Goal: Task Accomplishment & Management: Manage account settings

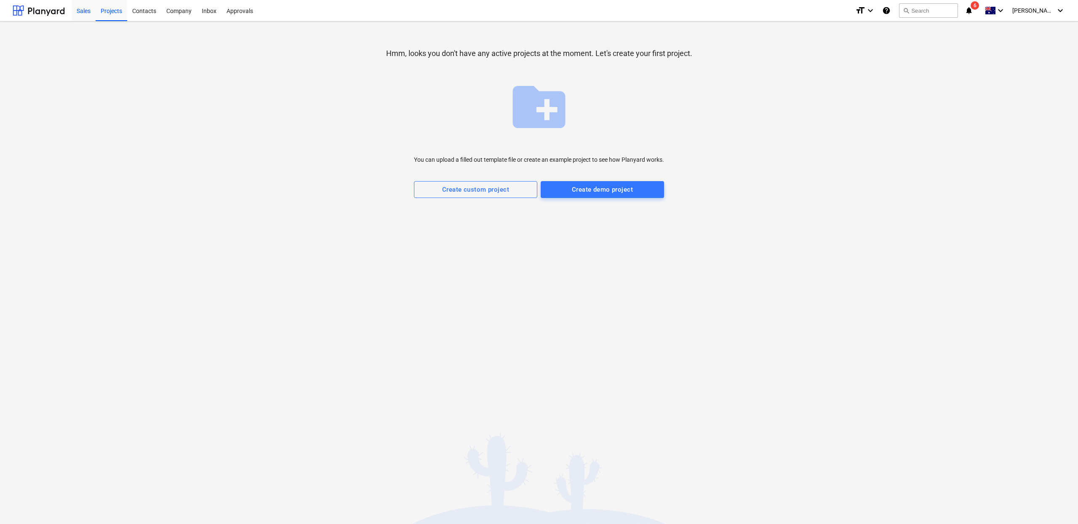
click at [77, 16] on div "Sales" at bounding box center [84, 10] width 24 height 21
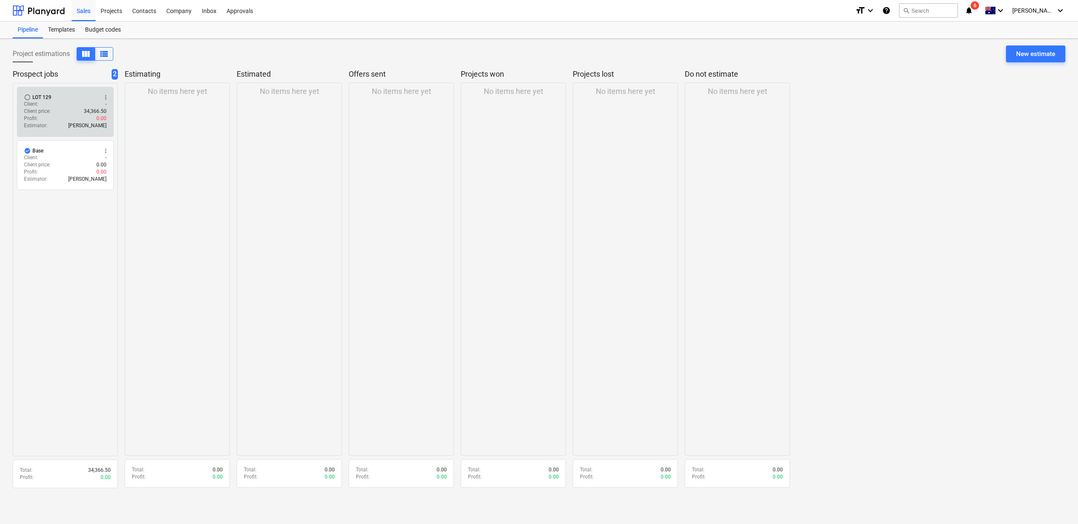
click at [72, 123] on div "Estimator : Tommy Zhang" at bounding box center [65, 125] width 83 height 7
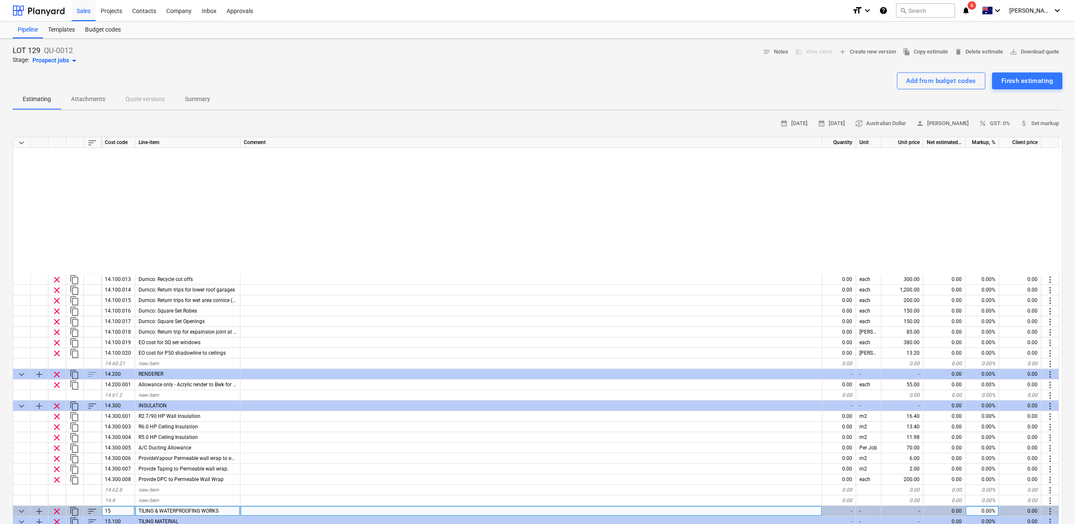
scroll to position [4894, 0]
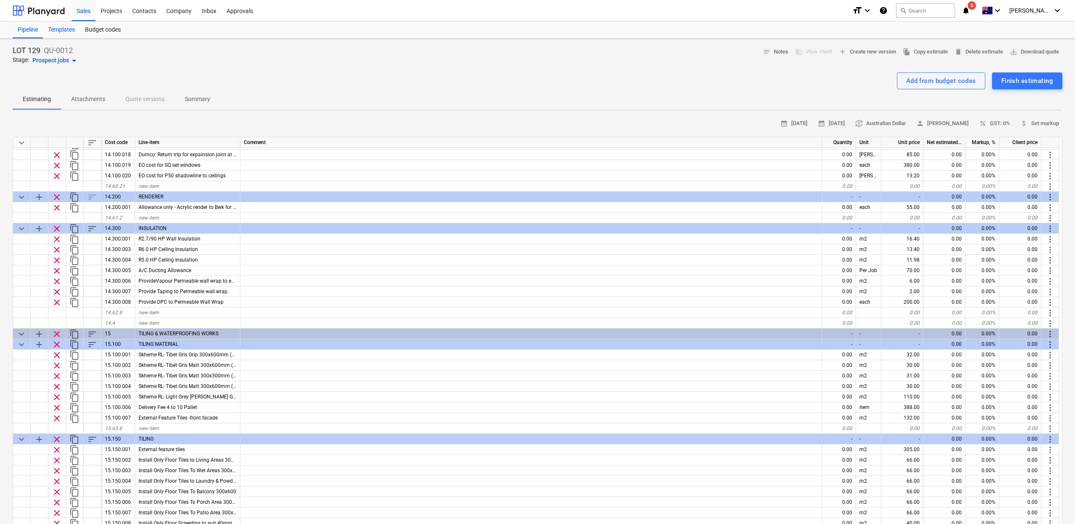
click at [61, 34] on div "Templates" at bounding box center [61, 29] width 37 height 17
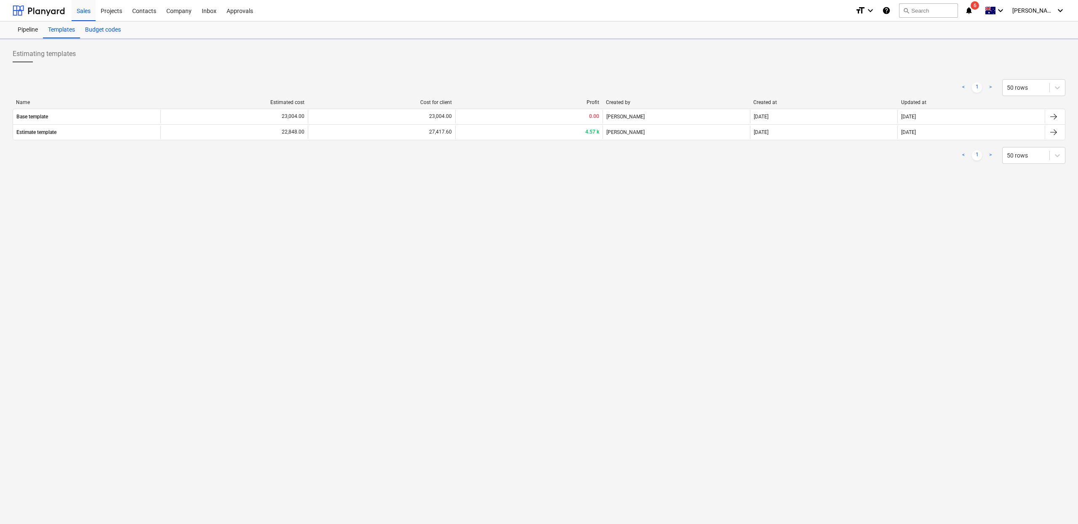
click at [89, 33] on div "Budget codes" at bounding box center [103, 29] width 46 height 17
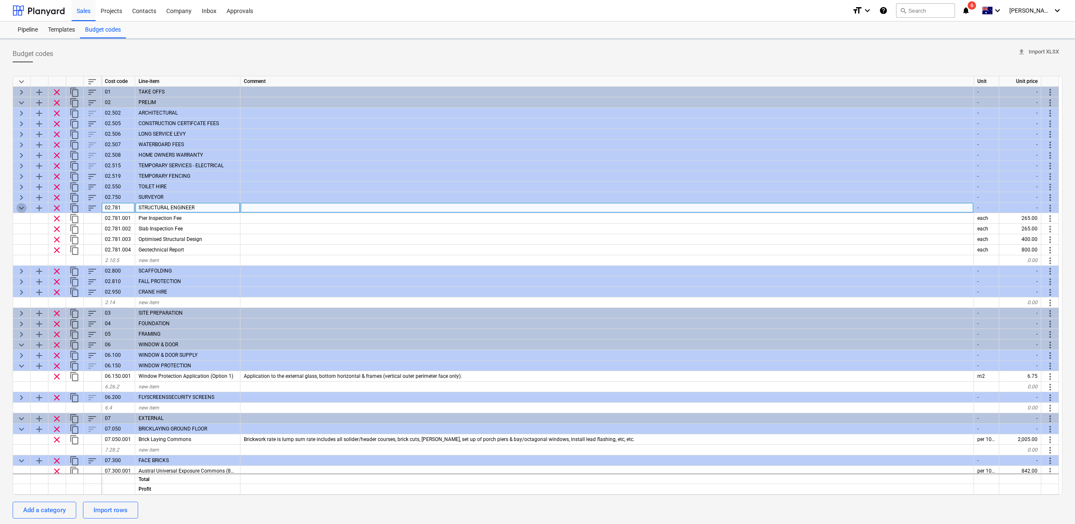
click at [24, 206] on span "keyboard_arrow_down" at bounding box center [21, 208] width 10 height 10
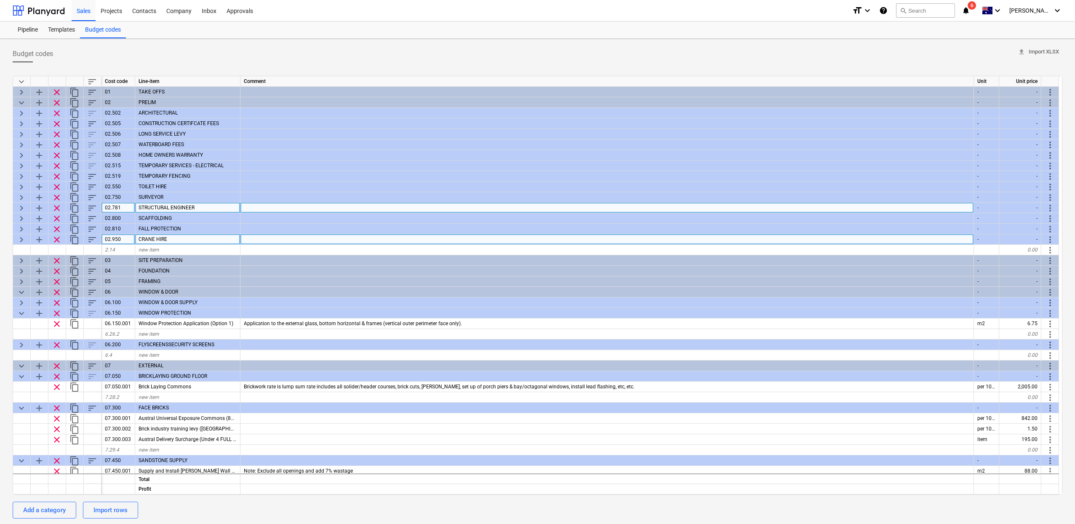
click at [23, 238] on span "keyboard_arrow_right" at bounding box center [21, 240] width 10 height 10
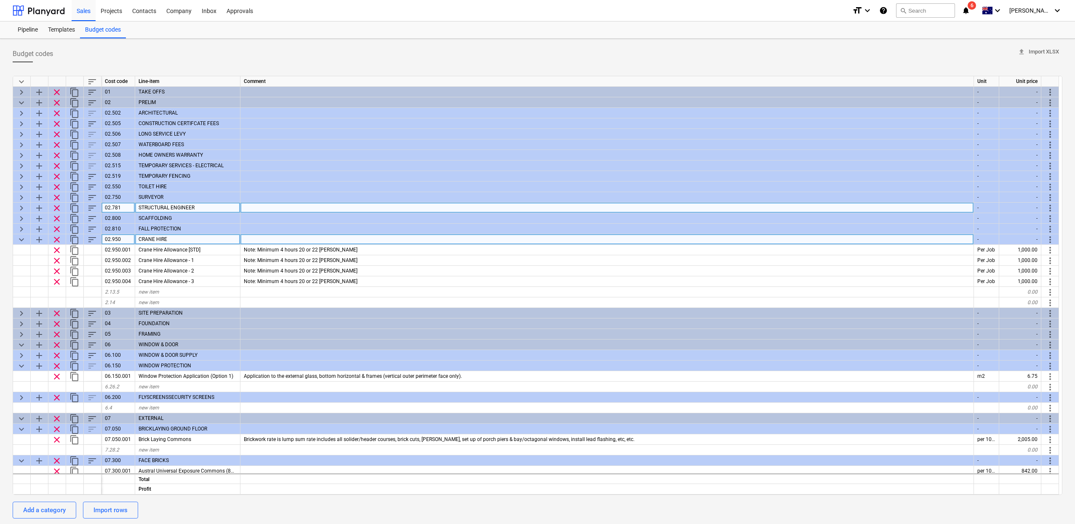
click at [21, 243] on span "keyboard_arrow_down" at bounding box center [21, 240] width 10 height 10
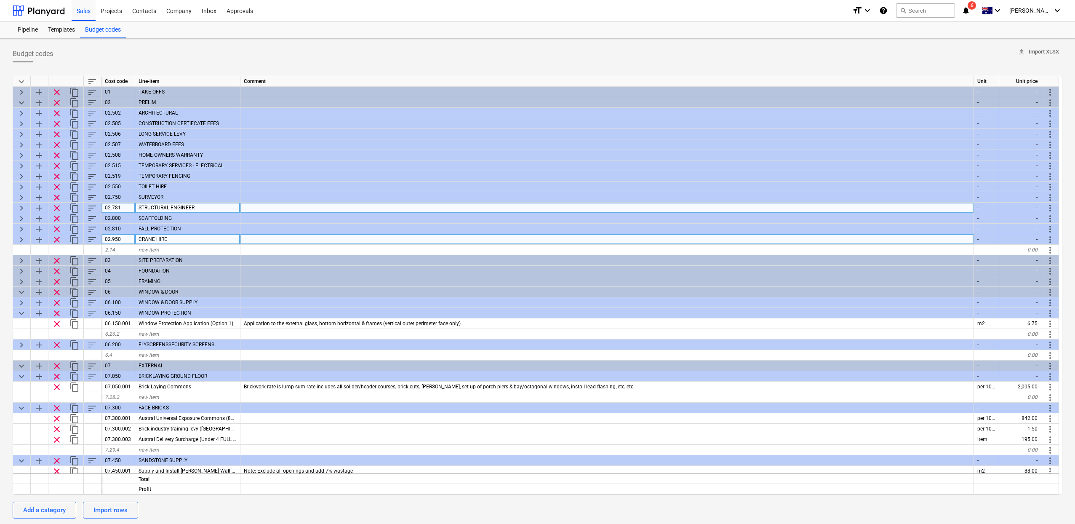
click at [21, 242] on span "keyboard_arrow_right" at bounding box center [21, 240] width 10 height 10
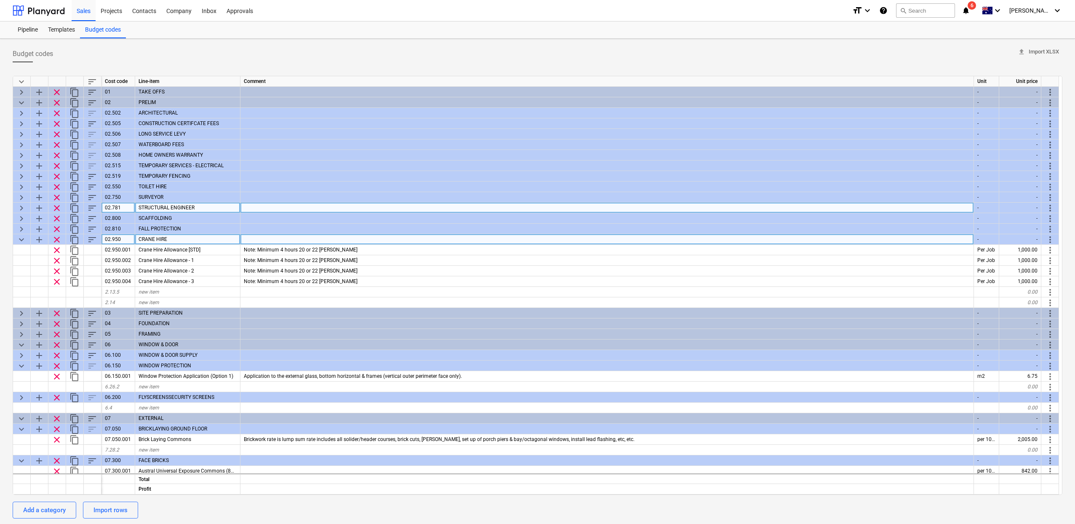
click at [21, 242] on span "keyboard_arrow_down" at bounding box center [21, 240] width 10 height 10
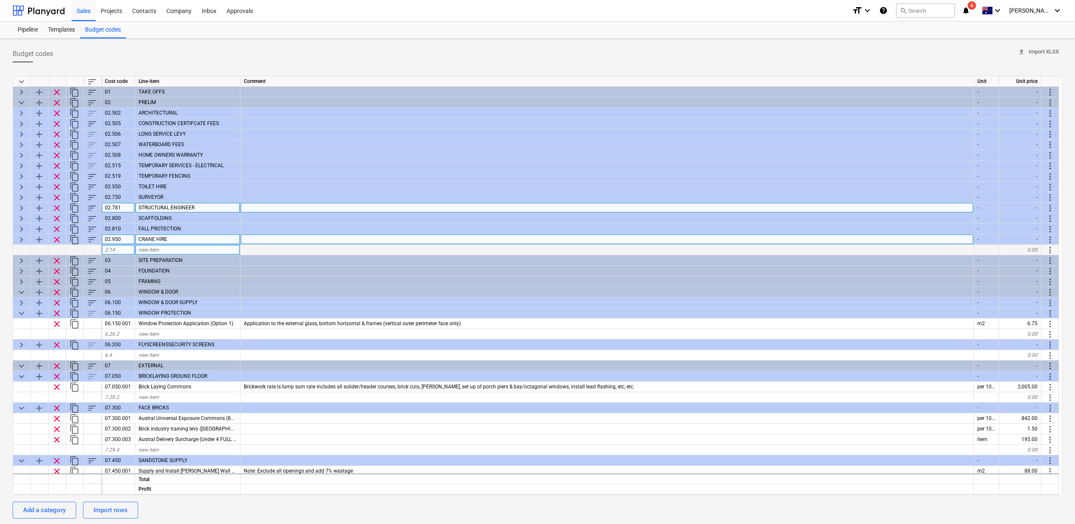
click at [145, 248] on span "new item" at bounding box center [149, 250] width 21 height 6
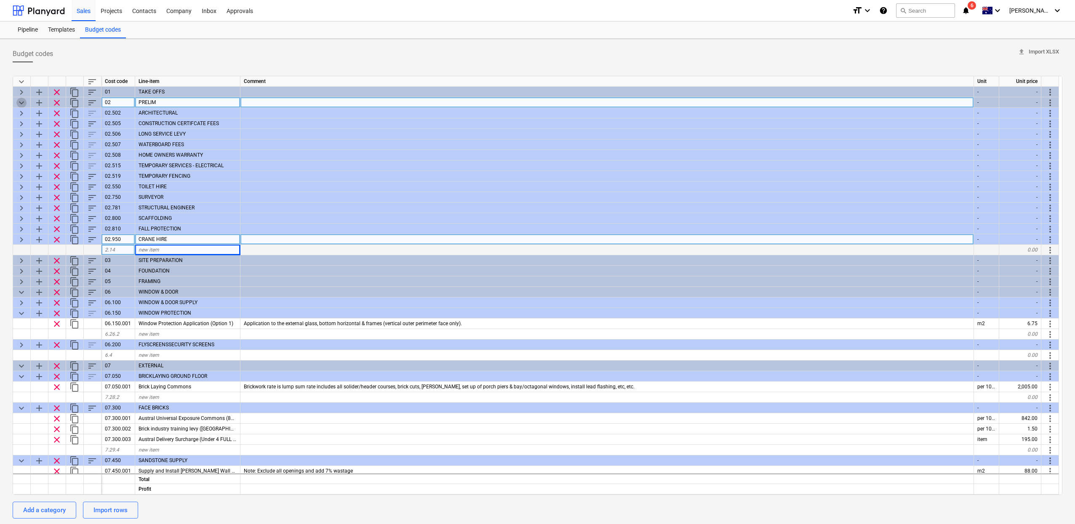
click at [19, 101] on span "keyboard_arrow_down" at bounding box center [21, 103] width 10 height 10
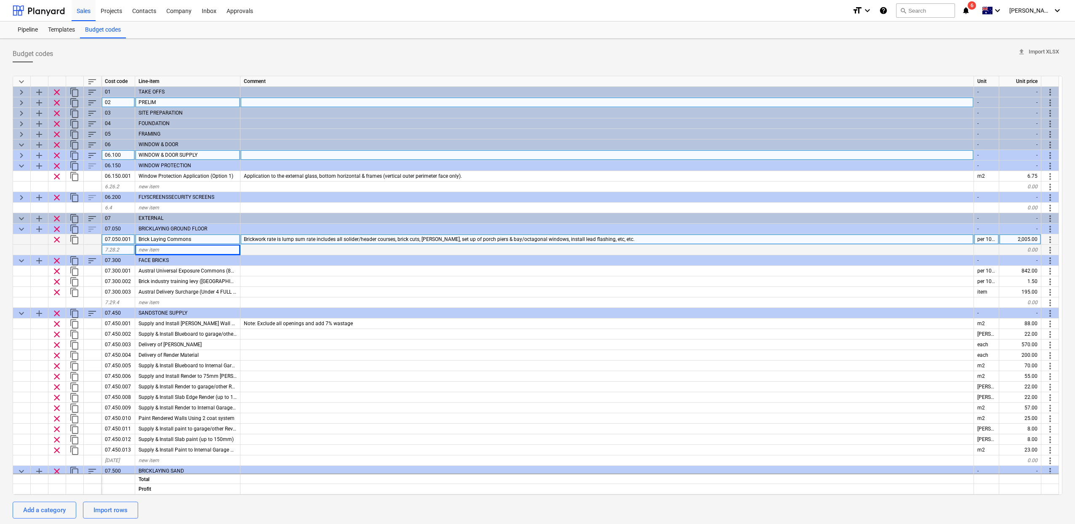
click at [17, 157] on span "keyboard_arrow_right" at bounding box center [21, 155] width 10 height 10
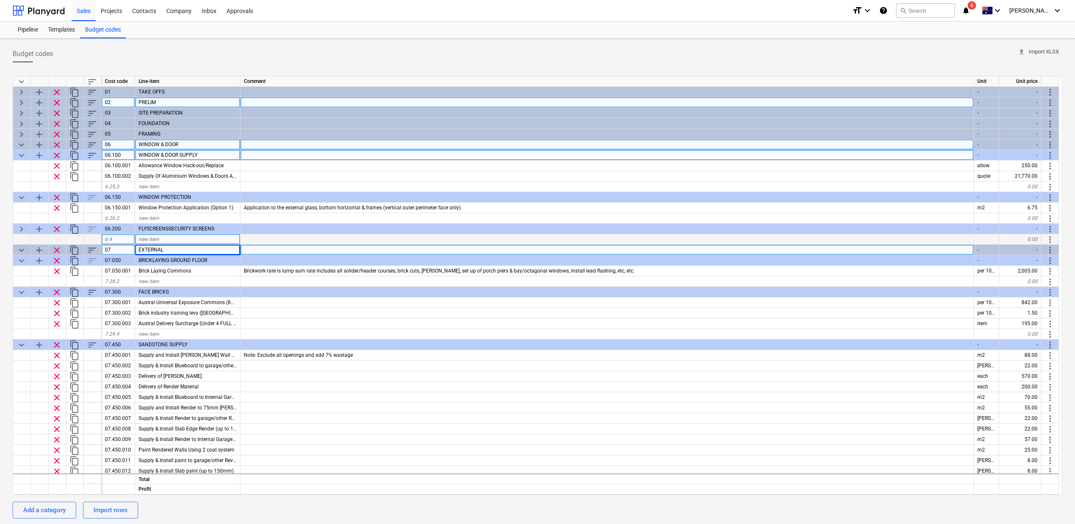
click at [19, 143] on span "keyboard_arrow_down" at bounding box center [21, 145] width 10 height 10
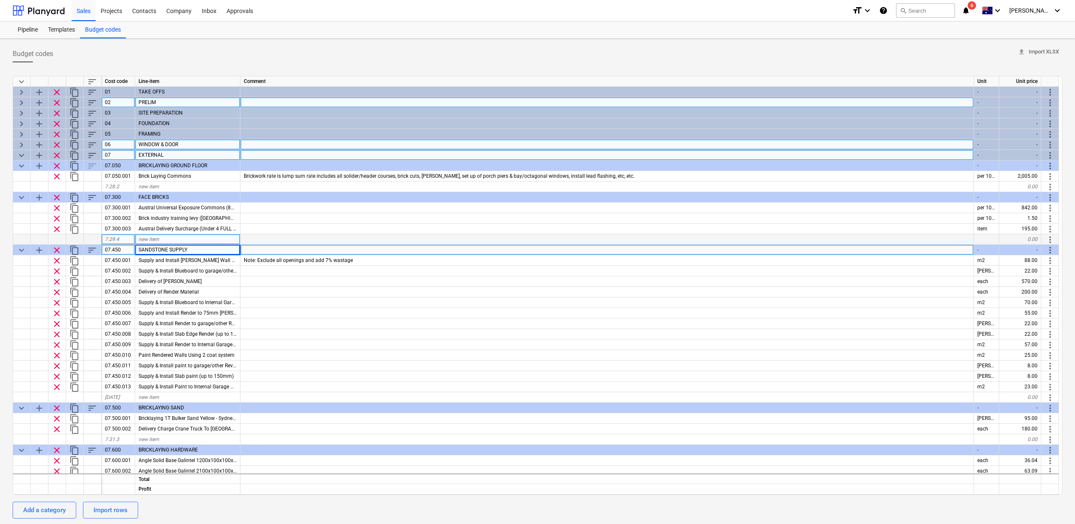
click at [20, 152] on span "keyboard_arrow_down" at bounding box center [21, 155] width 10 height 10
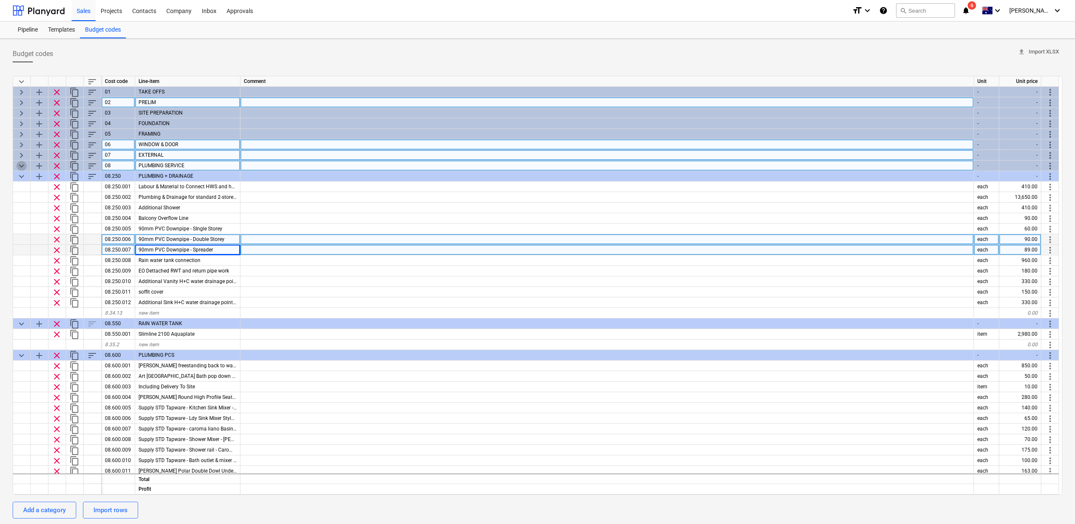
click at [21, 166] on span "keyboard_arrow_down" at bounding box center [21, 166] width 10 height 10
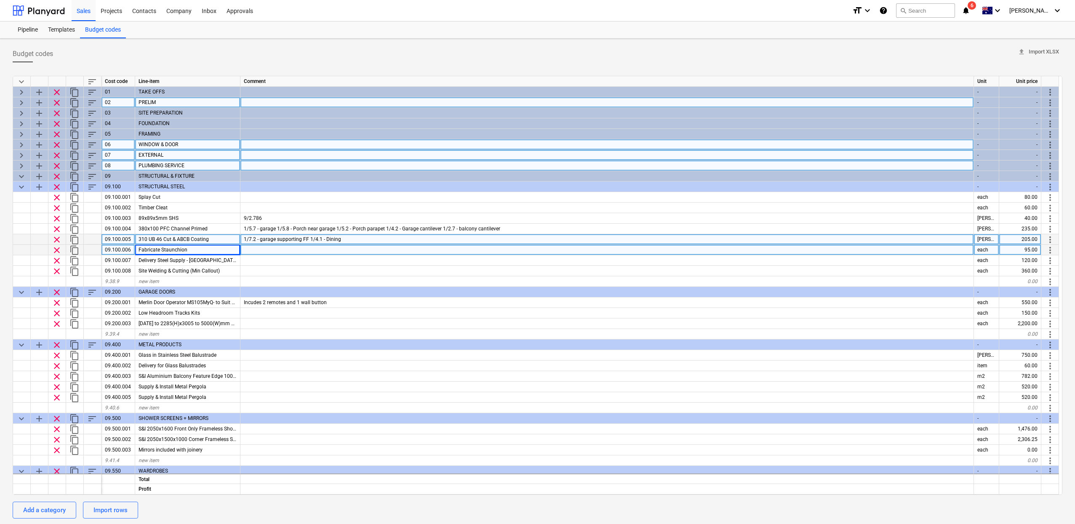
click at [27, 79] on div "keyboard_arrow_down" at bounding box center [22, 81] width 18 height 11
click at [21, 82] on span "keyboard_arrow_down" at bounding box center [21, 82] width 10 height 10
type textarea "x"
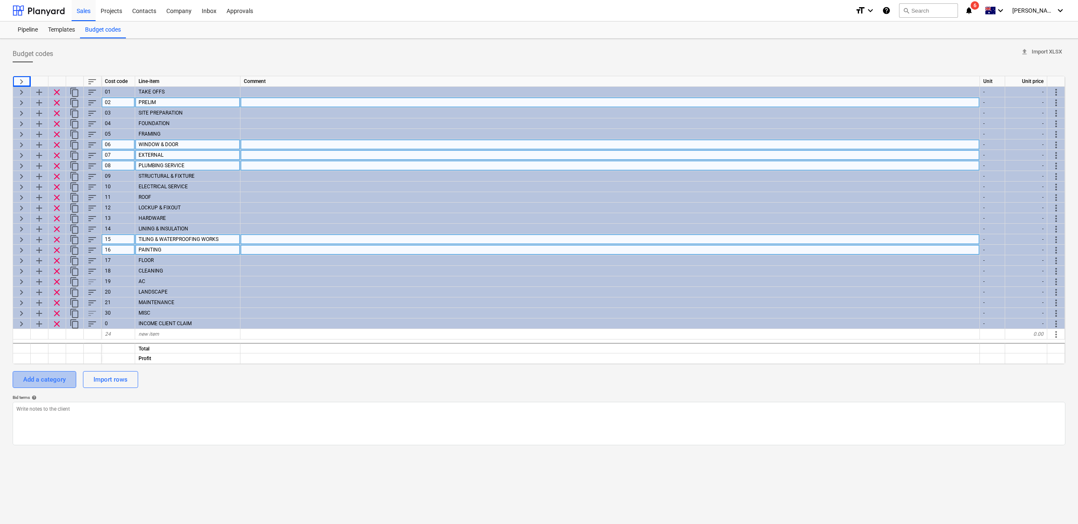
click at [48, 381] on div "Add a category" at bounding box center [44, 379] width 43 height 11
type textarea "x"
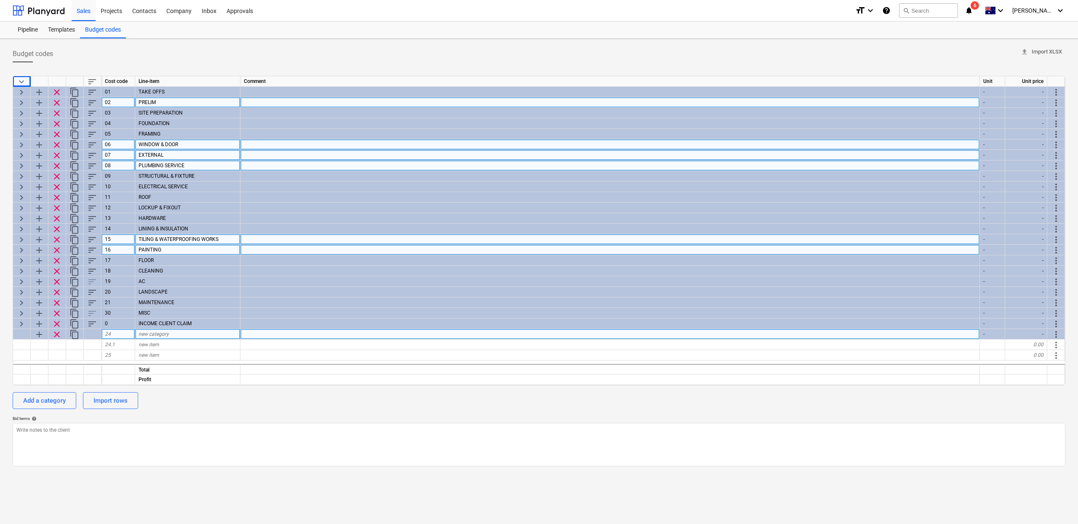
click at [123, 332] on div "24" at bounding box center [118, 334] width 34 height 11
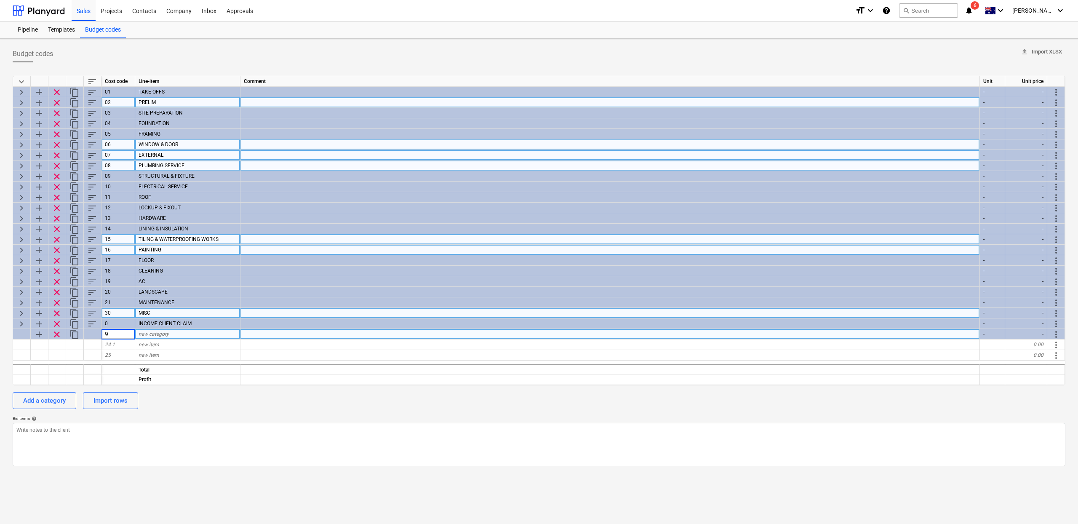
type input "99"
type textarea "x"
type input "MODULAR COSTS"
type textarea "x"
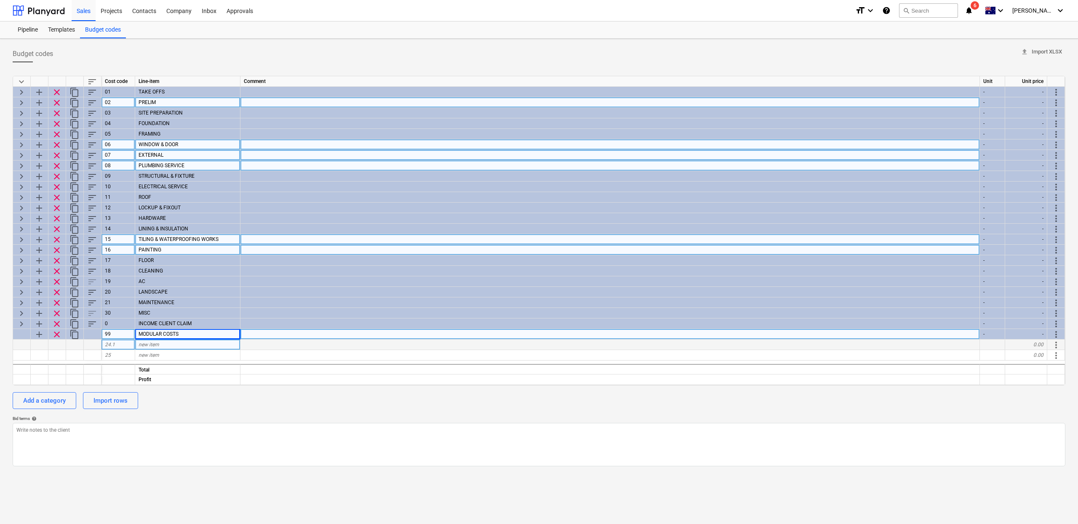
click at [169, 342] on div "new item" at bounding box center [187, 344] width 105 height 11
click at [121, 343] on div "24.1" at bounding box center [118, 344] width 34 height 11
type input "9"
type textarea "x"
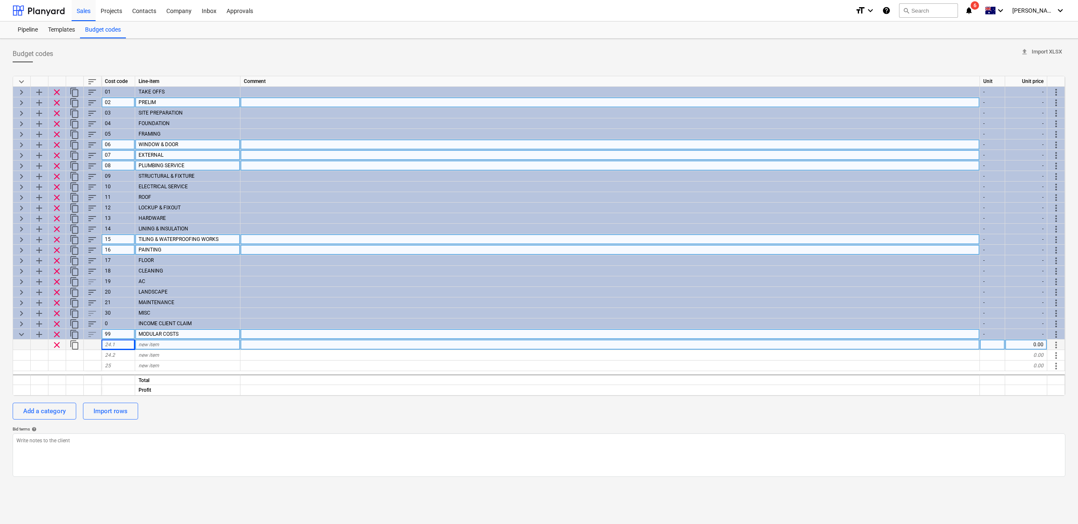
click at [158, 347] on span "new item" at bounding box center [149, 345] width 21 height 6
type input "99.001"
type textarea "x"
type input "MODULAR UNITS"
click at [37, 332] on span "add" at bounding box center [39, 334] width 10 height 10
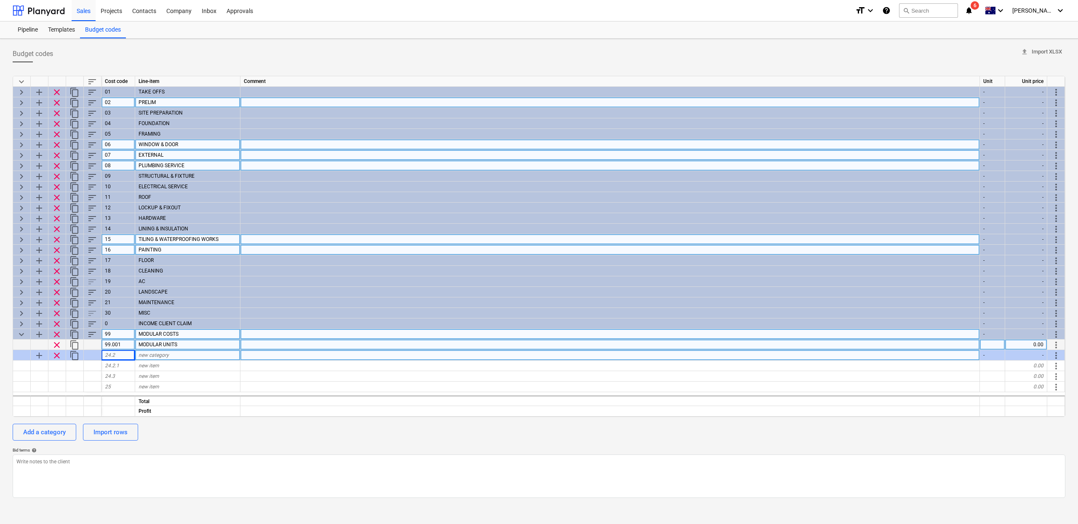
click at [144, 355] on span "new category" at bounding box center [154, 355] width 30 height 6
click at [32, 342] on div at bounding box center [40, 344] width 18 height 11
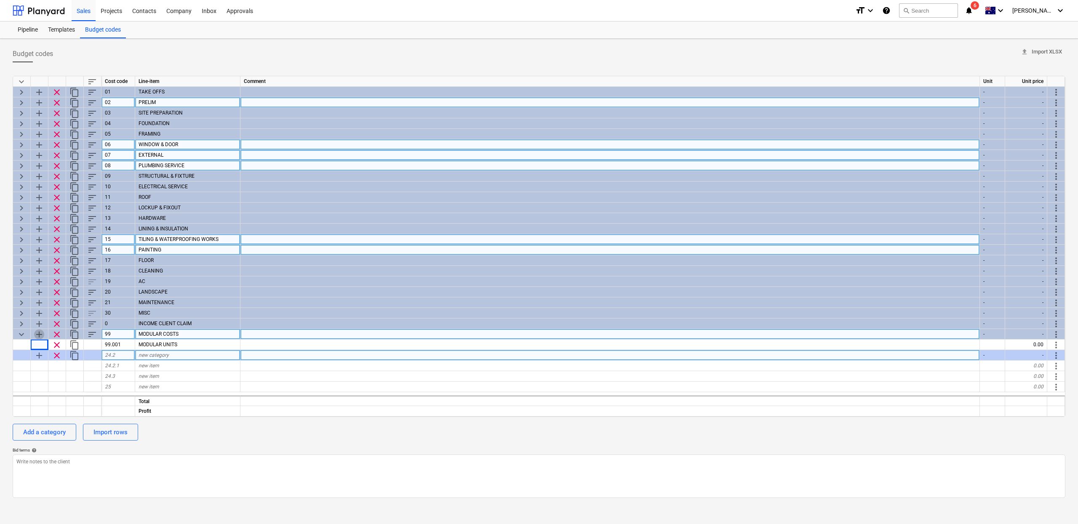
click at [35, 337] on span "add" at bounding box center [39, 334] width 10 height 10
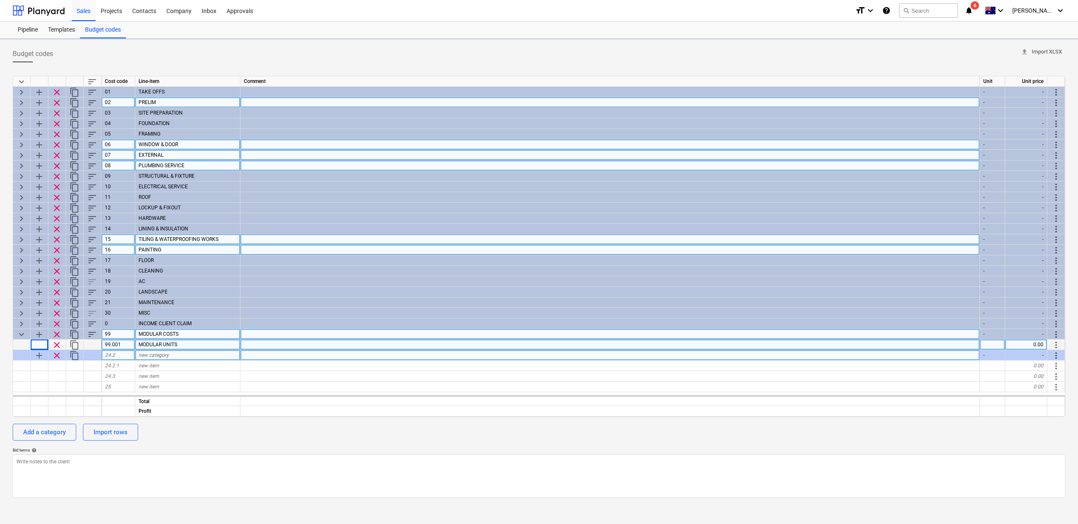
type textarea "x"
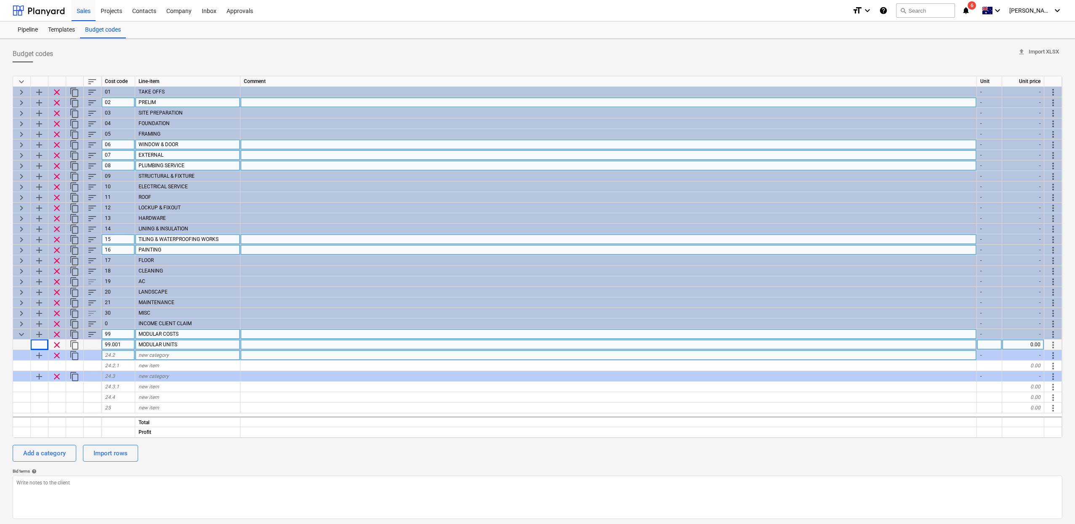
click at [173, 345] on span "MODULAR UNITS" at bounding box center [158, 345] width 39 height 6
type textarea "x"
click at [118, 339] on div "99.001" at bounding box center [118, 344] width 34 height 11
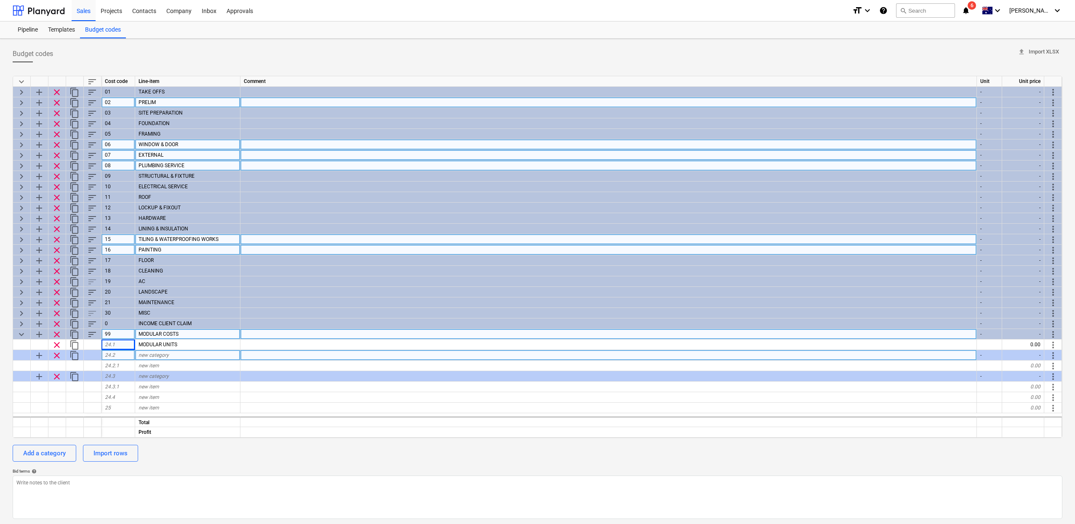
click at [122, 350] on div "24.2" at bounding box center [118, 355] width 34 height 11
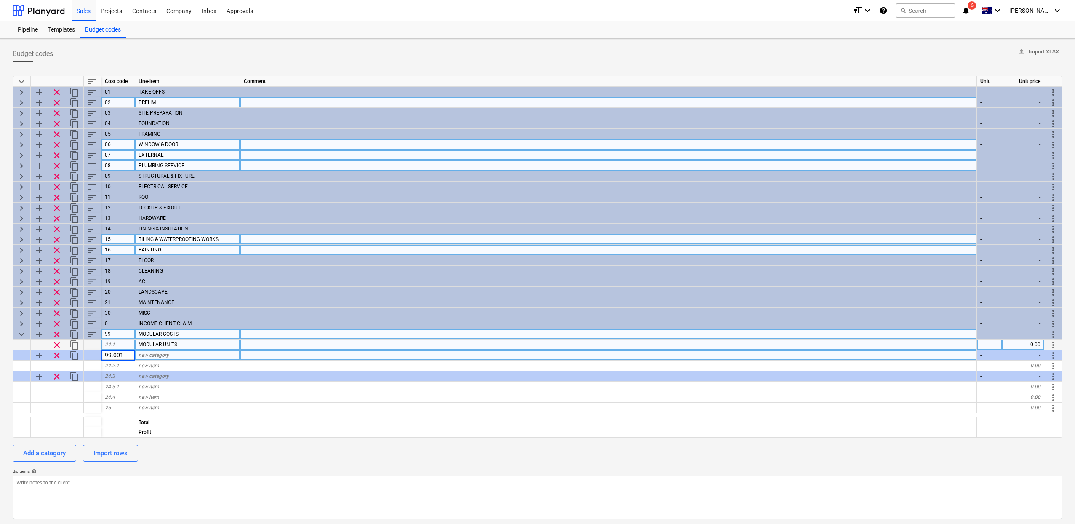
type textarea "x"
click at [165, 347] on div "MODULAR UNITS" at bounding box center [187, 344] width 105 height 11
type textarea "x"
click at [164, 355] on span "new category" at bounding box center [154, 355] width 30 height 6
type input "MODULAR UNITS"
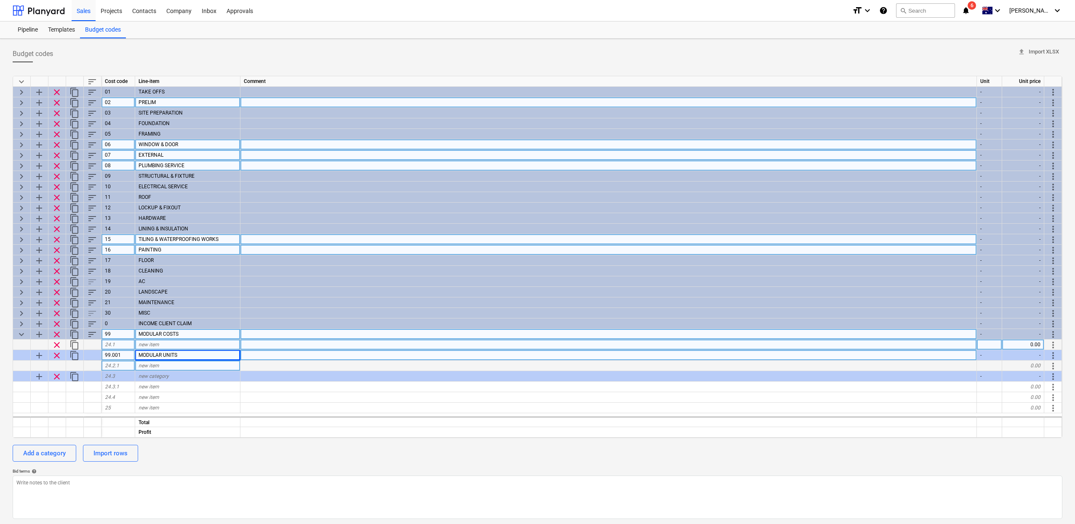
click at [105, 365] on span "24.2.1" at bounding box center [112, 366] width 14 height 6
click at [59, 346] on span "clear" at bounding box center [57, 345] width 10 height 10
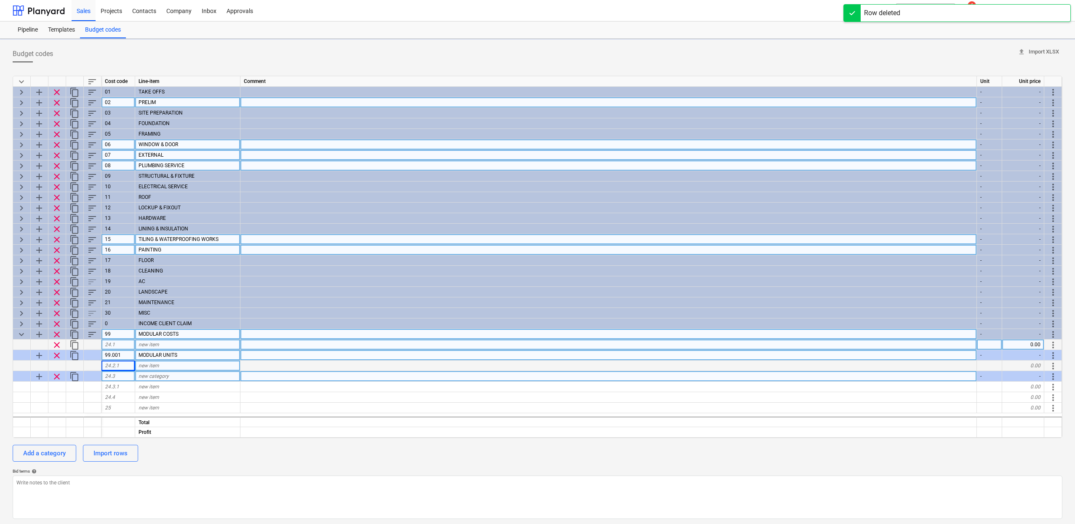
type textarea "x"
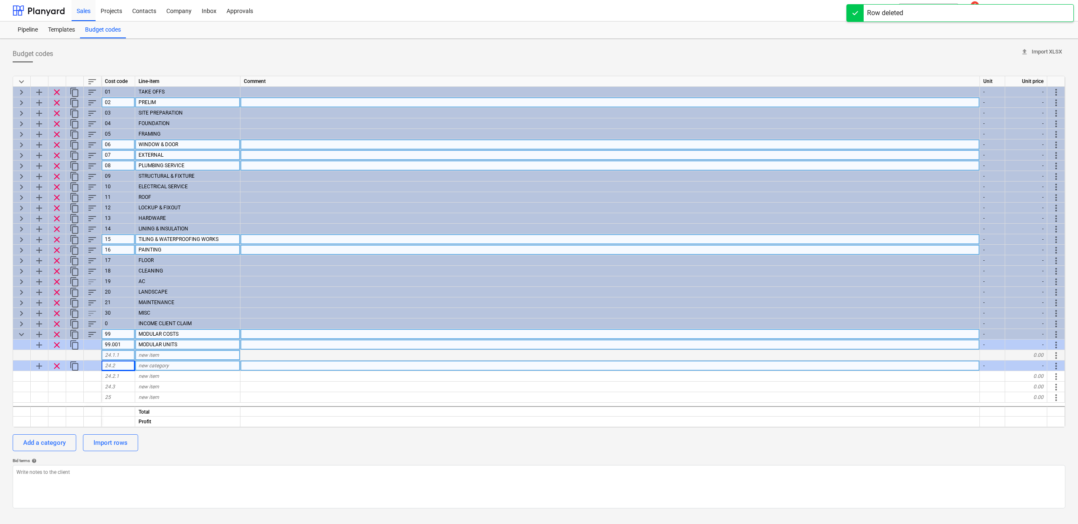
click at [149, 367] on span "new category" at bounding box center [154, 366] width 30 height 6
click at [114, 347] on div "99.001" at bounding box center [118, 344] width 34 height 11
click at [123, 366] on div "24.2" at bounding box center [118, 366] width 34 height 11
type input "99.001"
type textarea "x"
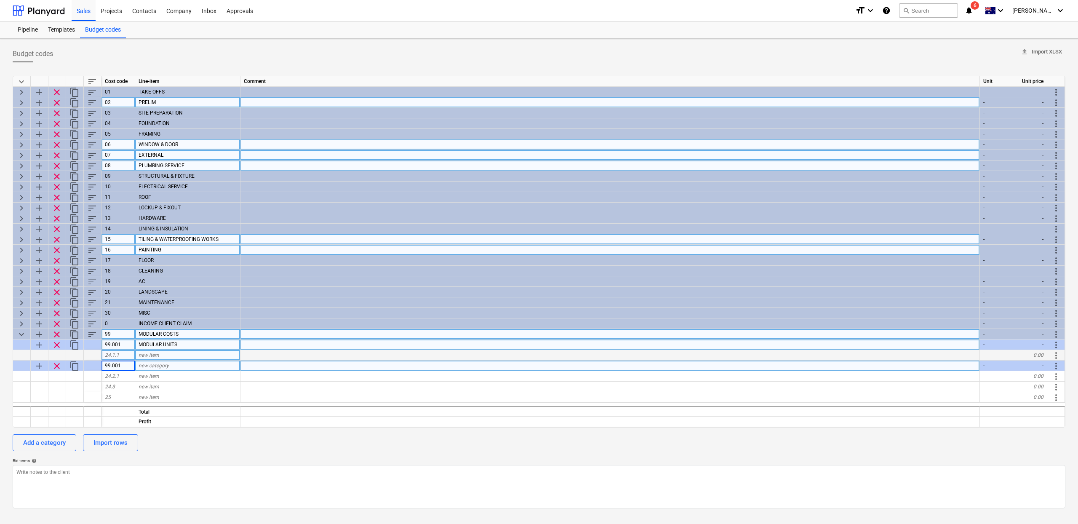
click at [127, 367] on div "99.001" at bounding box center [118, 366] width 34 height 11
type input "99.002"
type textarea "x"
click at [147, 368] on span "new category" at bounding box center [154, 366] width 30 height 6
type input "MODULAR CHINA TRANSPORT"
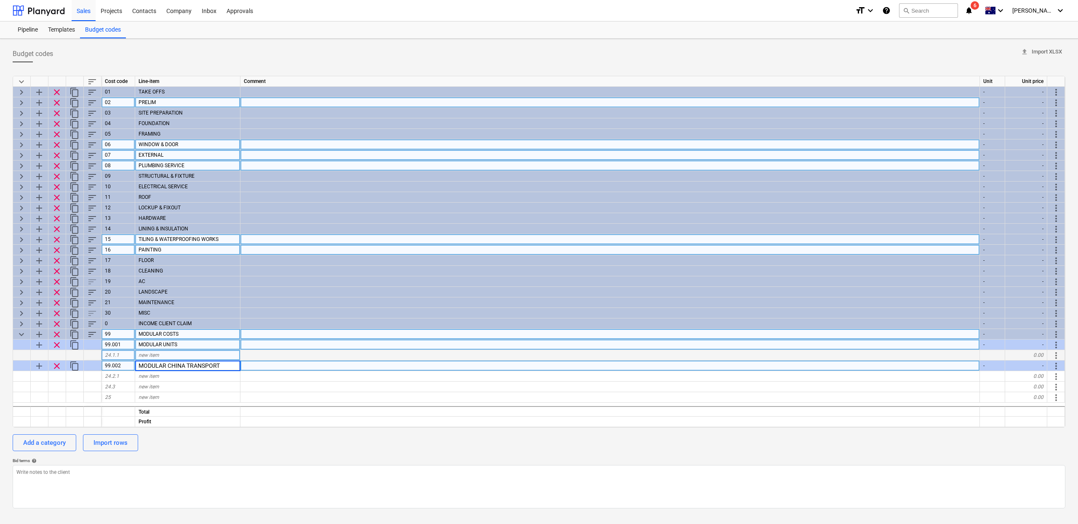
click at [223, 367] on input "MODULAR CHINA TRANSPORT" at bounding box center [187, 366] width 105 height 10
click at [275, 364] on div at bounding box center [610, 366] width 740 height 11
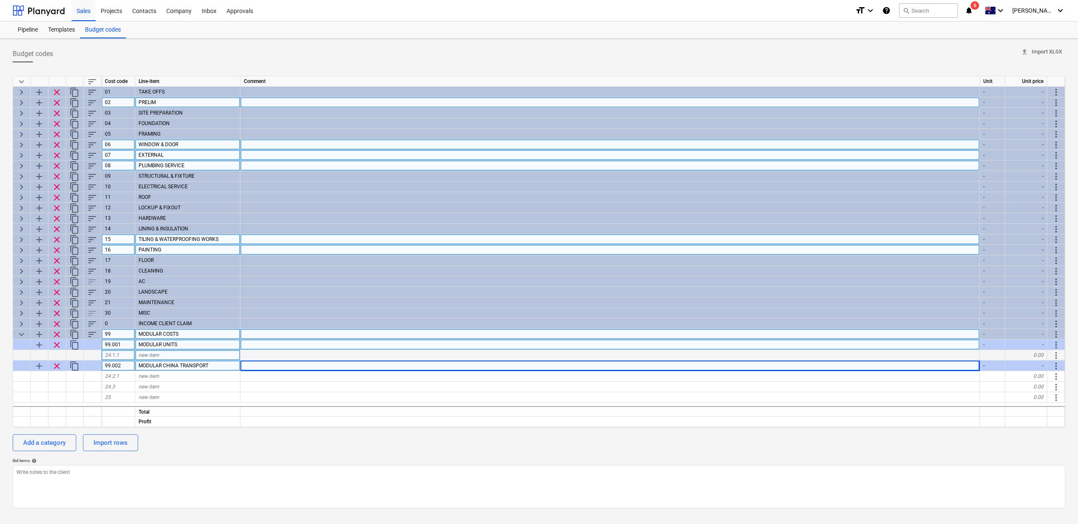
click at [261, 364] on div at bounding box center [610, 366] width 740 height 11
click at [39, 334] on span "add" at bounding box center [39, 334] width 10 height 10
type textarea "x"
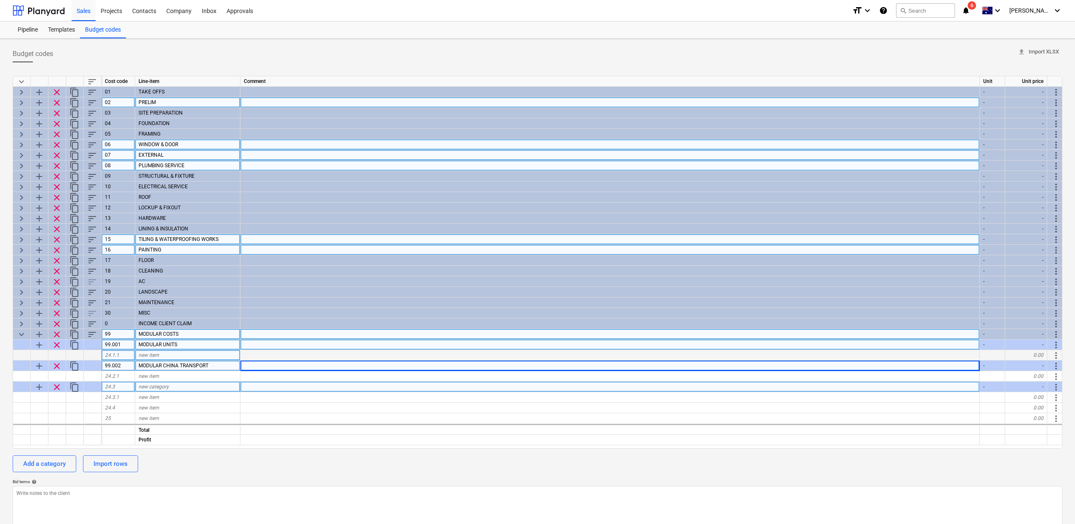
click at [158, 389] on span "new category" at bounding box center [154, 387] width 30 height 6
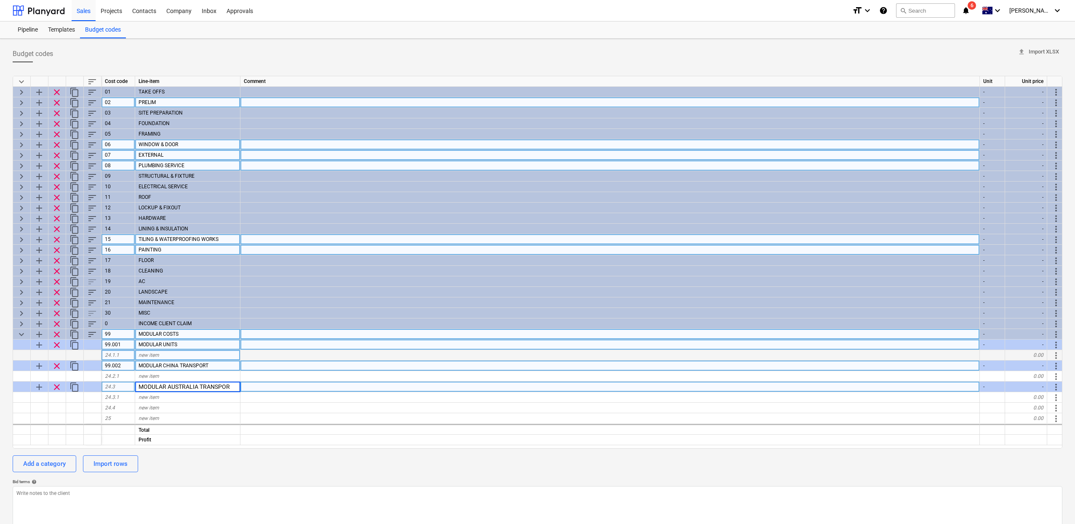
type input "MODULAR AUSTRALIA TRANSPORT"
type textarea "x"
click at [128, 390] on div "24.3" at bounding box center [118, 387] width 34 height 11
type input "99.003"
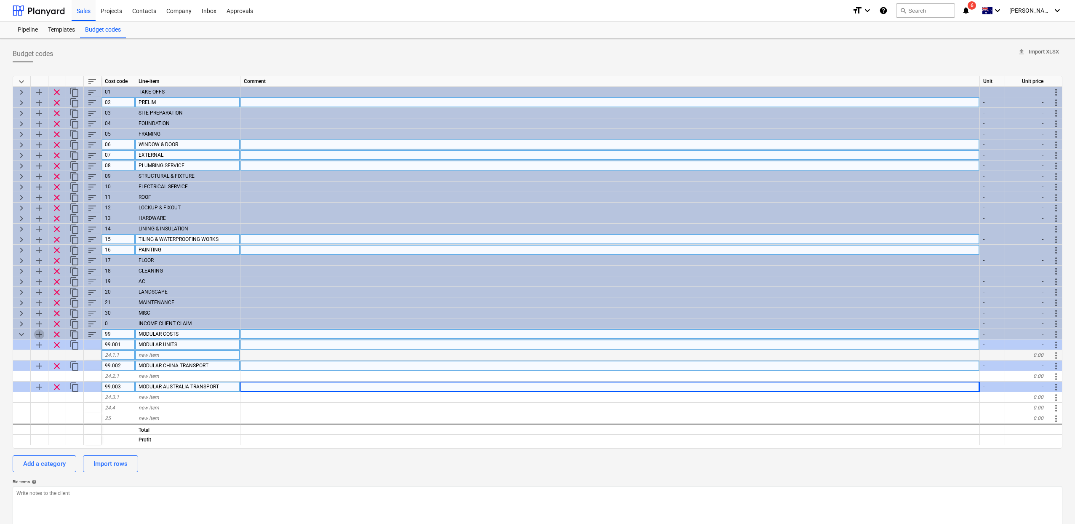
click at [39, 336] on span "add" at bounding box center [39, 334] width 10 height 10
type textarea "x"
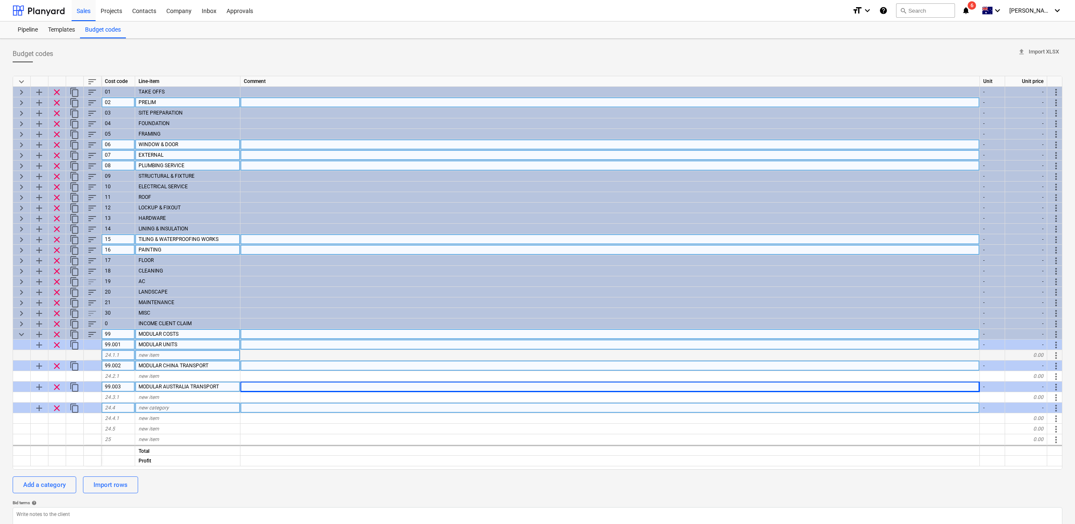
click at [115, 409] on span "24.4" at bounding box center [110, 408] width 10 height 6
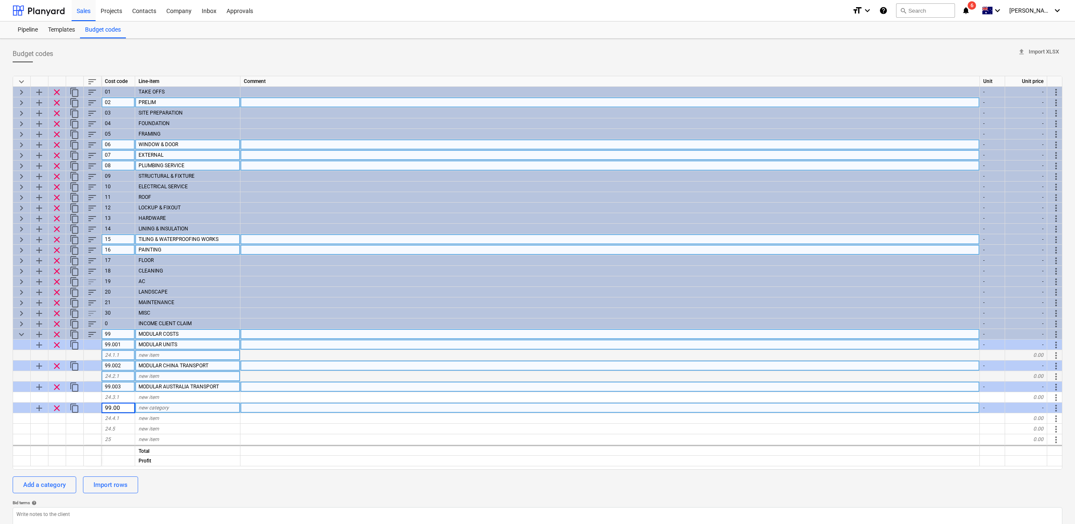
type input "99.004"
type textarea "x"
type input "MODULAR SHIPPING"
click at [236, 404] on input "MODULAR SHIPPING" at bounding box center [187, 408] width 105 height 10
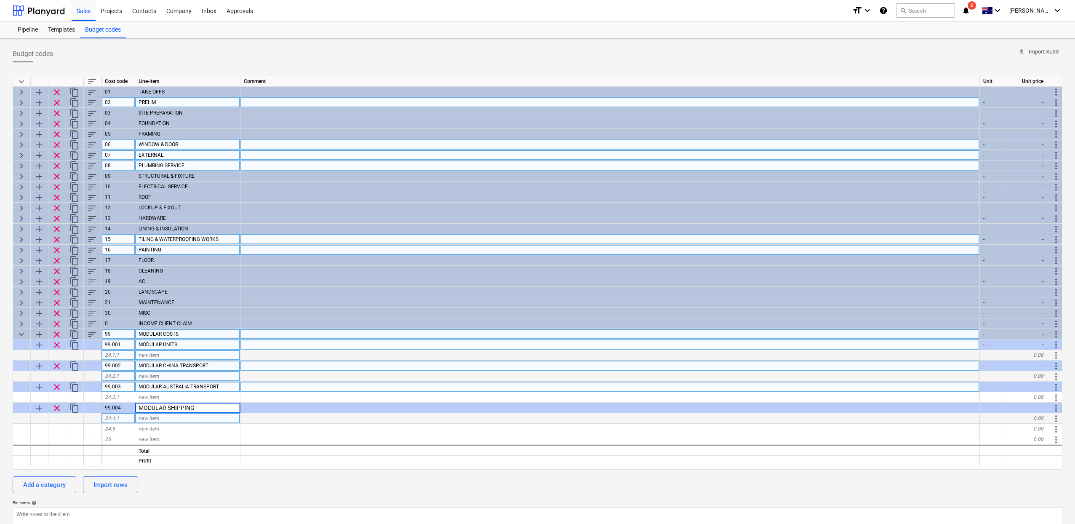
click at [222, 417] on div "new item" at bounding box center [187, 418] width 105 height 11
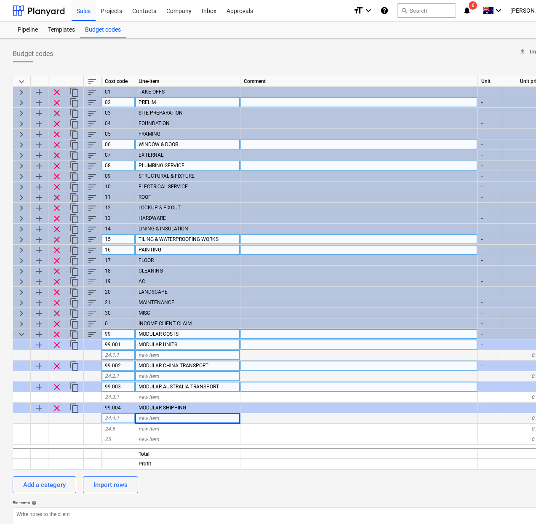
click at [151, 358] on span "new item" at bounding box center [149, 355] width 21 height 6
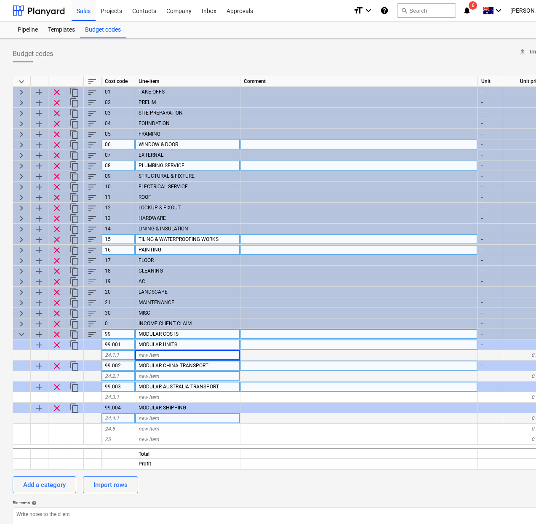
type textarea "x"
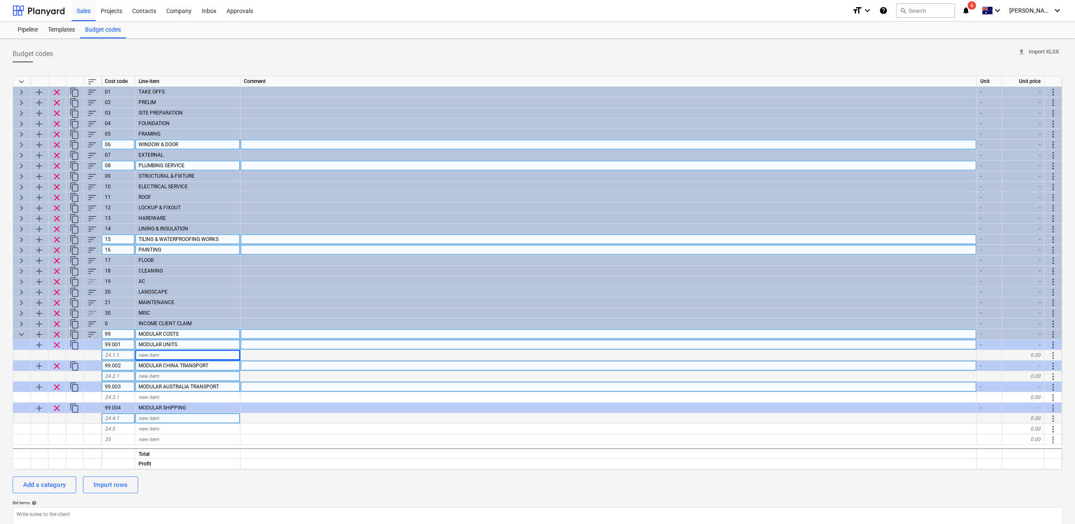
click at [187, 416] on div "new item" at bounding box center [187, 418] width 105 height 11
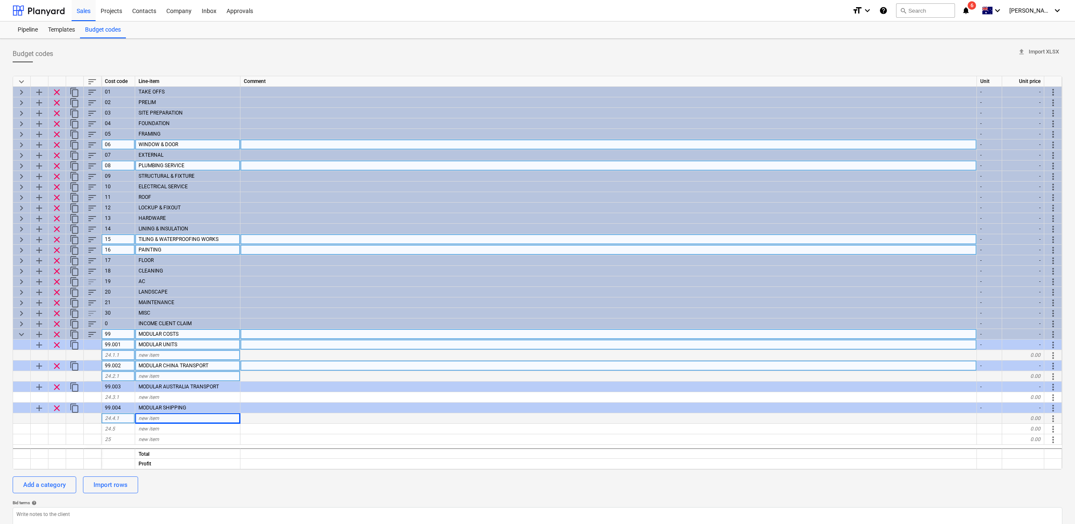
click at [176, 417] on div "new item" at bounding box center [187, 418] width 105 height 11
type input "FlatRack"
type textarea "x"
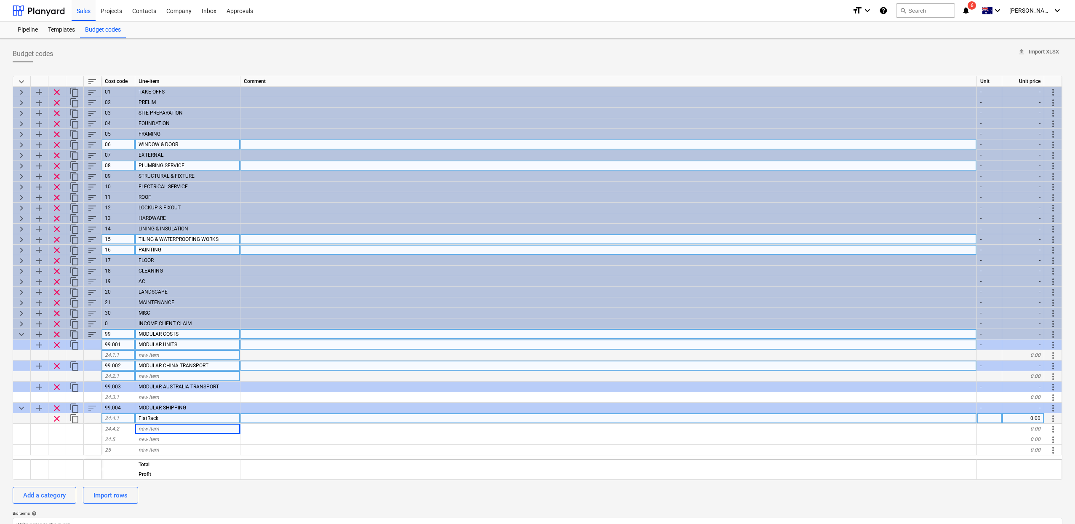
click at [119, 419] on div "24.4.1" at bounding box center [118, 418] width 34 height 11
type input "99.004.001"
type textarea "x"
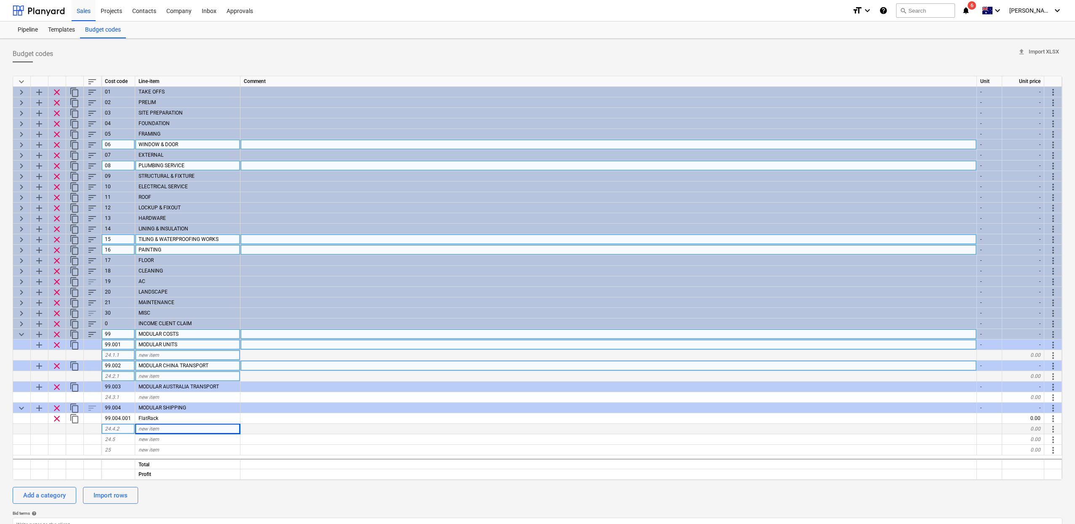
click at [193, 429] on div "new item" at bounding box center [187, 429] width 105 height 11
type input "2"
type input "C"
type input "20 FCL"
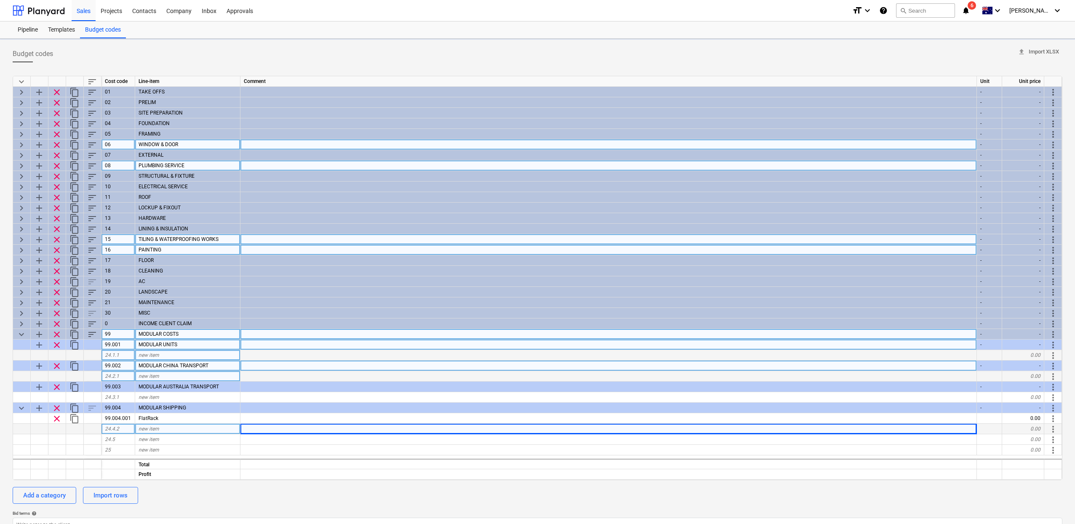
type textarea "x"
click at [126, 426] on div "24.4.2" at bounding box center [118, 429] width 34 height 11
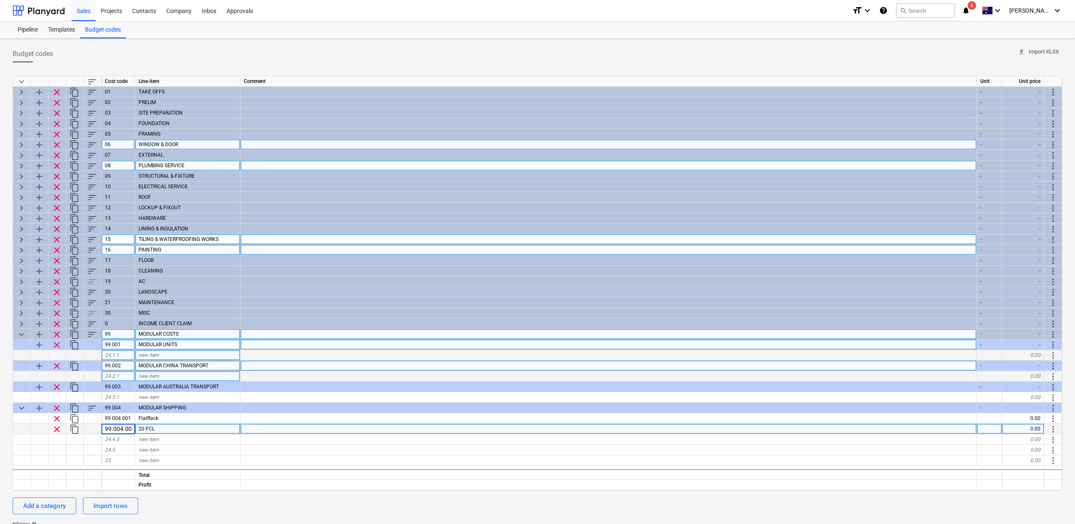
type input "99.004.002"
type textarea "x"
type input "0"
type input "99.004.003"
type textarea "x"
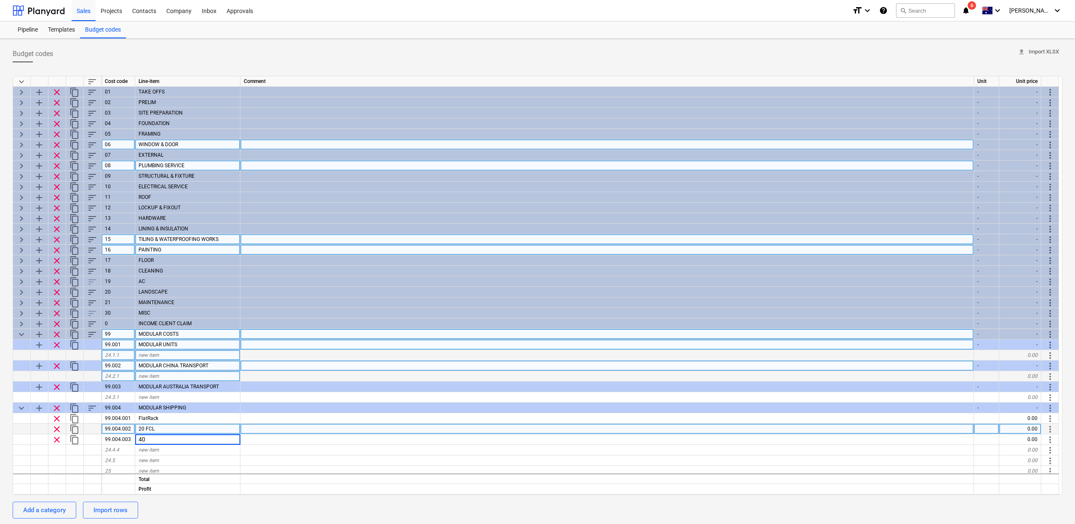
type input "40"
type textarea "x"
type input "40 HQ"
type textarea "x"
type input "ea"
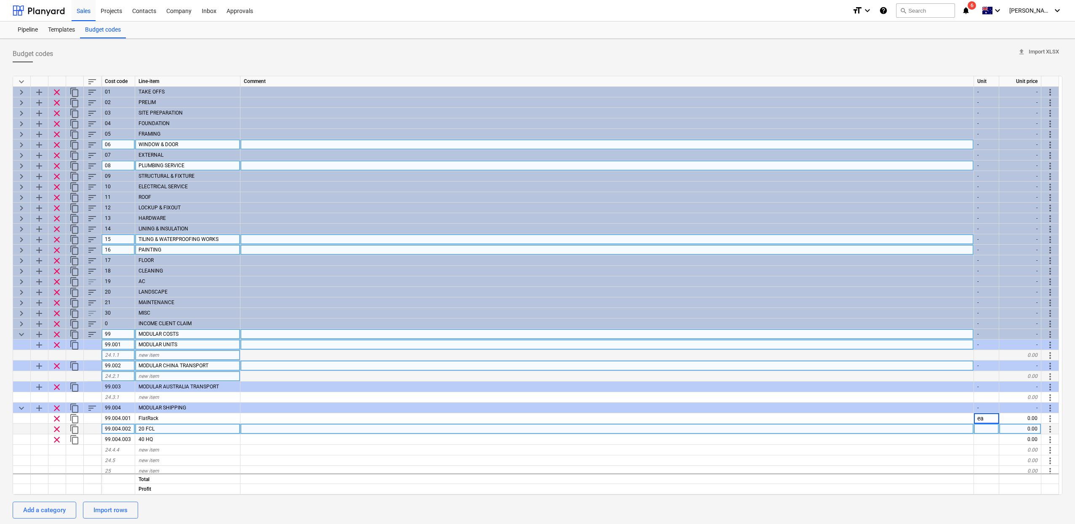
type textarea "x"
type input "ea"
type textarea "x"
type input "ea"
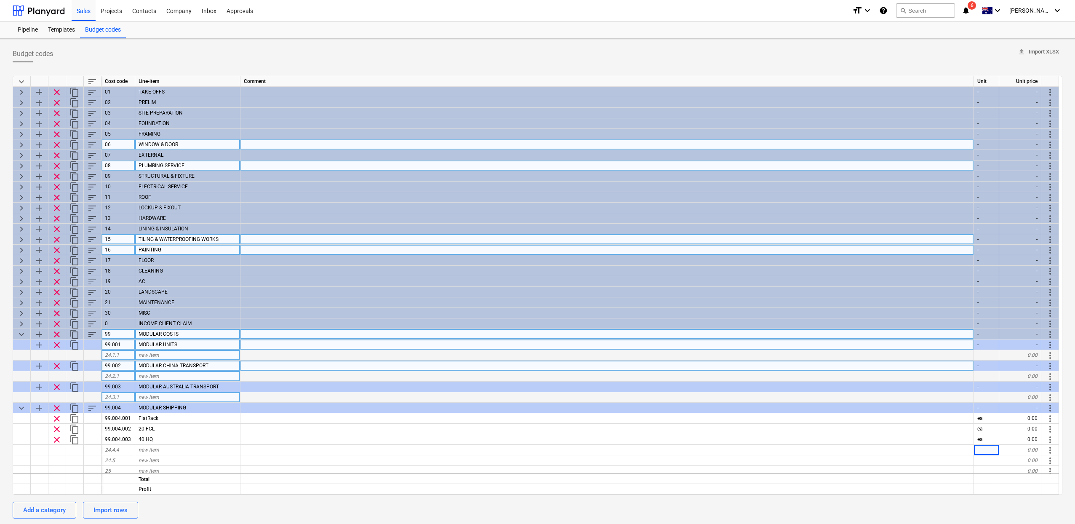
click at [190, 392] on div "new item" at bounding box center [187, 397] width 105 height 11
click at [212, 397] on div "new item" at bounding box center [187, 397] width 105 height 11
click at [212, 376] on div "new item" at bounding box center [187, 376] width 105 height 11
click at [58, 26] on div "Templates" at bounding box center [61, 29] width 37 height 17
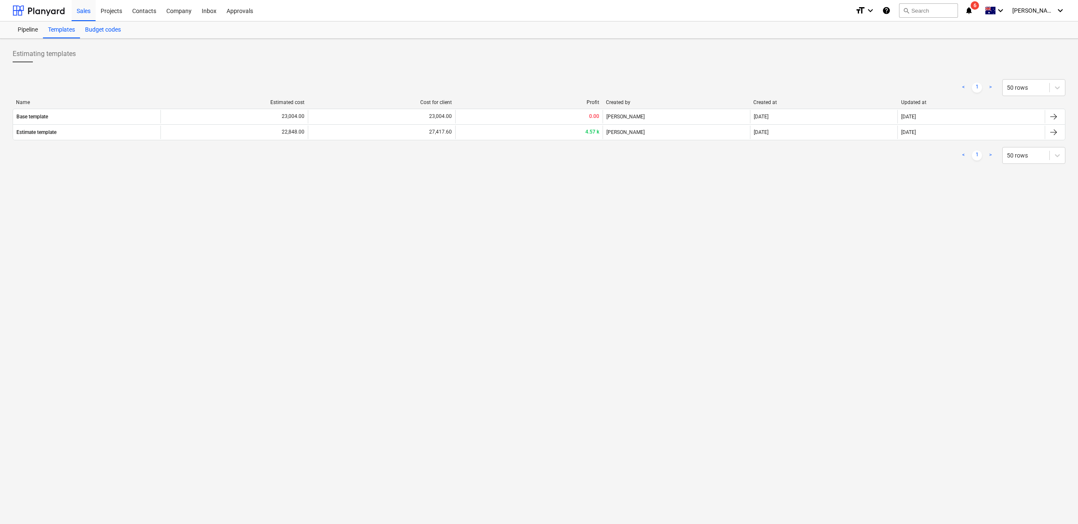
click at [91, 30] on div "Budget codes" at bounding box center [103, 29] width 46 height 17
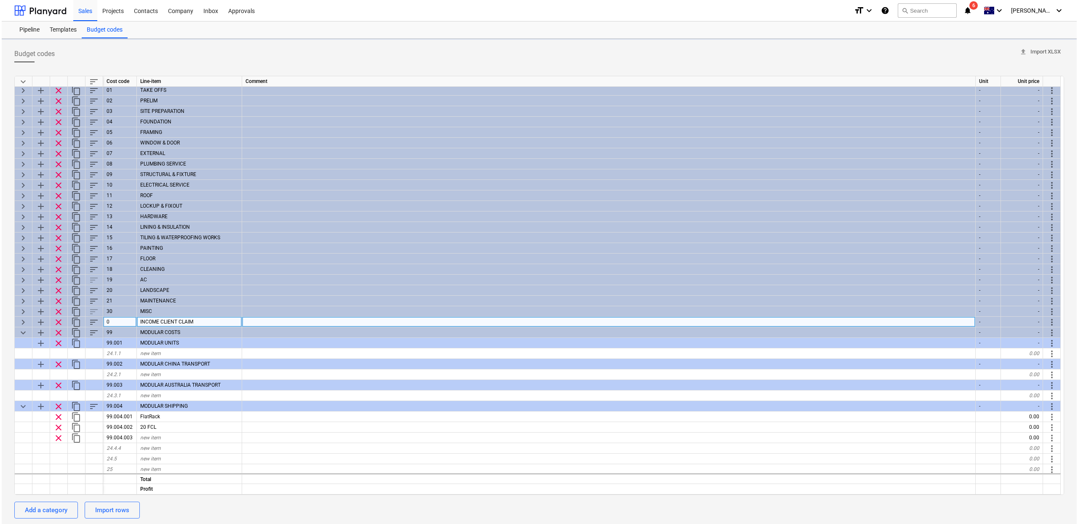
scroll to position [3, 0]
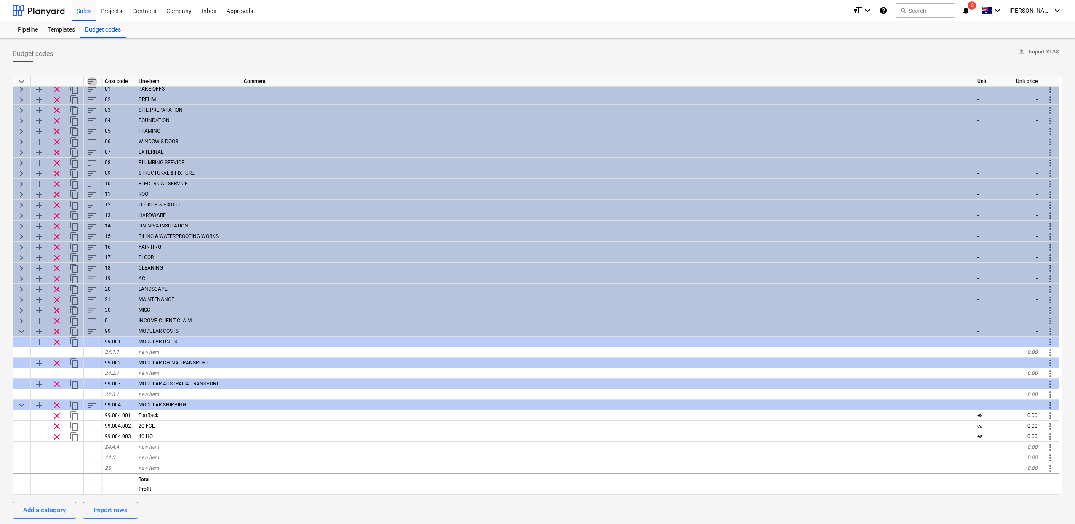
click at [93, 83] on span "sort" at bounding box center [92, 82] width 10 height 10
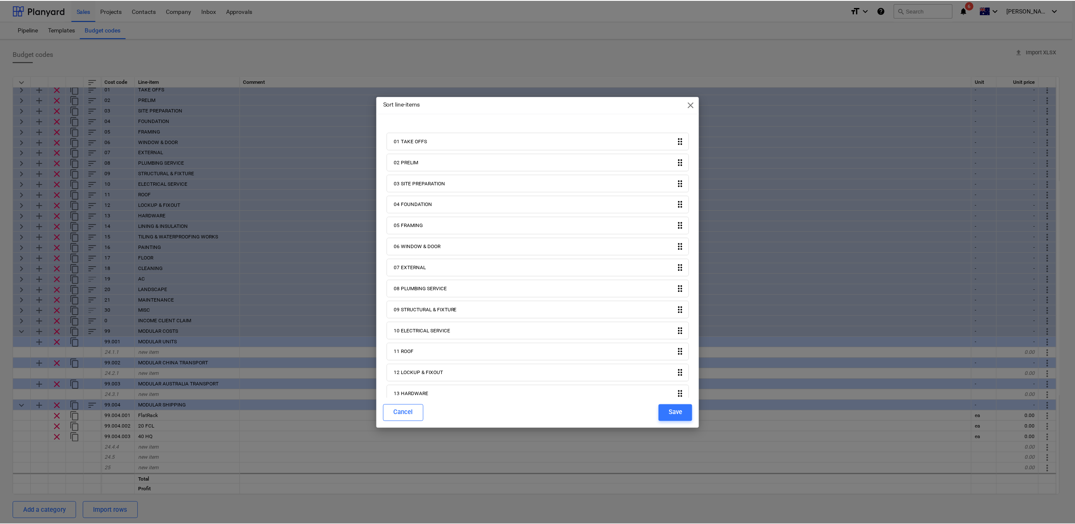
scroll to position [243, 0]
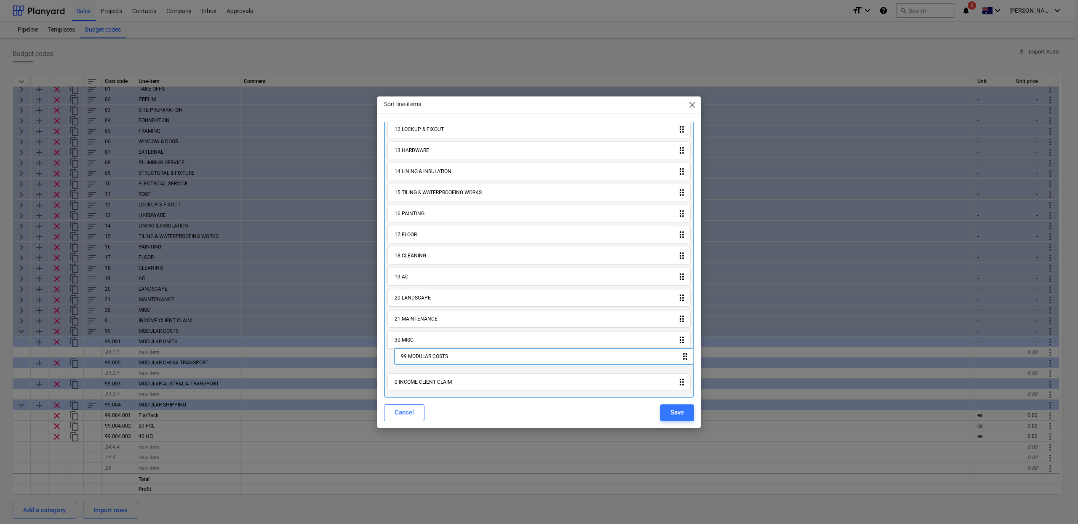
drag, startPoint x: 409, startPoint y: 376, endPoint x: 414, endPoint y: 355, distance: 21.6
click at [414, 355] on div "01 TAKE OFFS drag_indicator 02 PRELIM drag_indicator 03 SITE PREPARATION drag_i…" at bounding box center [539, 141] width 310 height 512
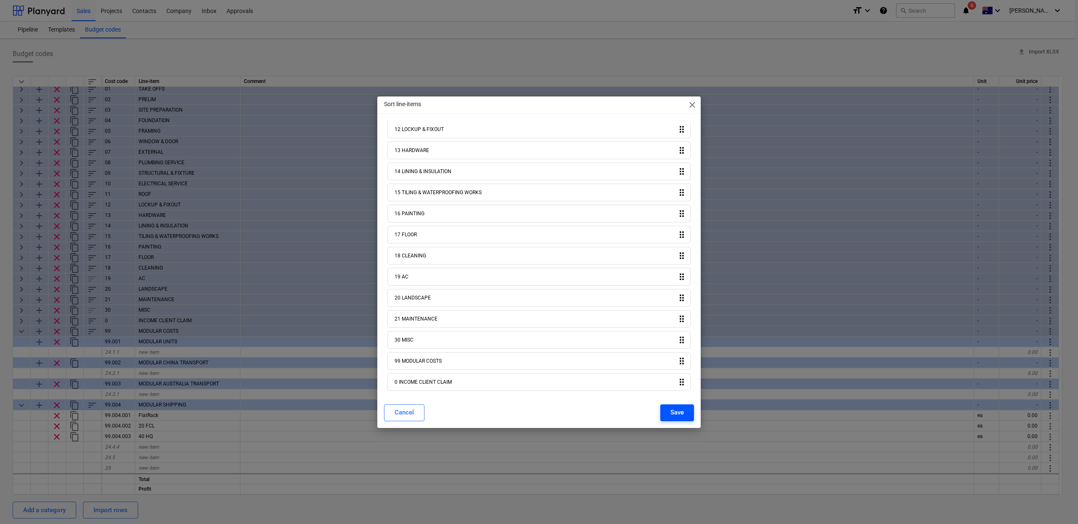
click at [675, 409] on div "Save" at bounding box center [676, 412] width 13 height 11
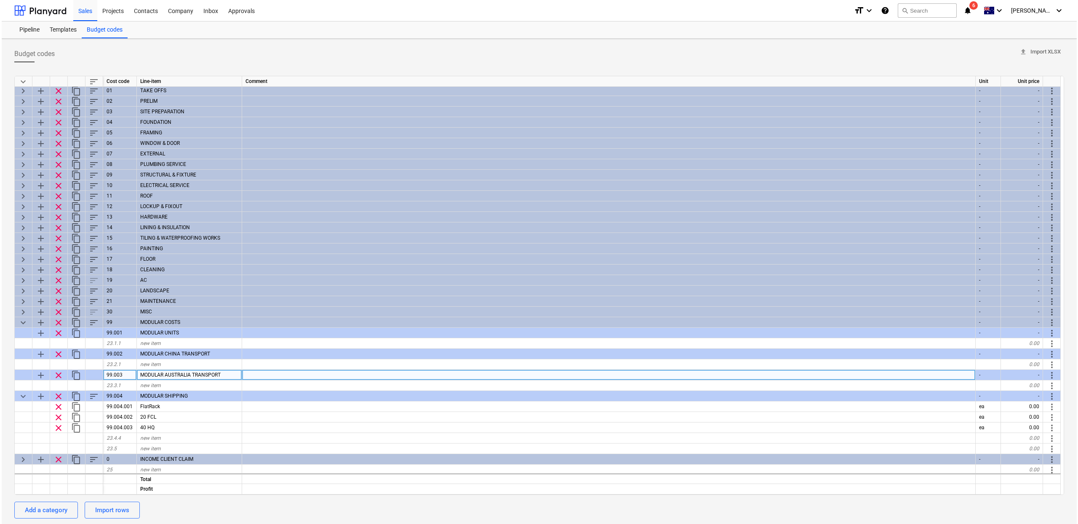
scroll to position [0, 0]
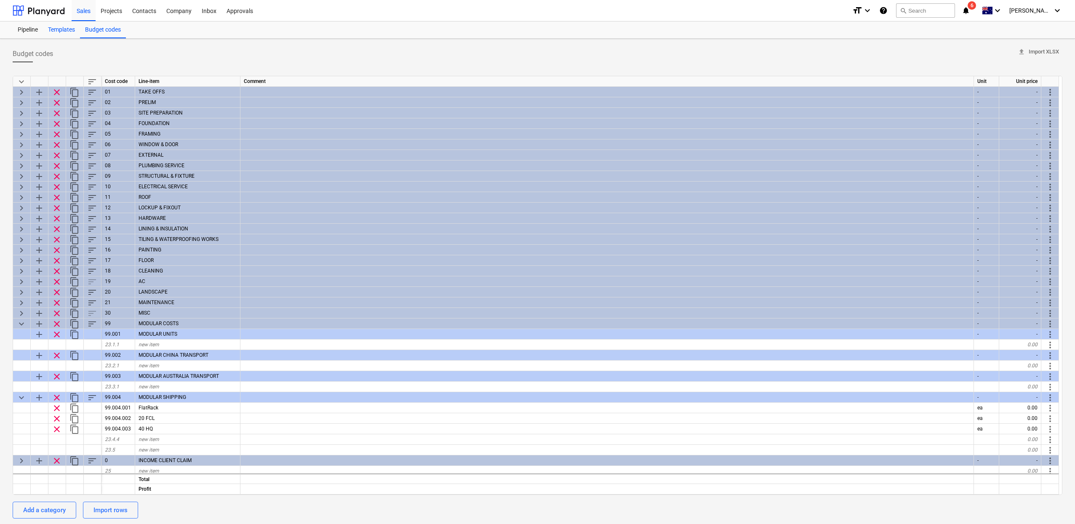
click at [70, 29] on div "Templates" at bounding box center [61, 29] width 37 height 17
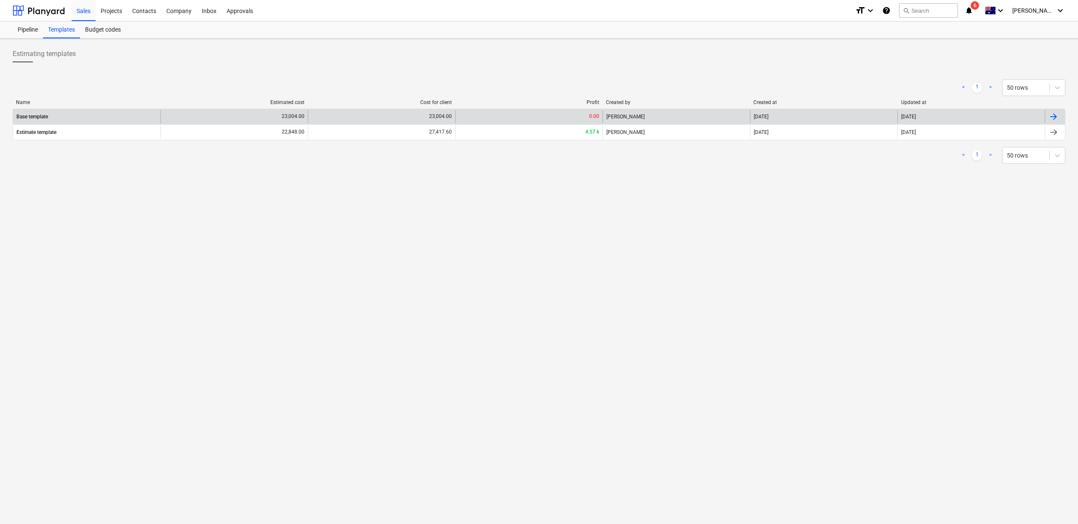
click at [115, 116] on div "Base template" at bounding box center [86, 116] width 147 height 13
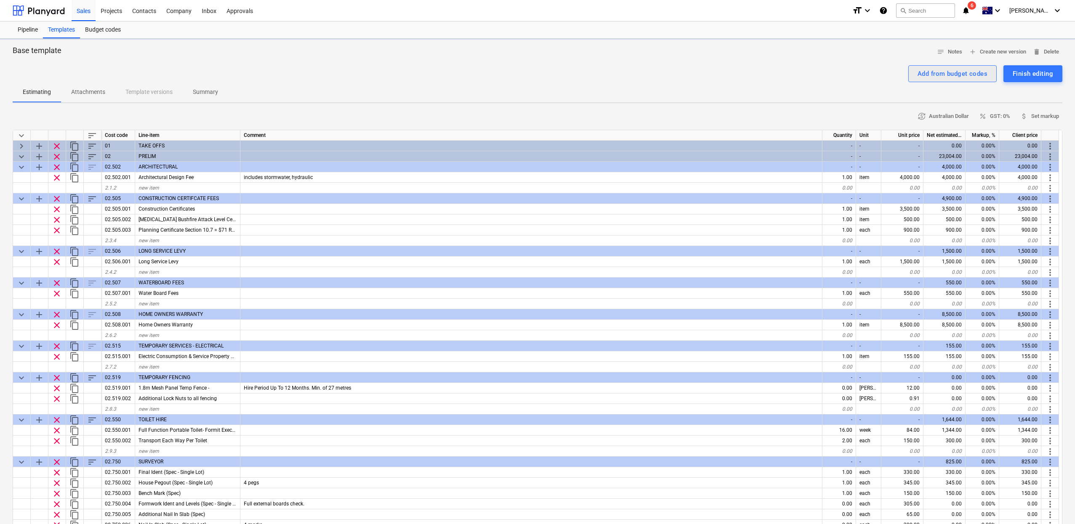
click at [963, 72] on div "Add from budget codes" at bounding box center [953, 73] width 70 height 11
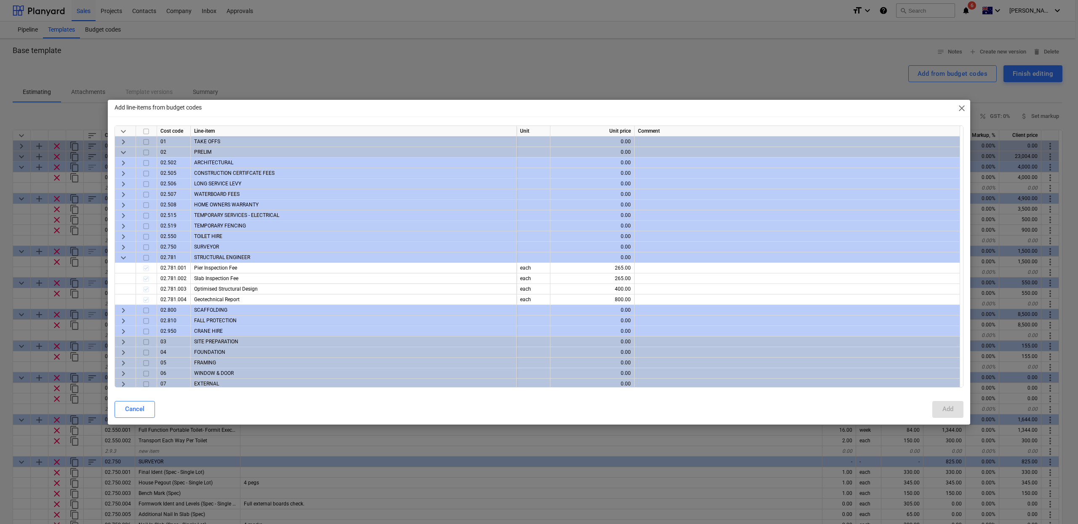
click at [126, 256] on span "keyboard_arrow_down" at bounding box center [123, 257] width 10 height 10
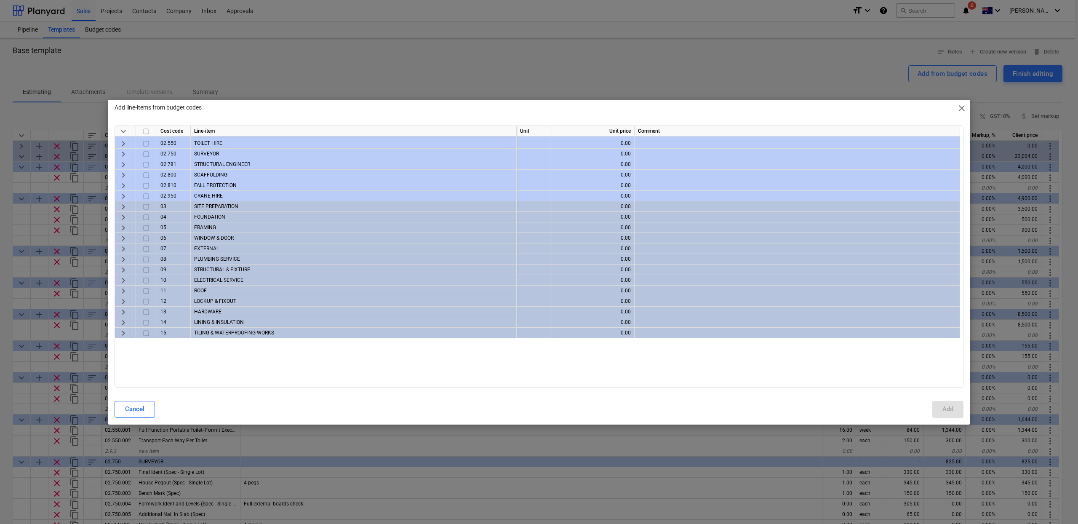
scroll to position [139, 0]
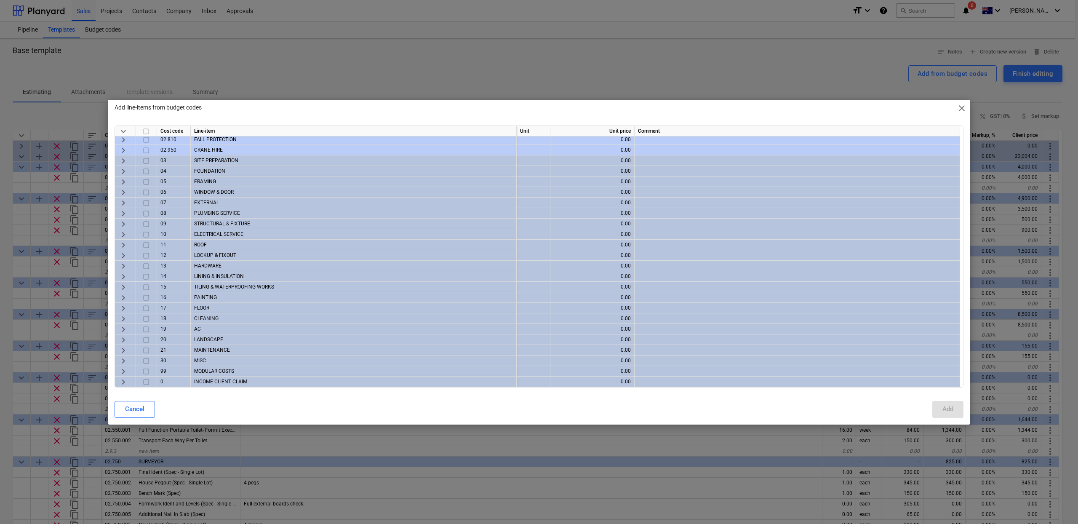
click at [123, 373] on span "keyboard_arrow_right" at bounding box center [123, 371] width 10 height 10
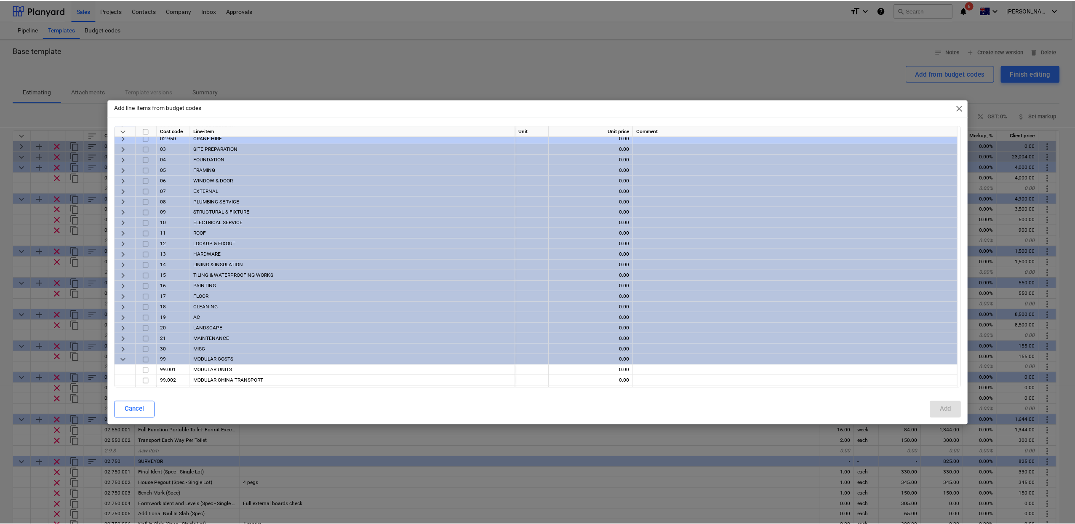
scroll to position [181, 0]
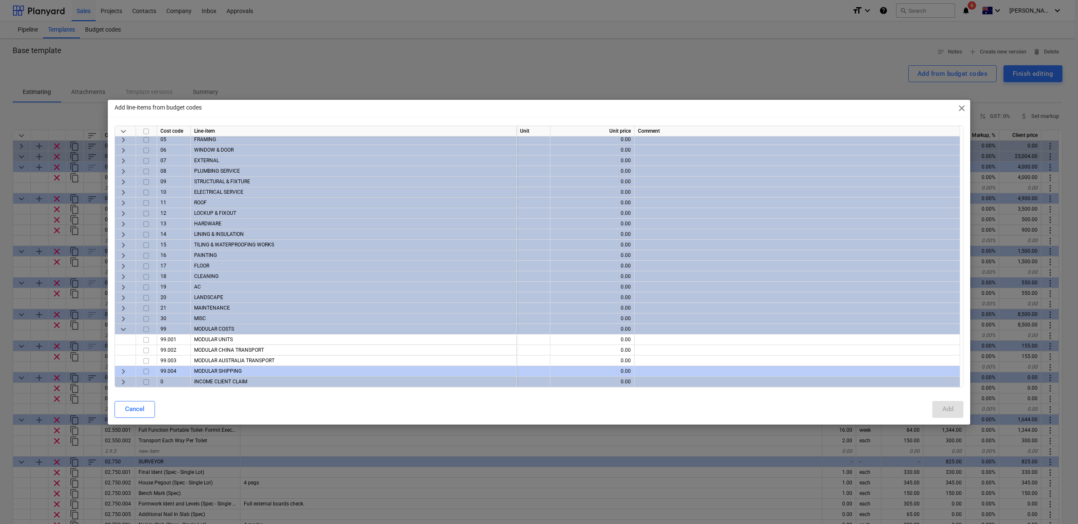
click at [146, 331] on input "checkbox" at bounding box center [146, 329] width 10 height 10
click at [946, 405] on div "Add" at bounding box center [948, 408] width 11 height 11
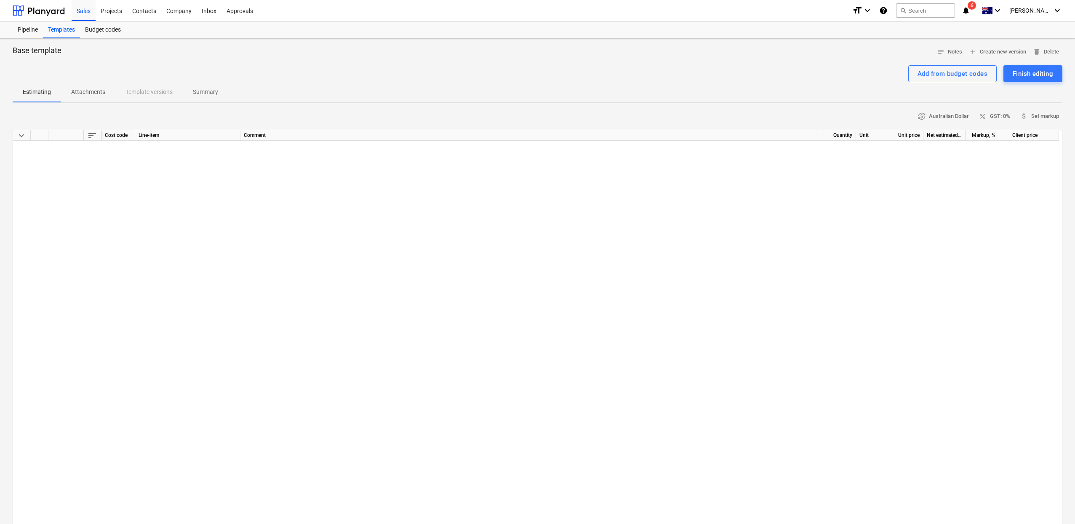
scroll to position [6120, 0]
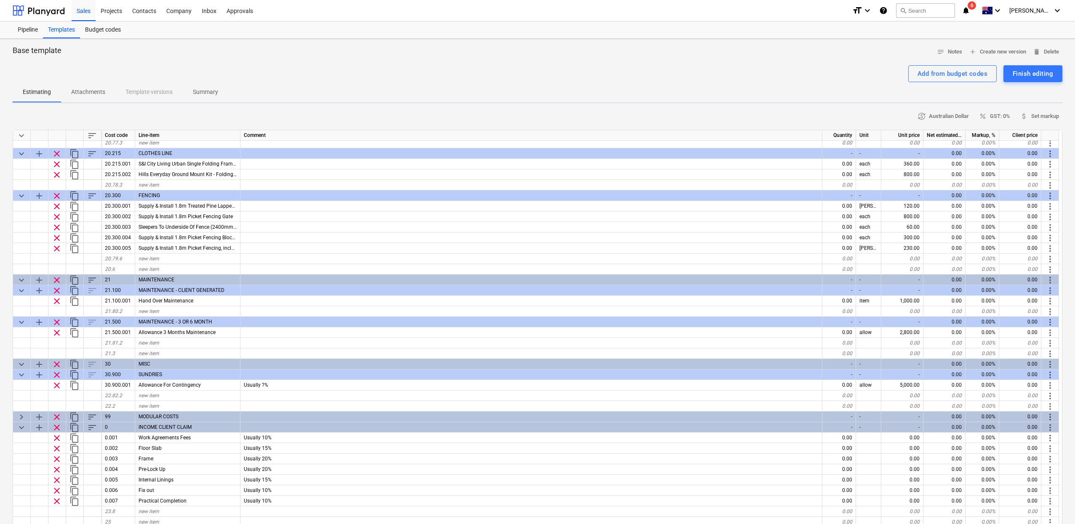
click at [21, 133] on span "keyboard_arrow_down" at bounding box center [21, 135] width 10 height 10
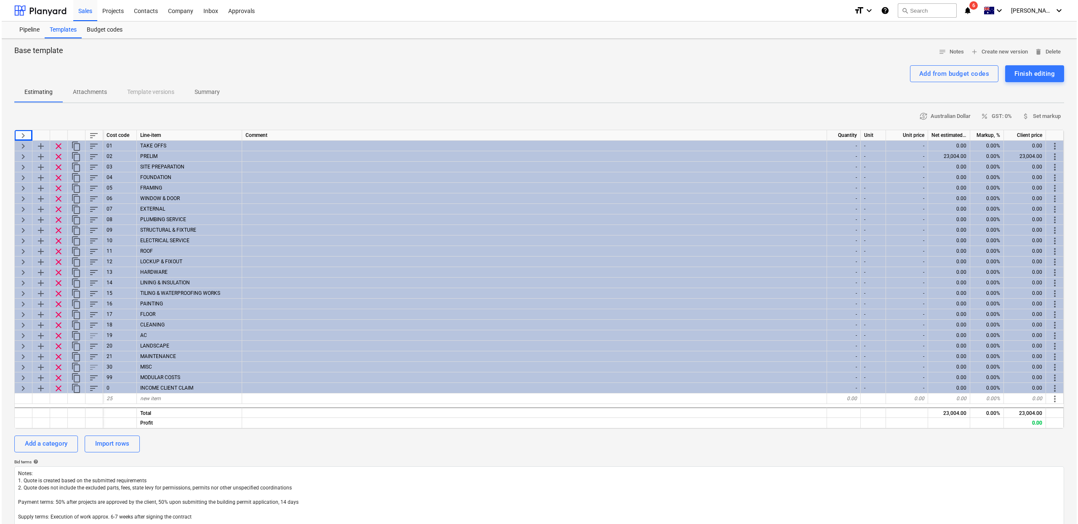
scroll to position [0, 0]
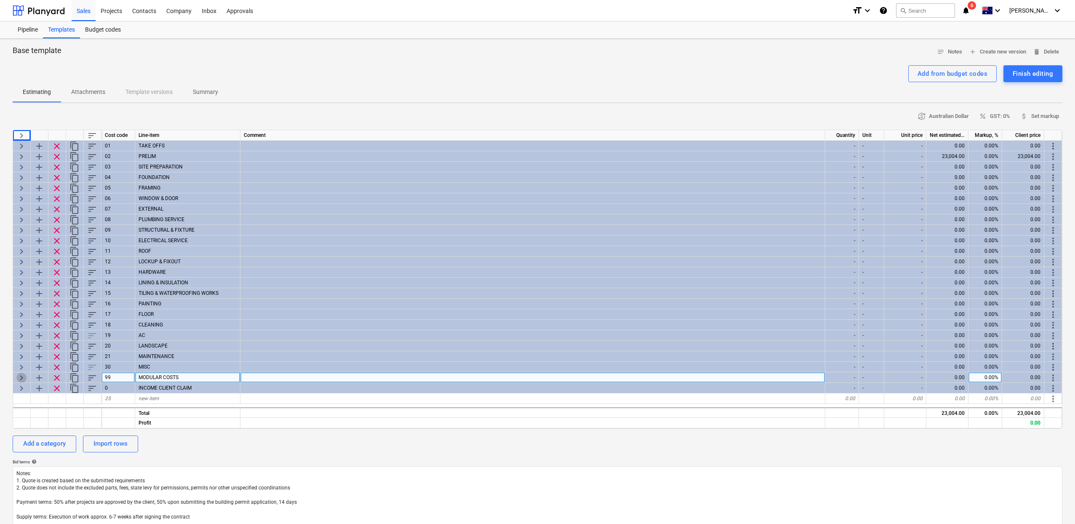
click at [20, 378] on span "keyboard_arrow_right" at bounding box center [21, 377] width 10 height 10
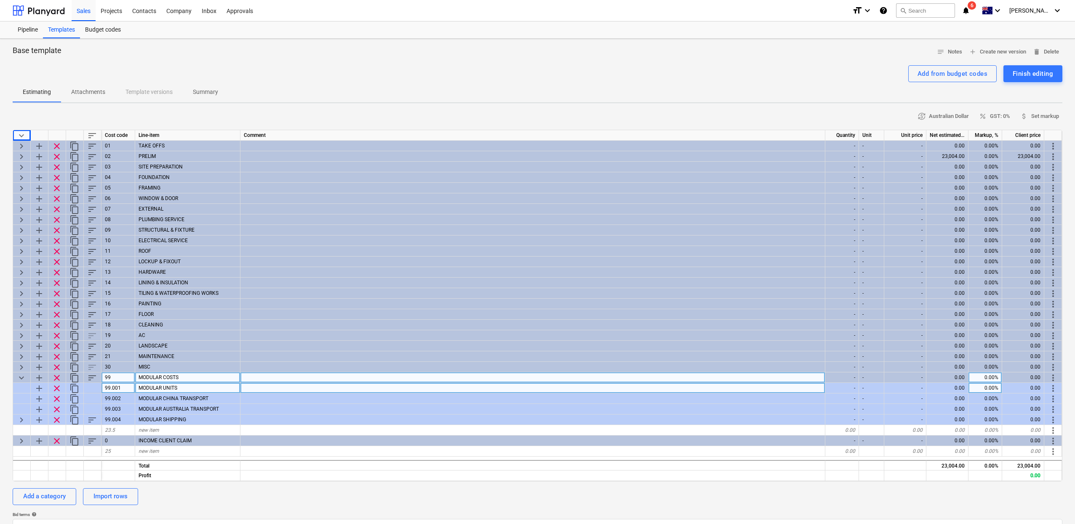
click at [88, 386] on div at bounding box center [93, 388] width 18 height 11
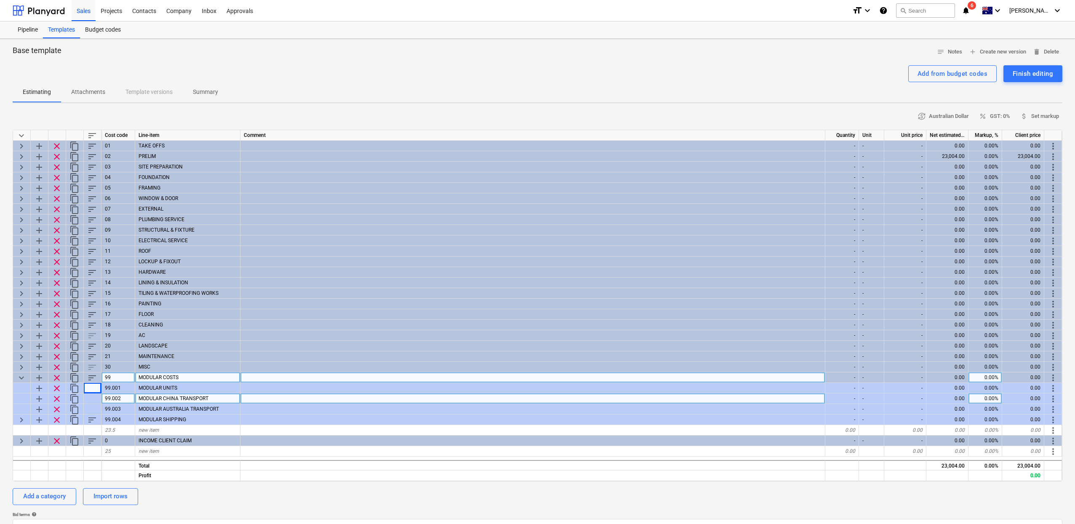
click at [181, 400] on span "MODULAR CHINA TRANSPORT" at bounding box center [174, 398] width 70 height 6
click at [299, 397] on div at bounding box center [532, 398] width 585 height 11
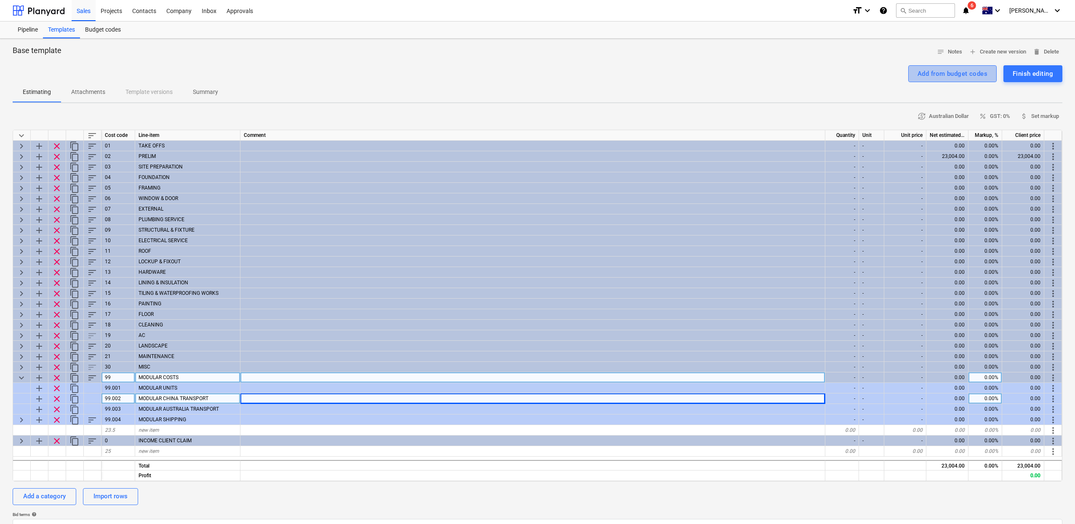
click at [941, 74] on div "Add from budget codes" at bounding box center [953, 73] width 70 height 11
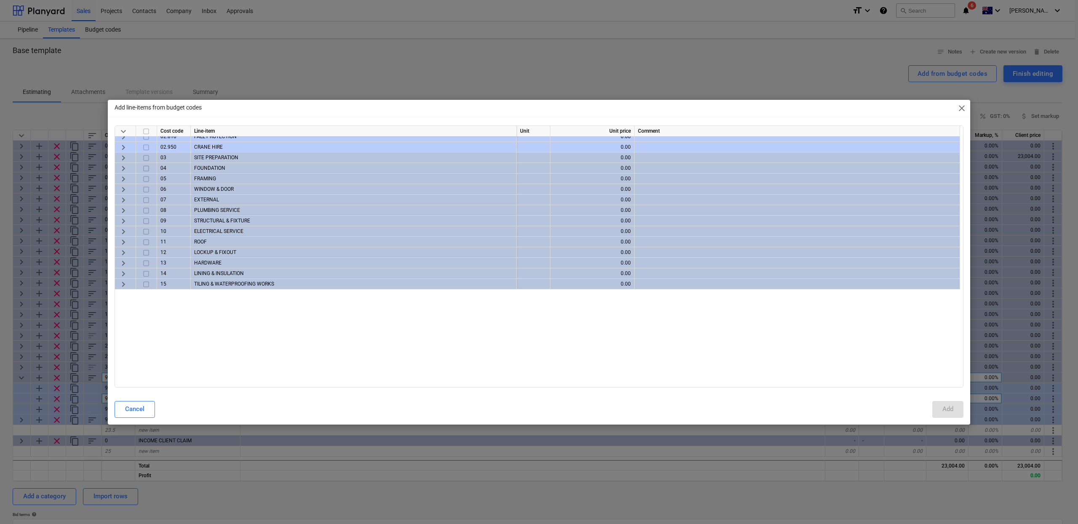
scroll to position [181, 0]
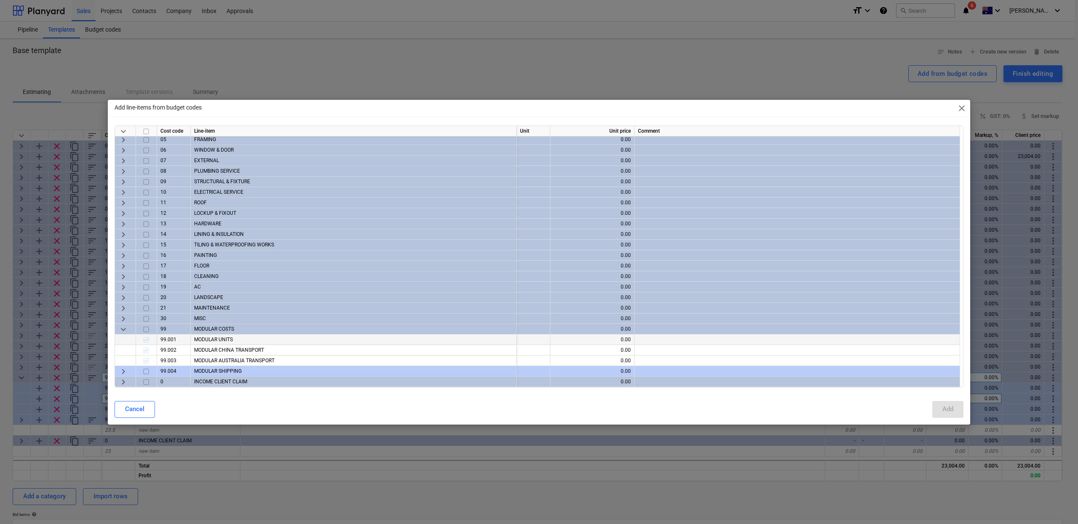
click at [145, 341] on div at bounding box center [146, 339] width 21 height 11
click at [125, 368] on span "keyboard_arrow_right" at bounding box center [123, 371] width 10 height 10
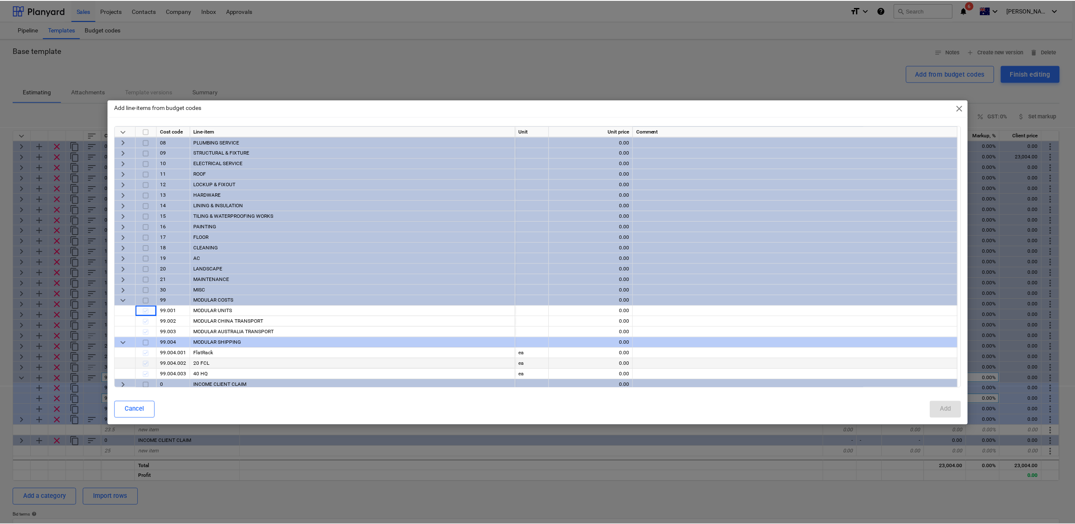
scroll to position [213, 0]
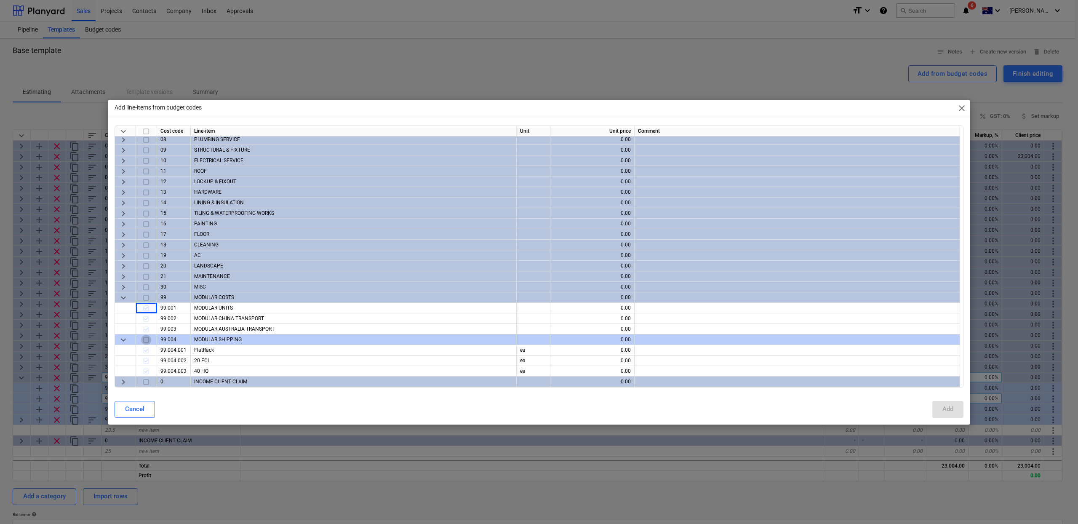
click at [144, 343] on input "checkbox" at bounding box center [146, 339] width 10 height 10
click at [948, 411] on div "Add" at bounding box center [948, 408] width 11 height 11
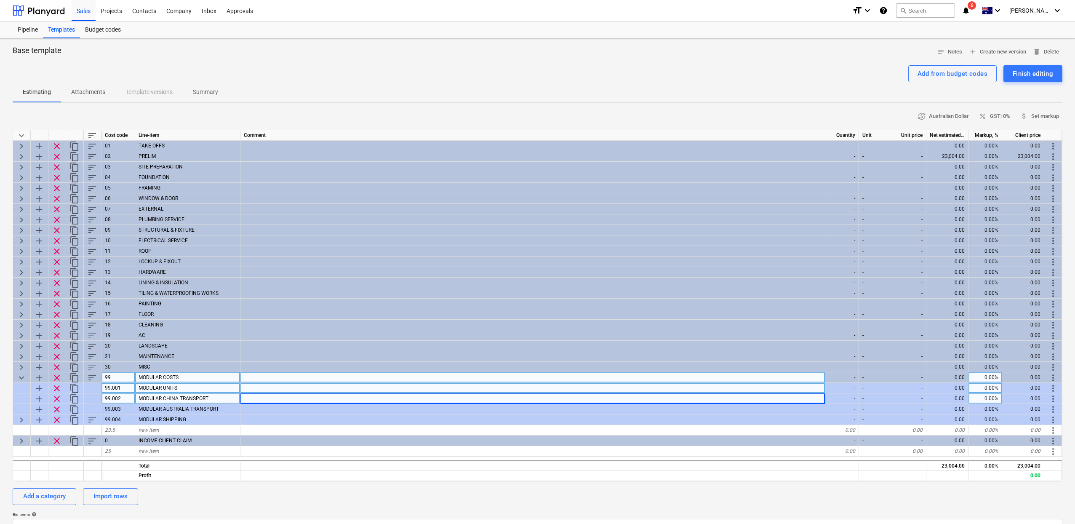
click at [158, 389] on span "MODULAR UNITS" at bounding box center [158, 388] width 39 height 6
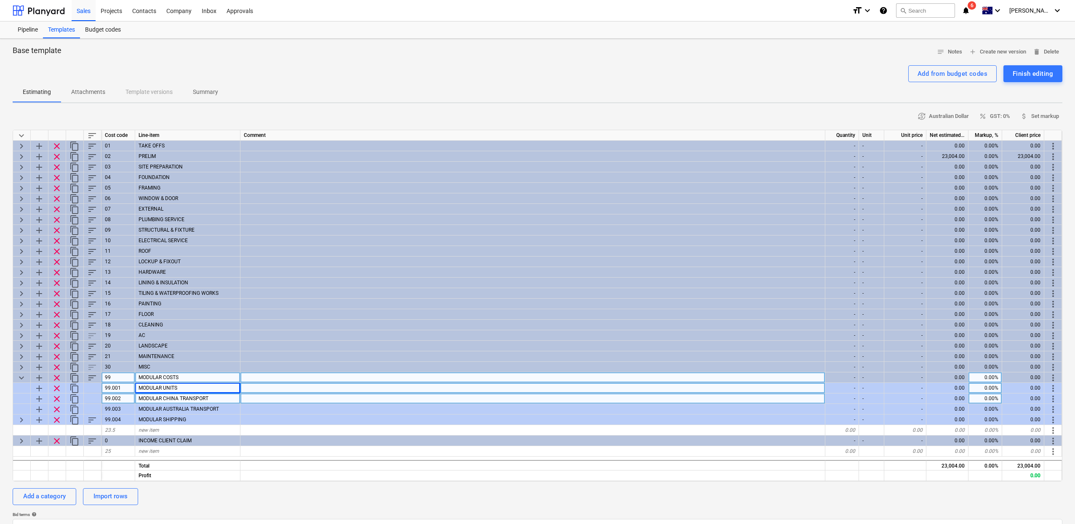
click at [159, 394] on div "MODULAR CHINA TRANSPORT" at bounding box center [187, 398] width 105 height 11
click at [103, 35] on div "Budget codes" at bounding box center [103, 29] width 46 height 17
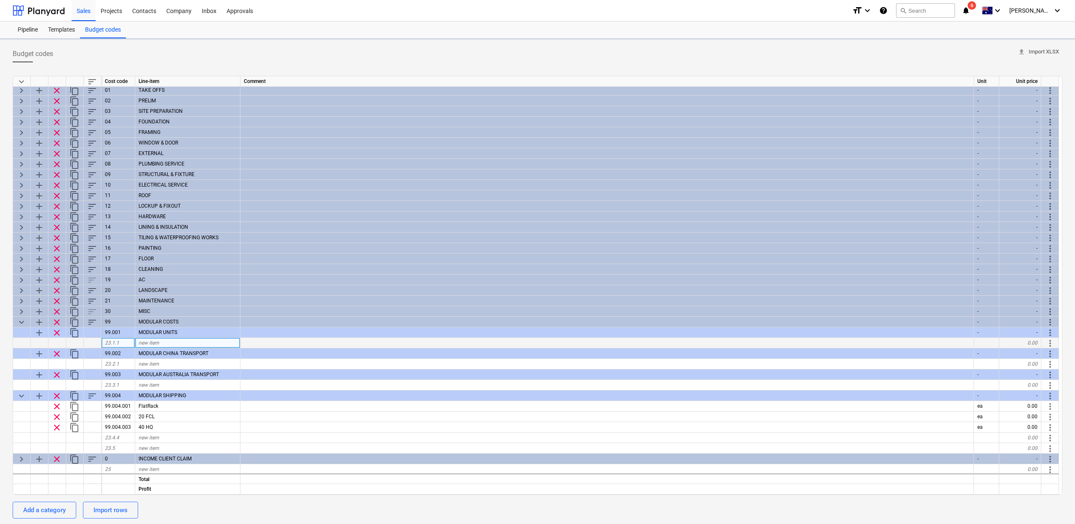
scroll to position [3, 0]
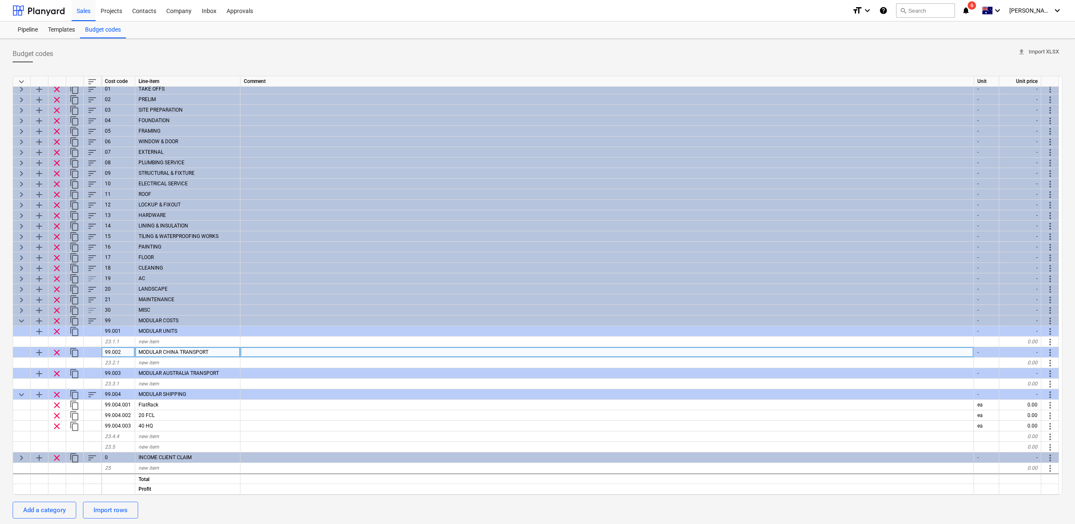
click at [299, 350] on div at bounding box center [607, 352] width 734 height 11
click at [123, 339] on div "23.1.1" at bounding box center [118, 342] width 34 height 11
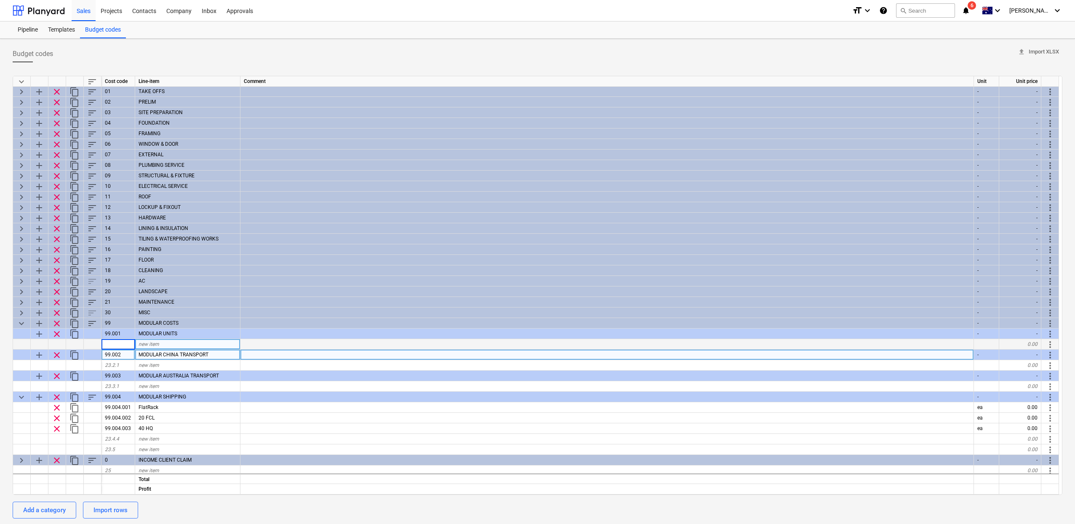
scroll to position [0, 0]
click at [193, 343] on div "new item" at bounding box center [187, 344] width 105 height 11
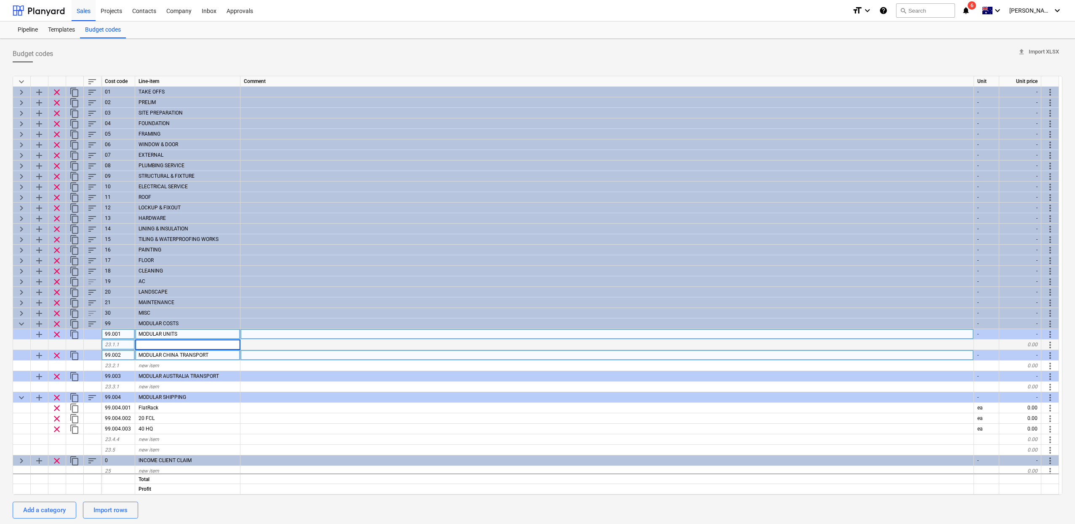
click at [260, 333] on div at bounding box center [607, 334] width 734 height 11
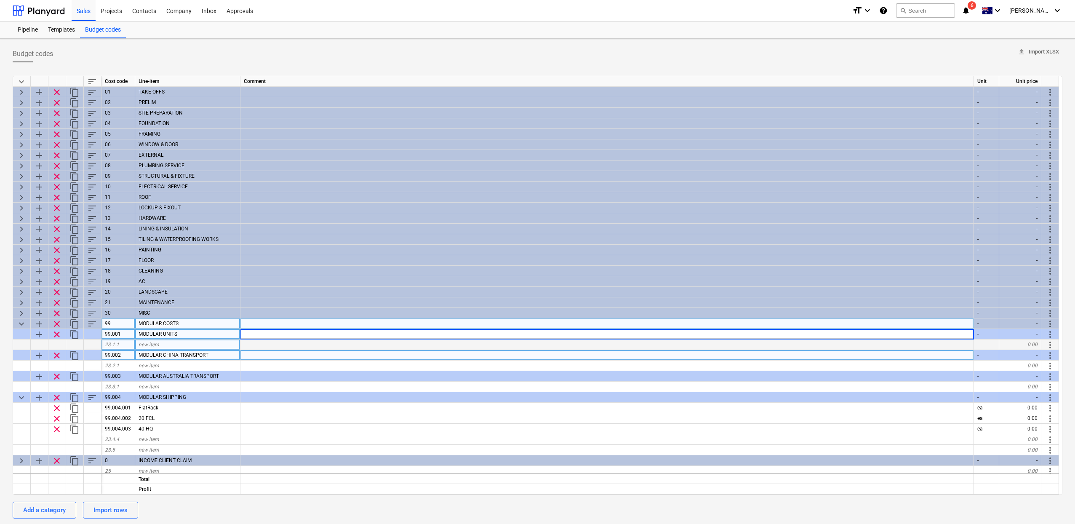
click at [24, 326] on span "keyboard_arrow_down" at bounding box center [21, 324] width 10 height 10
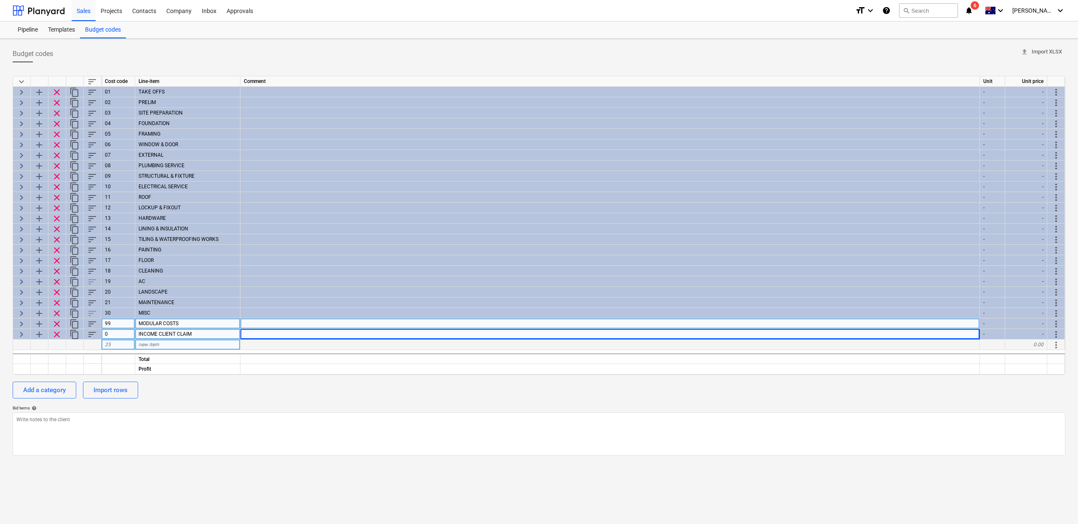
click at [24, 327] on span "keyboard_arrow_right" at bounding box center [21, 324] width 10 height 10
type textarea "x"
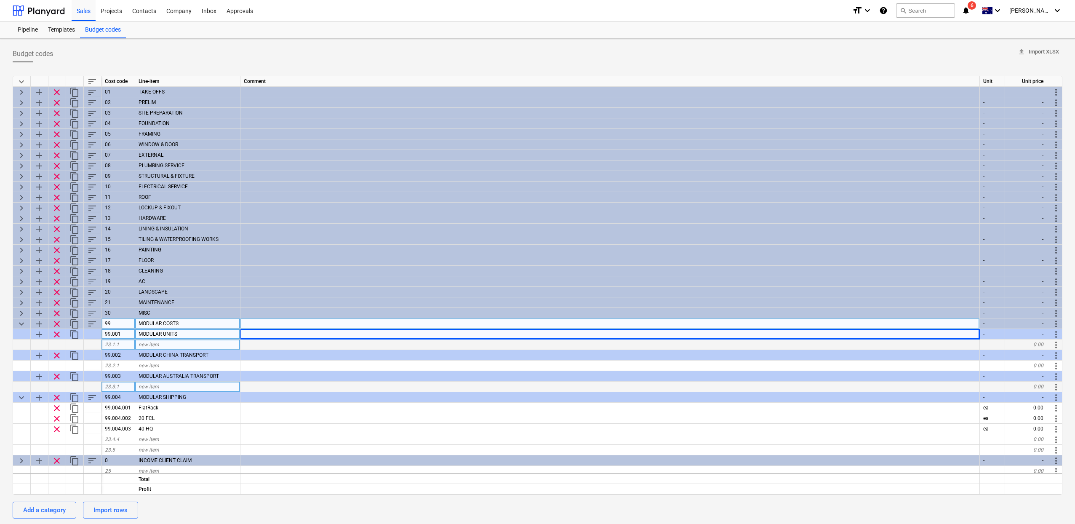
click at [162, 388] on div "new item" at bounding box center [187, 387] width 105 height 11
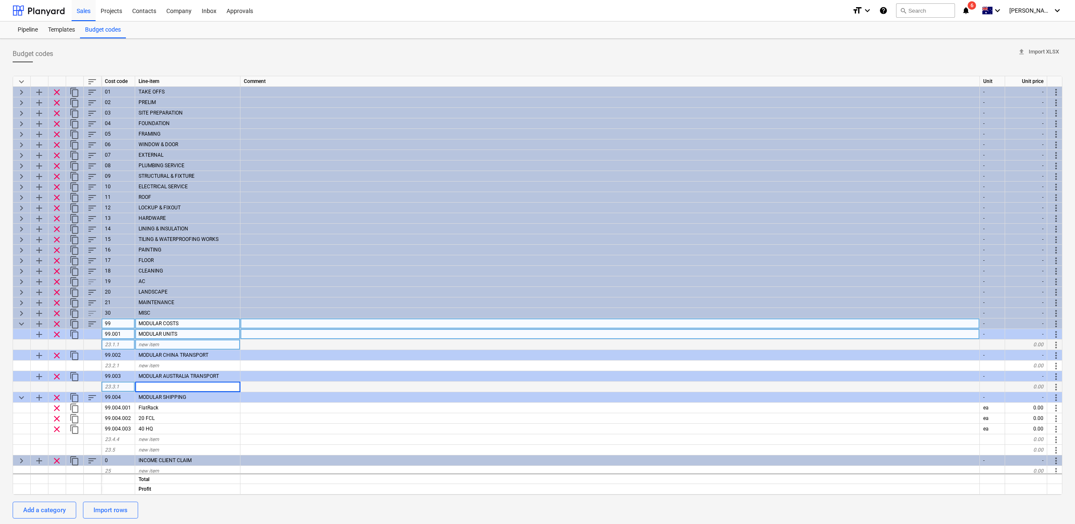
click at [151, 342] on span "new item" at bounding box center [149, 345] width 21 height 6
click at [127, 345] on div "23.1.1" at bounding box center [118, 344] width 34 height 11
type input "99.001.001"
type textarea "x"
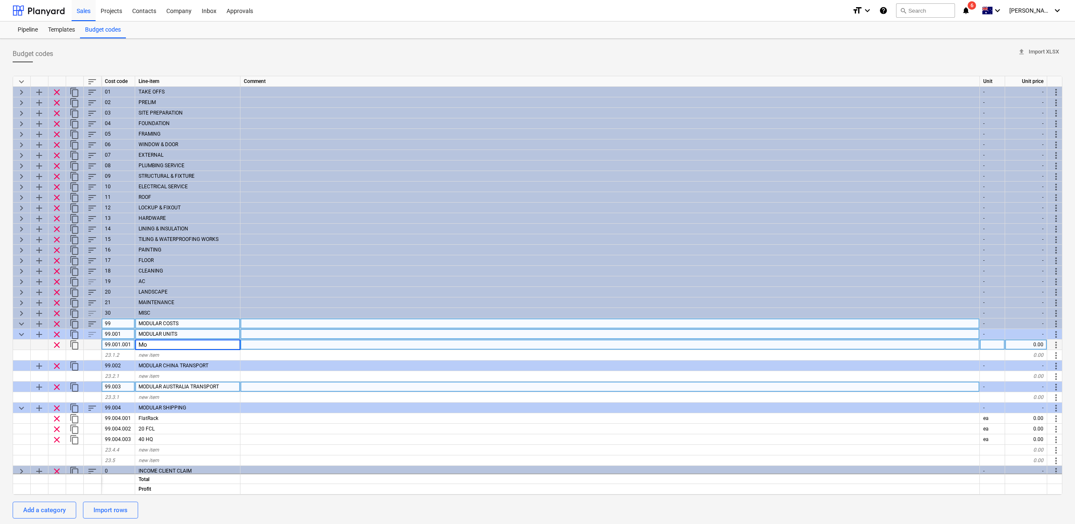
type input "M"
type input "Module"
type textarea "x"
type input "item"
type textarea "x"
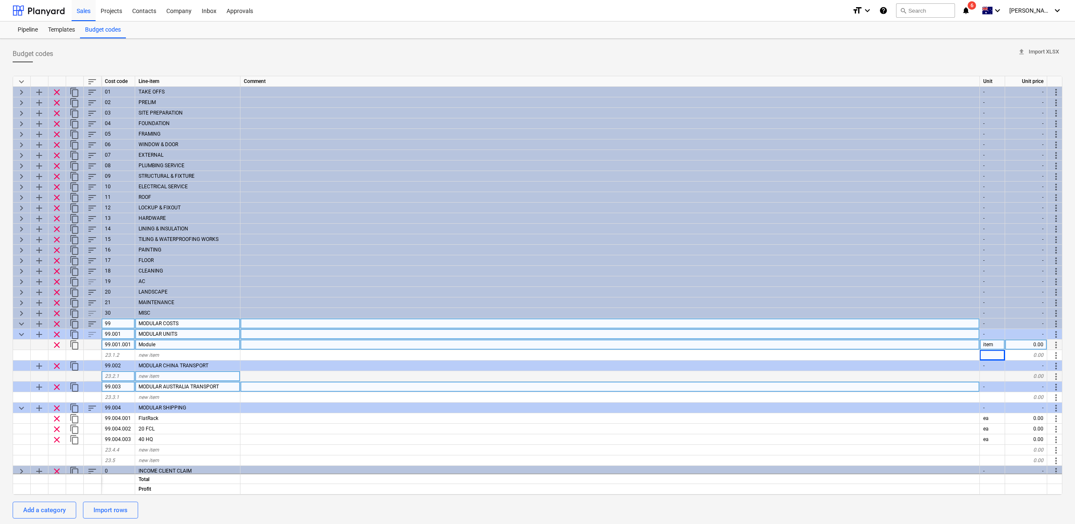
click at [190, 377] on div "new item" at bounding box center [187, 376] width 105 height 11
type input "placeholder"
type textarea "x"
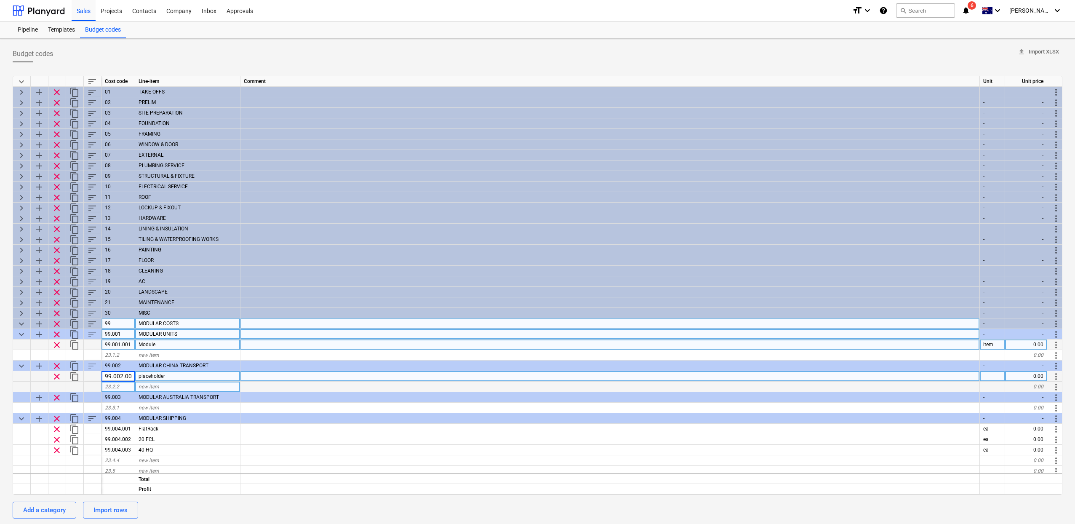
type input "99.002.001"
type textarea "x"
click at [182, 408] on div "new item" at bounding box center [187, 408] width 105 height 11
click at [160, 375] on span "placeholder" at bounding box center [152, 376] width 27 height 6
click at [164, 408] on div "new item" at bounding box center [187, 408] width 105 height 11
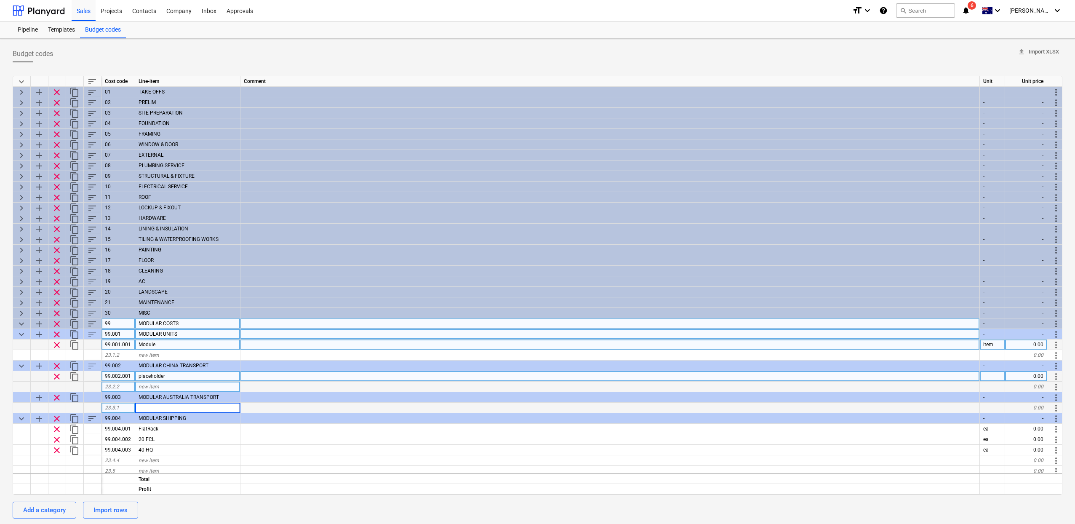
type input "placeholder"
click at [121, 406] on div "23.3.1" at bounding box center [118, 408] width 34 height 11
click at [125, 377] on div "99.002.001" at bounding box center [118, 376] width 34 height 11
type textarea "x"
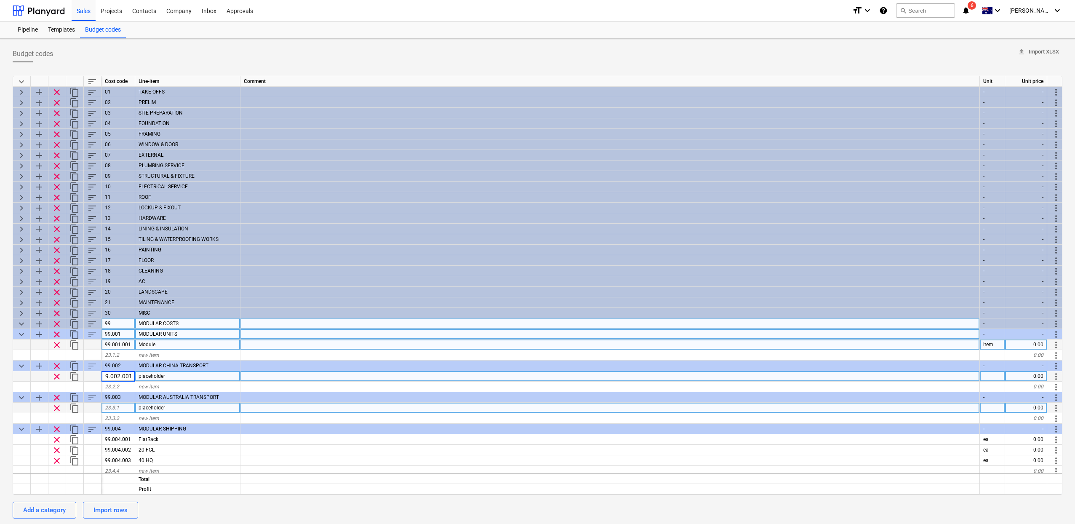
click at [123, 407] on div "23.3.1" at bounding box center [118, 408] width 34 height 11
click at [121, 407] on input "99.002.001" at bounding box center [117, 408] width 33 height 10
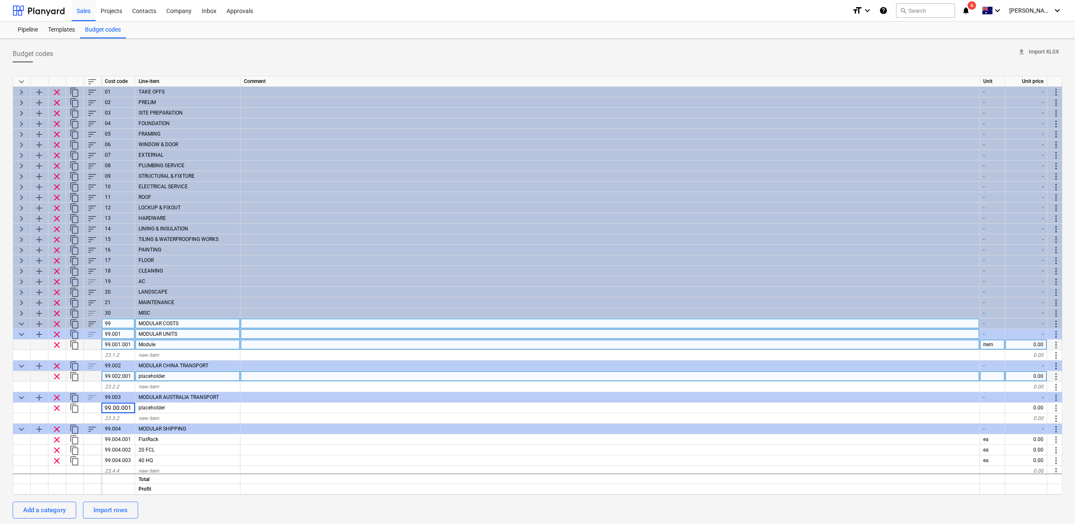
scroll to position [0, 0]
type input "99.003.001"
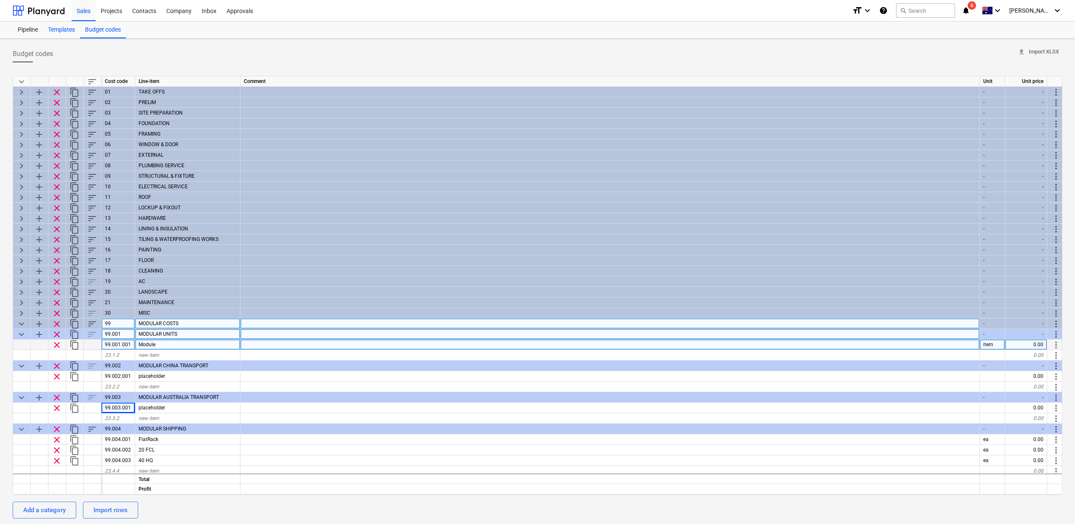
click at [55, 28] on div "Templates" at bounding box center [61, 29] width 37 height 17
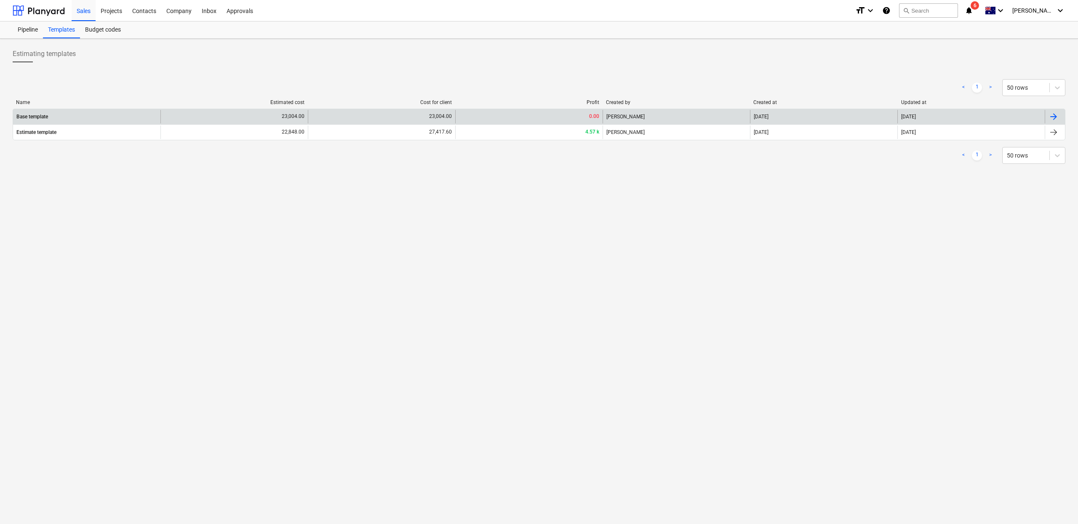
click at [214, 119] on div "23,004.00" at bounding box center [233, 116] width 147 height 13
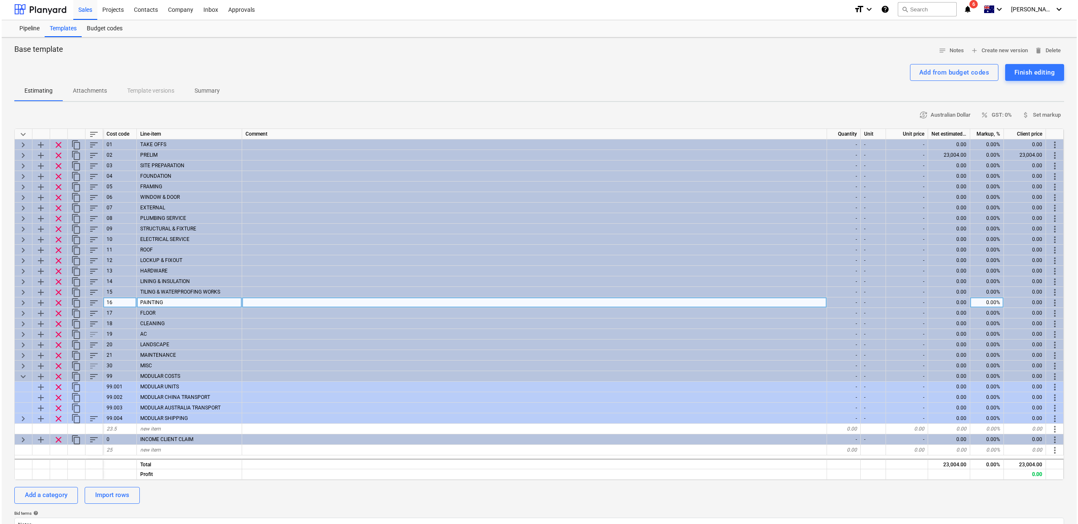
scroll to position [2, 0]
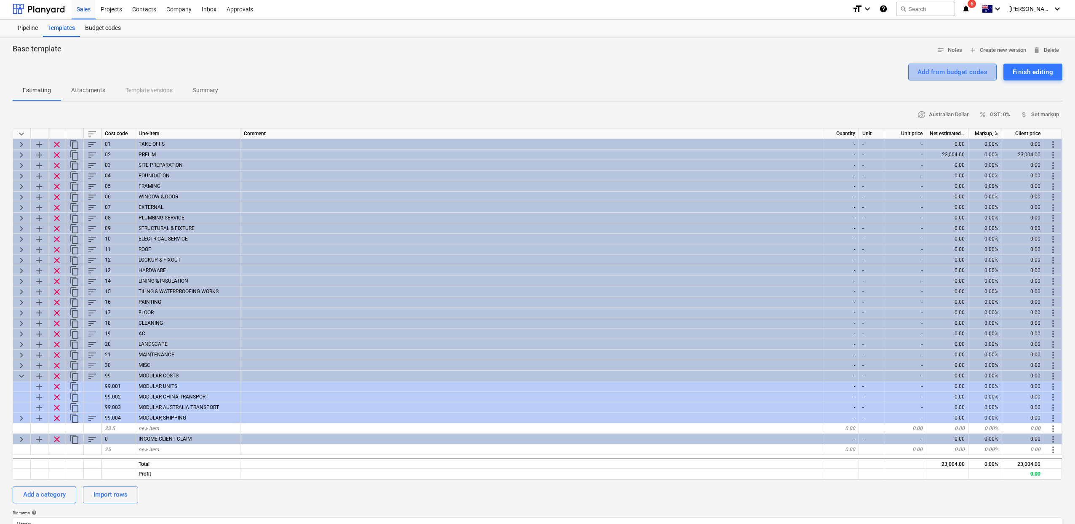
click at [969, 71] on div "Add from budget codes" at bounding box center [953, 72] width 70 height 11
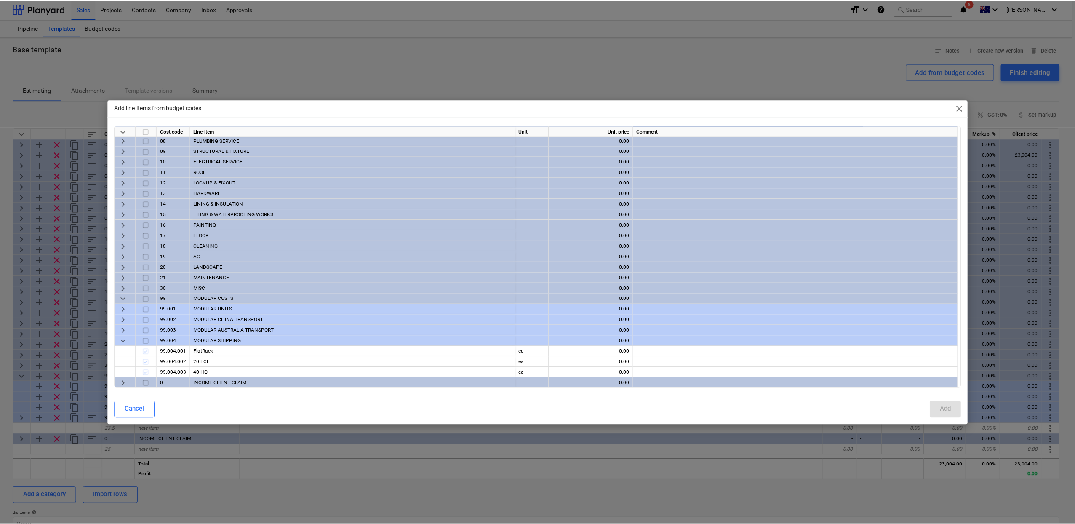
scroll to position [213, 0]
click at [147, 296] on input "checkbox" at bounding box center [146, 297] width 10 height 10
click at [123, 309] on span "keyboard_arrow_right" at bounding box center [123, 308] width 10 height 10
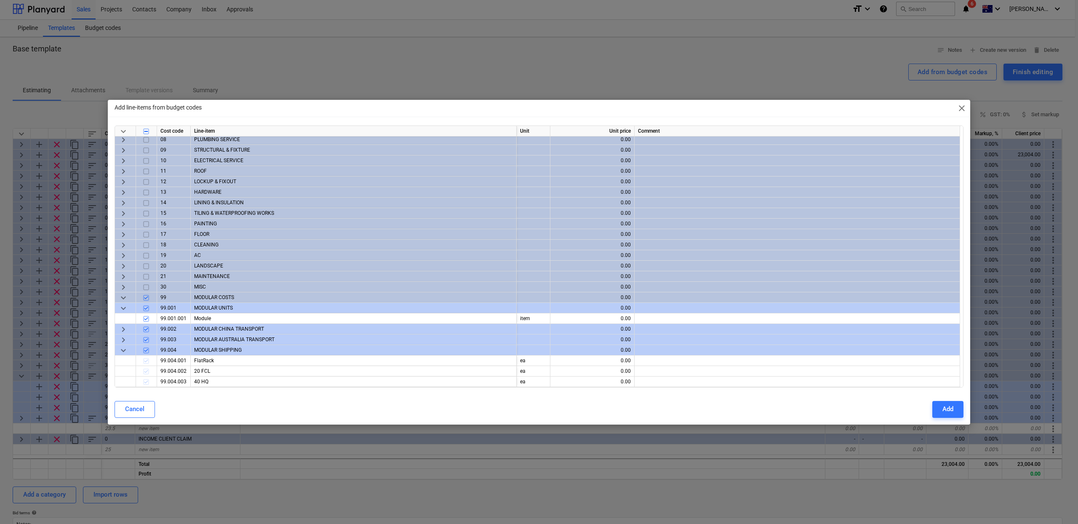
click at [123, 309] on span "keyboard_arrow_down" at bounding box center [123, 308] width 10 height 10
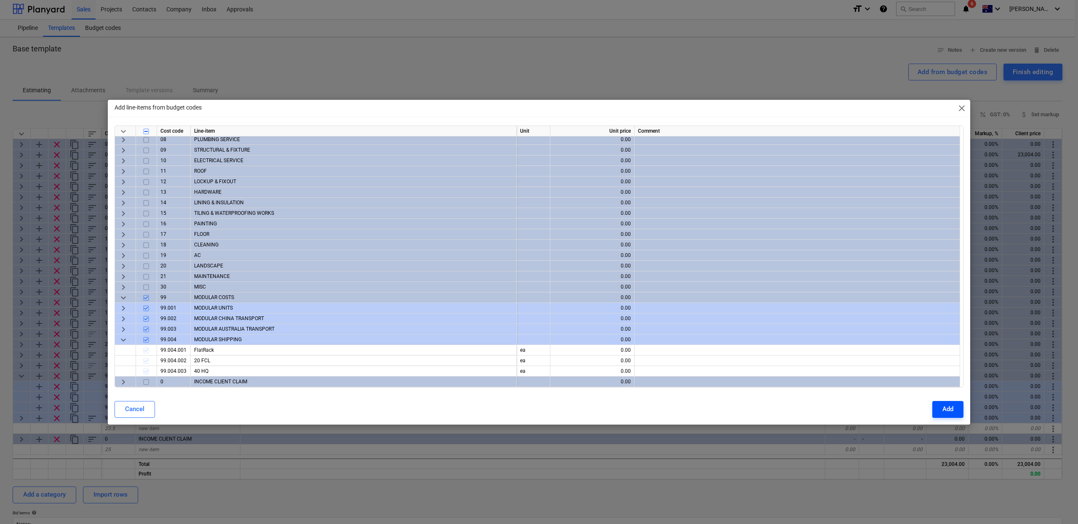
click at [946, 408] on div "Add" at bounding box center [948, 408] width 11 height 11
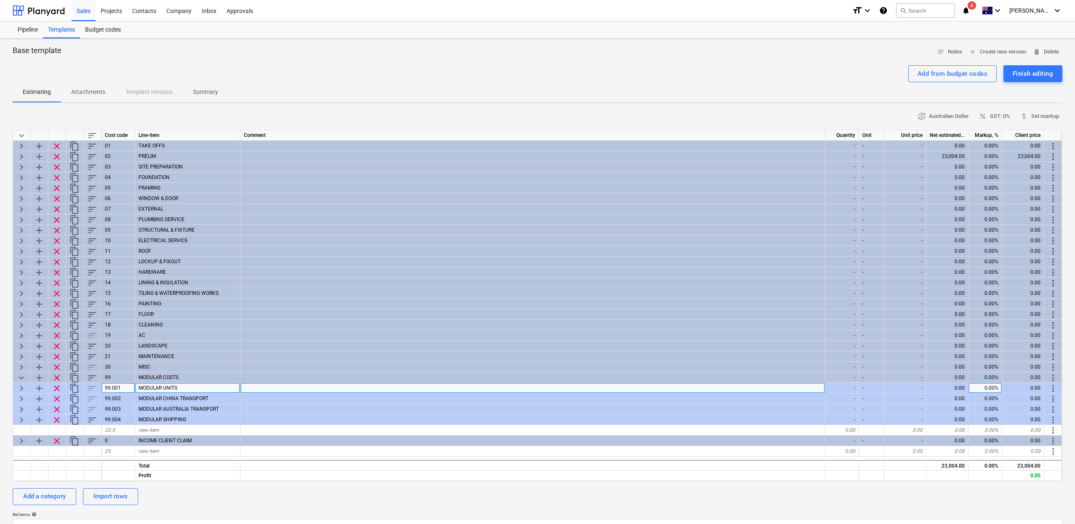
click at [19, 387] on span "keyboard_arrow_right" at bounding box center [21, 388] width 10 height 10
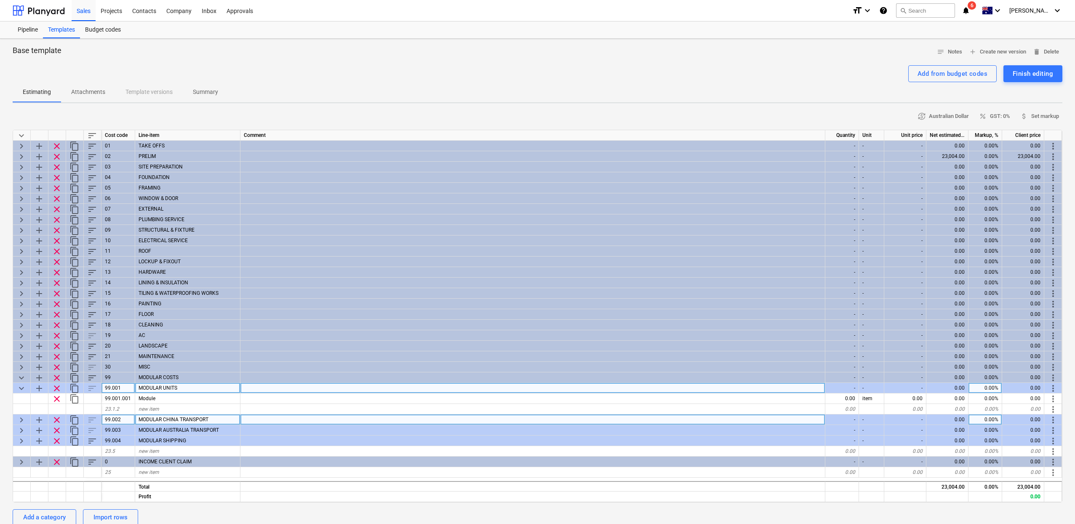
click at [18, 418] on span "keyboard_arrow_right" at bounding box center [21, 419] width 10 height 10
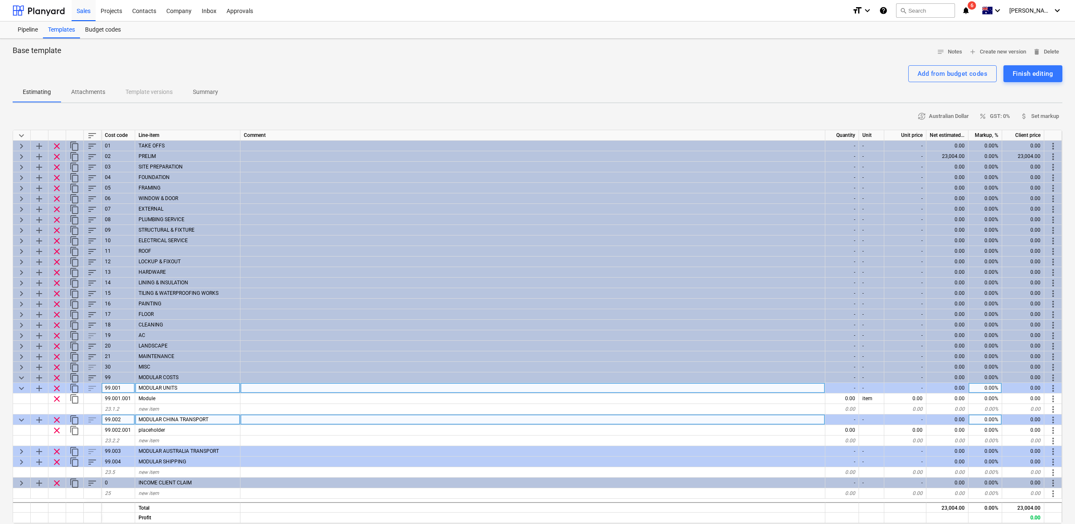
click at [18, 418] on span "keyboard_arrow_down" at bounding box center [21, 419] width 10 height 10
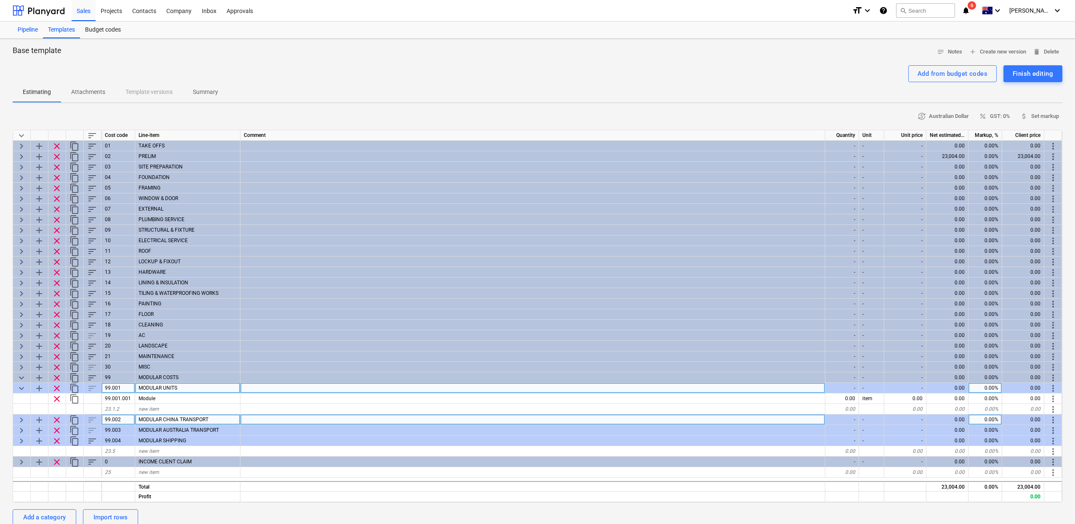
click at [34, 29] on div "Pipeline" at bounding box center [28, 29] width 30 height 17
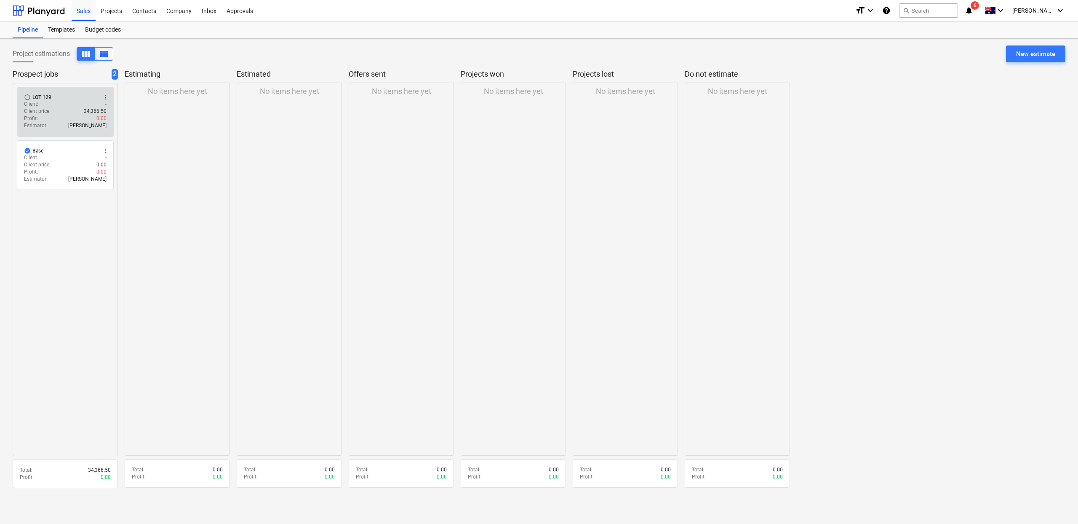
click at [58, 105] on div "Client : -" at bounding box center [65, 104] width 83 height 7
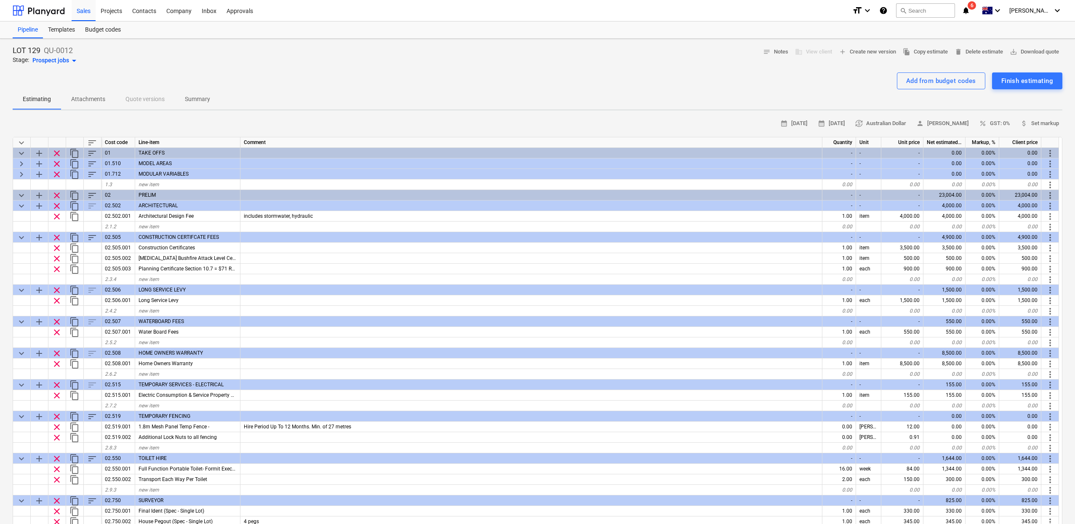
click at [24, 145] on span "keyboard_arrow_down" at bounding box center [21, 143] width 10 height 10
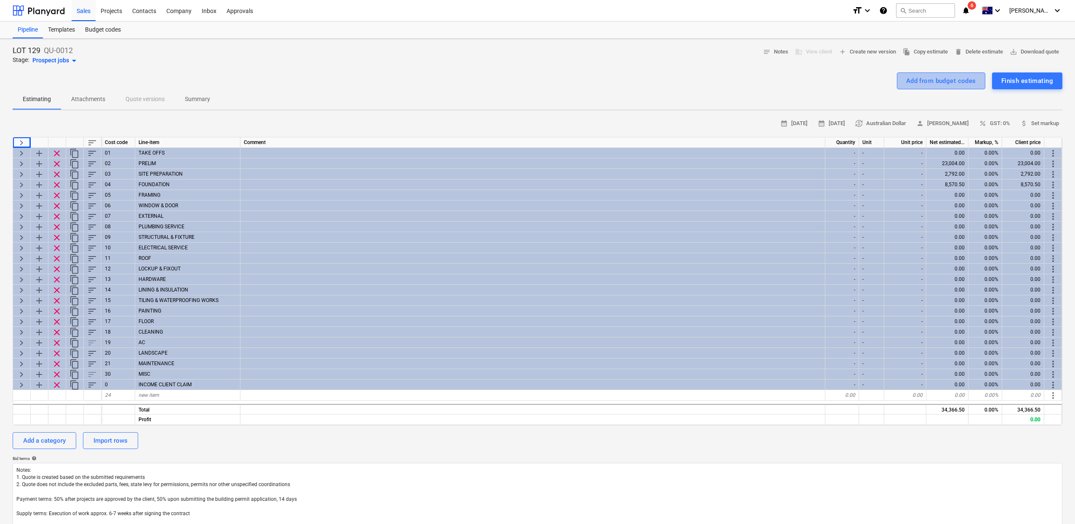
click at [941, 85] on div "Add from budget codes" at bounding box center [941, 80] width 70 height 11
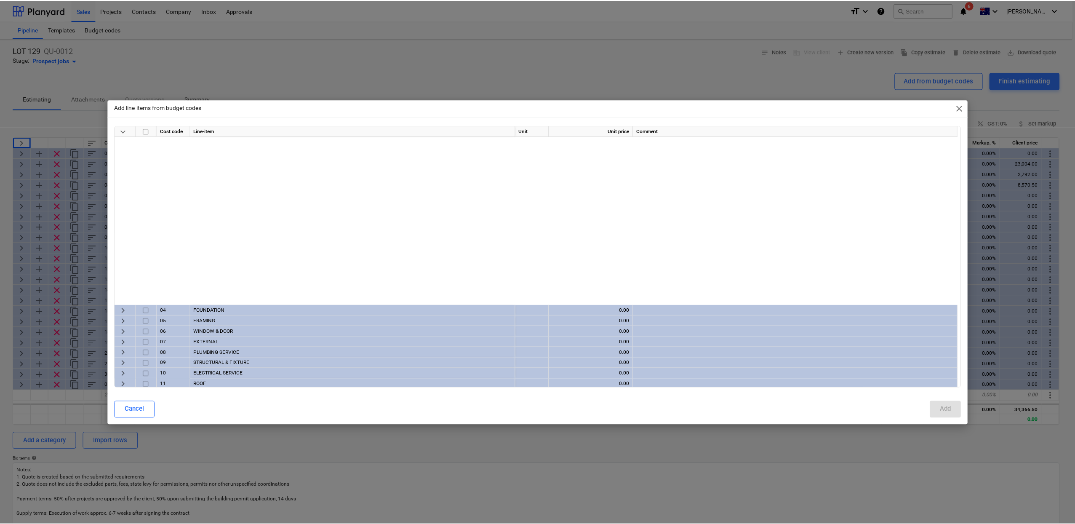
scroll to position [213, 0]
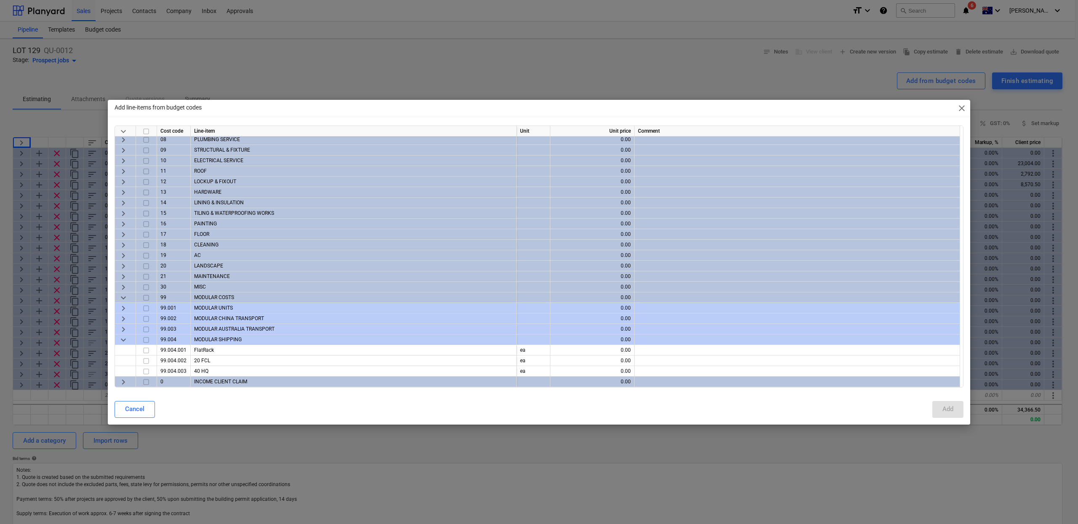
click at [144, 296] on input "checkbox" at bounding box center [146, 297] width 10 height 10
click at [954, 409] on button "Add" at bounding box center [947, 409] width 31 height 17
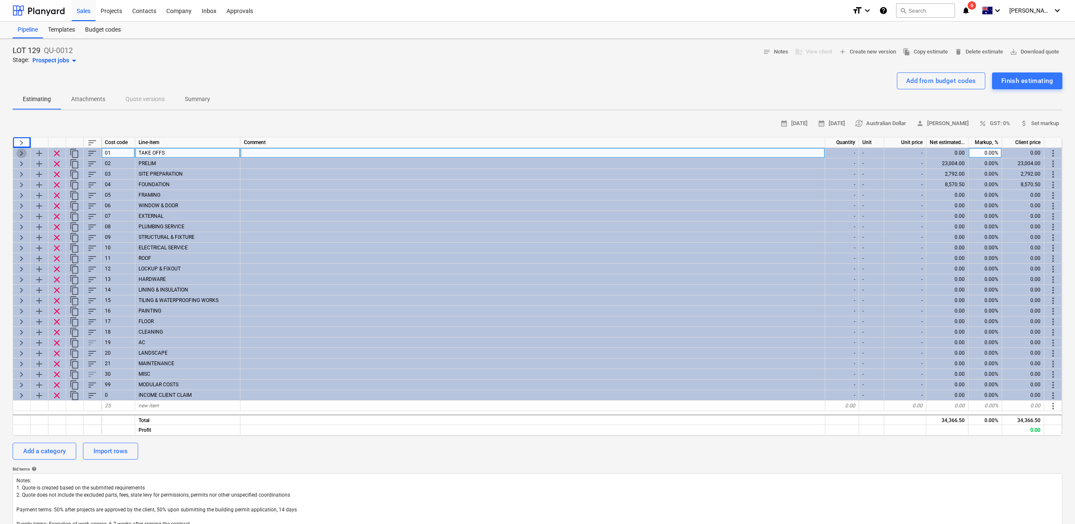
click at [24, 153] on span "keyboard_arrow_right" at bounding box center [21, 153] width 10 height 10
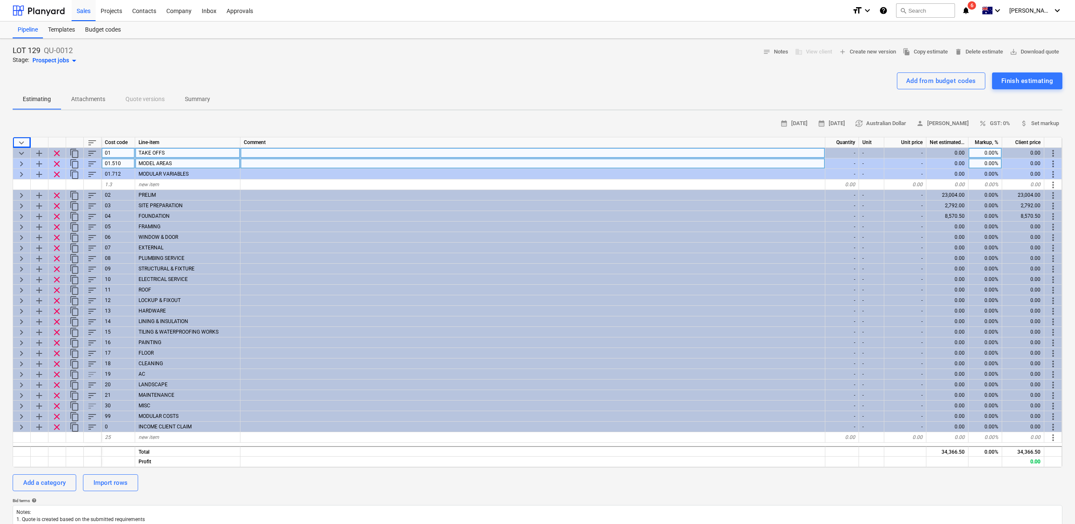
click at [24, 163] on span "keyboard_arrow_right" at bounding box center [21, 164] width 10 height 10
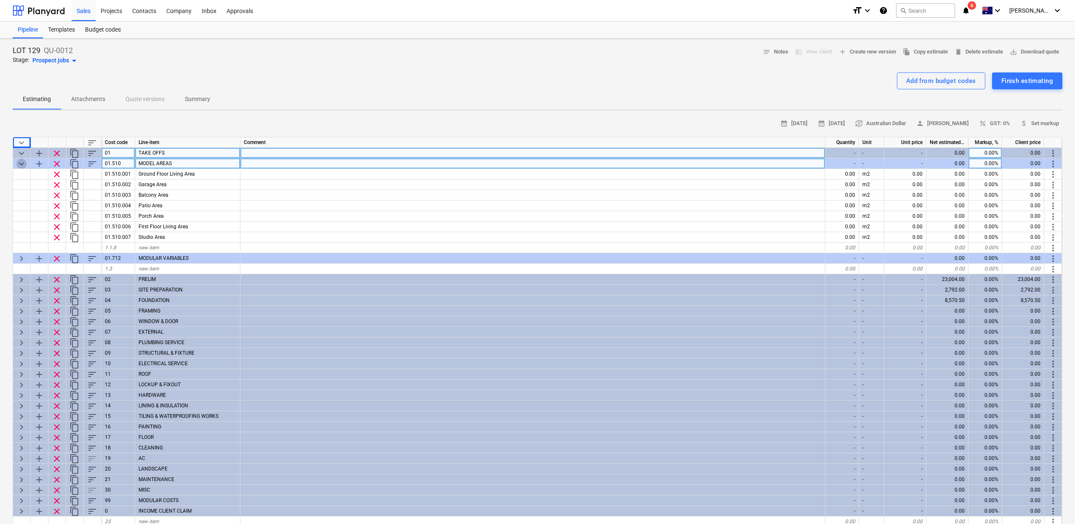
click at [24, 162] on span "keyboard_arrow_down" at bounding box center [21, 164] width 10 height 10
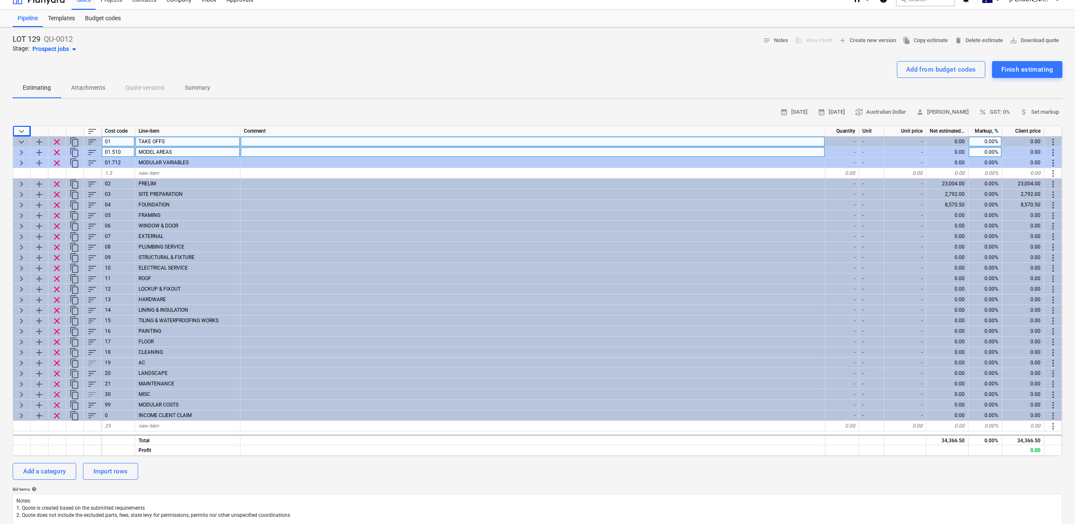
scroll to position [2, 0]
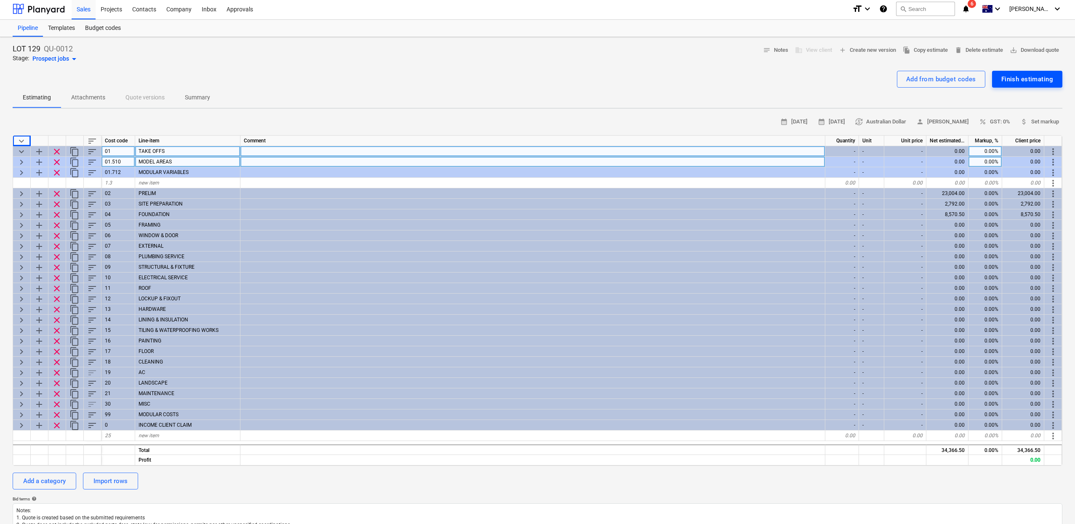
click at [1029, 84] on div "Finish estimating" at bounding box center [1028, 79] width 52 height 11
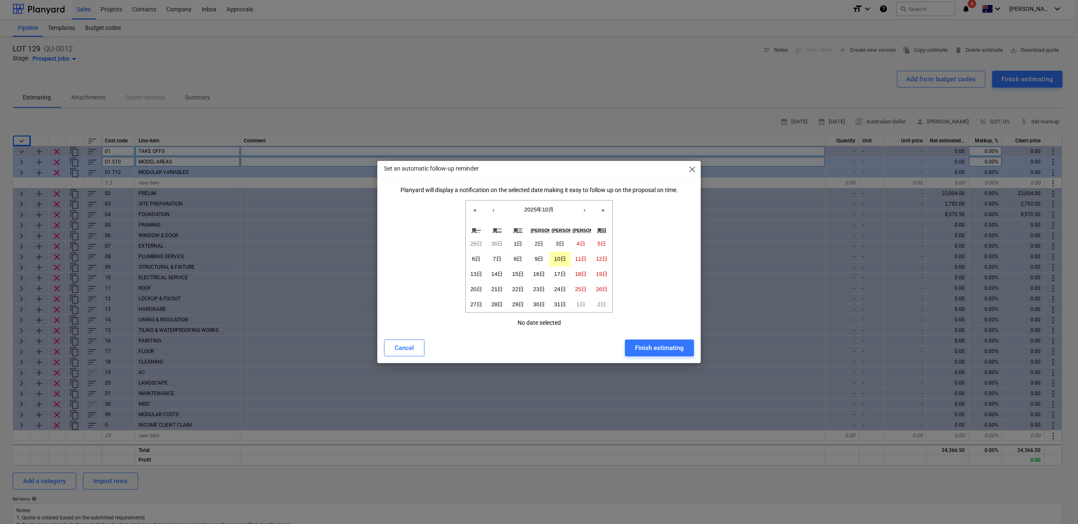
click at [569, 264] on button "10日" at bounding box center [560, 258] width 21 height 15
drag, startPoint x: 662, startPoint y: 349, endPoint x: 616, endPoint y: 325, distance: 51.8
click at [662, 349] on div "Finish estimating" at bounding box center [659, 347] width 49 height 11
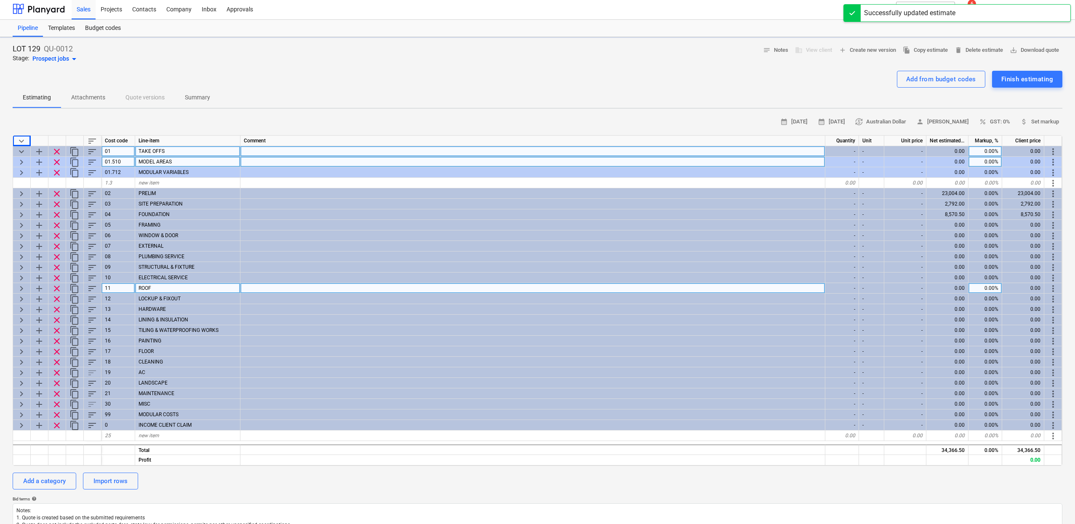
type textarea "x"
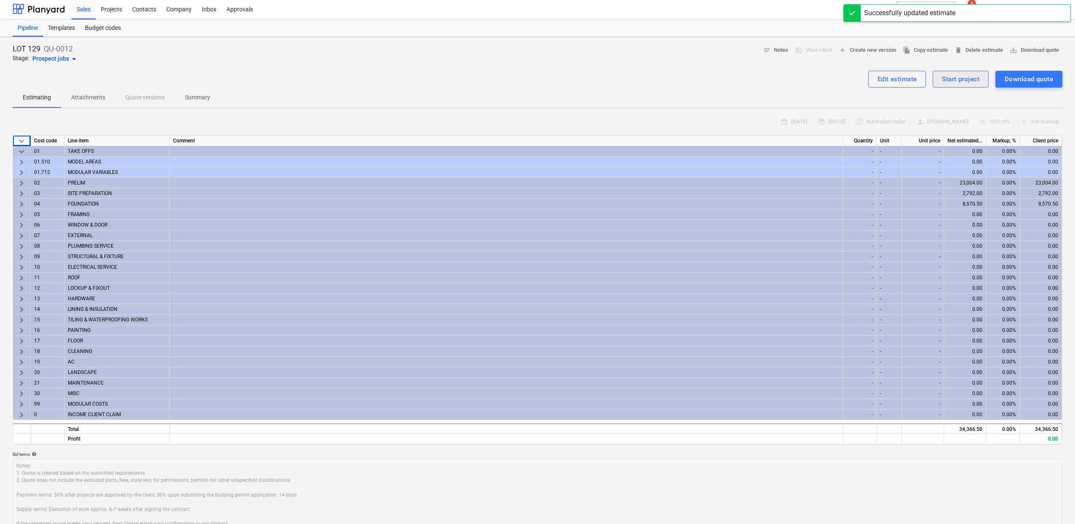
click at [957, 83] on div "Start project" at bounding box center [960, 79] width 37 height 11
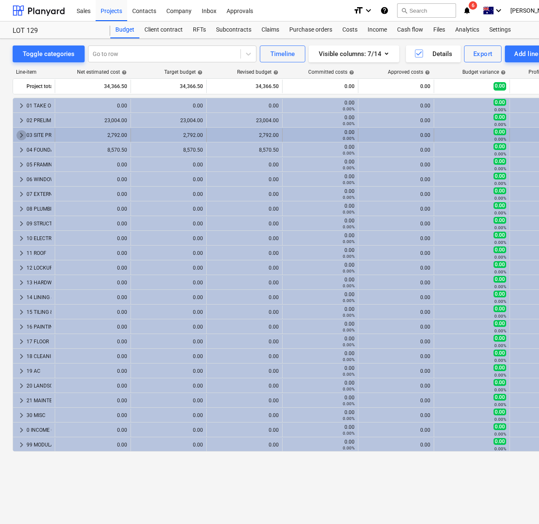
click at [21, 132] on span "keyboard_arrow_right" at bounding box center [21, 135] width 10 height 10
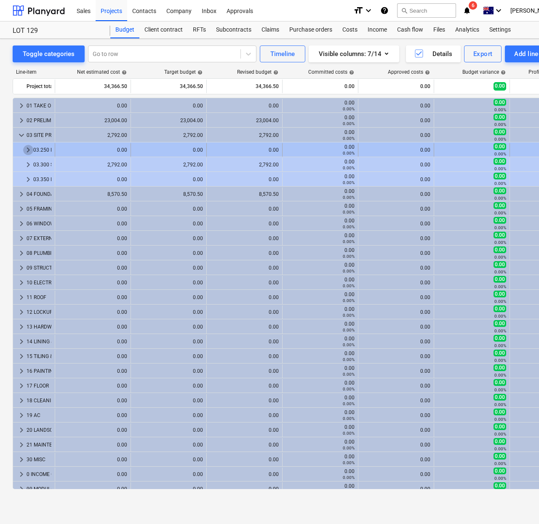
click at [28, 149] on span "keyboard_arrow_right" at bounding box center [28, 150] width 10 height 10
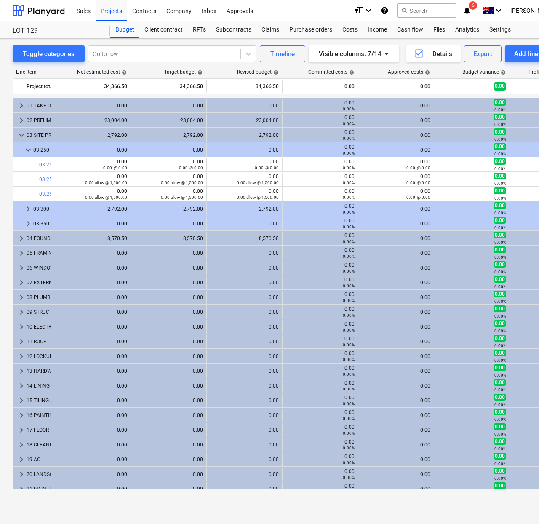
click at [28, 149] on span "keyboard_arrow_down" at bounding box center [28, 150] width 10 height 10
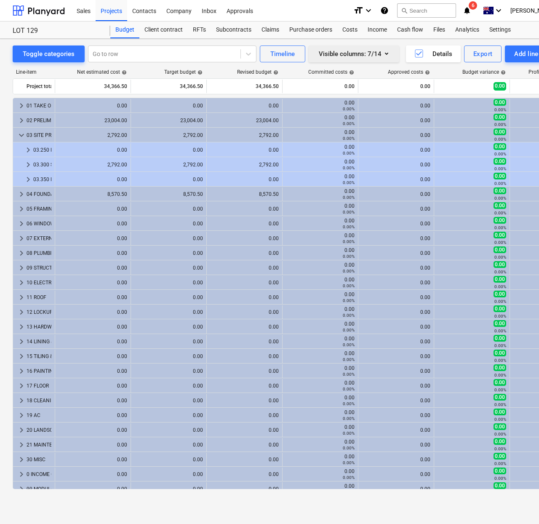
click at [366, 55] on div "Visible columns : 7/14" at bounding box center [354, 53] width 70 height 11
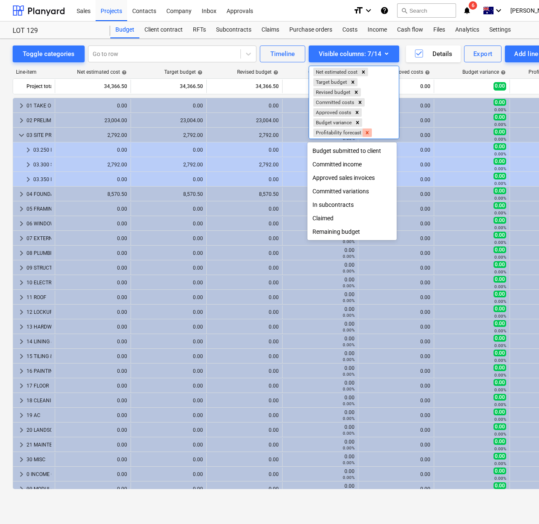
click at [366, 132] on icon "Remove Profitability forecast" at bounding box center [367, 132] width 3 height 3
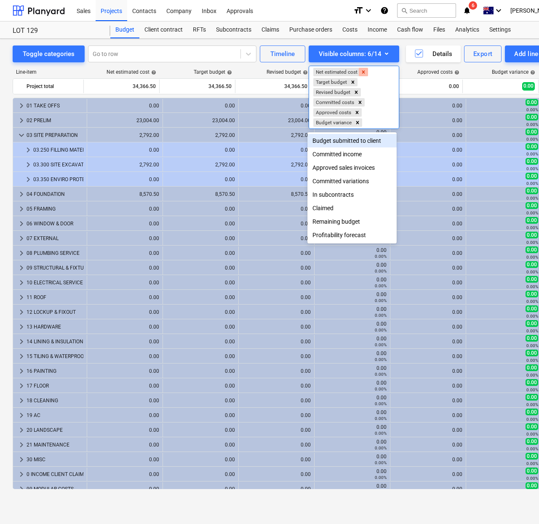
click at [361, 73] on icon "Remove Net estimated cost" at bounding box center [364, 72] width 6 height 6
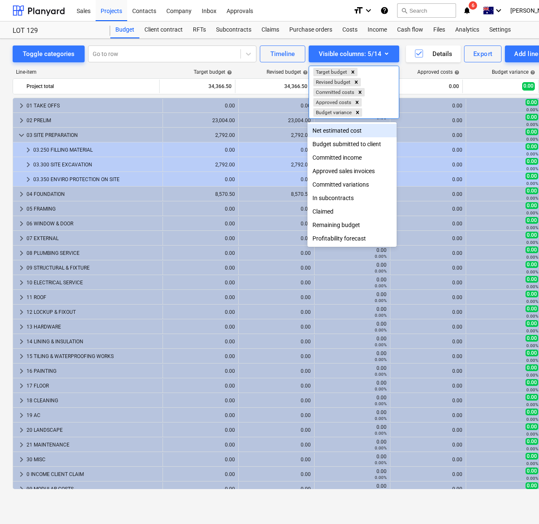
click at [357, 134] on div "Net estimated cost" at bounding box center [351, 130] width 89 height 13
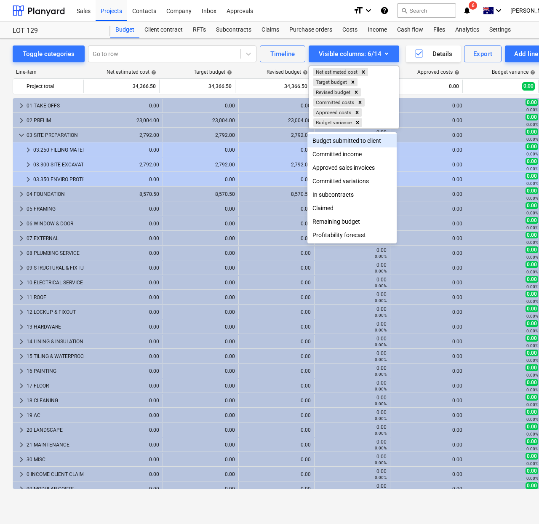
click at [318, 13] on div at bounding box center [269, 262] width 539 height 524
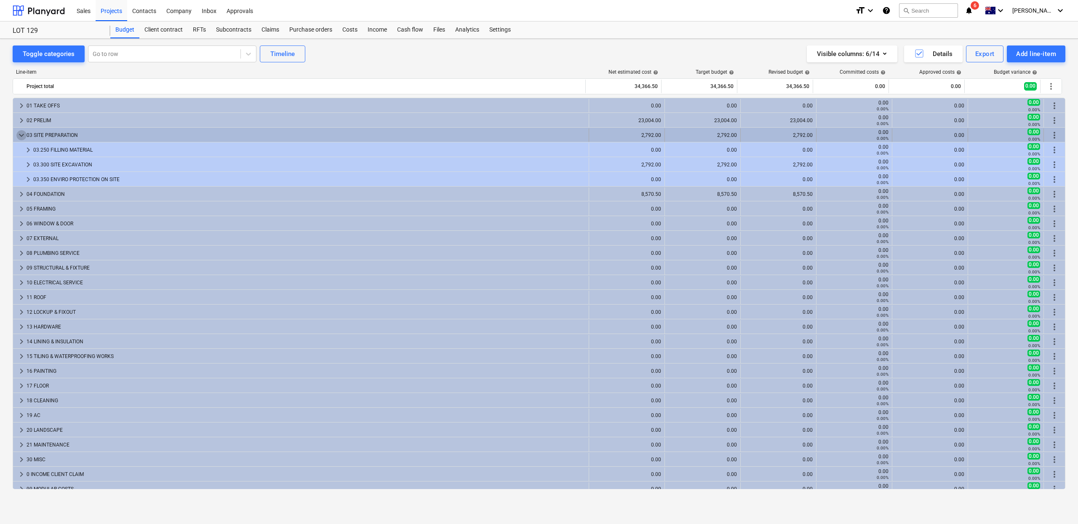
click at [22, 135] on span "keyboard_arrow_down" at bounding box center [21, 135] width 10 height 10
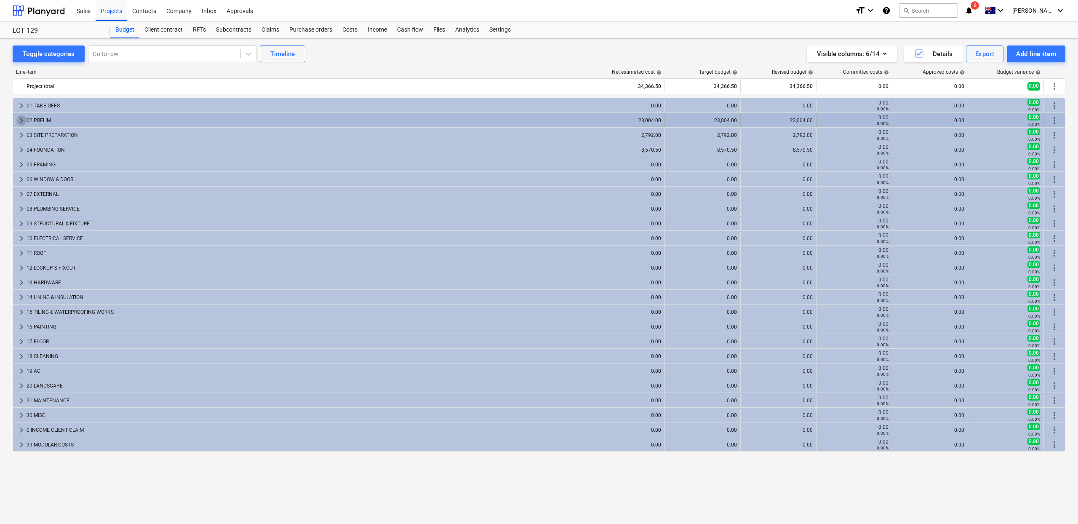
click at [20, 123] on span "keyboard_arrow_right" at bounding box center [21, 120] width 10 height 10
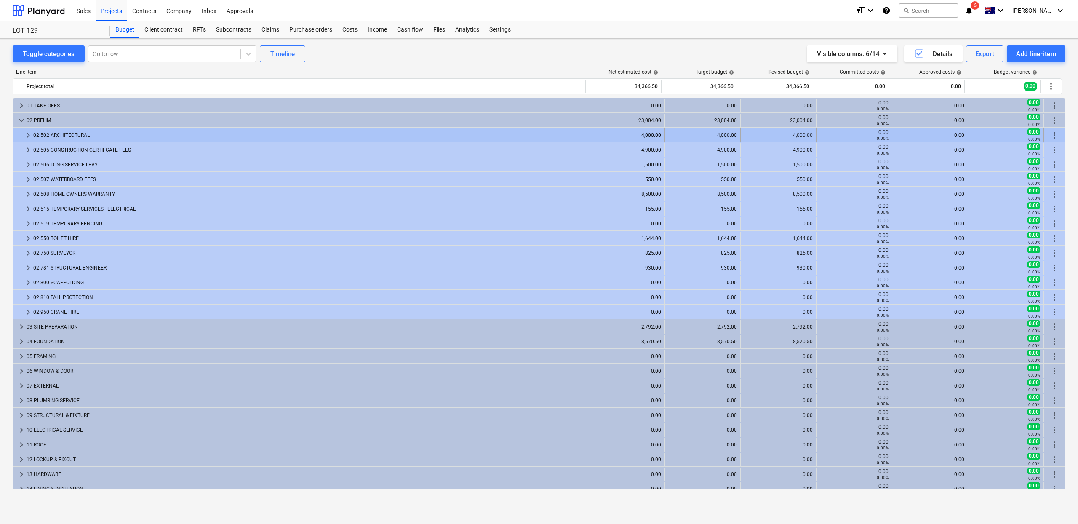
click at [28, 134] on span "keyboard_arrow_right" at bounding box center [28, 135] width 10 height 10
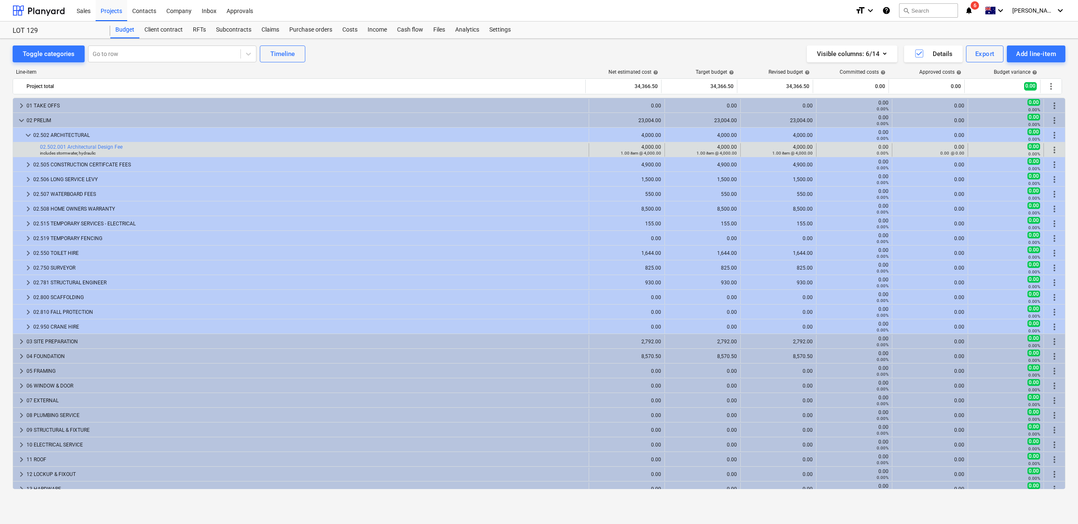
click at [855, 144] on div "0.00 0.00%" at bounding box center [854, 150] width 69 height 12
click at [864, 148] on div "0.00 0.00%" at bounding box center [854, 150] width 69 height 12
click at [865, 150] on div "0.00%" at bounding box center [854, 153] width 69 height 6
click at [89, 147] on link "02.502.001 Architectural Design Fee" at bounding box center [81, 147] width 83 height 6
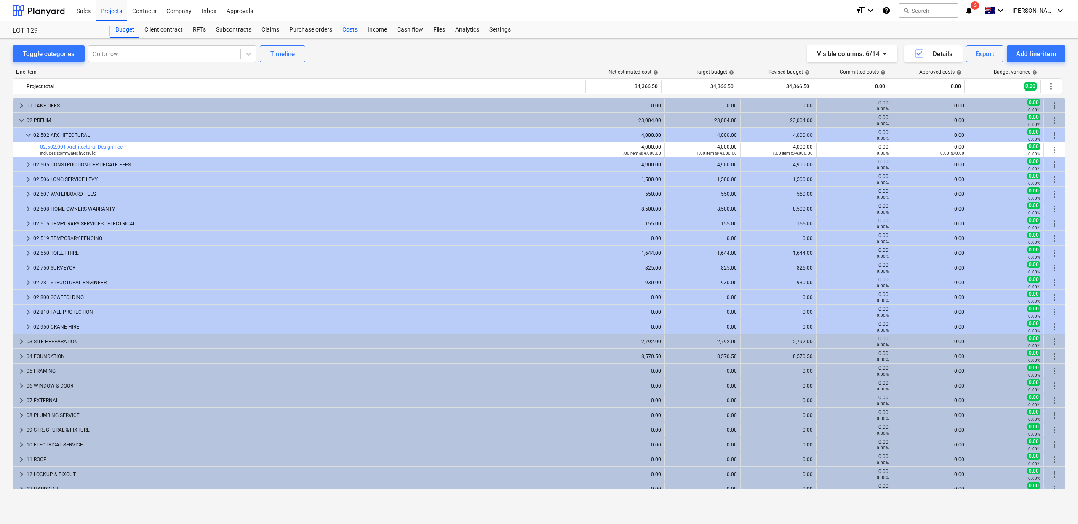
click at [356, 29] on div "Costs" at bounding box center [349, 29] width 25 height 17
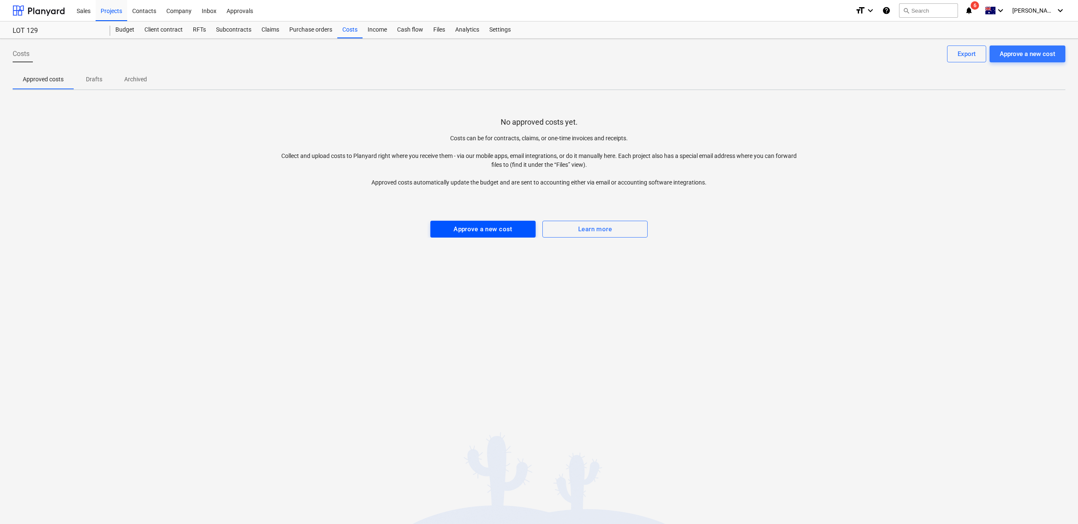
click at [454, 231] on div "Approve a new cost" at bounding box center [483, 229] width 59 height 11
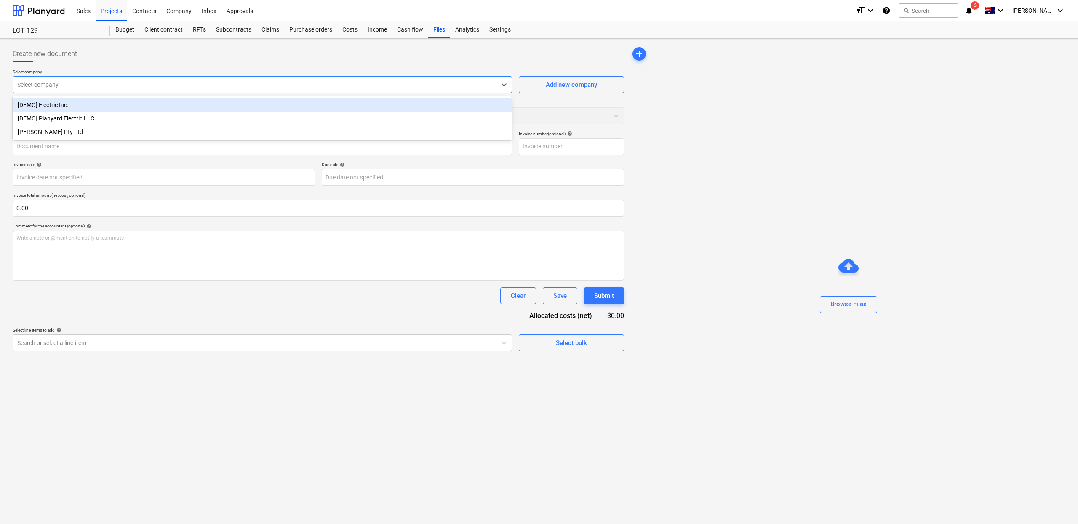
click at [100, 85] on div at bounding box center [254, 84] width 475 height 8
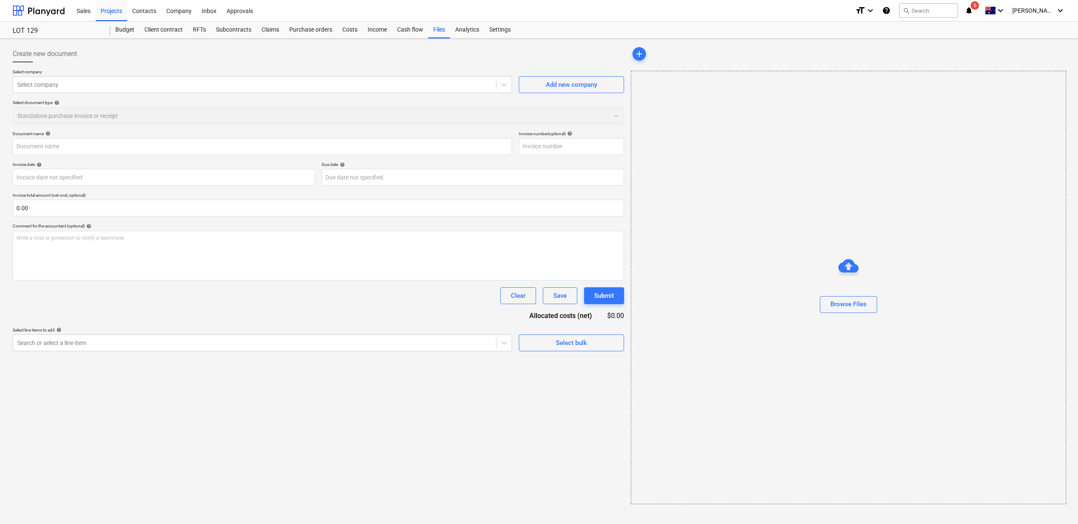
click at [165, 282] on div "Document name help Invoice number (optional) help Invoice date help Press the d…" at bounding box center [319, 241] width 612 height 220
click at [167, 268] on div "Write a note or @mention to notify a teammate ﻿" at bounding box center [319, 256] width 612 height 50
click at [130, 340] on div at bounding box center [254, 343] width 475 height 8
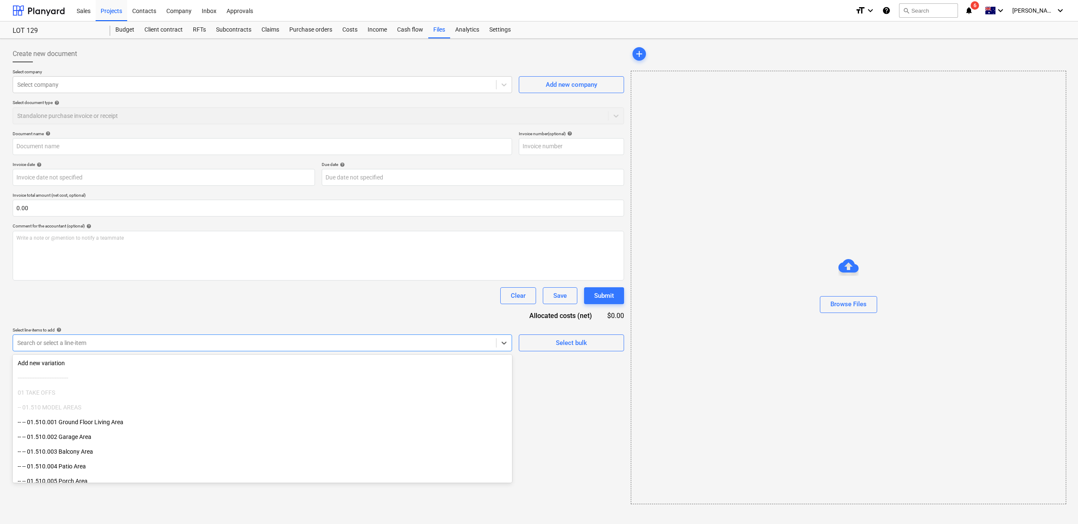
scroll to position [18, 0]
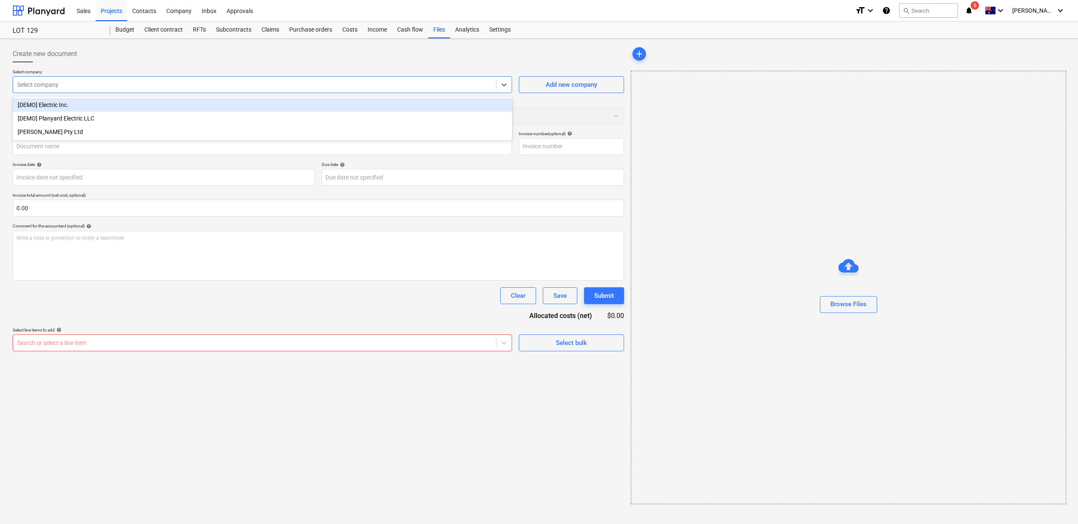
click at [112, 88] on div at bounding box center [254, 84] width 475 height 8
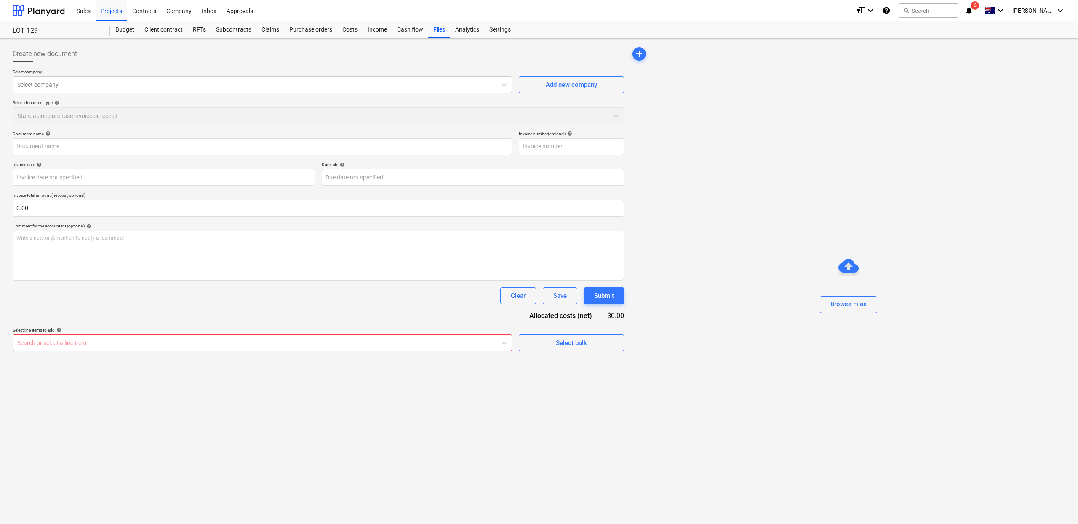
click at [219, 57] on div "Create new document" at bounding box center [319, 53] width 612 height 17
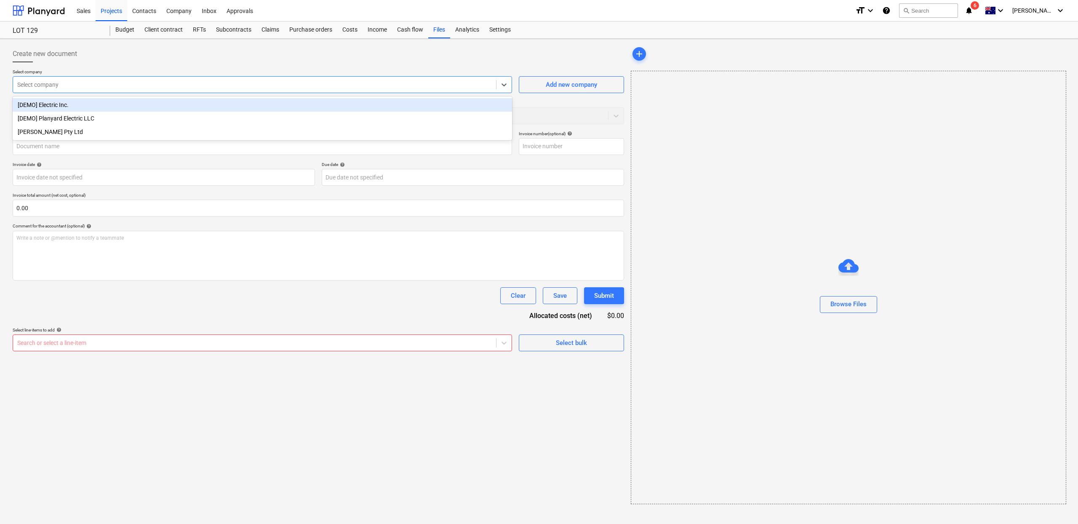
click at [166, 87] on div at bounding box center [254, 84] width 475 height 8
click at [566, 83] on div "Add new company" at bounding box center [571, 84] width 51 height 11
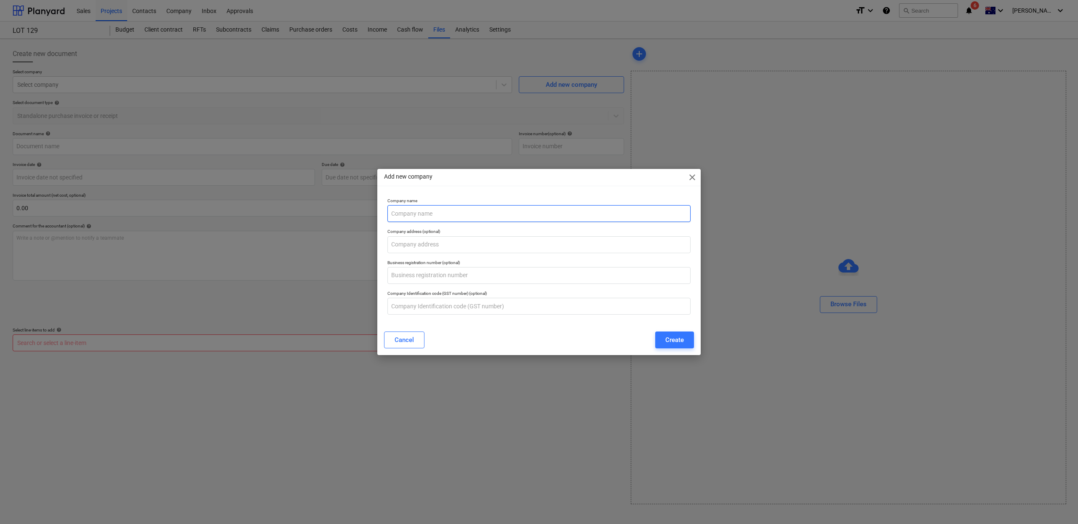
click at [477, 214] on input "text" at bounding box center [538, 213] width 303 height 17
click at [478, 195] on div "Company name" at bounding box center [539, 210] width 310 height 31
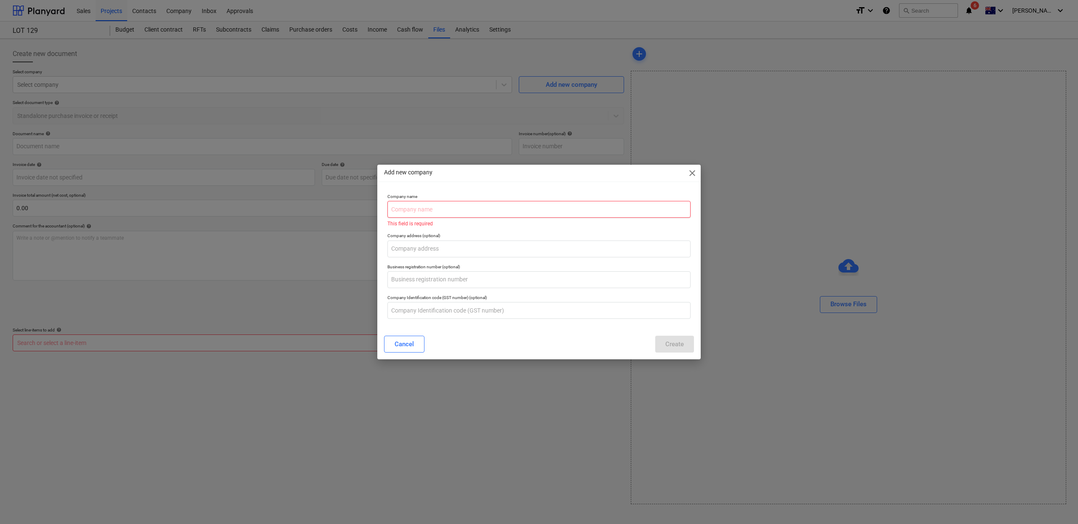
click at [469, 211] on input "text" at bounding box center [538, 209] width 303 height 17
paste input "RPDC Residential Property Development Consultants Pty Ltd"
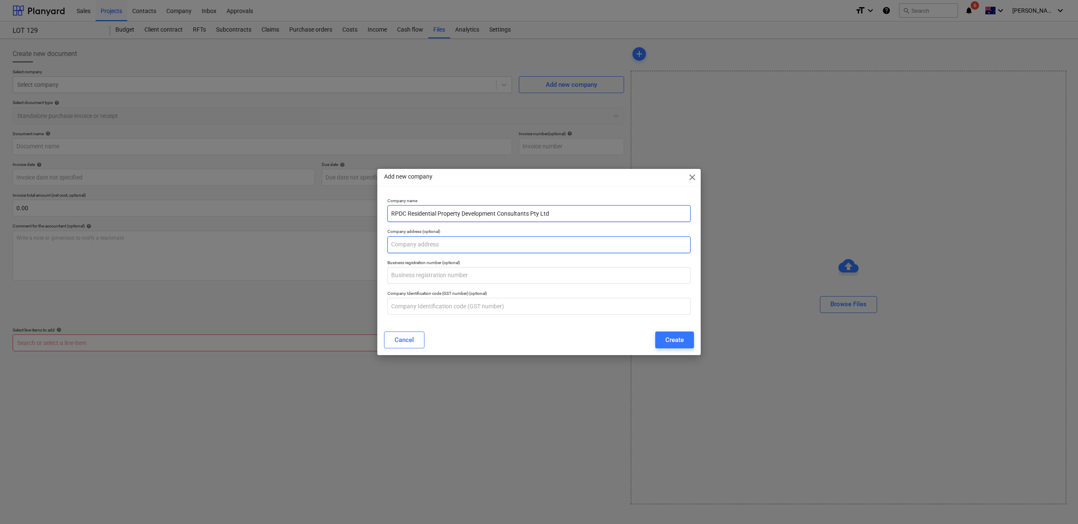
type input "RPDC Residential Property Development Consultants Pty Ltd"
click at [450, 248] on input "text" at bounding box center [538, 244] width 303 height 17
paste input "Office 3 295-299 Pennant Hills Rd, THORNLEIGH, NSW, 2120"
type input "Office 3 295-299 Pennant Hills Rd, THORNLEIGH, NSW, 2120"
click at [670, 345] on div "Create" at bounding box center [674, 339] width 19 height 11
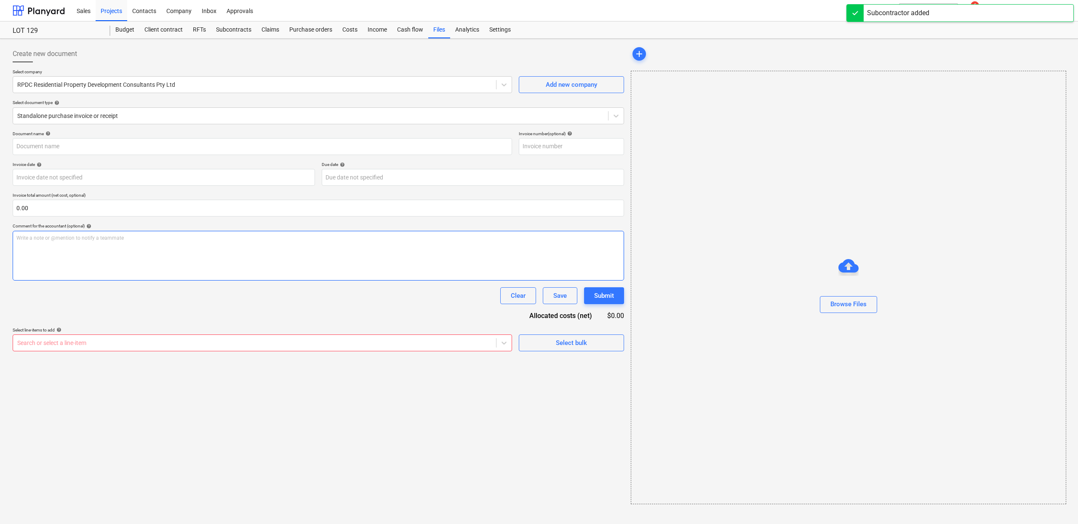
click at [118, 246] on div "Write a note or @mention to notify a teammate ﻿" at bounding box center [319, 256] width 612 height 50
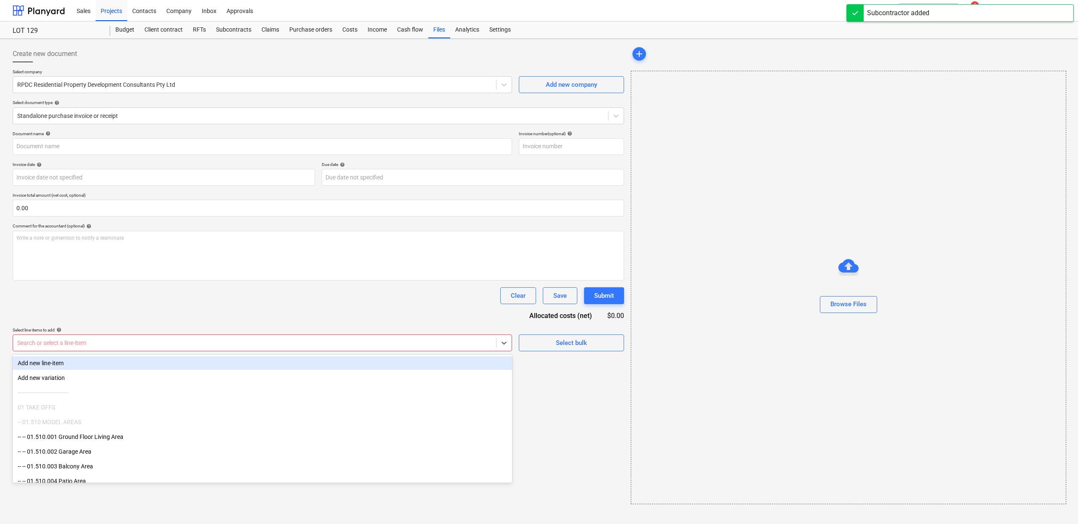
click at [126, 343] on div at bounding box center [254, 343] width 475 height 8
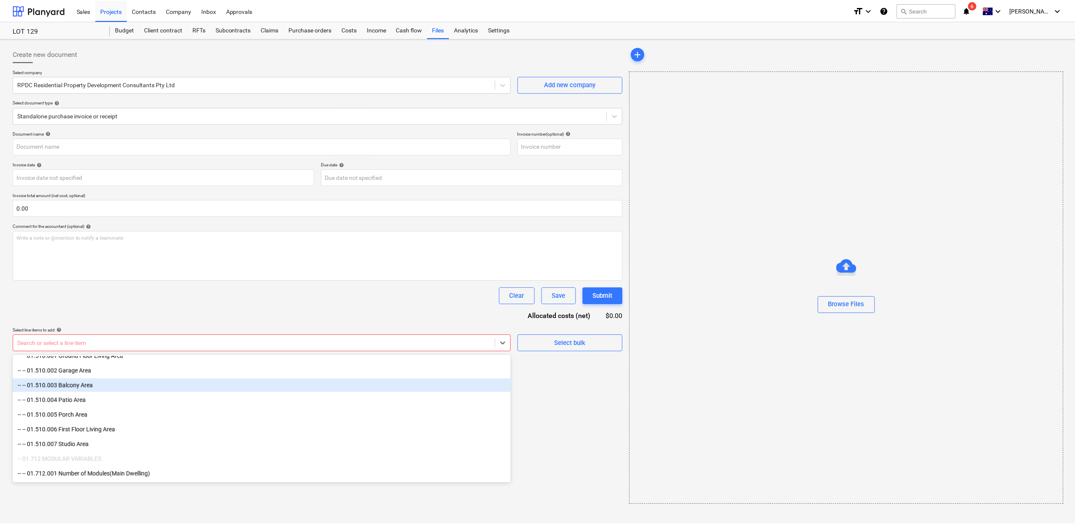
scroll to position [234, 0]
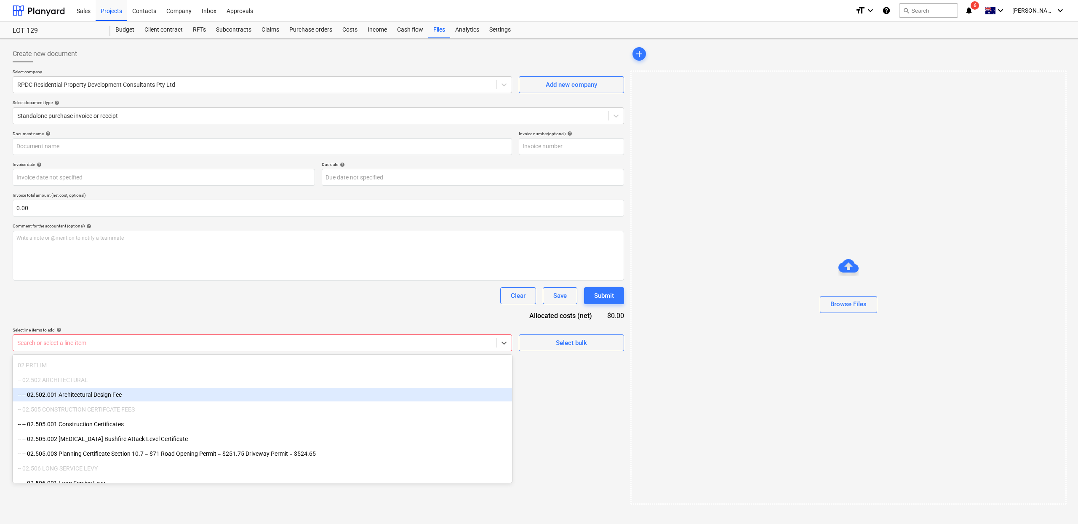
click at [134, 395] on div "-- -- 02.502.001 Architectural Design Fee" at bounding box center [262, 394] width 499 height 13
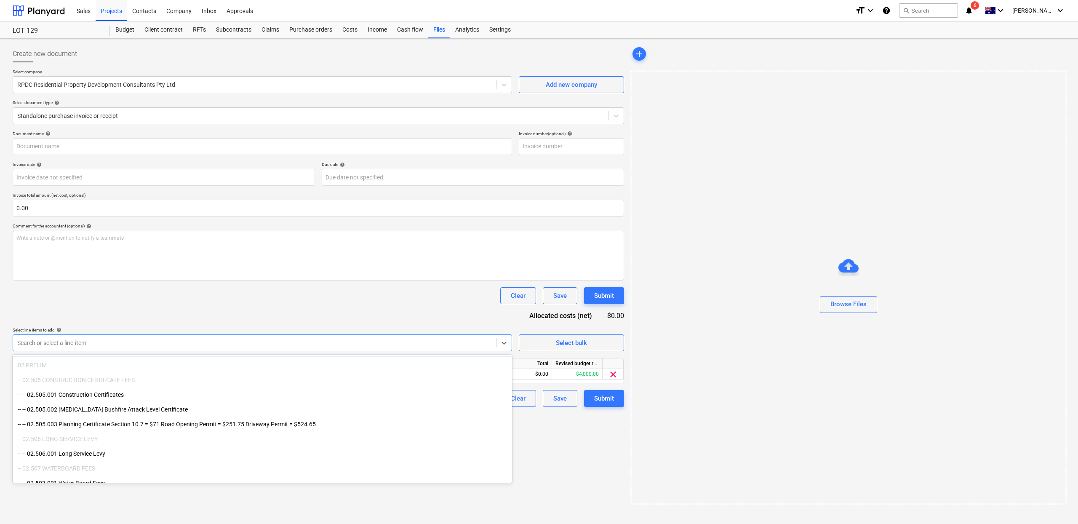
click at [187, 289] on div "Clear Save Submit" at bounding box center [319, 295] width 612 height 17
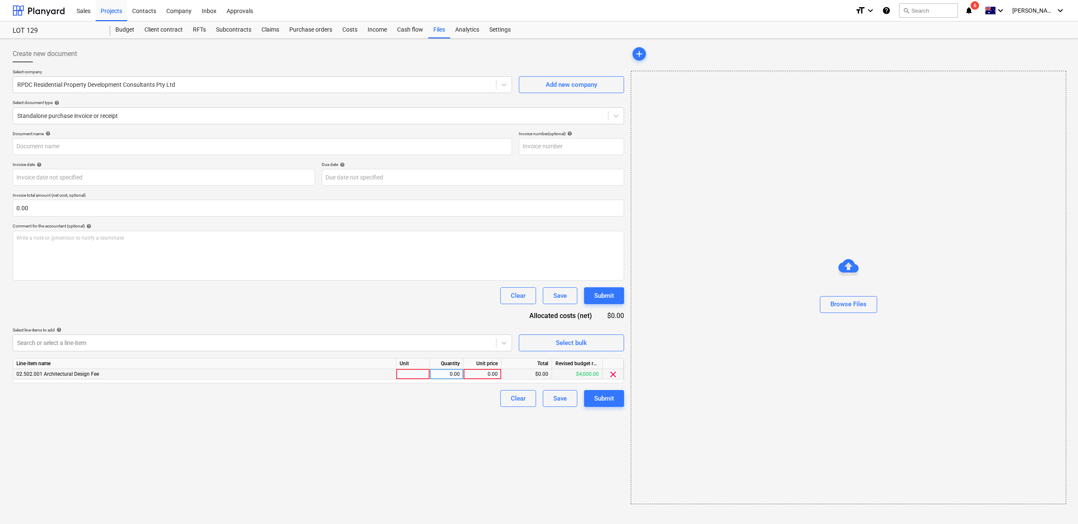
click at [417, 373] on div at bounding box center [413, 374] width 34 height 11
type input "item"
click at [473, 377] on div "0.00" at bounding box center [482, 374] width 31 height 11
type input "Invoice-0000474.pdf"
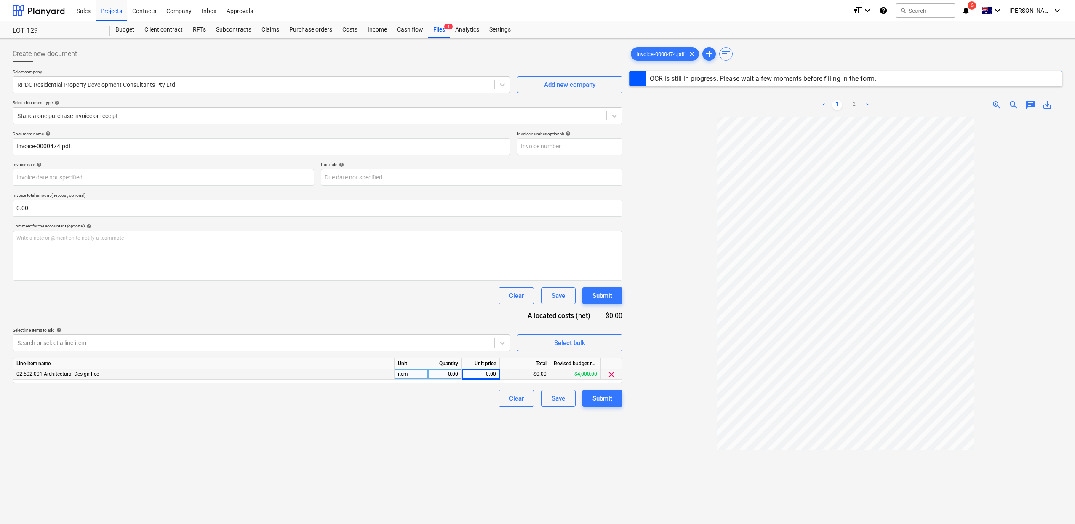
click at [347, 422] on div "Create new document Select company RPDC Residential Property Development Consul…" at bounding box center [317, 331] width 617 height 578
click at [729, 55] on span "sort" at bounding box center [726, 54] width 10 height 10
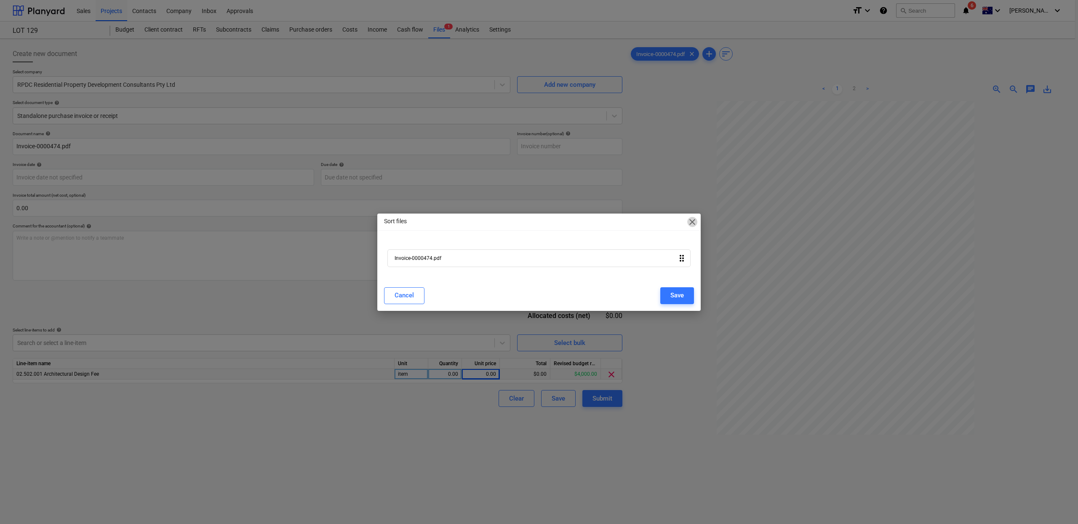
click at [692, 226] on span "close" at bounding box center [692, 222] width 10 height 10
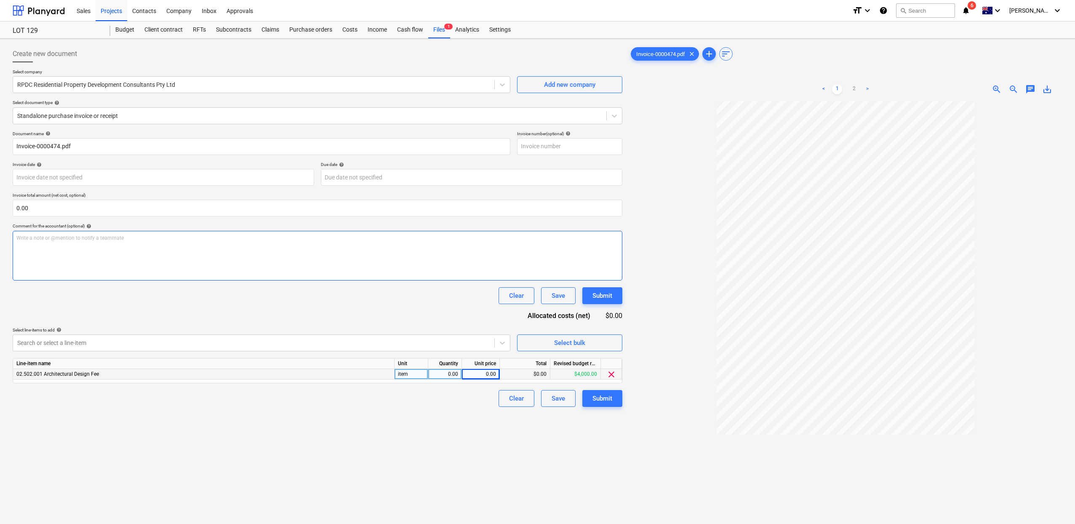
click at [99, 253] on div "Write a note or @mention to notify a teammate ﻿" at bounding box center [318, 256] width 610 height 50
drag, startPoint x: 874, startPoint y: 87, endPoint x: 870, endPoint y: 88, distance: 4.5
click at [873, 87] on ul "< 1 2 >" at bounding box center [846, 89] width 140 height 10
click at [870, 88] on link ">" at bounding box center [868, 89] width 10 height 10
click at [824, 88] on link "<" at bounding box center [824, 89] width 10 height 10
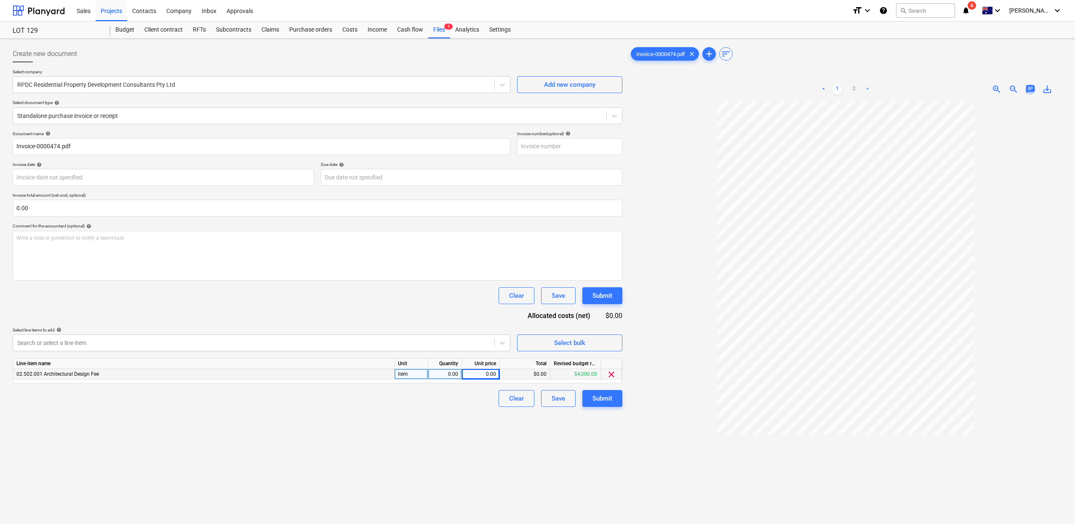
click at [1028, 89] on span "chat" at bounding box center [1031, 89] width 10 height 10
click at [1050, 112] on span "close" at bounding box center [1051, 113] width 10 height 10
click at [710, 55] on span "add" at bounding box center [709, 54] width 10 height 10
click at [612, 374] on span "clear" at bounding box center [611, 374] width 10 height 10
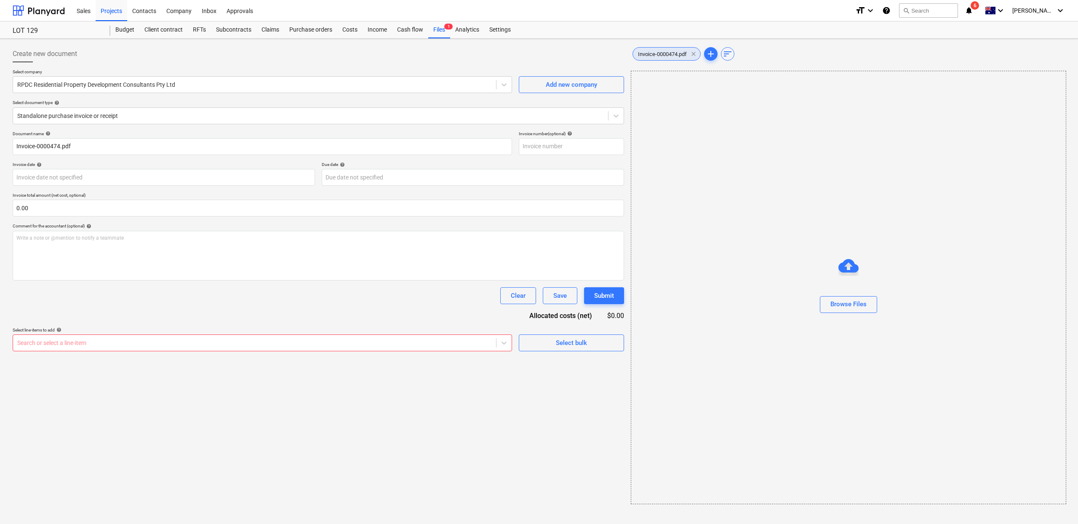
click at [698, 54] on span "clear" at bounding box center [694, 54] width 10 height 10
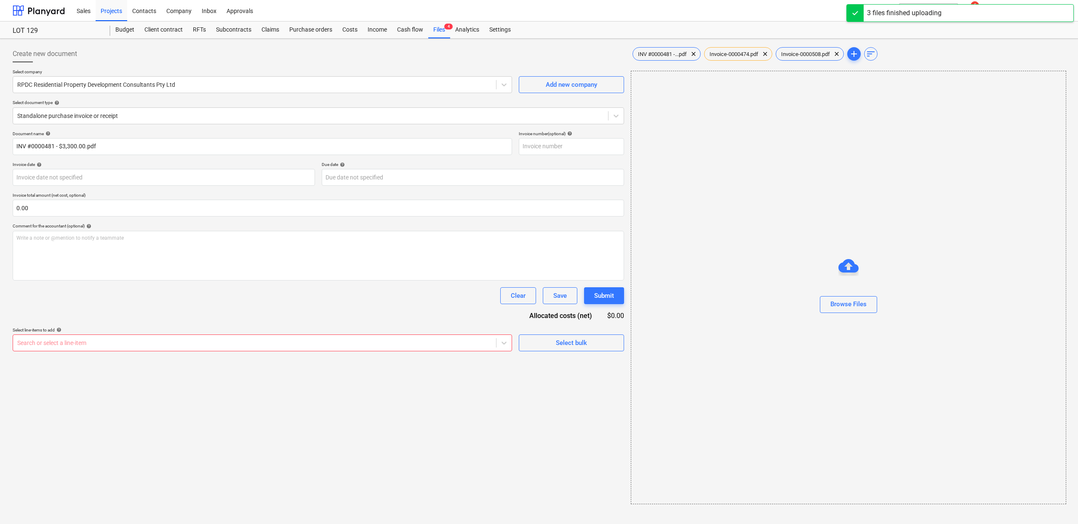
click at [385, 343] on div at bounding box center [254, 343] width 475 height 8
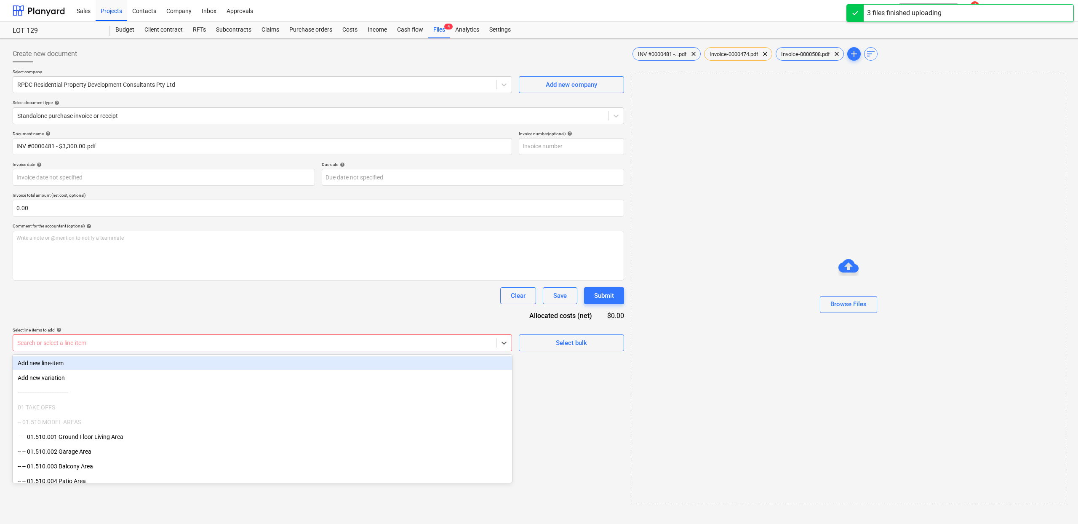
click at [411, 304] on div "Clear Save Submit" at bounding box center [319, 295] width 612 height 17
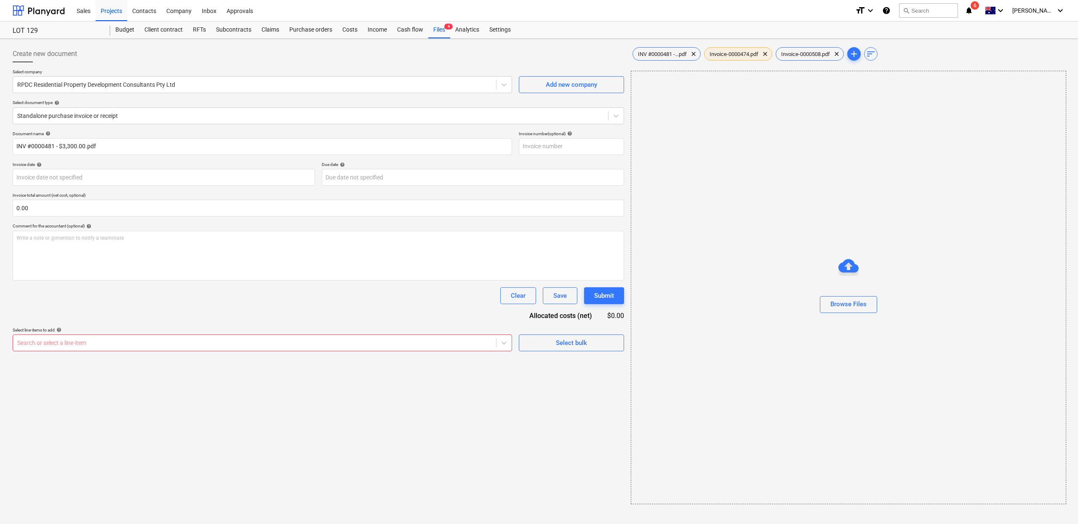
click at [740, 59] on div "Invoice-0000474.pdf clear" at bounding box center [738, 53] width 68 height 13
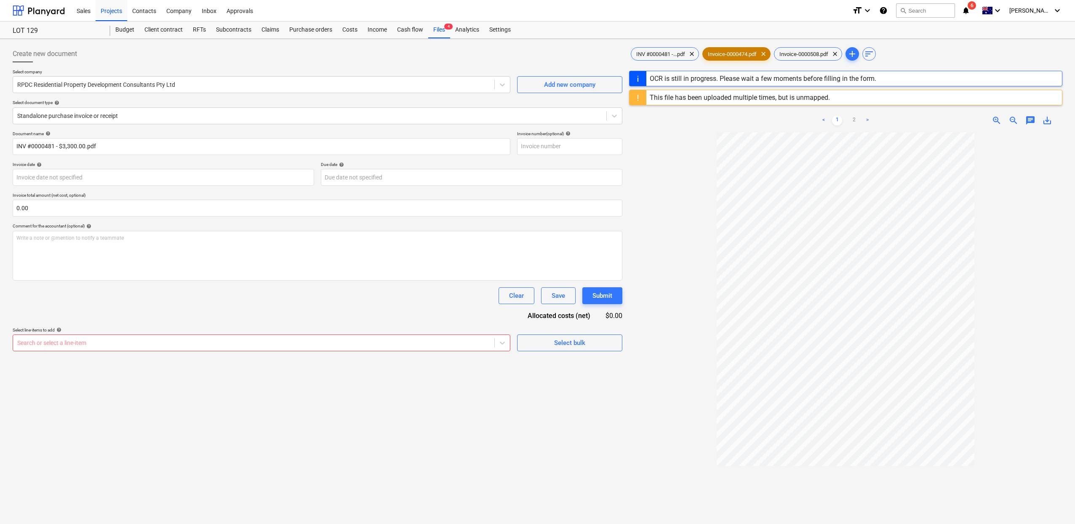
type input "1"
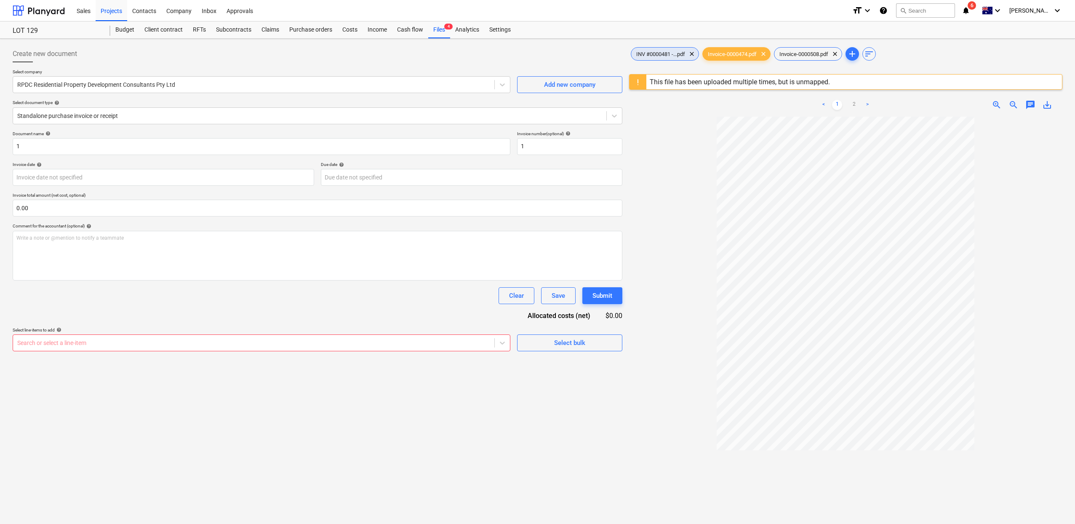
click at [654, 52] on span "INV #0000481 -...pdf" at bounding box center [660, 54] width 59 height 6
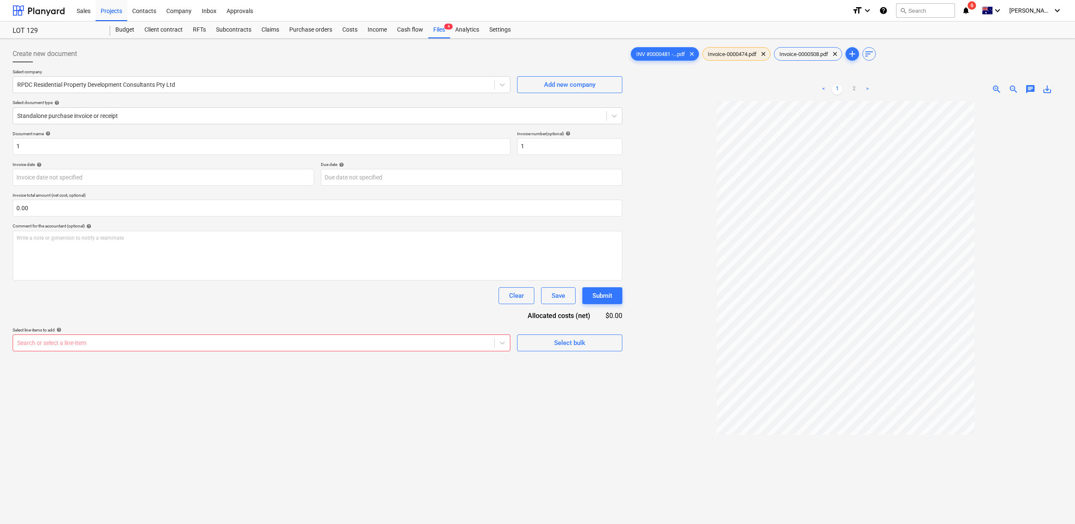
click at [752, 58] on div "Invoice-0000474.pdf clear" at bounding box center [736, 53] width 68 height 13
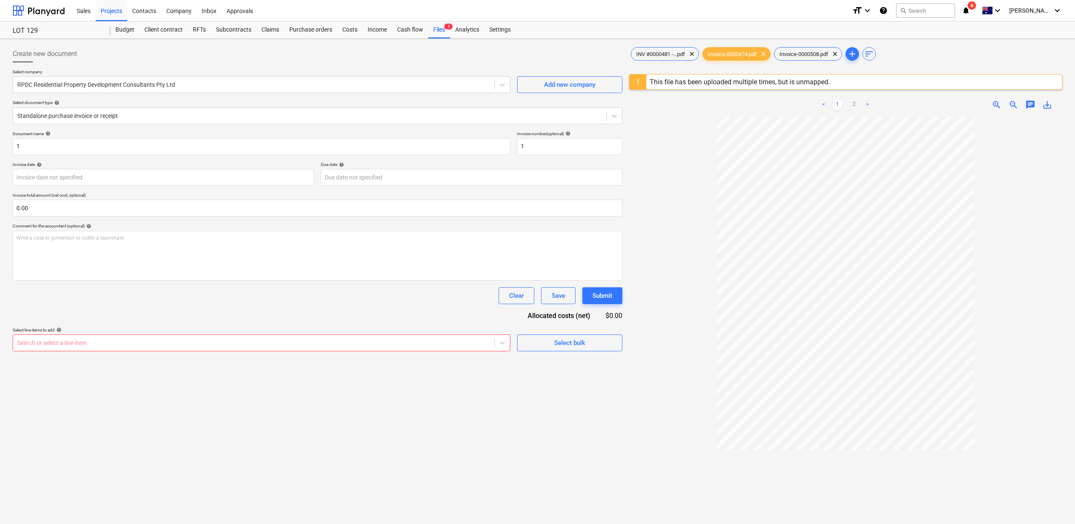
click at [980, 85] on div "This file has been uploaded multiple times, but is unmapped." at bounding box center [845, 82] width 433 height 16
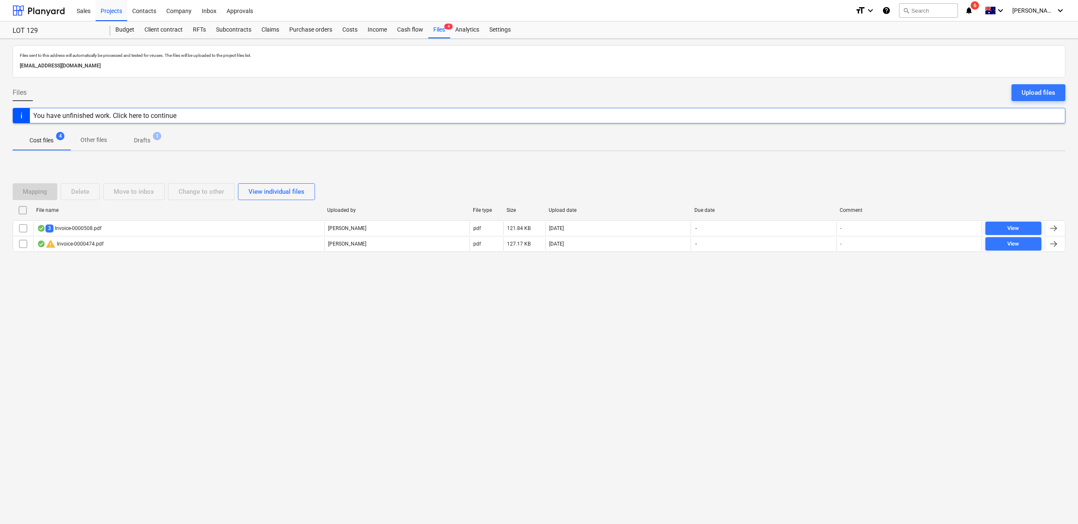
click at [45, 195] on div "Mapping Delete Move to inbox Change to other View individual files" at bounding box center [166, 191] width 306 height 17
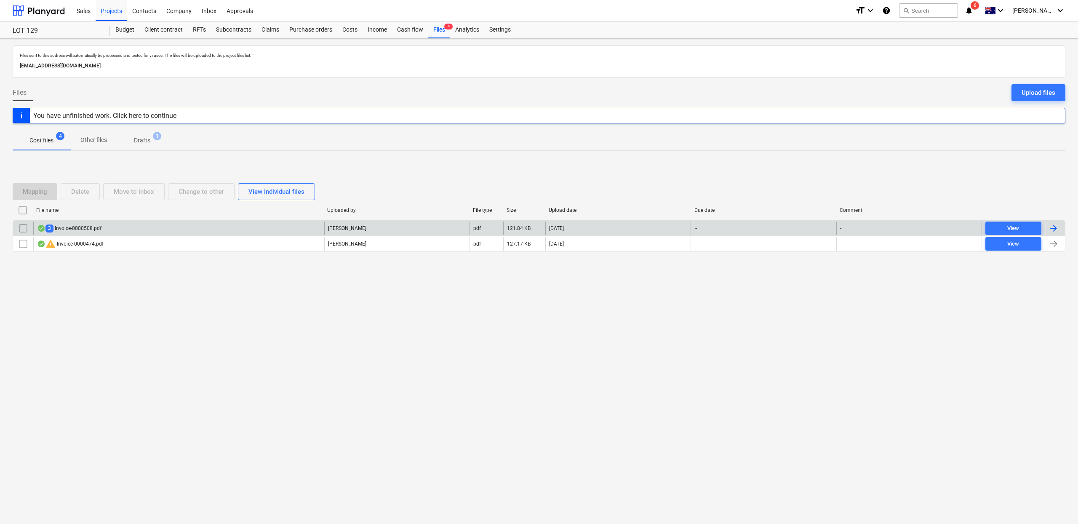
click at [23, 228] on input "checkbox" at bounding box center [22, 228] width 13 height 13
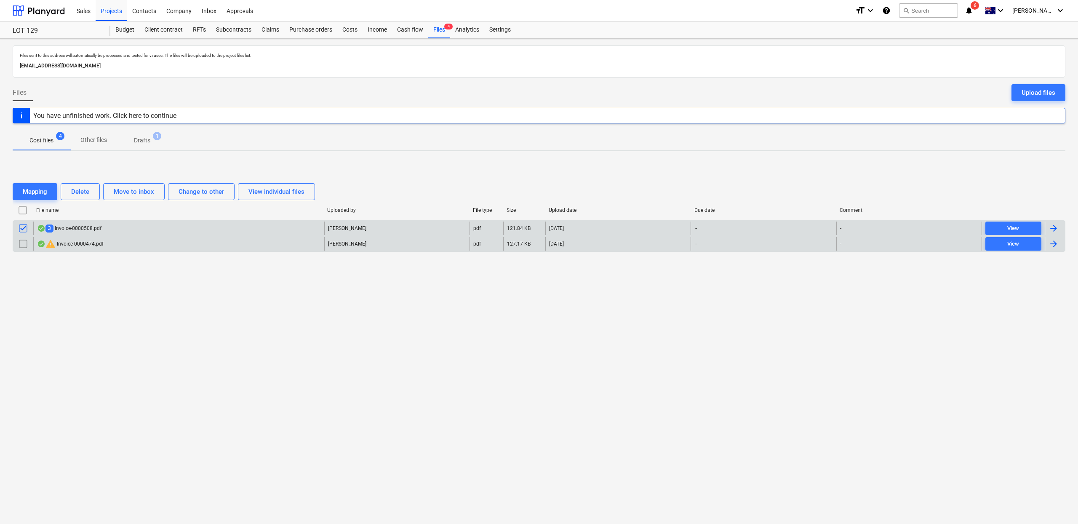
click at [23, 240] on input "checkbox" at bounding box center [22, 243] width 13 height 13
click at [40, 193] on div "Mapping" at bounding box center [35, 191] width 24 height 11
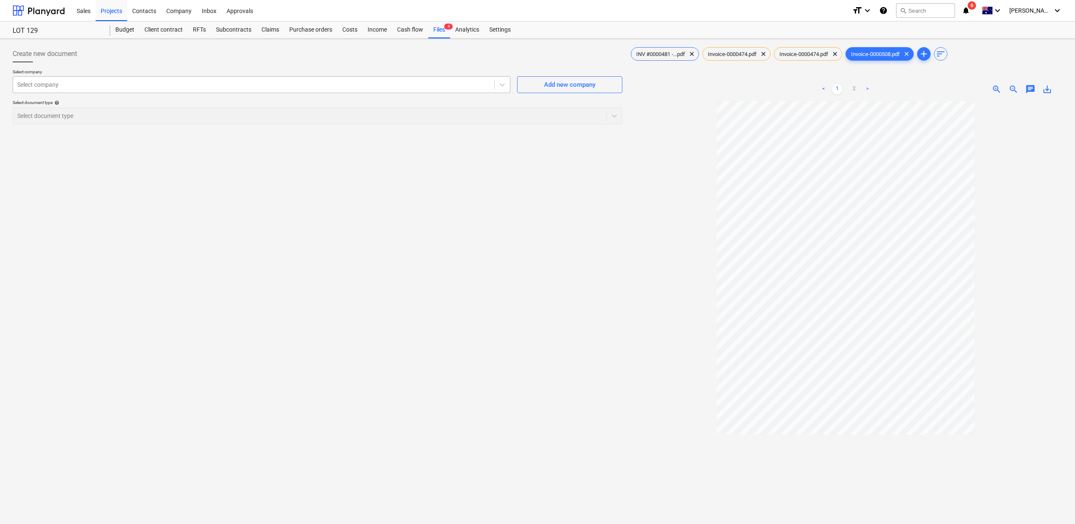
click at [144, 86] on div at bounding box center [253, 84] width 473 height 8
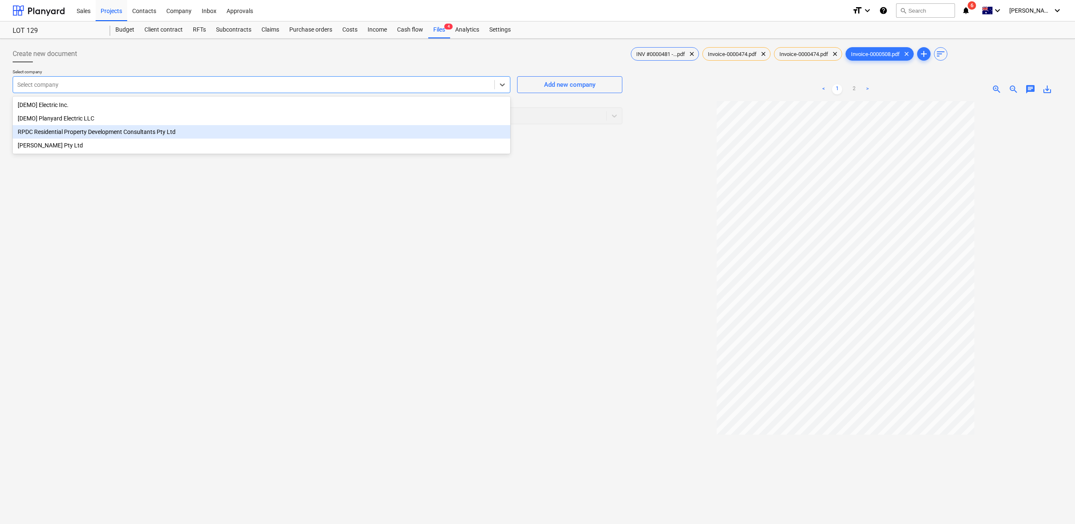
click at [134, 129] on div "RPDC Residential Property Development Consultants Pty Ltd" at bounding box center [262, 131] width 498 height 13
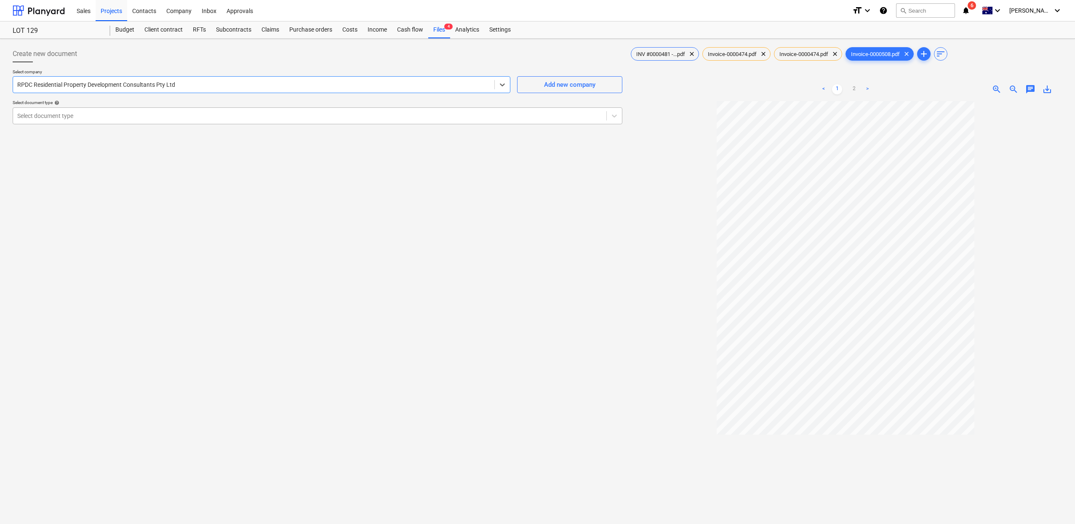
click at [138, 120] on div "Select document type" at bounding box center [309, 116] width 593 height 12
click at [207, 341] on div "Create new document Select company RPDC Residential Property Development Consul…" at bounding box center [317, 323] width 617 height 563
click at [431, 22] on div "Files 4" at bounding box center [439, 29] width 22 height 17
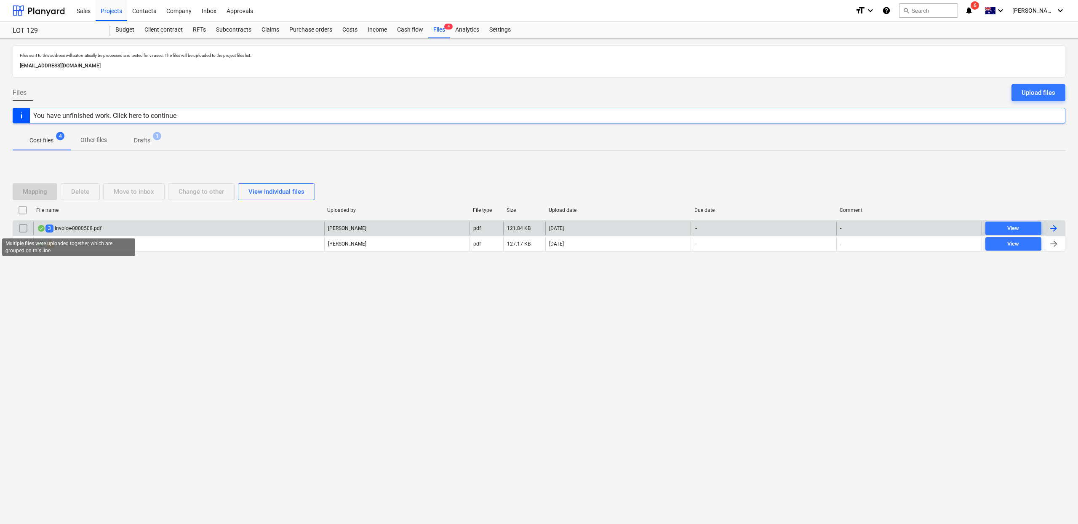
click at [51, 228] on span "3" at bounding box center [49, 228] width 8 height 8
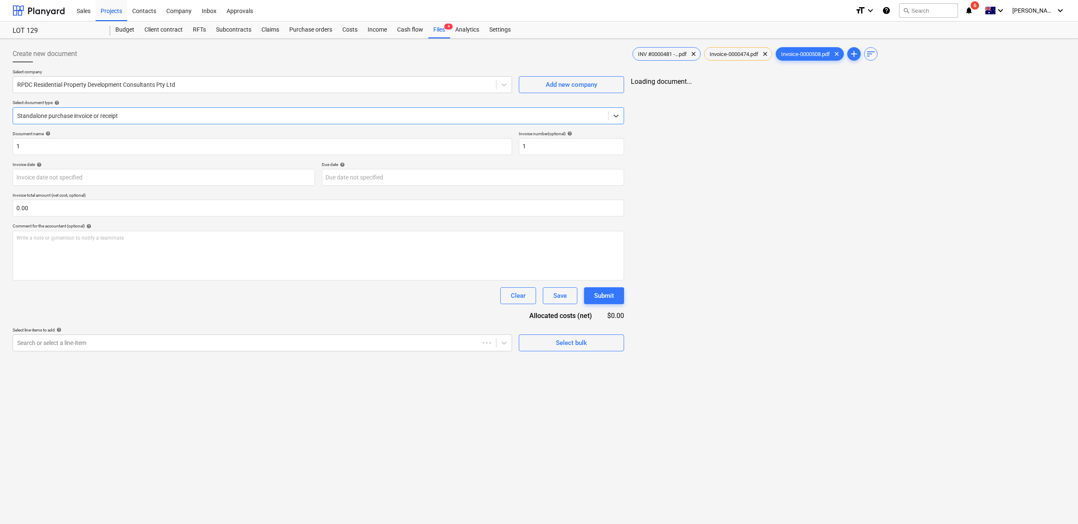
type input "1"
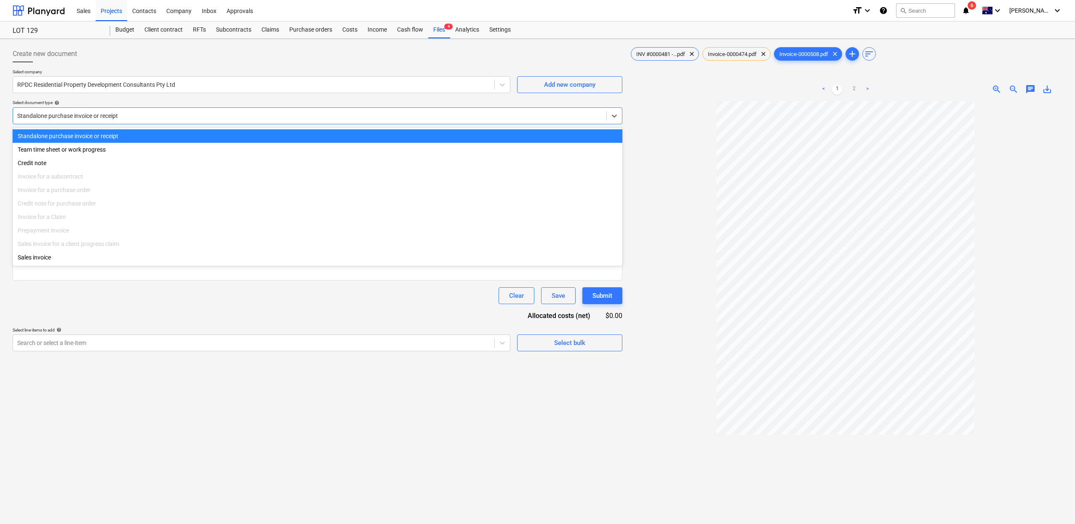
click at [139, 116] on div at bounding box center [309, 116] width 585 height 8
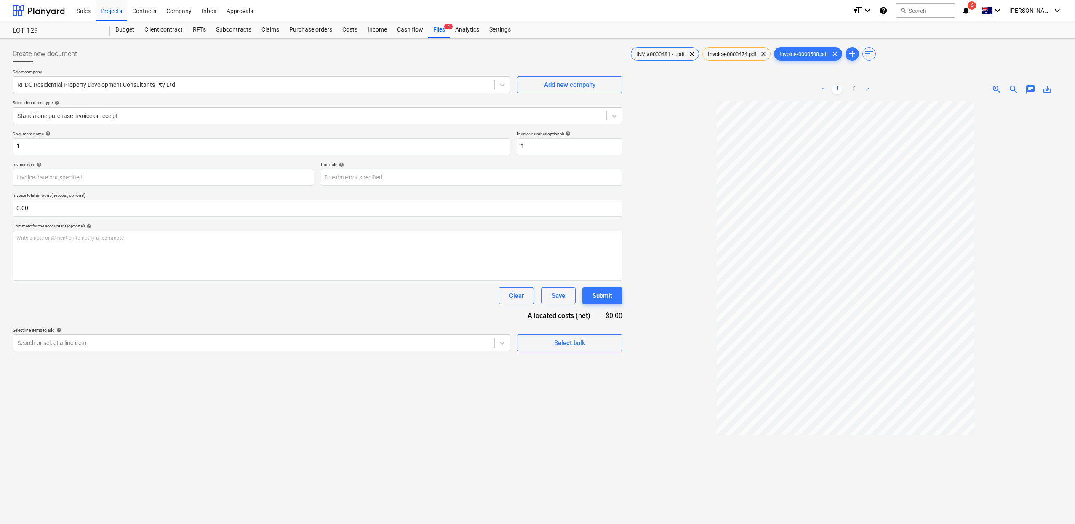
click at [165, 353] on div "Create new document Select company RPDC Residential Property Development Consul…" at bounding box center [317, 323] width 617 height 563
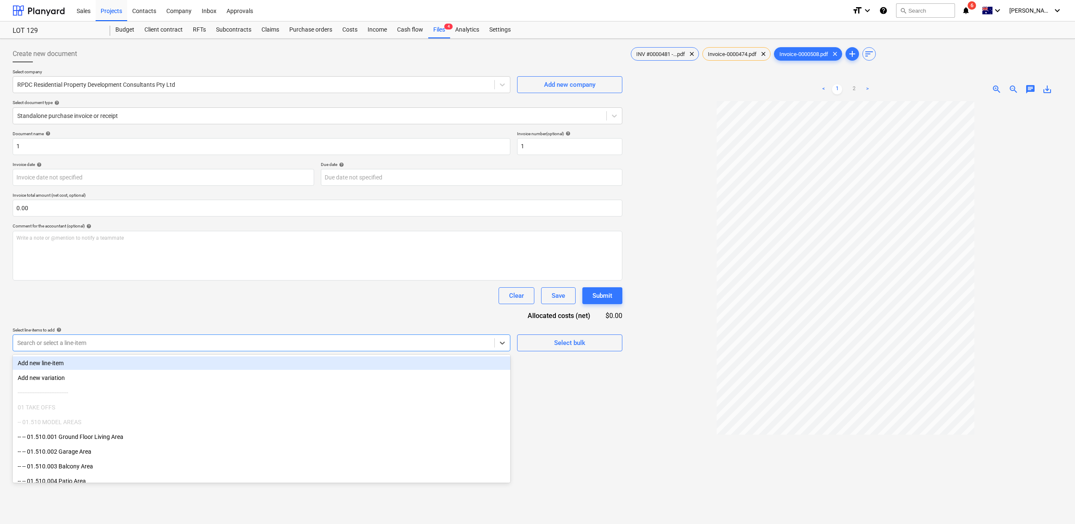
click at [167, 346] on div at bounding box center [253, 343] width 473 height 8
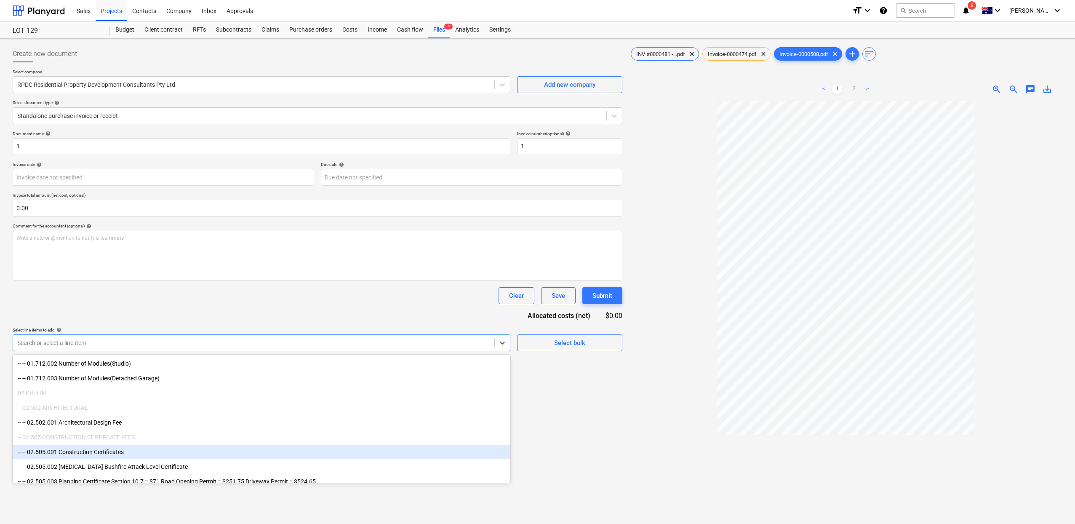
scroll to position [205, 0]
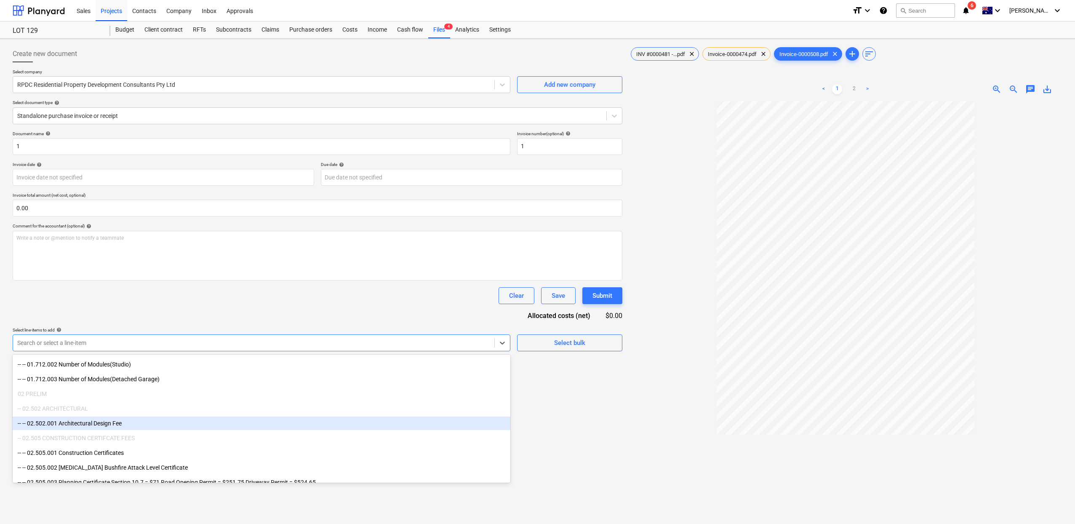
click at [116, 427] on div "-- -- 02.502.001 Architectural Design Fee" at bounding box center [262, 423] width 498 height 13
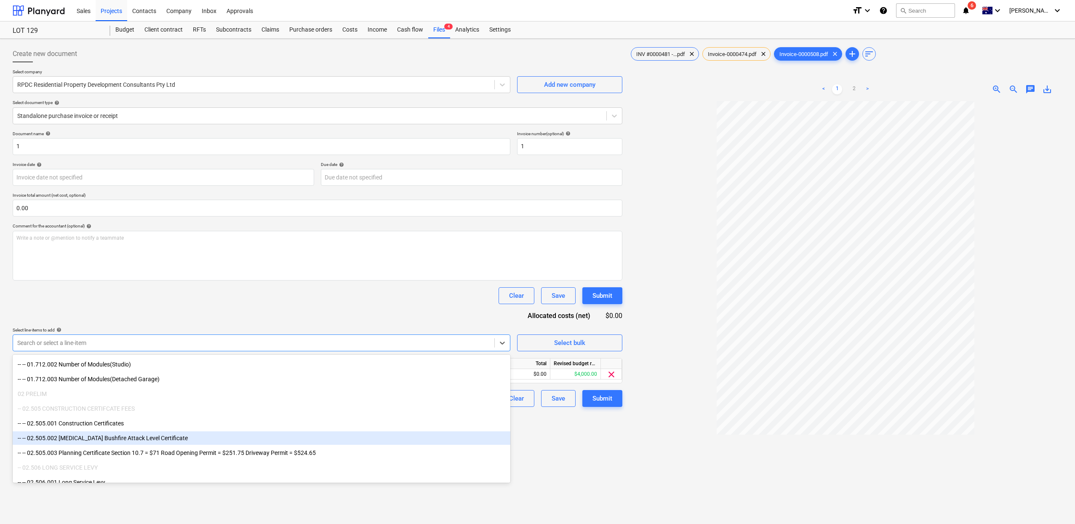
click at [557, 478] on div "Create new document Select company RPDC Residential Property Development Consul…" at bounding box center [317, 323] width 617 height 563
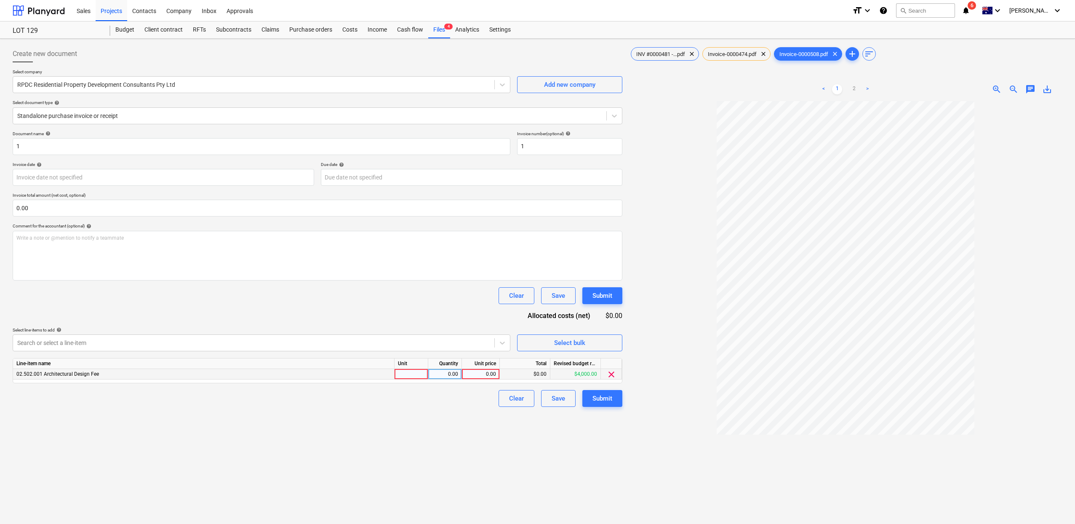
click at [418, 374] on div at bounding box center [412, 374] width 34 height 11
type input "1"
type input "e"
type input "item"
click at [451, 377] on div "0.00" at bounding box center [445, 374] width 27 height 11
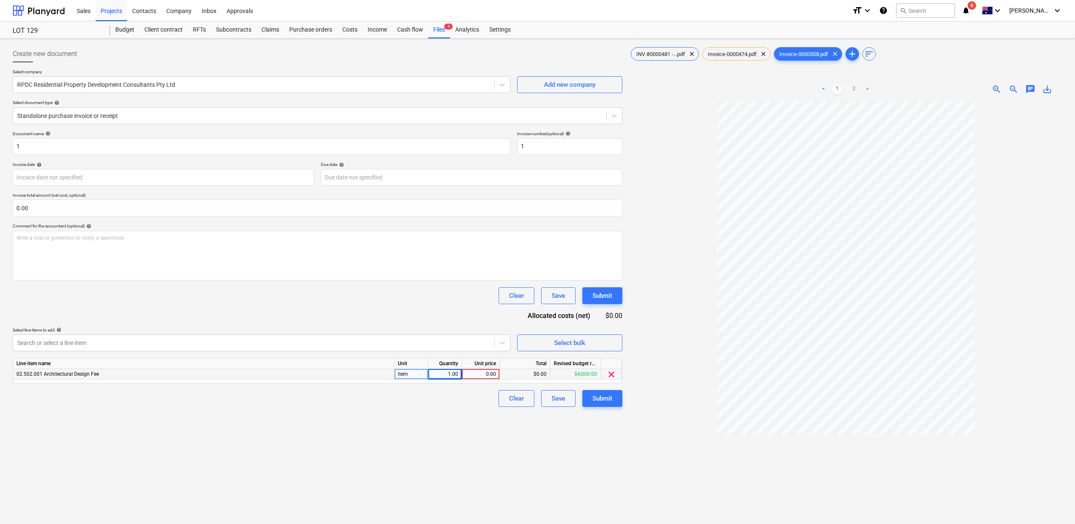
click at [488, 375] on div "0.00" at bounding box center [480, 374] width 31 height 11
type input "7700"
click at [513, 423] on div "Create new document Select company RPDC Residential Property Development Consul…" at bounding box center [317, 323] width 617 height 563
click at [120, 173] on body "Sales Projects Contacts Company Inbox Approvals format_size keyboard_arrow_down…" at bounding box center [537, 262] width 1075 height 524
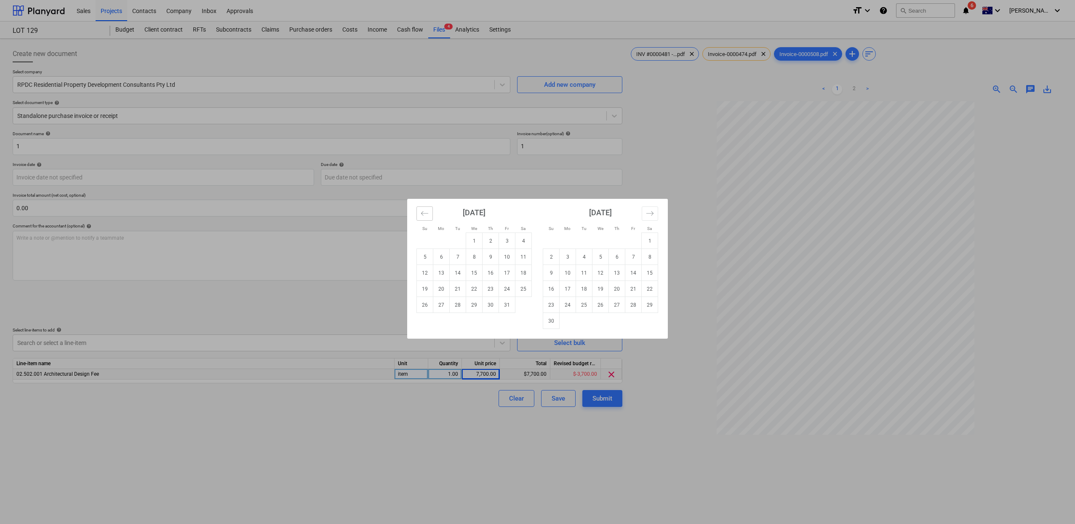
click at [428, 216] on icon "Move backward to switch to the previous month." at bounding box center [425, 213] width 8 height 8
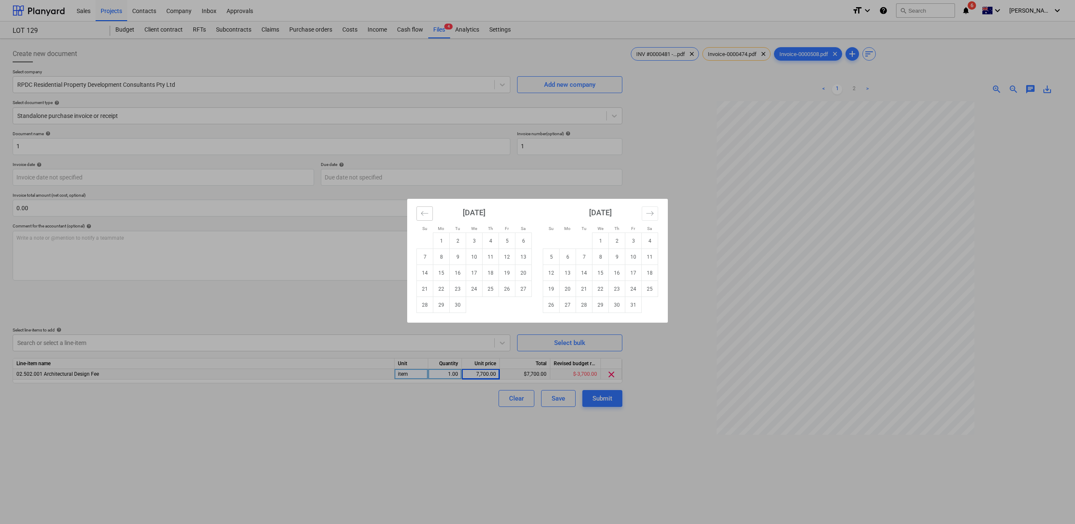
click at [428, 216] on icon "Move backward to switch to the previous month." at bounding box center [425, 213] width 8 height 8
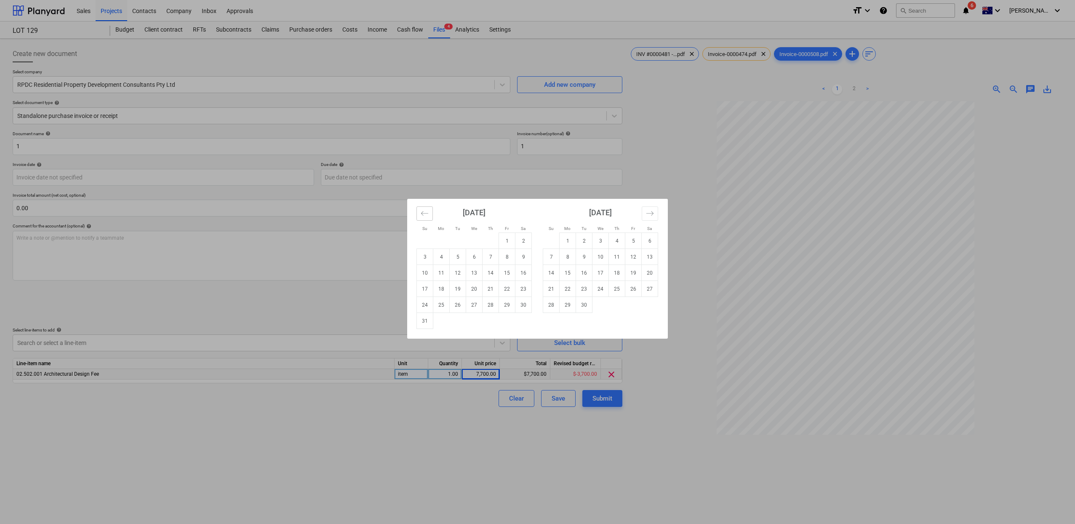
click at [428, 216] on icon "Move backward to switch to the previous month." at bounding box center [425, 213] width 8 height 8
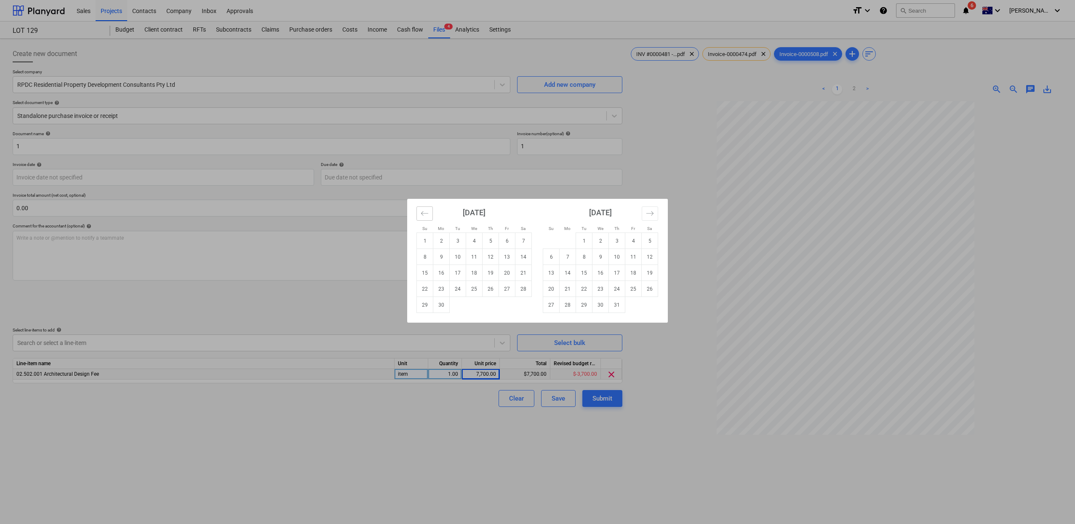
click at [428, 216] on icon "Move backward to switch to the previous month." at bounding box center [425, 213] width 8 height 8
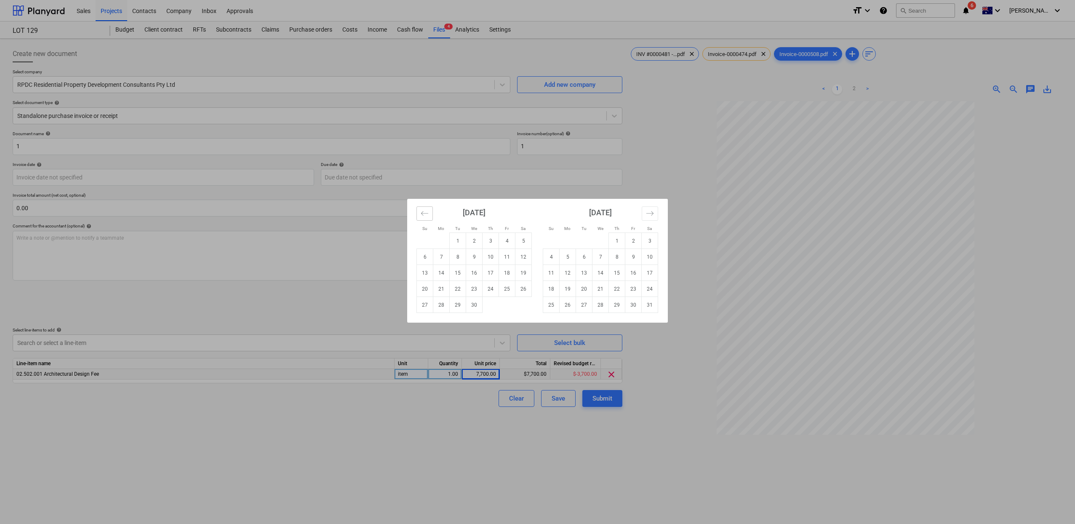
click at [428, 216] on icon "Move backward to switch to the previous month." at bounding box center [425, 213] width 8 height 8
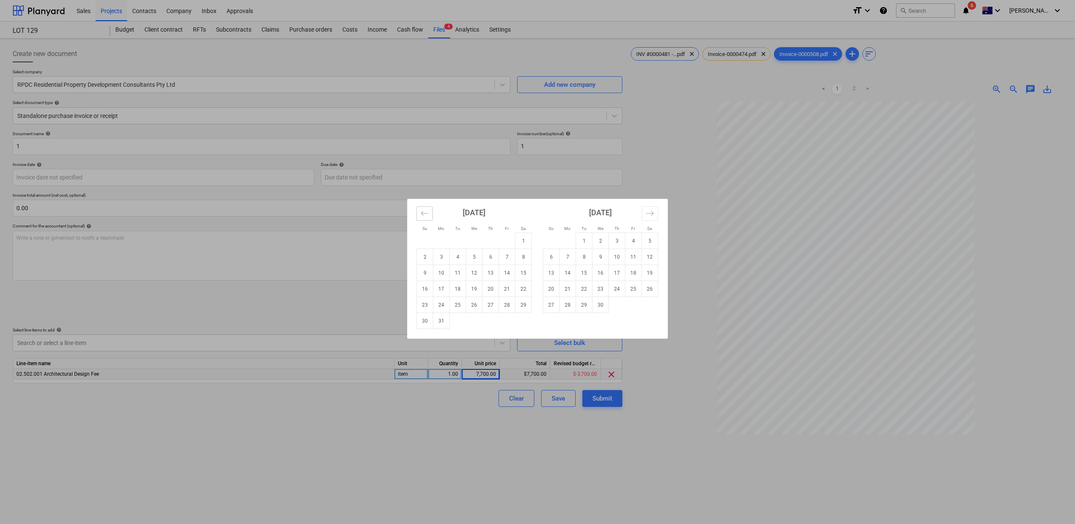
click at [428, 216] on icon "Move backward to switch to the previous month." at bounding box center [425, 213] width 8 height 8
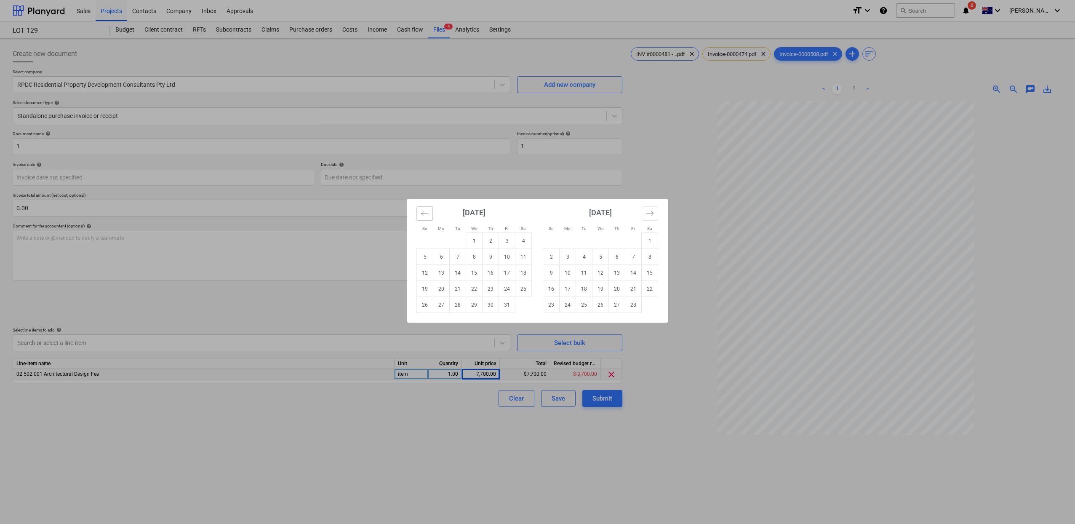
click at [428, 216] on icon "Move backward to switch to the previous month." at bounding box center [425, 213] width 8 height 8
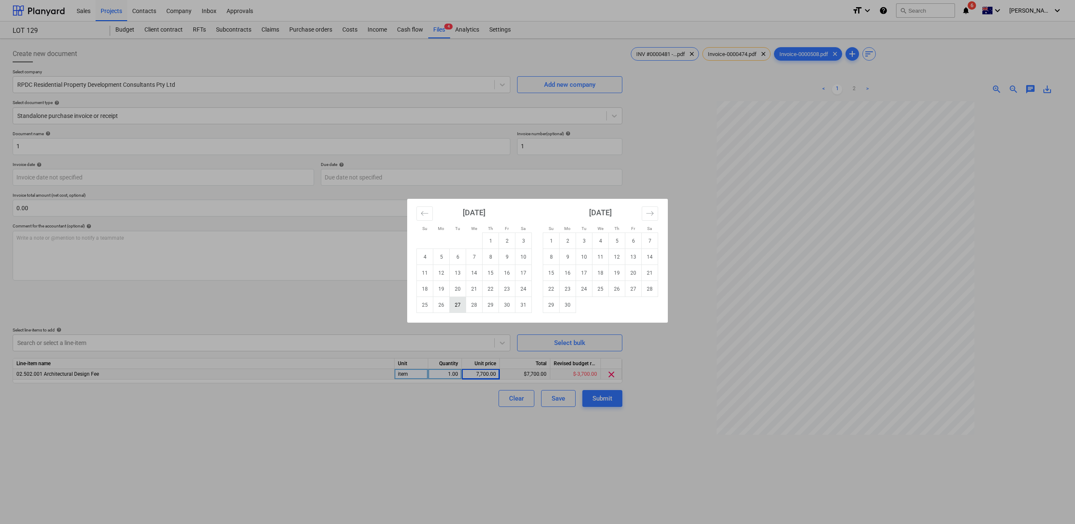
click at [462, 305] on td "27" at bounding box center [458, 305] width 16 height 16
type input "27 Aug 2024"
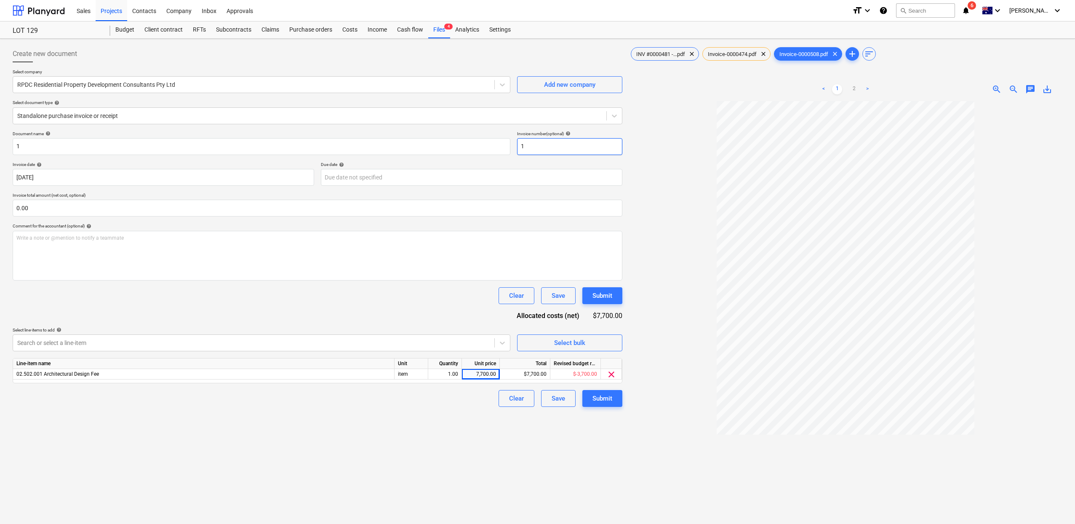
click at [542, 151] on input "1" at bounding box center [569, 146] width 105 height 17
type input "0"
click at [664, 59] on div "INV #0000481 -...pdf clear" at bounding box center [665, 53] width 68 height 13
click at [739, 58] on div "Invoice-0000474.pdf clear" at bounding box center [736, 53] width 68 height 13
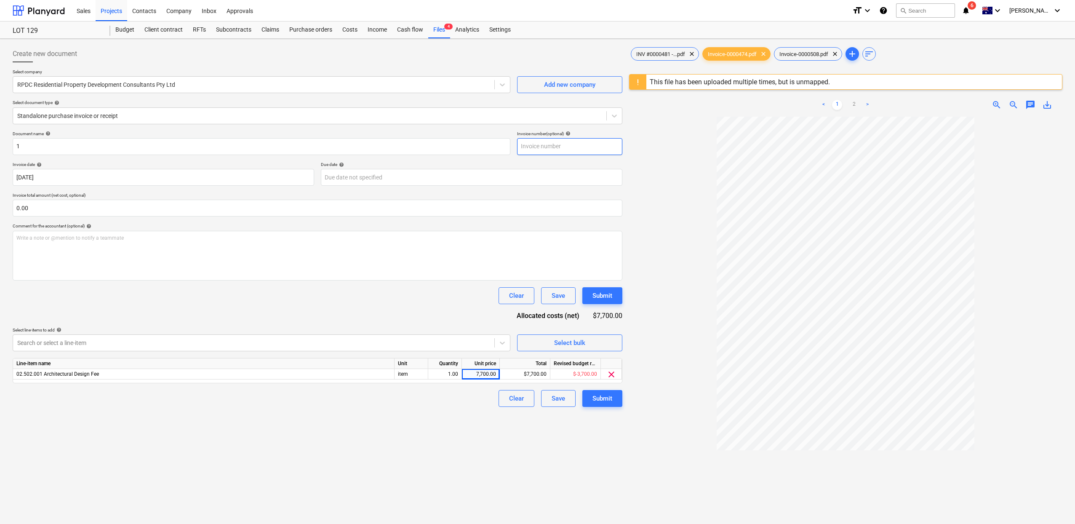
click at [580, 144] on input "text" at bounding box center [569, 146] width 105 height 17
type input "0000474 + 0000481 + 0000508"
click at [596, 400] on div "Submit" at bounding box center [603, 398] width 20 height 11
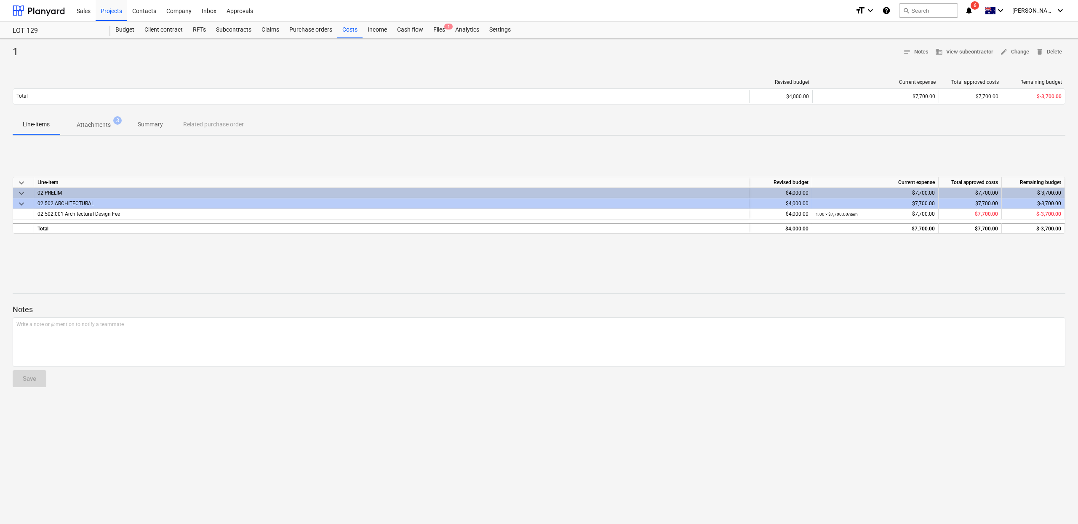
click at [102, 123] on p "Attachments" at bounding box center [94, 124] width 34 height 9
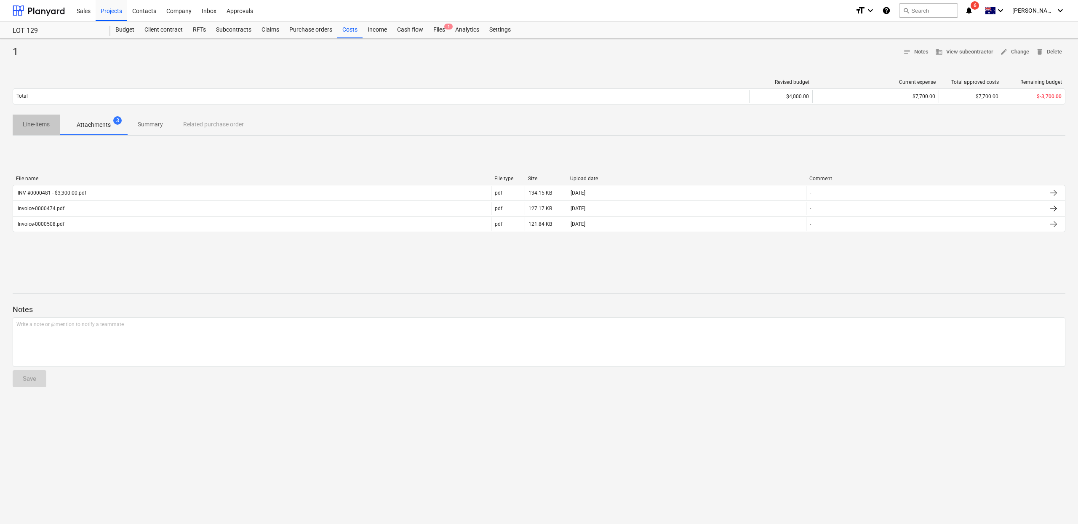
click at [29, 128] on p "Line-items" at bounding box center [36, 124] width 27 height 9
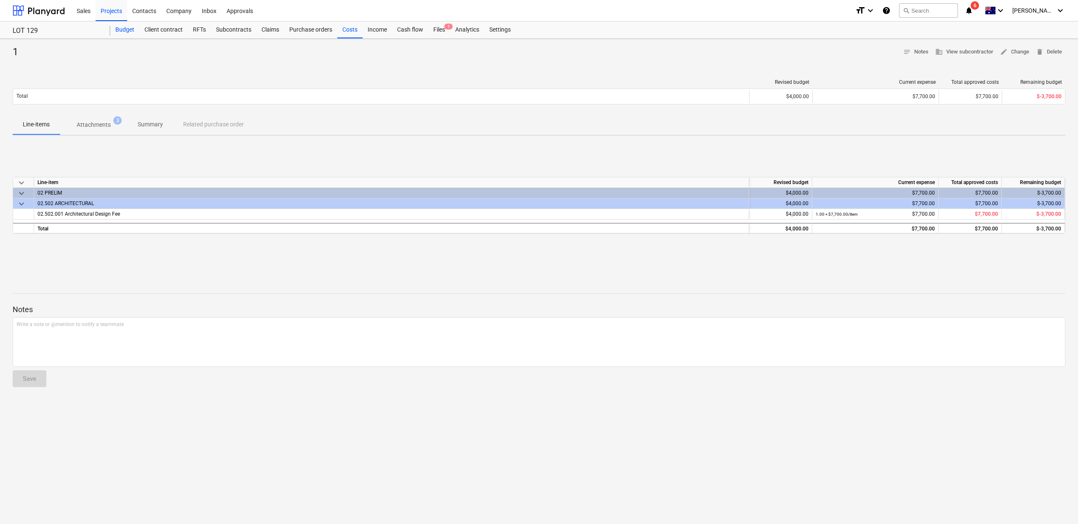
click at [124, 37] on div "Budget" at bounding box center [124, 29] width 29 height 17
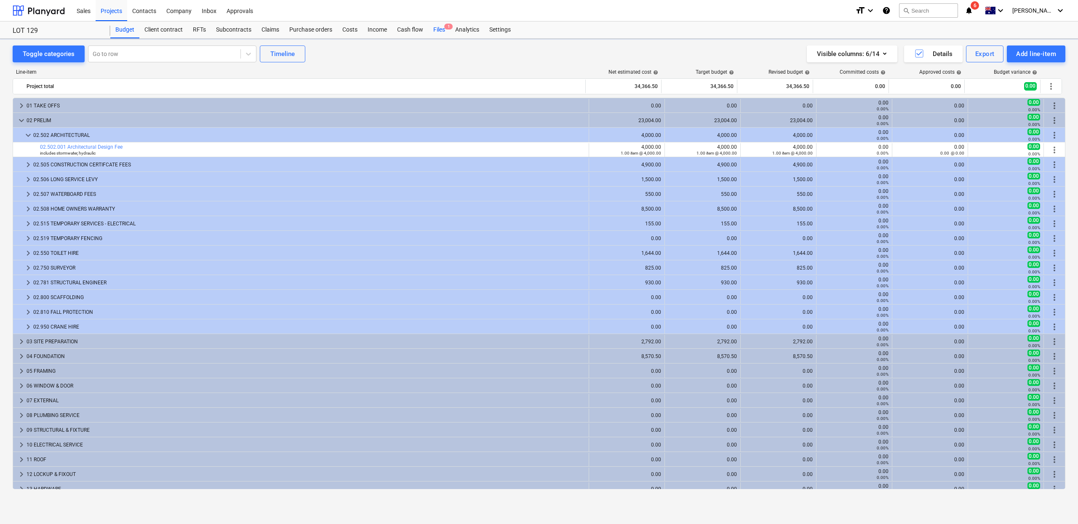
click at [429, 32] on div "Files 1" at bounding box center [439, 29] width 22 height 17
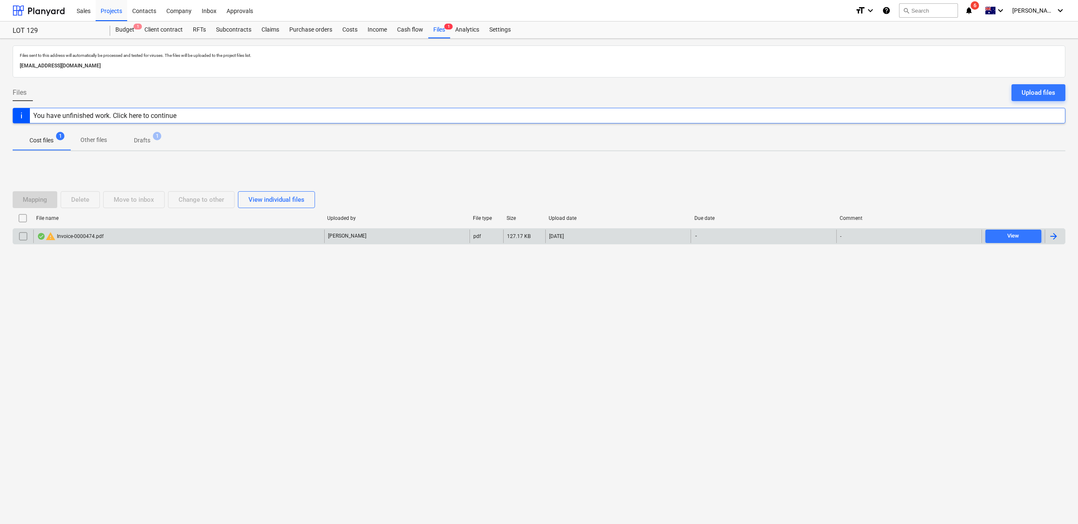
click at [80, 238] on div "warning Invoice-0000474.pdf" at bounding box center [70, 236] width 67 height 10
click at [27, 236] on input "checkbox" at bounding box center [22, 236] width 13 height 13
click at [93, 200] on button "Delete" at bounding box center [80, 199] width 39 height 17
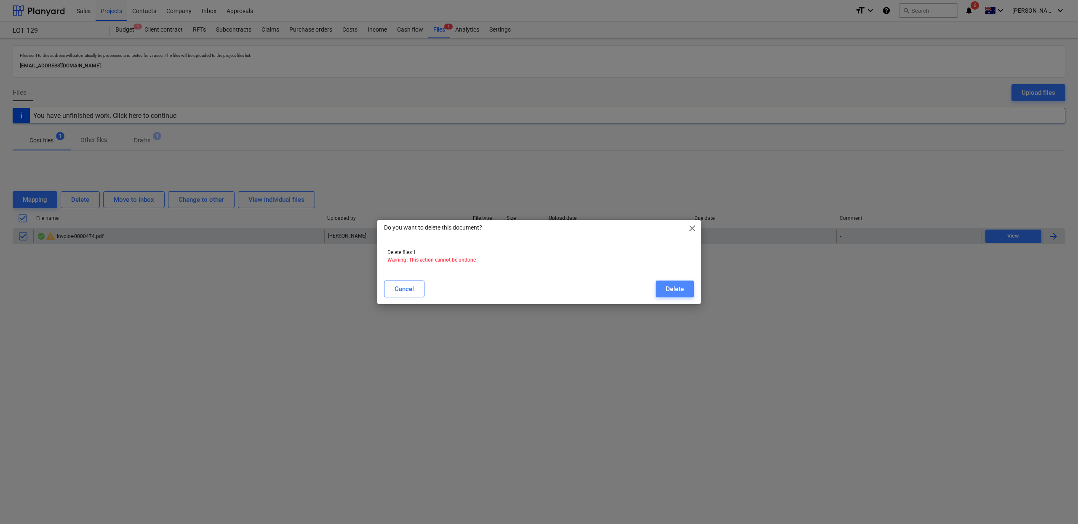
click at [681, 293] on div "Delete" at bounding box center [675, 288] width 18 height 11
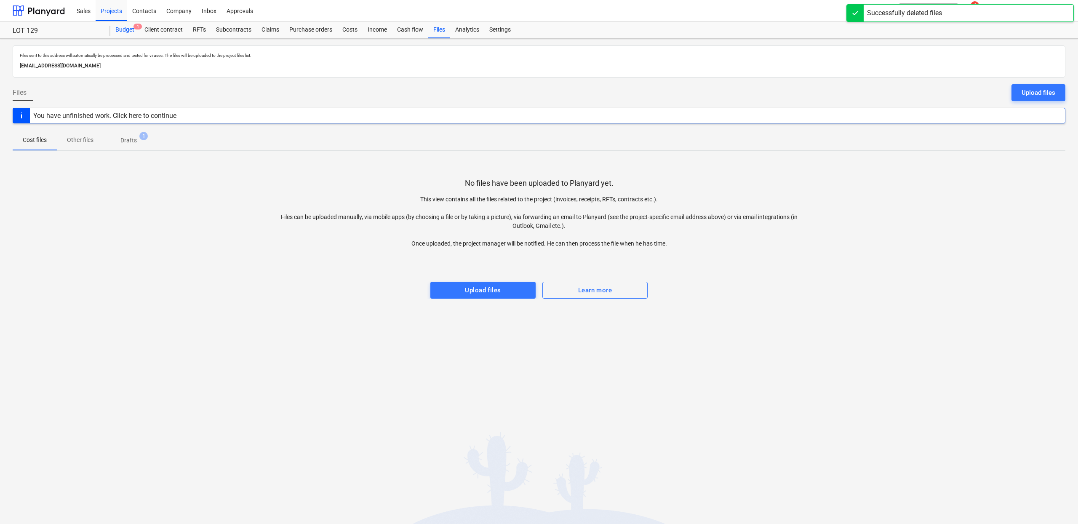
click at [124, 30] on div "Budget 1" at bounding box center [124, 29] width 29 height 17
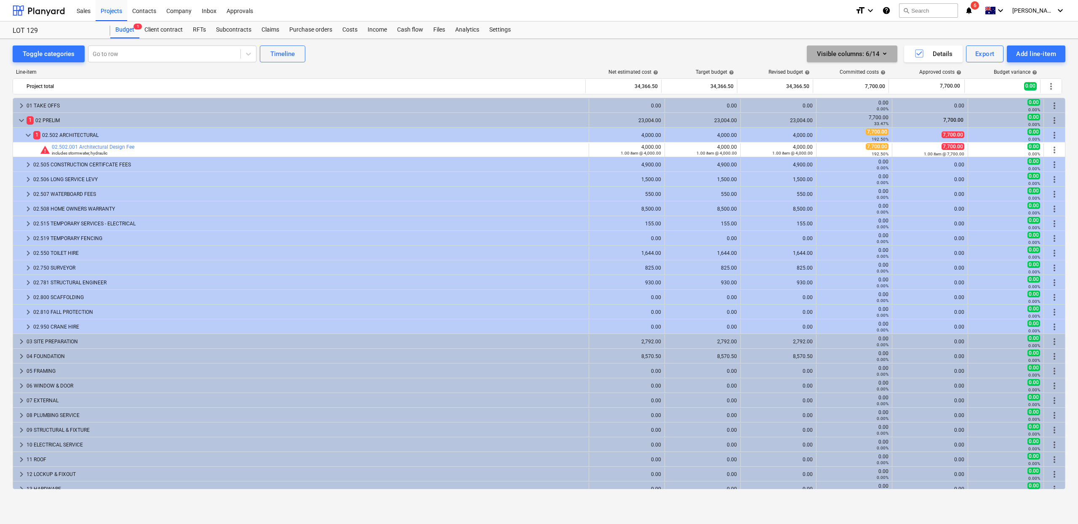
click at [882, 60] on button "Visible columns : 6/14" at bounding box center [852, 53] width 91 height 17
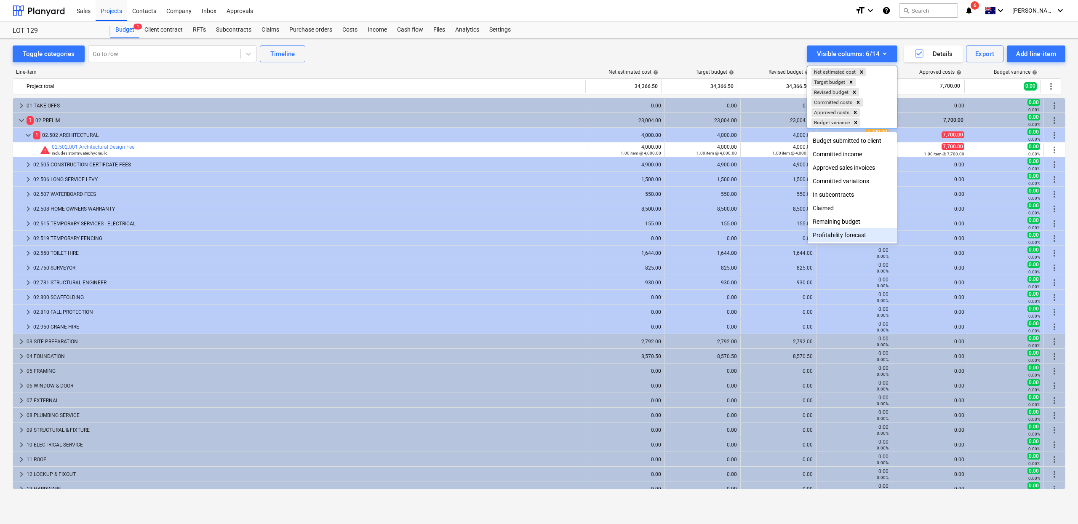
click at [856, 233] on div "Profitability forecast" at bounding box center [852, 234] width 89 height 13
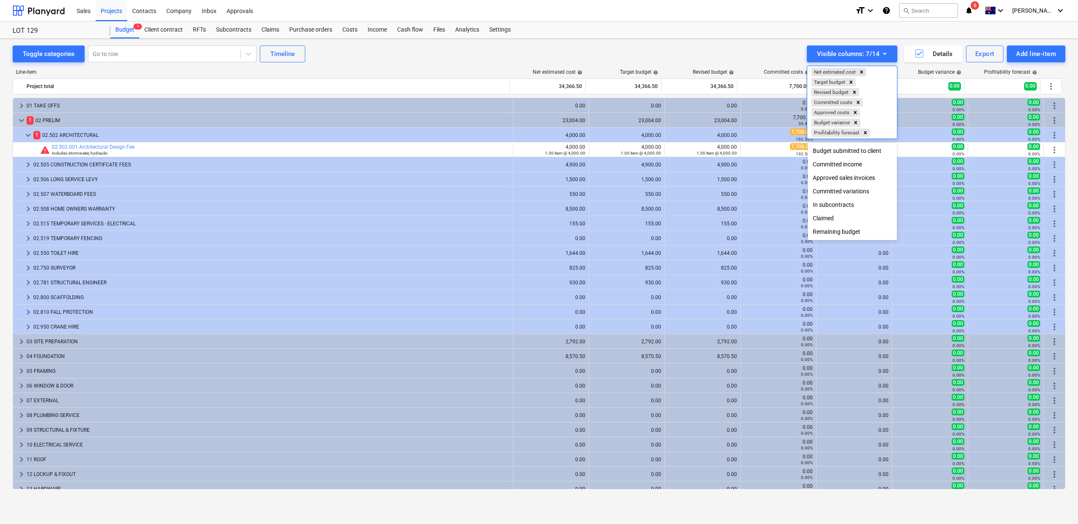
click at [856, 190] on div "Committed variations" at bounding box center [852, 190] width 89 height 13
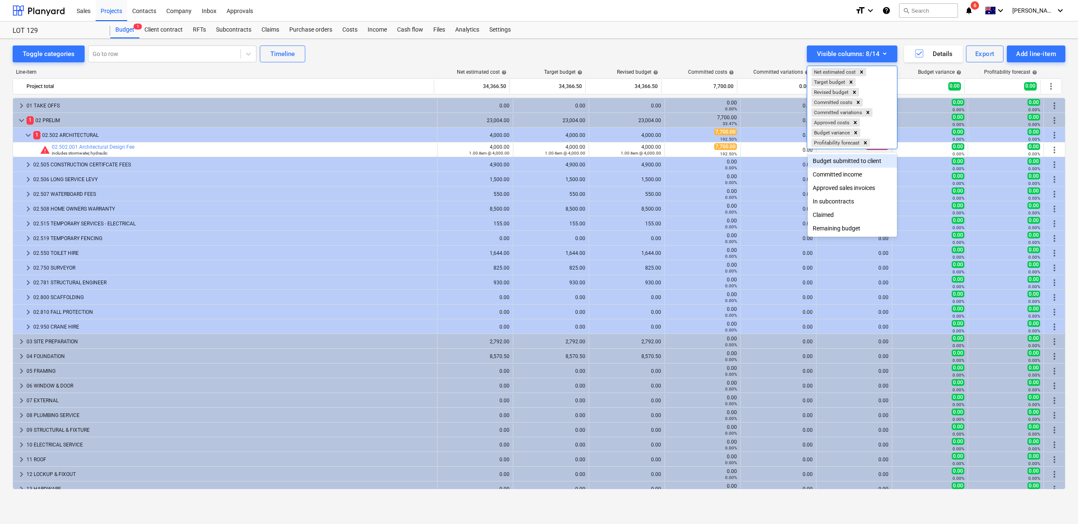
click at [729, 37] on div at bounding box center [539, 262] width 1078 height 524
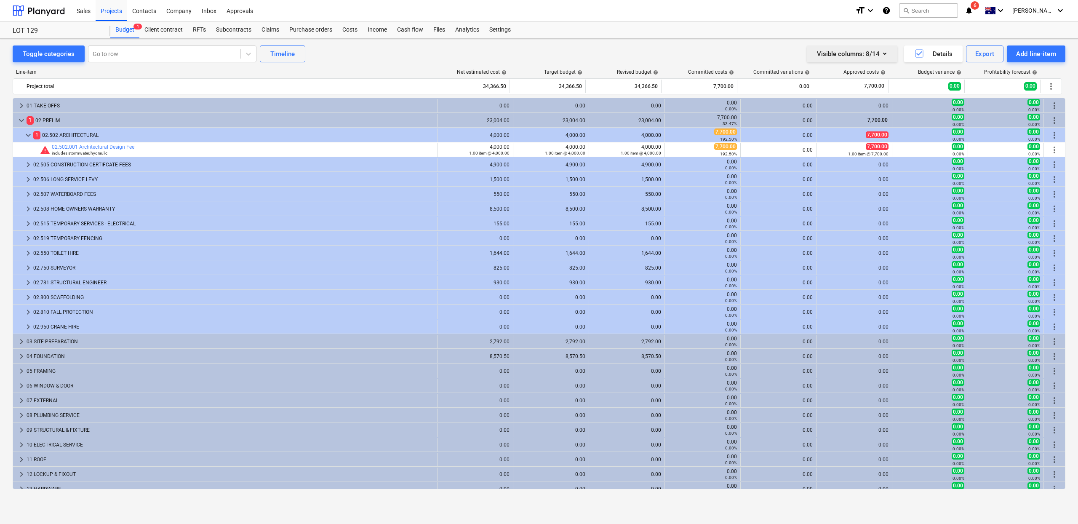
click at [868, 56] on div "Visible columns : 8/14" at bounding box center [852, 53] width 70 height 11
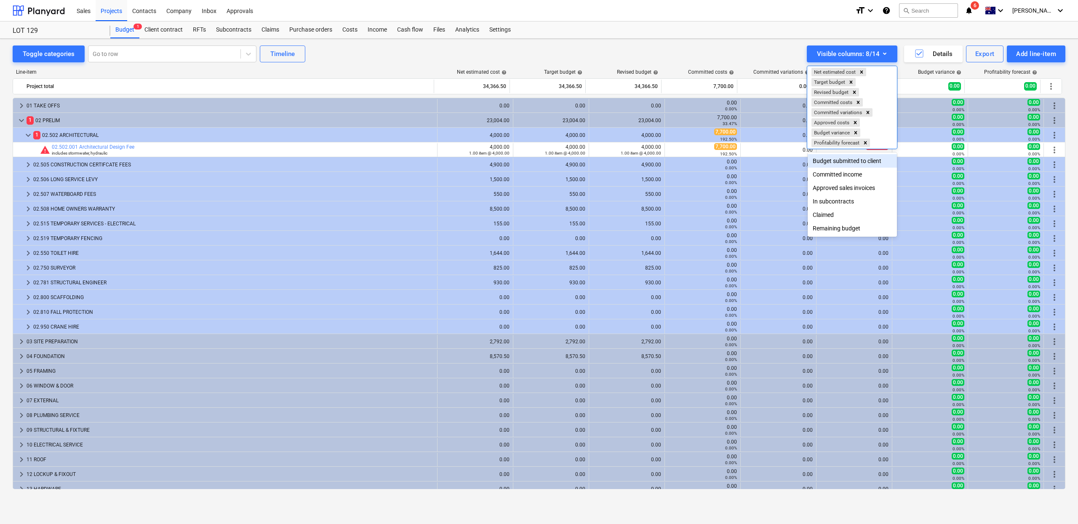
click at [847, 164] on div "Budget submitted to client" at bounding box center [852, 160] width 89 height 13
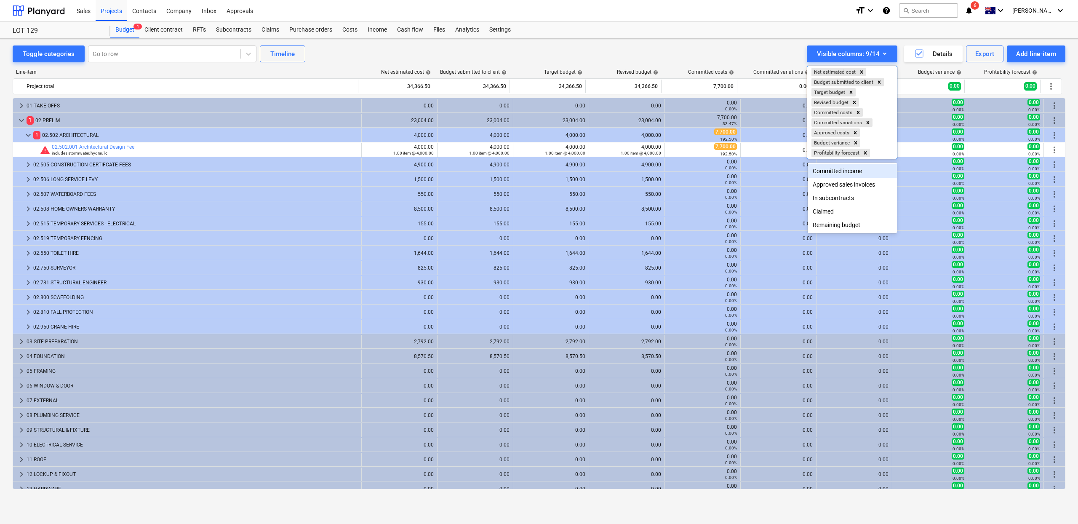
click at [848, 173] on div "Committed income" at bounding box center [852, 170] width 89 height 13
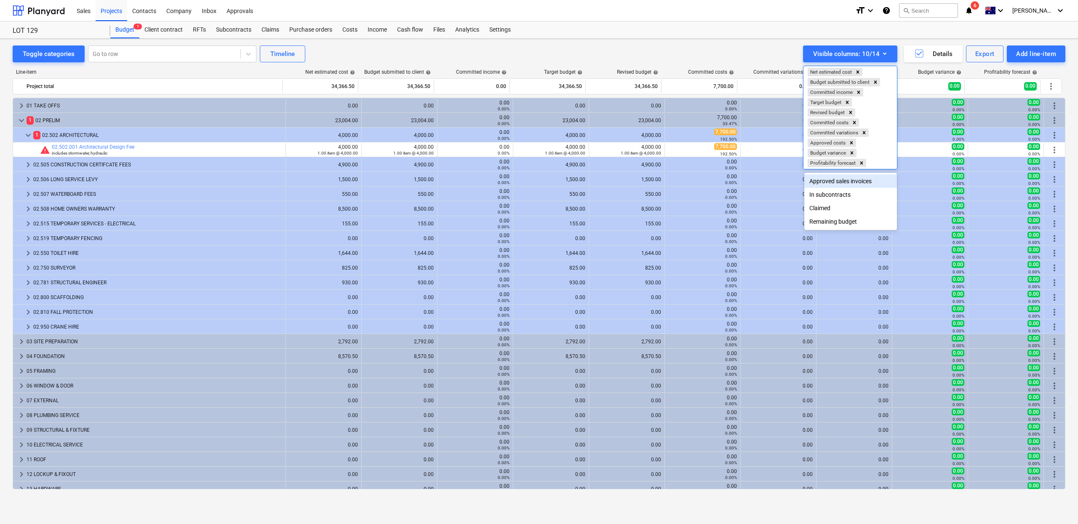
click at [847, 184] on div "Approved sales invoices" at bounding box center [850, 180] width 93 height 13
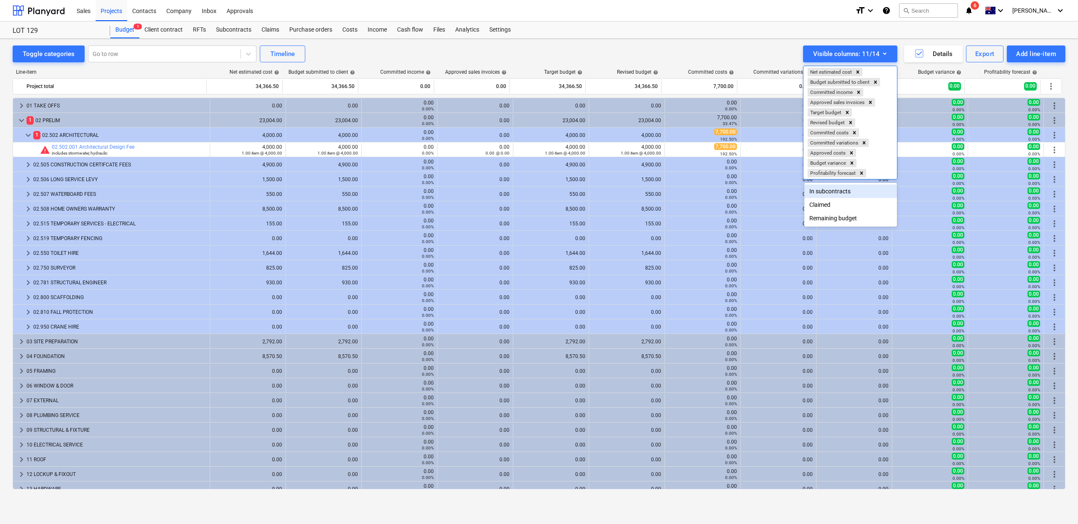
click at [842, 192] on div "In subcontracts" at bounding box center [850, 190] width 93 height 13
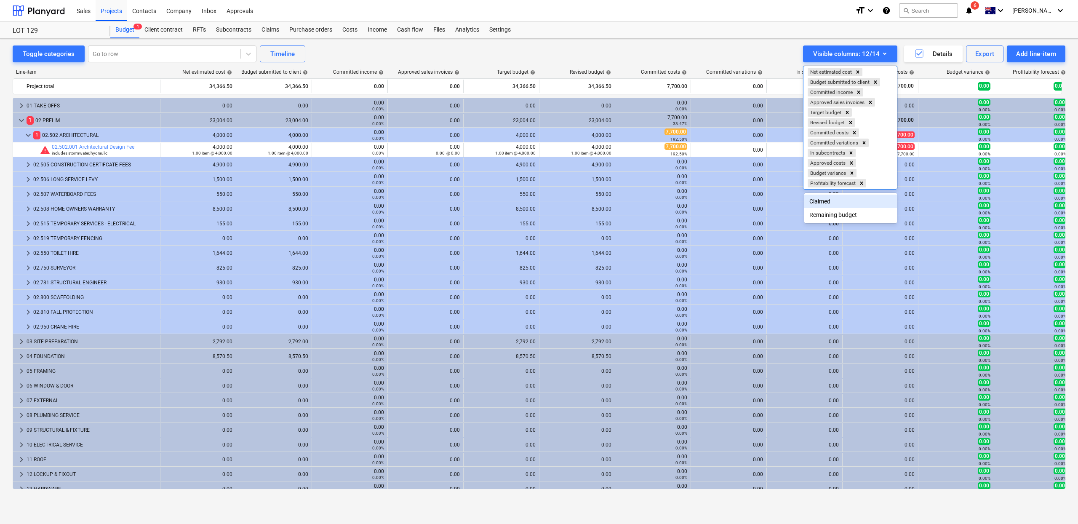
click at [840, 197] on div "Claimed" at bounding box center [850, 201] width 93 height 13
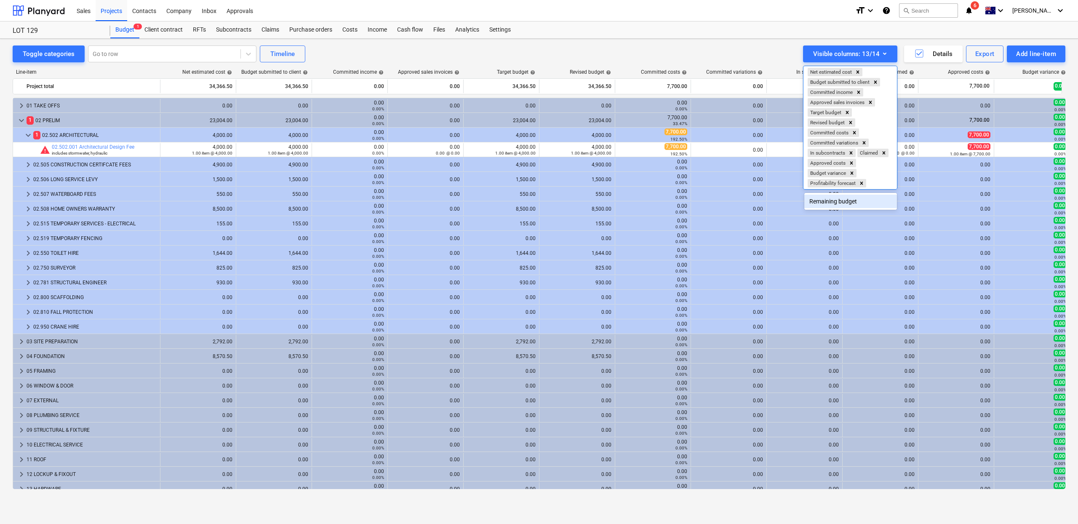
click at [842, 199] on div "Remaining budget" at bounding box center [850, 201] width 93 height 13
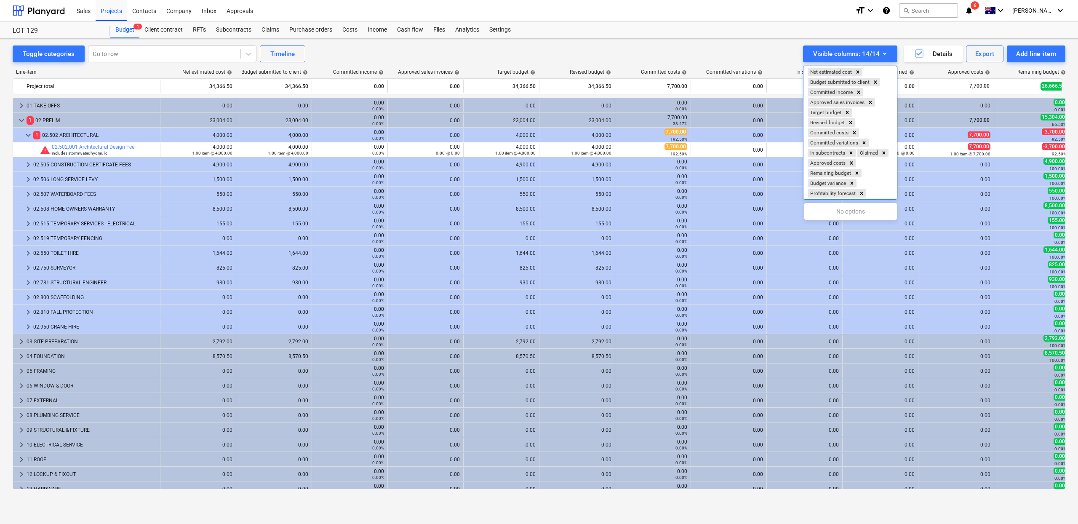
click at [754, 32] on div at bounding box center [539, 262] width 1078 height 524
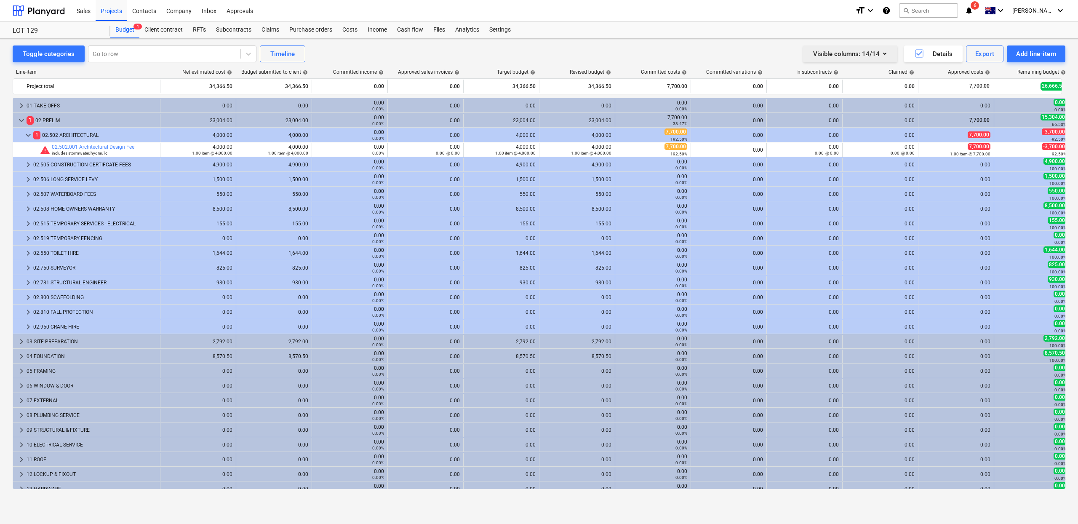
click at [880, 54] on icon "button" at bounding box center [885, 53] width 10 height 10
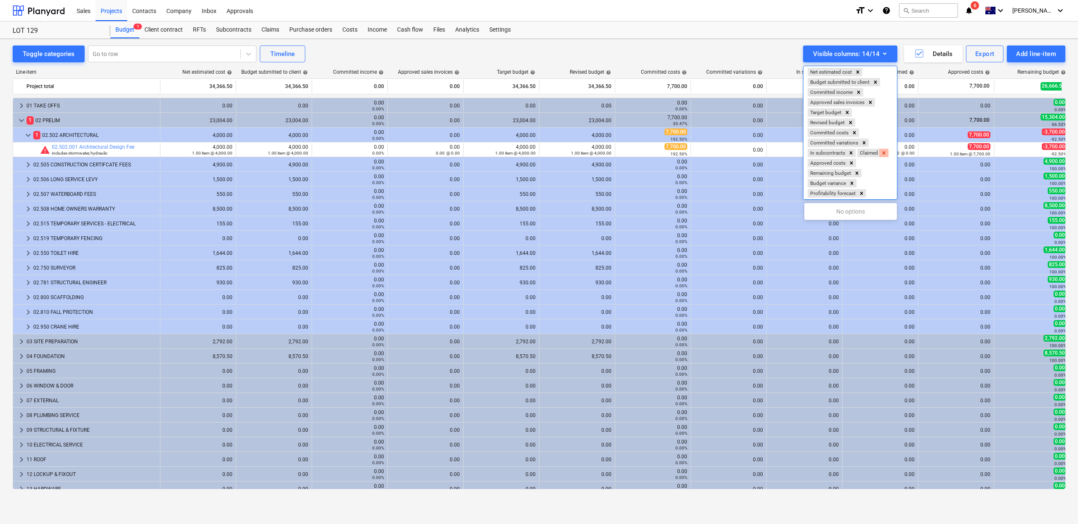
click at [885, 154] on icon "Remove Claimed" at bounding box center [884, 153] width 6 height 6
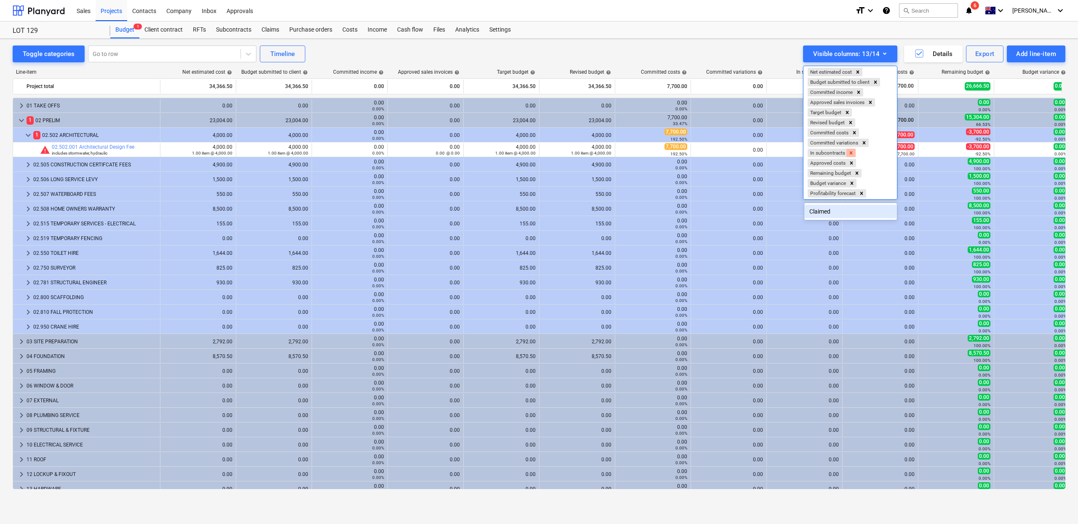
click at [850, 152] on icon "Remove In subcontracts" at bounding box center [851, 153] width 6 height 6
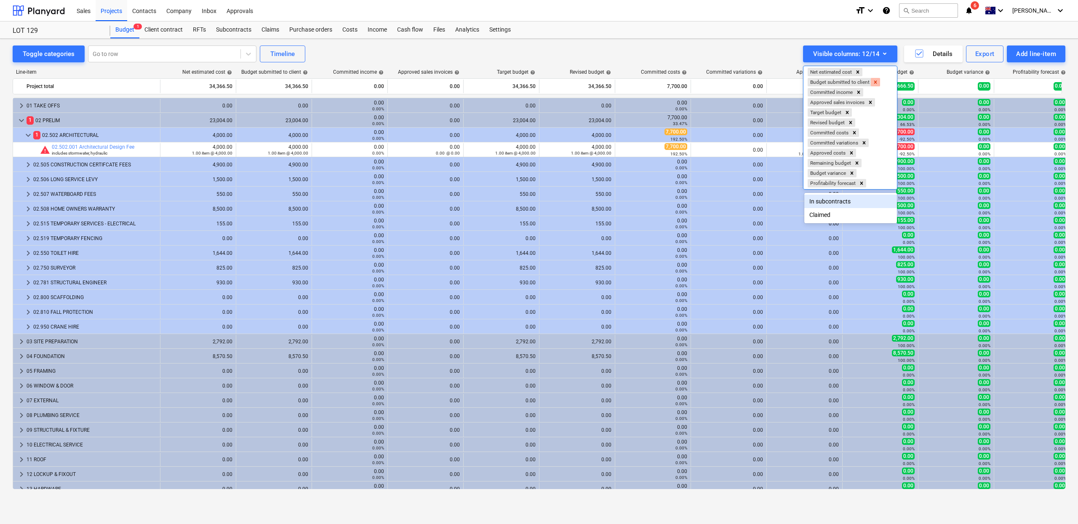
click at [875, 82] on icon "Remove Budget submitted to client" at bounding box center [876, 82] width 6 height 6
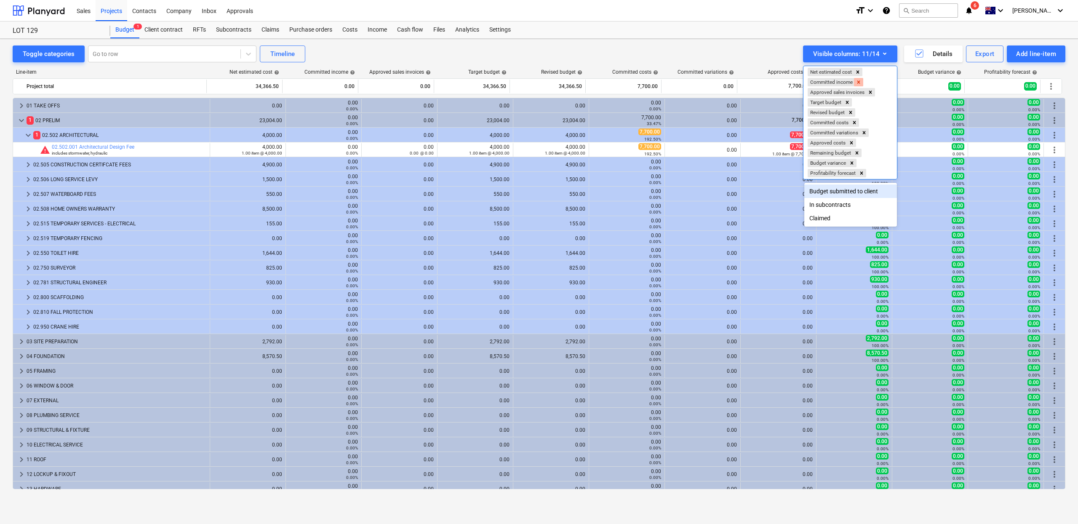
click at [863, 83] on div "Remove Committed income" at bounding box center [858, 82] width 9 height 8
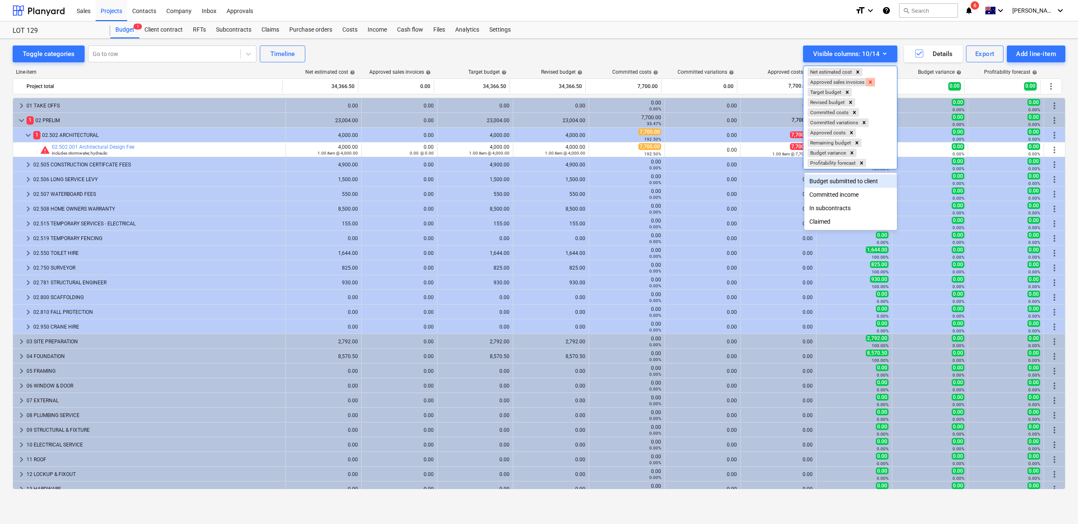
click at [873, 81] on icon "Remove Approved sales invoices" at bounding box center [871, 82] width 6 height 6
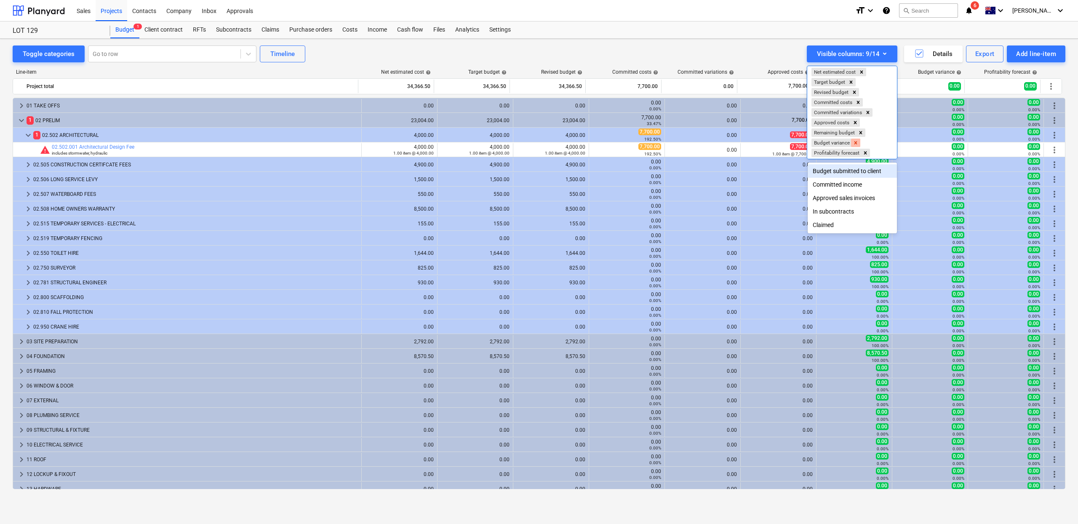
click at [860, 141] on div "Remove Budget variance" at bounding box center [855, 143] width 9 height 8
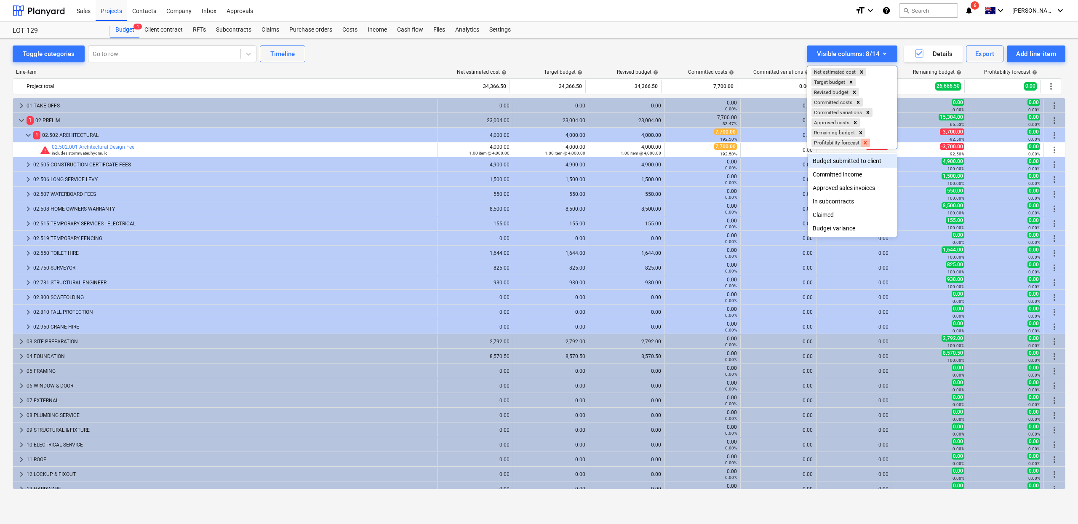
click at [868, 143] on icon "Remove Profitability forecast" at bounding box center [866, 143] width 6 height 6
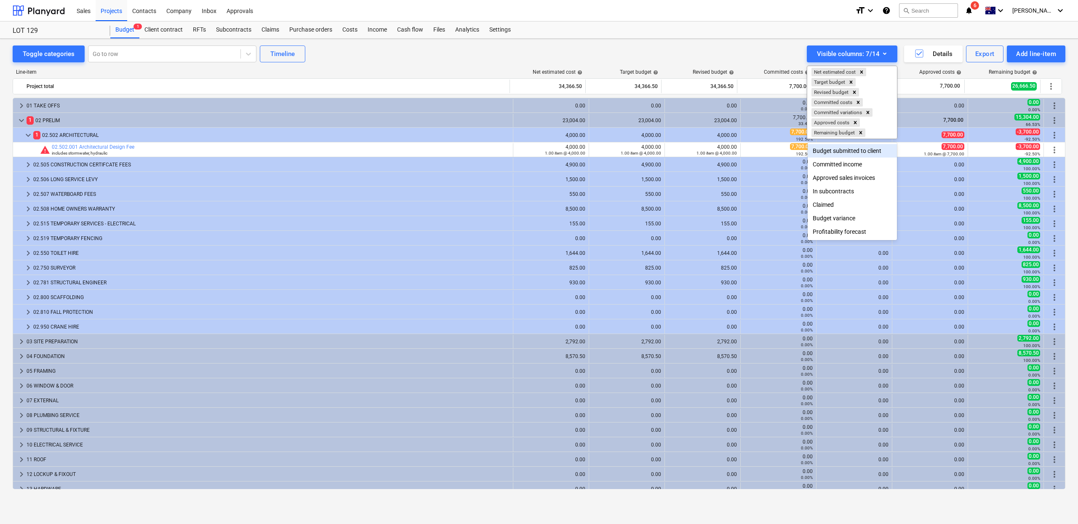
click at [753, 35] on div at bounding box center [539, 262] width 1078 height 524
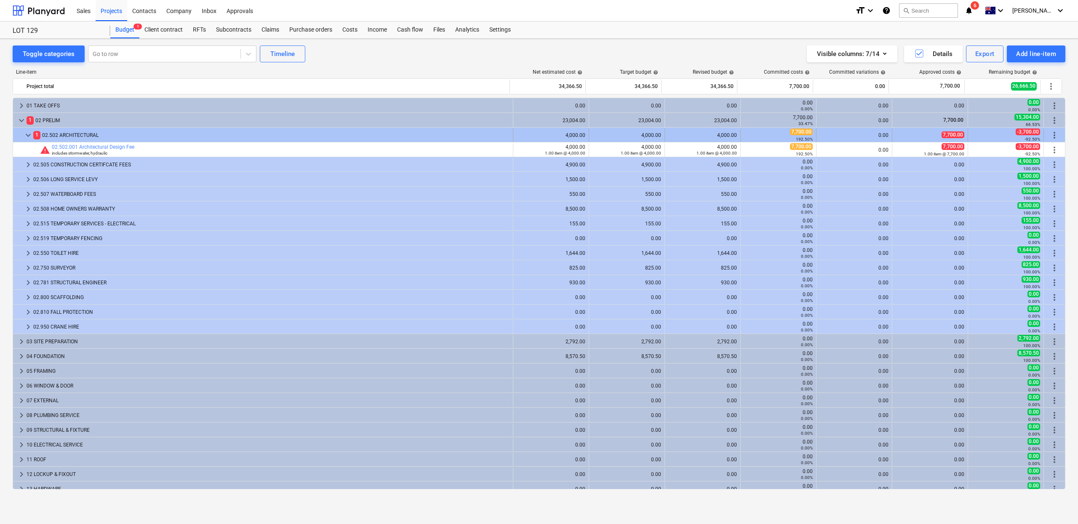
click at [67, 134] on div "1 02.502 ARCHITECTURAL" at bounding box center [271, 134] width 476 height 13
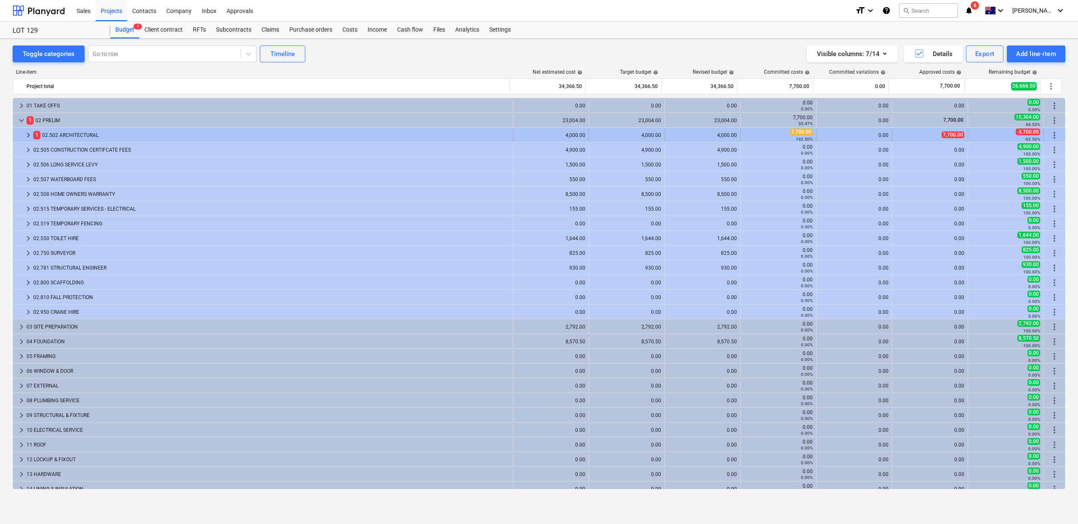
click at [82, 128] on div "1 02.502 ARCHITECTURAL" at bounding box center [271, 134] width 476 height 13
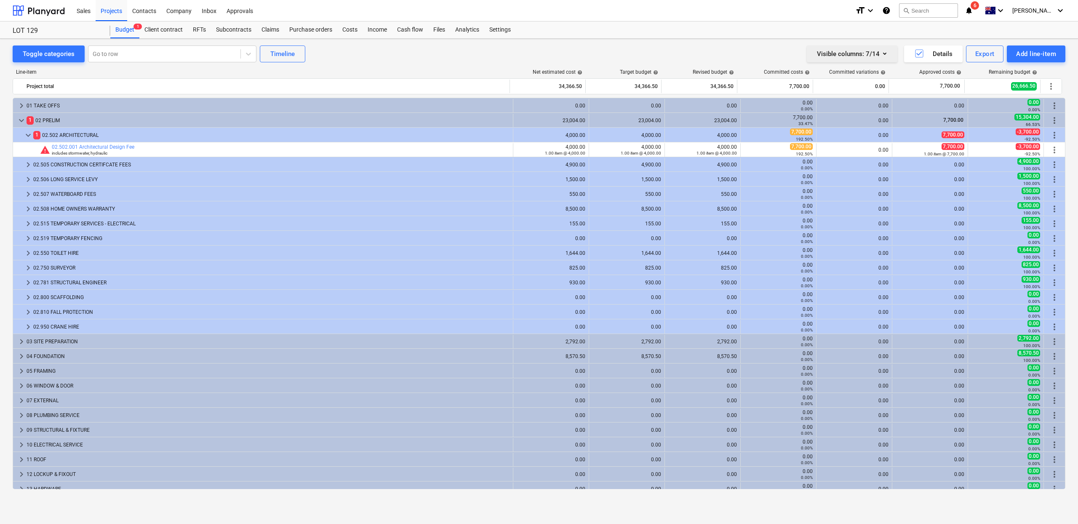
click at [889, 55] on icon "button" at bounding box center [885, 53] width 10 height 10
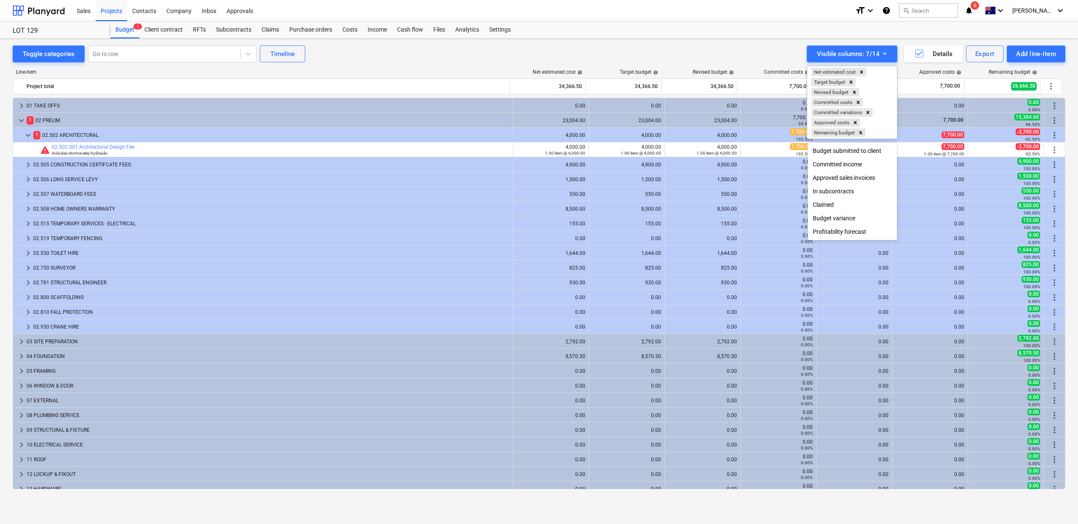
click at [703, 34] on div at bounding box center [539, 262] width 1078 height 524
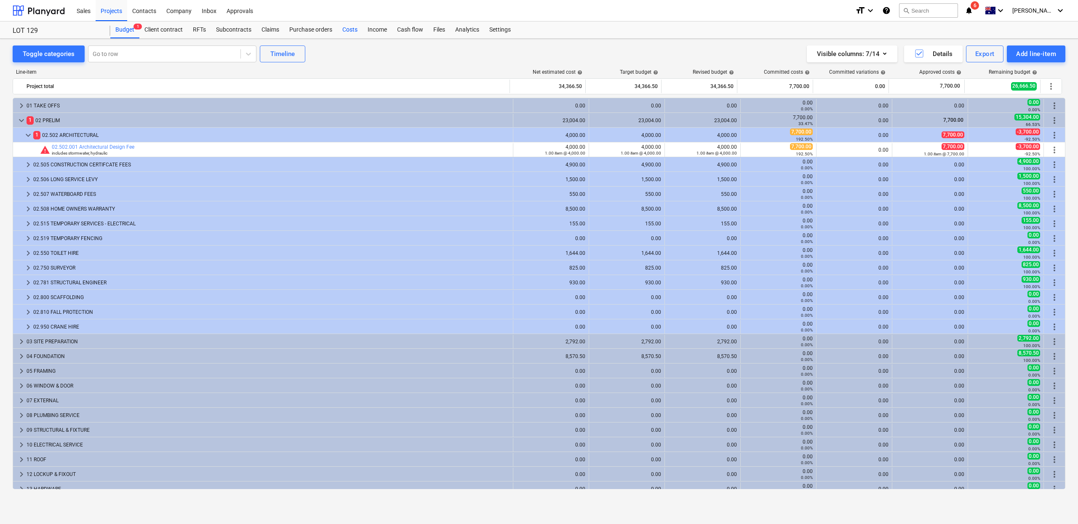
click at [355, 31] on div "Costs" at bounding box center [349, 29] width 25 height 17
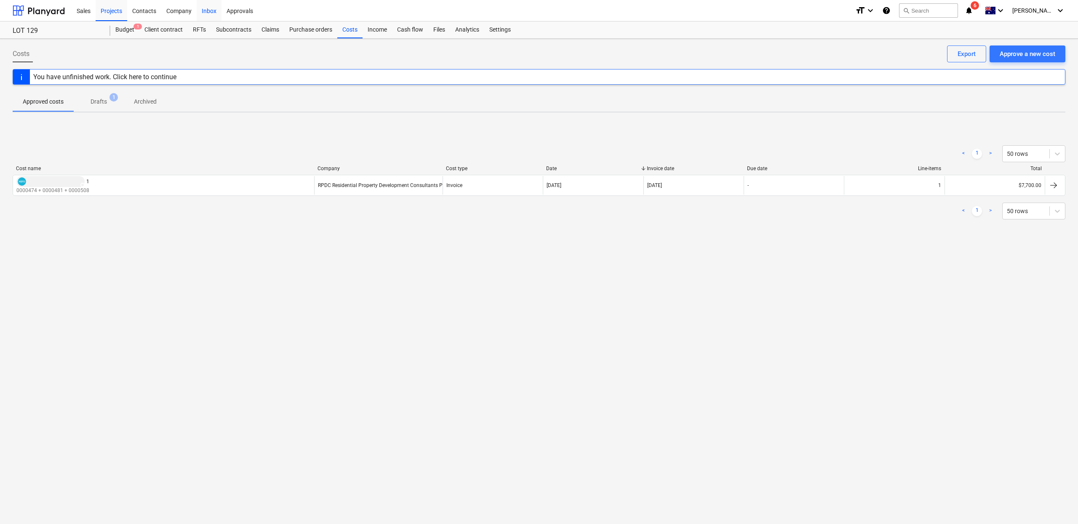
click at [220, 10] on div "Inbox" at bounding box center [209, 10] width 25 height 21
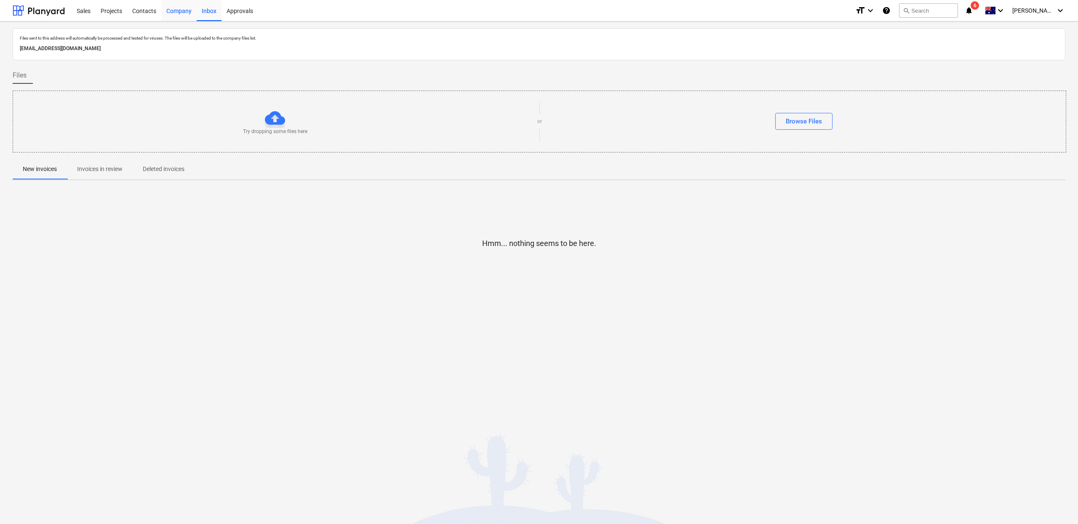
click at [179, 12] on div "Company" at bounding box center [178, 10] width 35 height 21
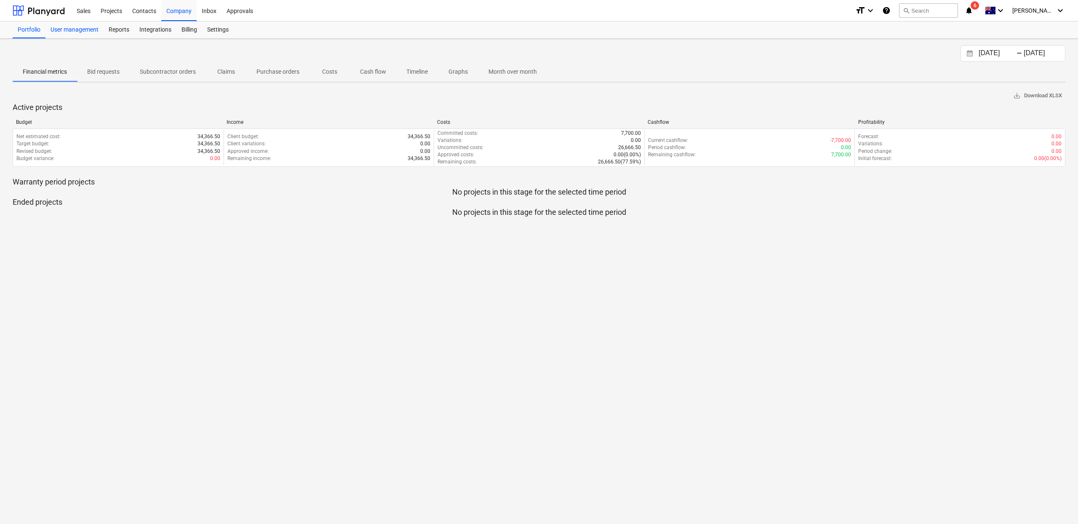
click at [77, 32] on div "User management" at bounding box center [74, 29] width 58 height 17
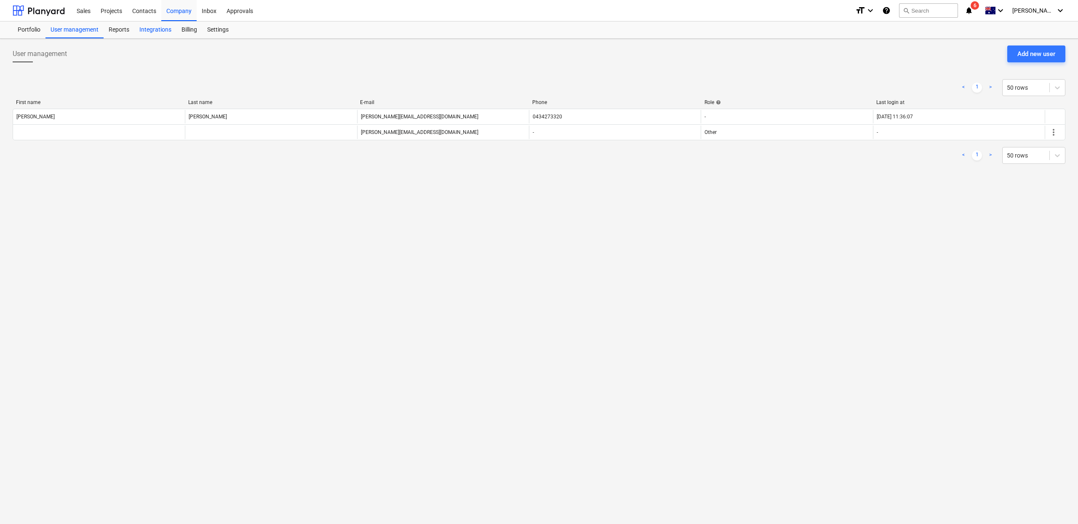
click at [154, 32] on div "Integrations" at bounding box center [155, 29] width 42 height 17
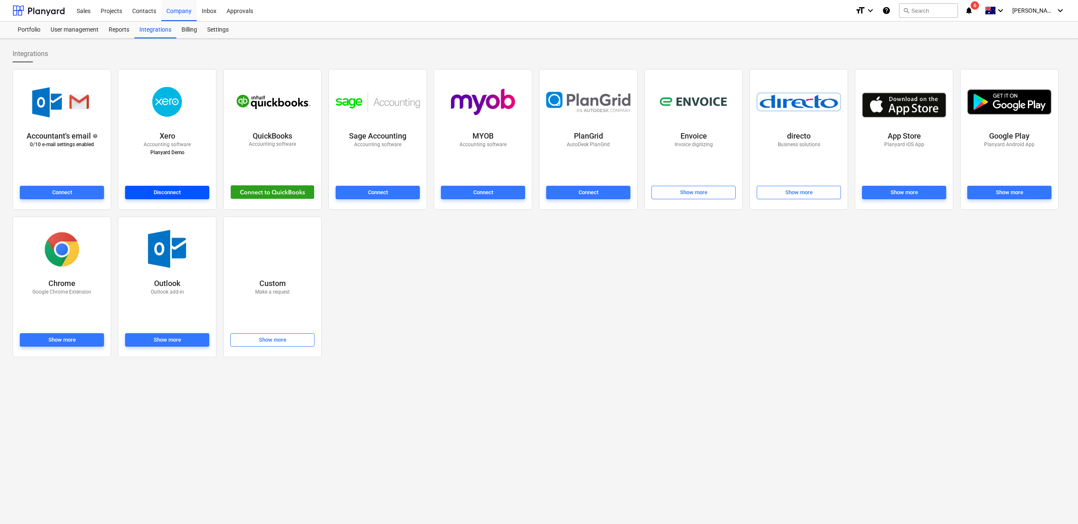
click at [186, 198] on button "Disconnect" at bounding box center [167, 192] width 84 height 13
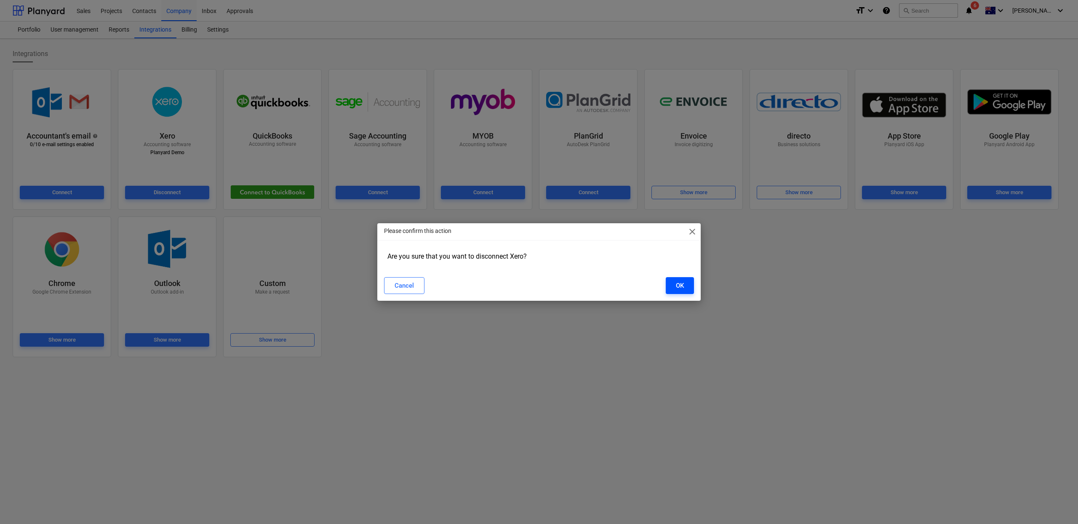
click at [686, 288] on button "OK" at bounding box center [680, 285] width 28 height 17
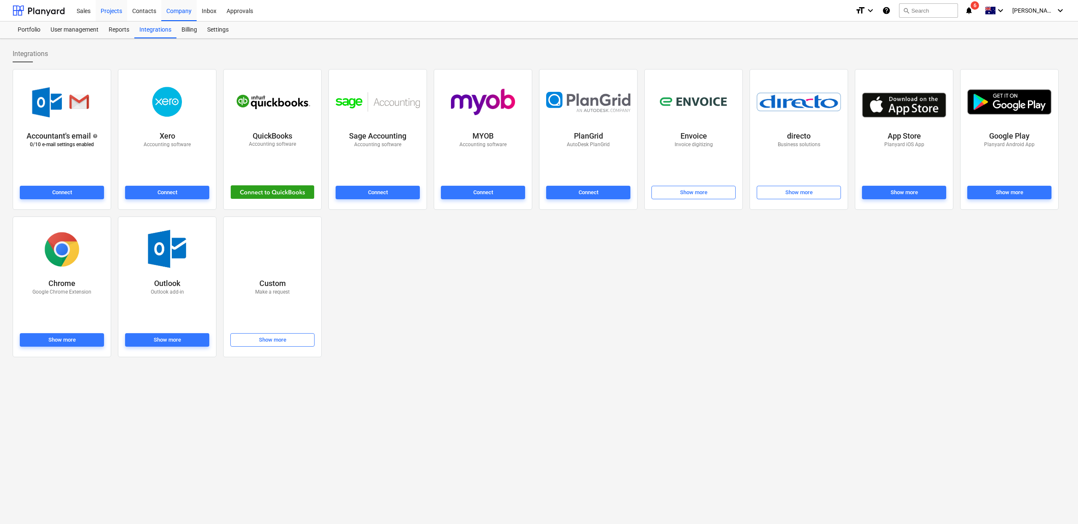
click at [110, 13] on div "Projects" at bounding box center [112, 10] width 32 height 21
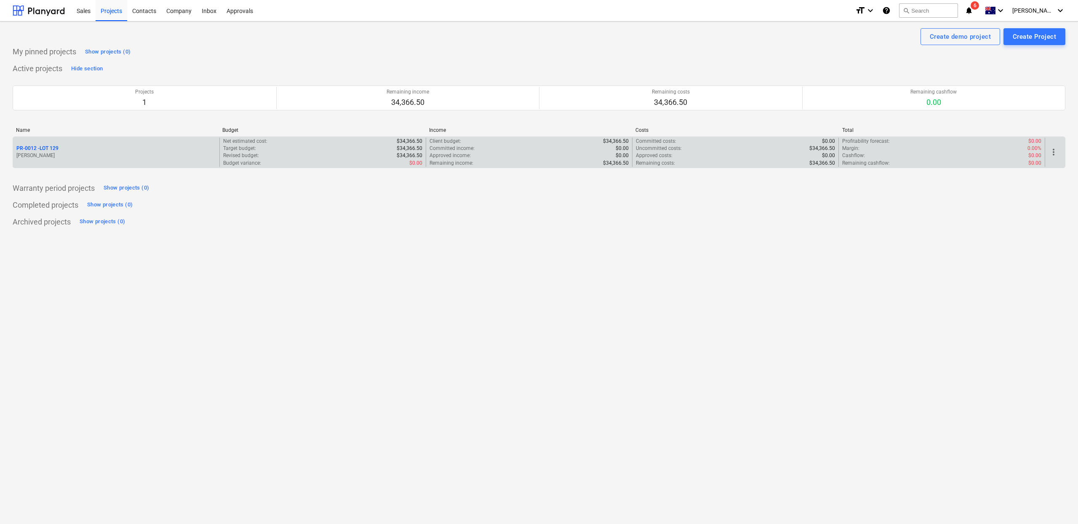
click at [58, 145] on p "PR-0012 - LOT 129" at bounding box center [37, 148] width 42 height 7
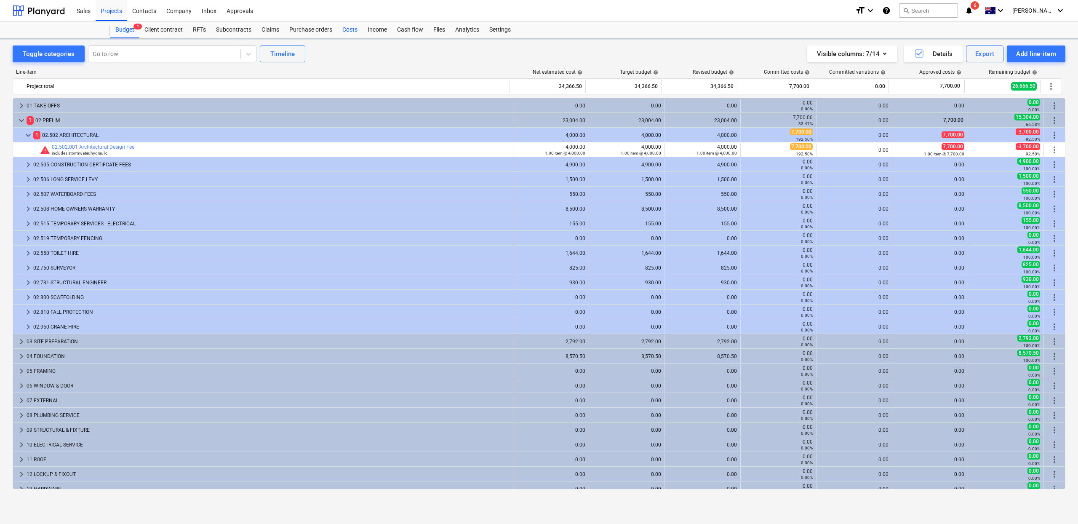
click at [344, 28] on div "Costs" at bounding box center [349, 29] width 25 height 17
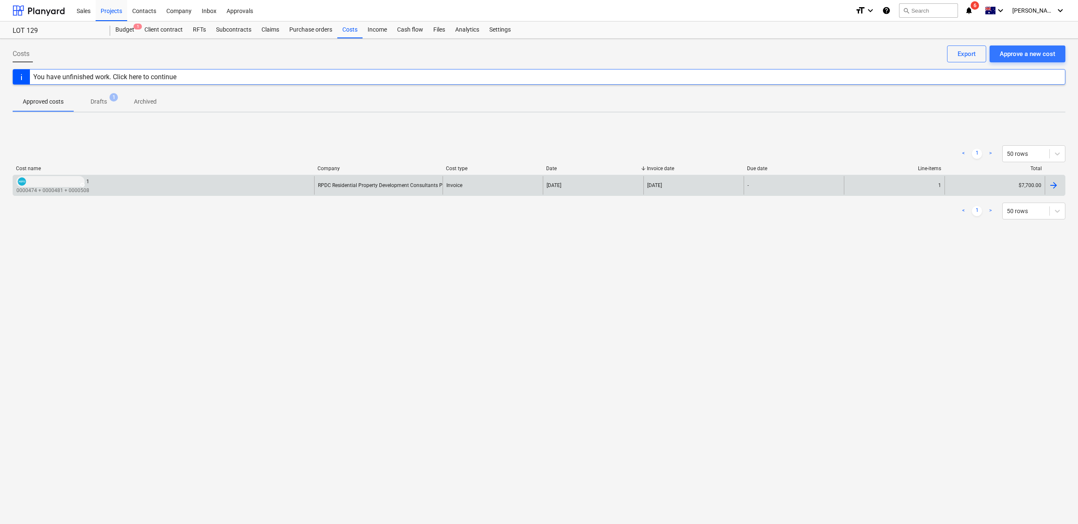
click at [112, 186] on div "DRAFT 1 0000474 + 0000481 + 0000508" at bounding box center [163, 185] width 301 height 18
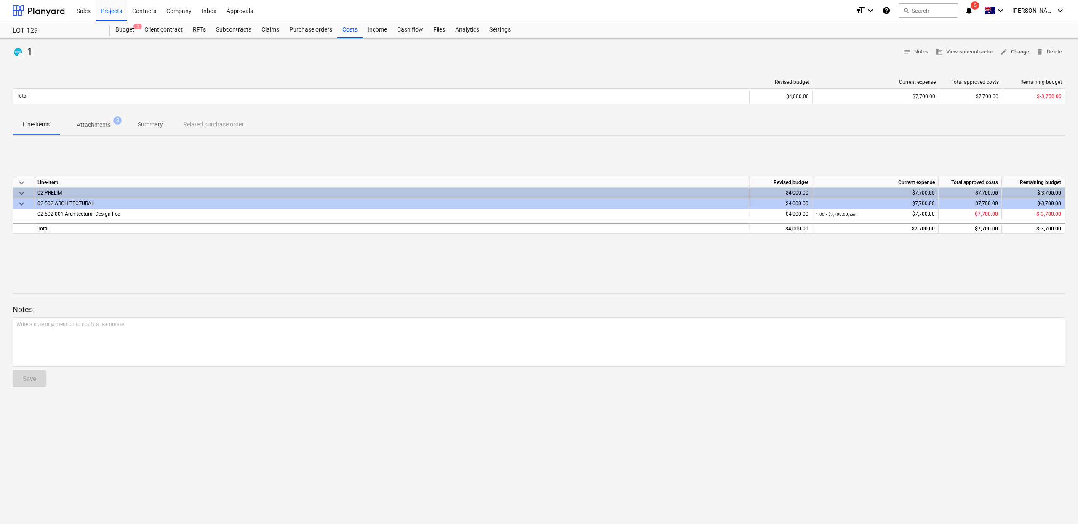
click at [1011, 55] on span "edit Change" at bounding box center [1014, 52] width 29 height 10
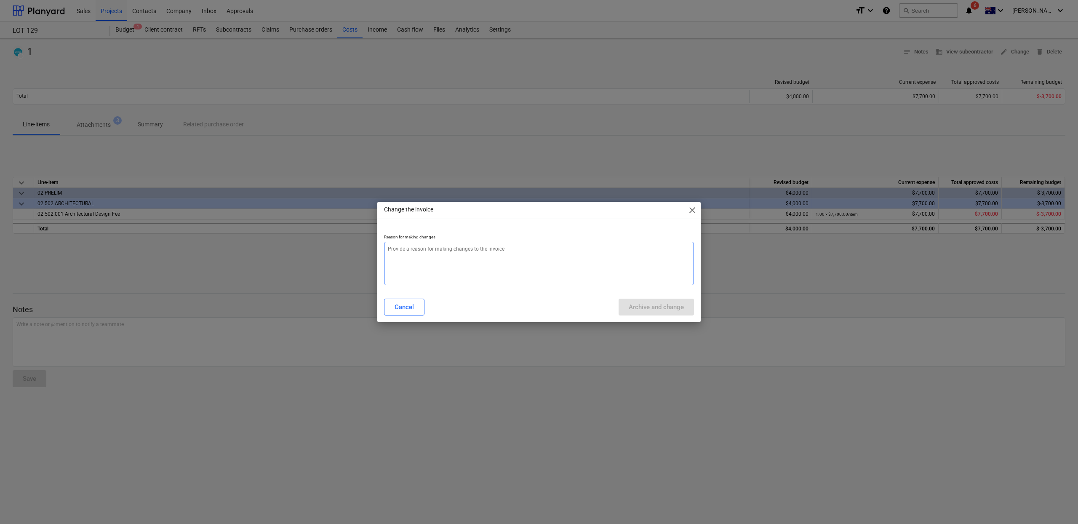
click at [457, 283] on textarea at bounding box center [539, 263] width 310 height 43
click at [405, 309] on div "Cancel" at bounding box center [404, 307] width 19 height 11
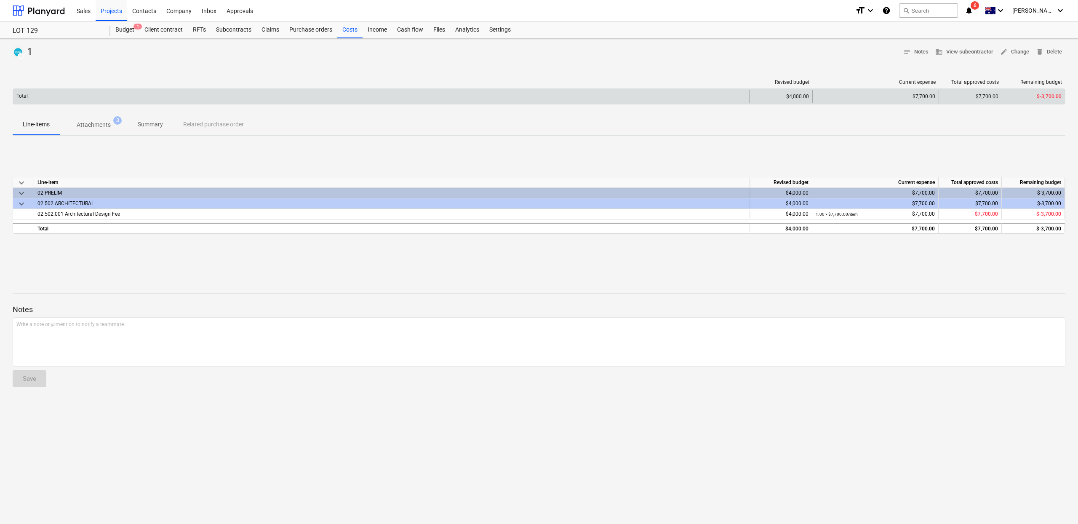
click at [923, 94] on div "$7,700.00" at bounding box center [875, 96] width 119 height 6
click at [924, 94] on div "$7,700.00" at bounding box center [875, 96] width 119 height 6
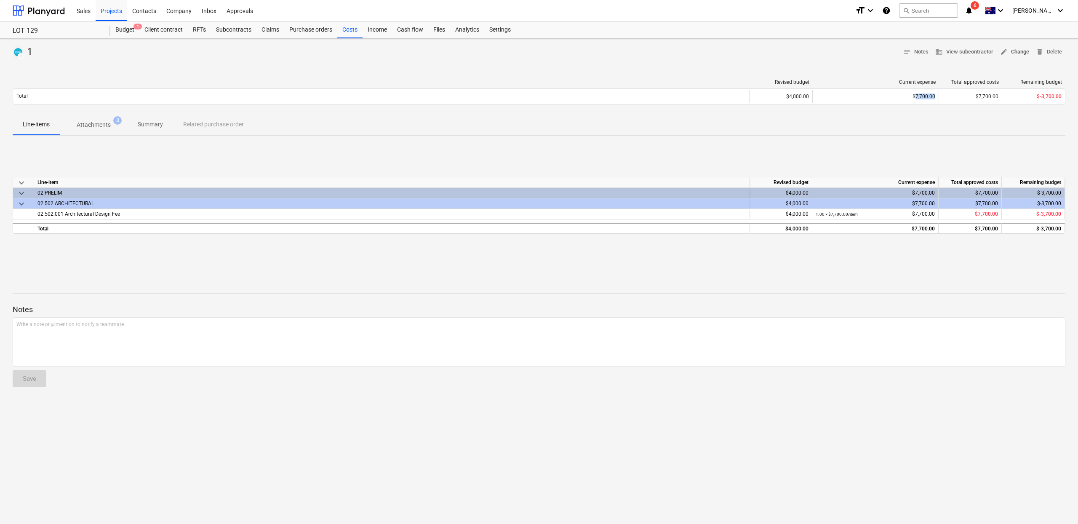
click at [1011, 56] on span "edit Change" at bounding box center [1014, 52] width 29 height 10
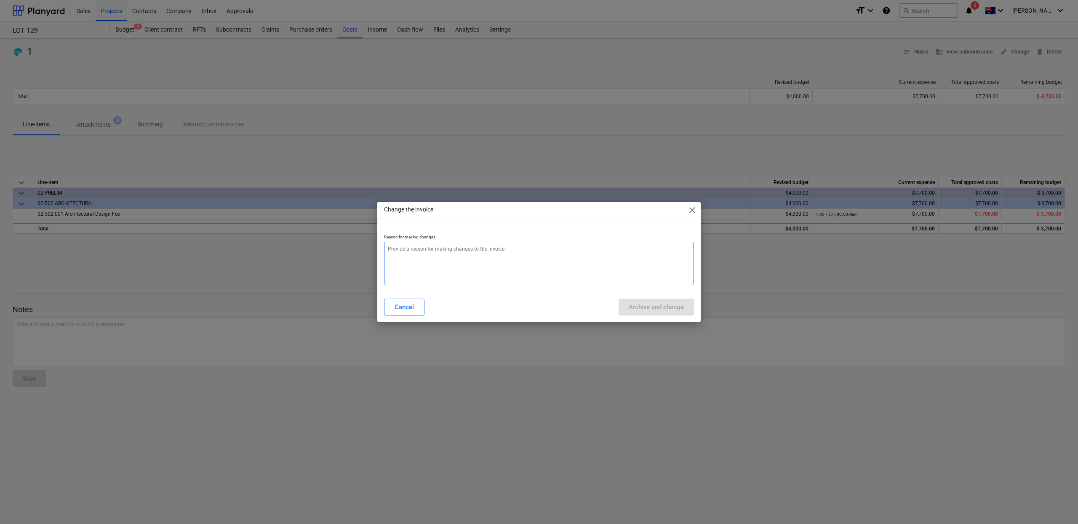
click at [479, 268] on textarea at bounding box center [539, 263] width 310 height 43
type textarea "x"
type textarea "p"
type textarea "x"
type textarea "pu"
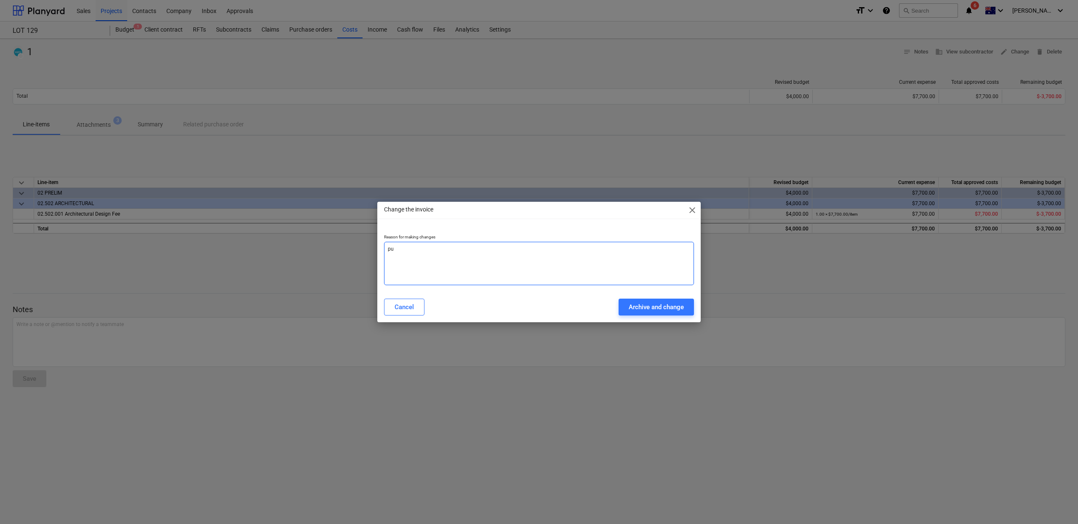
type textarea "x"
type textarea "put"
type textarea "x"
type textarea "put"
type textarea "x"
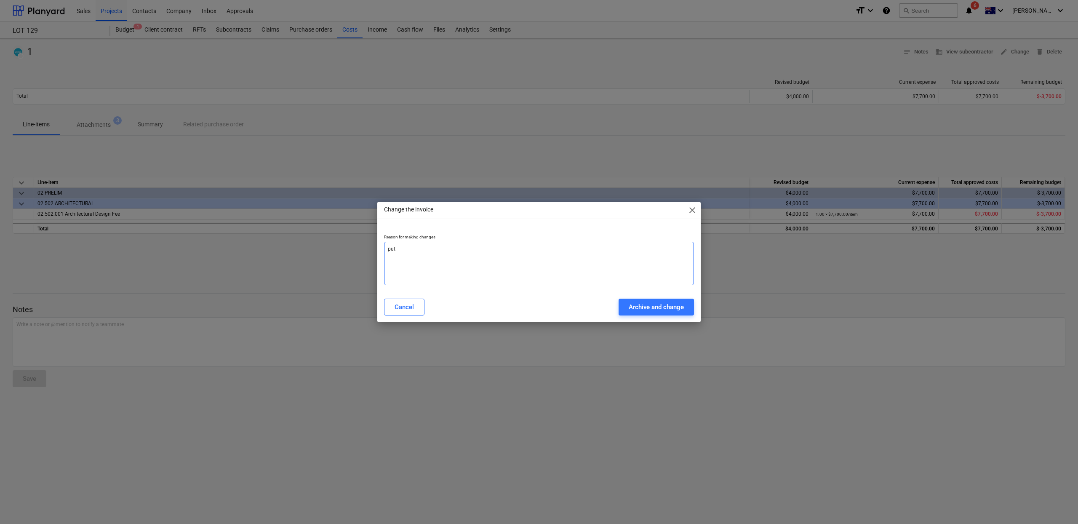
type textarea "put 7"
type textarea "x"
type textarea "put 70"
type textarea "x"
type textarea "put 700"
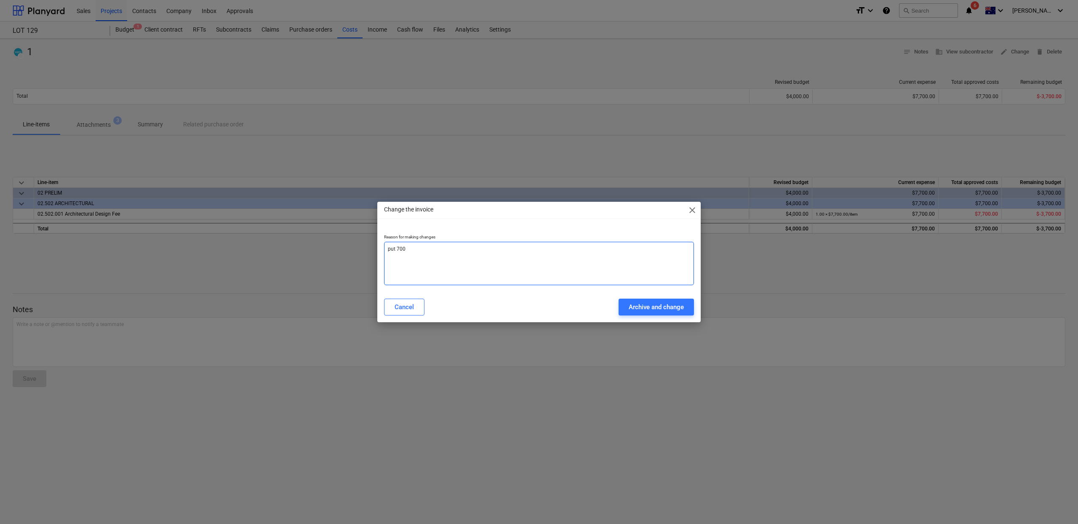
type textarea "x"
type textarea "put 700 a"
type textarea "x"
type textarea "put 700 as"
type textarea "x"
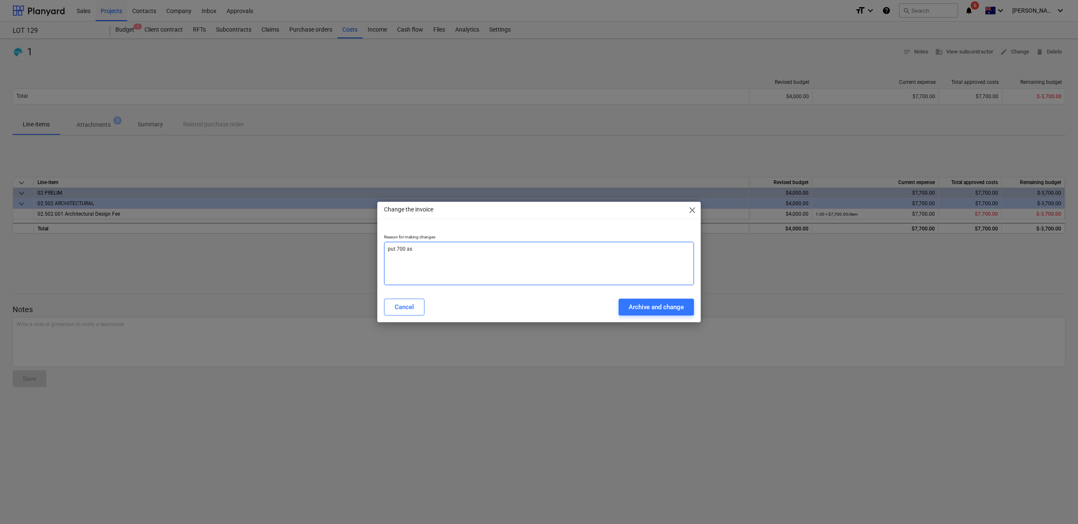
type textarea "put 700 as v"
type textarea "x"
type textarea "put 700 as va"
type textarea "x"
type textarea "put 700 as var"
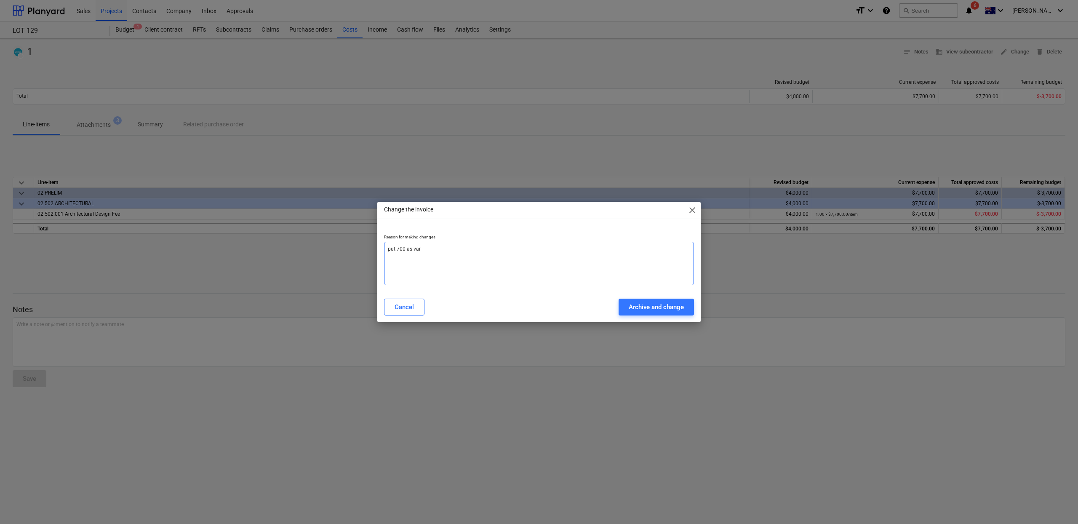
type textarea "x"
type textarea "put 700 as vari"
type textarea "x"
type textarea "put 700 as varia"
type textarea "x"
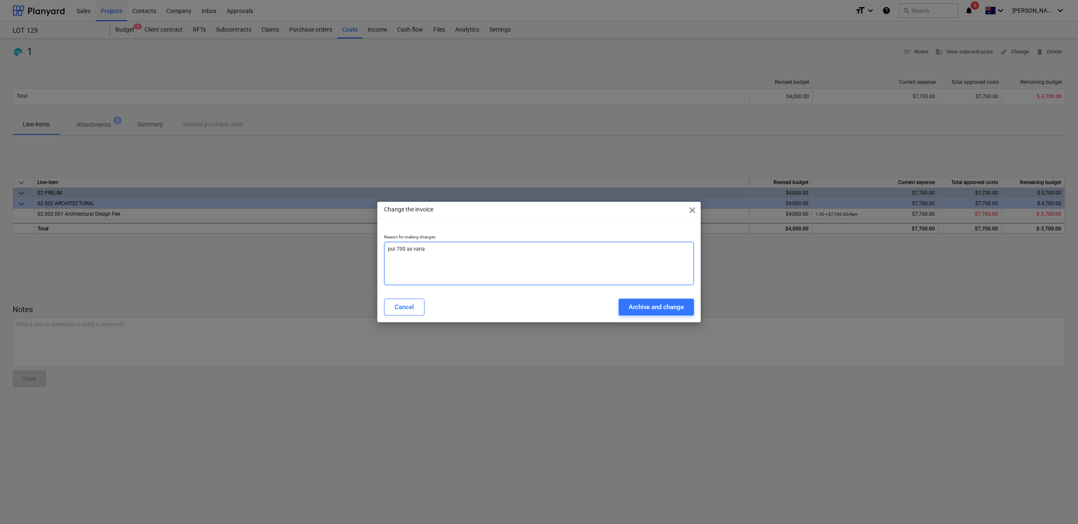
type textarea "put 700 as variat"
type textarea "x"
type textarea "put 700 as variati"
type textarea "x"
type textarea "put 700 as variatio"
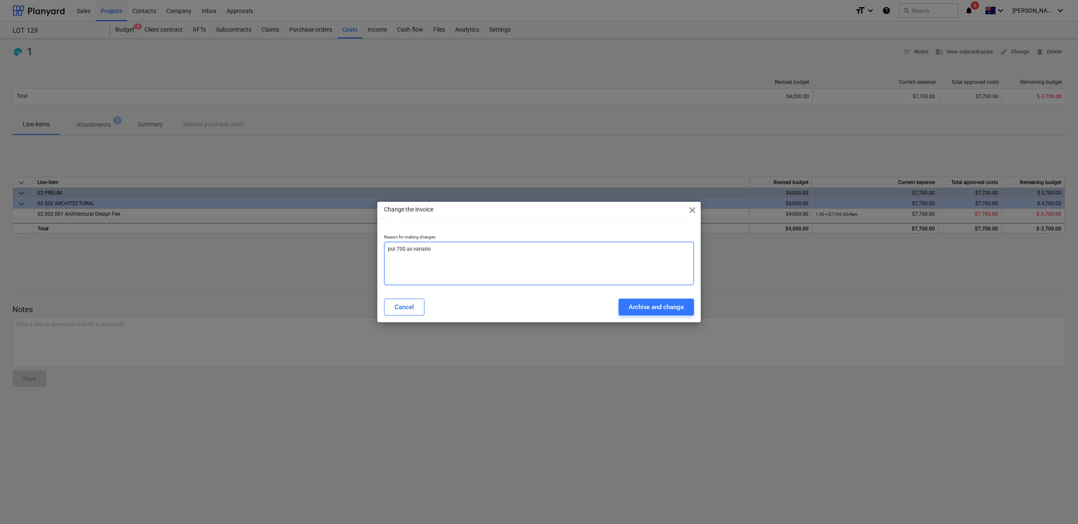
type textarea "x"
type textarea "put 700 as variation"
type textarea "x"
type textarea "put 700 as variation?"
type textarea "x"
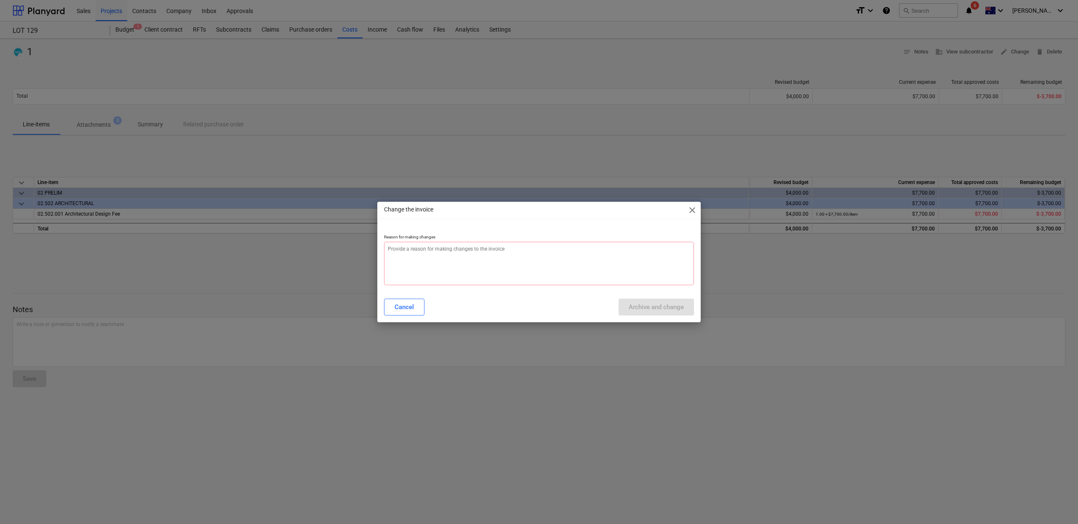
click at [693, 212] on span "close" at bounding box center [692, 210] width 10 height 10
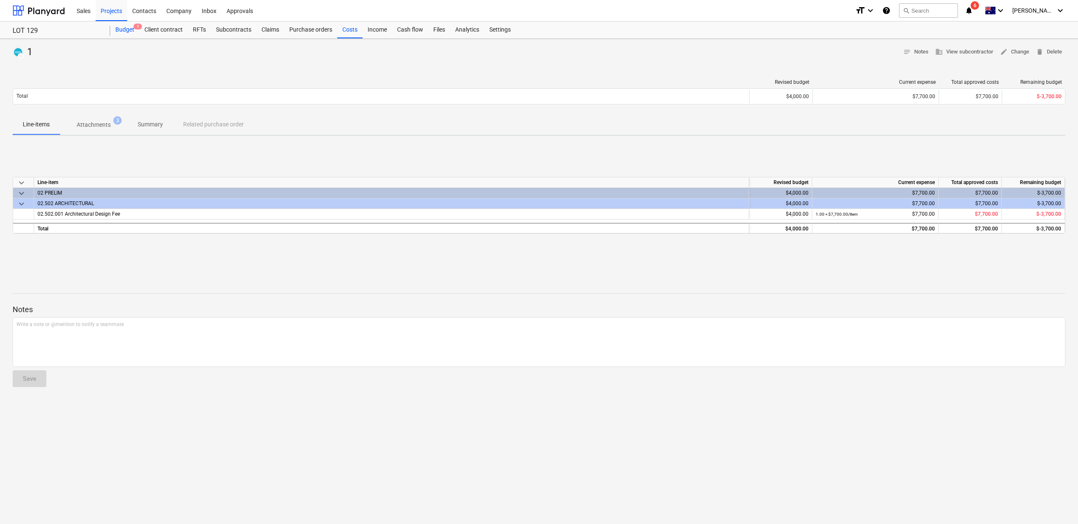
click at [123, 26] on div "Budget 1" at bounding box center [124, 29] width 29 height 17
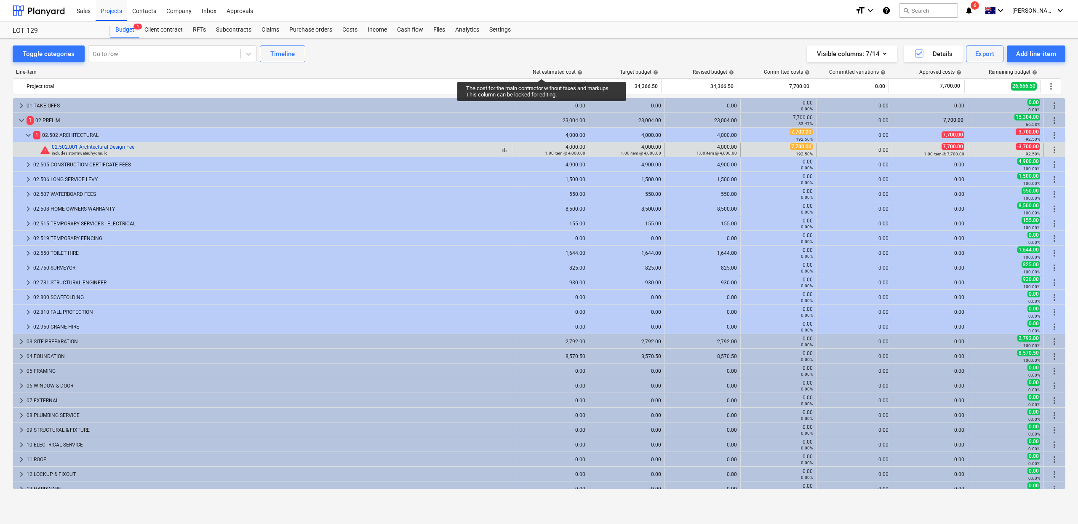
click at [80, 147] on link "02.502.001 Architectural Design Fee" at bounding box center [93, 147] width 83 height 6
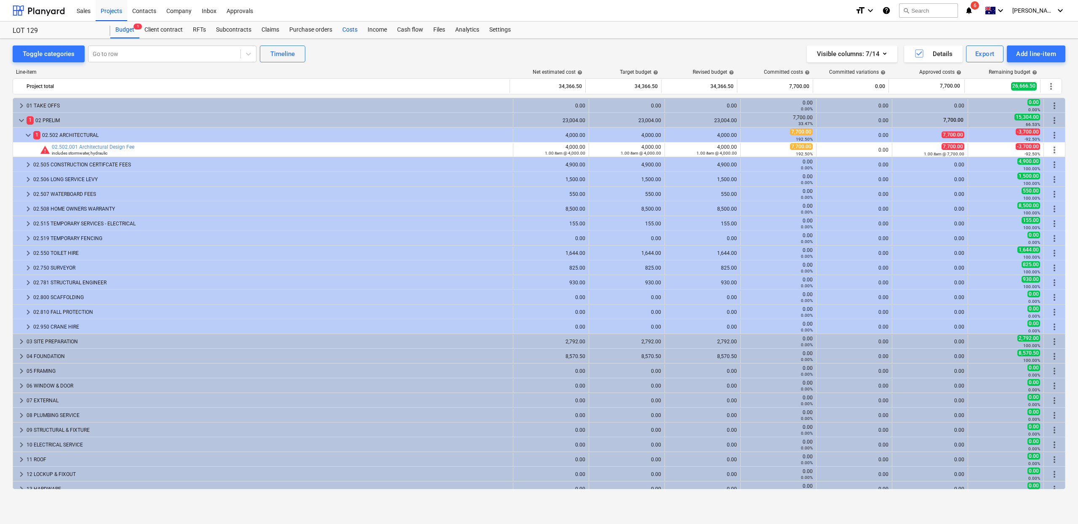
click at [344, 27] on div "Costs" at bounding box center [349, 29] width 25 height 17
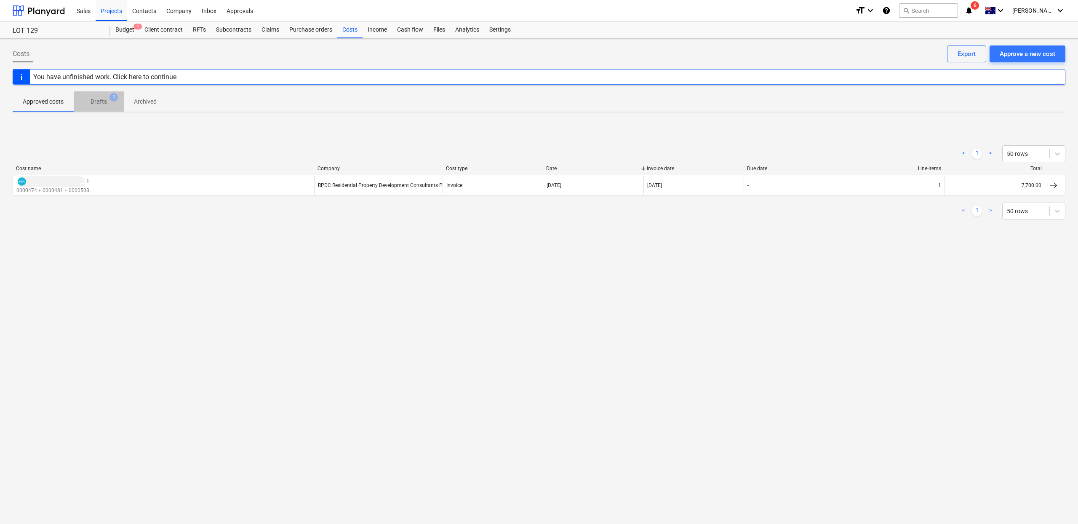
click at [98, 103] on p "Drafts" at bounding box center [99, 101] width 16 height 9
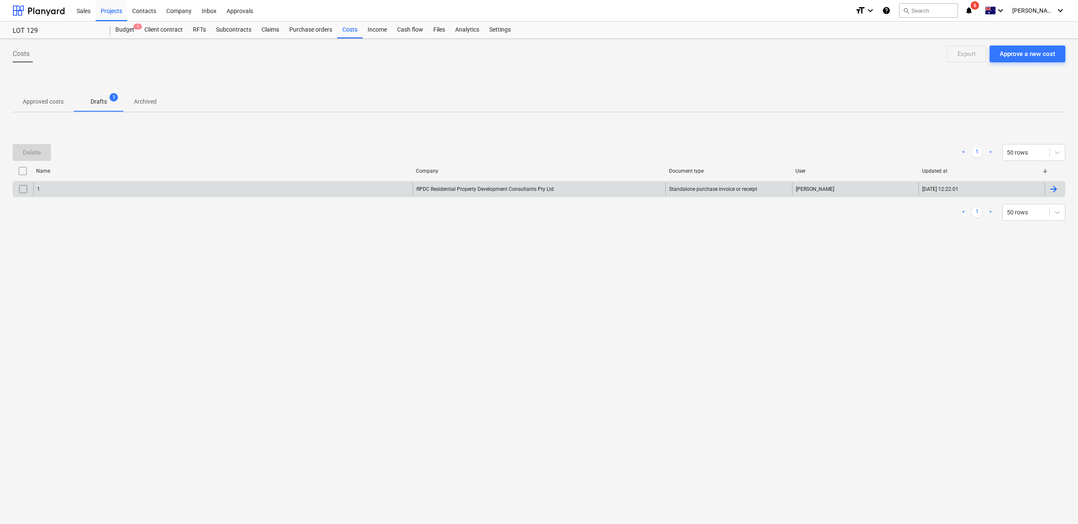
click at [222, 194] on div "1" at bounding box center [222, 188] width 379 height 13
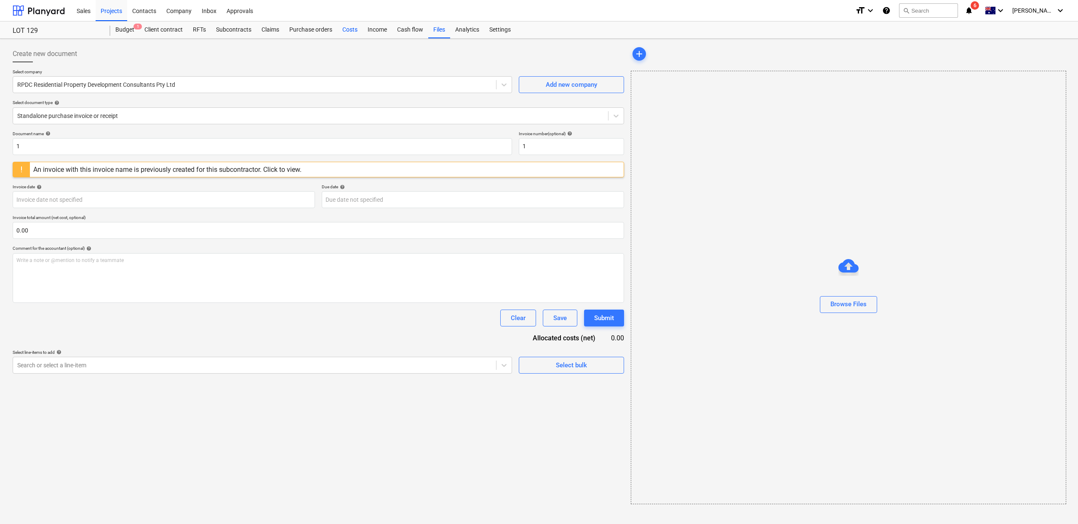
click at [351, 31] on div "Costs" at bounding box center [349, 29] width 25 height 17
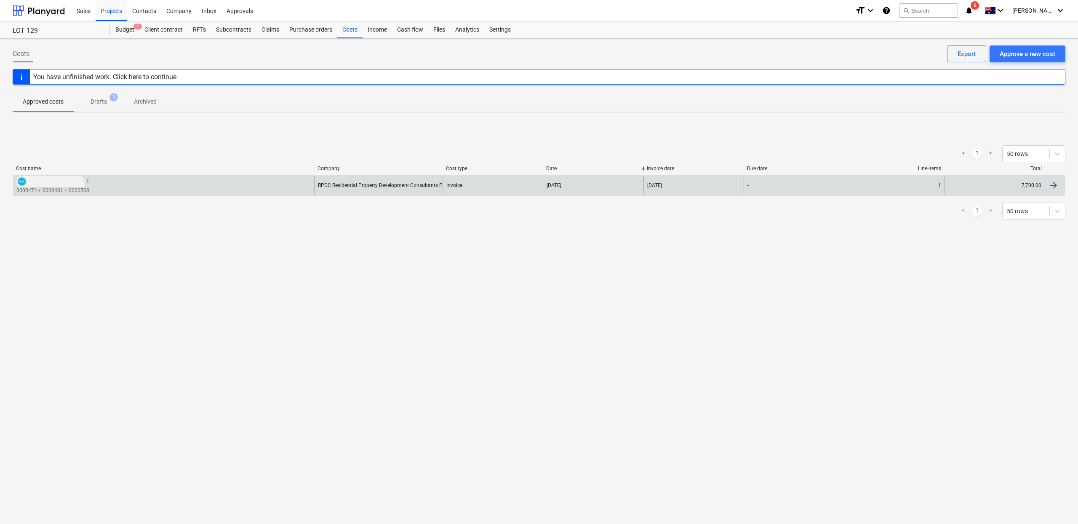
click at [1023, 184] on div "7,700.00" at bounding box center [995, 185] width 100 height 18
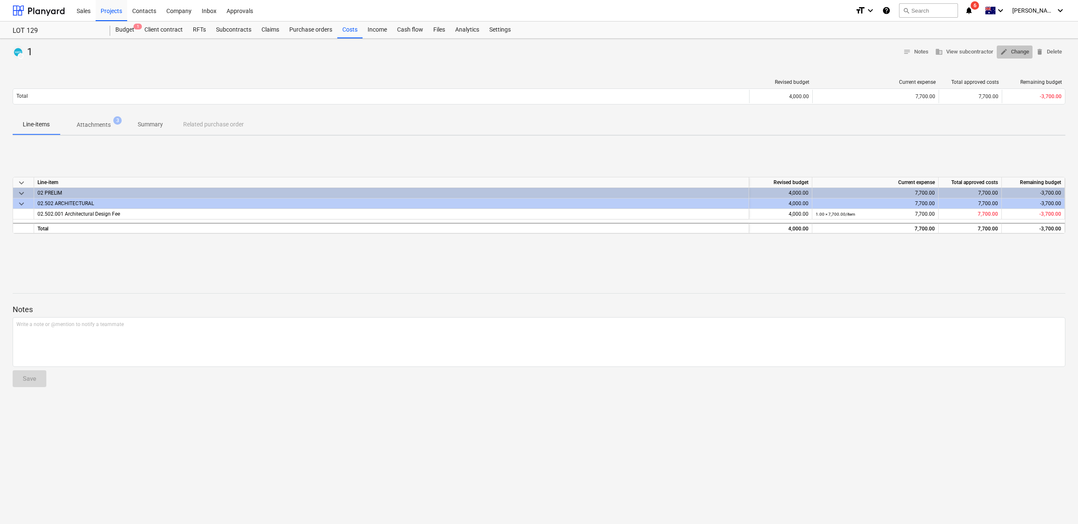
click at [1007, 55] on span "edit Change" at bounding box center [1014, 52] width 29 height 10
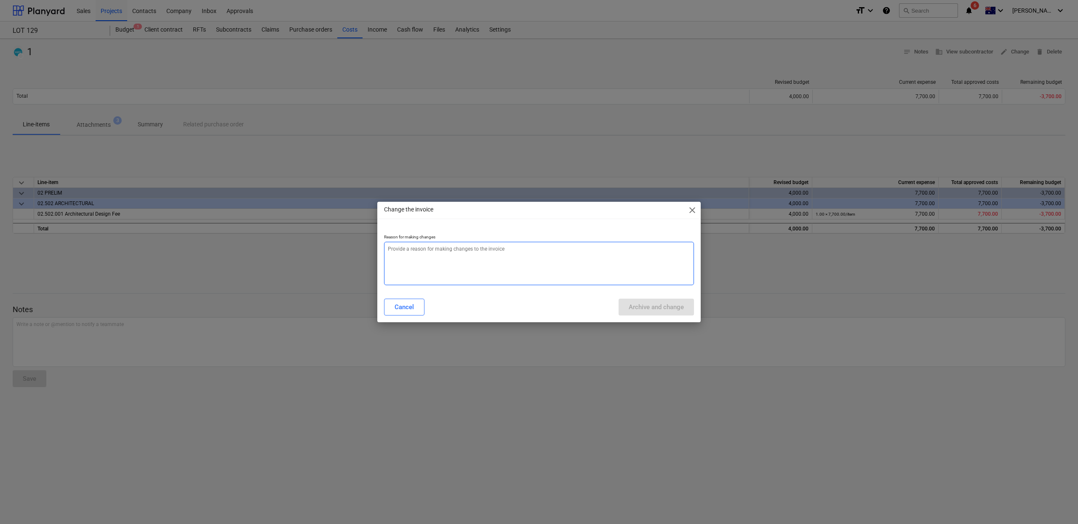
click at [516, 283] on textarea at bounding box center [539, 263] width 310 height 43
type textarea "x"
type textarea "a"
type textarea "x"
type textarea "ad"
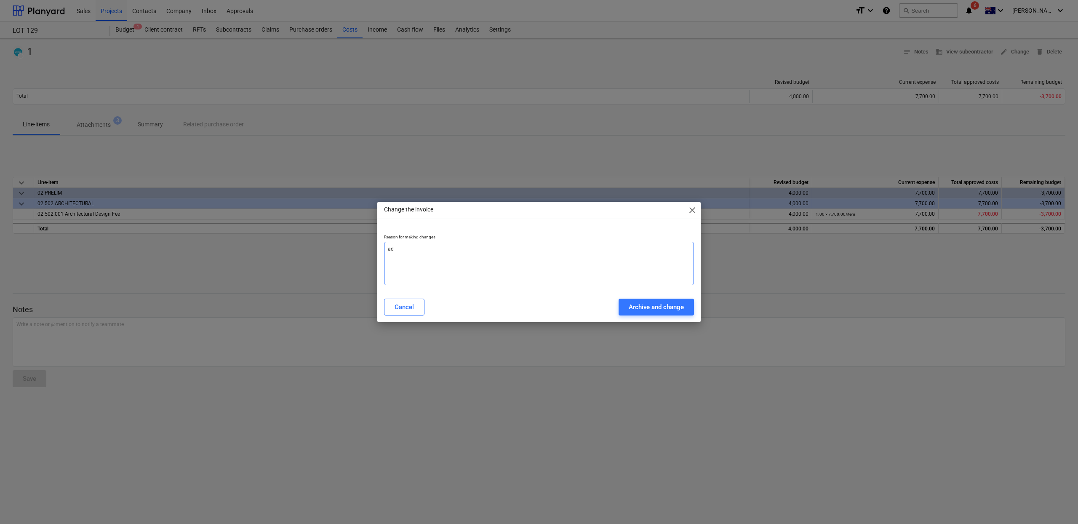
type textarea "x"
type textarea "add"
type textarea "x"
type textarea "ad"
type textarea "x"
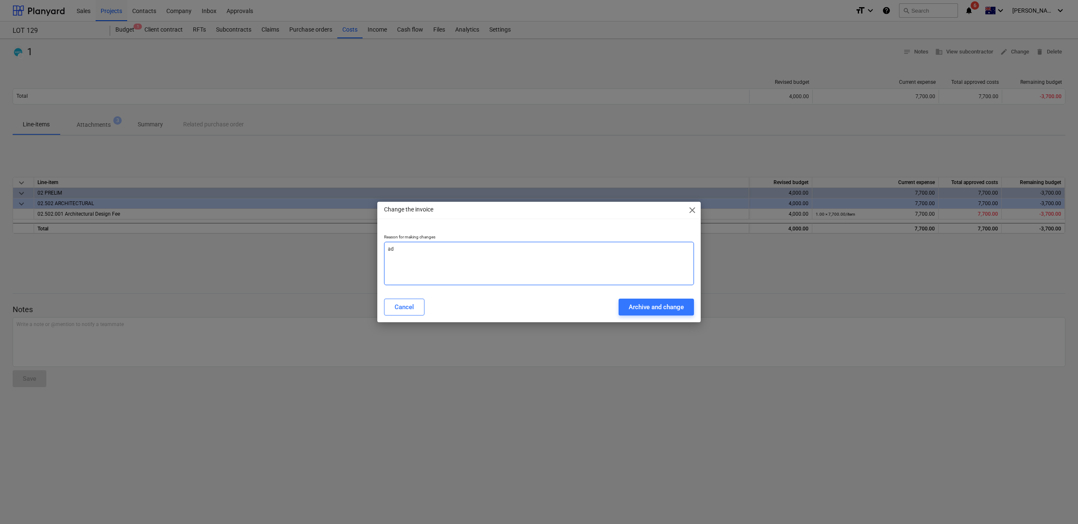
type textarea "a"
type textarea "x"
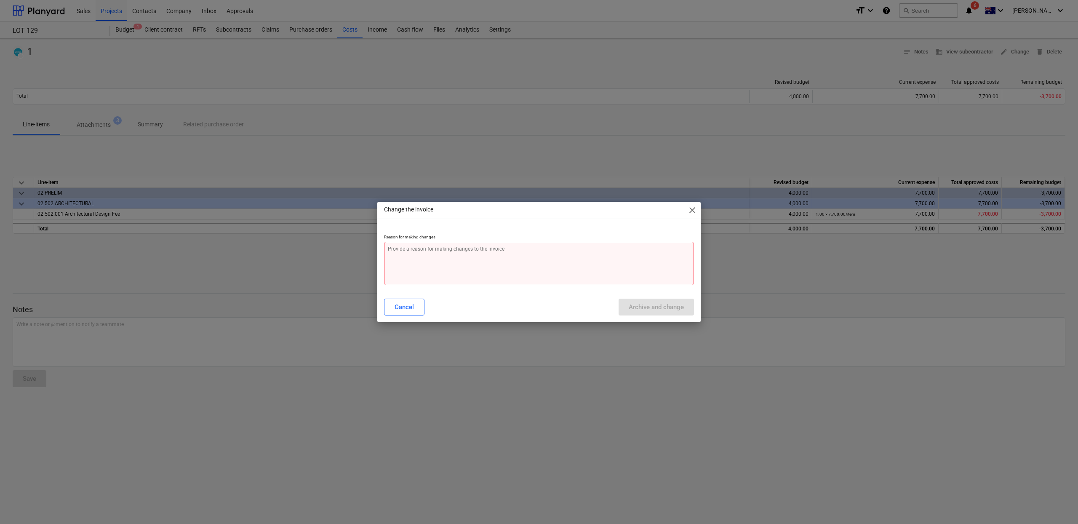
type textarea "x"
type textarea "f"
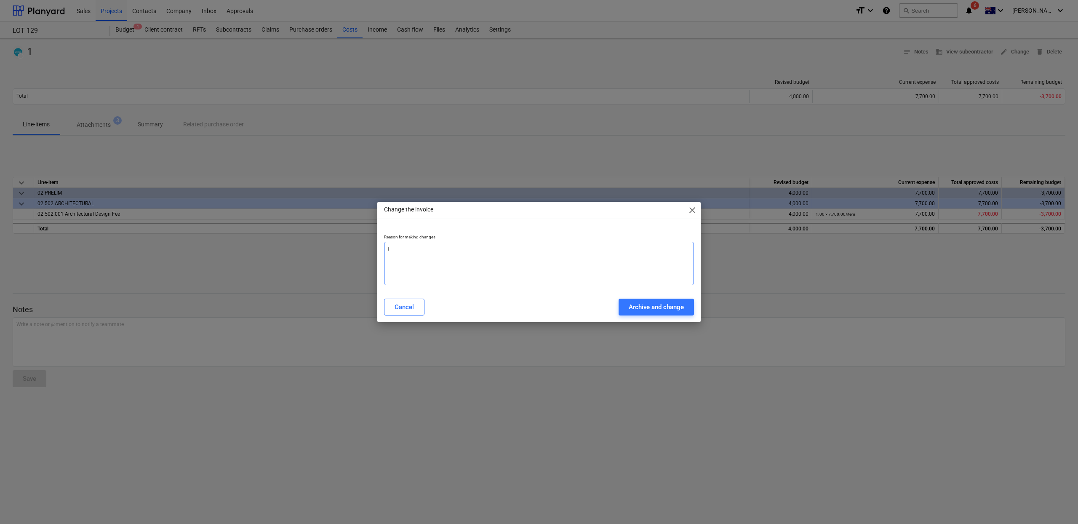
type textarea "x"
type textarea "fo"
type textarea "x"
type textarea "for"
type textarea "x"
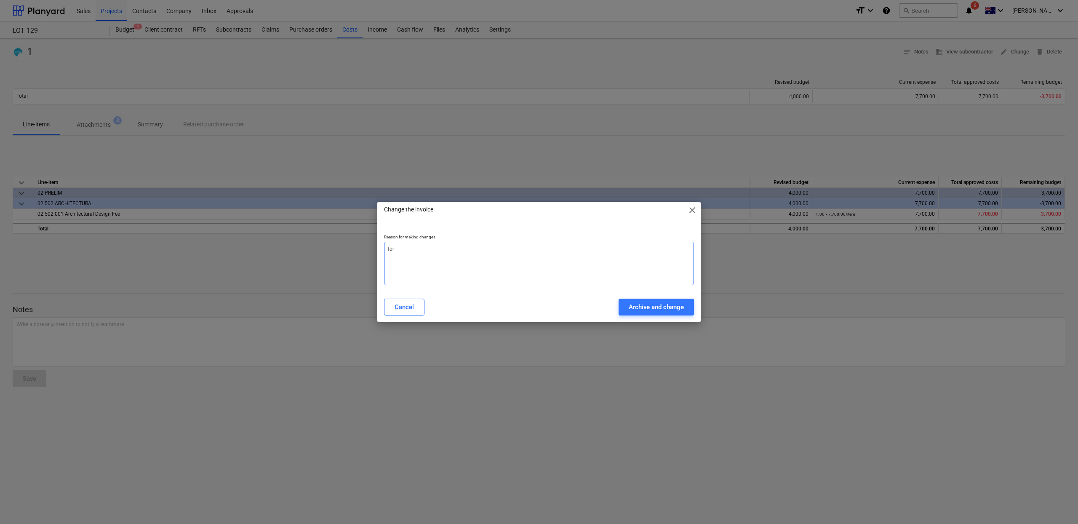
type textarea "forg"
type textarea "x"
type textarea "forgo"
type textarea "x"
type textarea "forgot"
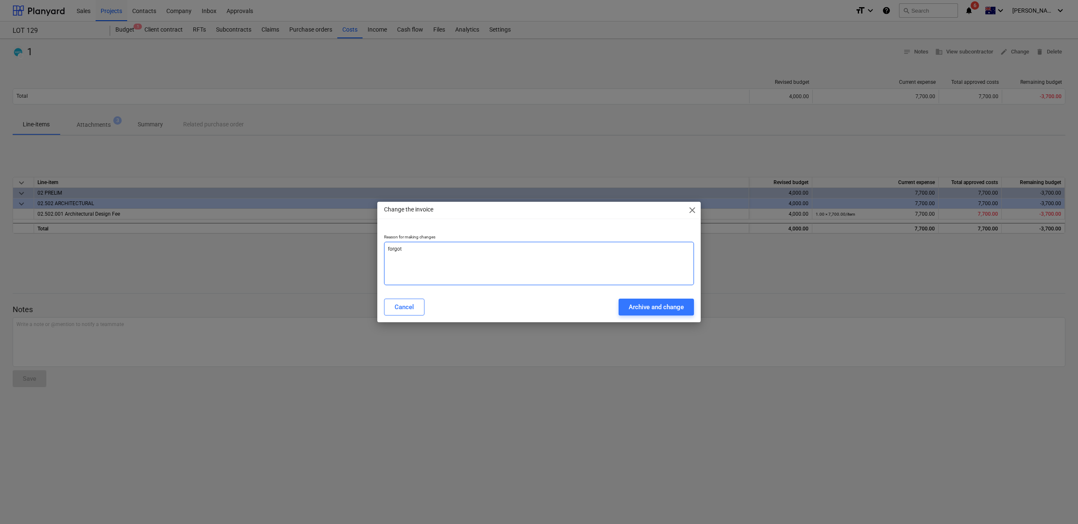
type textarea "x"
type textarea "forgot t"
type textarea "x"
type textarea "forgot to"
type textarea "x"
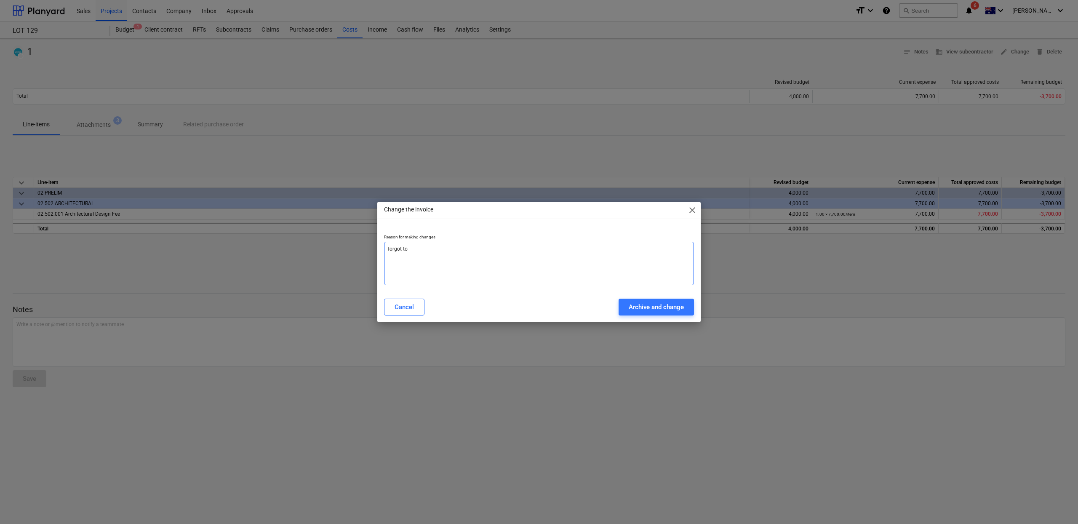
type textarea "forgot to"
type textarea "x"
type textarea "forgot to a"
type textarea "x"
type textarea "forgot to ad"
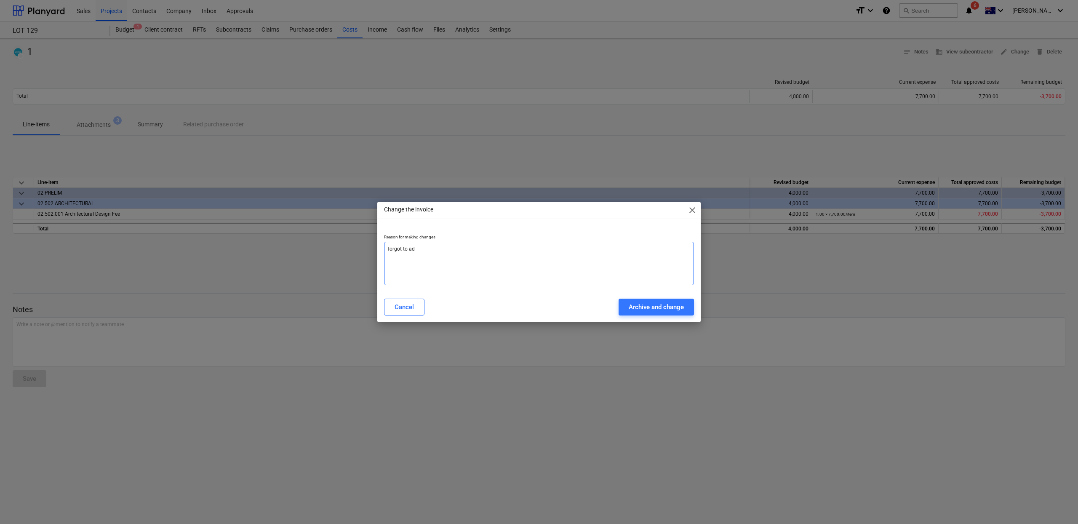
type textarea "x"
type textarea "forgot to add"
type textarea "x"
type textarea "forgot to add"
type textarea "x"
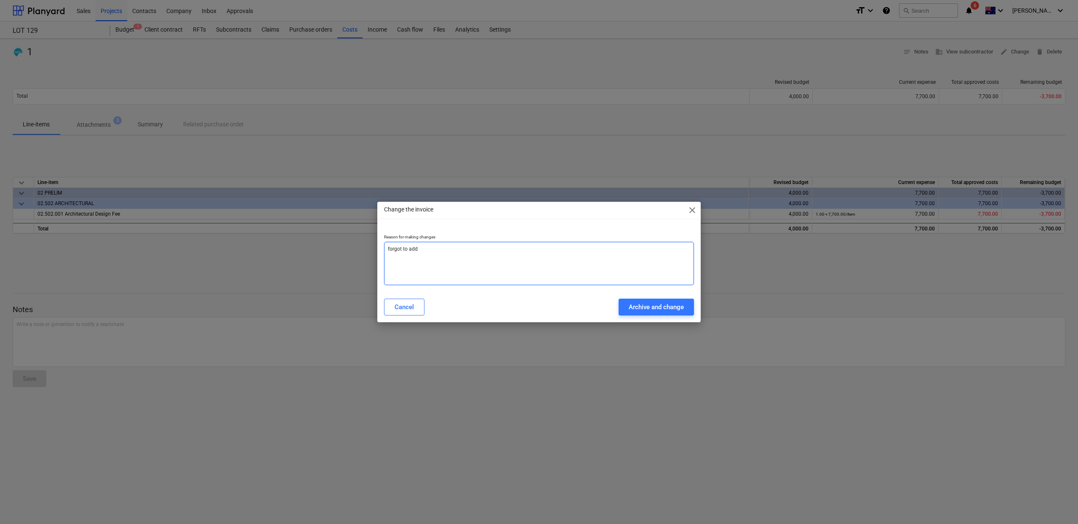
type textarea "forgot to add s"
type textarea "x"
type textarea "forgot to add st"
type textarea "x"
type textarea "forgot to add sto"
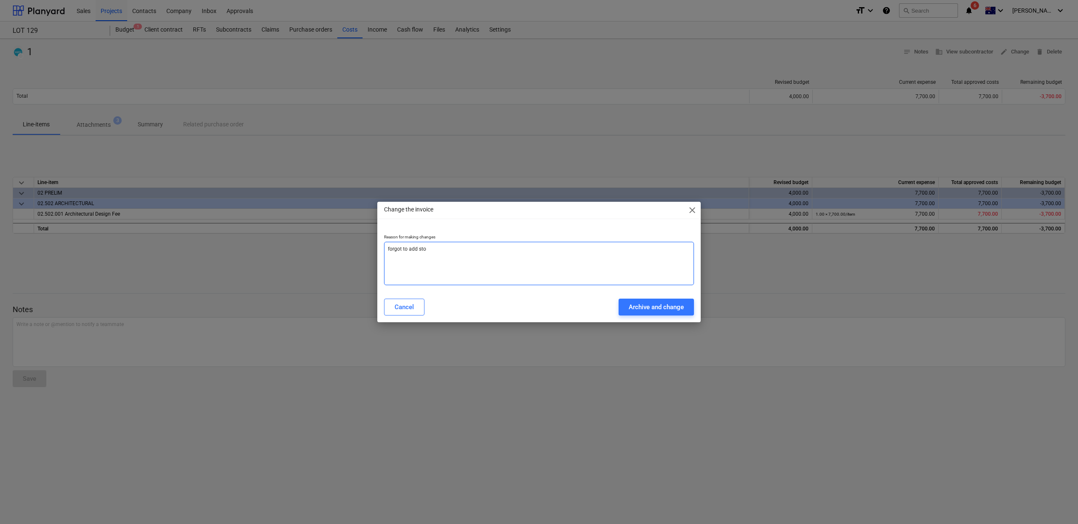
type textarea "x"
type textarea "forgot to add stor"
type textarea "x"
type textarea "forgot to add storm"
type textarea "x"
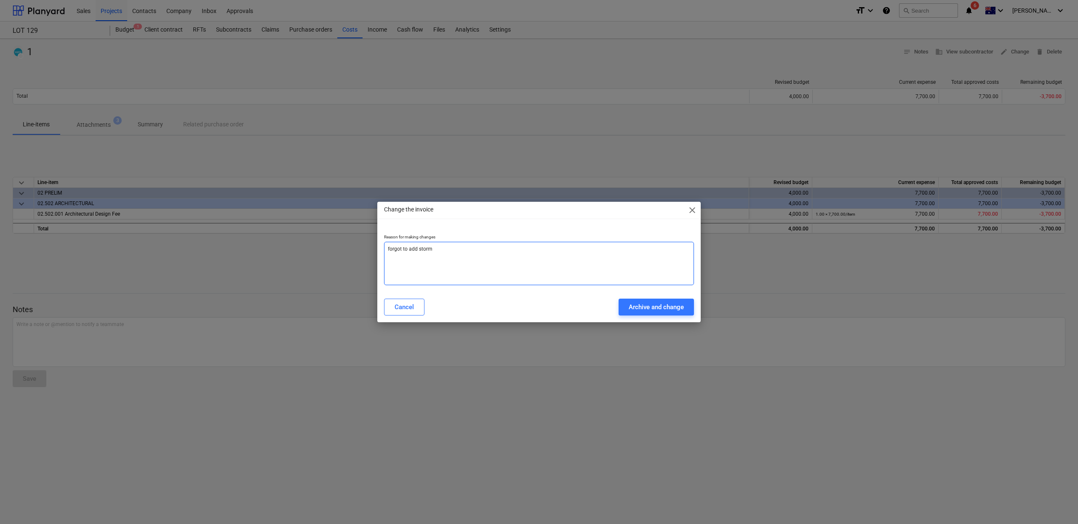
type textarea "forgot to add storm"
type textarea "x"
type textarea "forgot to add storm w"
type textarea "x"
type textarea "forgot to add storm"
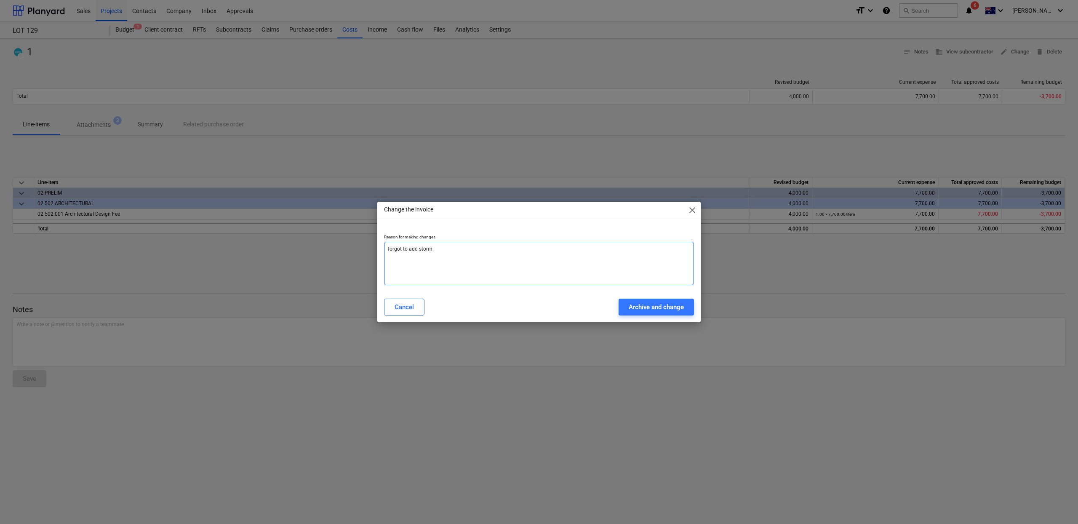
type textarea "x"
type textarea "forgot to add storm"
type textarea "x"
type textarea "forgot to add stormw"
type textarea "x"
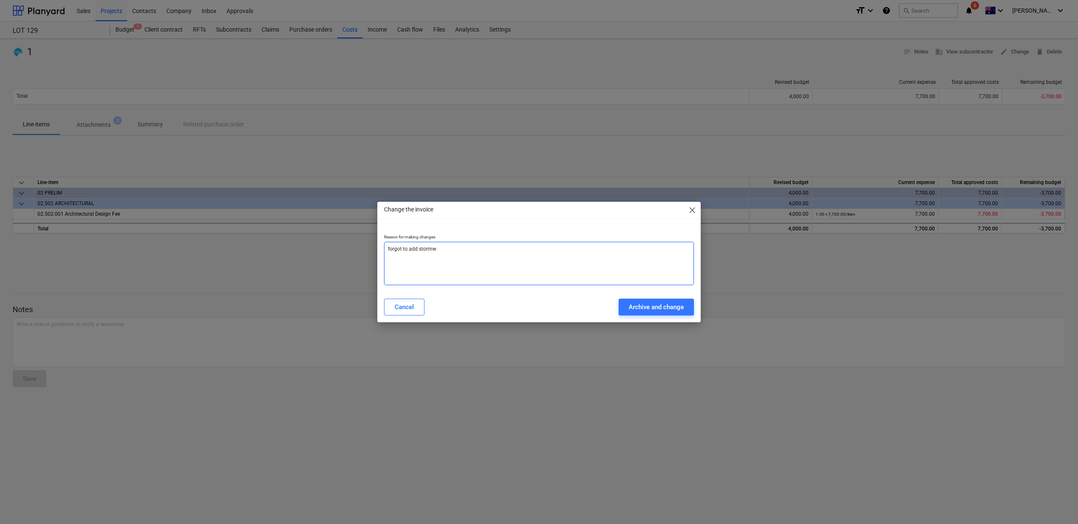
type textarea "forgot to add stormwa"
type textarea "x"
type textarea "forgot to add stormwat"
type textarea "x"
type textarea "forgot to add stormwate"
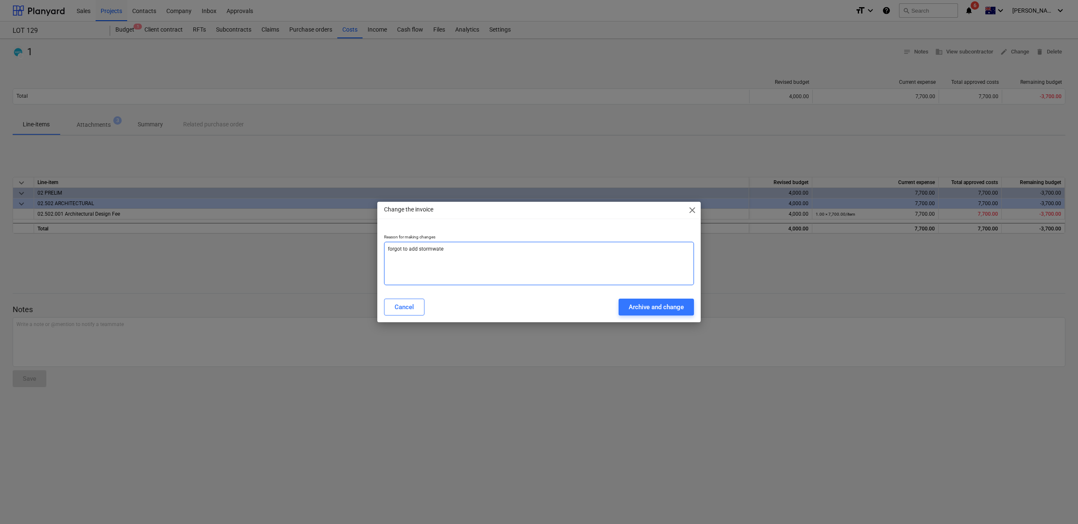
type textarea "x"
type textarea "forgot to add stormwater"
type textarea "x"
type textarea "forgot to add stormwater"
type textarea "x"
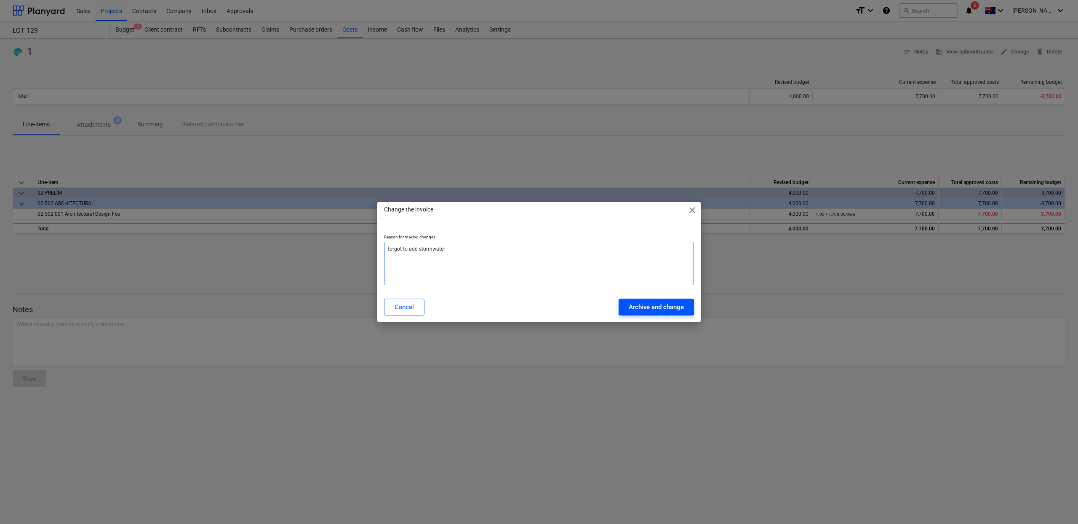
type textarea "forgot to add stormwater"
click at [670, 302] on div "Archive and change" at bounding box center [656, 307] width 55 height 11
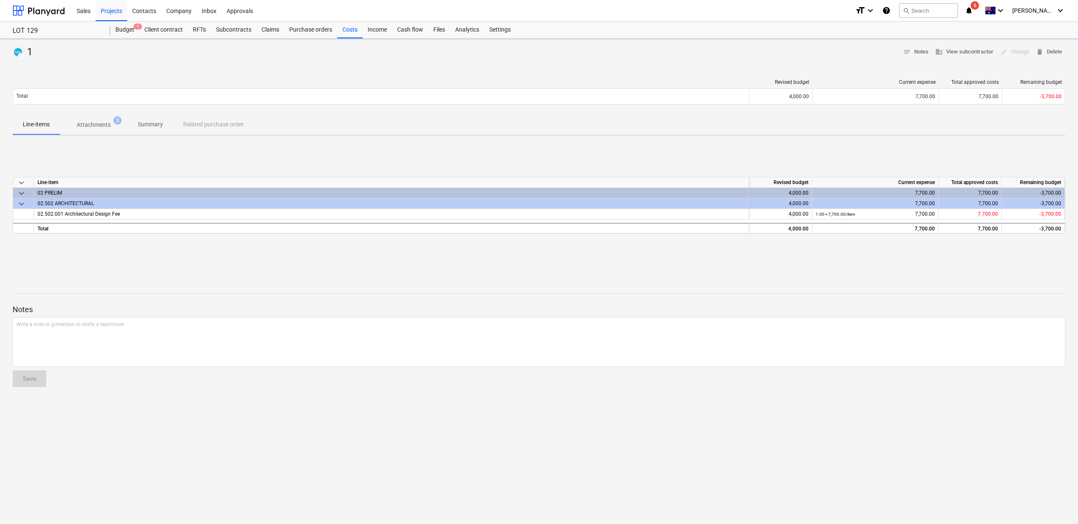
type textarea "x"
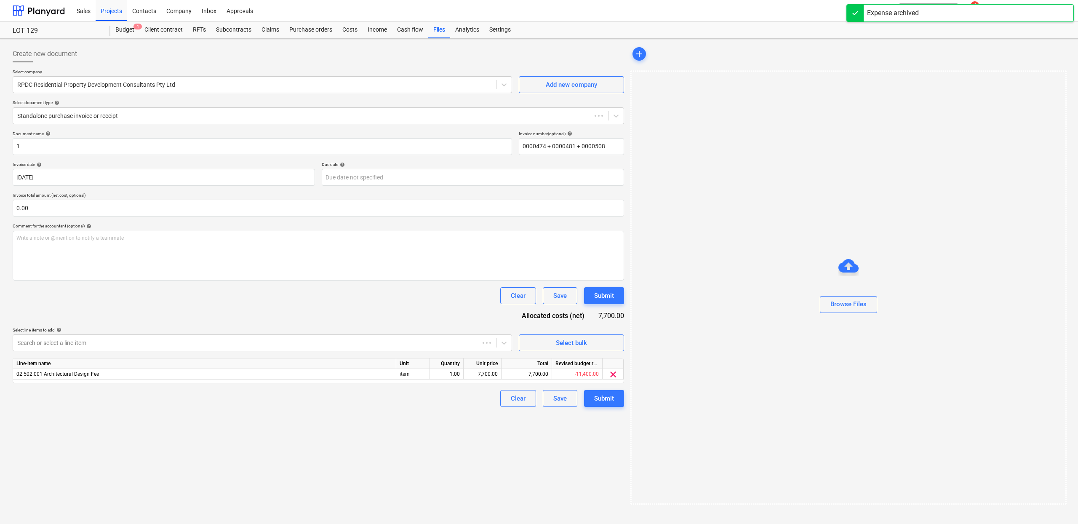
type input "1"
type input "0000474 + 0000481 + 0000508"
type input "27 Aug 2024"
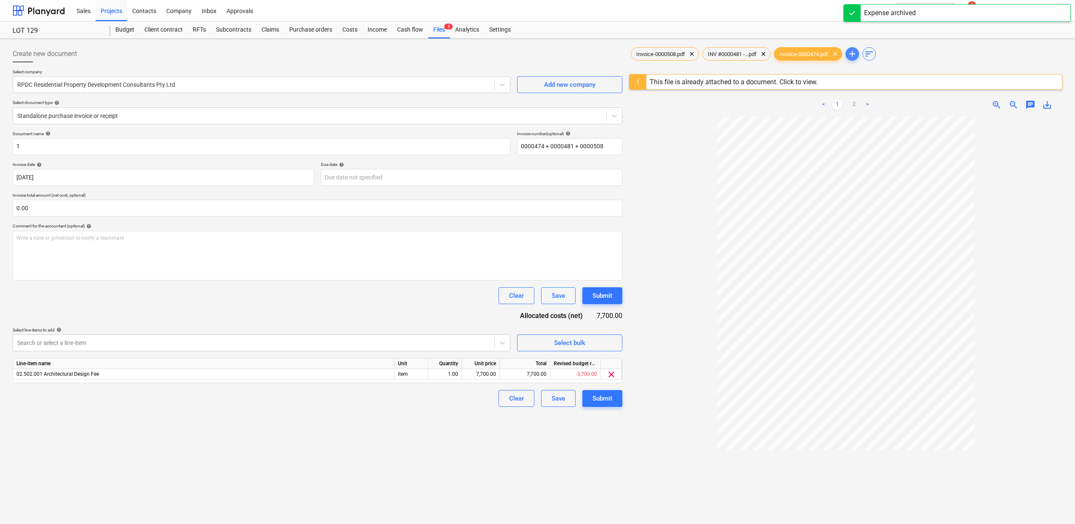
click at [854, 57] on span "add" at bounding box center [852, 54] width 10 height 10
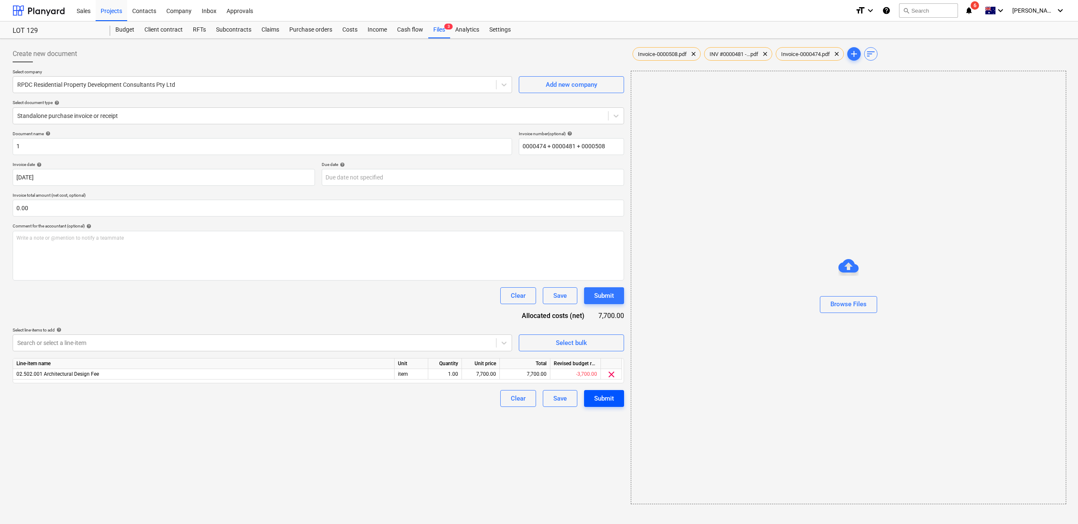
click at [612, 403] on div "Submit" at bounding box center [604, 398] width 20 height 11
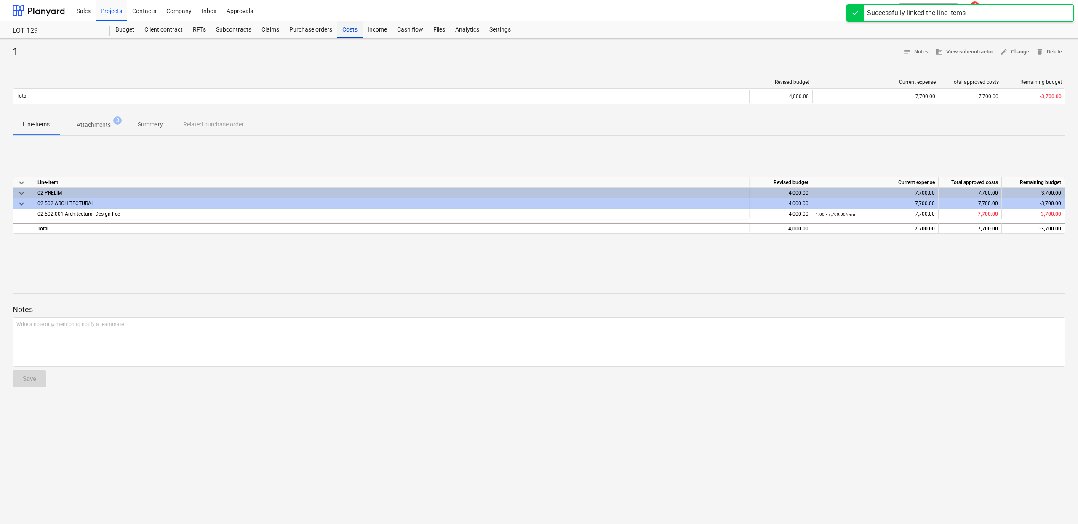
click at [349, 29] on div "Costs" at bounding box center [349, 29] width 25 height 17
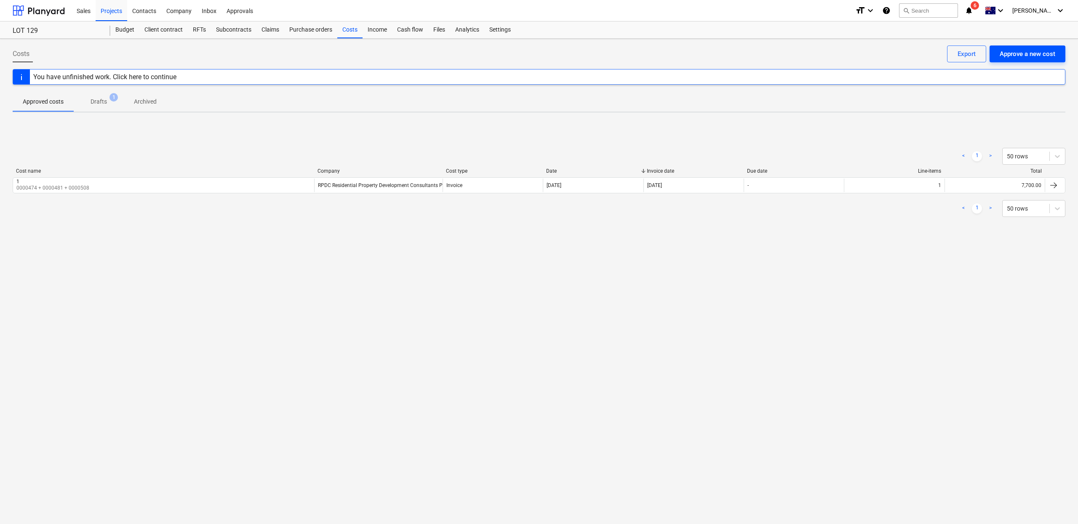
click at [1004, 54] on div "Approve a new cost" at bounding box center [1028, 53] width 56 height 11
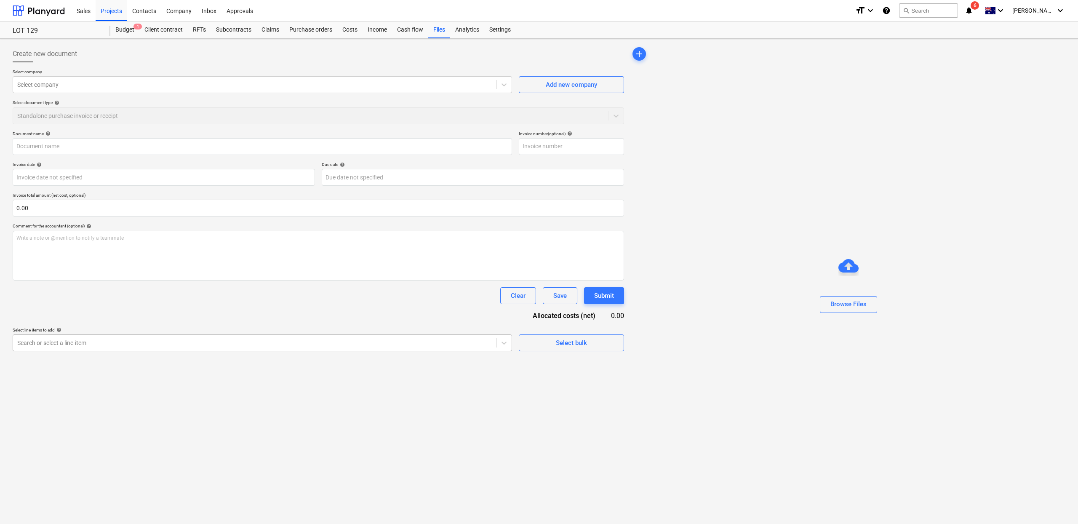
click at [127, 344] on div at bounding box center [254, 343] width 475 height 8
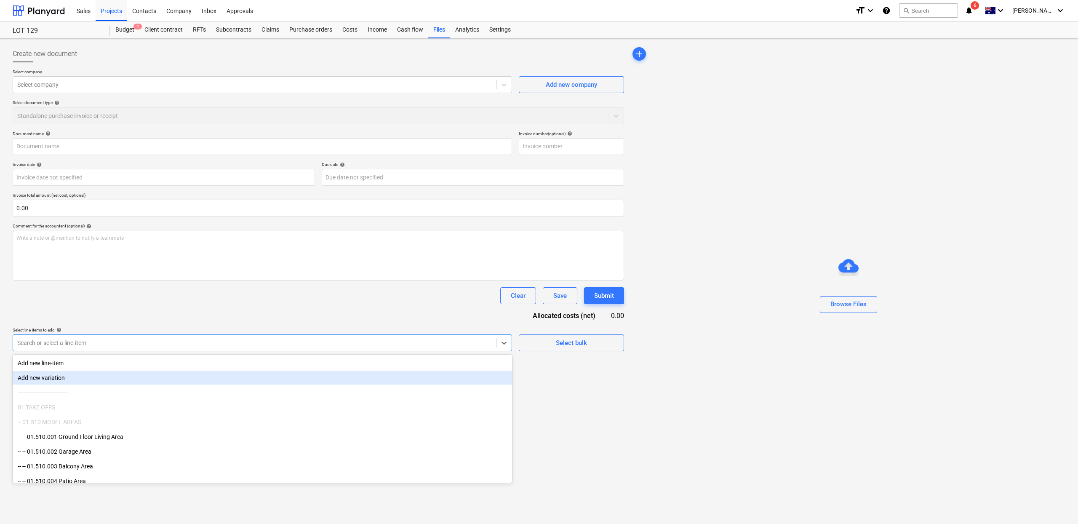
click at [113, 379] on div "Add new variation" at bounding box center [262, 377] width 499 height 13
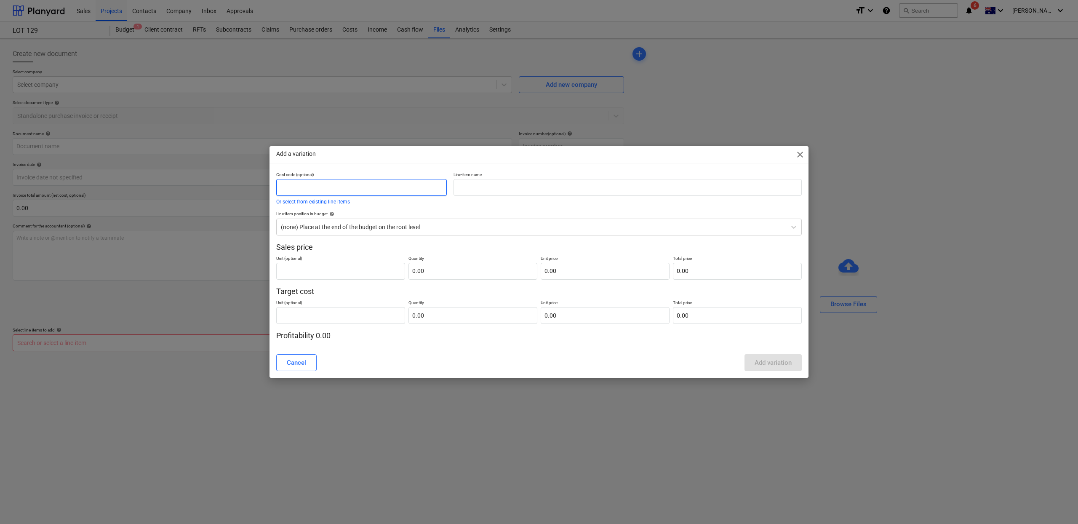
click at [363, 188] on input "text" at bounding box center [361, 187] width 171 height 17
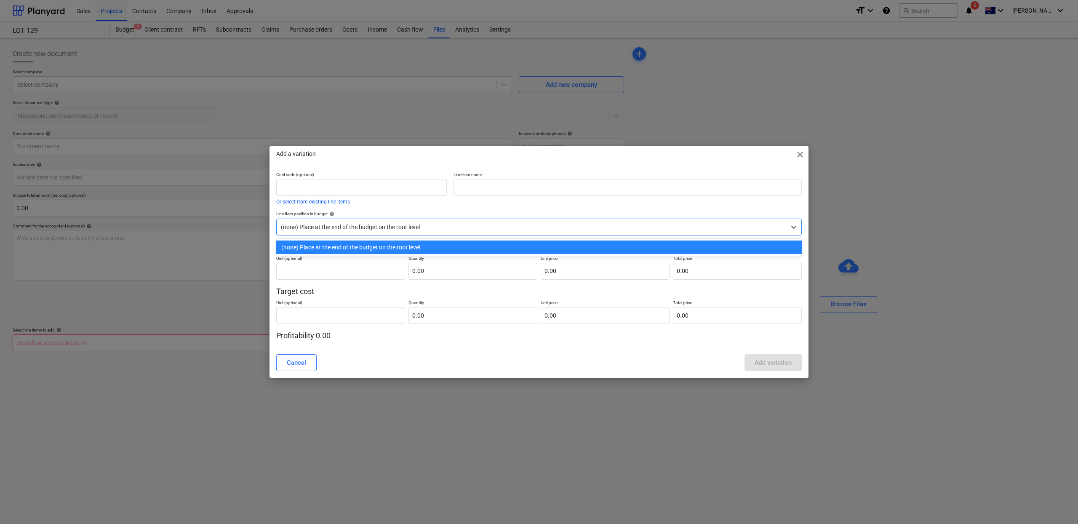
click at [344, 233] on div "(none) Place at the end of the budget on the root level" at bounding box center [539, 227] width 526 height 17
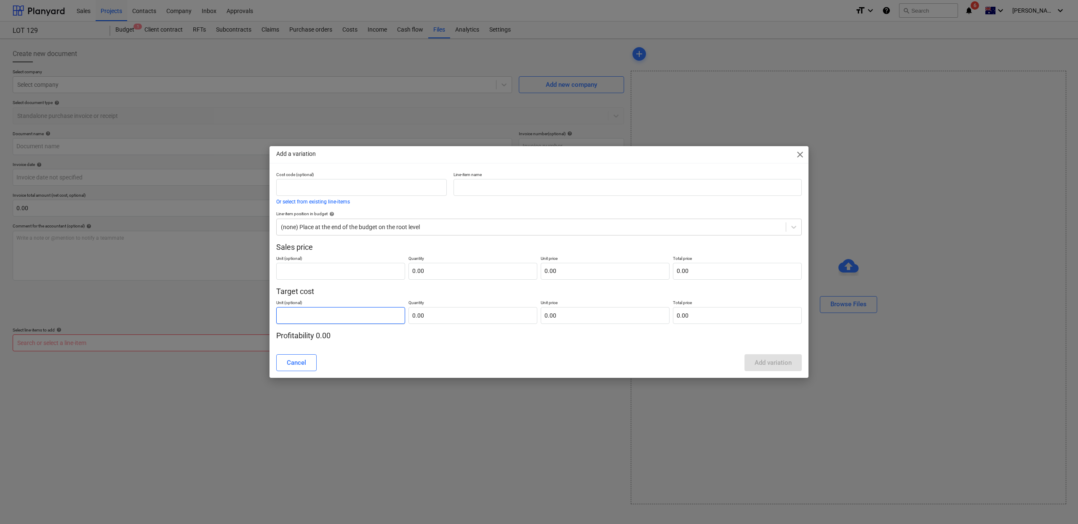
click at [322, 307] on input "text" at bounding box center [340, 315] width 129 height 17
click at [331, 192] on input "text" at bounding box center [361, 187] width 171 height 17
click at [411, 231] on div at bounding box center [531, 227] width 501 height 8
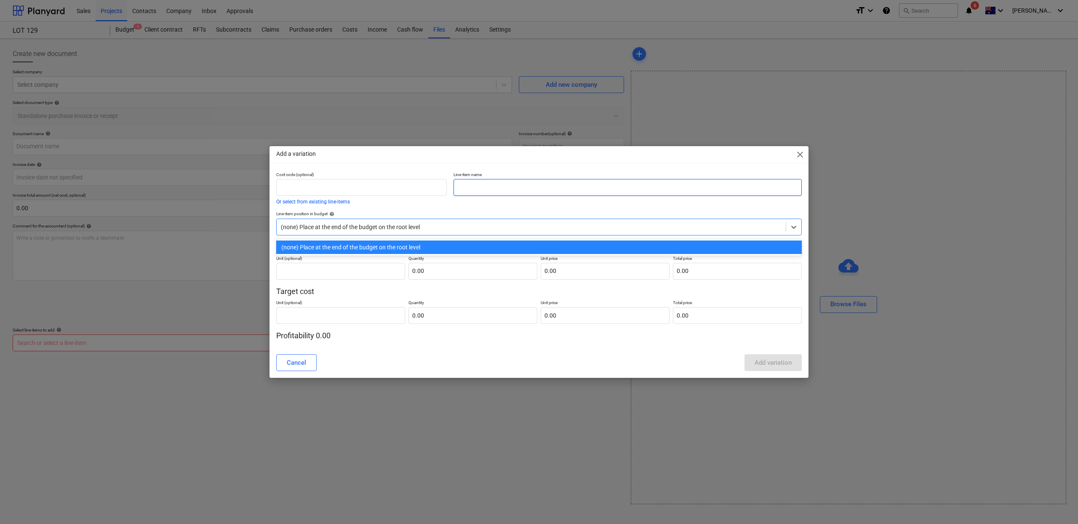
click at [479, 183] on input "text" at bounding box center [628, 187] width 348 height 17
click at [435, 220] on div "(none) Place at the end of the budget on the root level" at bounding box center [539, 227] width 526 height 17
click at [431, 245] on div "(none) Place at the end of the budget on the root level" at bounding box center [539, 246] width 526 height 13
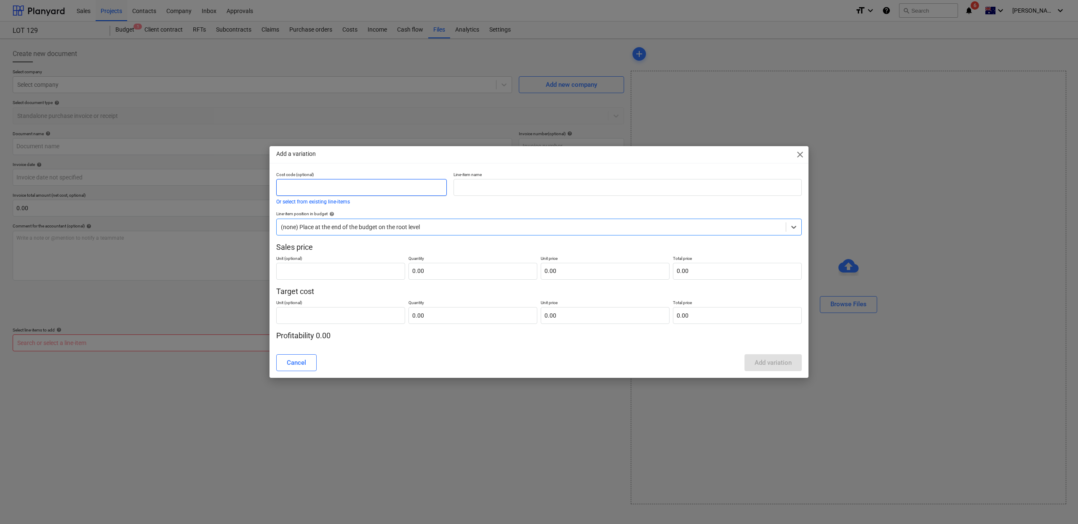
click at [368, 180] on input "text" at bounding box center [361, 187] width 171 height 17
click at [308, 199] on button "Or select from existing line-items" at bounding box center [313, 201] width 74 height 5
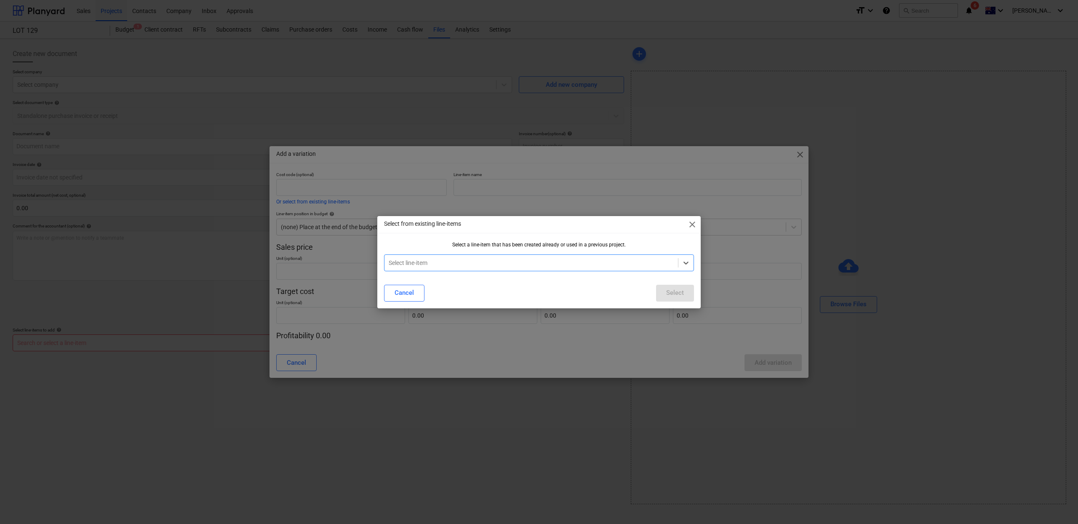
click at [443, 260] on div at bounding box center [531, 263] width 285 height 8
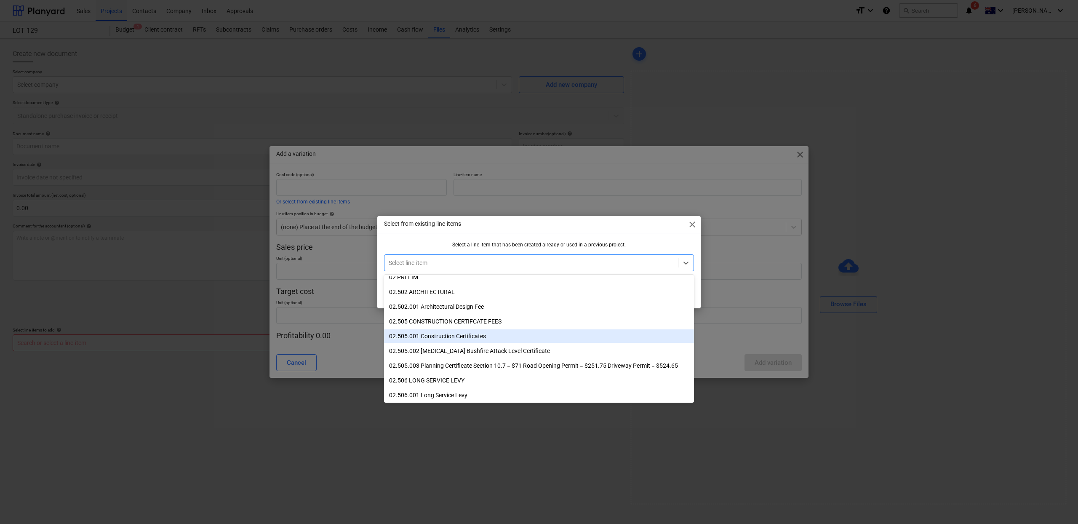
scroll to position [337, 0]
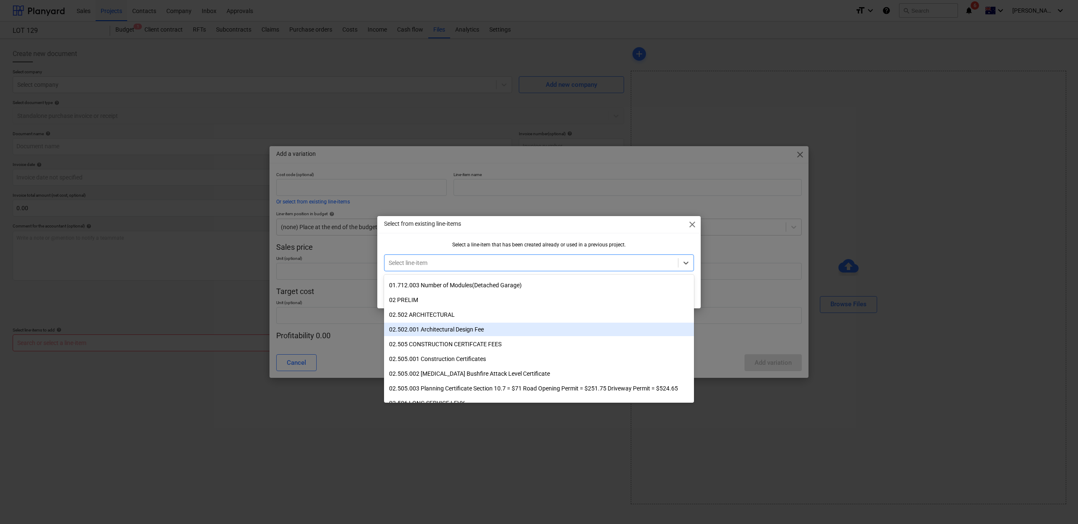
click at [465, 326] on div "02.502.001 Architectural Design Fee" at bounding box center [539, 329] width 310 height 13
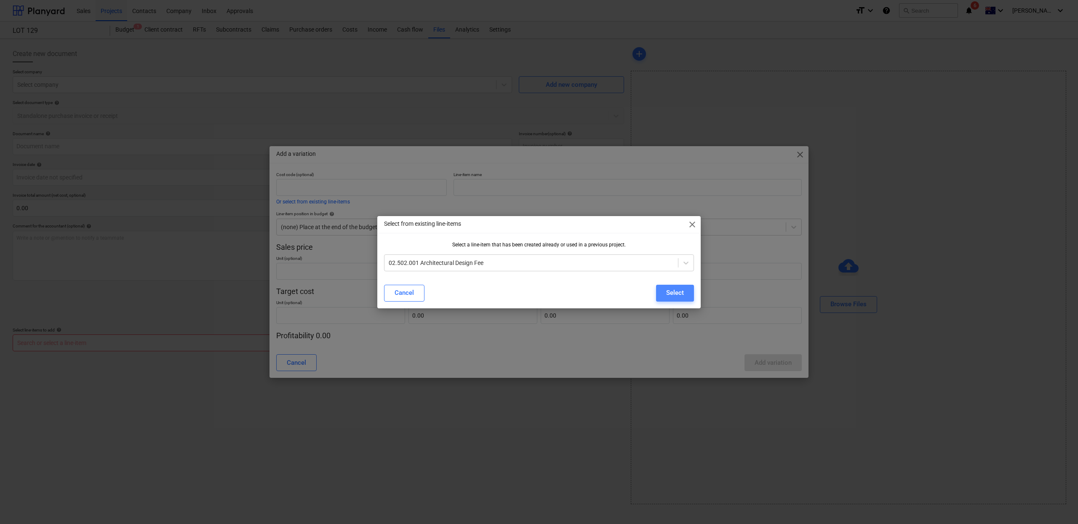
click at [668, 297] on div "Select" at bounding box center [675, 292] width 18 height 11
type input "02.502.001"
type input "Architectural Design Fee"
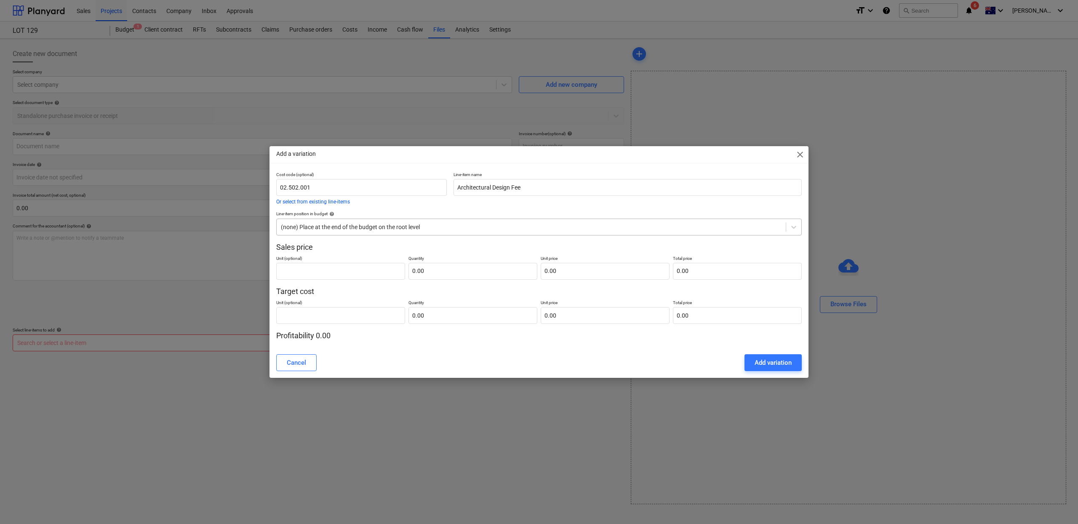
click at [438, 223] on div at bounding box center [531, 227] width 501 height 8
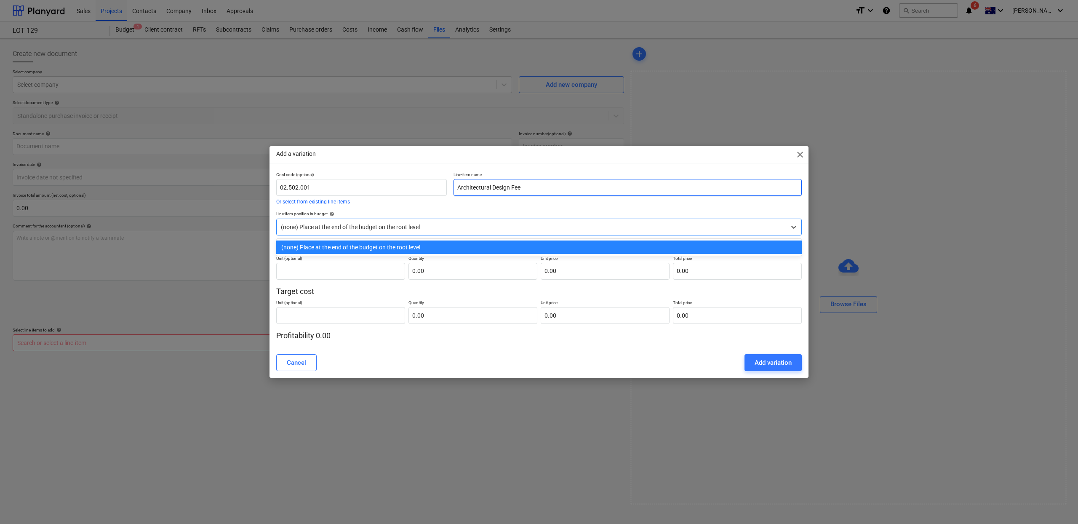
click at [518, 187] on input "Architectural Design Fee" at bounding box center [628, 187] width 348 height 17
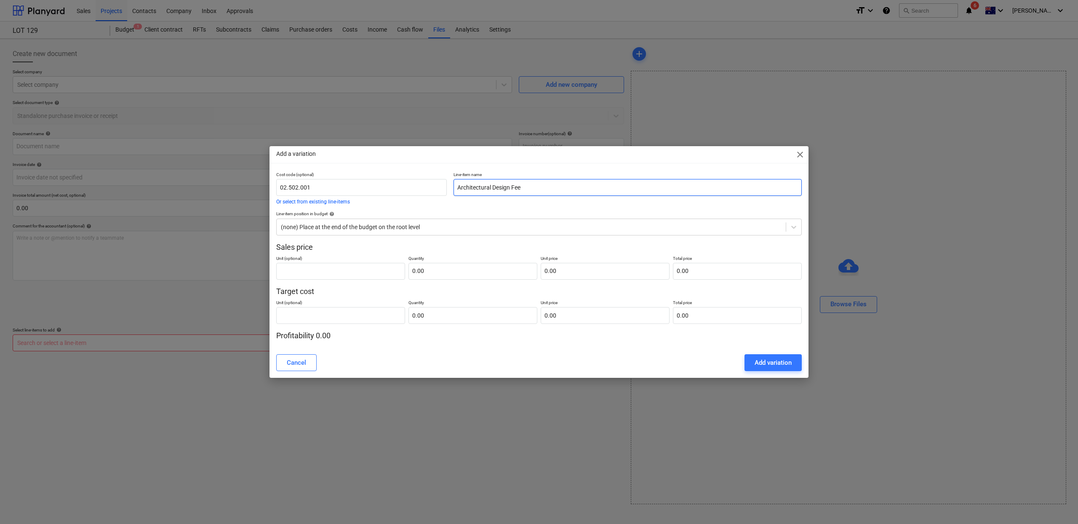
click at [542, 188] on input "Architectural Design Fee" at bounding box center [628, 187] width 348 height 17
click at [355, 186] on input "02.502.001" at bounding box center [361, 187] width 171 height 17
type input "02.502.002"
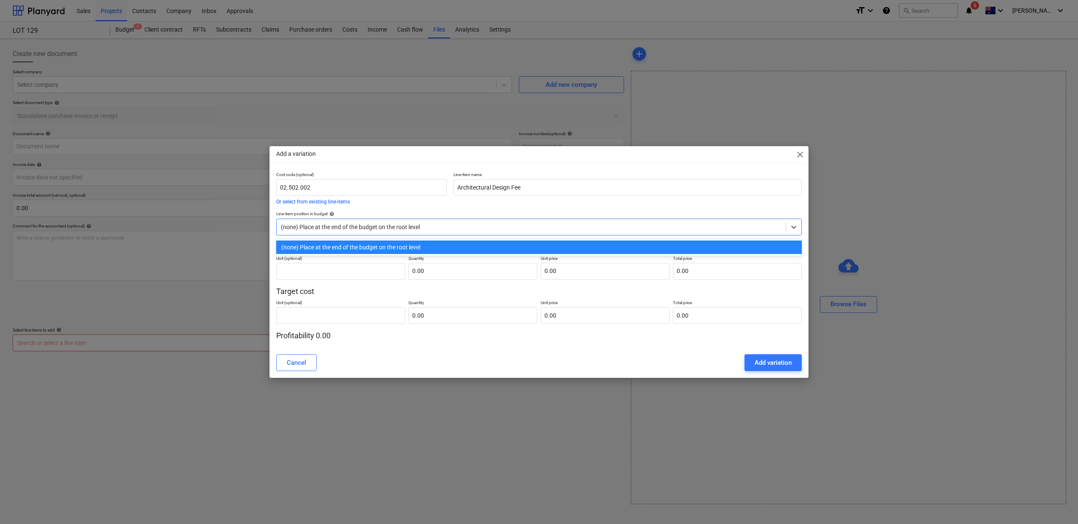
click at [376, 226] on div at bounding box center [531, 227] width 501 height 8
click at [387, 243] on div "(none) Place at the end of the budget on the root level" at bounding box center [539, 246] width 526 height 13
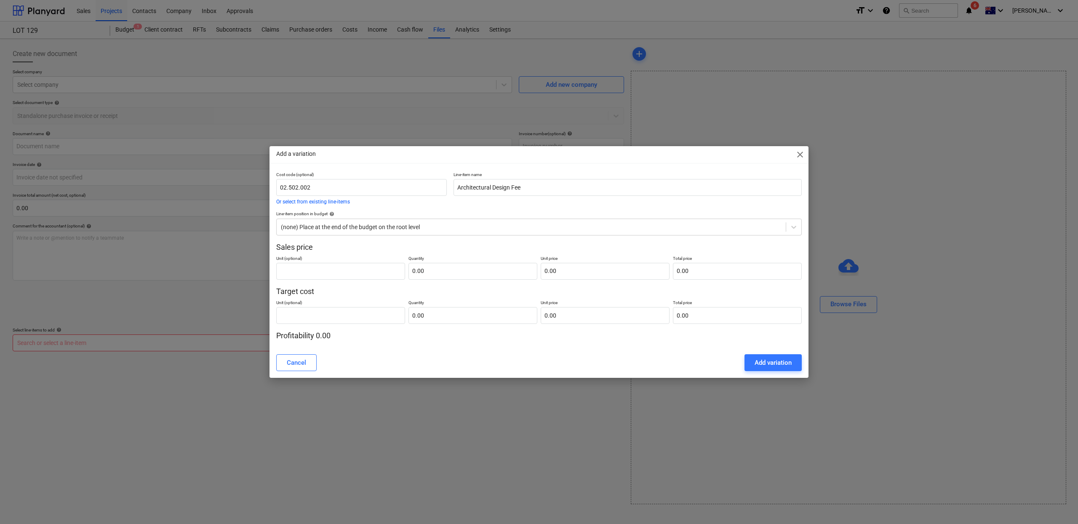
click at [551, 175] on p "Line-item name" at bounding box center [628, 175] width 348 height 7
click at [547, 184] on input "Architectural Design Fee" at bounding box center [628, 187] width 348 height 17
drag, startPoint x: 535, startPoint y: 186, endPoint x: 450, endPoint y: 184, distance: 85.5
click at [441, 184] on div "Cost code (optional) 02.502.002 Or select from existing line-items Line-item na…" at bounding box center [539, 187] width 532 height 39
click at [486, 188] on input "Architectural Design Fee" at bounding box center [628, 187] width 348 height 17
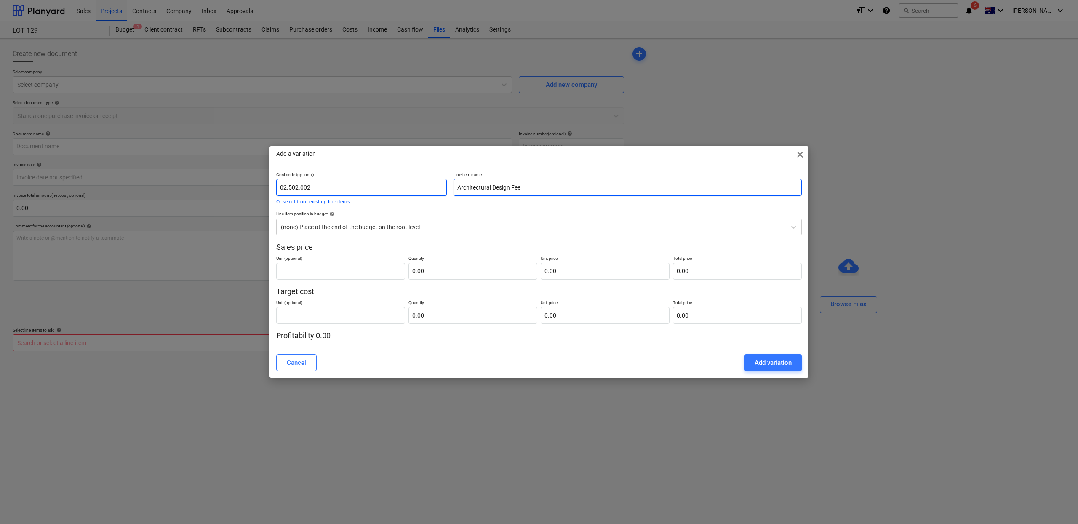
drag, startPoint x: 508, startPoint y: 190, endPoint x: 429, endPoint y: 179, distance: 80.3
click at [429, 179] on div "Cost code (optional) 02.502.002 Or select from existing line-items Line-item na…" at bounding box center [539, 187] width 532 height 39
type input "Stormwater Design Fee"
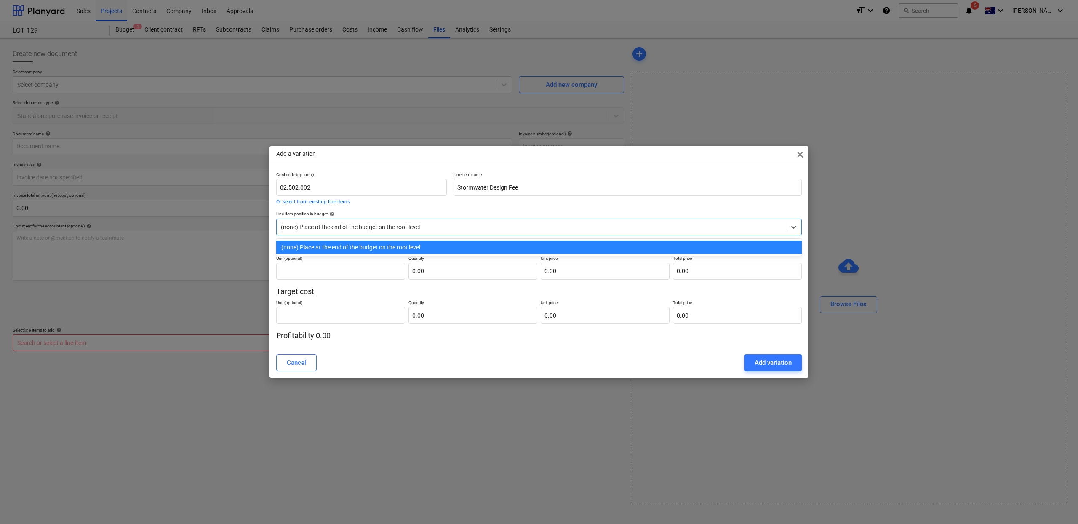
click at [316, 229] on div at bounding box center [531, 227] width 501 height 8
click at [317, 243] on div "(none) Place at the end of the budget on the root level" at bounding box center [539, 246] width 526 height 13
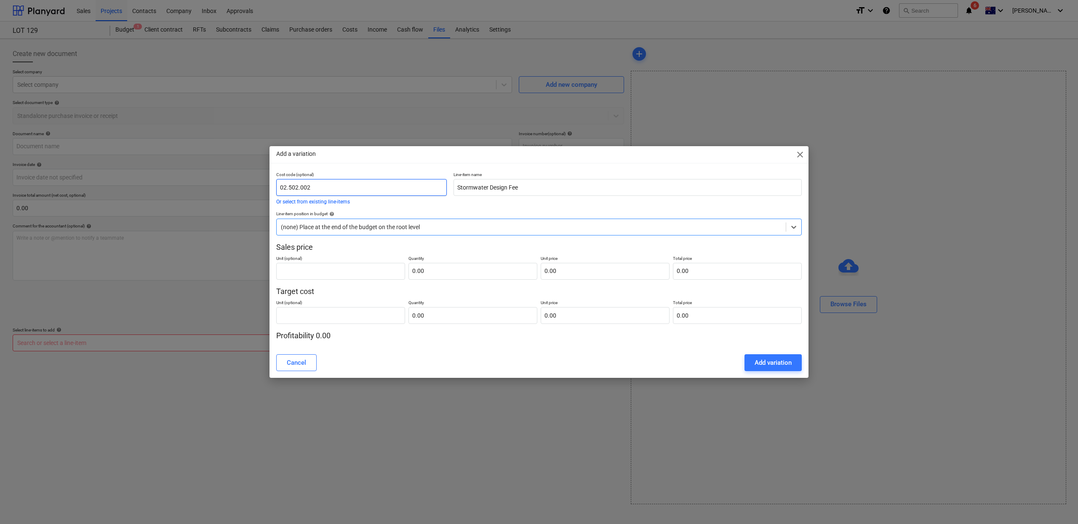
click at [332, 192] on input "02.502.002" at bounding box center [361, 187] width 171 height 17
click at [337, 266] on input "text" at bounding box center [340, 271] width 129 height 17
click at [335, 315] on input "text" at bounding box center [340, 315] width 129 height 17
click at [355, 273] on input "text" at bounding box center [340, 271] width 129 height 17
click at [359, 324] on div "Cost code (optional) 02.502.002 Or select from existing line-items Line-item na…" at bounding box center [539, 256] width 526 height 169
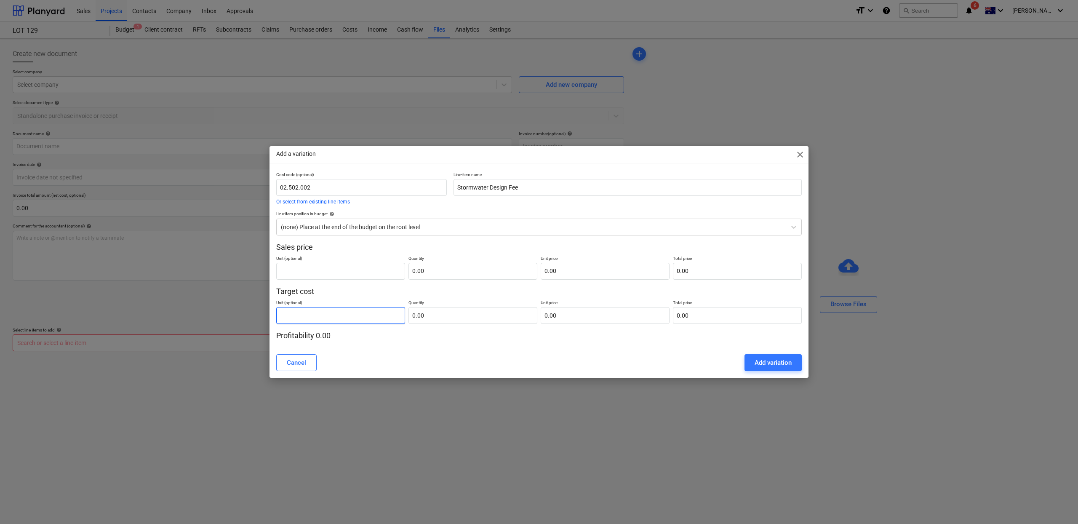
click at [360, 321] on input "text" at bounding box center [340, 315] width 129 height 17
type input "item"
type input "0.00"
click at [368, 267] on input "text" at bounding box center [340, 271] width 129 height 17
click at [521, 278] on input "text" at bounding box center [473, 271] width 129 height 17
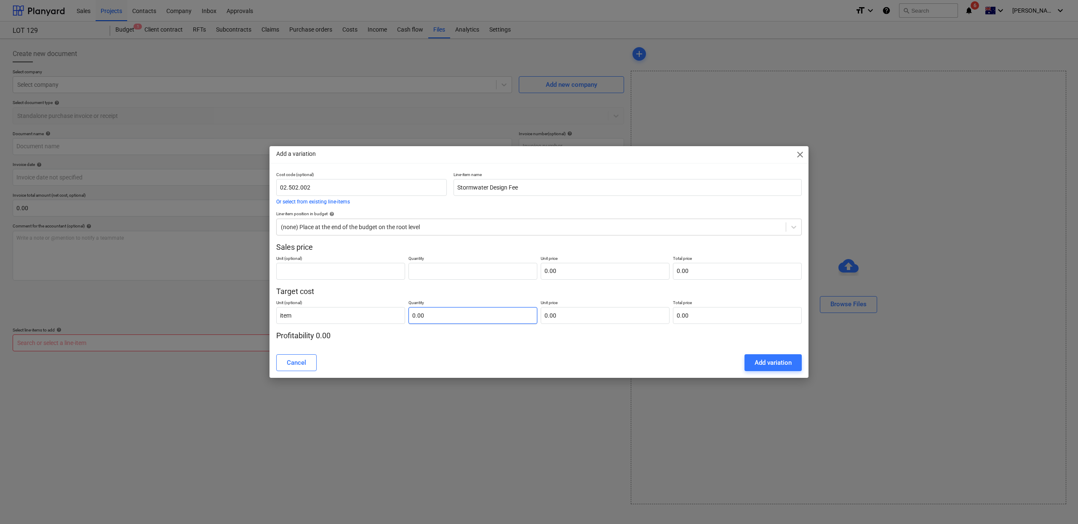
type input "0.00"
click at [439, 313] on input "text" at bounding box center [473, 315] width 129 height 17
type input "0.00"
click at [454, 272] on input "text" at bounding box center [473, 271] width 129 height 17
type input "1.00"
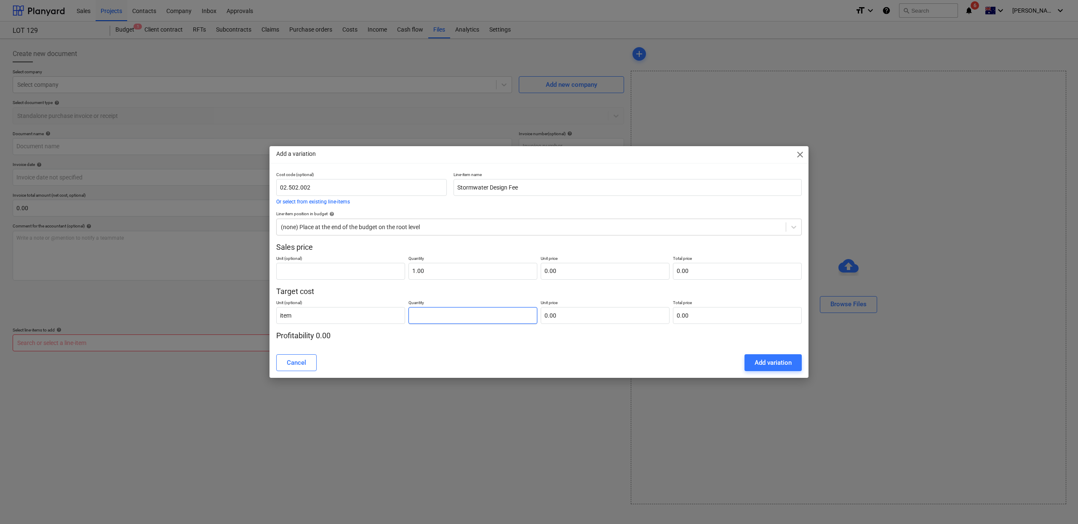
click at [450, 315] on input "text" at bounding box center [473, 315] width 129 height 17
type input "1"
type input "1.00"
click at [582, 272] on input "text" at bounding box center [605, 271] width 129 height 17
type input "7"
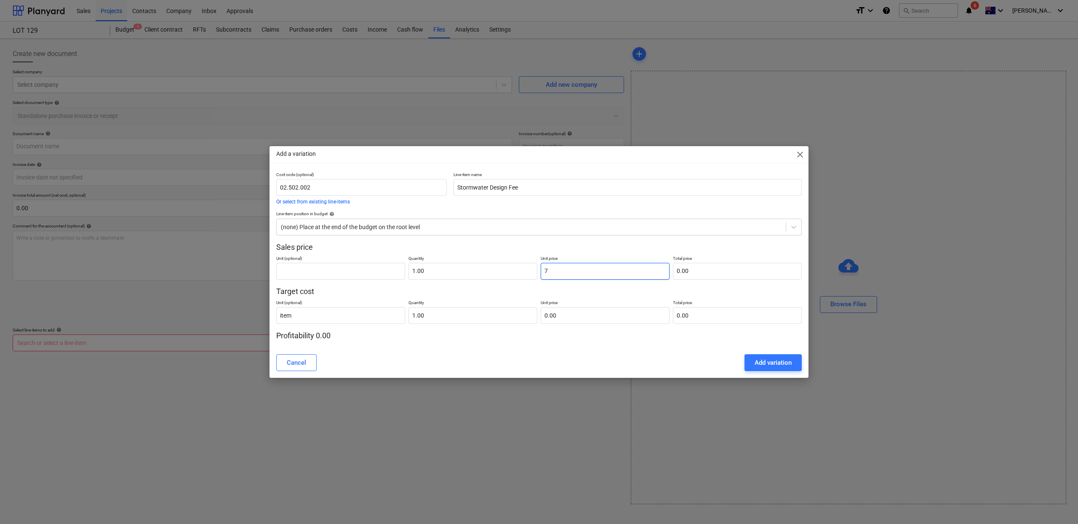
type input "7.00"
type input "70"
type input "70.00"
click at [292, 364] on div "Cancel" at bounding box center [296, 362] width 19 height 11
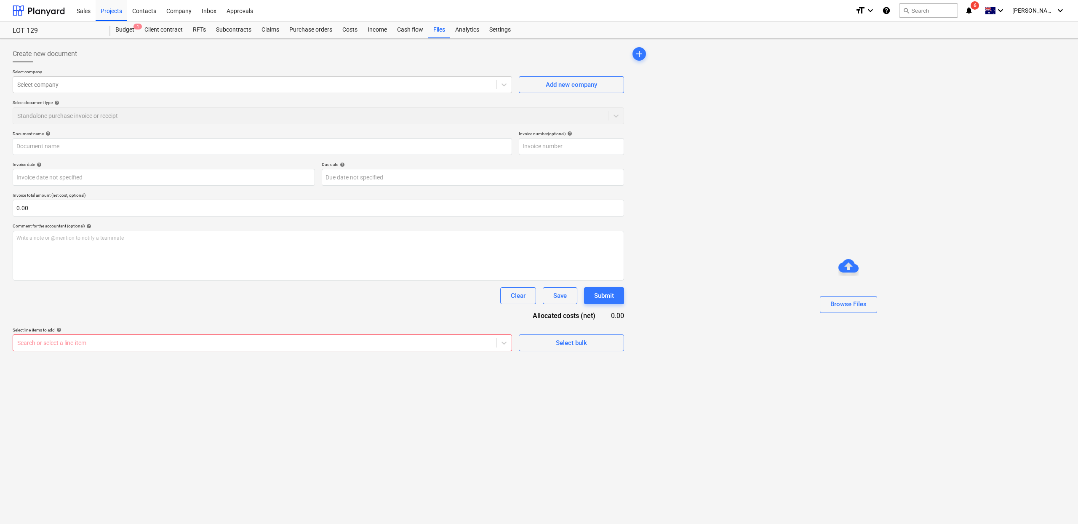
click at [308, 341] on div at bounding box center [254, 343] width 475 height 8
click at [308, 342] on div at bounding box center [254, 343] width 475 height 8
click at [523, 296] on div "Clear" at bounding box center [518, 295] width 15 height 11
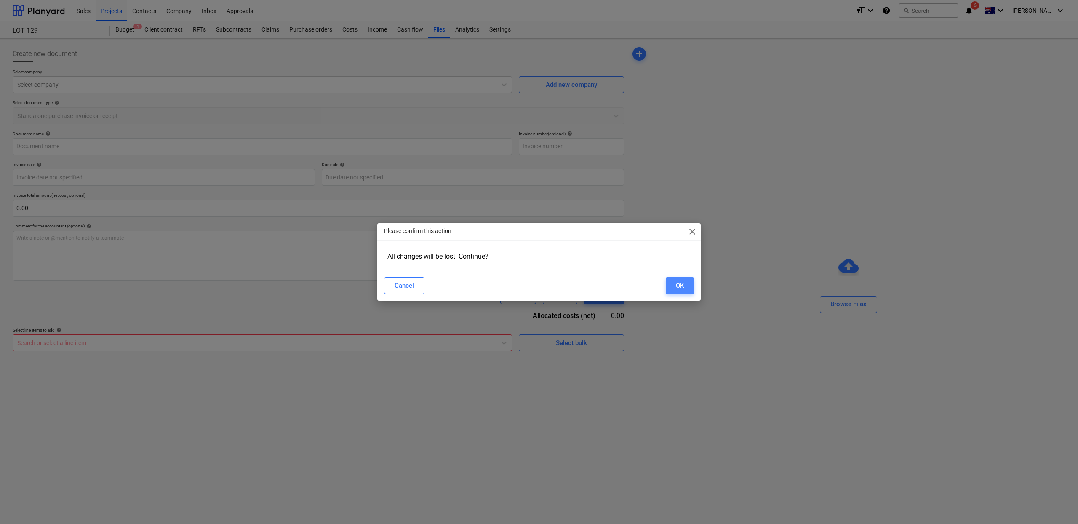
click at [680, 286] on div "OK" at bounding box center [680, 285] width 8 height 11
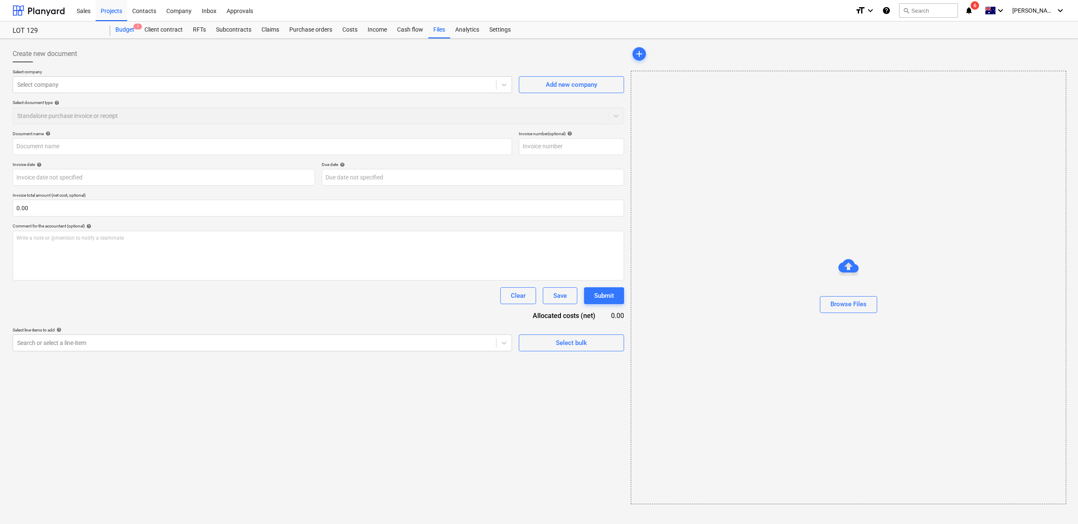
click at [134, 34] on div "Budget 1" at bounding box center [124, 29] width 29 height 17
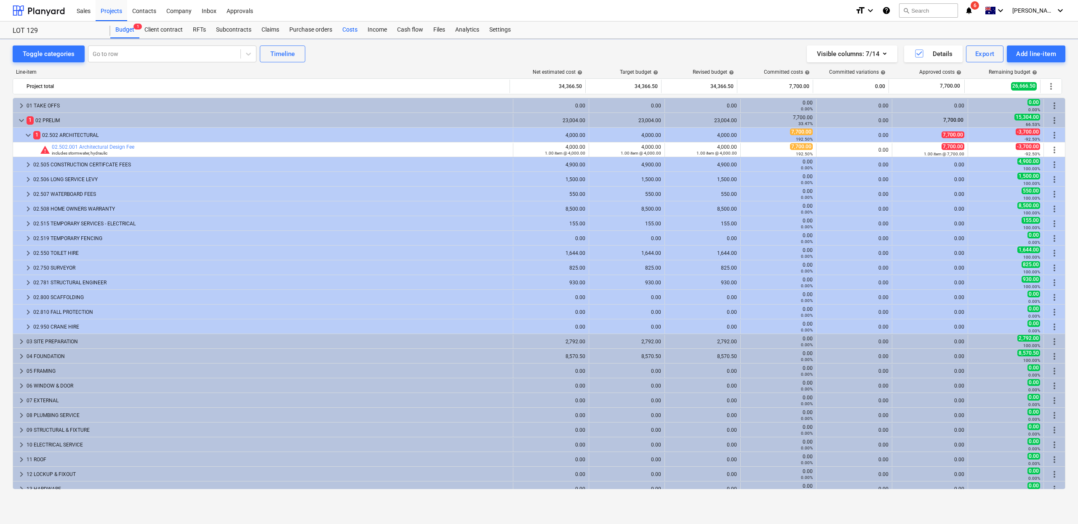
click at [342, 31] on div "Costs" at bounding box center [349, 29] width 25 height 17
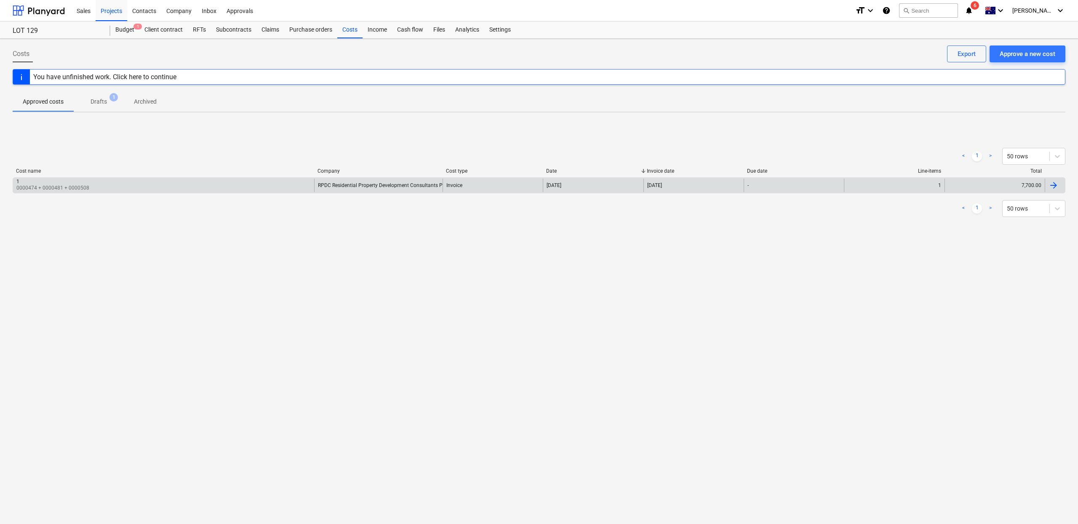
click at [584, 183] on div "[DATE]" at bounding box center [593, 185] width 100 height 13
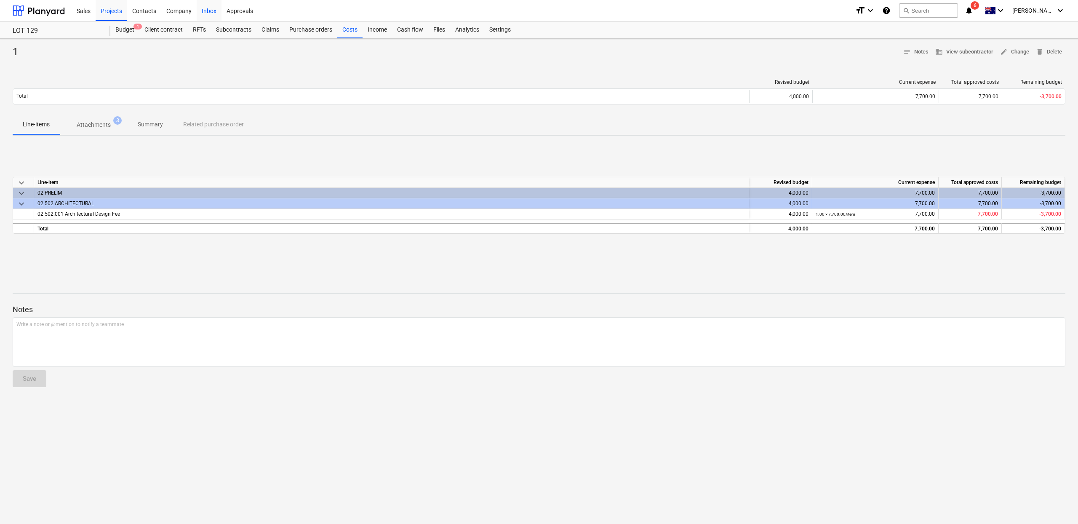
click at [218, 13] on div "Inbox" at bounding box center [209, 10] width 25 height 21
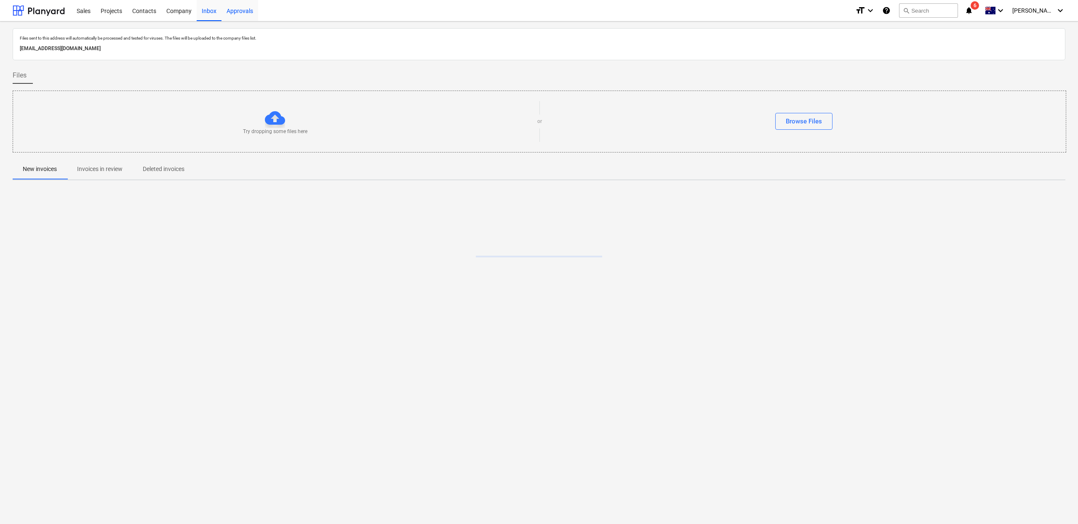
click at [227, 13] on div "Approvals" at bounding box center [240, 10] width 37 height 21
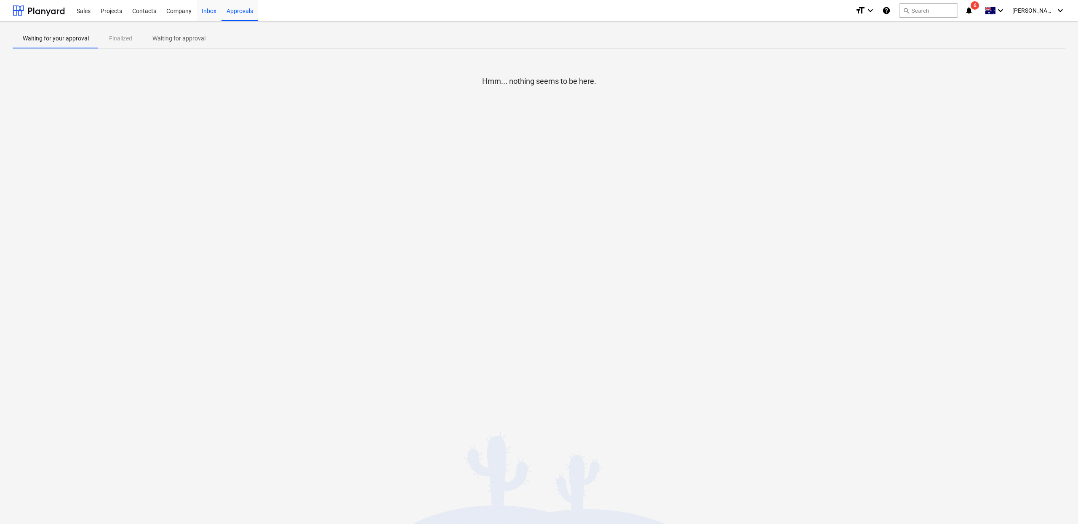
click at [208, 13] on div "Inbox" at bounding box center [209, 10] width 25 height 21
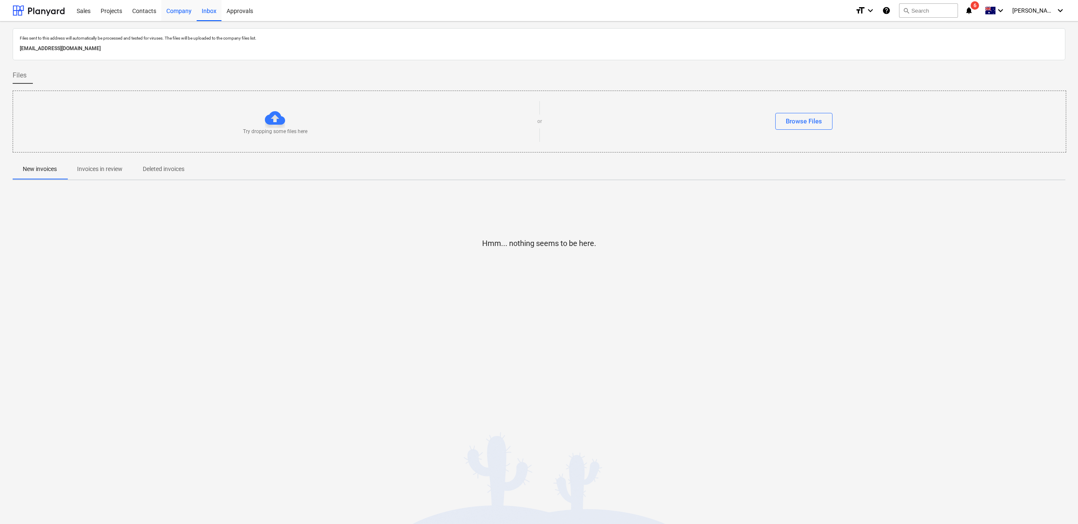
click at [173, 13] on div "Company" at bounding box center [178, 10] width 35 height 21
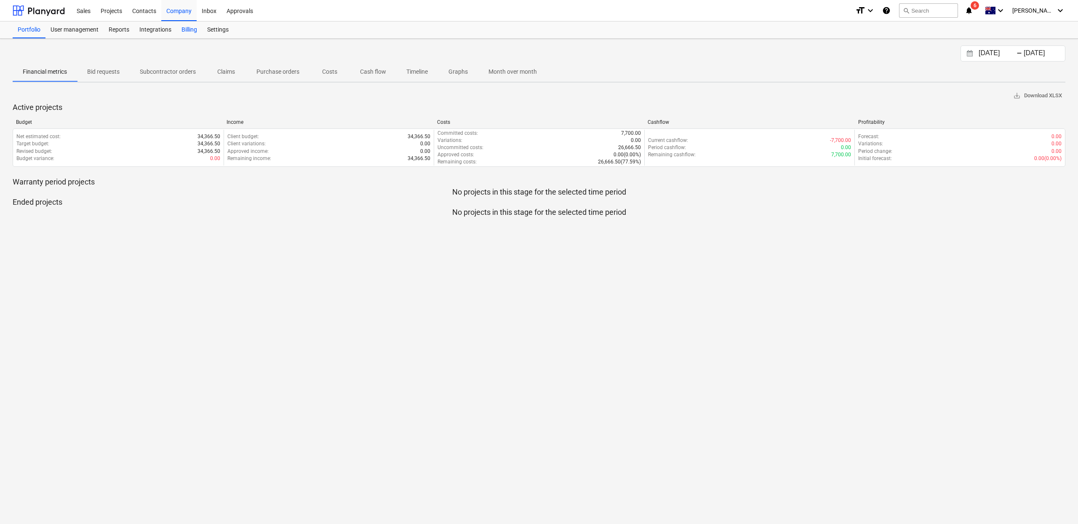
click at [179, 26] on div "Billing" at bounding box center [189, 29] width 26 height 17
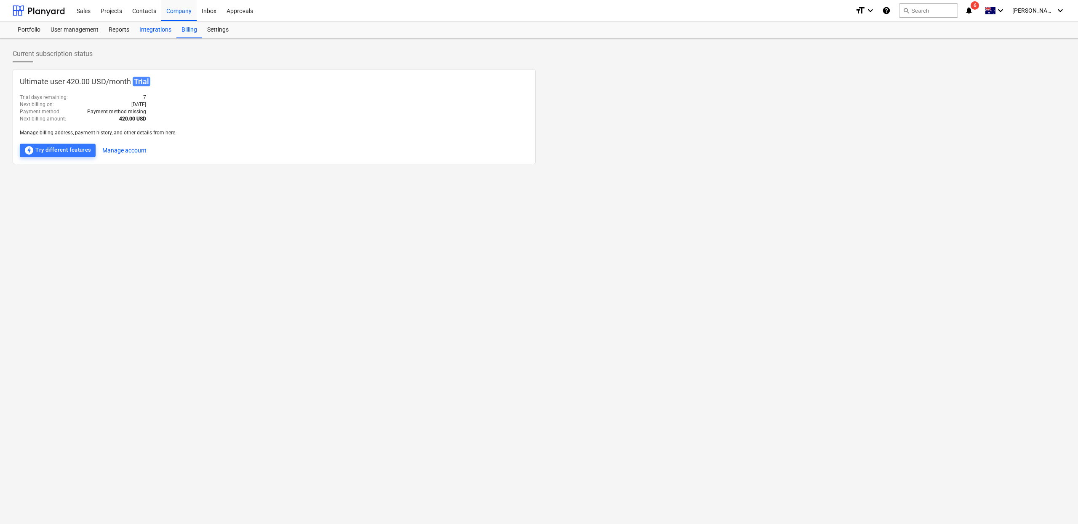
click at [160, 30] on div "Integrations" at bounding box center [155, 29] width 42 height 17
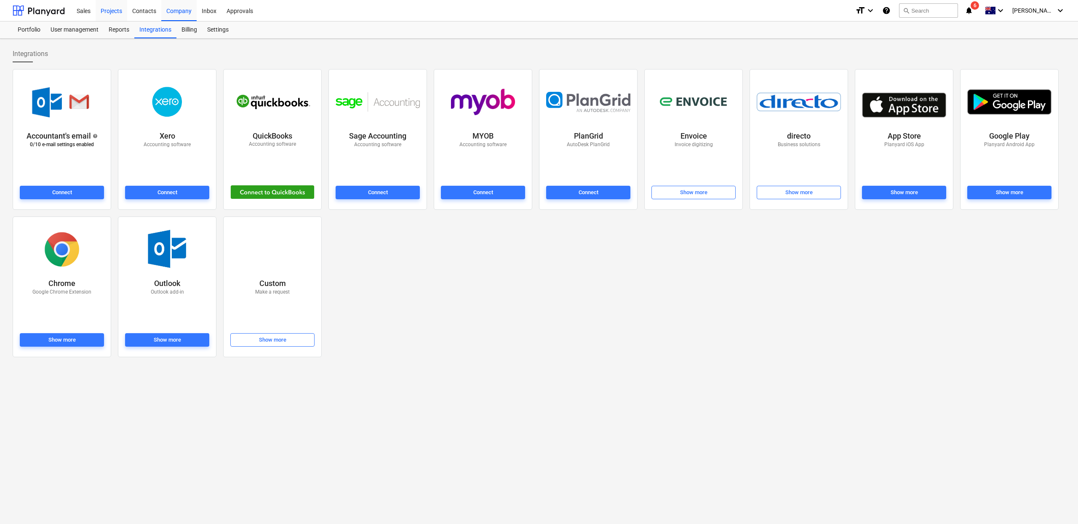
click at [97, 13] on div "Projects" at bounding box center [112, 10] width 32 height 21
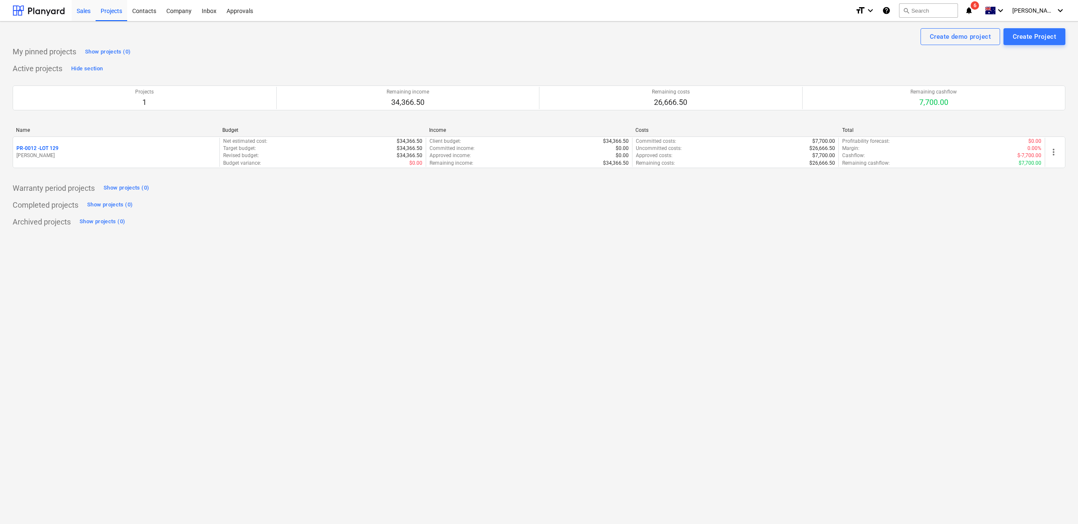
click at [90, 12] on div "Sales" at bounding box center [84, 10] width 24 height 21
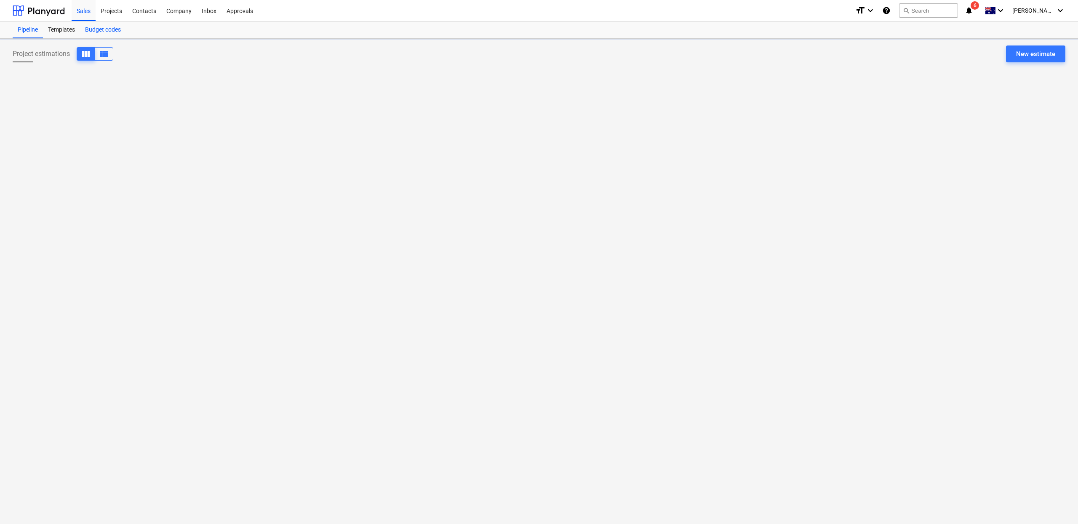
click at [107, 27] on div "Budget codes" at bounding box center [103, 29] width 46 height 17
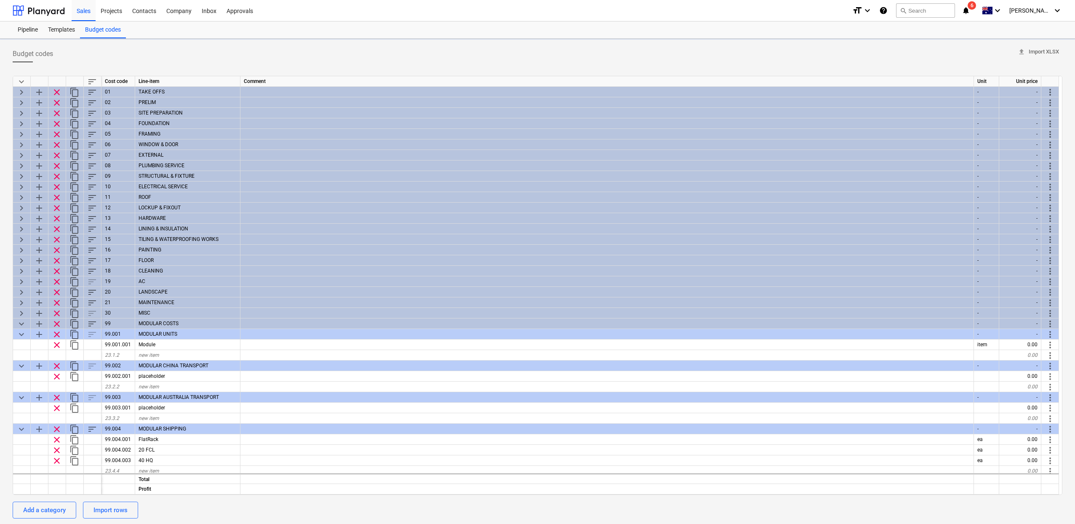
type textarea "x"
click at [107, 9] on div "Projects" at bounding box center [112, 10] width 32 height 21
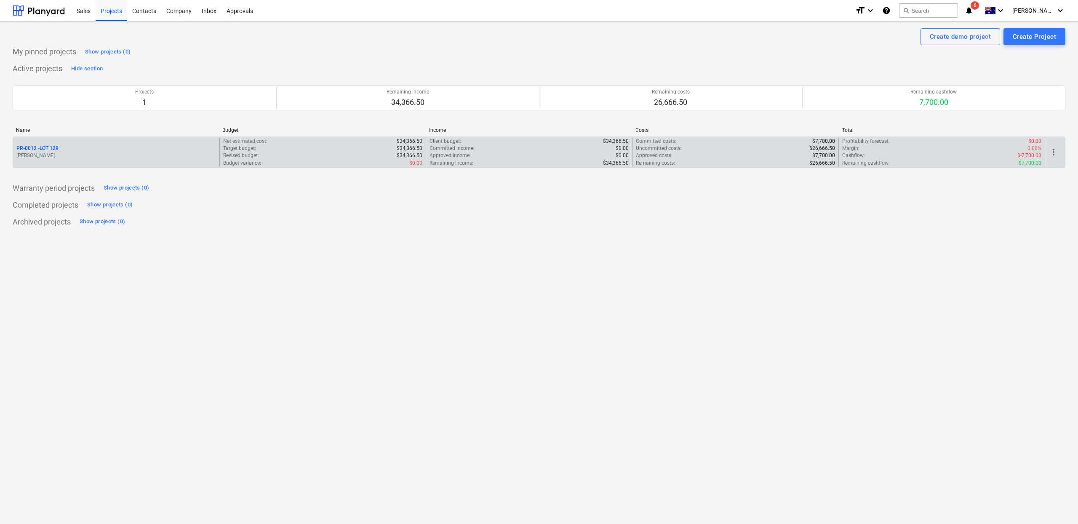
click at [111, 148] on div "PR-0012 - LOT 129" at bounding box center [116, 148] width 200 height 7
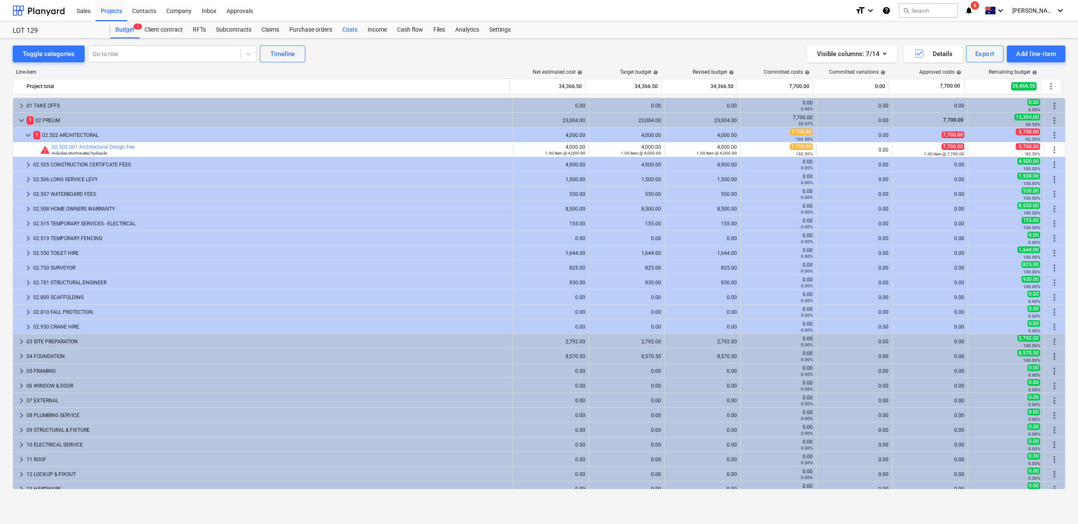
click at [345, 28] on div "Costs" at bounding box center [349, 29] width 25 height 17
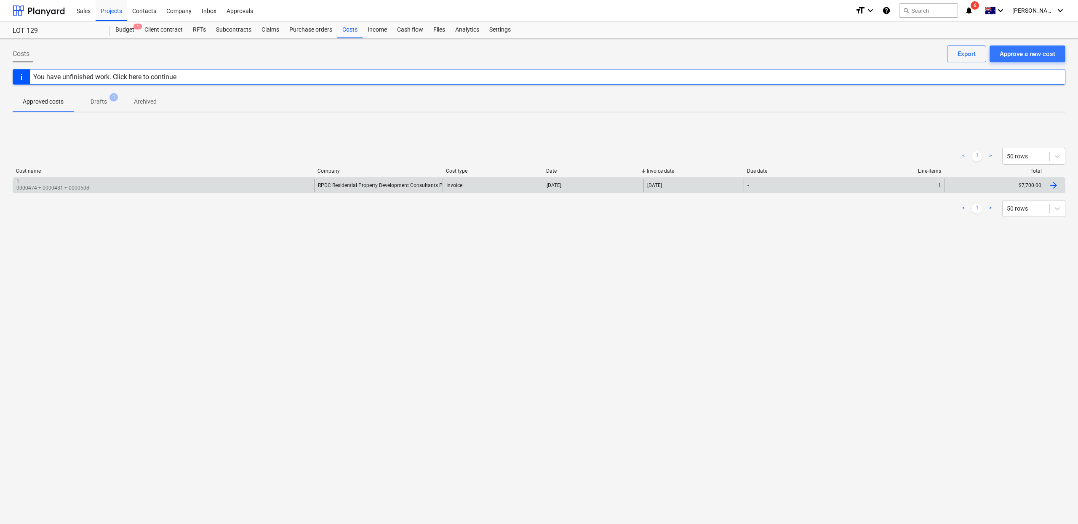
click at [759, 188] on div "-" at bounding box center [794, 185] width 100 height 13
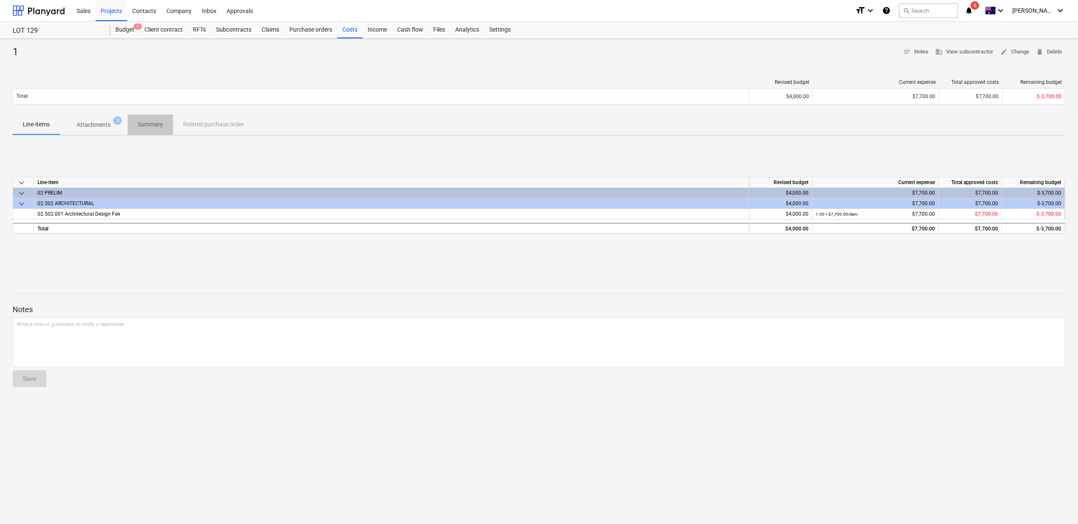
click at [153, 128] on p "Summary" at bounding box center [150, 124] width 25 height 9
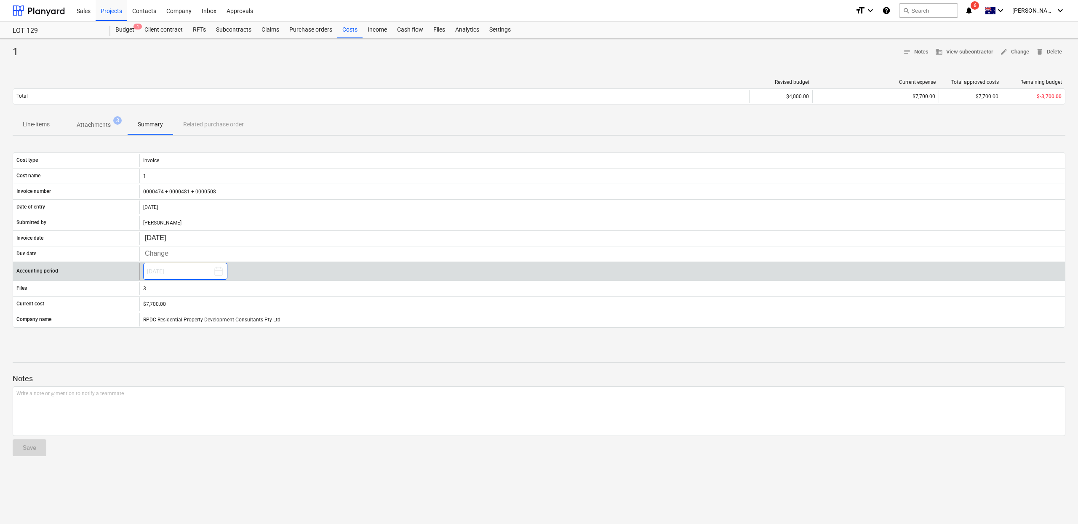
click at [179, 269] on button "October 2025" at bounding box center [185, 271] width 84 height 17
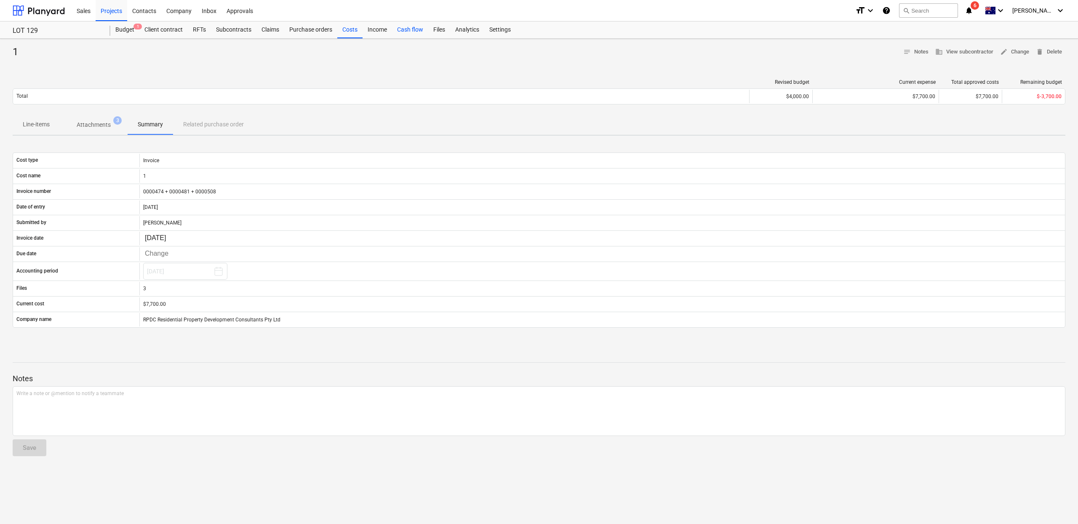
click at [412, 30] on div "Cash flow" at bounding box center [410, 29] width 36 height 17
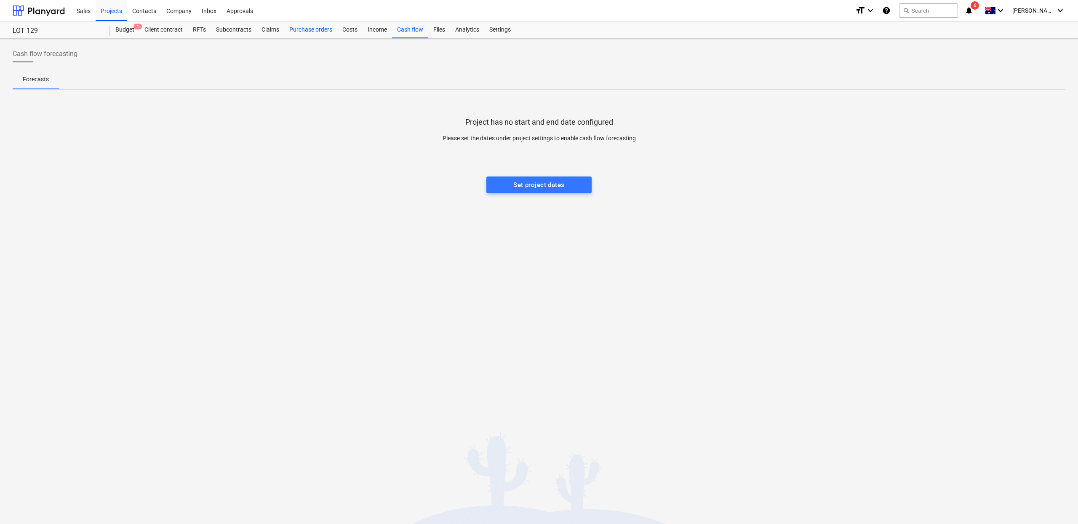
click at [327, 31] on div "Purchase orders" at bounding box center [310, 29] width 53 height 17
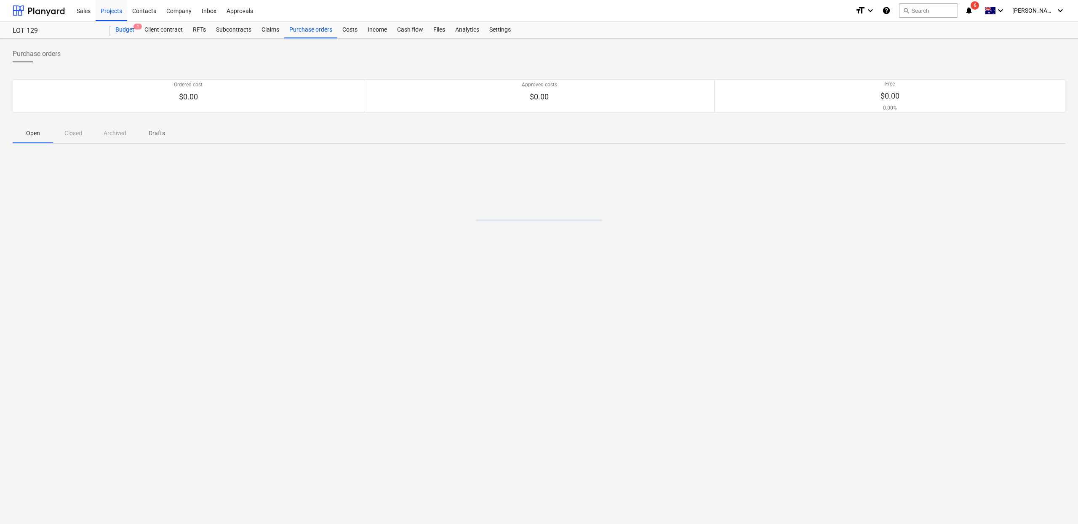
click at [124, 34] on div "Budget 1" at bounding box center [124, 29] width 29 height 17
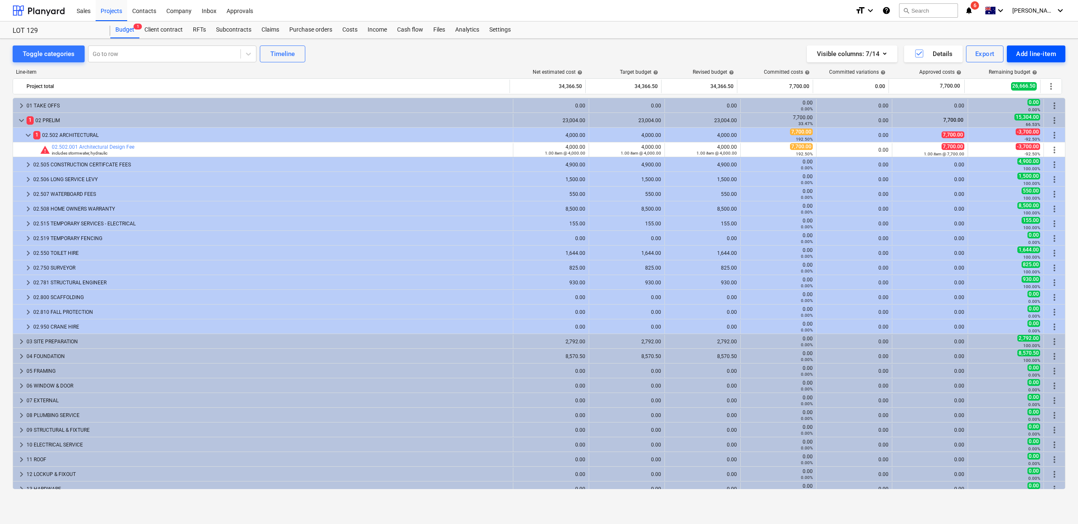
click at [1018, 58] on div "Add line-item" at bounding box center [1036, 53] width 40 height 11
click at [1005, 108] on div "Add client variation" at bounding box center [1022, 104] width 88 height 15
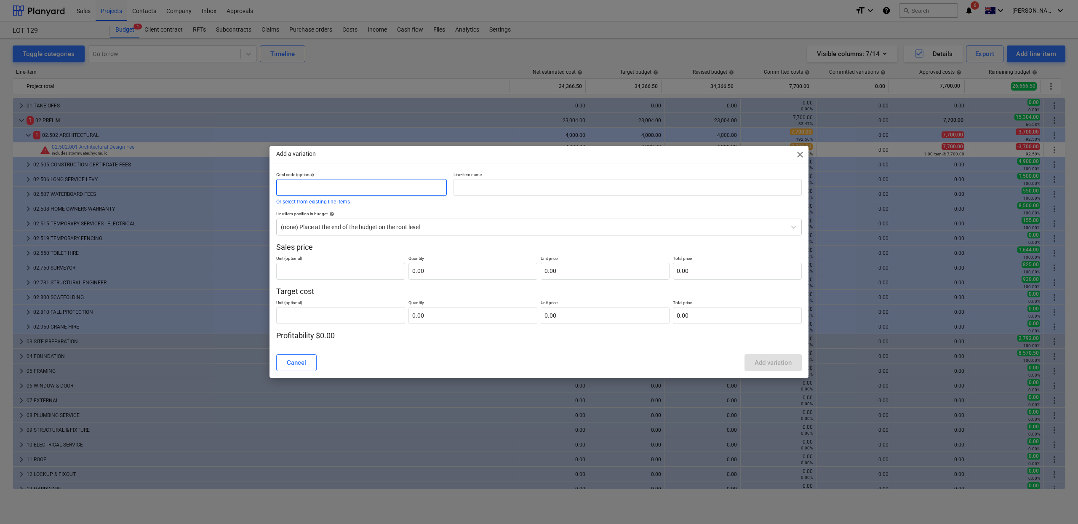
click at [345, 188] on input "text" at bounding box center [361, 187] width 171 height 17
click at [306, 365] on div "Cancel" at bounding box center [296, 362] width 19 height 11
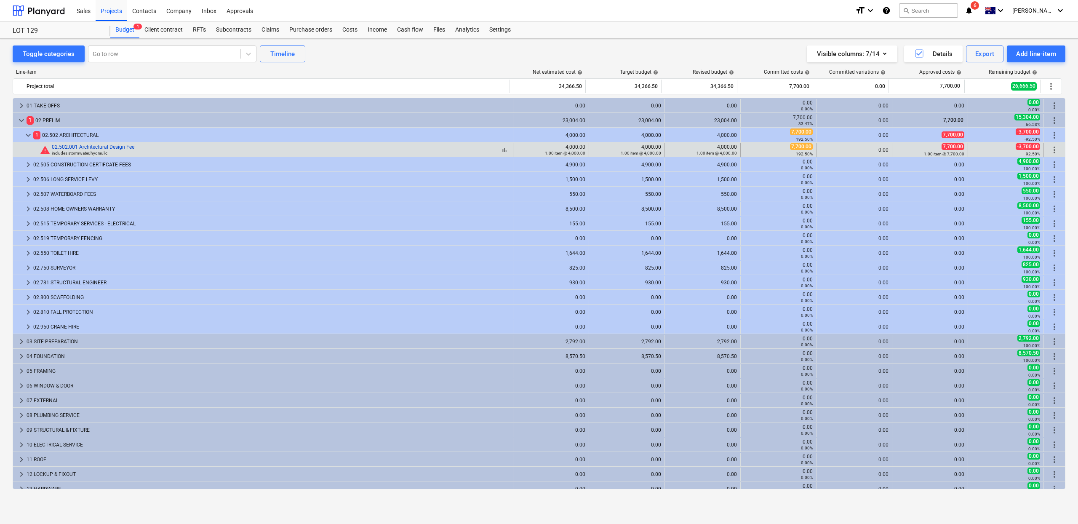
click at [98, 147] on link "02.502.001 Architectural Design Fee" at bounding box center [93, 147] width 83 height 6
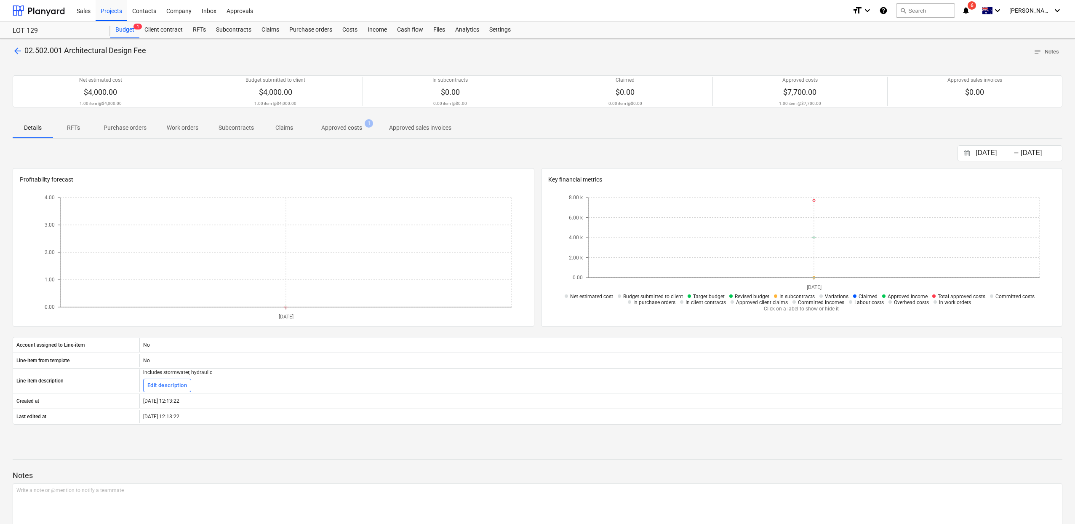
click at [19, 51] on span "arrow_back" at bounding box center [18, 51] width 10 height 10
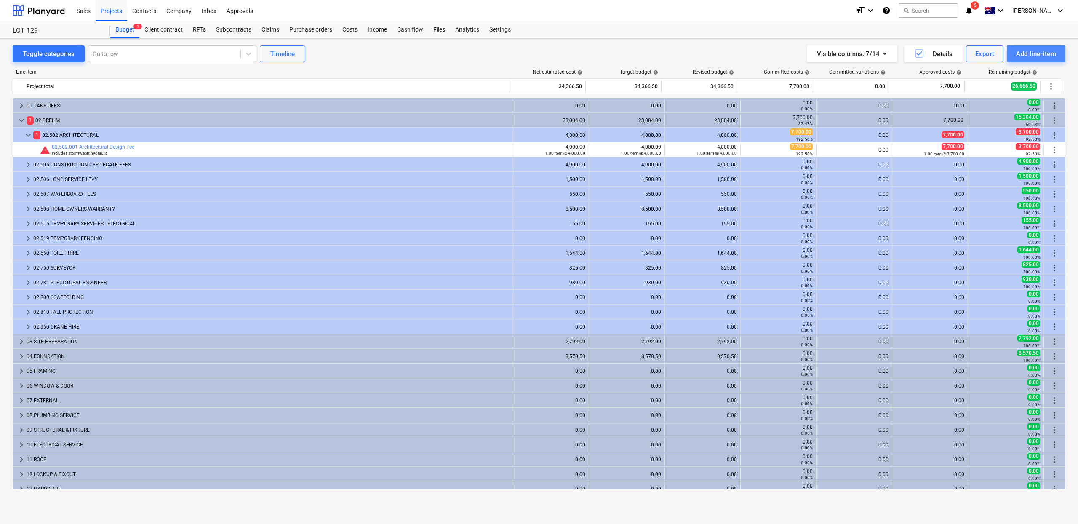
click at [1016, 54] on div "Add line-item" at bounding box center [1036, 53] width 40 height 11
click at [1007, 91] on div "Add custom" at bounding box center [1022, 89] width 88 height 15
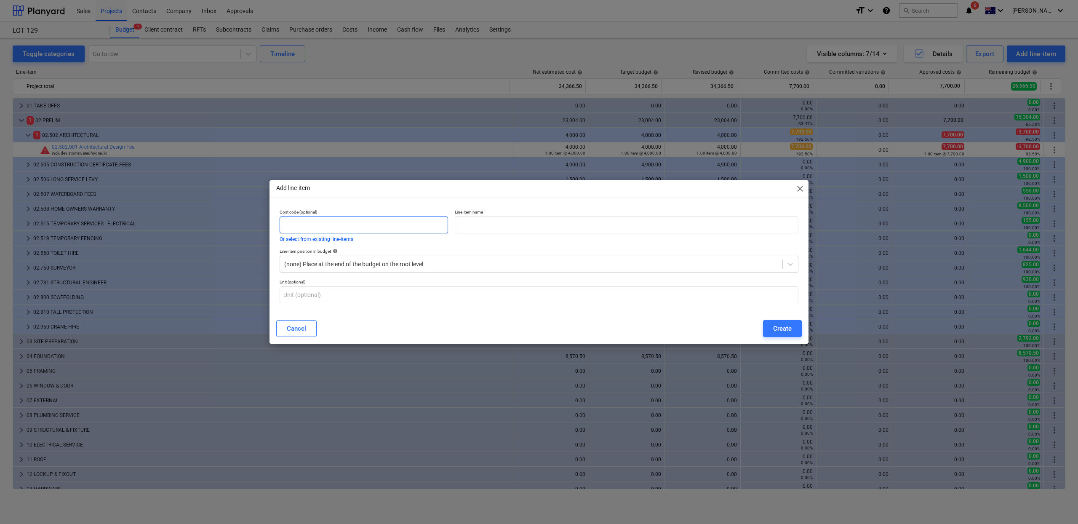
click at [391, 227] on input "text" at bounding box center [364, 224] width 168 height 17
type input "0"
type input "V"
type input "S"
type input "STORM"
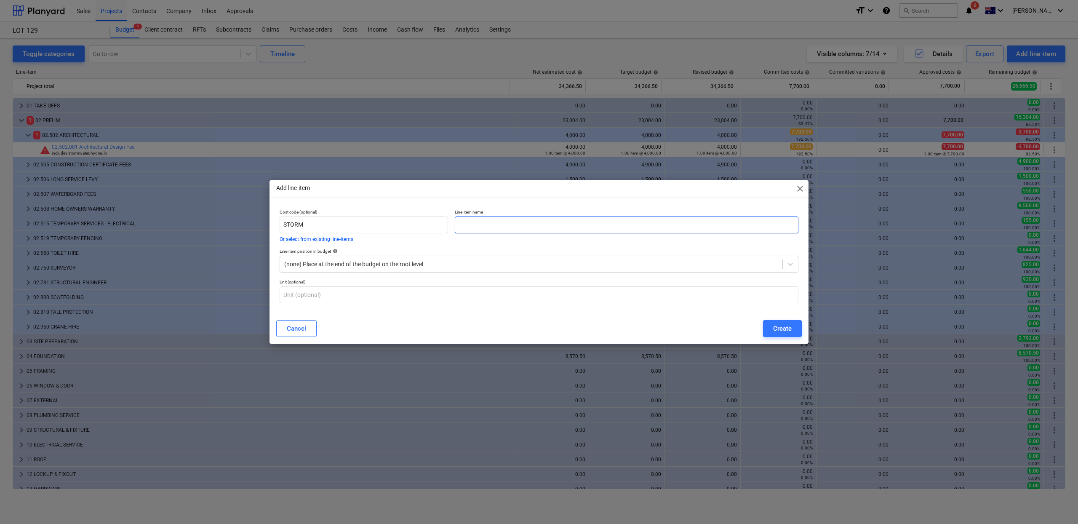
click at [494, 225] on input "text" at bounding box center [627, 224] width 344 height 17
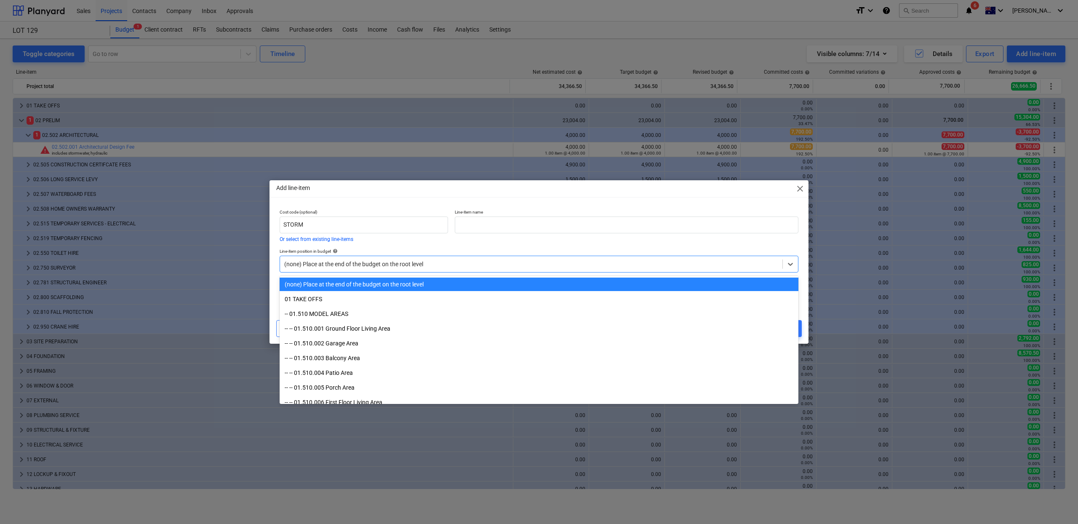
click at [548, 260] on div at bounding box center [531, 264] width 494 height 8
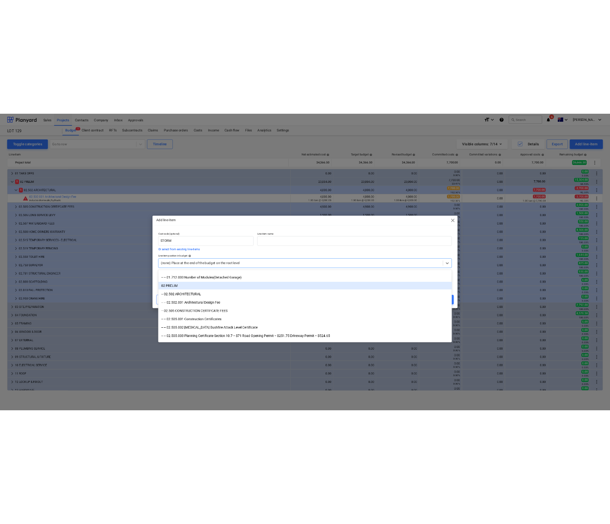
scroll to position [189, 0]
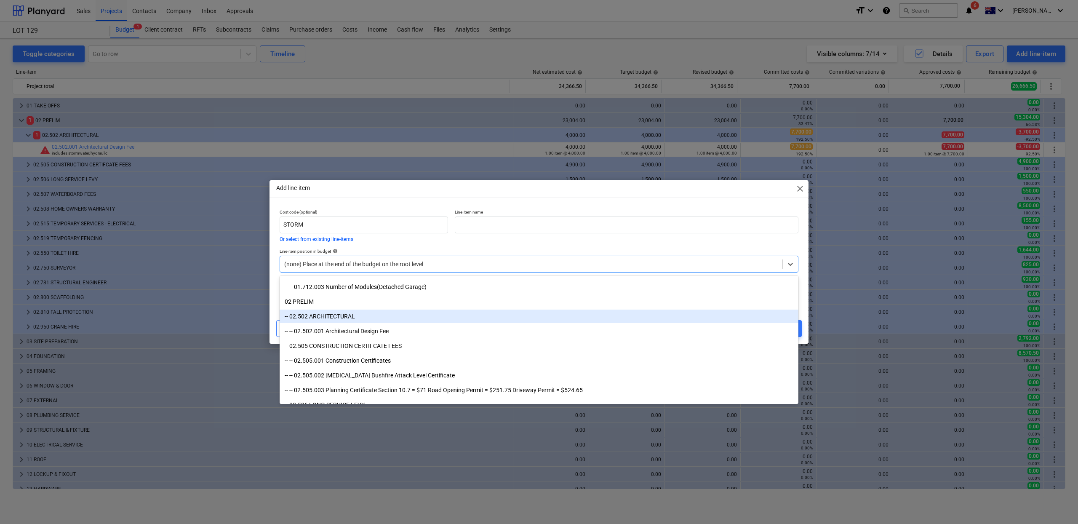
click at [362, 314] on div "-- 02.502 ARCHITECTURAL" at bounding box center [539, 316] width 519 height 13
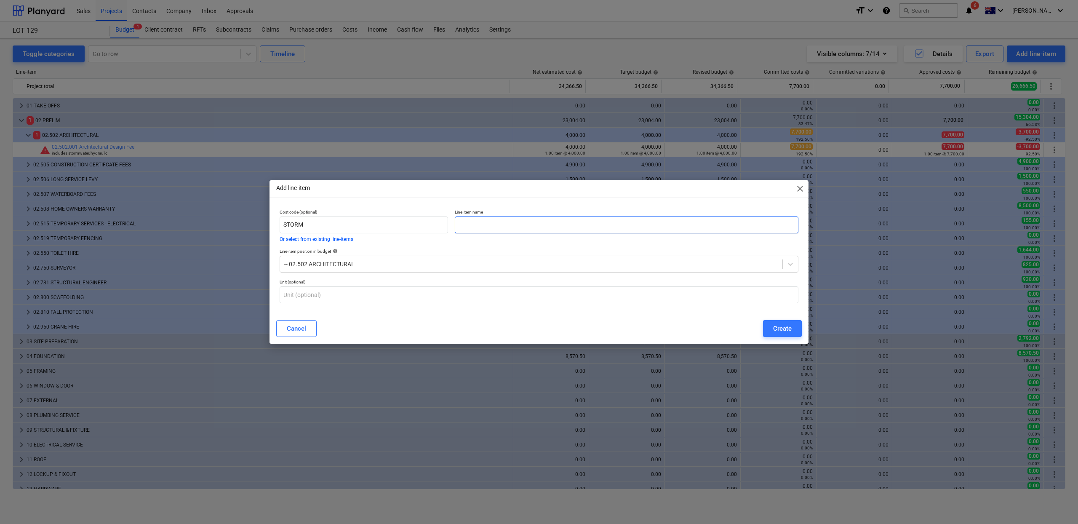
click at [481, 226] on input "text" at bounding box center [627, 224] width 344 height 17
type input "Stormwater Separate Design Fee"
click at [413, 292] on input "text" at bounding box center [539, 294] width 519 height 17
type input "item"
click at [785, 329] on div "Create" at bounding box center [782, 328] width 19 height 11
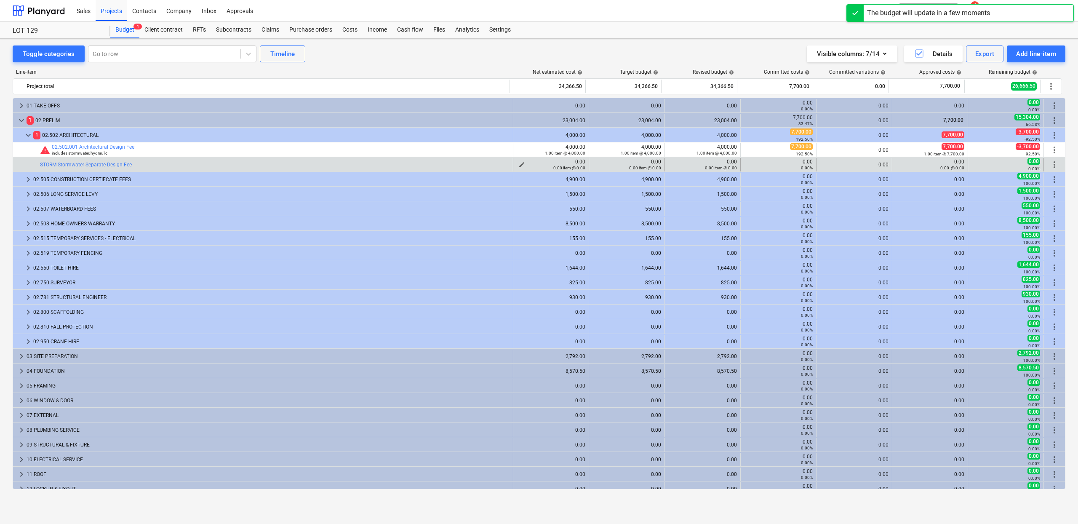
click at [524, 164] on button "edit" at bounding box center [522, 165] width 10 height 10
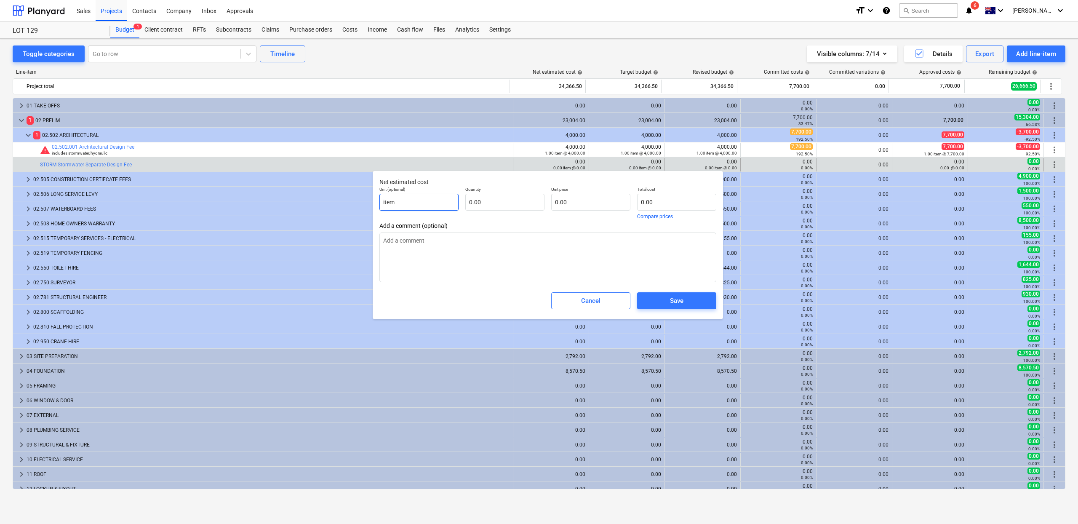
click at [437, 206] on input "item" at bounding box center [418, 202] width 79 height 17
type textarea "x"
click at [543, 206] on input "text" at bounding box center [504, 202] width 79 height 17
type textarea "x"
type input "1"
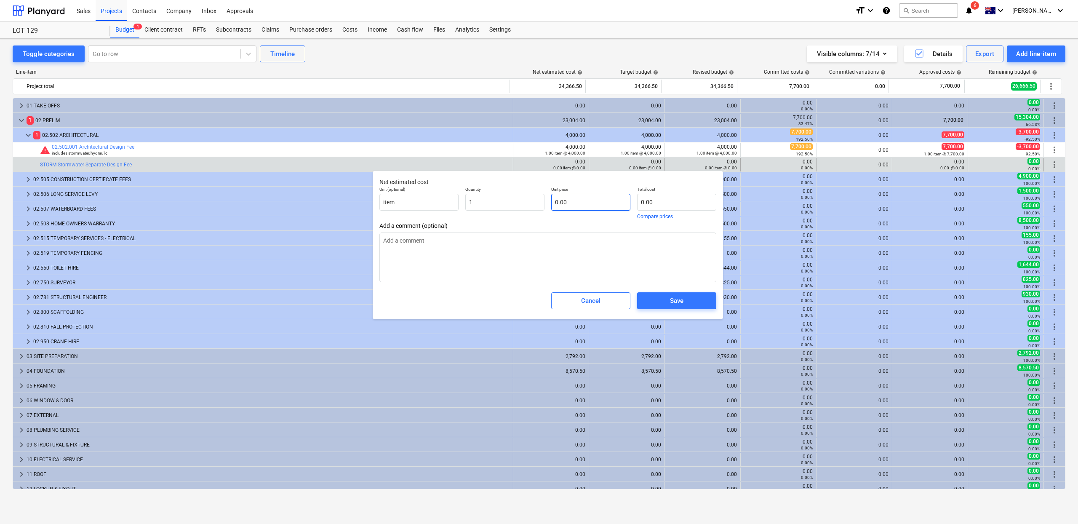
type textarea "x"
type input "1.00"
click at [588, 204] on input "text" at bounding box center [590, 202] width 79 height 17
type textarea "x"
type input "7"
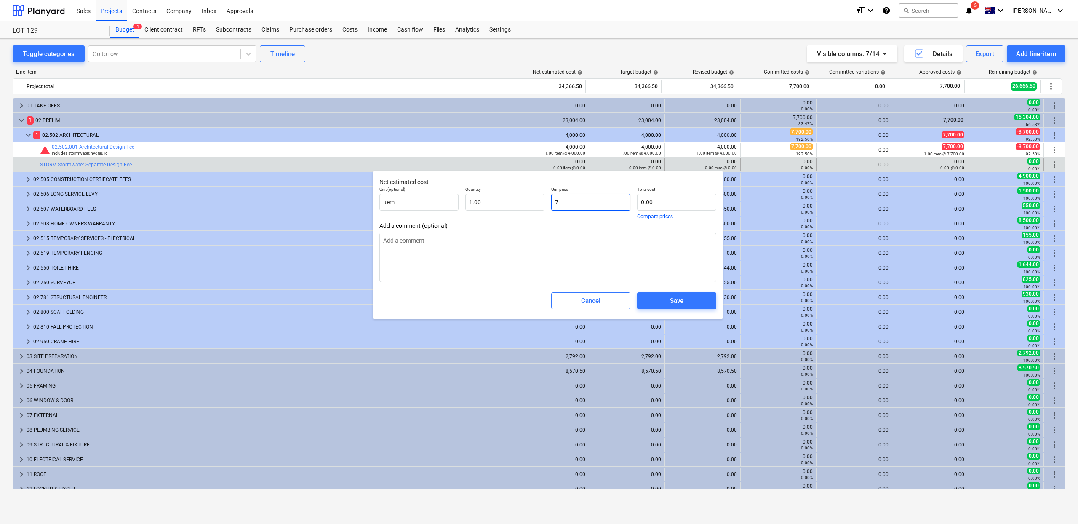
type input "7.00"
type textarea "x"
type input "70"
type input "70.00"
type textarea "x"
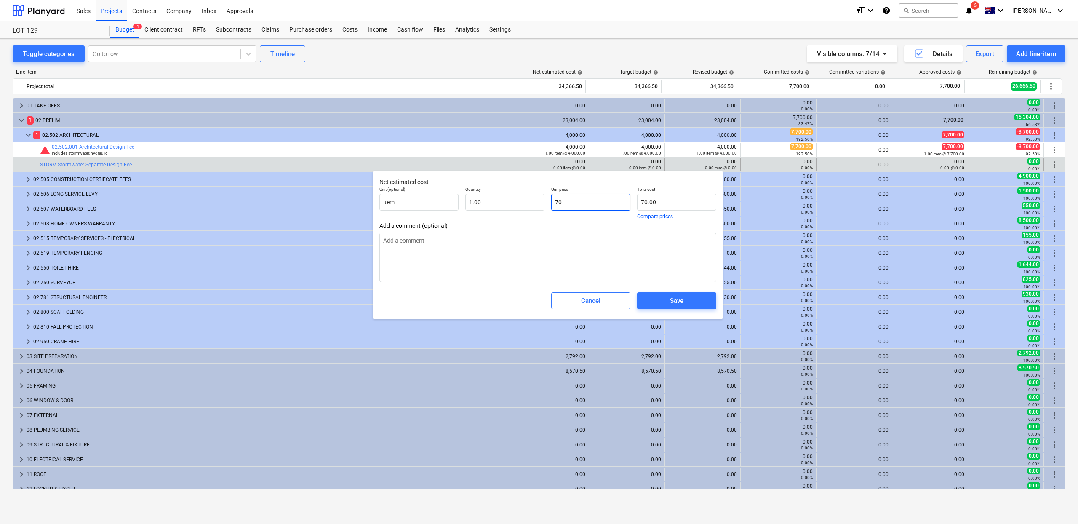
type input "700"
type input "700.00"
type input "700"
type textarea "x"
type input "700.00"
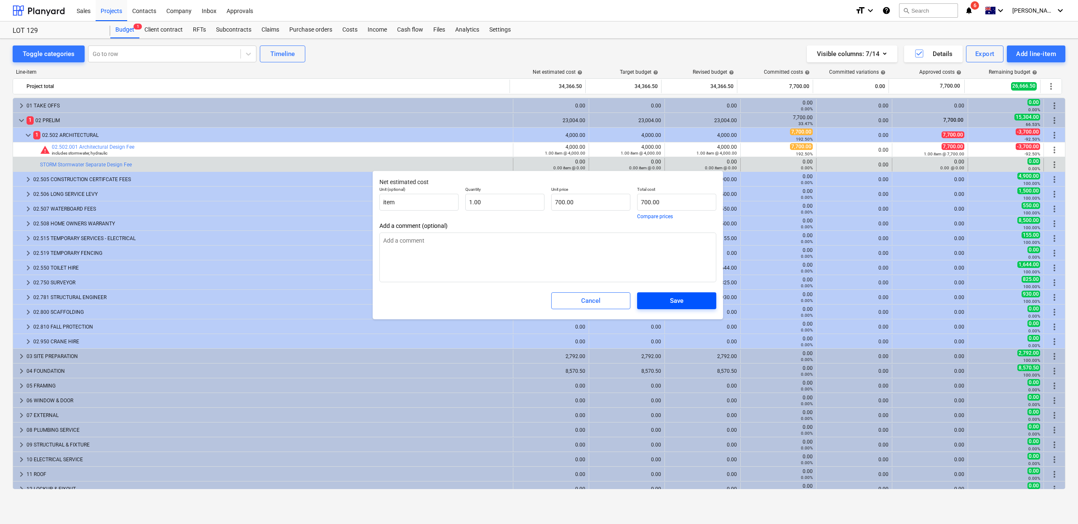
click at [689, 304] on span "Save" at bounding box center [676, 300] width 59 height 11
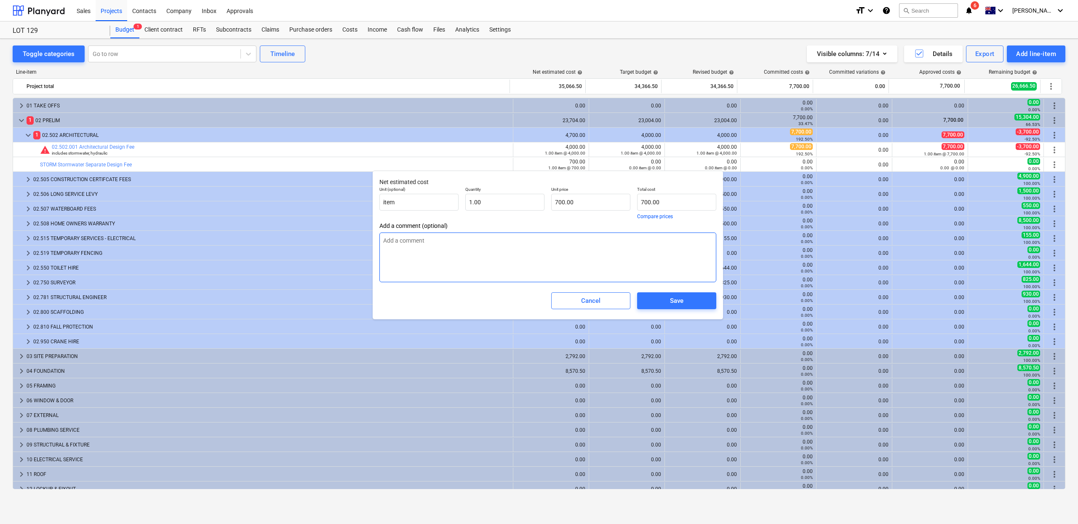
type textarea "x"
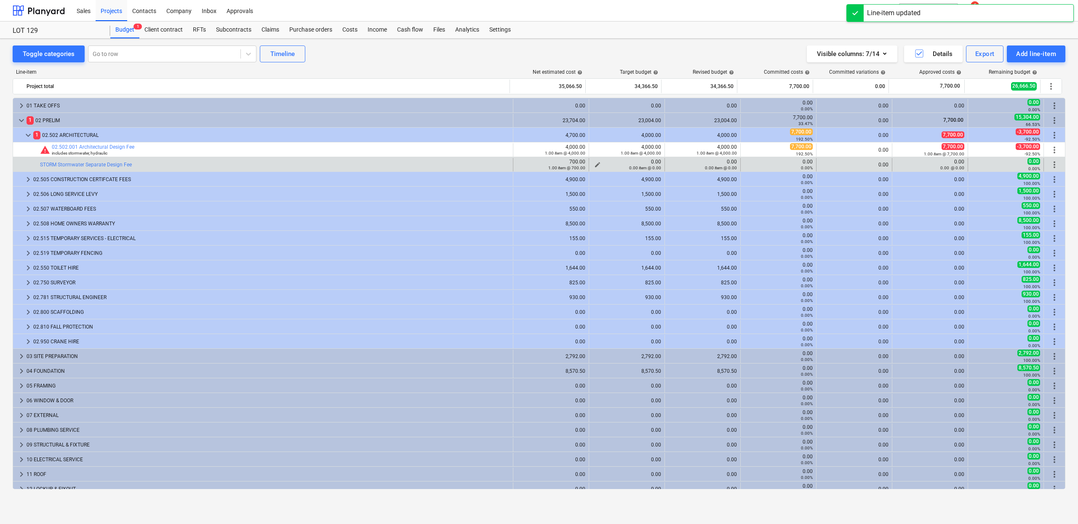
click at [594, 163] on span "edit" at bounding box center [597, 164] width 7 height 7
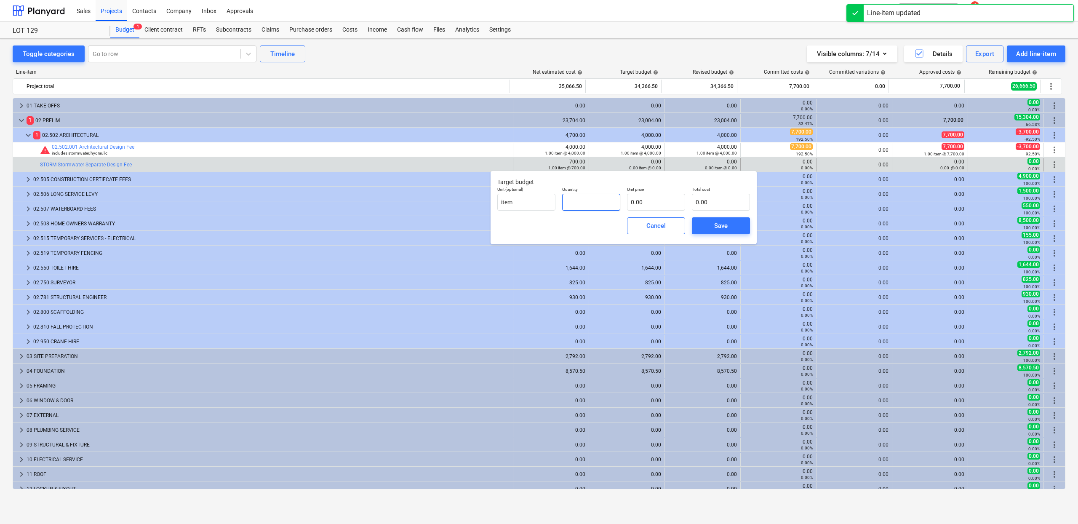
click at [594, 203] on input "text" at bounding box center [591, 202] width 58 height 17
type input "1.00"
click at [654, 203] on input "text" at bounding box center [656, 202] width 58 height 17
type input "7"
type input "7.00"
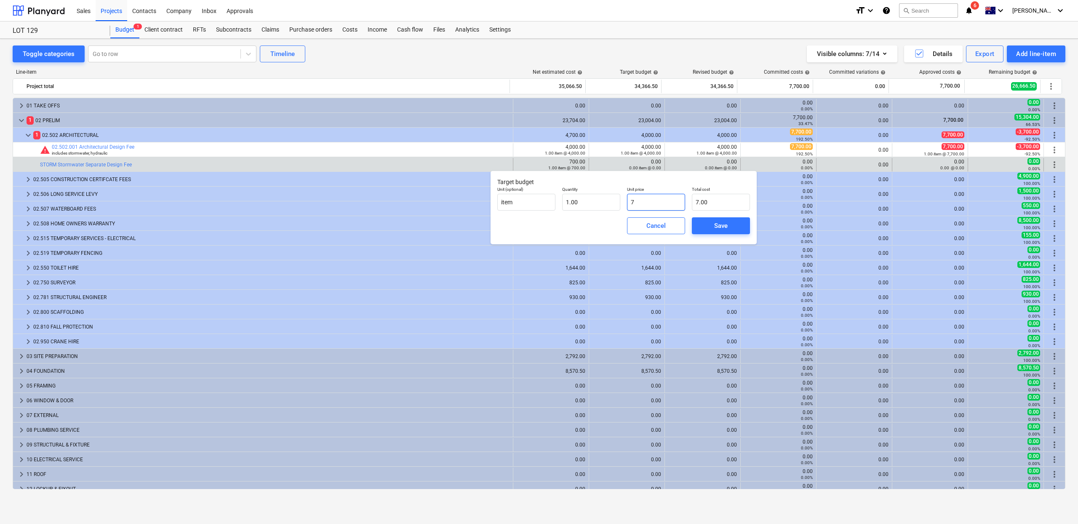
type input "70"
type input "70.00"
type input "700"
type input "700.00"
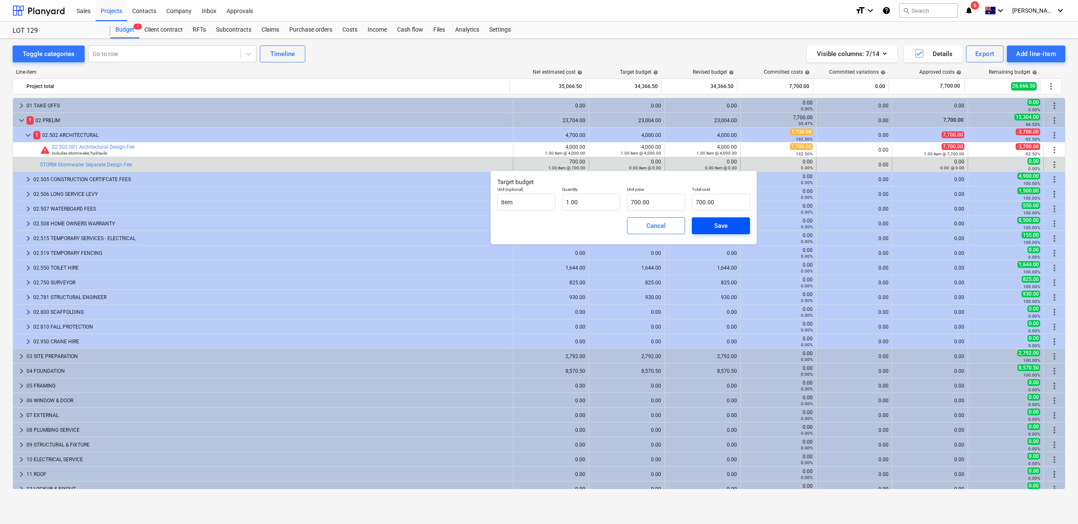
click at [735, 224] on span "Save" at bounding box center [721, 225] width 38 height 11
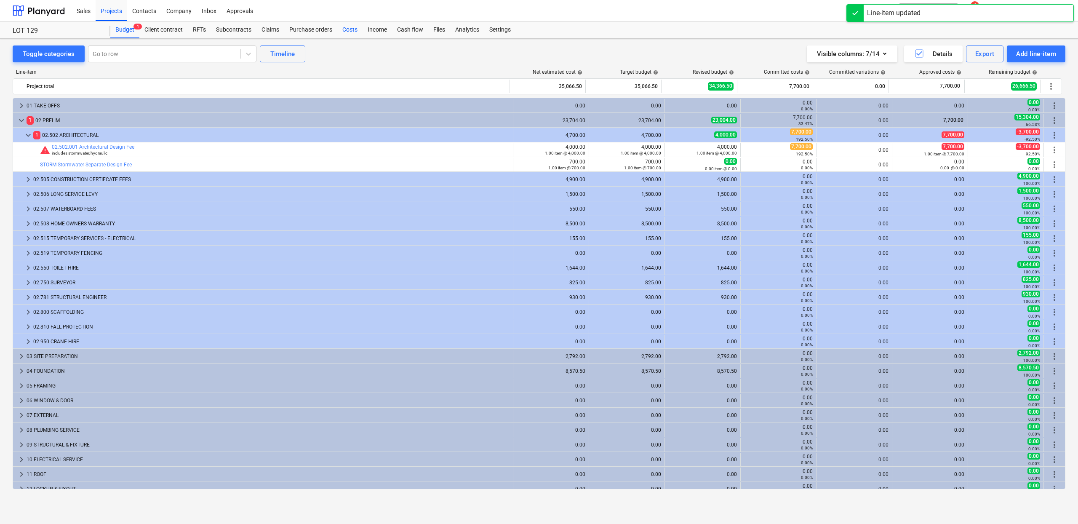
click at [350, 30] on div "Costs" at bounding box center [349, 29] width 25 height 17
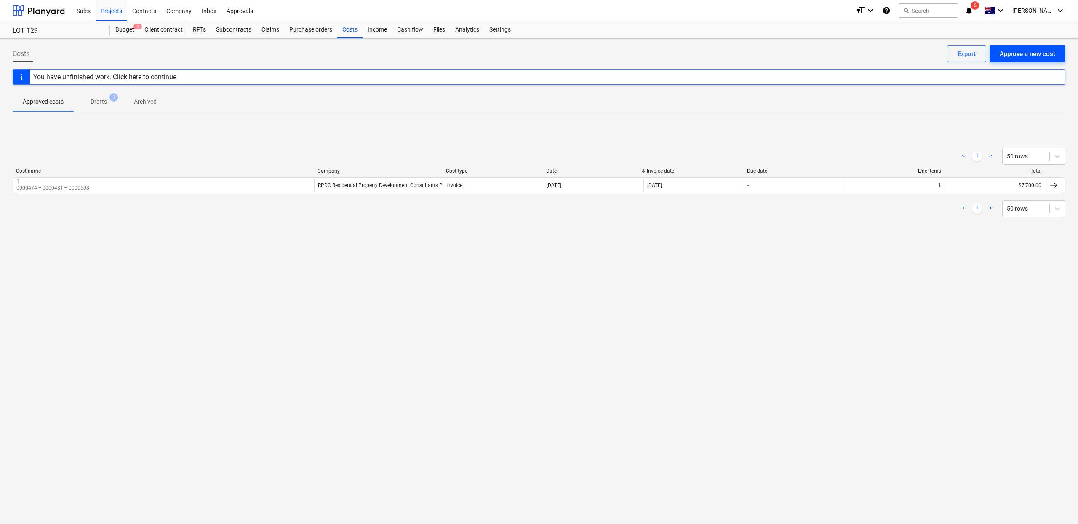
click at [1030, 59] on div "Approve a new cost" at bounding box center [1028, 53] width 56 height 11
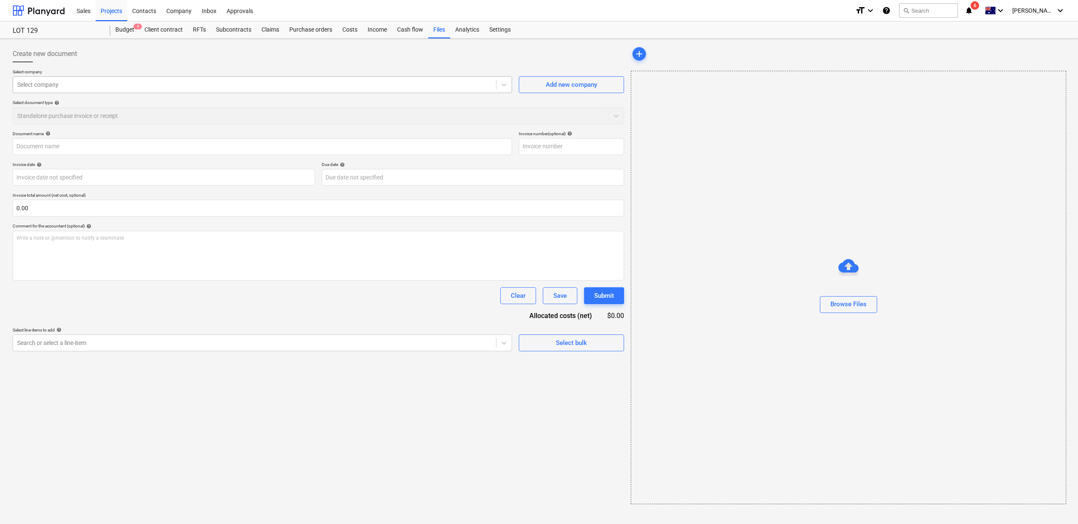
click at [241, 85] on div at bounding box center [254, 84] width 475 height 8
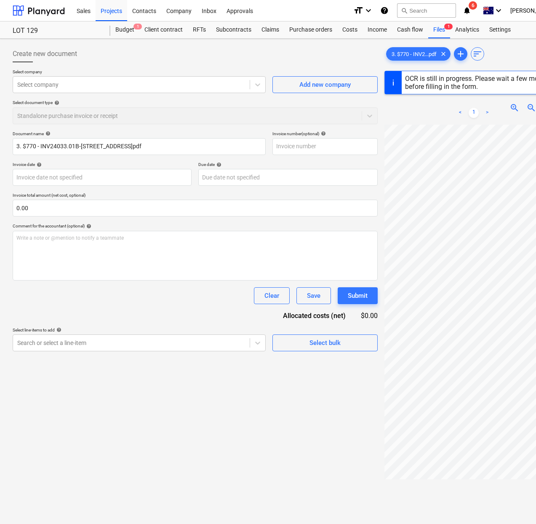
click at [83, 120] on div "Select document type help Standalone purchase invoice or receipt" at bounding box center [195, 112] width 365 height 24
click at [94, 87] on div at bounding box center [131, 84] width 228 height 8
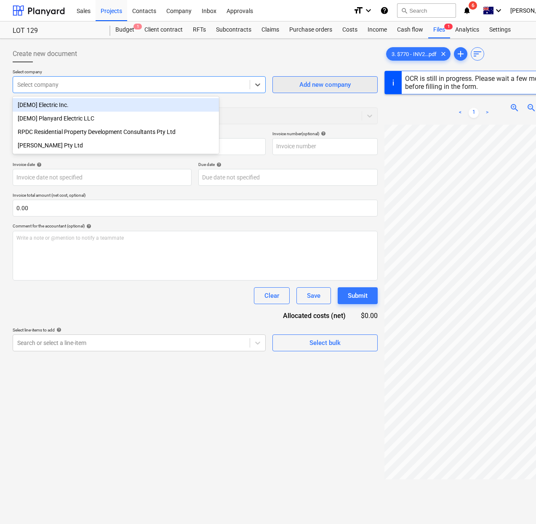
click at [299, 86] on div "Add new company" at bounding box center [324, 84] width 51 height 11
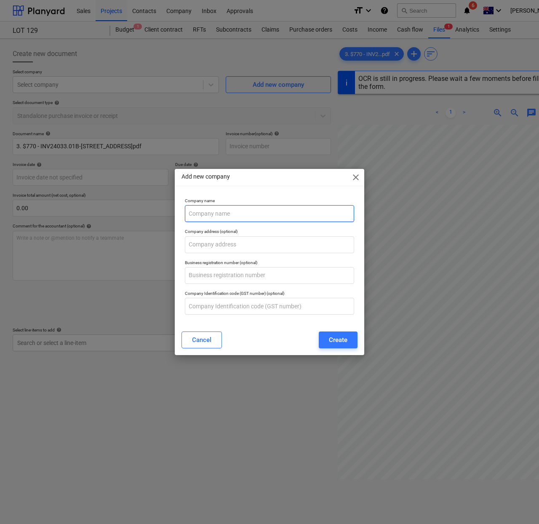
click at [243, 212] on input "text" at bounding box center [269, 213] width 169 height 17
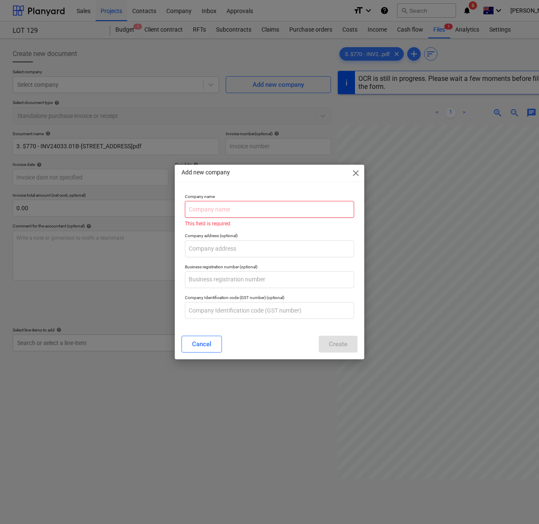
type input "24033"
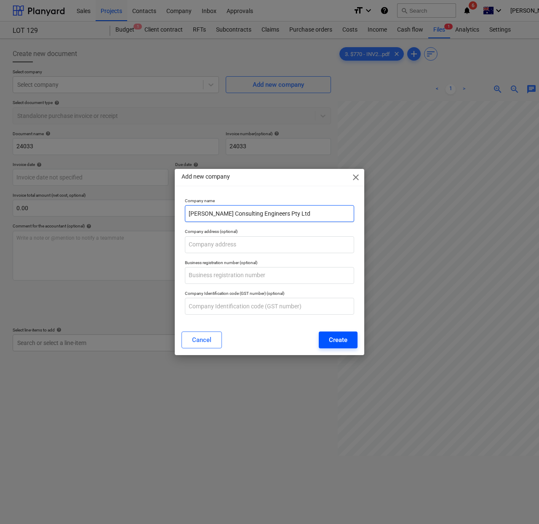
type input "Cates Consulting Engineers Pty Ltd"
click at [347, 341] on div "Create" at bounding box center [338, 339] width 19 height 11
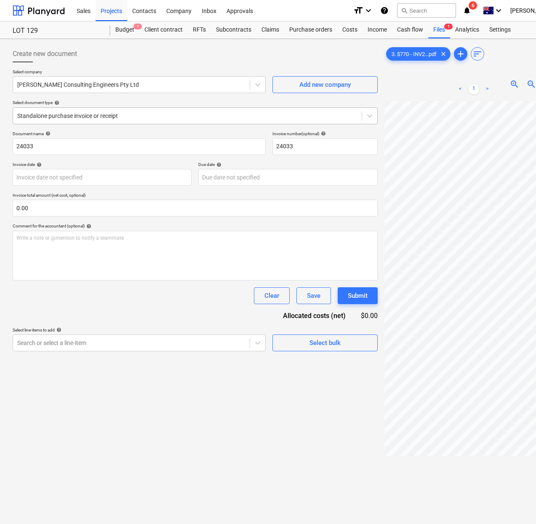
click at [176, 120] on div "Standalone purchase invoice or receipt" at bounding box center [187, 116] width 349 height 12
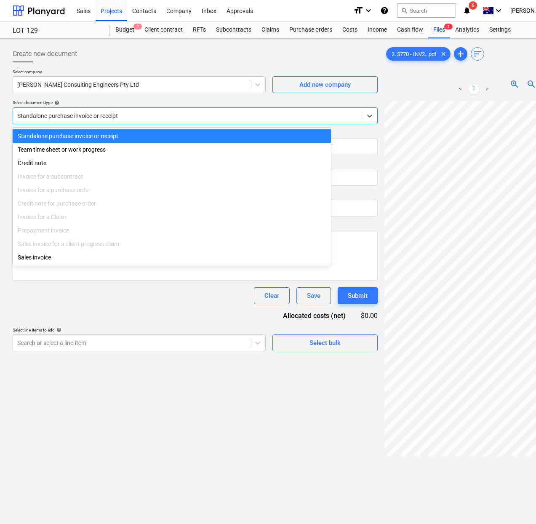
click at [176, 120] on div "Standalone purchase invoice or receipt" at bounding box center [187, 116] width 349 height 12
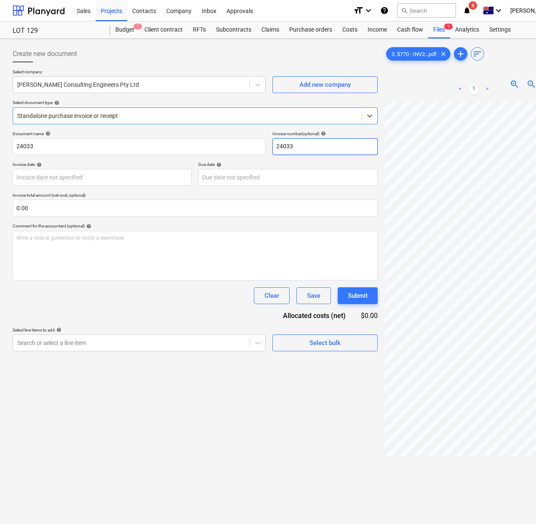
click at [272, 150] on input "24033" at bounding box center [324, 146] width 105 height 17
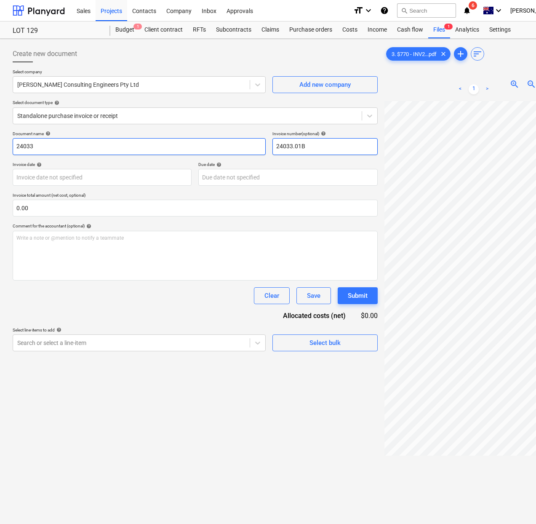
type input "24033.01B"
click at [58, 152] on input "24033" at bounding box center [139, 146] width 253 height 17
click at [272, 146] on input "24033.01B" at bounding box center [324, 146] width 105 height 17
click at [101, 150] on input "24033" at bounding box center [139, 146] width 253 height 17
paste input "24033.01B"
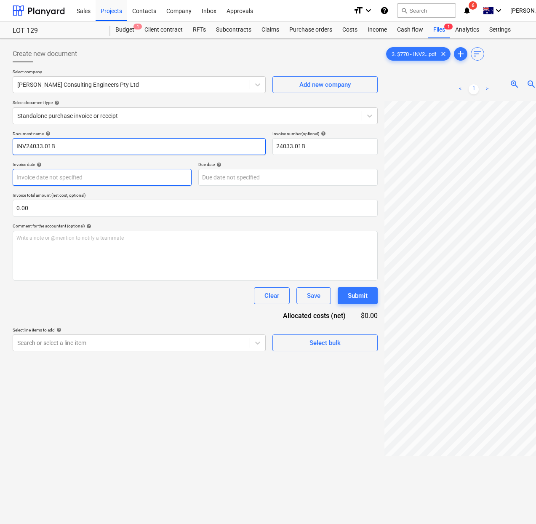
type input "INV24033.01B"
click at [109, 176] on body "Sales Projects Contacts Company Inbox Approvals format_size keyboard_arrow_down…" at bounding box center [268, 262] width 536 height 524
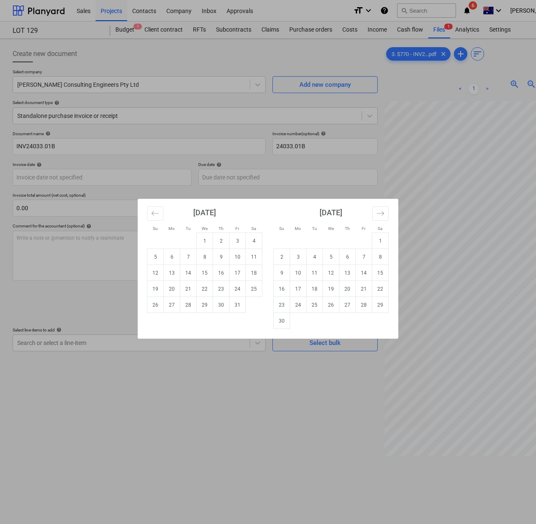
click at [134, 140] on div "Su Mo Tu We Th Fr Sa Su Mo Tu We Th Fr Sa September 2025 1 2 3 4 5 6 7 8 9 10 1…" at bounding box center [268, 262] width 536 height 524
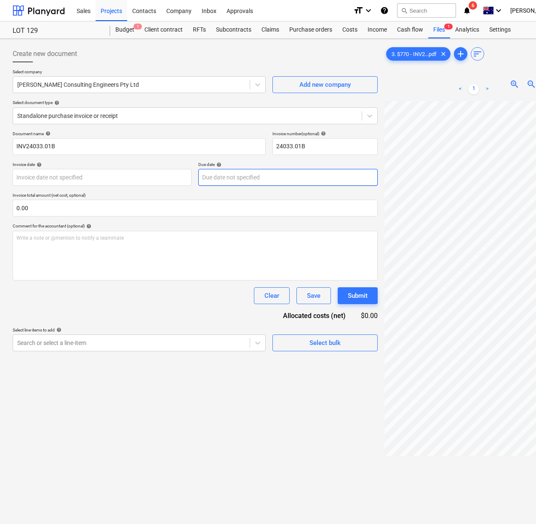
click at [198, 179] on body "Sales Projects Contacts Company Inbox Approvals format_size keyboard_arrow_down…" at bounding box center [268, 262] width 536 height 524
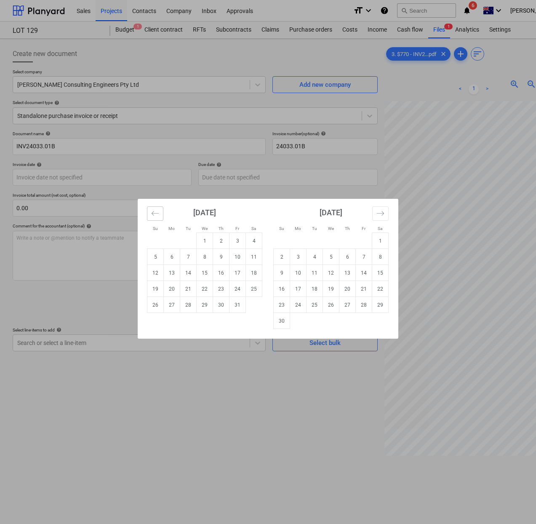
click at [158, 218] on button "Move backward to switch to the previous month." at bounding box center [155, 213] width 16 height 14
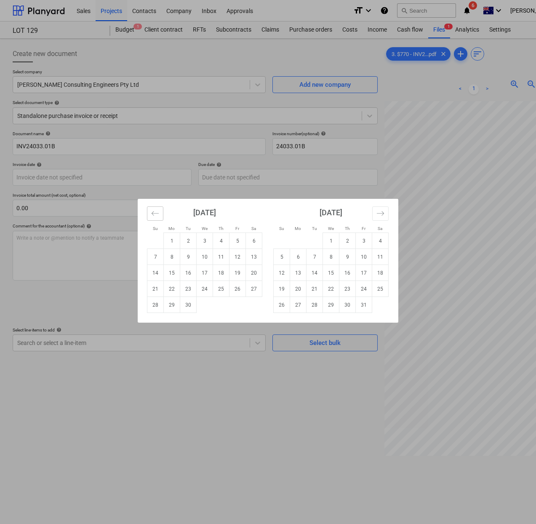
click at [158, 218] on button "Move backward to switch to the previous month." at bounding box center [155, 213] width 16 height 14
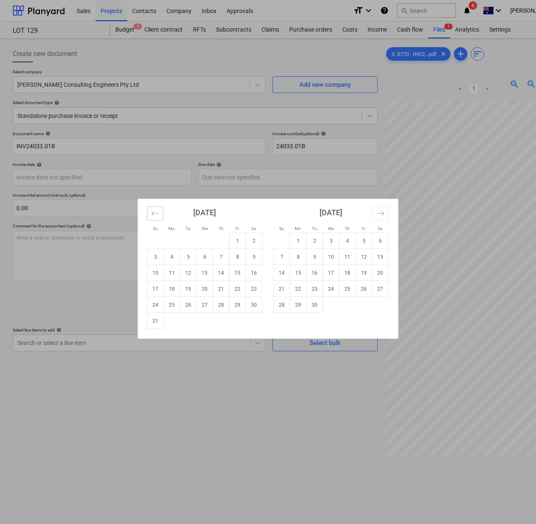
click at [158, 218] on button "Move backward to switch to the previous month." at bounding box center [155, 213] width 16 height 14
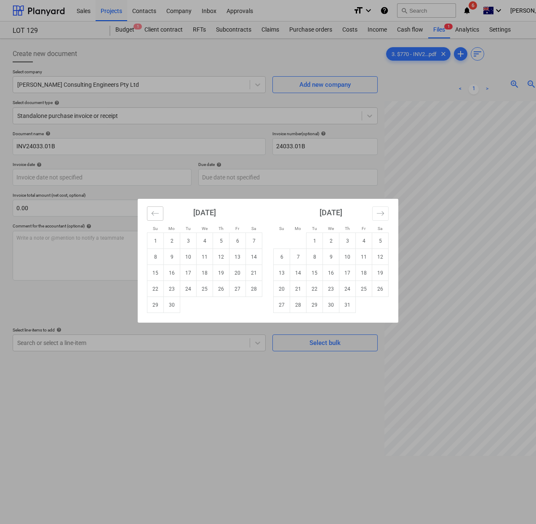
click at [158, 218] on button "Move backward to switch to the previous month." at bounding box center [155, 213] width 16 height 14
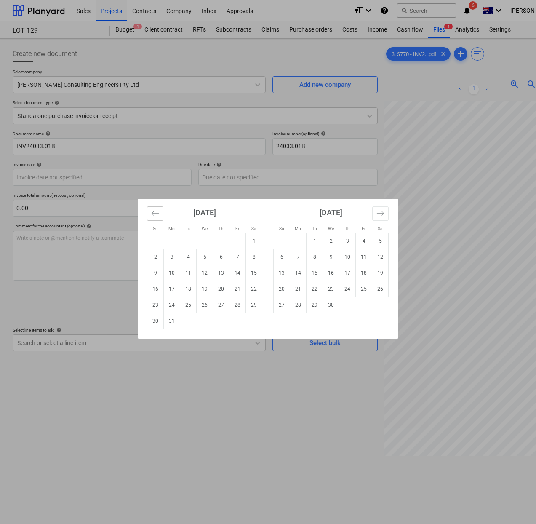
click at [158, 218] on button "Move backward to switch to the previous month." at bounding box center [155, 213] width 16 height 14
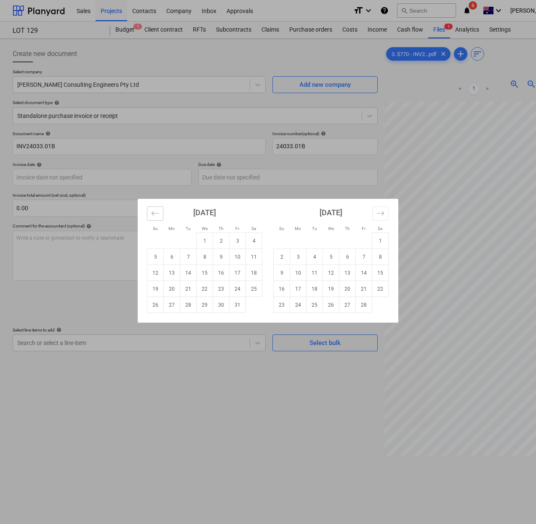
click at [158, 218] on button "Move backward to switch to the previous month." at bounding box center [155, 213] width 16 height 14
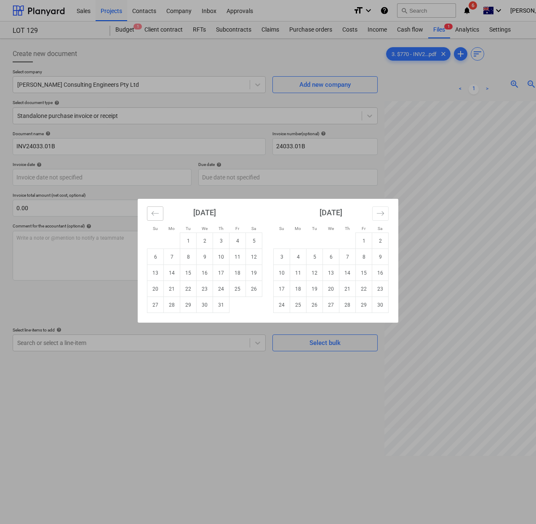
click at [158, 218] on button "Move backward to switch to the previous month." at bounding box center [155, 213] width 16 height 14
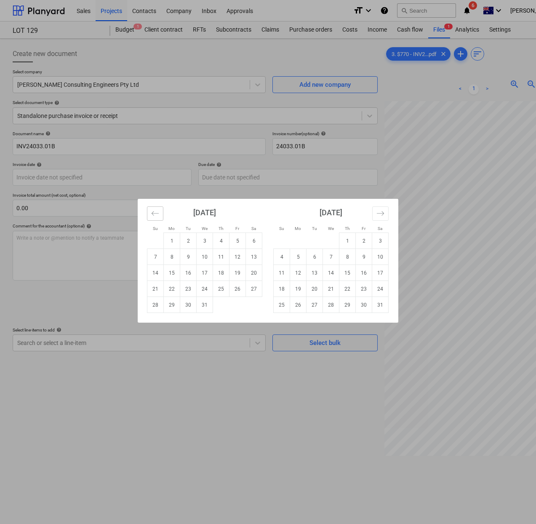
click at [158, 218] on button "Move backward to switch to the previous month." at bounding box center [155, 213] width 16 height 14
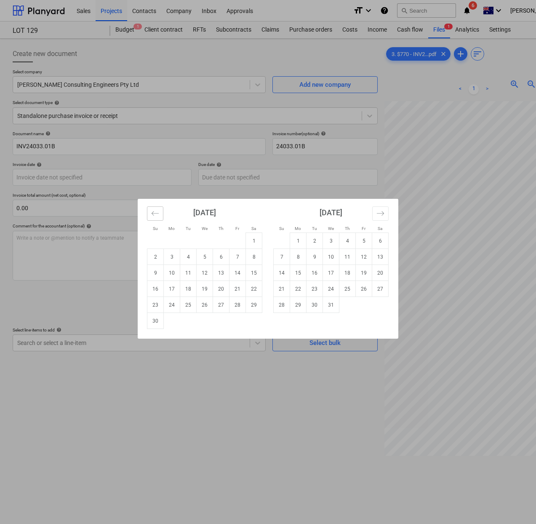
click at [158, 218] on button "Move backward to switch to the previous month." at bounding box center [155, 213] width 16 height 14
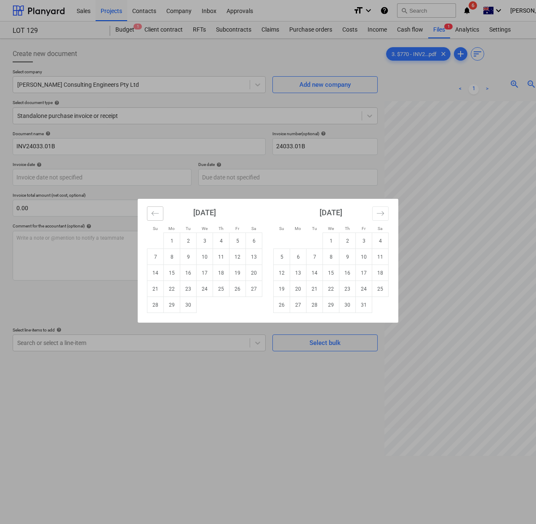
click at [158, 218] on button "Move backward to switch to the previous month." at bounding box center [155, 213] width 16 height 14
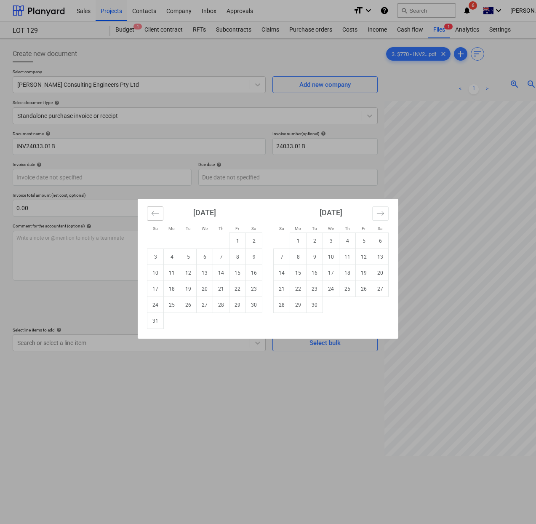
click at [158, 218] on button "Move backward to switch to the previous month." at bounding box center [155, 213] width 16 height 14
click at [189, 299] on td "27" at bounding box center [188, 305] width 16 height 16
type input "27 Feb 2024"
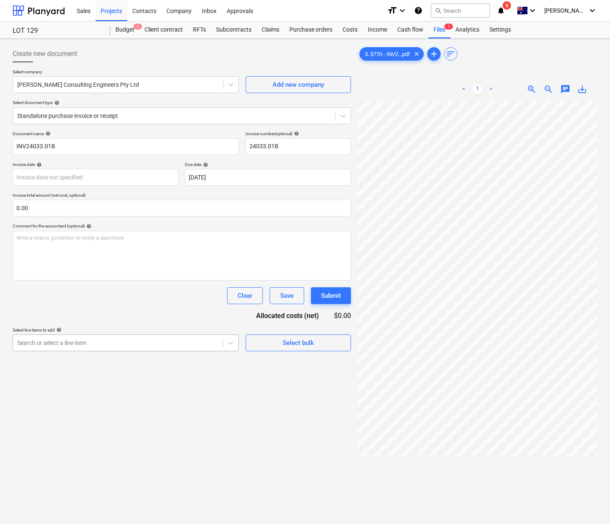
click at [167, 340] on div at bounding box center [117, 343] width 201 height 8
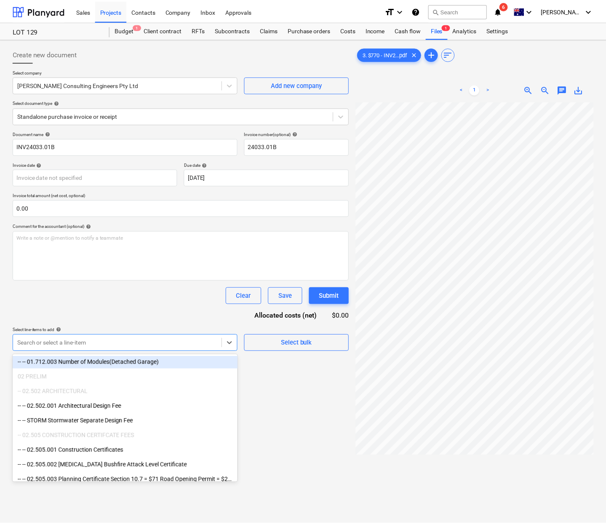
scroll to position [271, 0]
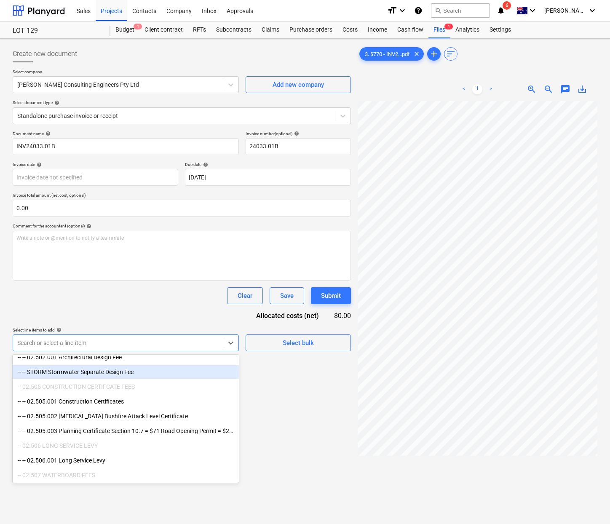
click at [99, 375] on div "-- -- STORM Stormwater Separate Design Fee" at bounding box center [126, 371] width 226 height 13
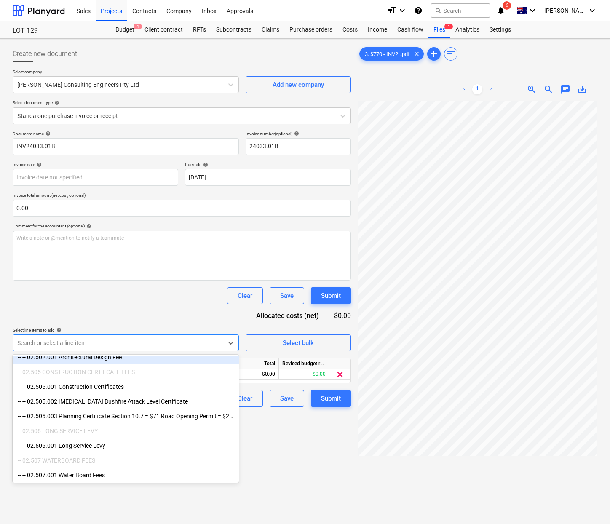
click at [270, 435] on div "Create new document Select company Cates Consulting Engineers Pty Ltd Add new c…" at bounding box center [181, 323] width 345 height 563
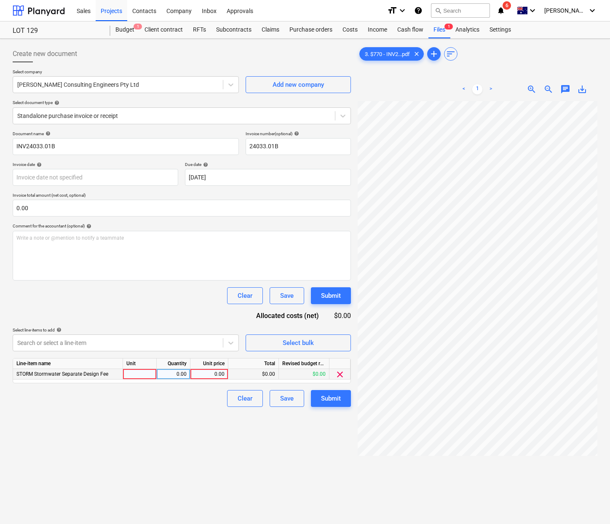
click at [131, 376] on div at bounding box center [140, 374] width 34 height 11
type input "item"
type input "700"
click at [212, 459] on div "Create new document Select company Cates Consulting Engineers Pty Ltd Add new c…" at bounding box center [181, 323] width 345 height 563
click at [337, 397] on div "Submit" at bounding box center [331, 398] width 20 height 11
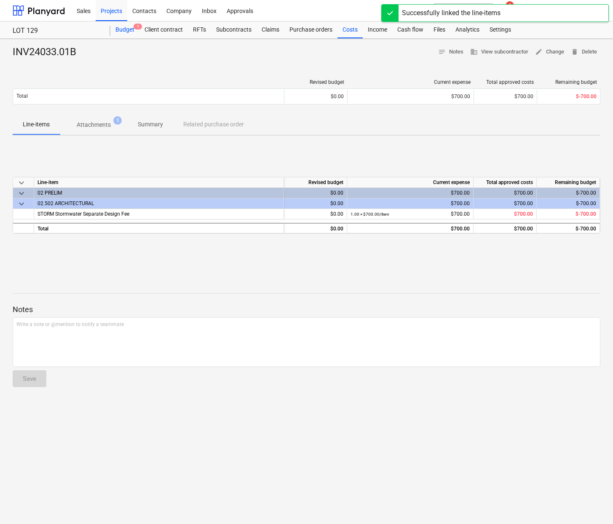
click at [127, 29] on div "Budget 1" at bounding box center [124, 29] width 29 height 17
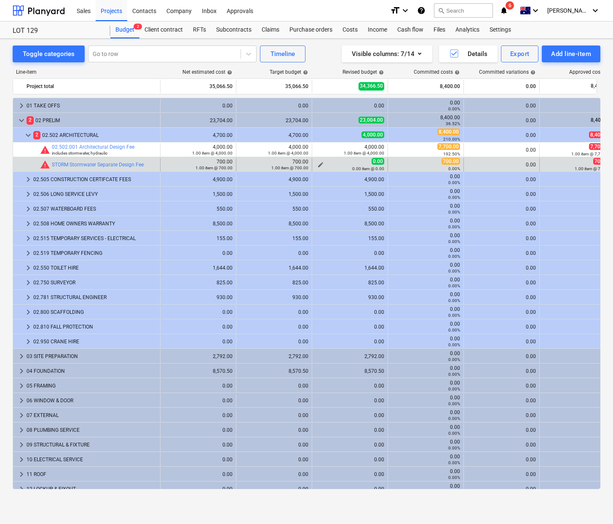
click at [321, 166] on div "0.00 item @ 0.00" at bounding box center [349, 169] width 69 height 6
click at [319, 163] on span "edit" at bounding box center [320, 164] width 7 height 7
type textarea "x"
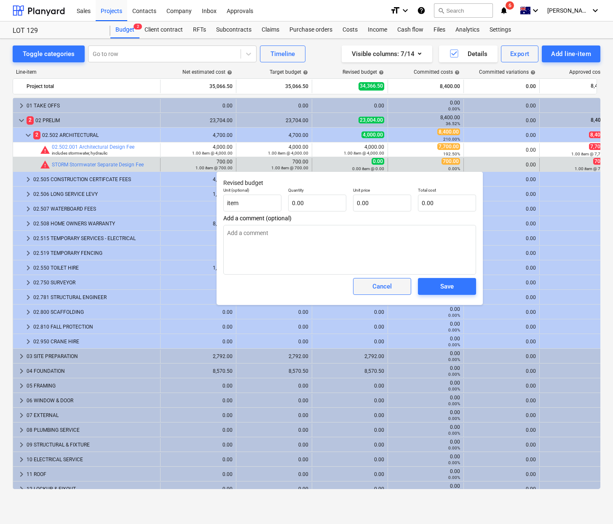
click at [402, 284] on button "Cancel" at bounding box center [382, 286] width 58 height 17
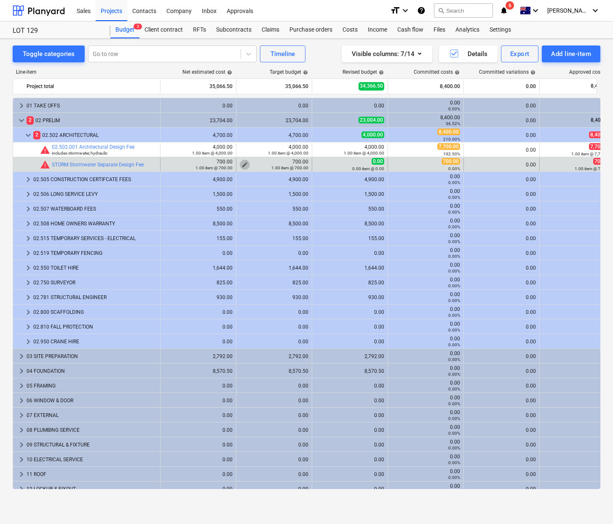
click at [243, 163] on span "edit" at bounding box center [244, 164] width 7 height 7
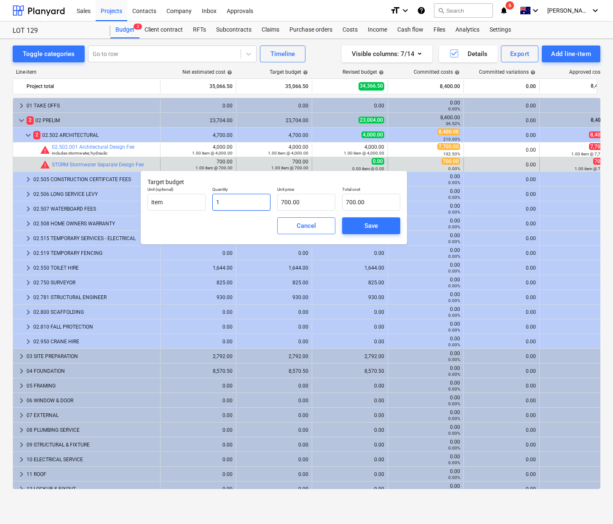
click at [233, 202] on input "1" at bounding box center [241, 202] width 58 height 17
type input "1="
type input "0.00"
type input "1"
type input "700.00"
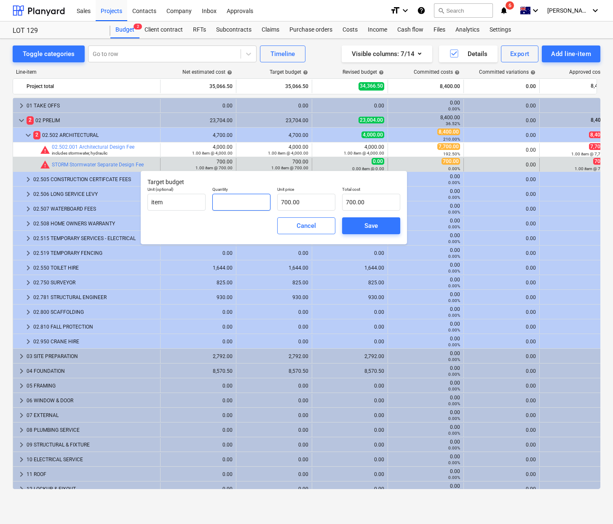
type input "0.00"
click at [364, 230] on div "Save" at bounding box center [370, 225] width 13 height 11
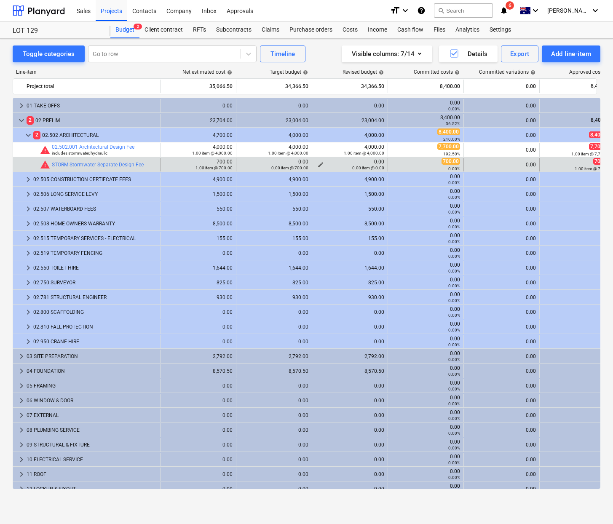
click at [374, 162] on div "0.00 0.00 item @ 0.00" at bounding box center [349, 165] width 69 height 12
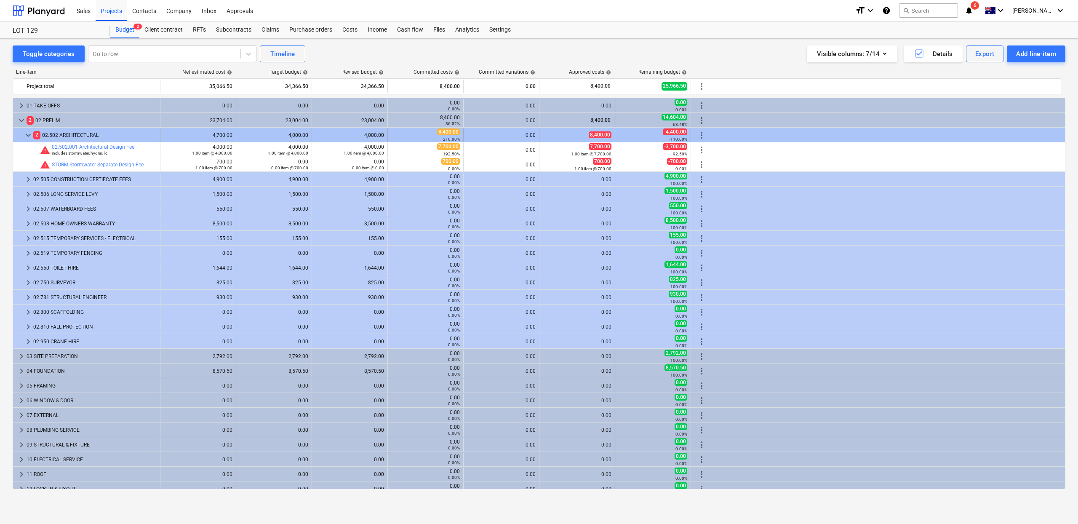
click at [29, 136] on span "keyboard_arrow_down" at bounding box center [28, 135] width 10 height 10
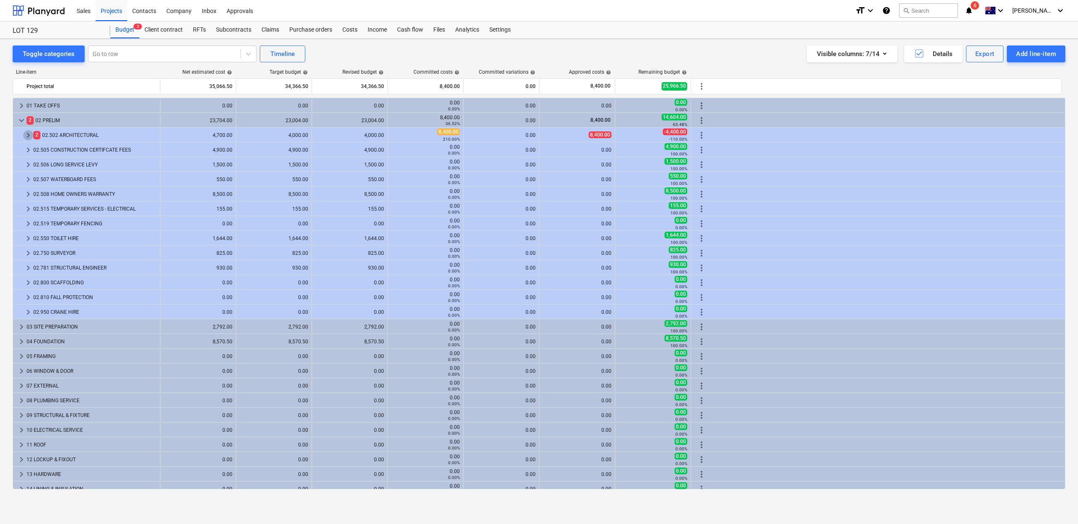
click at [29, 136] on span "keyboard_arrow_right" at bounding box center [28, 135] width 10 height 10
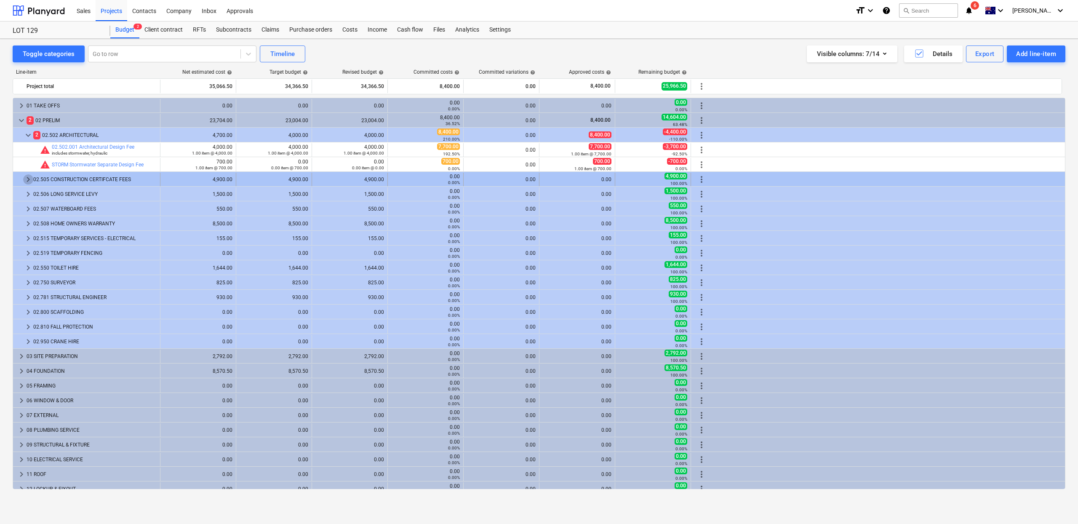
click at [25, 179] on span "keyboard_arrow_right" at bounding box center [28, 179] width 10 height 10
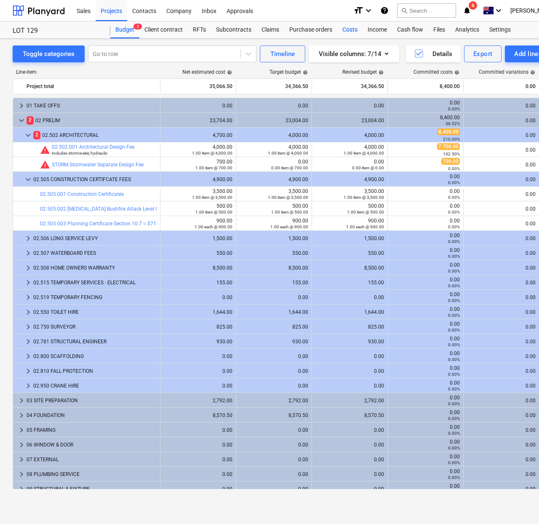
click at [353, 28] on div "Costs" at bounding box center [349, 29] width 25 height 17
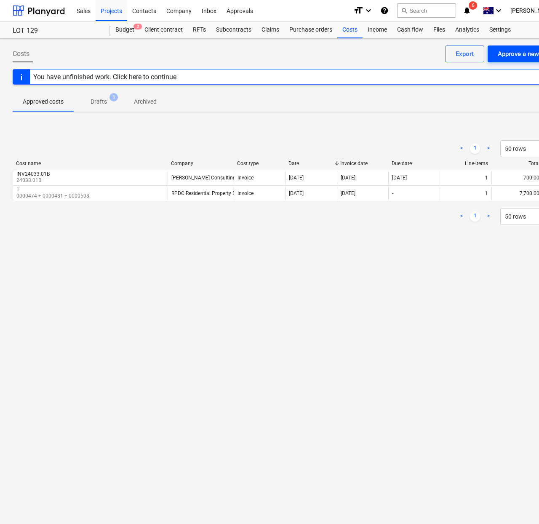
click at [500, 58] on div "Approve a new cost" at bounding box center [526, 53] width 56 height 11
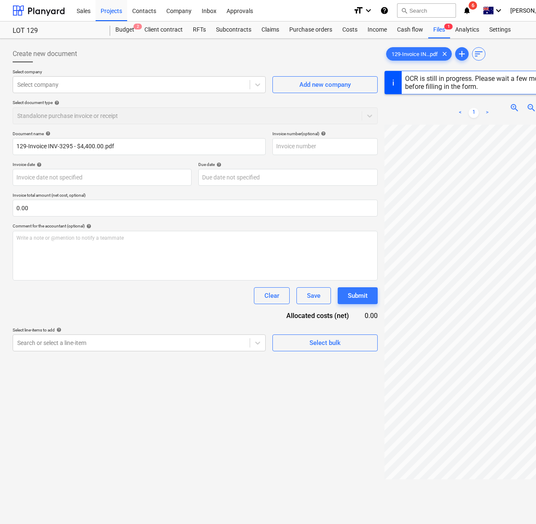
type input "INV-3295"
type input "14 Jun 2024"
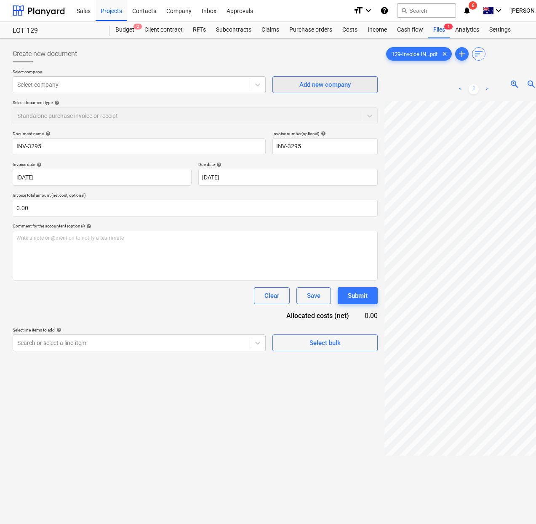
click at [299, 88] on div "Add new company" at bounding box center [324, 84] width 51 height 11
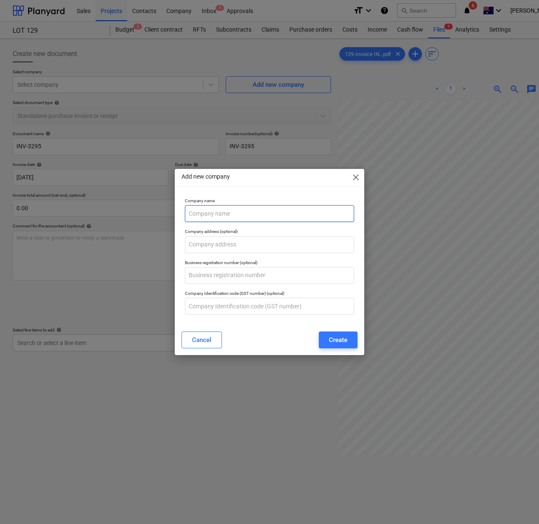
click at [244, 217] on input "text" at bounding box center [269, 213] width 169 height 17
paste input "United Building Certifiers Pty Ltd"
type input "United Building Certifiers Pty Ltd"
click at [345, 346] on button "Create" at bounding box center [338, 339] width 39 height 17
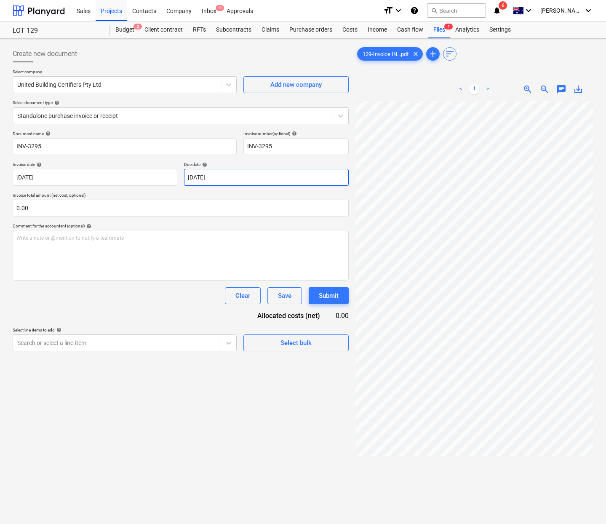
click at [269, 179] on body "Sales Projects Contacts Company Inbox 1 Approvals format_size keyboard_arrow_do…" at bounding box center [303, 262] width 606 height 524
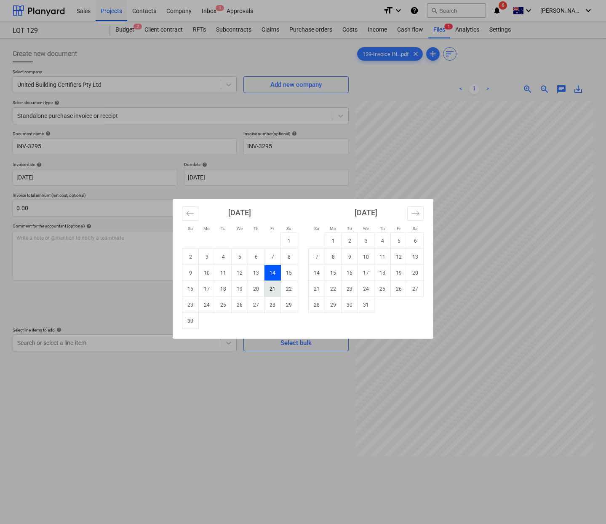
click at [275, 290] on td "21" at bounding box center [272, 289] width 16 height 16
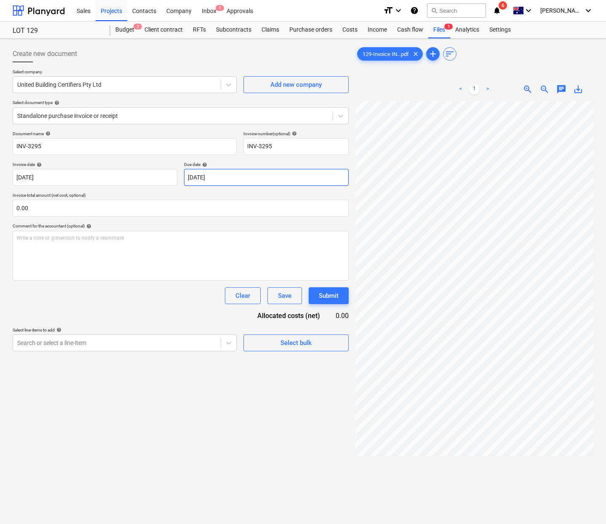
click at [285, 172] on body "Sales Projects Contacts Company Inbox 1 Approvals format_size keyboard_arrow_do…" at bounding box center [303, 262] width 606 height 524
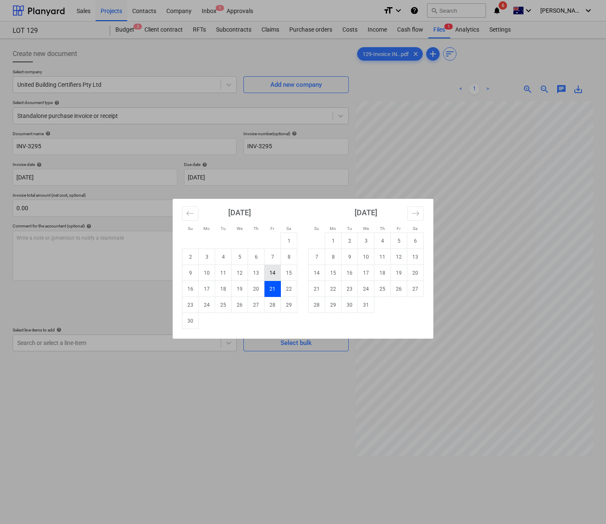
click at [267, 275] on td "14" at bounding box center [272, 273] width 16 height 16
type input "14 Jun 2024"
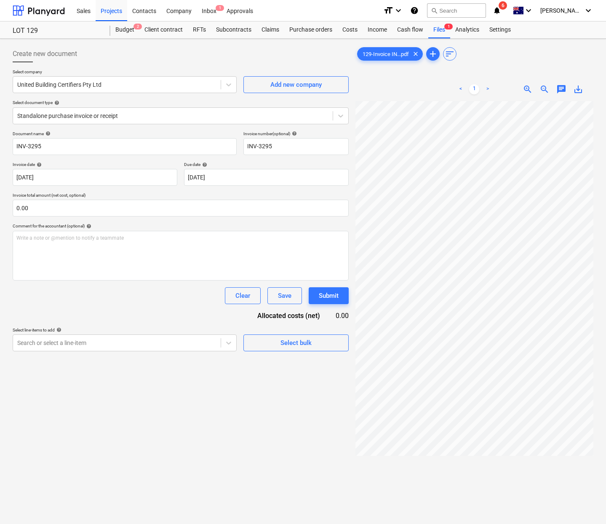
click at [286, 377] on div "Create new document Select company United Building Certifiers Pty Ltd Add new c…" at bounding box center [180, 323] width 343 height 563
click at [180, 353] on div "Create new document Select company United Building Certifiers Pty Ltd Add new c…" at bounding box center [180, 323] width 343 height 563
click at [180, 347] on div at bounding box center [116, 343] width 199 height 8
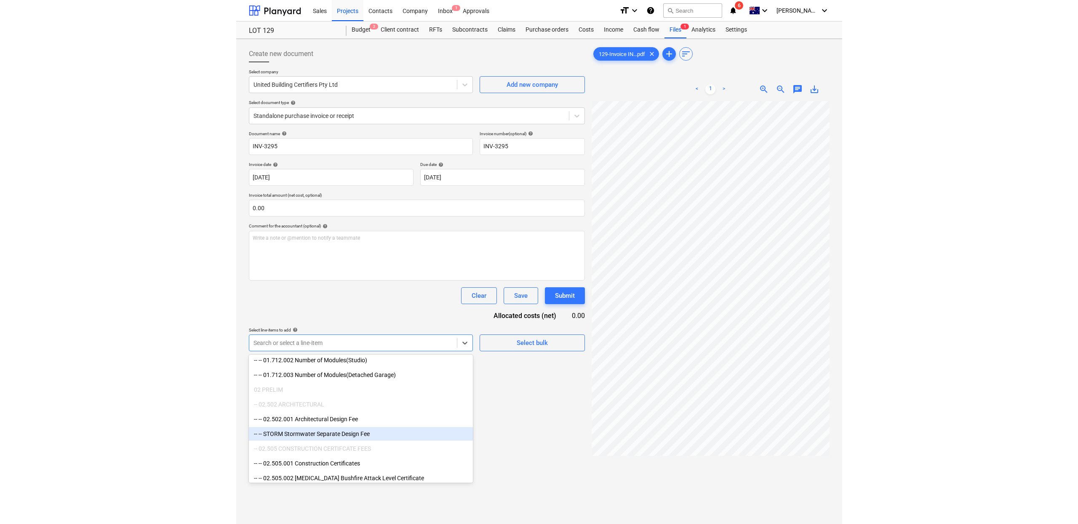
scroll to position [213, 0]
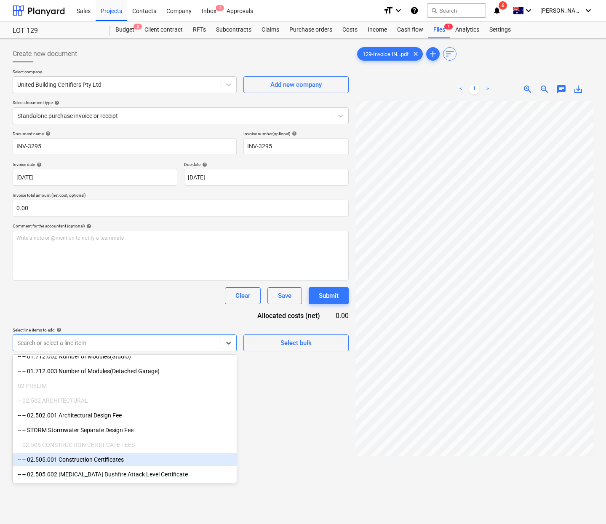
click at [128, 461] on div "-- -- 02.505.001 Construction Certificates" at bounding box center [125, 459] width 224 height 13
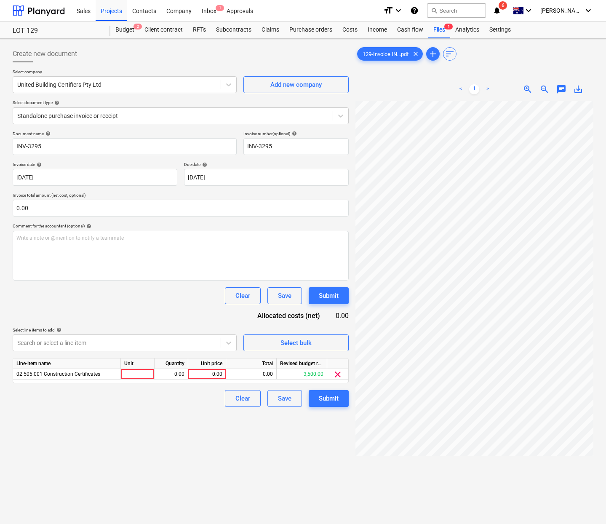
click at [294, 434] on div "Create new document Select company United Building Certifiers Pty Ltd Add new c…" at bounding box center [180, 323] width 343 height 563
click at [129, 373] on div at bounding box center [138, 374] width 34 height 11
type input "1"
click at [172, 377] on div "0.00" at bounding box center [171, 374] width 27 height 11
type input "1"
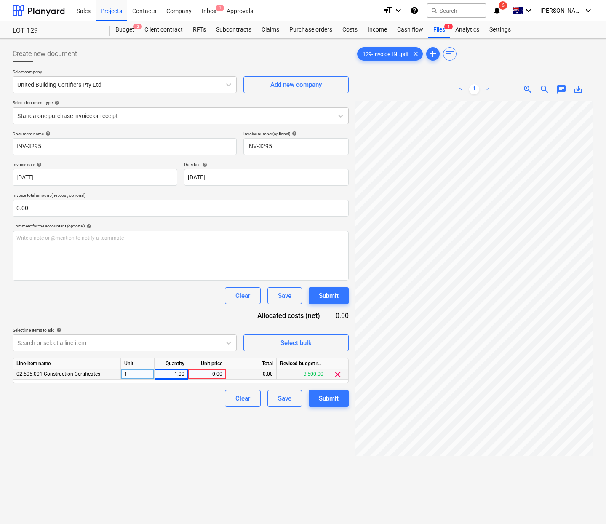
click at [139, 374] on div "1" at bounding box center [138, 374] width 34 height 11
type input "item"
click at [103, 425] on div "Create new document Select company United Building Certifiers Pty Ltd Add new c…" at bounding box center [180, 323] width 343 height 563
click at [142, 376] on div "item" at bounding box center [138, 374] width 34 height 11
drag, startPoint x: 162, startPoint y: 419, endPoint x: 165, endPoint y: 403, distance: 15.4
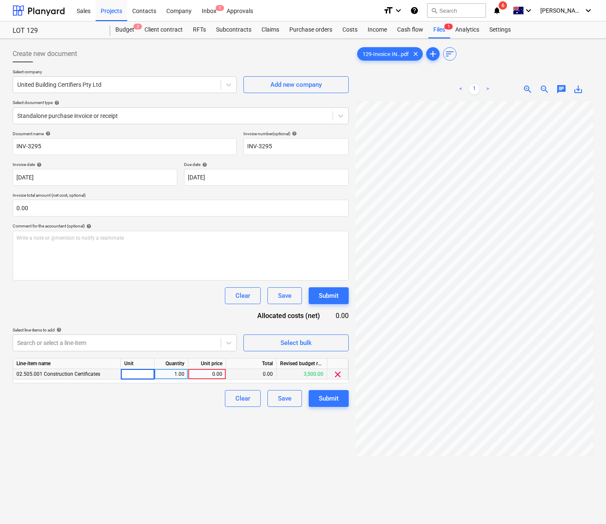
click at [162, 419] on div "Create new document Select company United Building Certifiers Pty Ltd Add new c…" at bounding box center [180, 323] width 343 height 563
click at [167, 375] on div "1.00" at bounding box center [171, 374] width 27 height 11
click at [195, 376] on div "0.00" at bounding box center [207, 374] width 31 height 11
type input "4000"
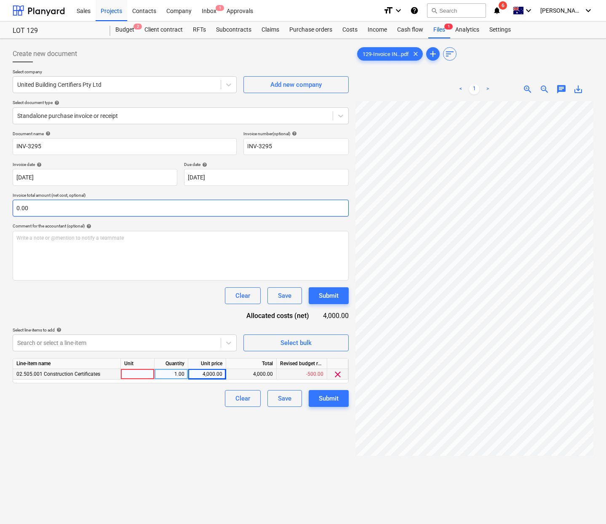
click at [176, 212] on input "0.00" at bounding box center [181, 208] width 336 height 17
click at [167, 212] on input "text" at bounding box center [181, 208] width 336 height 17
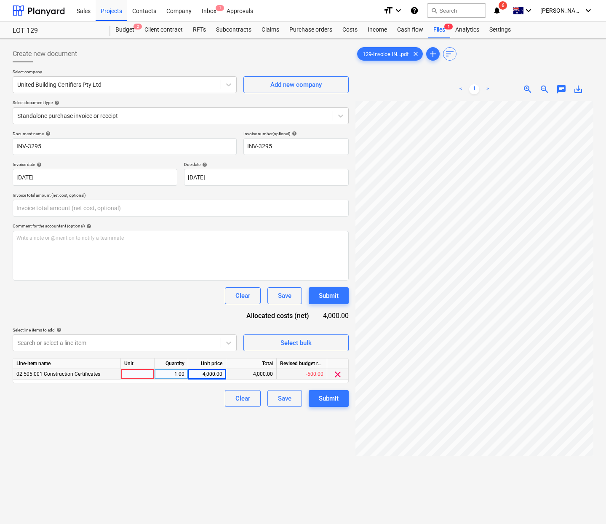
type input "0.00"
click at [175, 464] on div "Create new document Select company United Building Certifiers Pty Ltd Add new c…" at bounding box center [180, 323] width 343 height 563
click at [103, 210] on input "text" at bounding box center [181, 208] width 336 height 17
click at [338, 398] on div "Submit" at bounding box center [329, 398] width 20 height 11
click at [138, 372] on div at bounding box center [138, 374] width 34 height 11
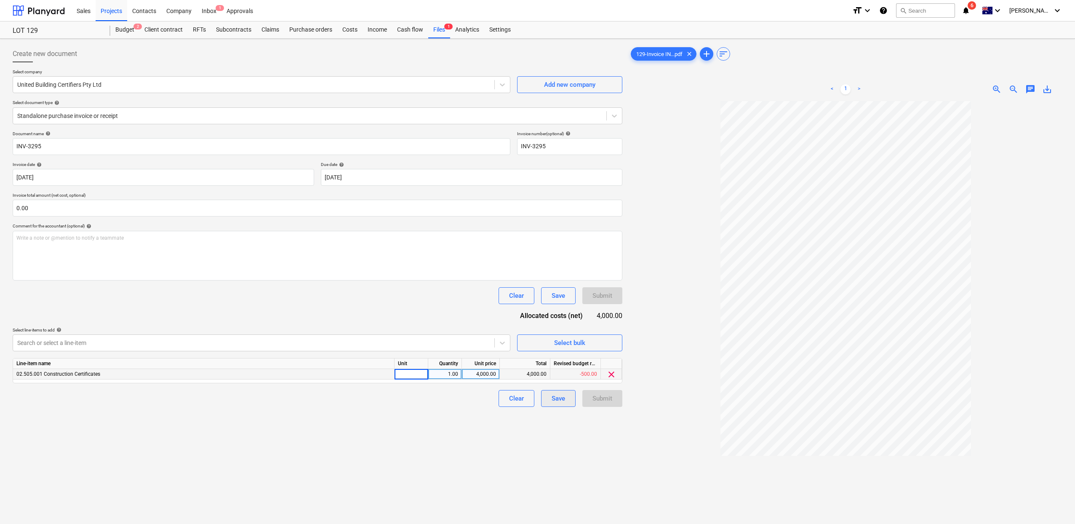
click at [556, 394] on div "Save" at bounding box center [558, 398] width 13 height 11
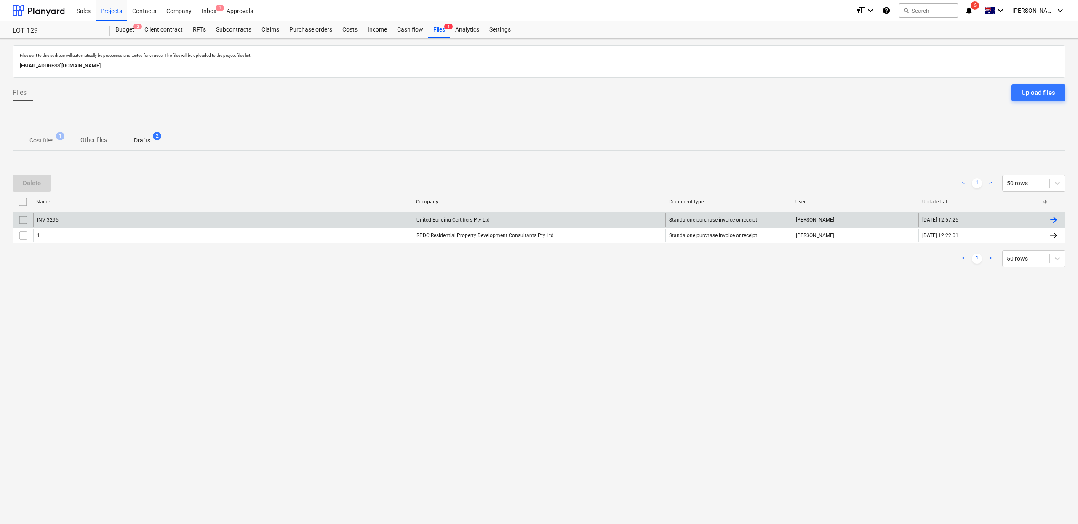
click at [119, 219] on div "INV-3295" at bounding box center [222, 219] width 379 height 13
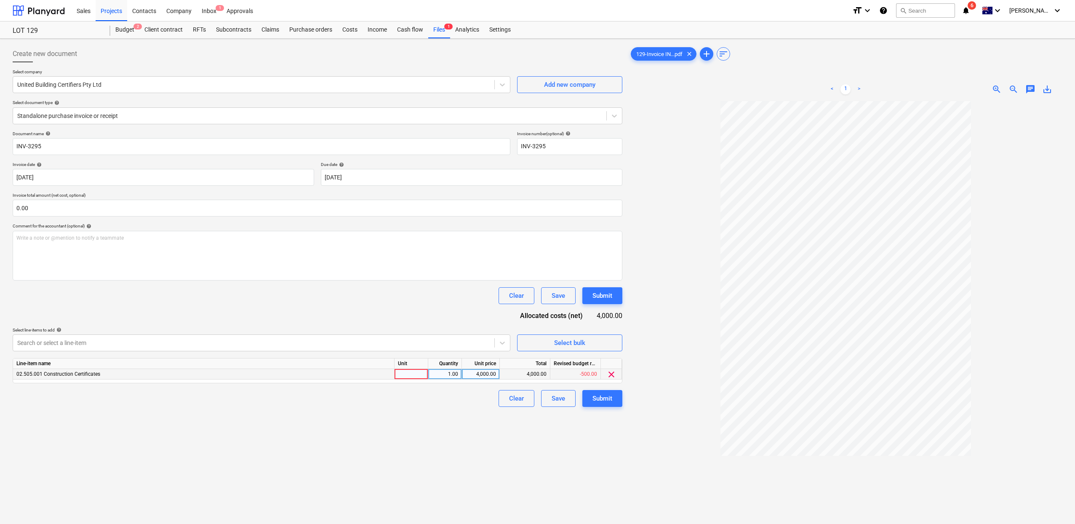
click at [399, 372] on div at bounding box center [412, 374] width 34 height 11
click at [590, 395] on button "Submit" at bounding box center [602, 398] width 40 height 17
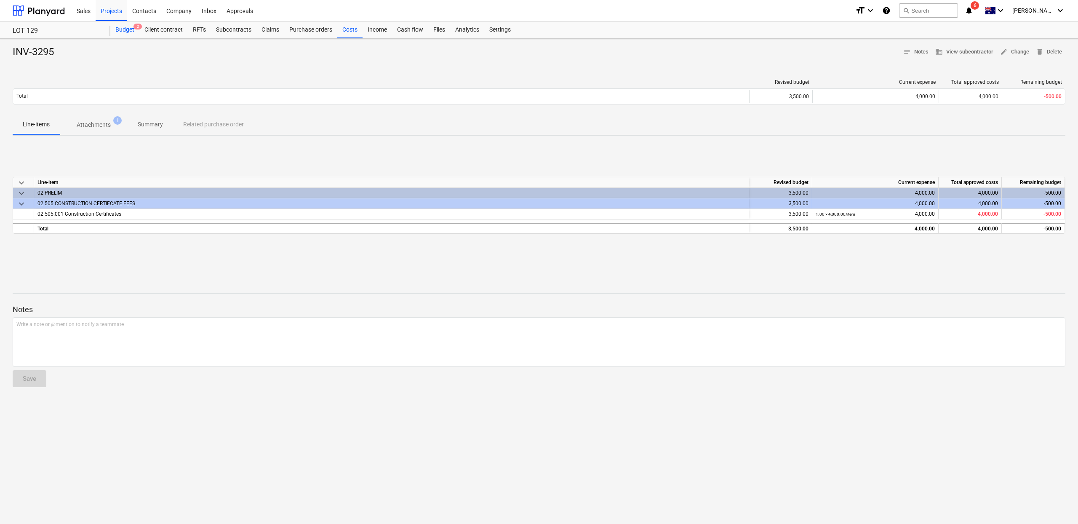
click at [115, 32] on div "Budget 2" at bounding box center [124, 29] width 29 height 17
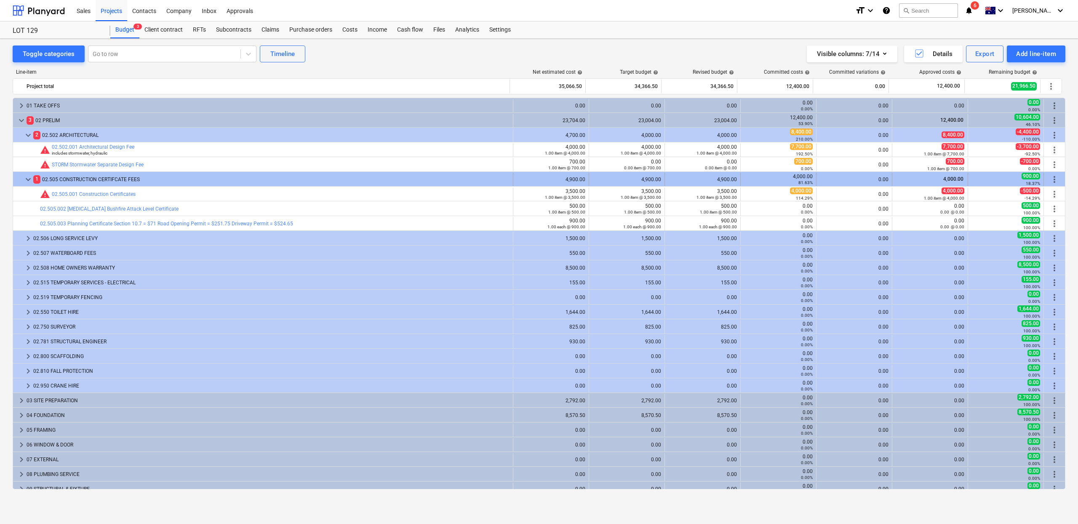
click at [29, 182] on span "keyboard_arrow_down" at bounding box center [28, 179] width 10 height 10
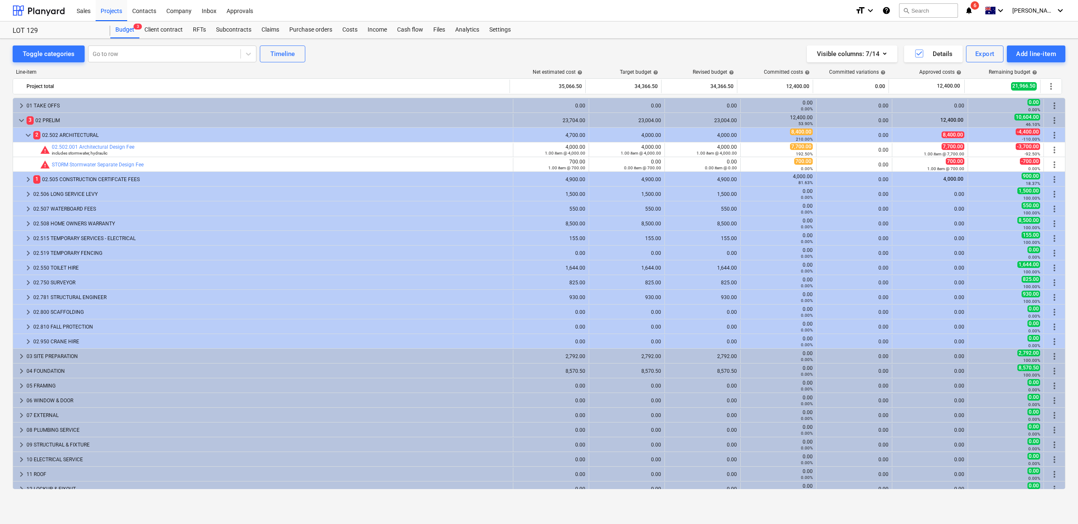
click at [29, 182] on span "keyboard_arrow_right" at bounding box center [28, 179] width 10 height 10
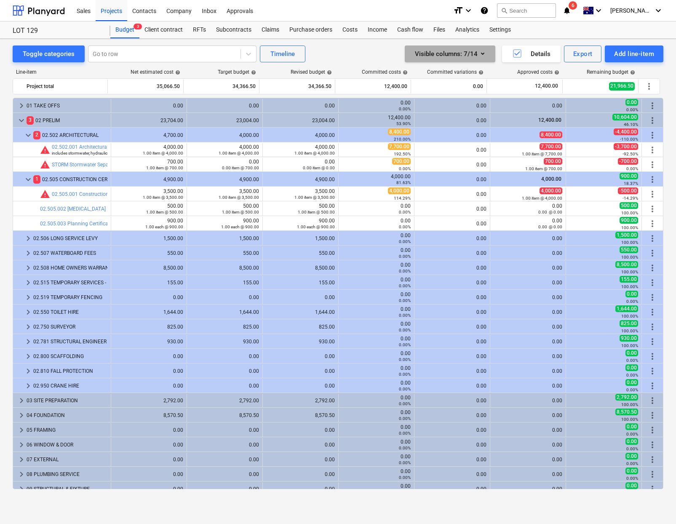
click at [461, 50] on div "Visible columns : 7/14" at bounding box center [450, 53] width 70 height 11
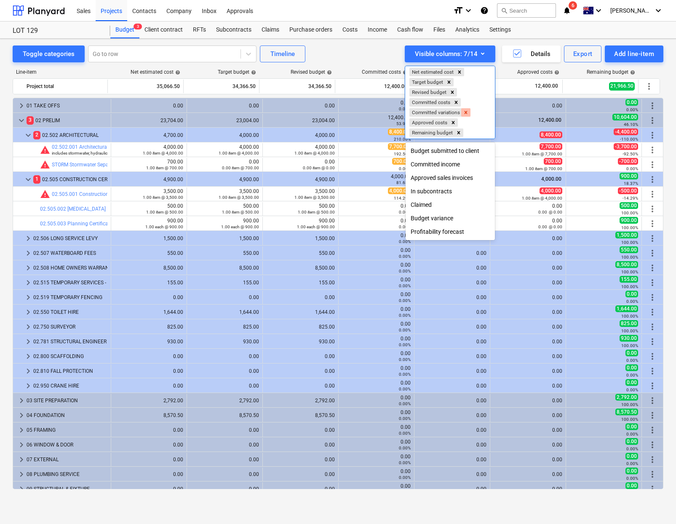
click at [464, 111] on icon "Remove Committed variations" at bounding box center [466, 113] width 6 height 6
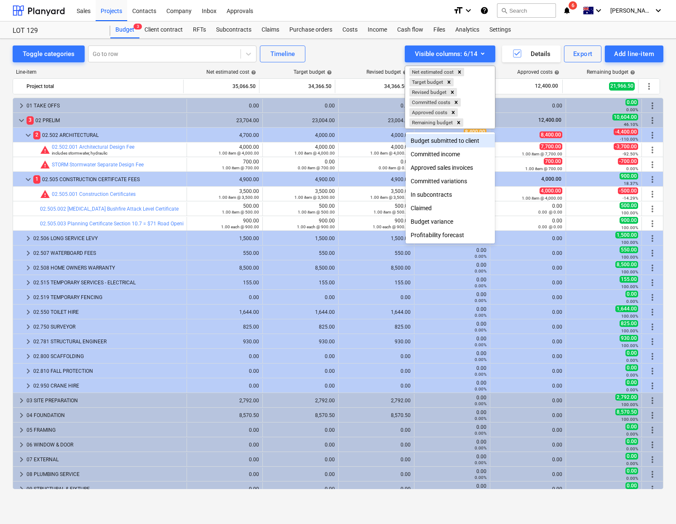
click at [349, 51] on div at bounding box center [338, 262] width 676 height 524
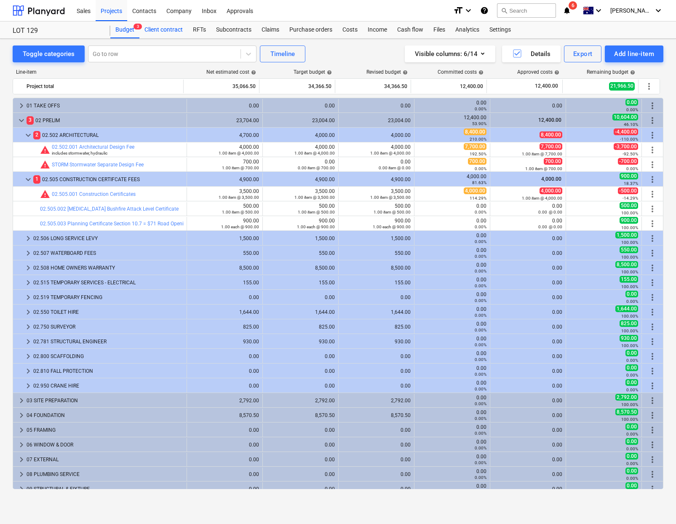
click at [168, 29] on div "Client contract" at bounding box center [163, 29] width 48 height 17
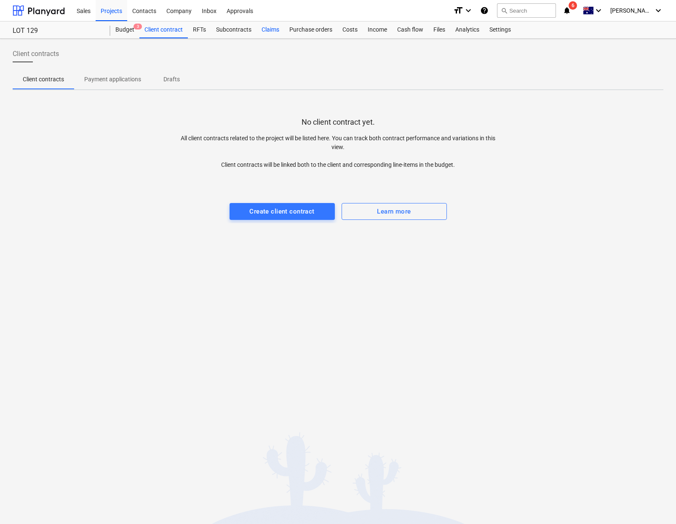
click at [266, 33] on div "Claims" at bounding box center [270, 29] width 28 height 17
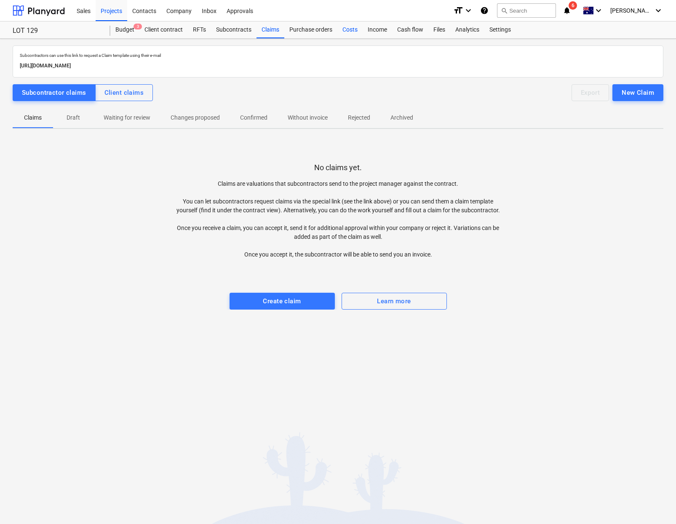
click at [352, 31] on div "Costs" at bounding box center [349, 29] width 25 height 17
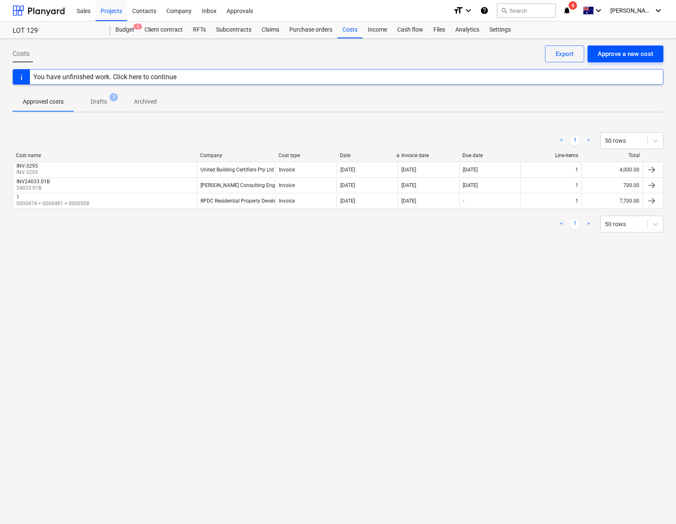
click at [606, 59] on button "Approve a new cost" at bounding box center [626, 53] width 76 height 17
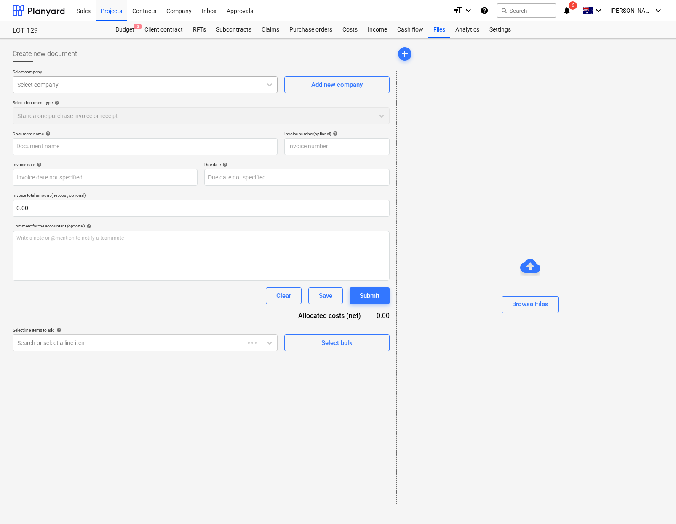
click at [193, 83] on div at bounding box center [137, 84] width 240 height 8
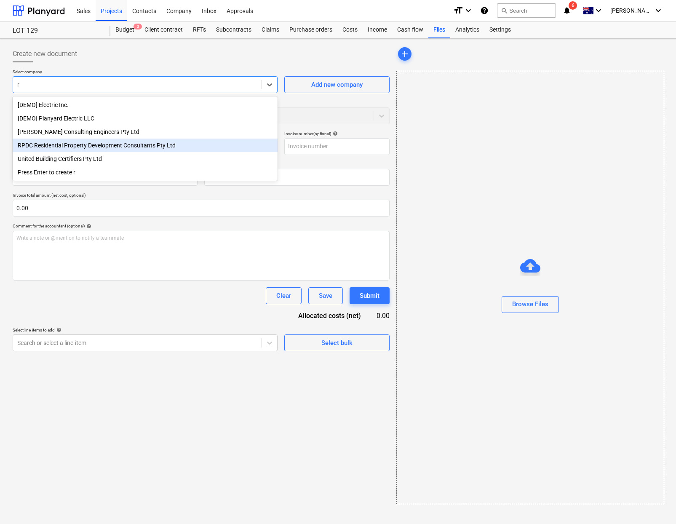
click at [97, 149] on div "RPDC Residential Property Development Consultants Pty Ltd" at bounding box center [145, 145] width 265 height 13
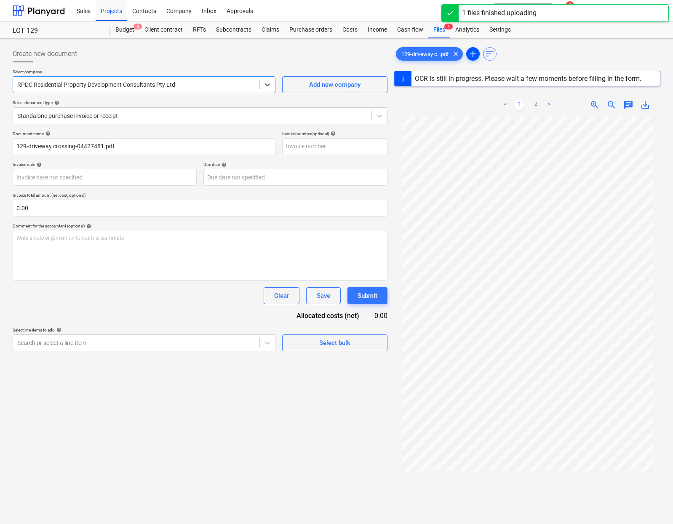
click at [472, 59] on button "add" at bounding box center [472, 53] width 13 height 13
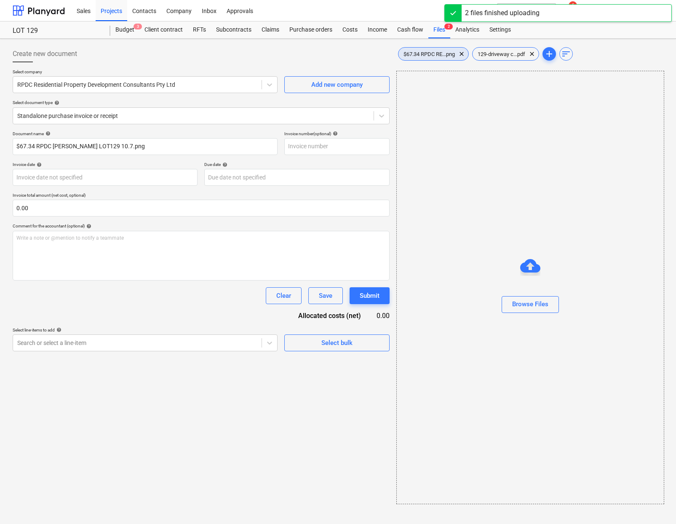
click at [438, 57] on div "$67.34 RPDC RE...png clear" at bounding box center [433, 53] width 71 height 13
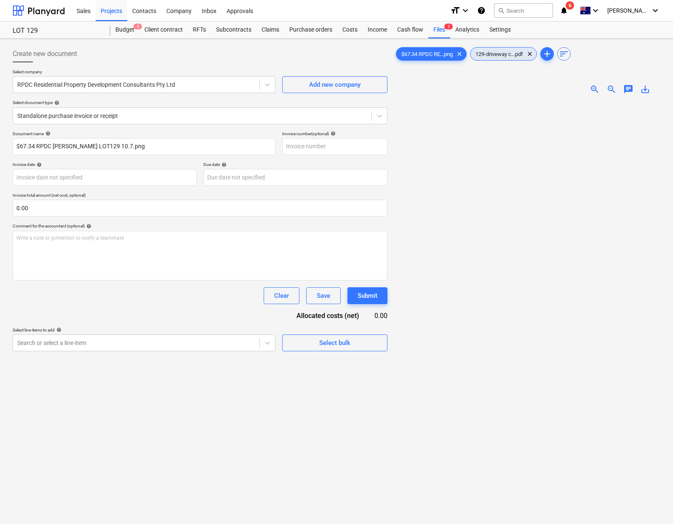
click at [513, 57] on div "129-driveway c...pdf clear" at bounding box center [503, 53] width 67 height 13
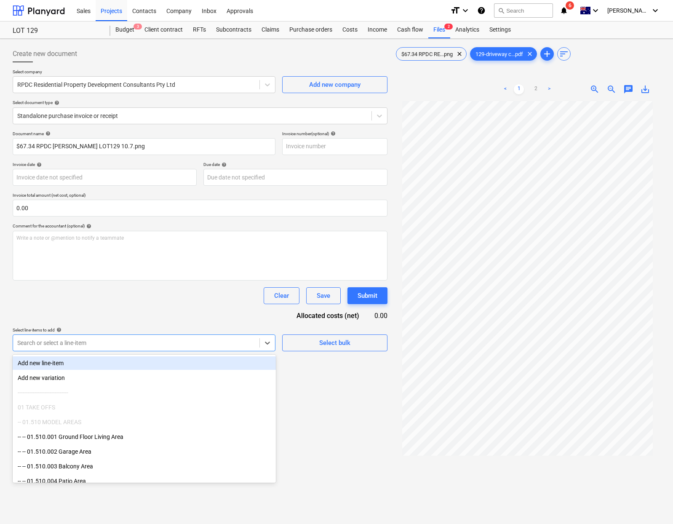
click at [136, 340] on div at bounding box center [136, 343] width 238 height 8
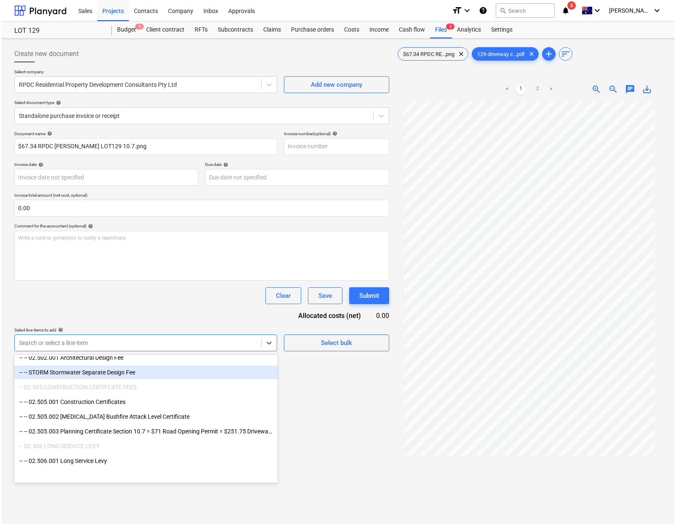
scroll to position [289, 0]
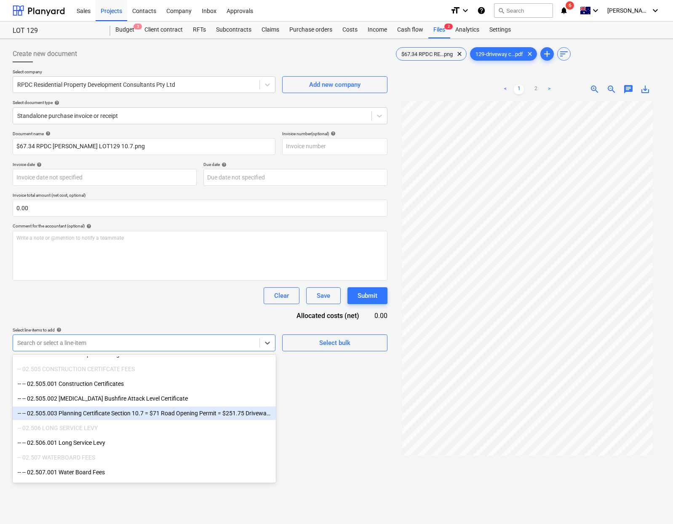
click at [123, 419] on div "-- -- 02.505.003 Planning Certificate Section 10.7 = $71 Road Opening Permit = …" at bounding box center [144, 412] width 263 height 13
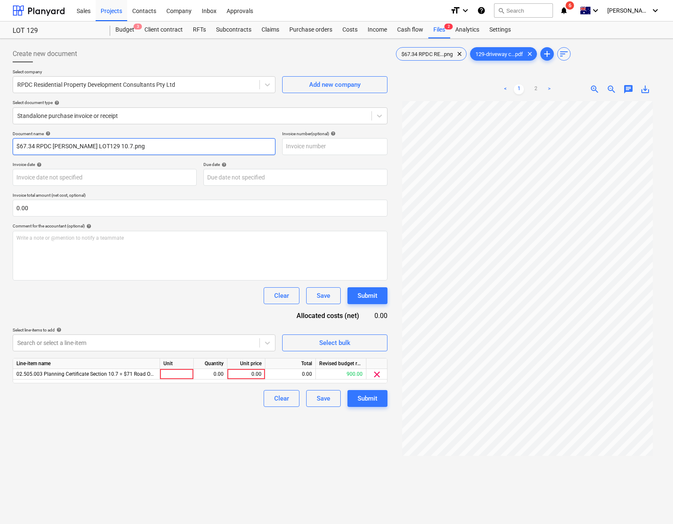
click at [124, 148] on input "$67.34 RPDC REIM LOT129 10.7.png" at bounding box center [144, 146] width 263 height 17
click at [176, 374] on div at bounding box center [177, 374] width 34 height 11
click at [257, 375] on div "0.00" at bounding box center [246, 374] width 31 height 11
click at [137, 140] on input "$67.34 RPDC REIM LOT129 10.7.png" at bounding box center [144, 146] width 263 height 17
click at [136, 152] on input "$67.34 RPDC REIM LOT129 10.7.png" at bounding box center [144, 146] width 263 height 17
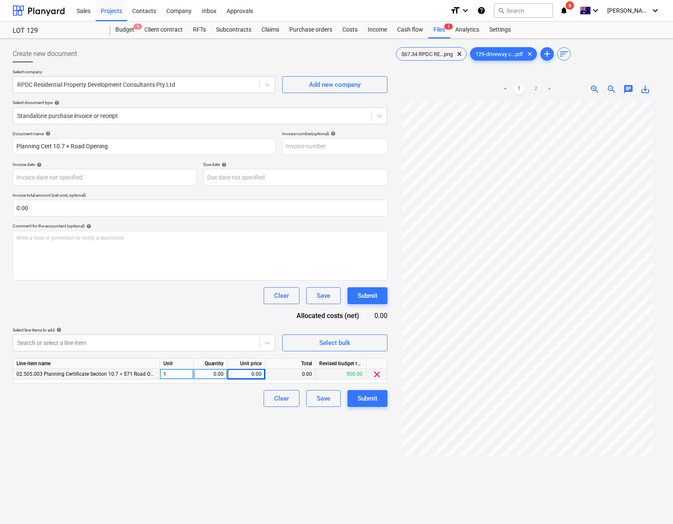
click at [243, 374] on div "0.00" at bounding box center [246, 374] width 31 height 11
click at [226, 374] on div "0.00" at bounding box center [211, 374] width 34 height 11
click at [321, 432] on div "Create new document Select company RPDC Residential Property Development Consul…" at bounding box center [200, 323] width 382 height 563
click at [371, 402] on div "Submit" at bounding box center [368, 398] width 20 height 11
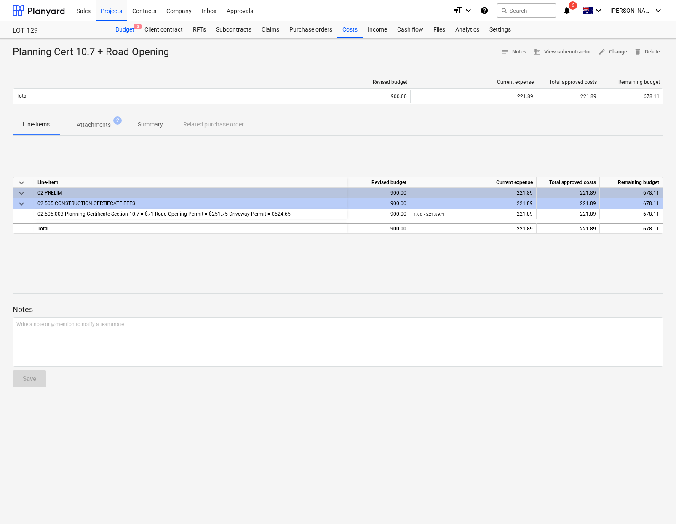
click at [131, 35] on div "Budget 3" at bounding box center [124, 29] width 29 height 17
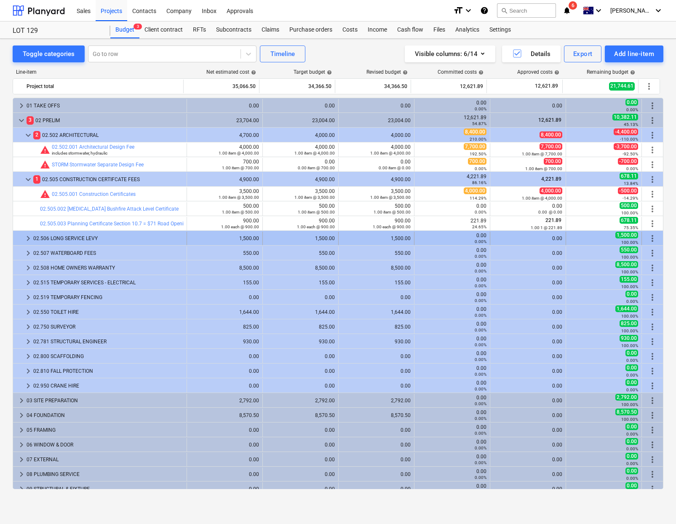
click at [27, 238] on span "keyboard_arrow_right" at bounding box center [28, 238] width 10 height 10
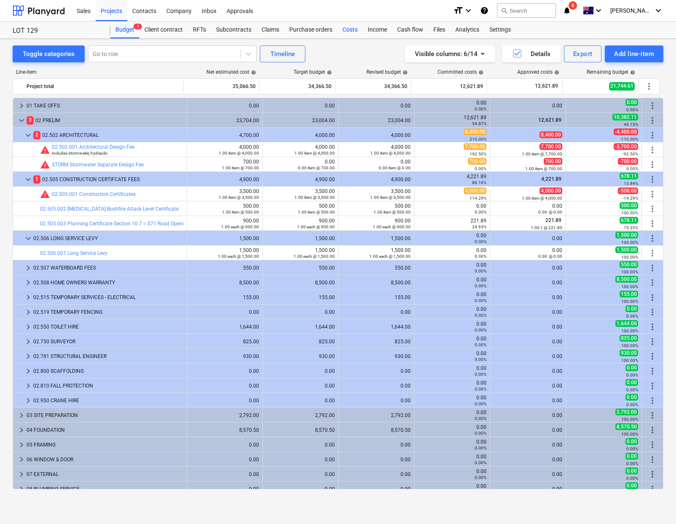
click at [347, 29] on div "Costs" at bounding box center [349, 29] width 25 height 17
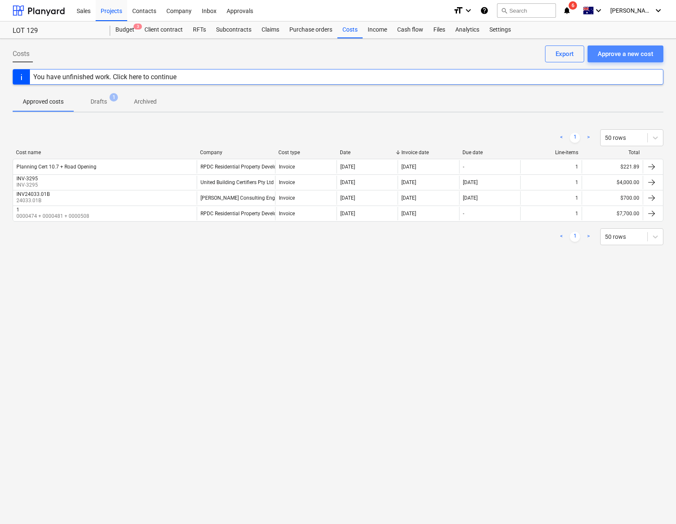
click at [604, 55] on div "Approve a new cost" at bounding box center [626, 53] width 56 height 11
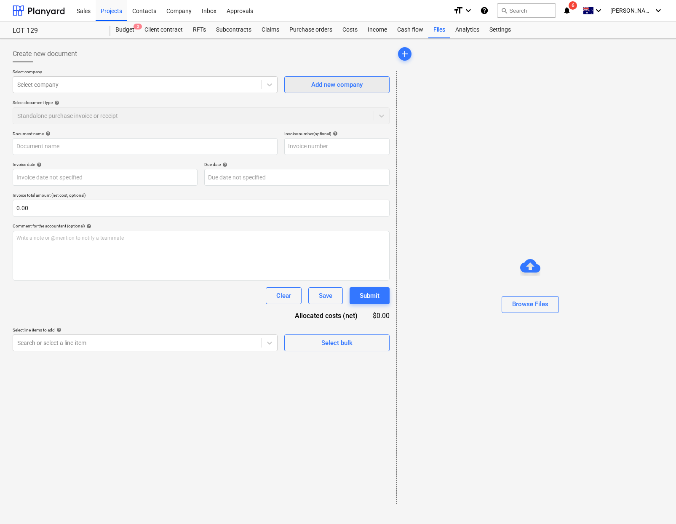
click at [336, 87] on div "Add new company" at bounding box center [336, 84] width 51 height 11
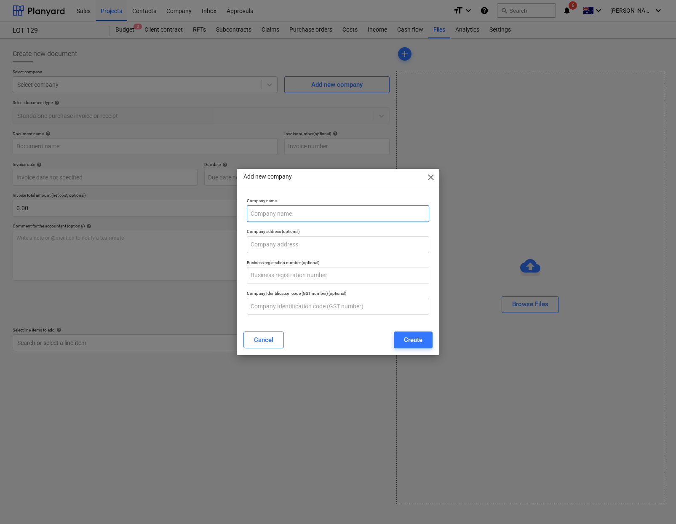
click at [308, 213] on input "text" at bounding box center [338, 213] width 183 height 17
type input "L"
type input "Long Service Corporation"
click at [408, 341] on div "Create" at bounding box center [413, 339] width 19 height 11
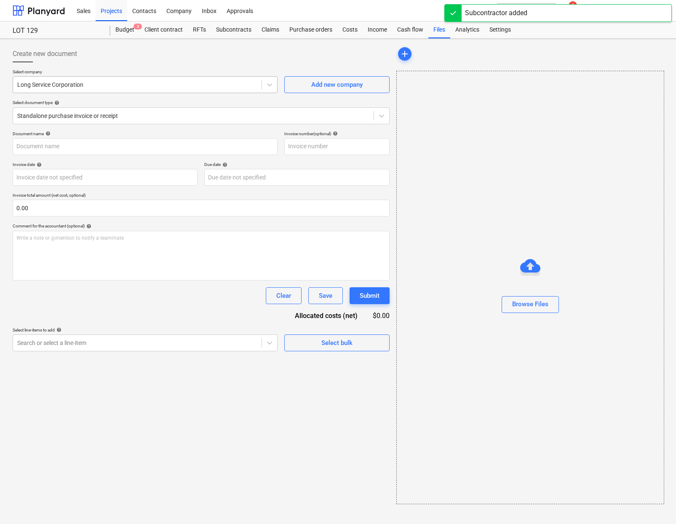
click at [20, 82] on div at bounding box center [137, 84] width 240 height 8
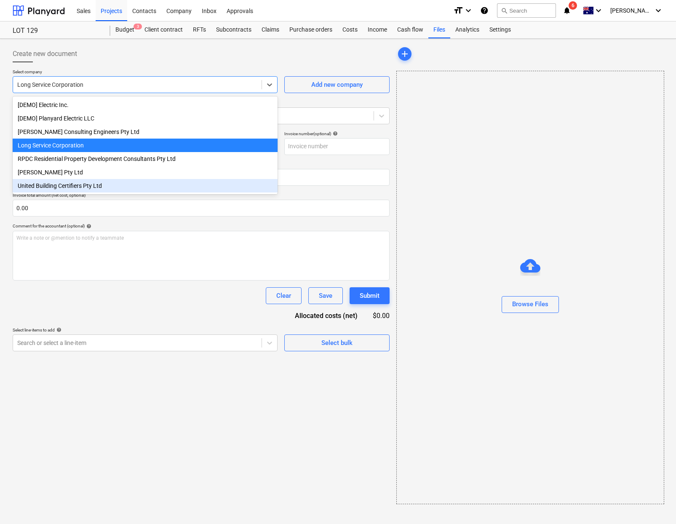
click at [216, 312] on div "Document name help Invoice number (optional) help Invoice date help Press the d…" at bounding box center [201, 241] width 377 height 220
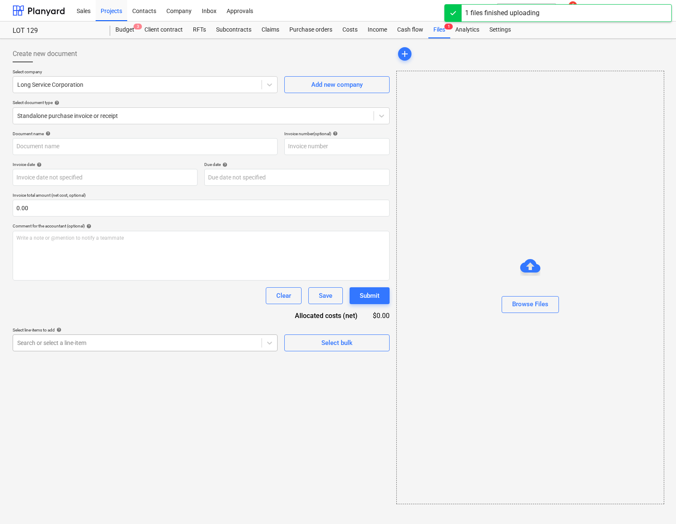
type input "129-LevyReceipt.pdf"
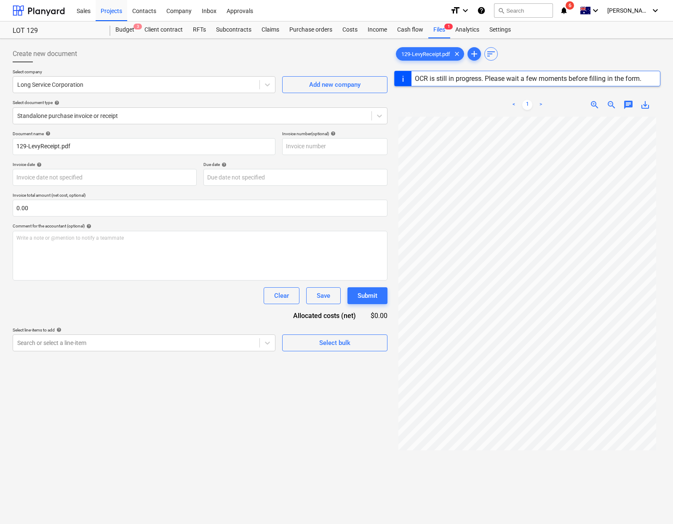
type input "14 Jun 2024"
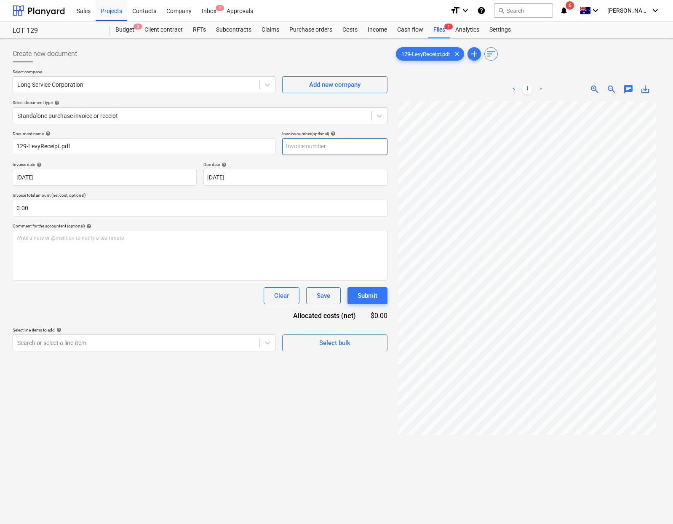
click at [330, 147] on input "text" at bounding box center [334, 146] width 105 height 17
click at [201, 342] on div at bounding box center [136, 343] width 238 height 8
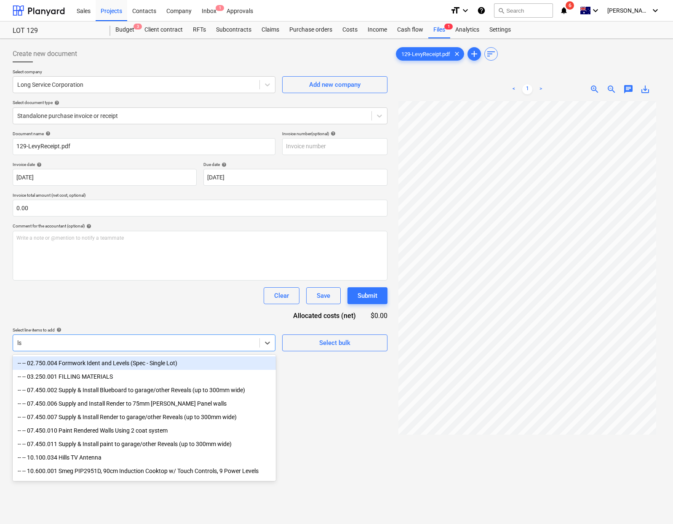
type input "l"
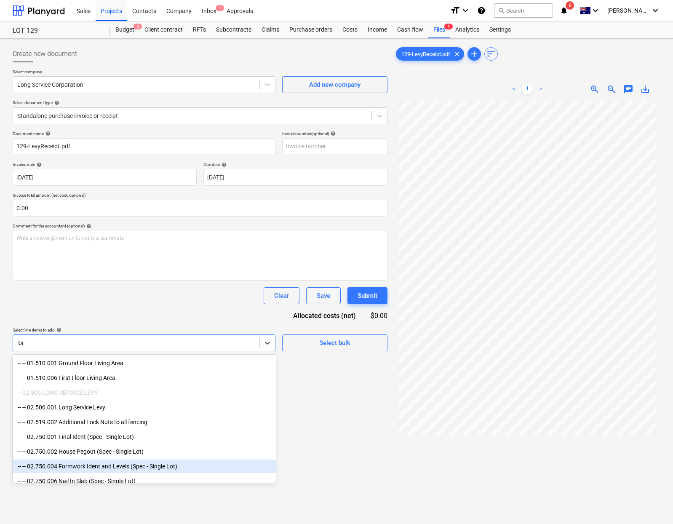
type input "long"
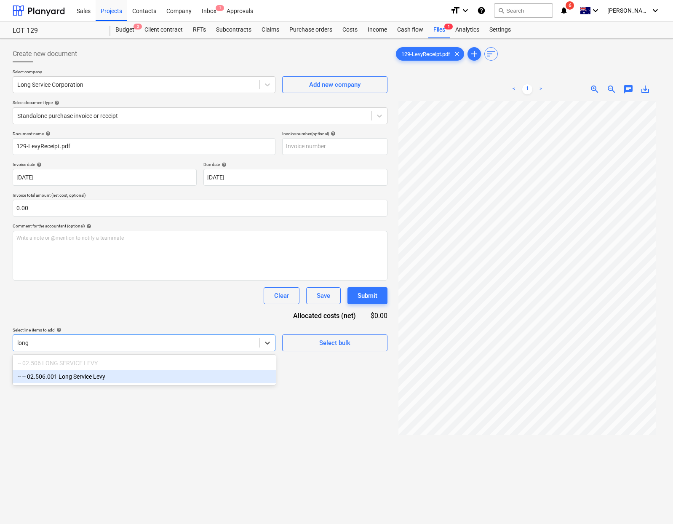
click at [110, 375] on div "-- -- 02.506.001 Long Service Levy" at bounding box center [144, 376] width 263 height 13
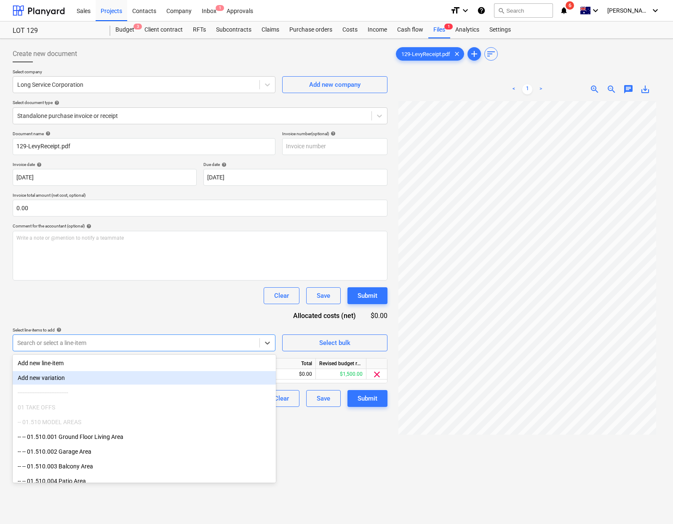
drag, startPoint x: 330, startPoint y: 449, endPoint x: 252, endPoint y: 403, distance: 90.6
click at [330, 449] on div "Create new document Select company Long Service Corporation Add new company Sel…" at bounding box center [200, 323] width 382 height 563
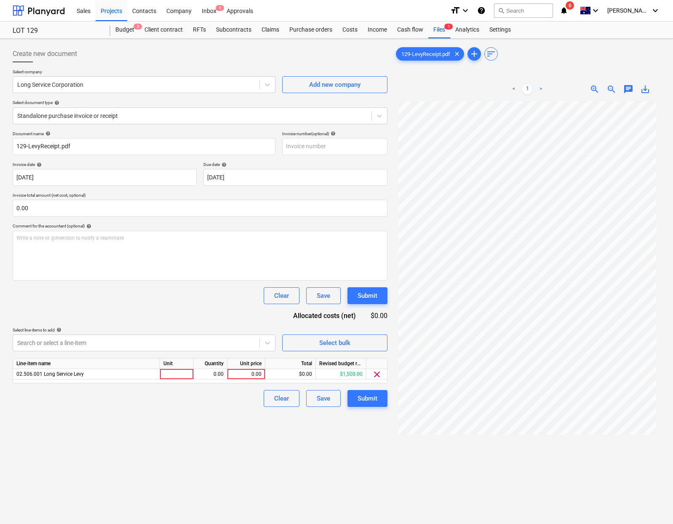
click at [180, 364] on div "Unit" at bounding box center [177, 363] width 34 height 11
click at [179, 371] on div at bounding box center [177, 374] width 34 height 11
type input "item"
type input "1072.88"
click at [279, 445] on div "Create new document Select company Long Service Corporation Add new company Sel…" at bounding box center [200, 323] width 382 height 563
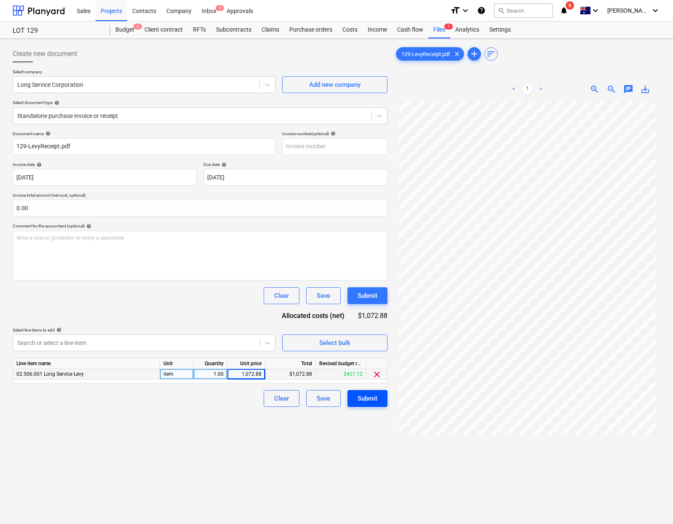
click at [374, 403] on div "Submit" at bounding box center [368, 398] width 20 height 11
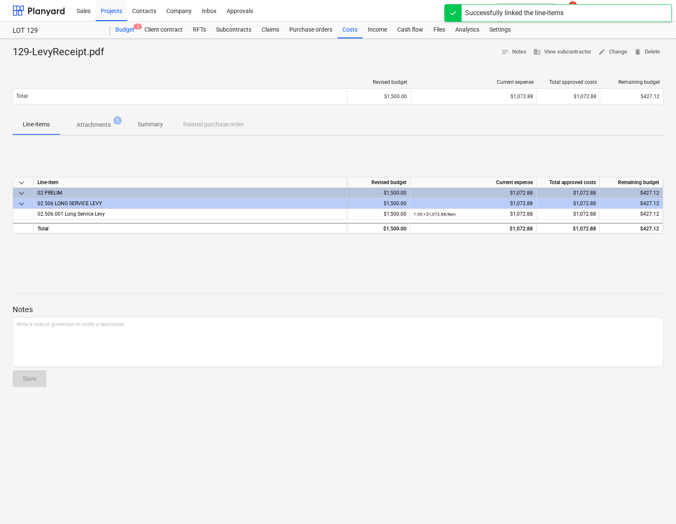
click at [124, 33] on div "Budget 3" at bounding box center [124, 29] width 29 height 17
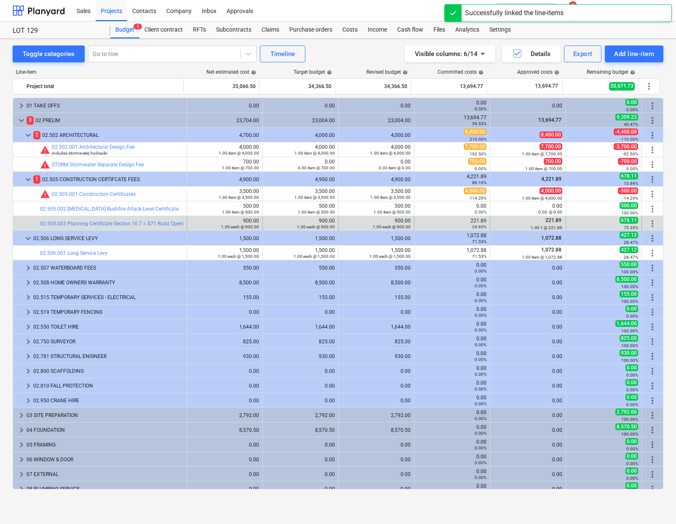
click at [528, 227] on div "1.00 1 @ 221.89" at bounding box center [528, 227] width 69 height 6
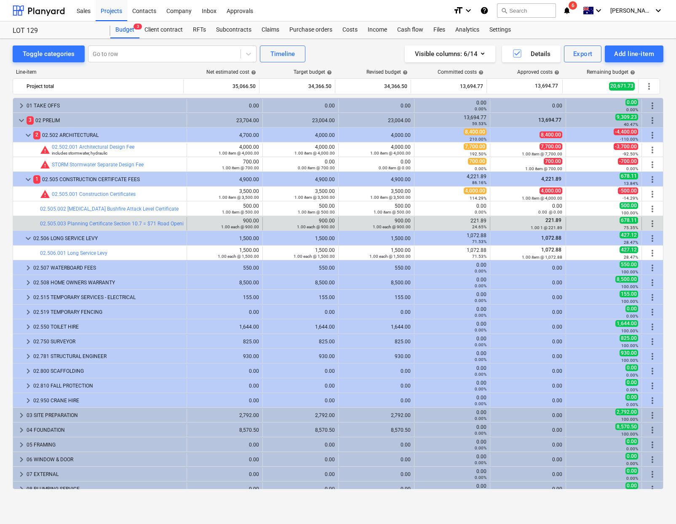
click at [531, 225] on small "1.00 1 @ 221.89" at bounding box center [547, 227] width 32 height 5
click at [513, 222] on div "221.89 1.00 1 @ 221.89" at bounding box center [528, 223] width 69 height 13
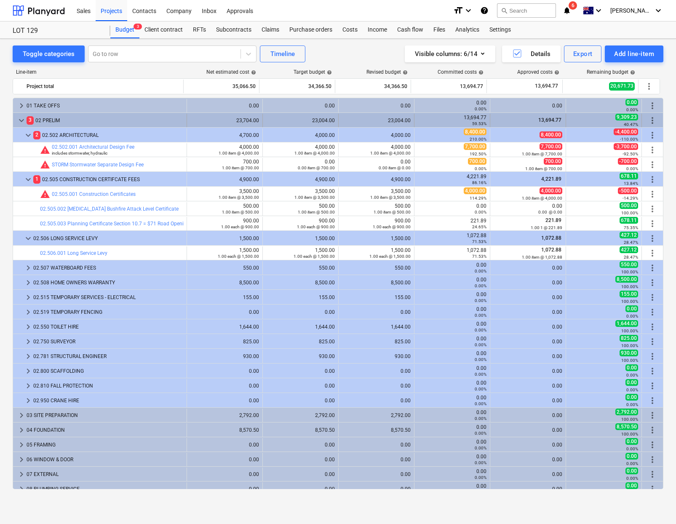
click at [21, 120] on span "keyboard_arrow_down" at bounding box center [21, 120] width 10 height 10
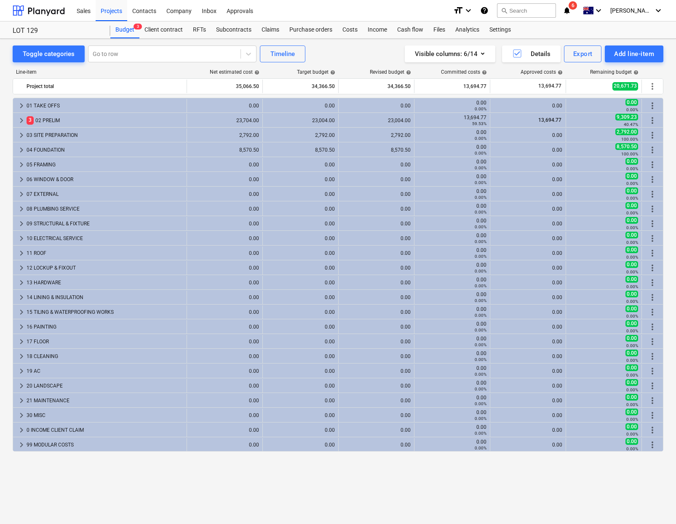
click at [21, 120] on span "keyboard_arrow_right" at bounding box center [21, 120] width 10 height 10
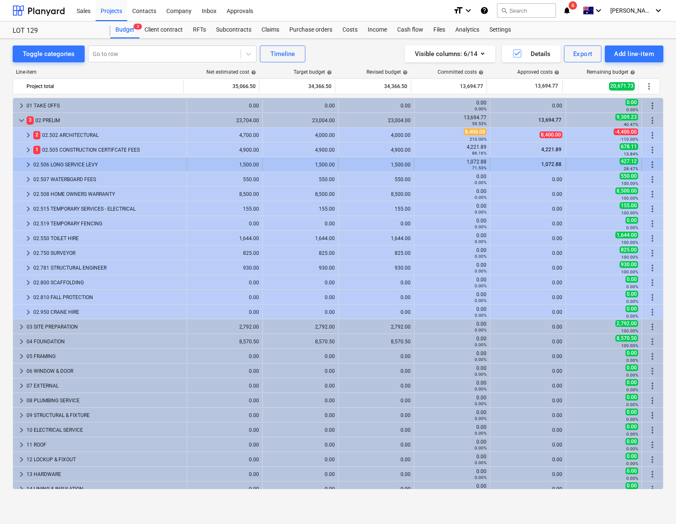
click at [28, 168] on span "keyboard_arrow_right" at bounding box center [28, 165] width 10 height 10
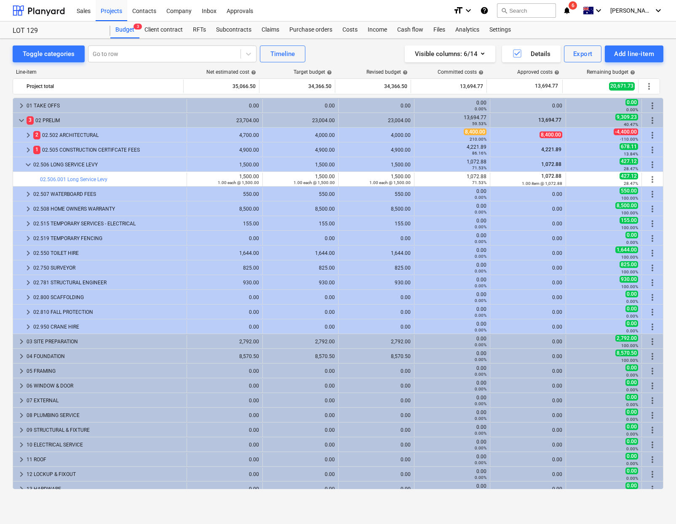
click at [28, 168] on span "keyboard_arrow_down" at bounding box center [28, 165] width 10 height 10
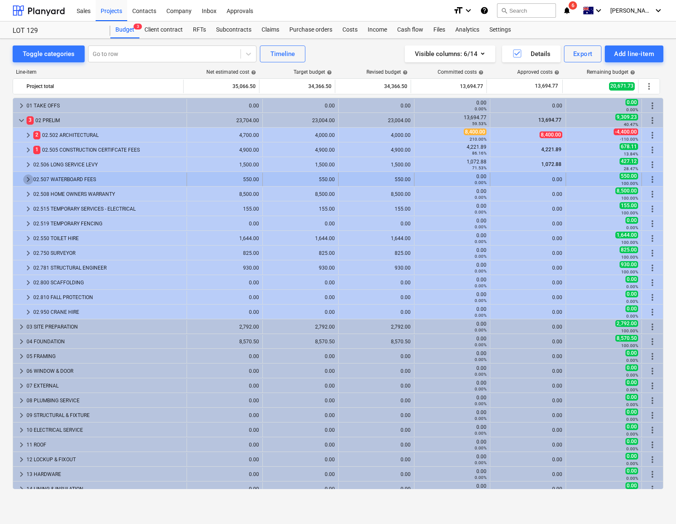
click at [28, 178] on span "keyboard_arrow_right" at bounding box center [28, 179] width 10 height 10
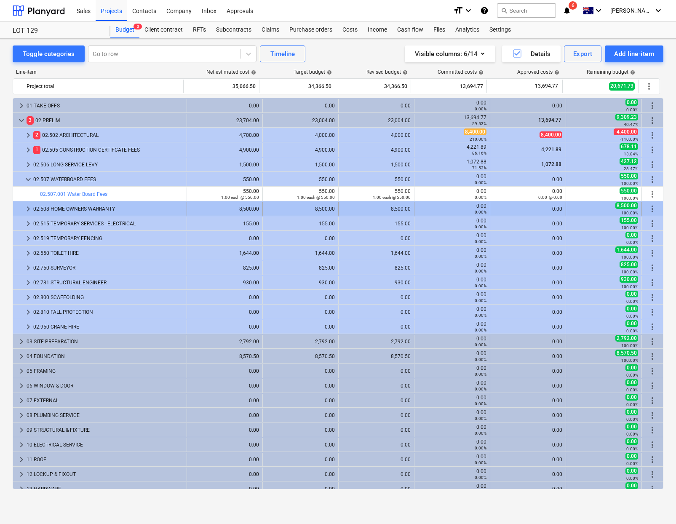
click at [26, 208] on span "keyboard_arrow_right" at bounding box center [28, 209] width 10 height 10
click at [25, 210] on span "keyboard_arrow_right" at bounding box center [28, 209] width 10 height 10
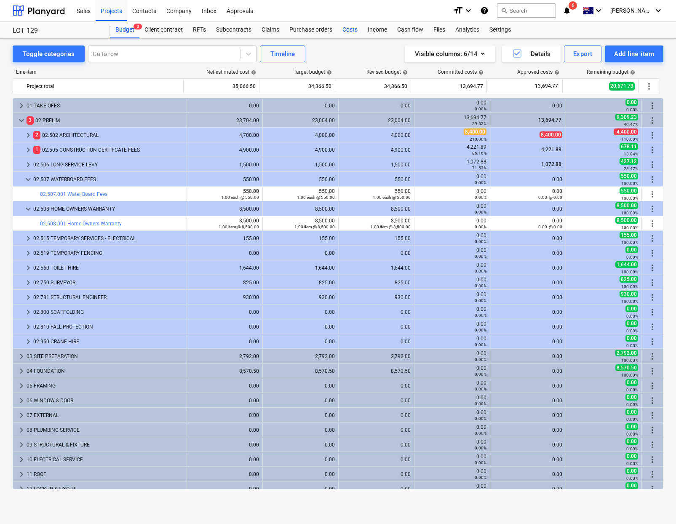
click at [345, 27] on div "Costs" at bounding box center [349, 29] width 25 height 17
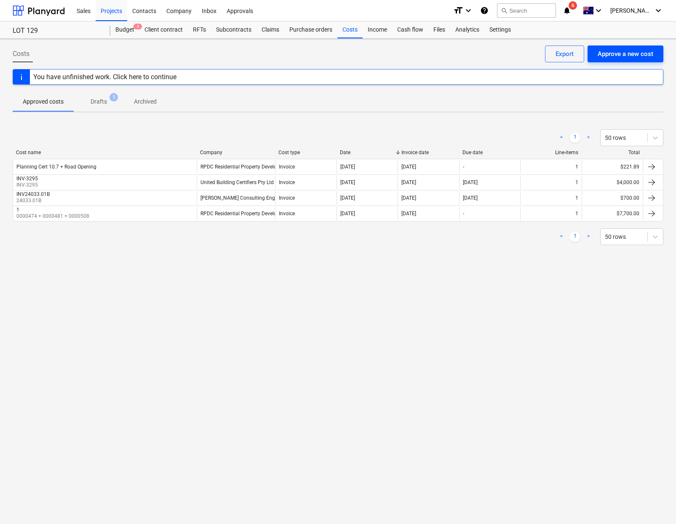
click at [615, 52] on div "Approve a new cost" at bounding box center [626, 53] width 56 height 11
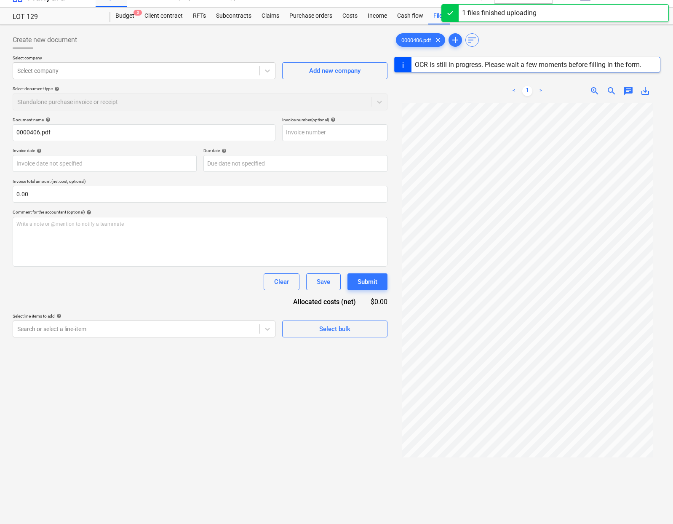
type input "0000406"
type input "19 Nov 2024"
type input "03 Dec 2024"
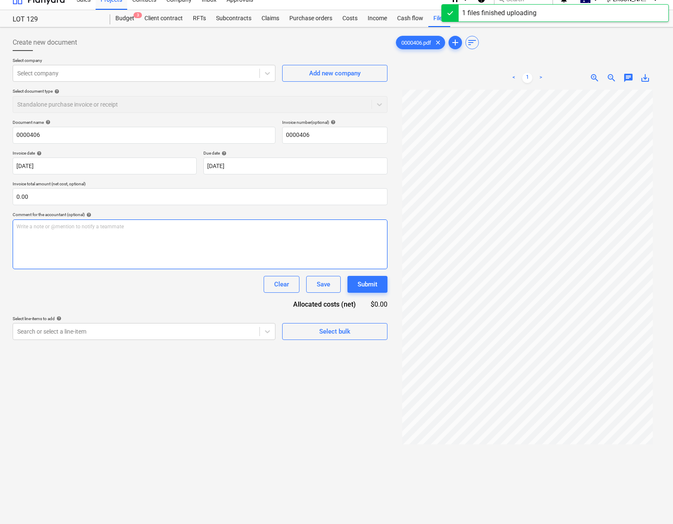
scroll to position [8, 0]
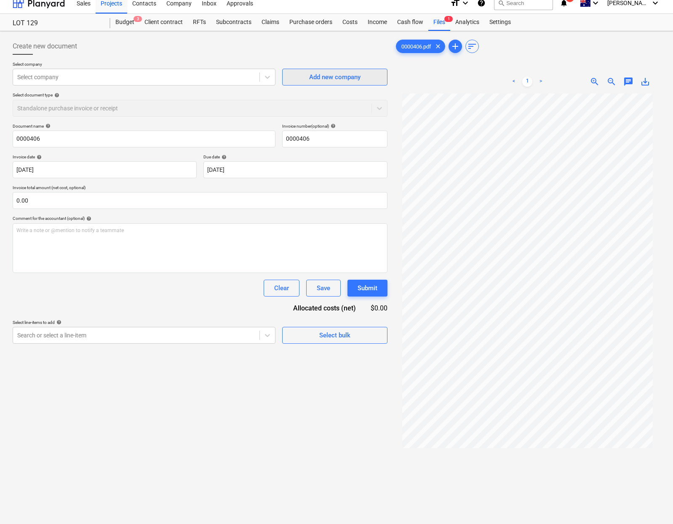
click at [318, 77] on div "Add new company" at bounding box center [334, 77] width 51 height 11
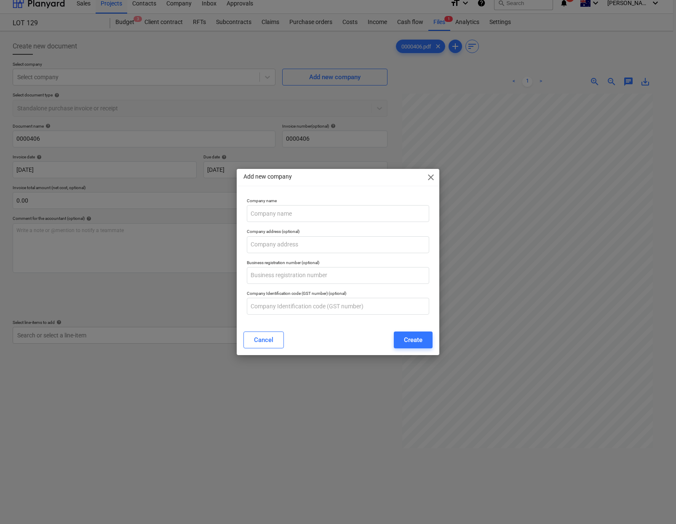
drag, startPoint x: 431, startPoint y: 178, endPoint x: 374, endPoint y: 153, distance: 62.3
click at [431, 178] on span "close" at bounding box center [431, 177] width 10 height 10
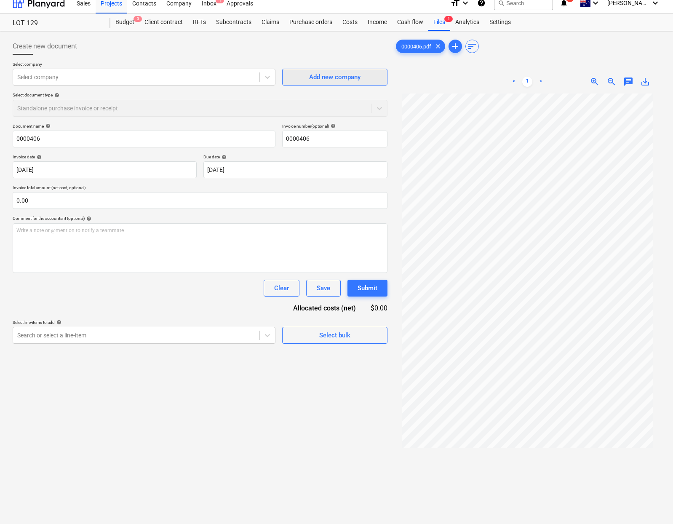
click at [347, 81] on div "Add new company" at bounding box center [334, 77] width 51 height 11
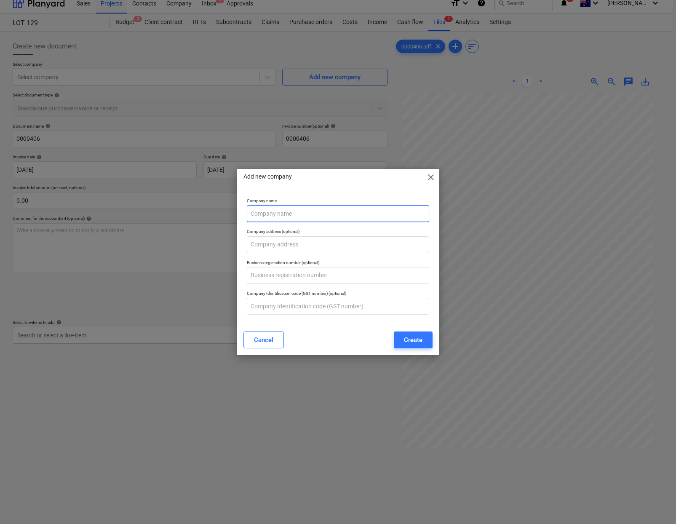
click at [286, 209] on input "text" at bounding box center [338, 213] width 183 height 17
type input "Pop Link Pty Ltd"
click at [411, 341] on div "Create" at bounding box center [413, 339] width 19 height 11
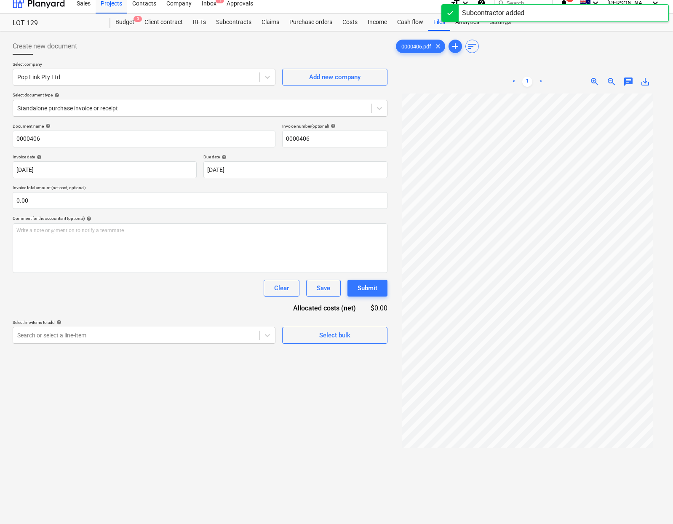
click at [208, 344] on div "Create new document Select company Pop Link Pty Ltd Add new company Select docu…" at bounding box center [200, 316] width 382 height 563
click at [205, 342] on div "Search or select a line-item" at bounding box center [144, 335] width 263 height 17
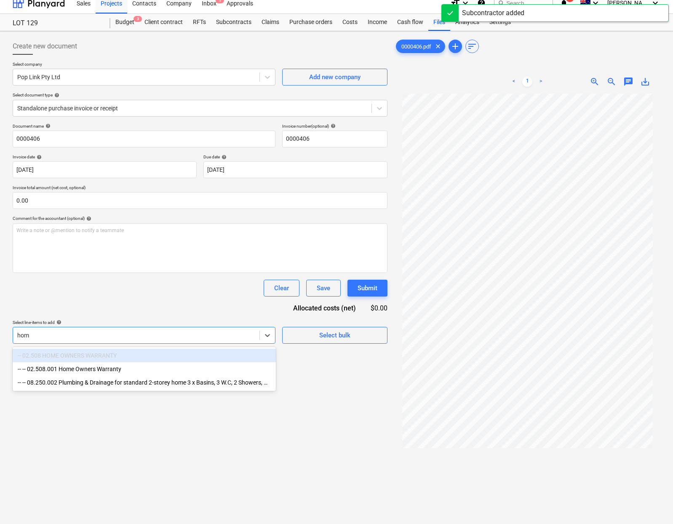
type input "home"
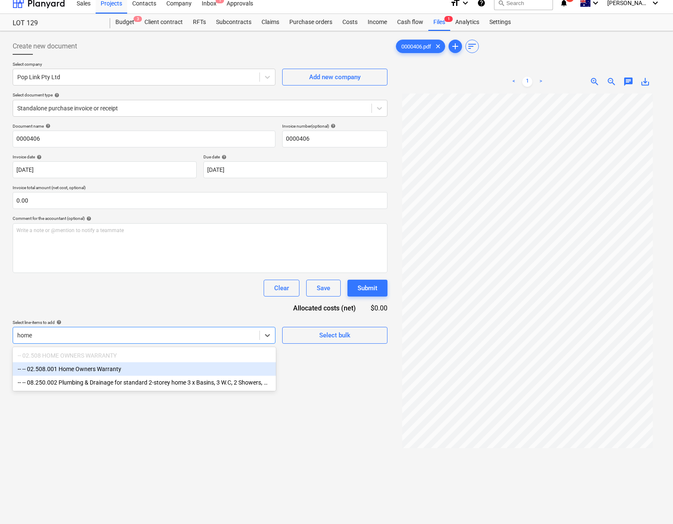
click at [174, 365] on div "-- -- 02.508.001 Home Owners Warranty" at bounding box center [144, 368] width 263 height 13
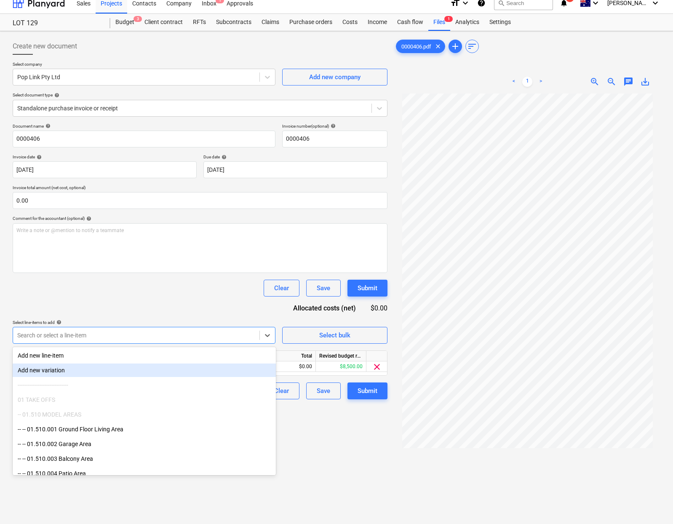
click at [320, 450] on div "Create new document Select company Pop Link Pty Ltd Add new company Select docu…" at bounding box center [200, 316] width 382 height 563
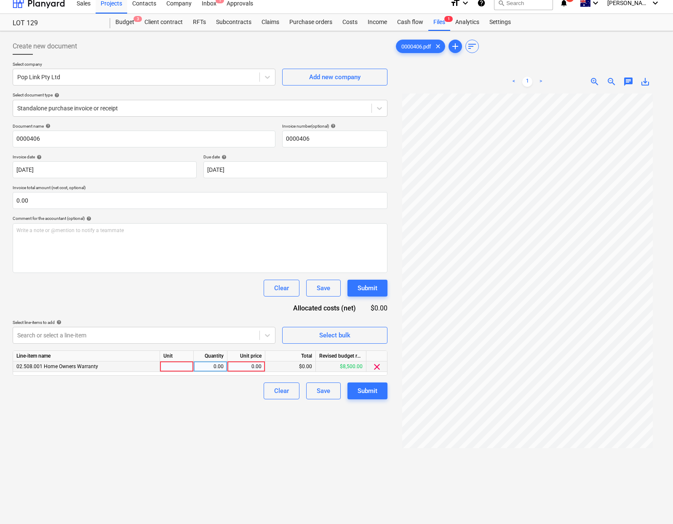
click at [184, 365] on div at bounding box center [177, 366] width 34 height 11
type input "item"
click at [250, 367] on div "0.00" at bounding box center [246, 366] width 31 height 11
type input "6,712.69"
click at [355, 446] on div "Create new document Select company Pop Link Pty Ltd Add new company Select docu…" at bounding box center [200, 316] width 382 height 563
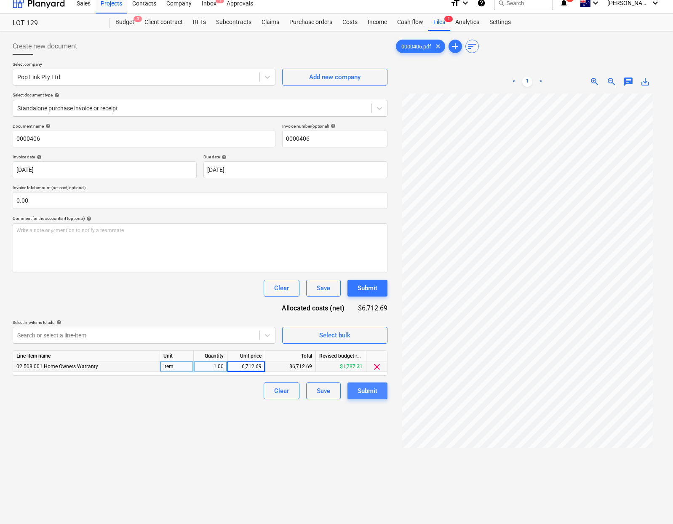
click at [372, 391] on div "Submit" at bounding box center [368, 390] width 20 height 11
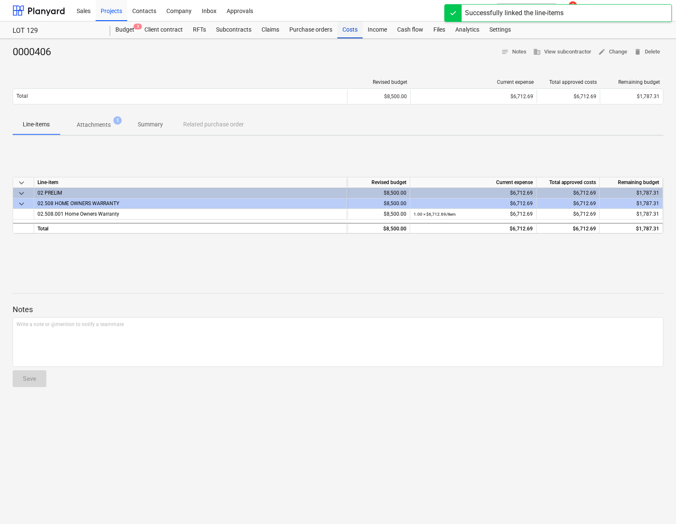
click at [351, 34] on div "Costs" at bounding box center [349, 29] width 25 height 17
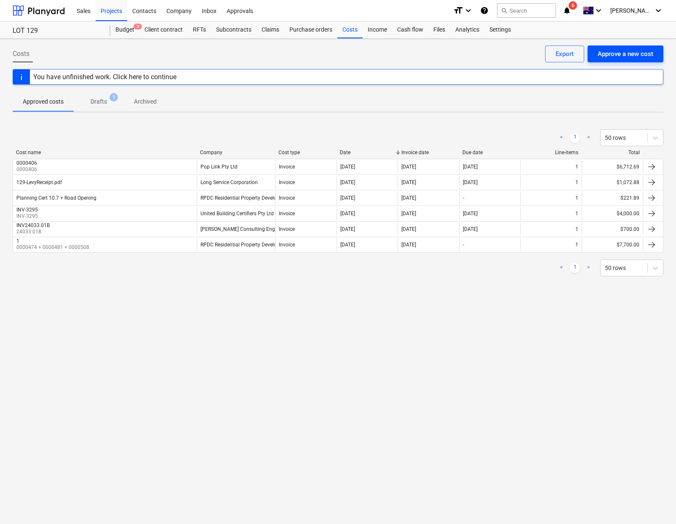
click at [624, 59] on button "Approve a new cost" at bounding box center [626, 53] width 76 height 17
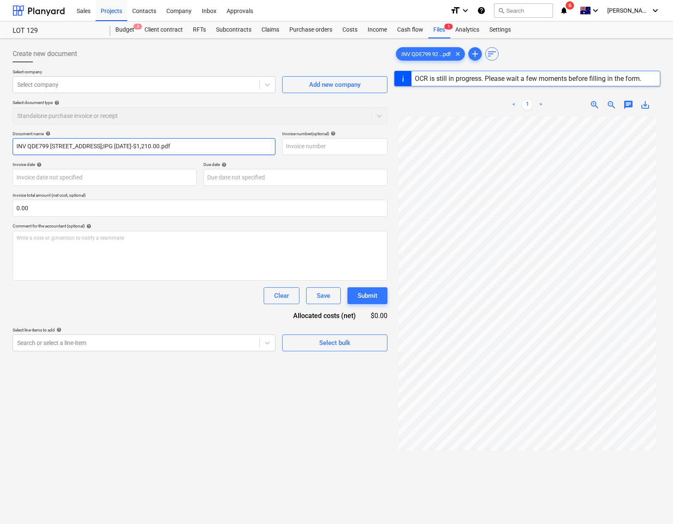
type input "QDE0799"
type input "20 Feb 2024"
type input "05 Mar 2024"
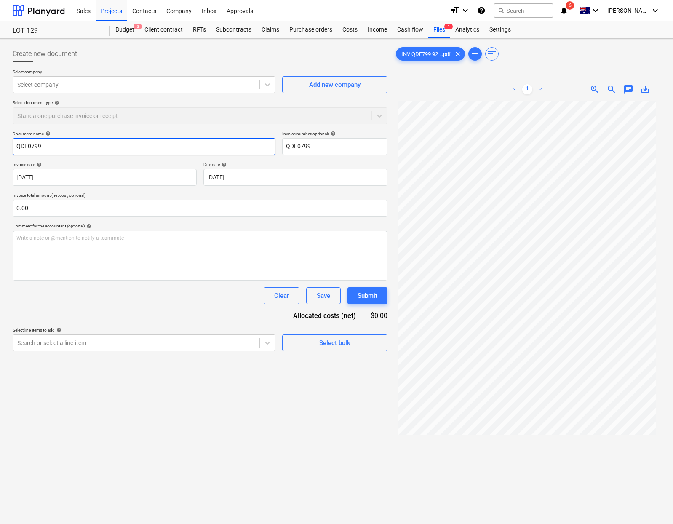
drag, startPoint x: 28, startPoint y: 147, endPoint x: 37, endPoint y: 147, distance: 9.3
click at [38, 147] on input "QDE0799" at bounding box center [144, 146] width 263 height 17
click at [326, 144] on input "QDE0799" at bounding box center [334, 146] width 105 height 17
click at [348, 85] on div "Add new company" at bounding box center [334, 84] width 51 height 11
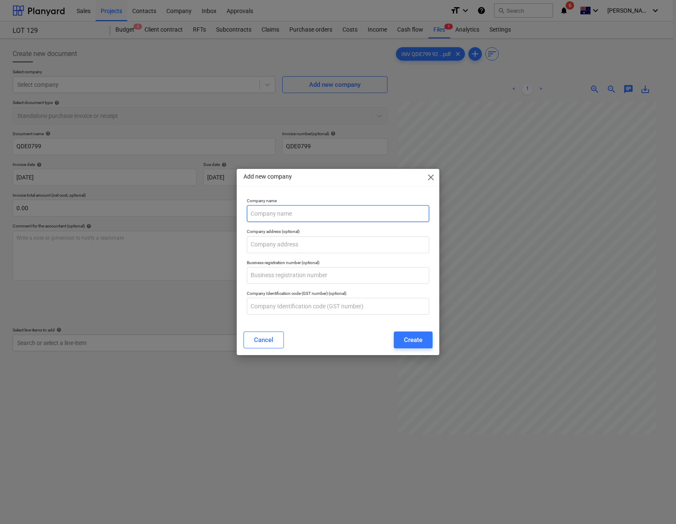
click at [290, 219] on input "text" at bounding box center [338, 213] width 183 height 17
type input "QDE Engineering Pty Ltd"
click at [414, 342] on div "Create" at bounding box center [413, 339] width 19 height 11
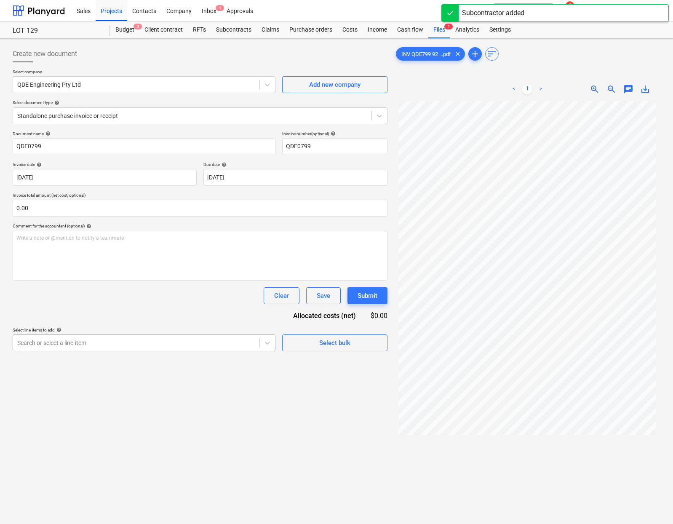
click at [153, 345] on div at bounding box center [136, 343] width 238 height 8
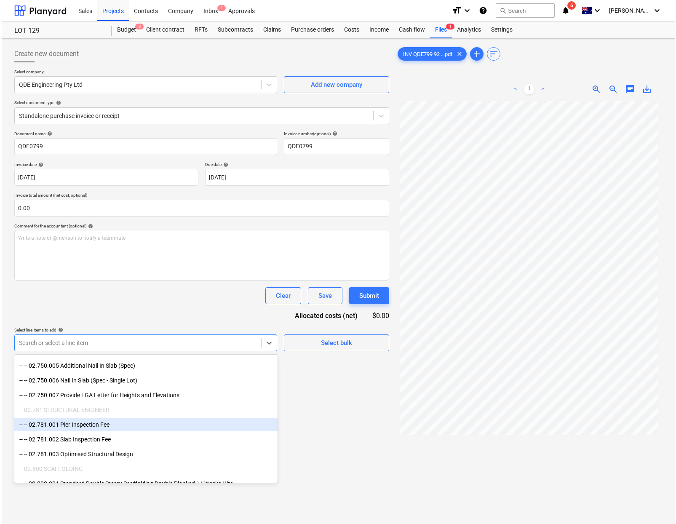
scroll to position [667, 0]
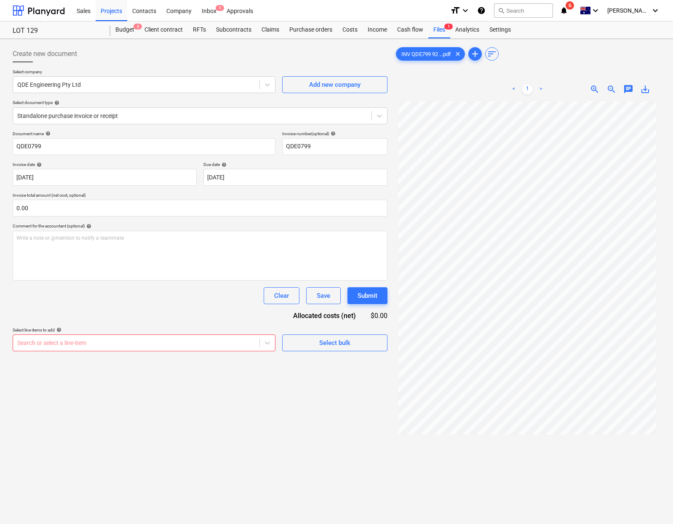
click at [291, 389] on div "Create new document Select company QDE Engineering Pty Ltd Add new company Sele…" at bounding box center [200, 323] width 382 height 563
click at [331, 347] on div "Select bulk" at bounding box center [334, 342] width 31 height 11
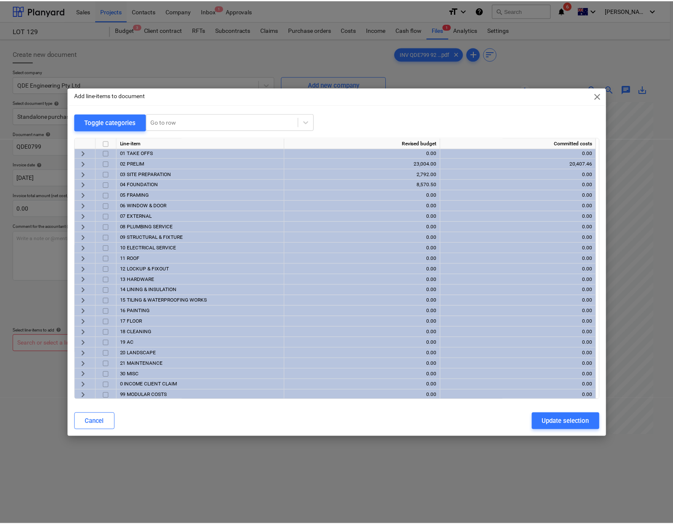
scroll to position [0, 0]
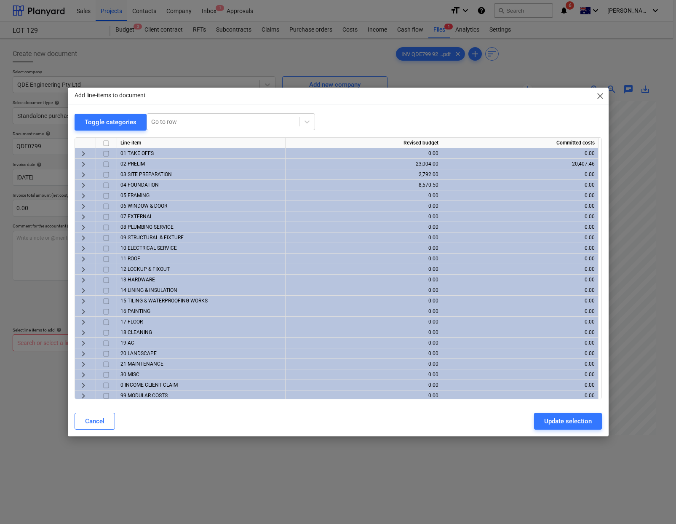
click at [81, 166] on span "keyboard_arrow_right" at bounding box center [83, 164] width 10 height 10
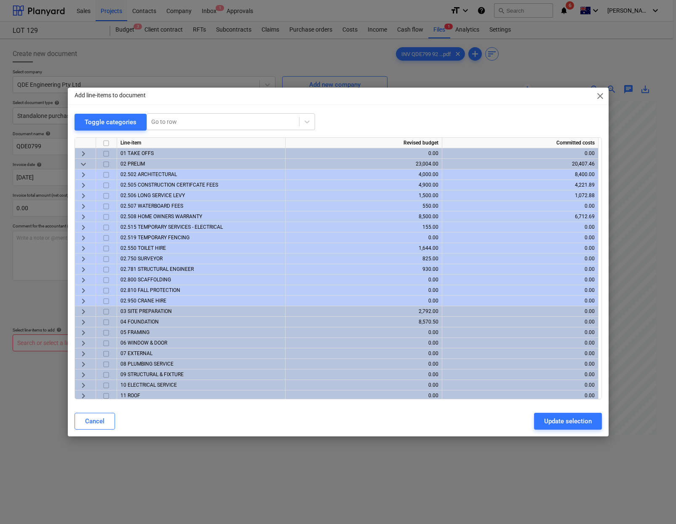
click at [82, 268] on span "keyboard_arrow_right" at bounding box center [83, 269] width 10 height 10
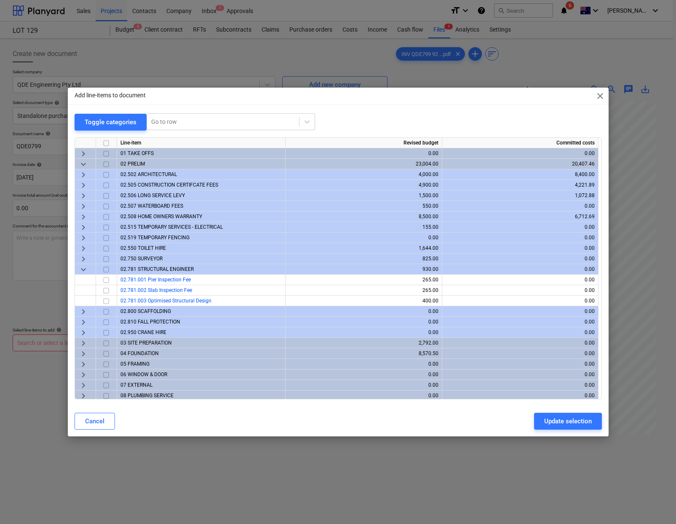
click at [107, 267] on input "checkbox" at bounding box center [106, 269] width 10 height 10
click at [568, 422] on div "Update selection" at bounding box center [568, 421] width 48 height 11
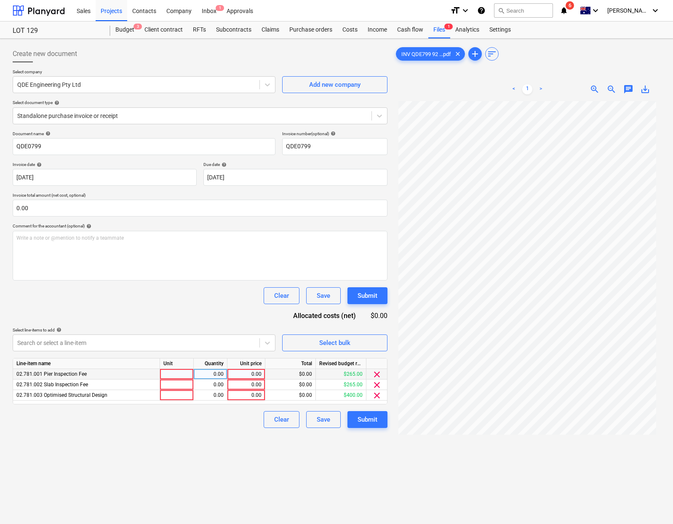
click at [184, 377] on div at bounding box center [177, 374] width 34 height 11
type input "item"
click at [222, 375] on div "0.00" at bounding box center [210, 374] width 27 height 11
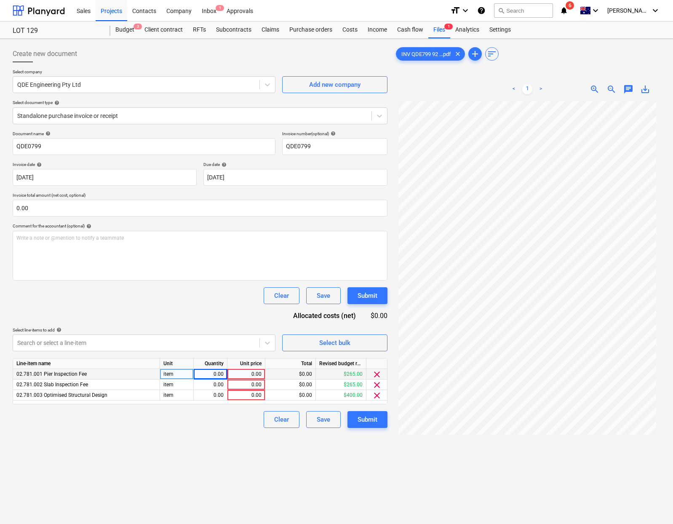
click at [221, 374] on div "0.00" at bounding box center [210, 374] width 27 height 11
type input "1"
click at [224, 384] on div "0.00" at bounding box center [211, 384] width 34 height 11
type input "1"
click at [219, 393] on div "0.00" at bounding box center [210, 395] width 27 height 11
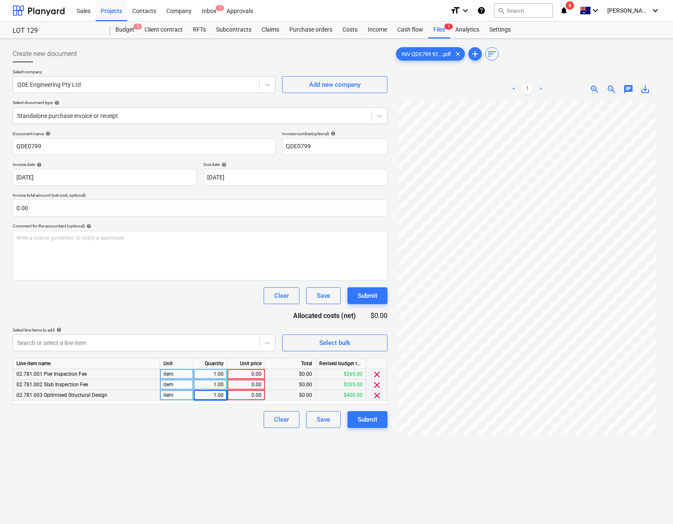
click at [219, 382] on div "1.00" at bounding box center [210, 384] width 27 height 11
click at [216, 375] on div "1.00" at bounding box center [210, 374] width 27 height 11
click at [262, 396] on div "0.00" at bounding box center [246, 395] width 38 height 11
type input "1100"
click at [233, 421] on div "Clear Save Submit" at bounding box center [200, 419] width 375 height 17
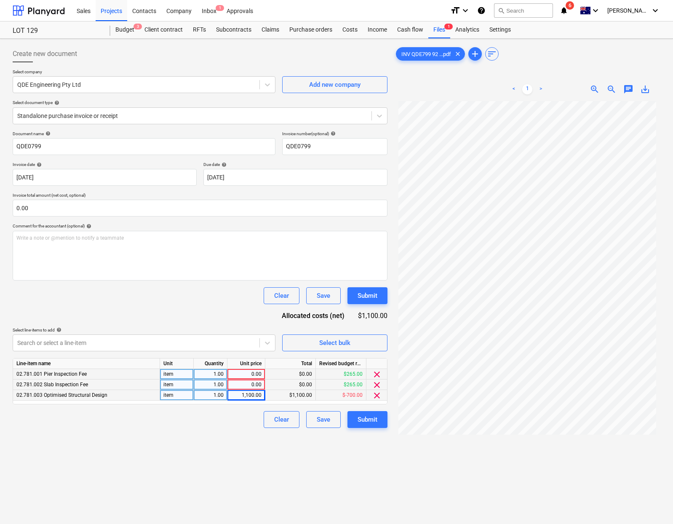
click at [241, 383] on div "0.00" at bounding box center [246, 384] width 31 height 11
click at [259, 372] on div "0.00" at bounding box center [246, 374] width 31 height 11
click at [236, 433] on div "Create new document Select company QDE Engineering Pty Ltd Add new company Sele…" at bounding box center [200, 323] width 382 height 563
click at [224, 382] on div "1.00" at bounding box center [211, 384] width 34 height 11
type input "0"
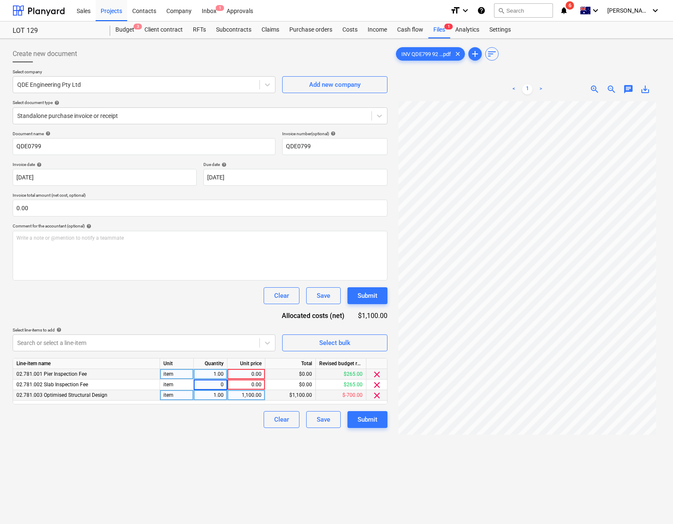
click at [214, 375] on div "1.00" at bounding box center [210, 374] width 27 height 11
type input "0"
click at [252, 435] on div "Create new document Select company QDE Engineering Pty Ltd Add new company Sele…" at bounding box center [200, 323] width 382 height 563
click at [356, 423] on button "Submit" at bounding box center [367, 419] width 40 height 17
click at [315, 416] on button "Save" at bounding box center [323, 419] width 35 height 17
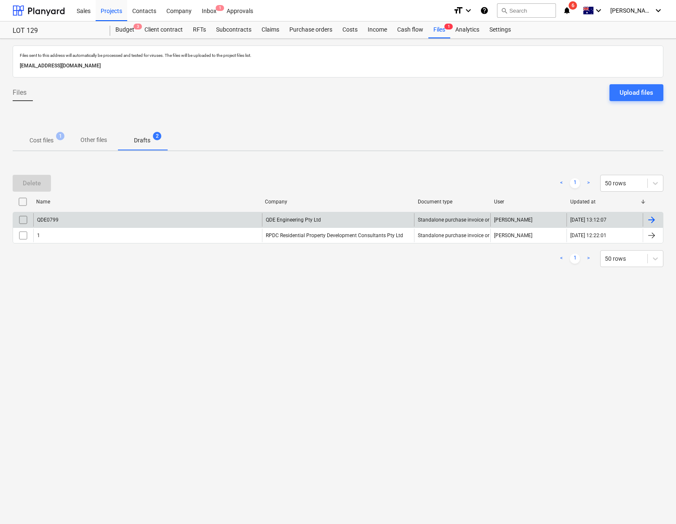
click at [99, 219] on div "QDE0799" at bounding box center [147, 219] width 229 height 13
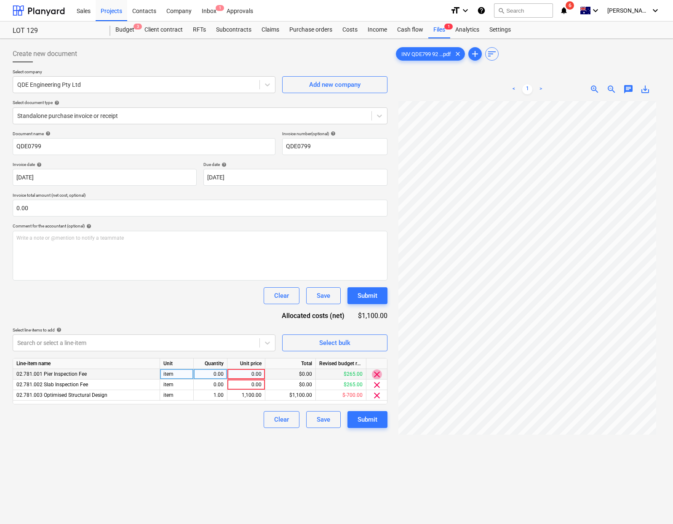
click at [374, 374] on span "clear" at bounding box center [377, 374] width 10 height 10
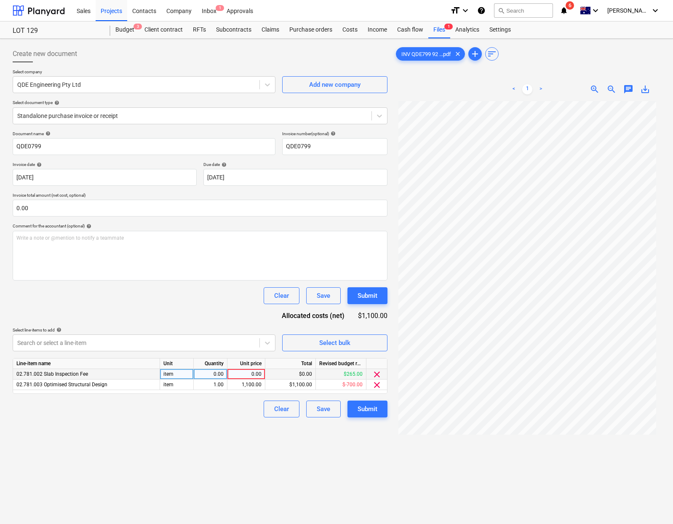
click at [243, 425] on div "Create new document Select company QDE Engineering Pty Ltd Add new company Sele…" at bounding box center [200, 323] width 382 height 563
click at [374, 374] on span "clear" at bounding box center [377, 374] width 10 height 10
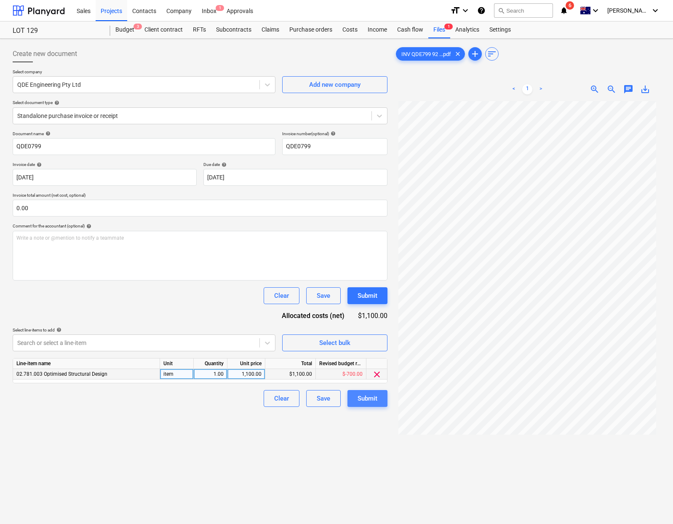
click at [371, 400] on div "Submit" at bounding box center [368, 398] width 20 height 11
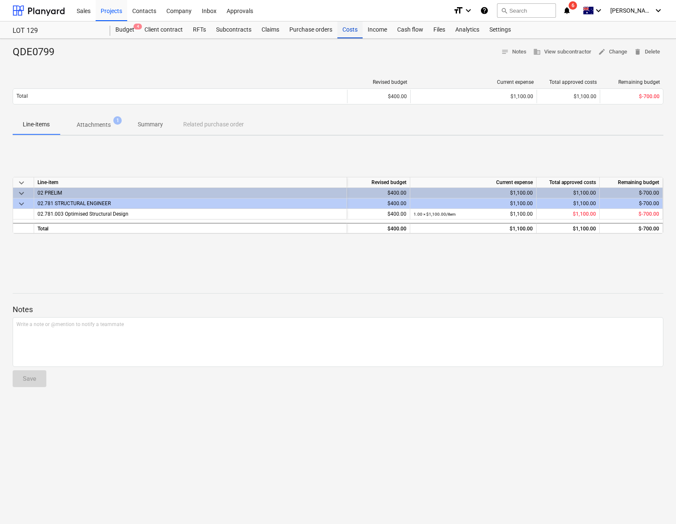
click at [338, 29] on div "Costs" at bounding box center [349, 29] width 25 height 17
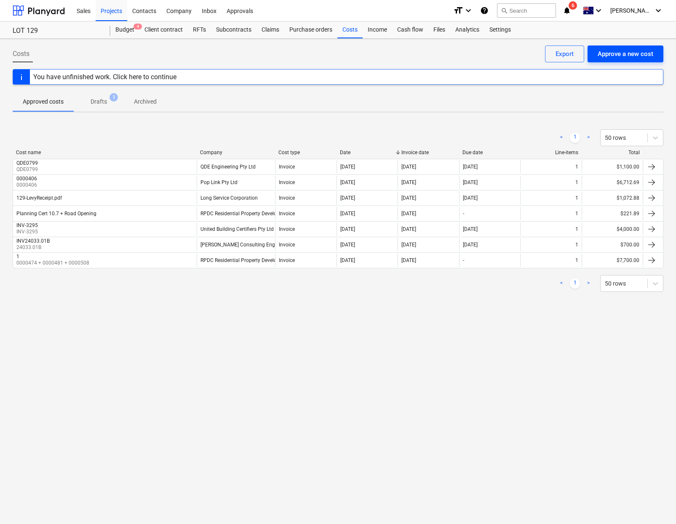
click at [596, 51] on button "Approve a new cost" at bounding box center [626, 53] width 76 height 17
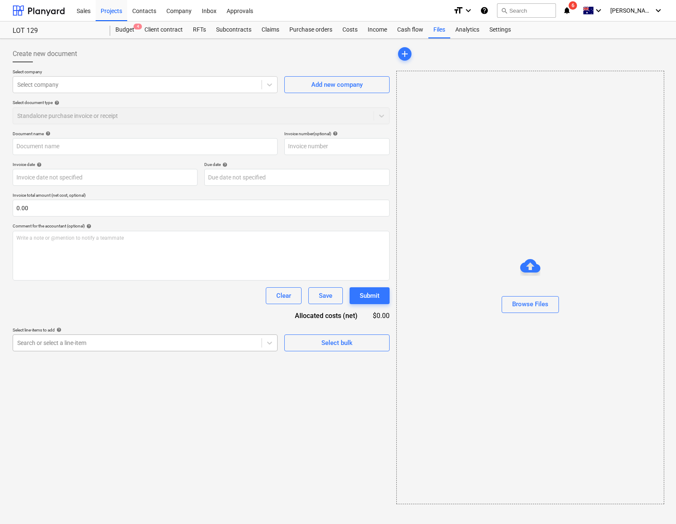
click at [130, 344] on div at bounding box center [137, 343] width 240 height 8
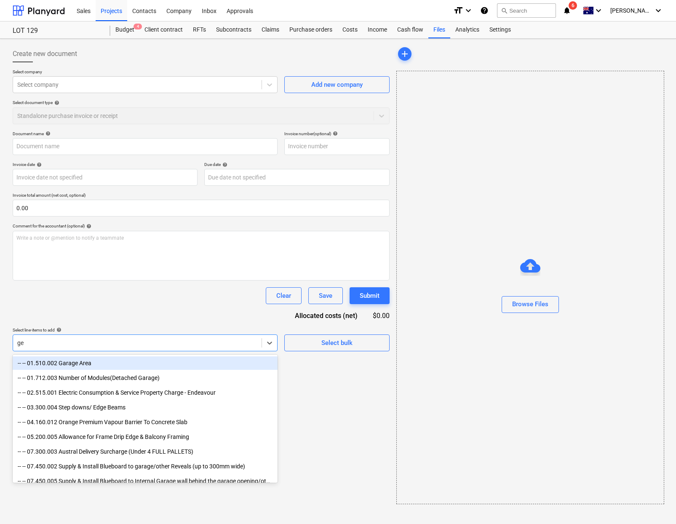
type input "g"
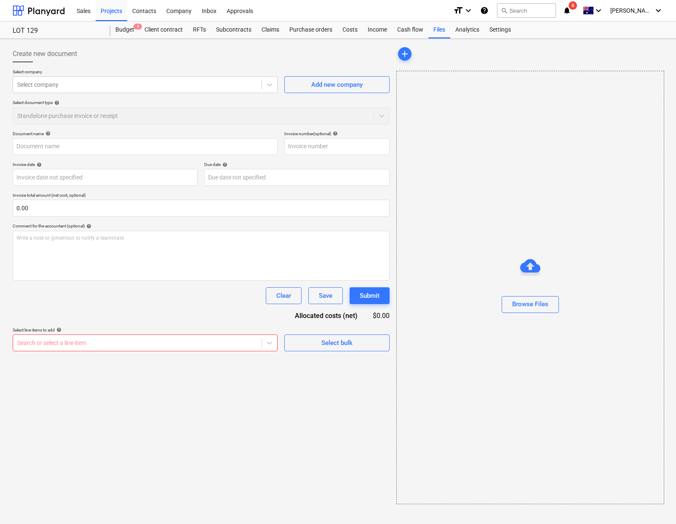
click at [80, 338] on div "Search or select a line-item" at bounding box center [137, 343] width 248 height 12
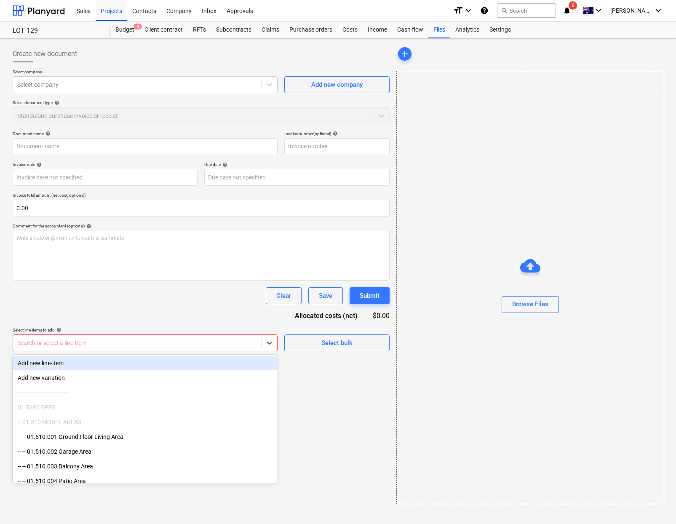
click at [74, 363] on div "Add new line-item" at bounding box center [145, 362] width 265 height 13
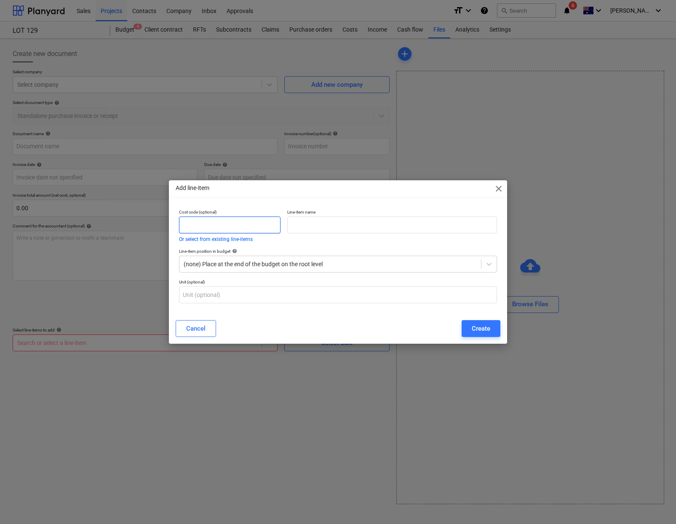
click at [248, 222] on input "text" at bounding box center [229, 224] width 101 height 17
paste input "ESWNMAN PTY LTD"
type input "ESWNMAN PTY LTD"
type input "SOILTEST"
click at [301, 235] on div "Line-item name" at bounding box center [392, 225] width 216 height 39
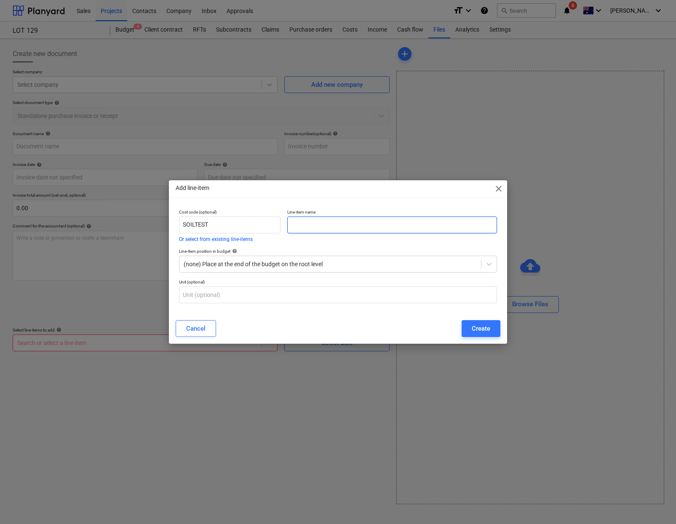
click at [307, 225] on input "text" at bounding box center [392, 224] width 210 height 17
click at [283, 272] on div "Line-item position in budget help (none) Place at the end of the budget on the …" at bounding box center [338, 260] width 325 height 31
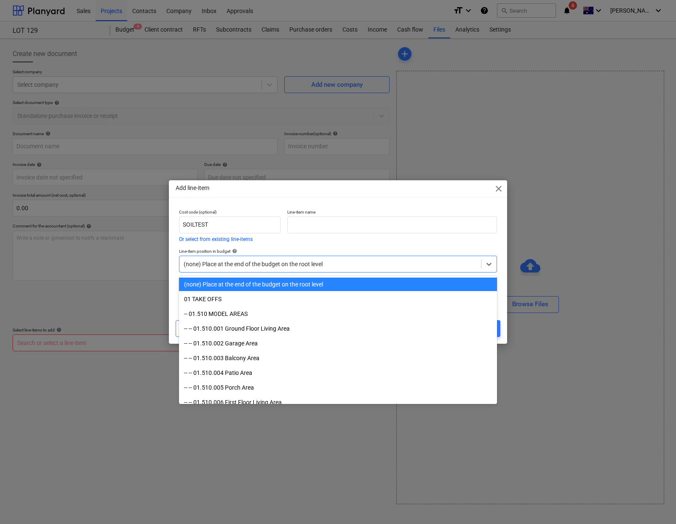
click at [287, 264] on div at bounding box center [330, 264] width 293 height 8
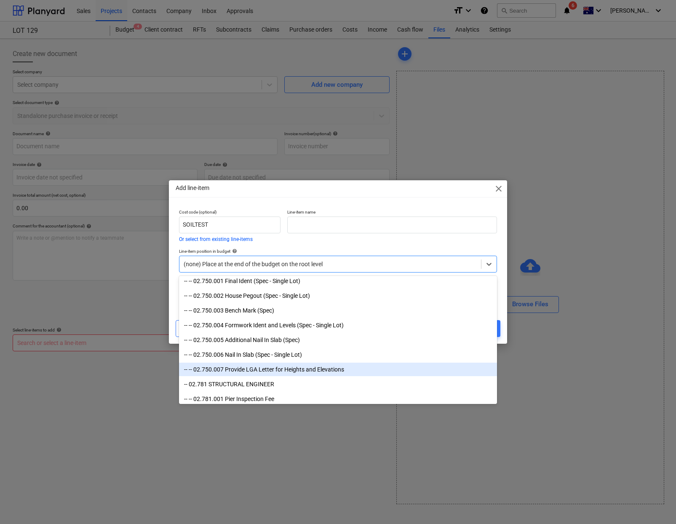
scroll to position [551, 0]
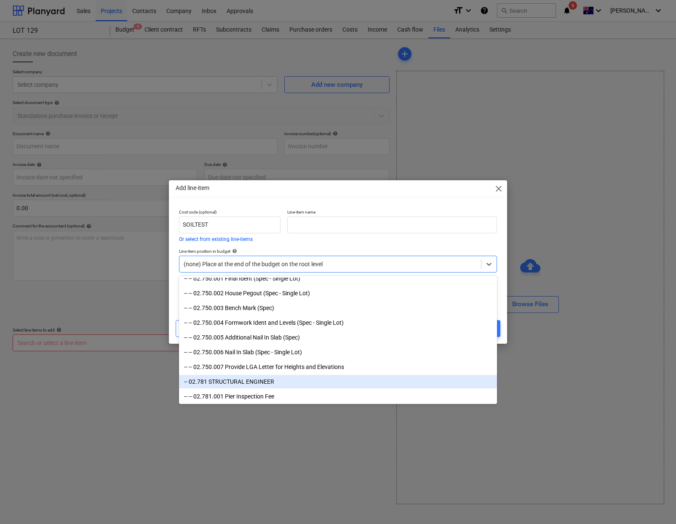
click at [259, 382] on div "-- 02.781 STRUCTURAL ENGINEER" at bounding box center [338, 381] width 318 height 13
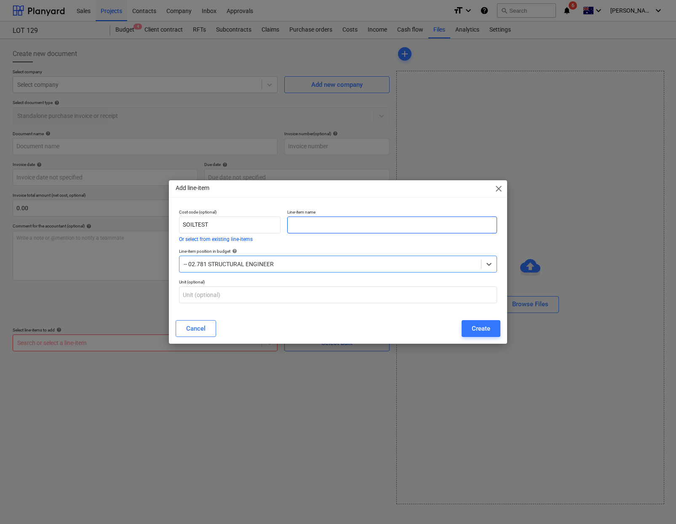
click at [327, 228] on input "text" at bounding box center [392, 224] width 210 height 17
paste input "ESWNMAN PTY LTD"
type input "ESWNMAN PTY LTD"
drag, startPoint x: 388, startPoint y: 224, endPoint x: 273, endPoint y: 212, distance: 116.0
click at [273, 212] on div "Cost code (optional) SOILTEST Or select from existing line-items Line-item name…" at bounding box center [338, 225] width 325 height 39
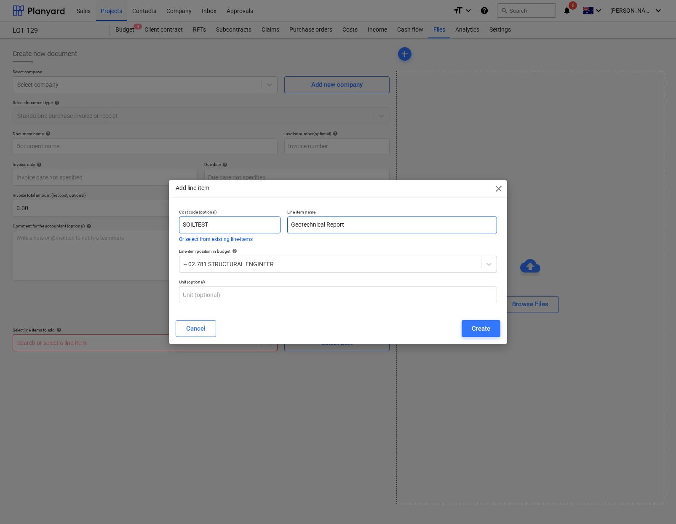
type input "Geotechnical Report"
click at [241, 228] on input "SOILTEST" at bounding box center [229, 224] width 101 height 17
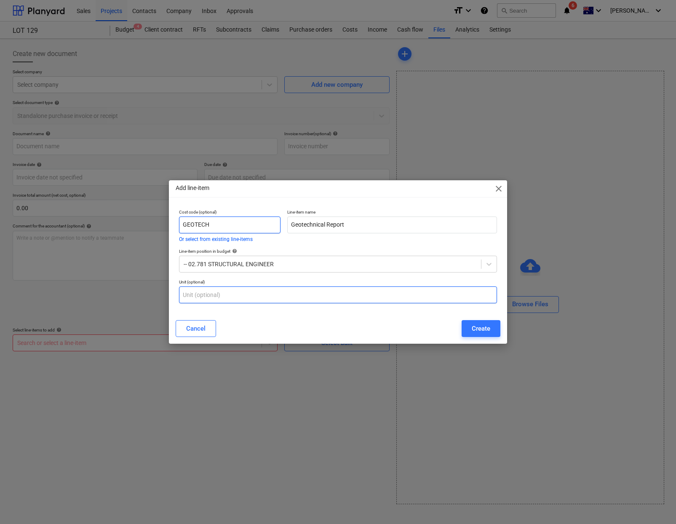
type input "GEOTECH"
click at [263, 296] on input "text" at bounding box center [338, 294] width 318 height 17
type input "item"
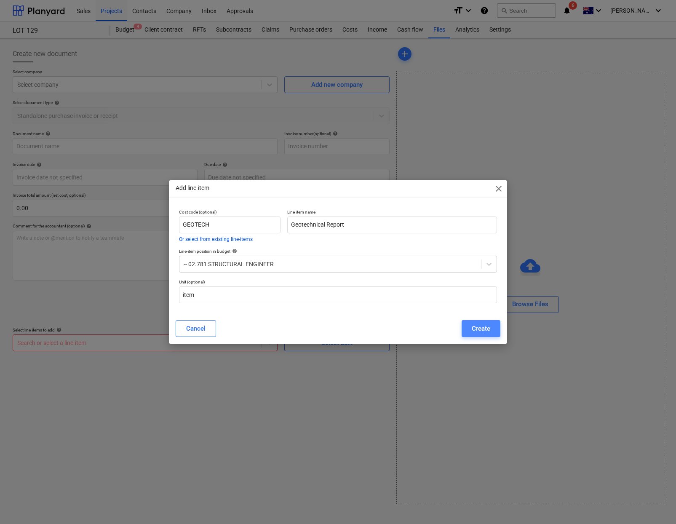
click at [483, 328] on div "Create" at bounding box center [481, 328] width 19 height 11
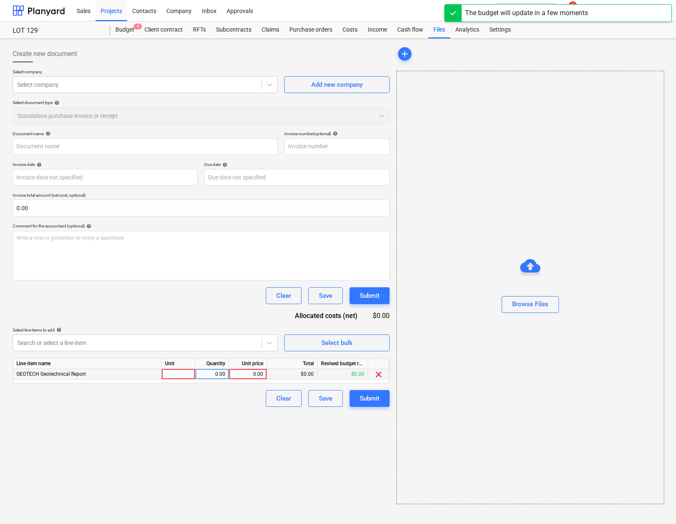
click at [173, 375] on div at bounding box center [179, 374] width 34 height 11
type input "item"
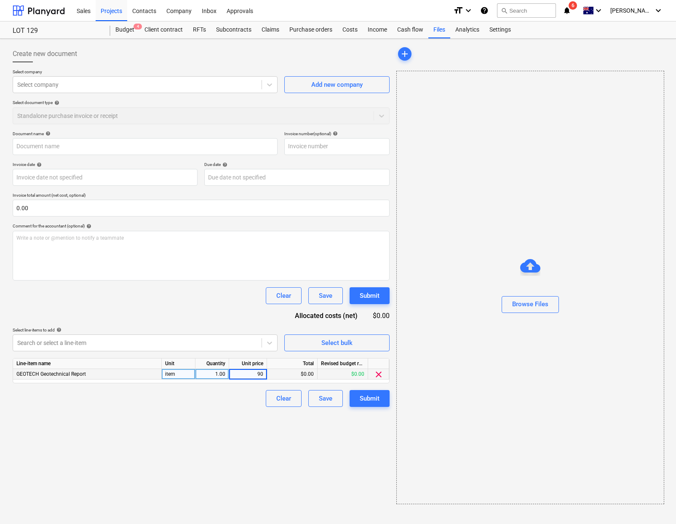
type input "900"
click at [101, 155] on div "Document name help Invoice number (optional) help Invoice date help Press the d…" at bounding box center [201, 269] width 377 height 276
click at [104, 151] on input "text" at bounding box center [145, 146] width 265 height 17
click at [344, 84] on div "Add new company" at bounding box center [336, 84] width 51 height 11
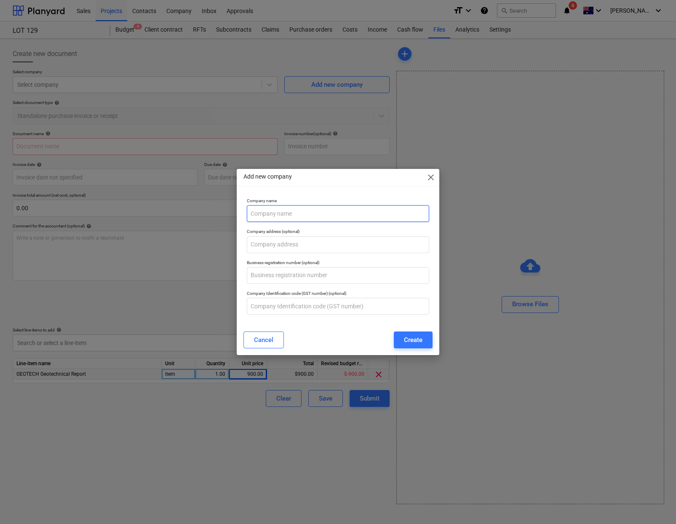
click at [359, 218] on input "text" at bounding box center [338, 213] width 183 height 17
paste input "ESWNMAN PTY LTD"
type input "ESWNMAN PTY LTD"
click at [417, 337] on div "Create" at bounding box center [413, 339] width 19 height 11
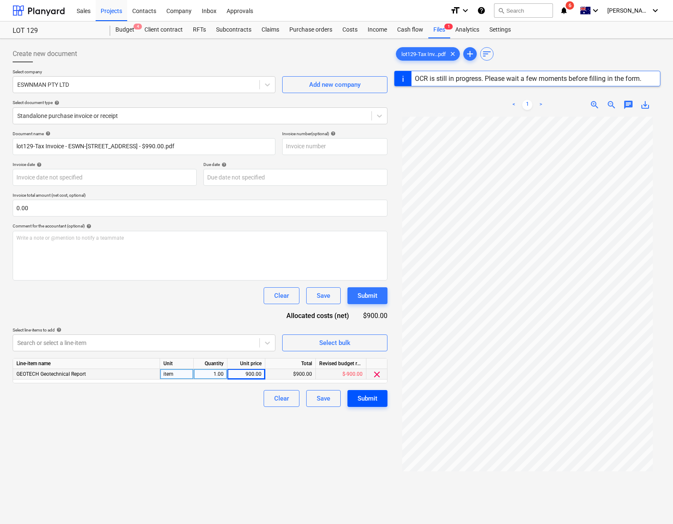
type input "990"
type input "20 Sep 2024"
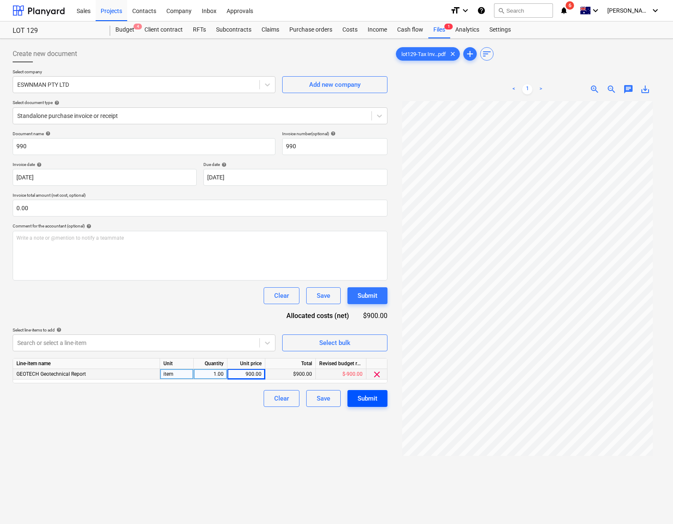
click at [373, 398] on div "Submit" at bounding box center [368, 398] width 20 height 11
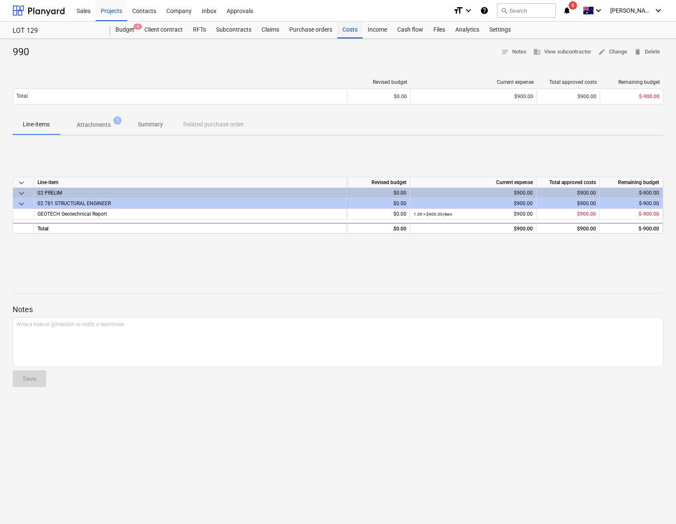
click at [350, 27] on div "Costs" at bounding box center [349, 29] width 25 height 17
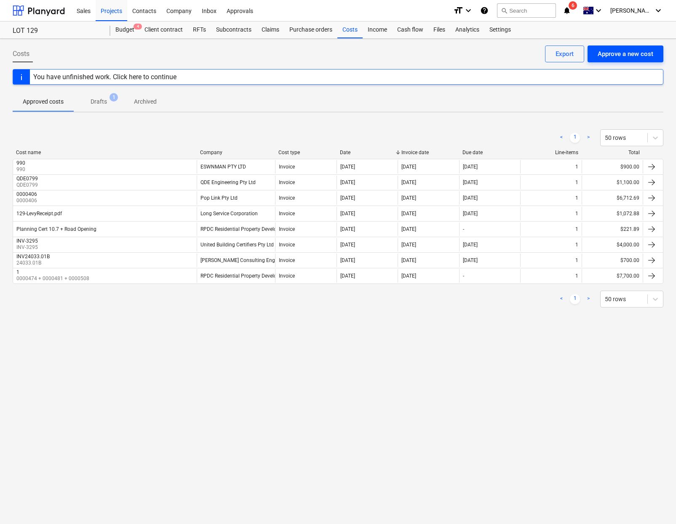
click at [628, 61] on button "Approve a new cost" at bounding box center [626, 53] width 76 height 17
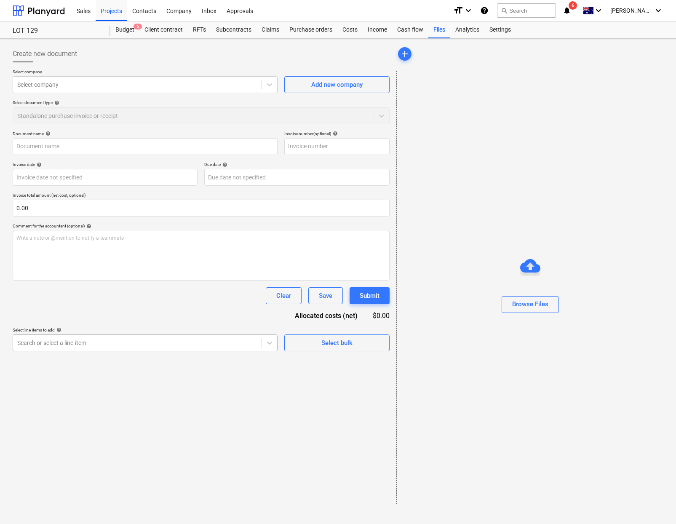
click at [135, 346] on div at bounding box center [137, 343] width 240 height 8
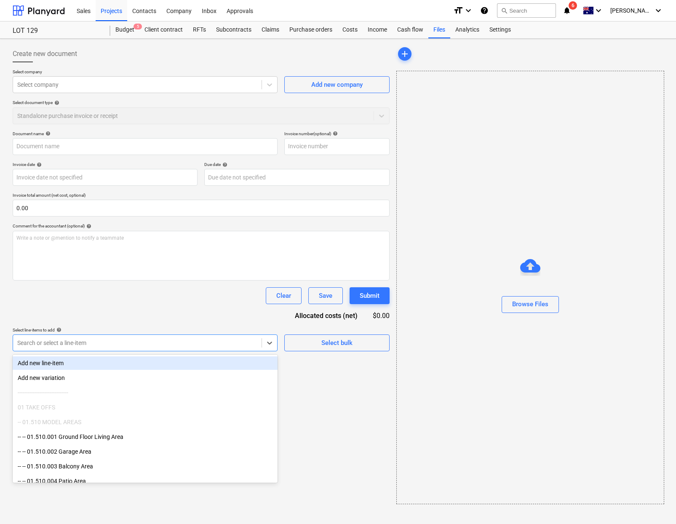
click at [48, 363] on div "Add new line-item" at bounding box center [145, 362] width 265 height 13
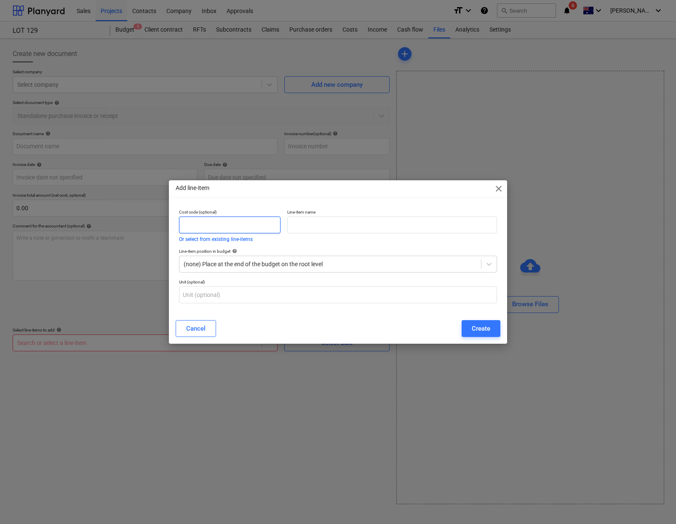
click at [233, 220] on input "text" at bounding box center [229, 224] width 101 height 17
type input "SEWERDIAGRAM"
click at [313, 227] on input "text" at bounding box center [392, 224] width 210 height 17
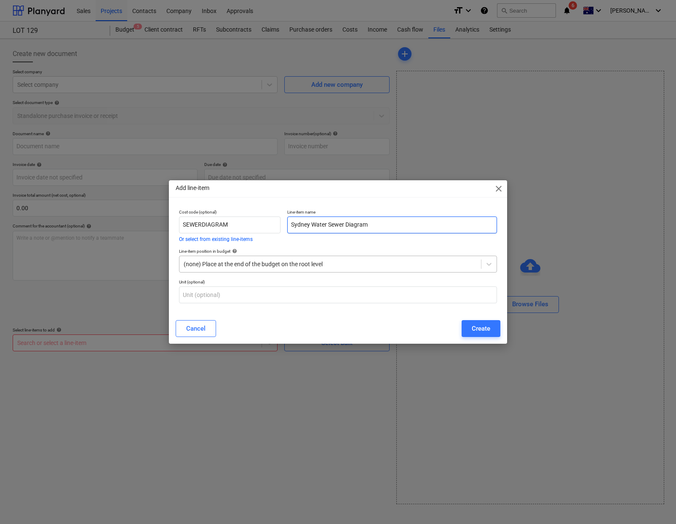
type input "Sydney Water Sewer Diagram"
click at [291, 271] on div "(none) Place at the end of the budget on the root level" at bounding box center [338, 264] width 318 height 17
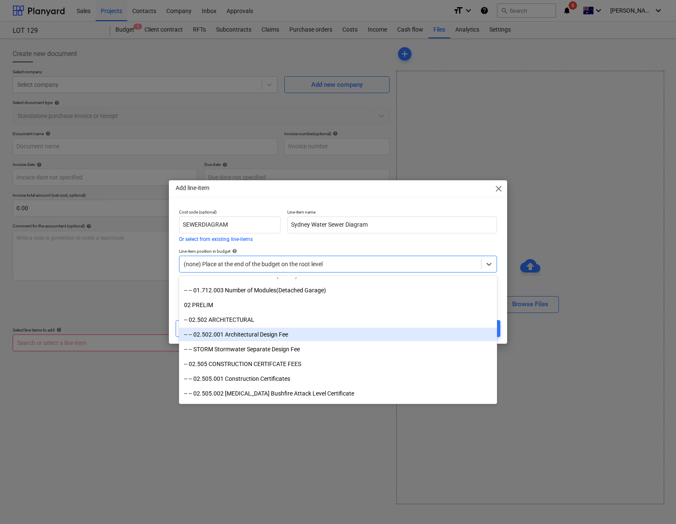
scroll to position [187, 0]
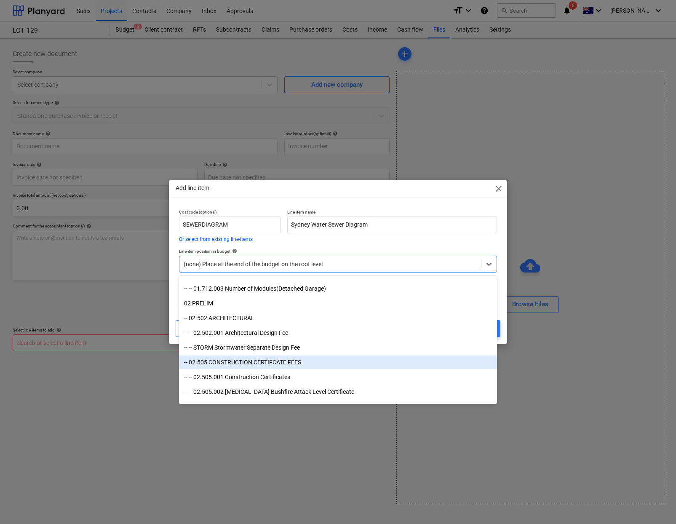
click at [290, 366] on div "-- 02.505 CONSTRUCTION CERTIFCATE FEES" at bounding box center [338, 361] width 318 height 13
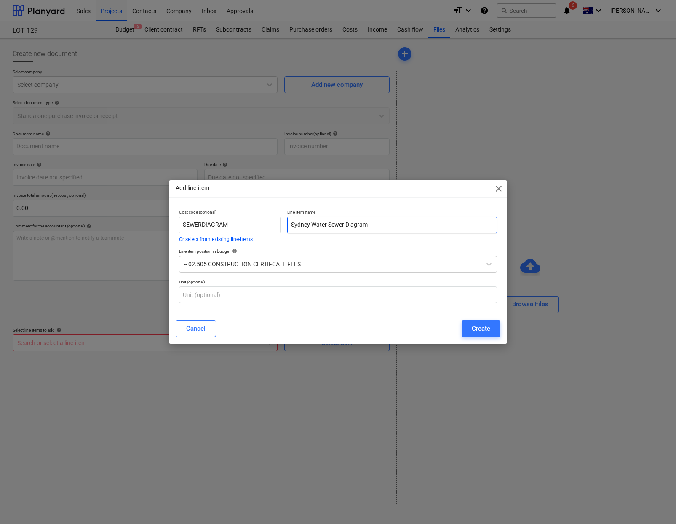
click at [352, 227] on input "Sydney Water Sewer Diagram" at bounding box center [392, 224] width 210 height 17
click at [347, 225] on input "Sydney Water Sewer Diagram" at bounding box center [392, 224] width 210 height 17
click at [305, 266] on div at bounding box center [330, 264] width 293 height 8
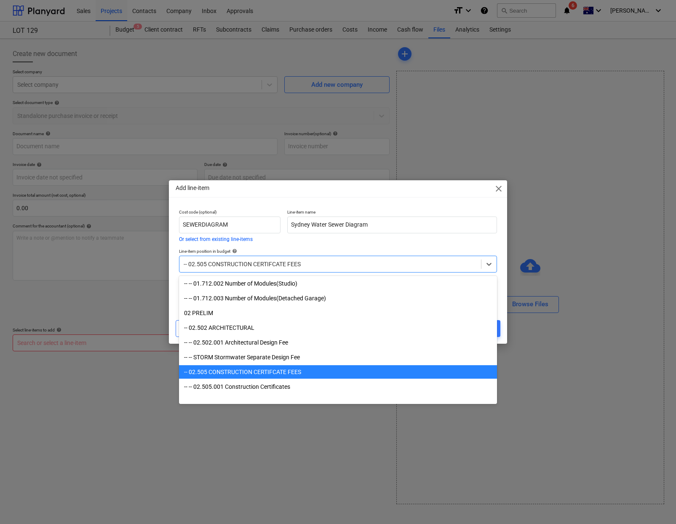
scroll to position [144, 0]
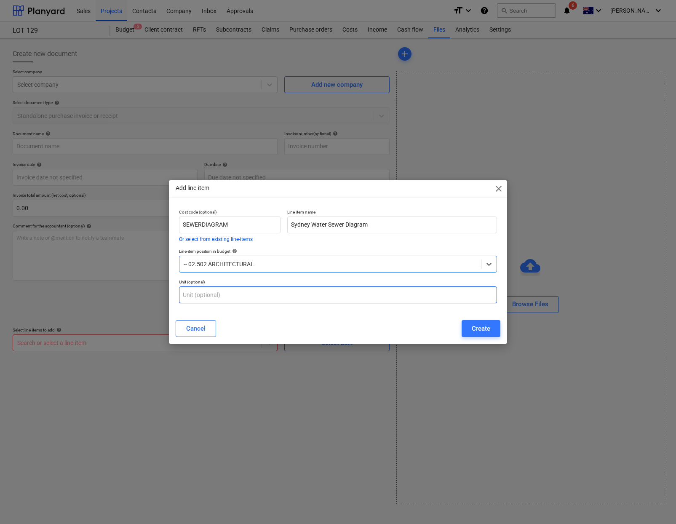
click at [296, 298] on input "text" at bounding box center [338, 294] width 318 height 17
click at [276, 300] on input "text" at bounding box center [338, 294] width 318 height 17
type input "item"
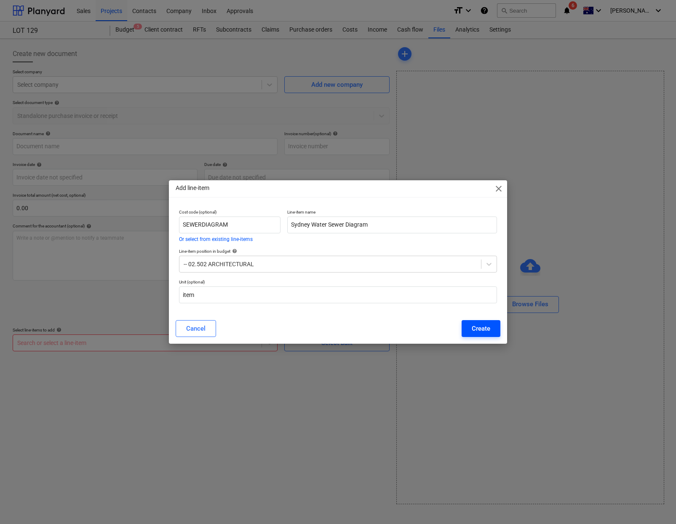
click at [472, 330] on div "Create" at bounding box center [481, 328] width 19 height 11
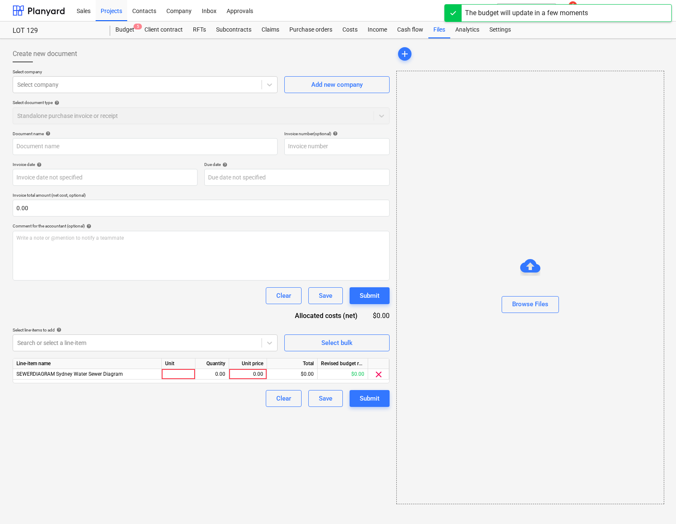
click at [171, 384] on div "Document name help Invoice number (optional) help Invoice date help Press the d…" at bounding box center [201, 269] width 377 height 276
click at [173, 379] on div at bounding box center [179, 374] width 34 height 11
type input "1"
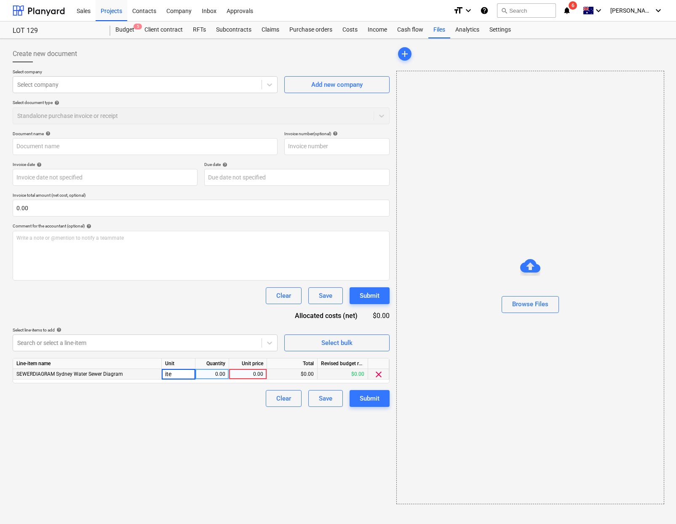
type input "item"
click at [115, 83] on div at bounding box center [137, 84] width 240 height 8
click at [301, 83] on span "Add new company" at bounding box center [337, 84] width 84 height 11
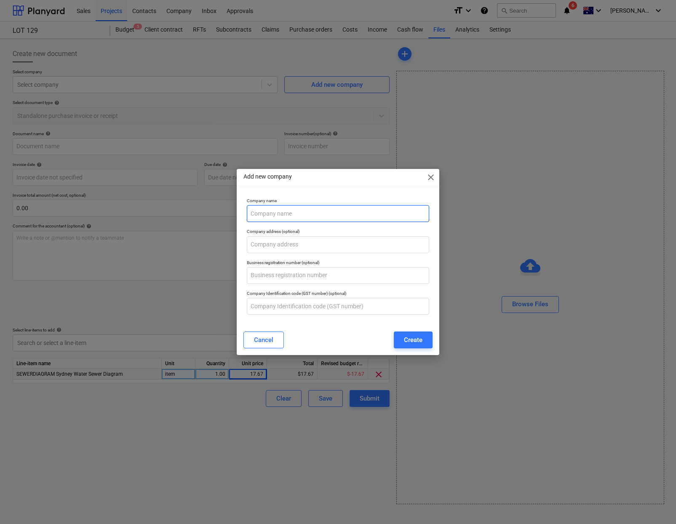
click at [343, 216] on input "text" at bounding box center [338, 213] width 183 height 17
type input "Sydney Water"
click at [403, 342] on button "Create" at bounding box center [413, 339] width 39 height 17
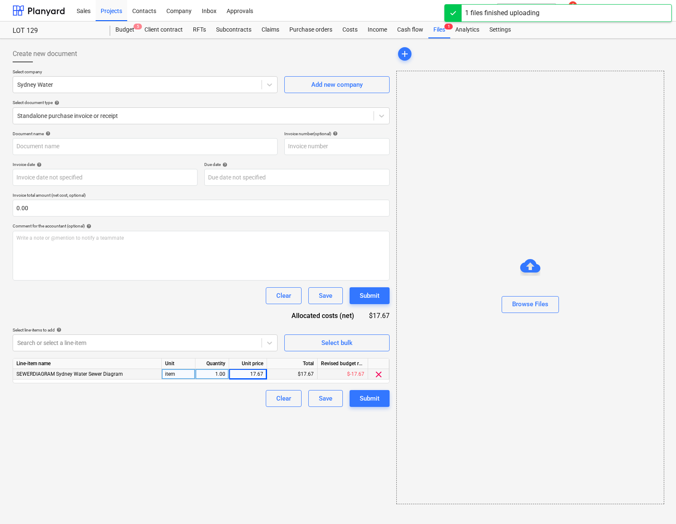
type input "129-sewer diagram fee-paid by terry card - $19.44.png"
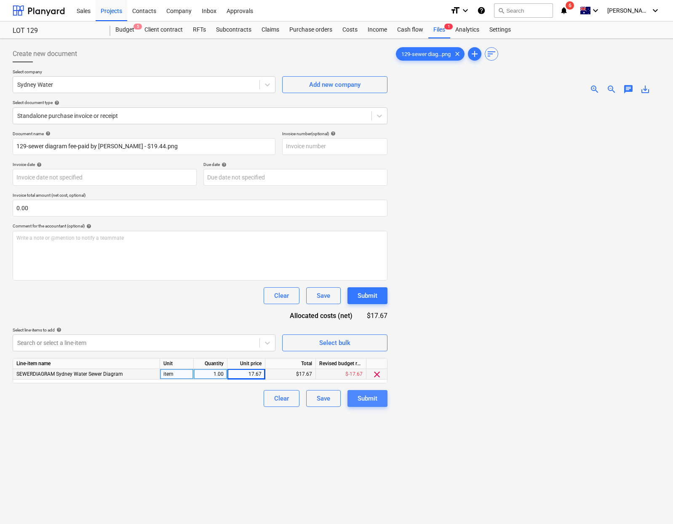
click at [370, 401] on div "Submit" at bounding box center [368, 398] width 20 height 11
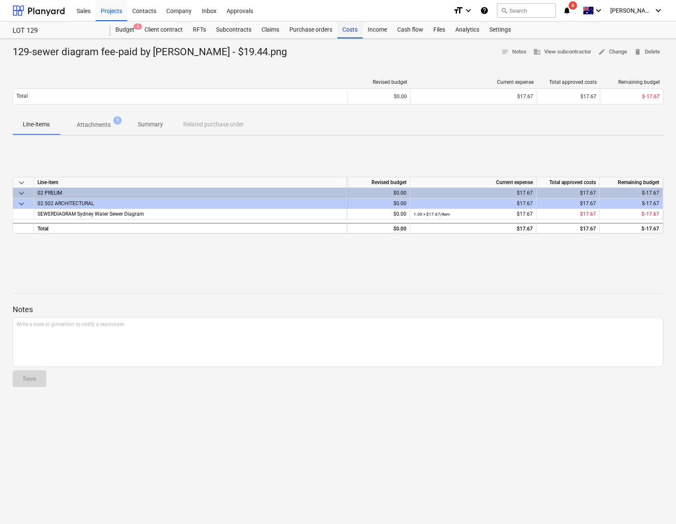
click at [347, 29] on div "Costs" at bounding box center [349, 29] width 25 height 17
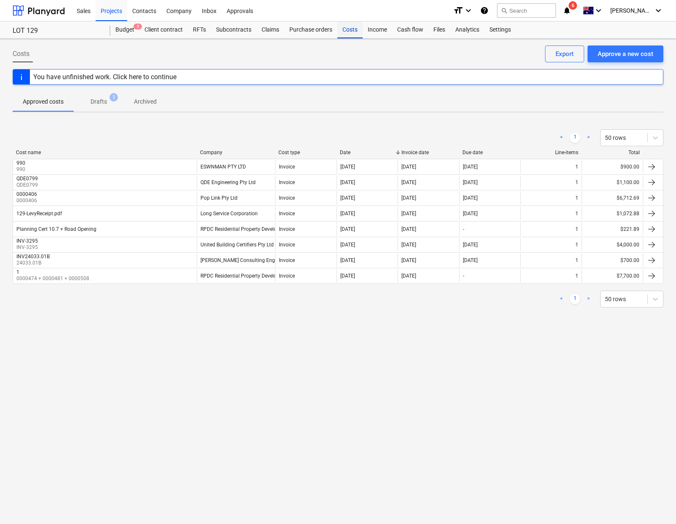
click at [347, 29] on div "Costs" at bounding box center [349, 29] width 25 height 17
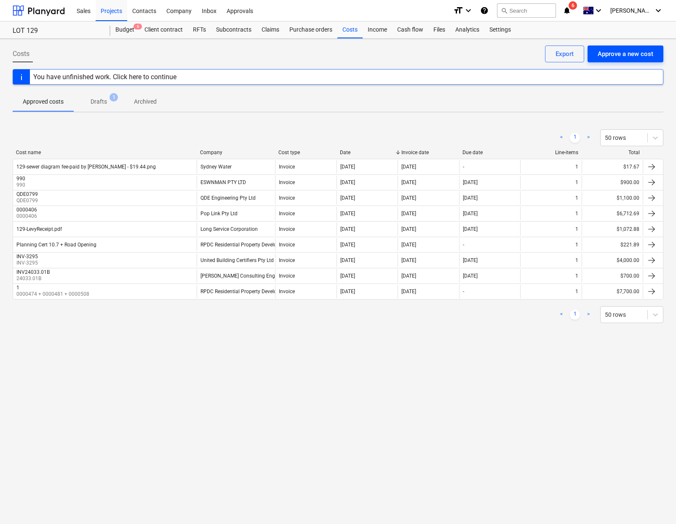
click at [599, 55] on div "Approve a new cost" at bounding box center [626, 53] width 56 height 11
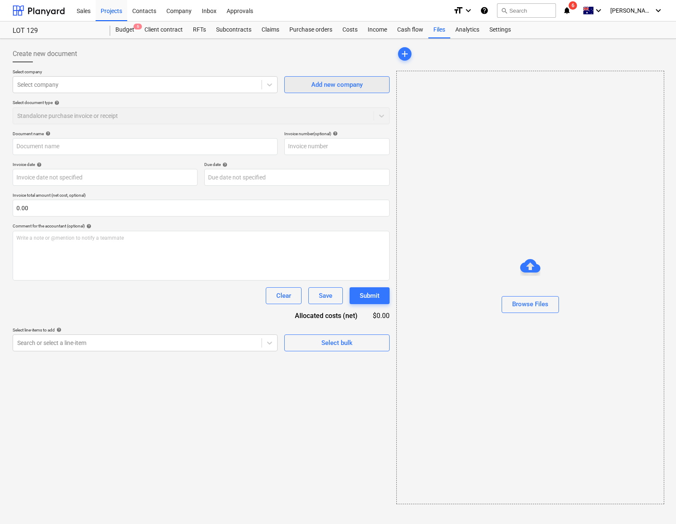
click at [309, 85] on span "Add new company" at bounding box center [337, 84] width 84 height 11
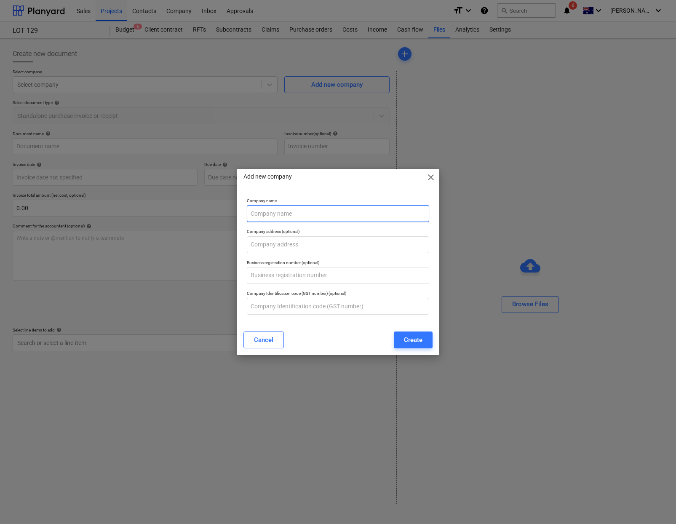
click at [279, 212] on input "text" at bounding box center [338, 213] width 183 height 17
paste input "NCAFSURVEY PTY LTD"
type input "NCAFSURVEY PTY LTD"
click at [411, 347] on button "Create" at bounding box center [413, 339] width 39 height 17
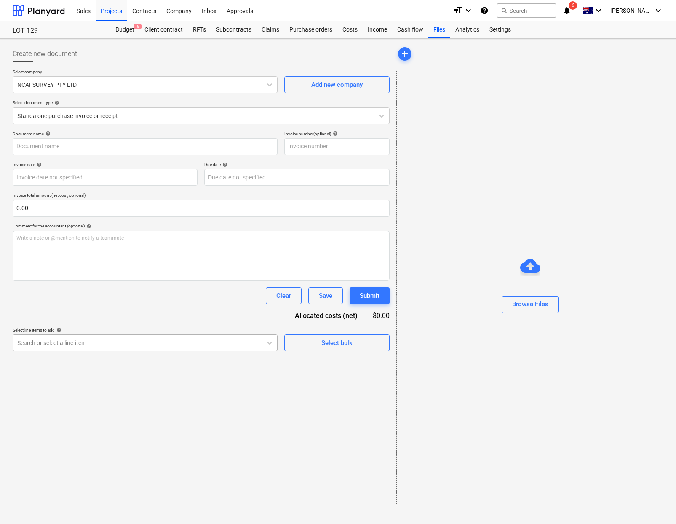
click at [168, 347] on div at bounding box center [137, 343] width 240 height 8
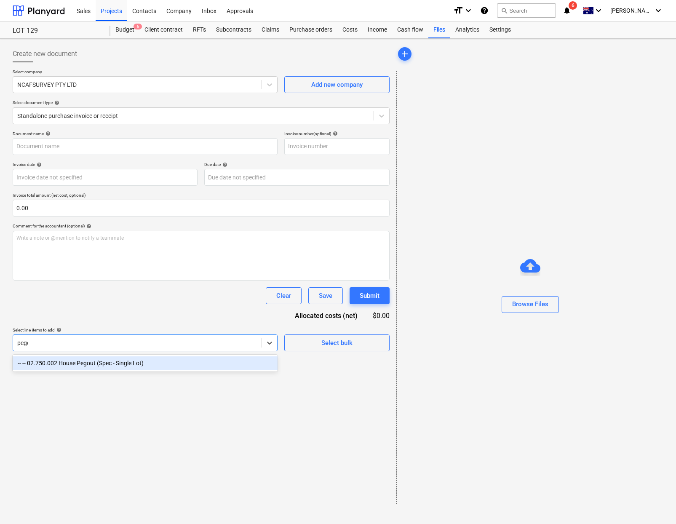
type input "pegou"
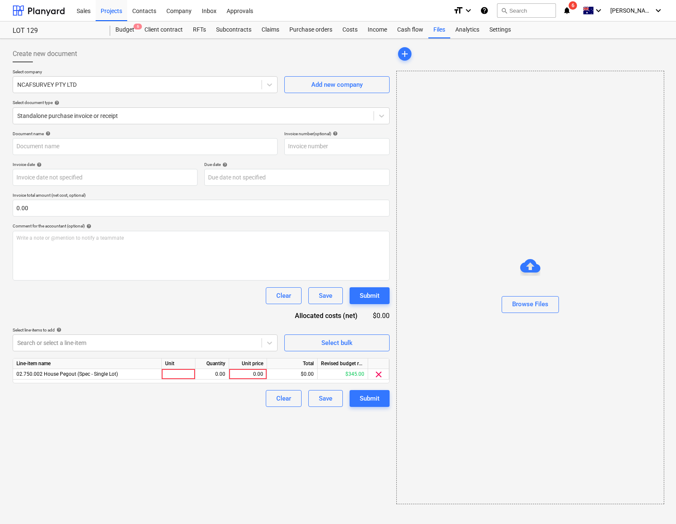
click at [310, 457] on div "Create new document Select company NCAFSURVEY PTY LTD Add new company Select do…" at bounding box center [201, 274] width 384 height 465
click at [168, 380] on div "Line-item name Unit Quantity Unit price Total Revised budget remaining 02.750.0…" at bounding box center [201, 370] width 377 height 25
click at [172, 377] on div at bounding box center [179, 374] width 34 height 11
type input "item"
type input "800"
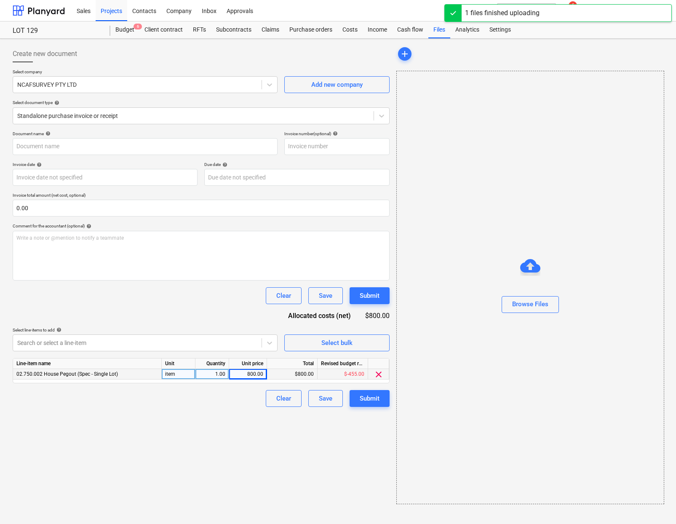
type input "Lot129 Eighth Ave-invoice2.pdf"
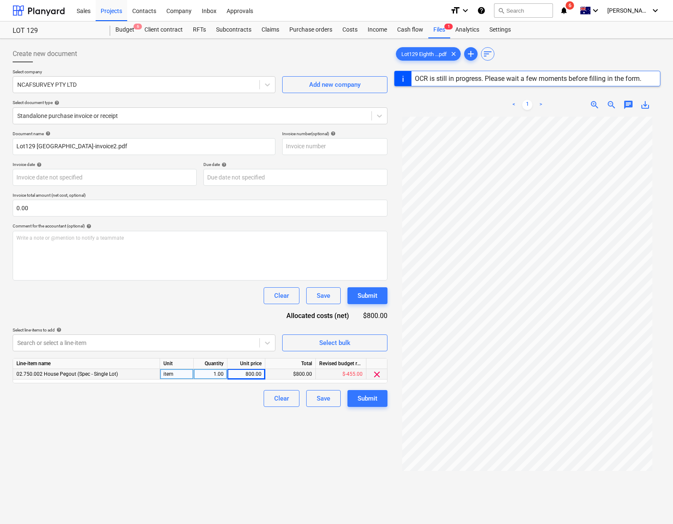
type input "20 Nov 2024"
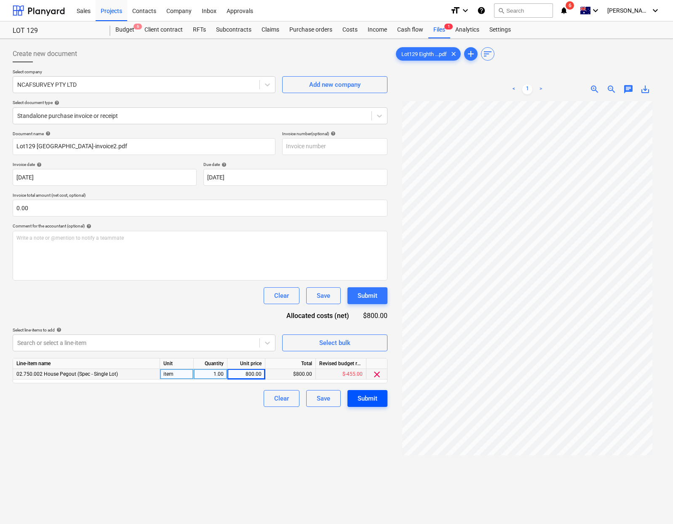
click at [367, 402] on div "Submit" at bounding box center [368, 398] width 20 height 11
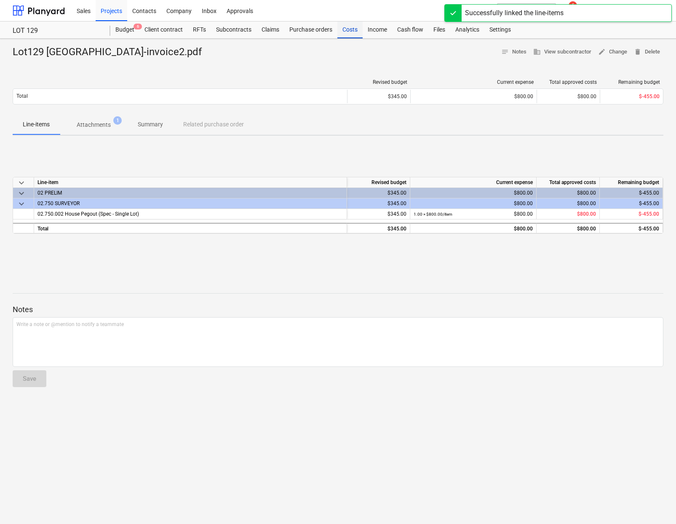
click at [347, 29] on div "Costs" at bounding box center [349, 29] width 25 height 17
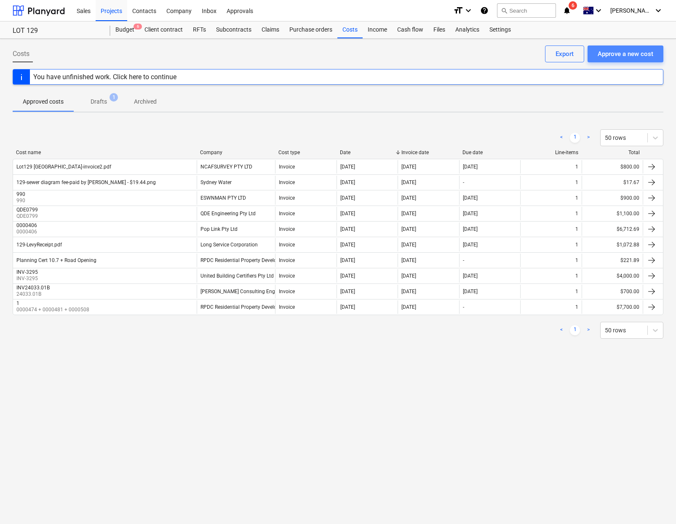
click at [606, 53] on div "Approve a new cost" at bounding box center [626, 53] width 56 height 11
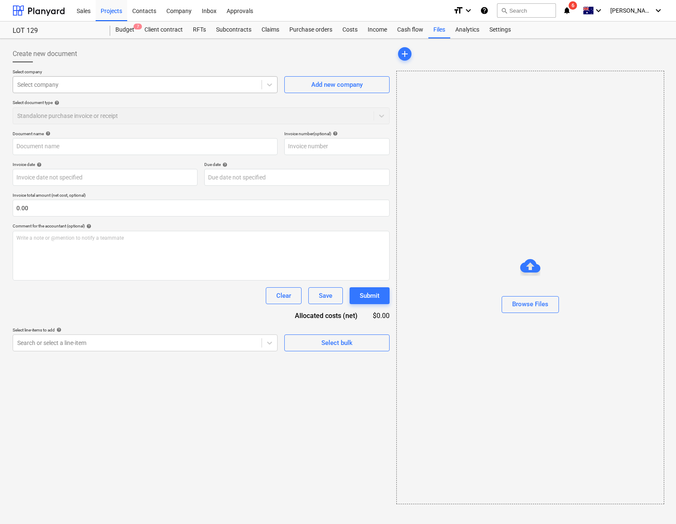
click at [168, 85] on div at bounding box center [137, 84] width 240 height 8
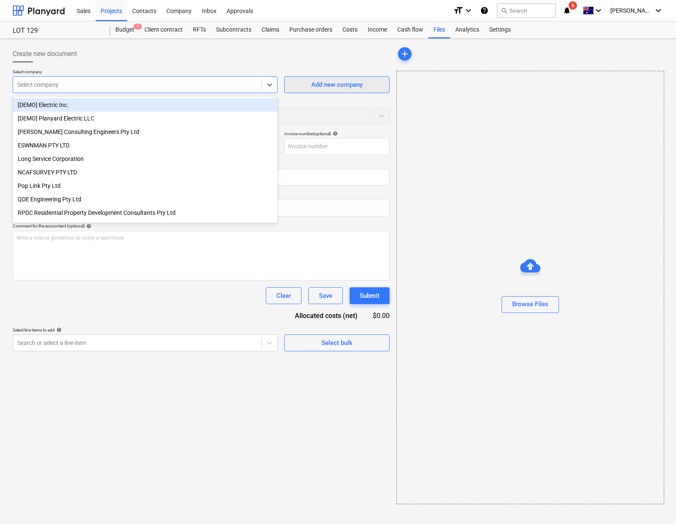
click at [321, 89] on div "Add new company" at bounding box center [336, 84] width 51 height 11
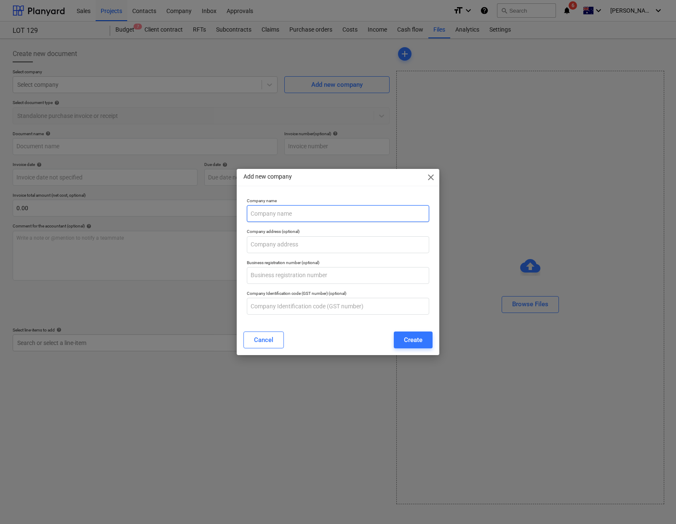
click at [303, 210] on input "text" at bounding box center [338, 213] width 183 height 17
paste input "Adroit Alarm System"
type input "Adroit Alarm System"
click at [405, 343] on div "Create" at bounding box center [413, 339] width 19 height 11
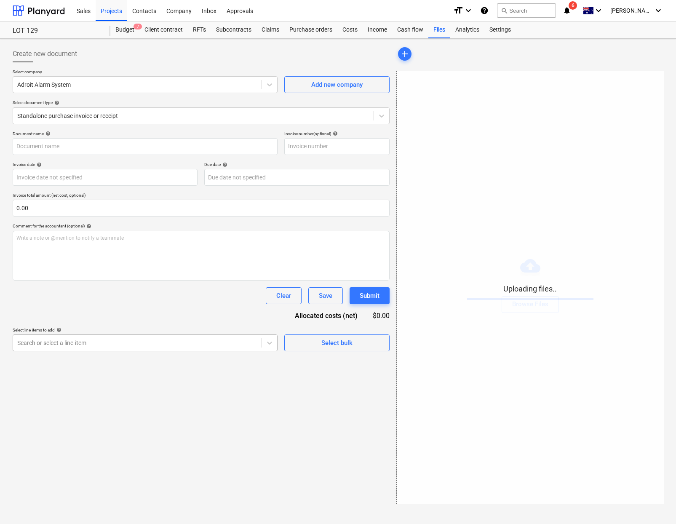
click at [164, 341] on div at bounding box center [137, 343] width 240 height 8
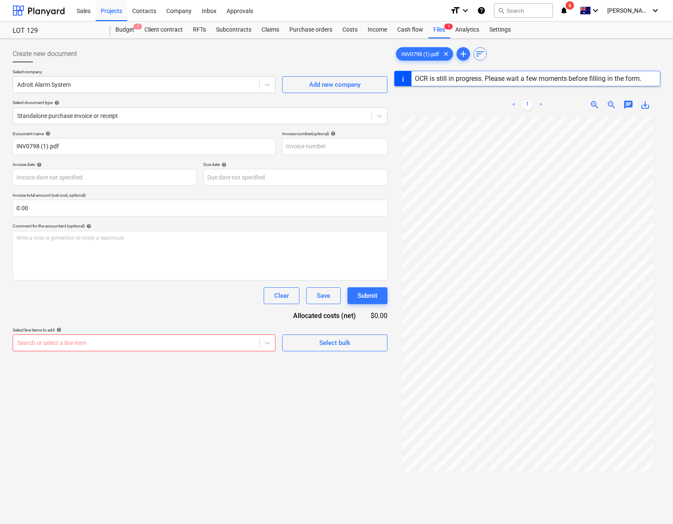
type input "INV0798"
type input "04 Dec 2024"
type input "11 Dec 2024"
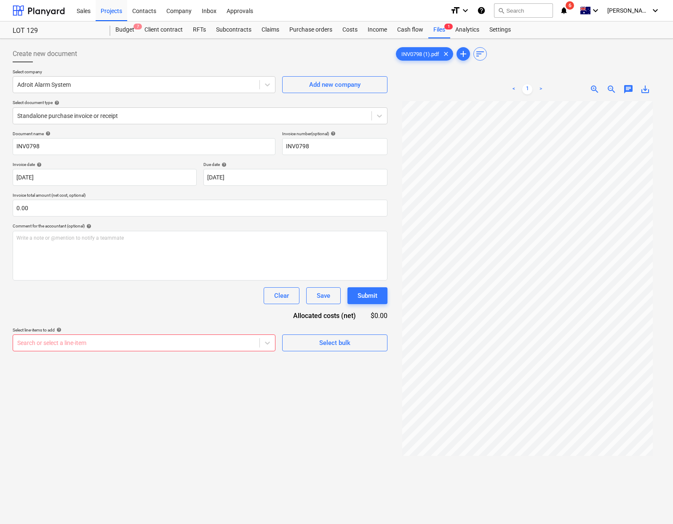
click at [187, 344] on div at bounding box center [136, 343] width 238 height 8
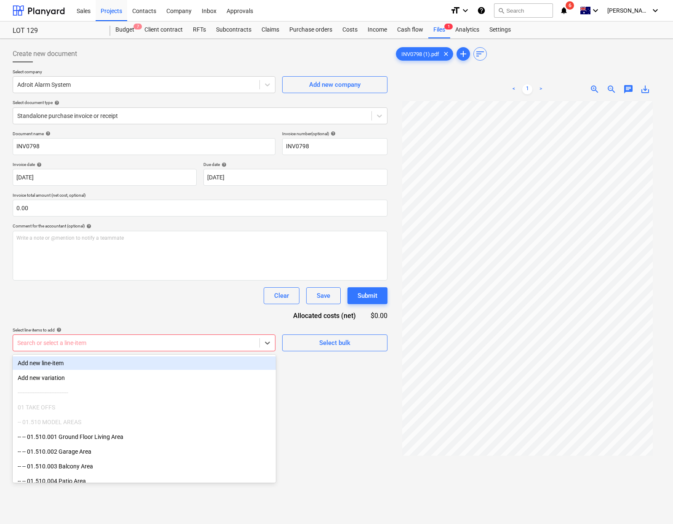
click at [163, 361] on div "Add new line-item" at bounding box center [144, 362] width 263 height 13
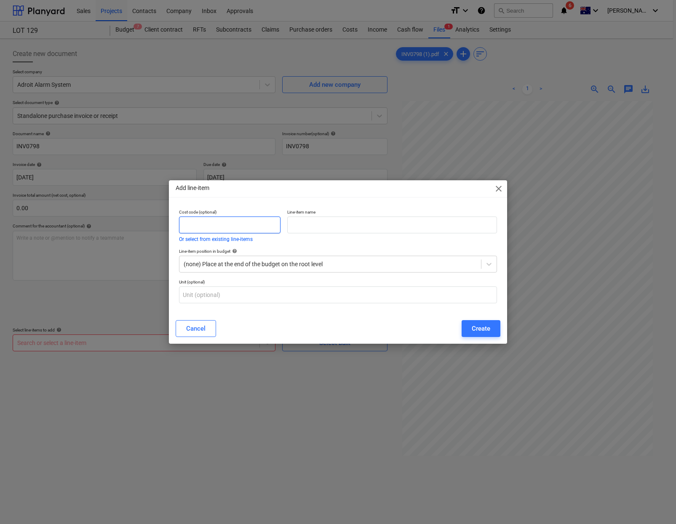
click at [241, 229] on input "text" at bounding box center [229, 224] width 101 height 17
type input "A"
type input "C"
type input "SITECAMERA"
click at [317, 232] on input "text" at bounding box center [392, 224] width 210 height 17
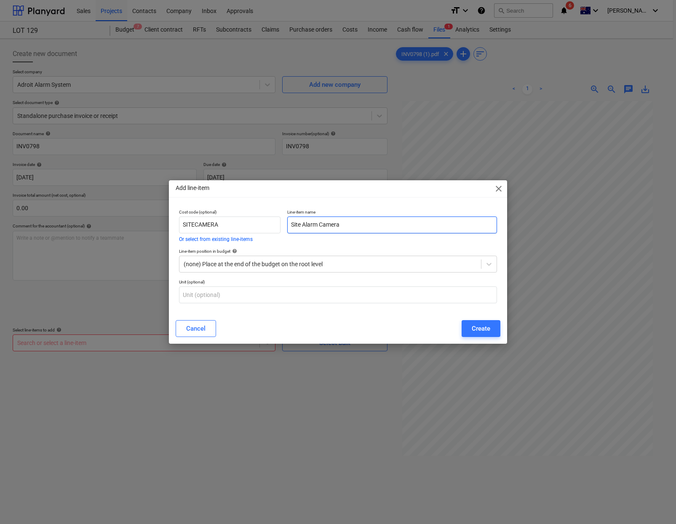
type input "Site Alarm Camera"
click at [328, 276] on div "Unit (optional)" at bounding box center [338, 291] width 325 height 31
click at [332, 263] on div at bounding box center [330, 264] width 293 height 8
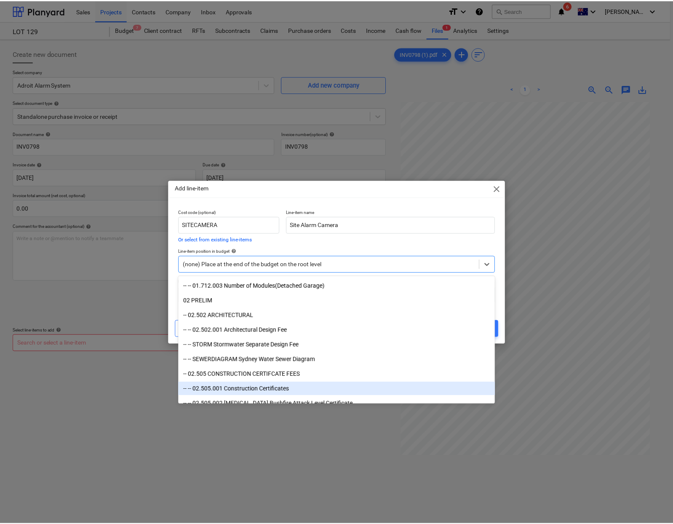
scroll to position [187, 0]
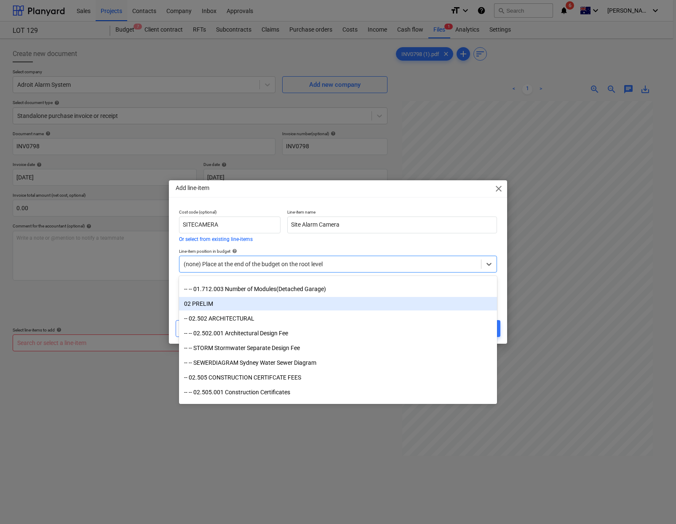
click at [256, 309] on div "02 PRELIM" at bounding box center [338, 303] width 318 height 13
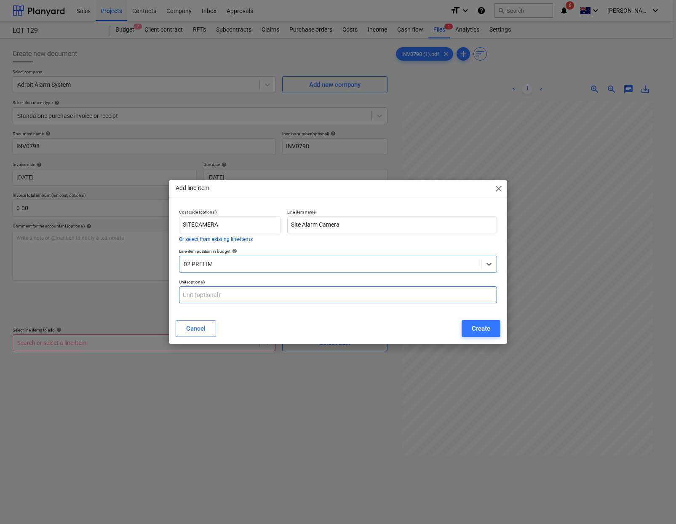
click at [238, 297] on input "text" at bounding box center [338, 294] width 318 height 17
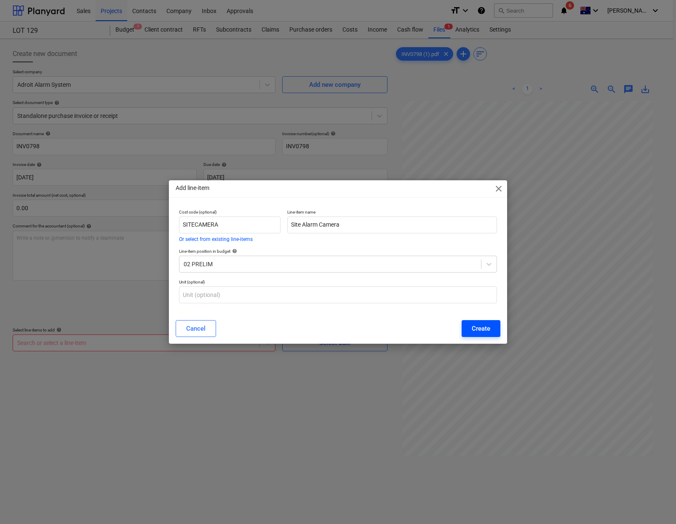
click at [491, 333] on button "Create" at bounding box center [481, 328] width 39 height 17
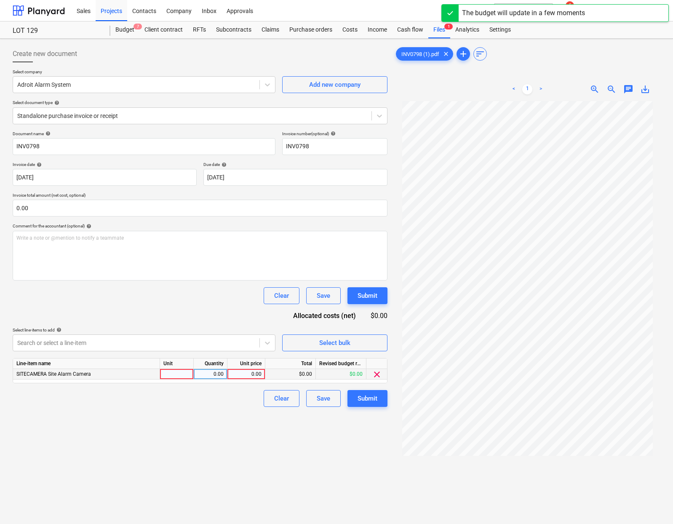
click at [185, 376] on div at bounding box center [177, 374] width 34 height 11
type input "1"
click at [219, 375] on div "0.00" at bounding box center [210, 374] width 27 height 11
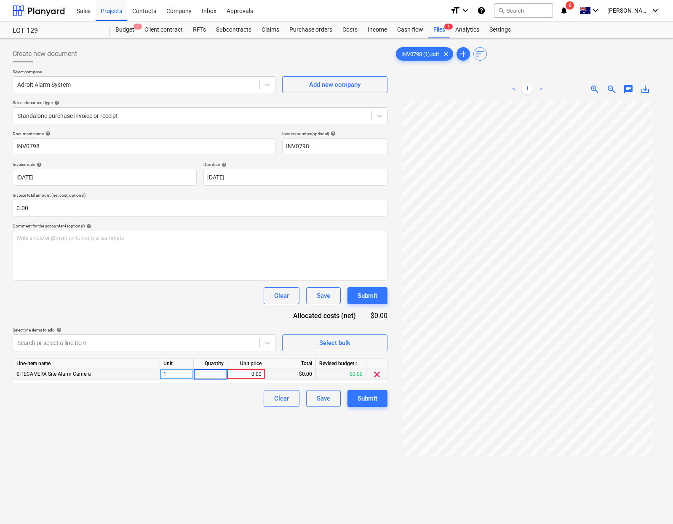
click at [175, 367] on div "Unit" at bounding box center [177, 363] width 34 height 11
click at [176, 374] on div "1" at bounding box center [177, 374] width 34 height 11
click at [249, 372] on div "0.00" at bounding box center [246, 374] width 31 height 11
click at [172, 375] on div "pcs" at bounding box center [177, 374] width 34 height 11
type input "month"
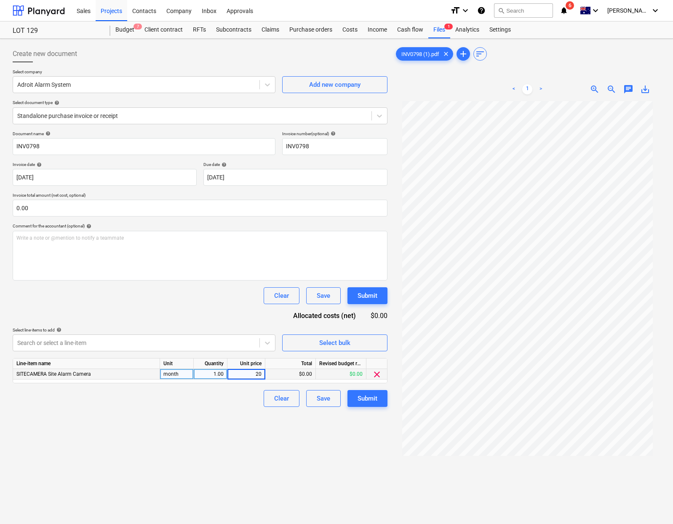
type input "200"
click at [208, 371] on div "1.00" at bounding box center [210, 374] width 27 height 11
type input "1.3"
click at [153, 444] on div "Create new document Select company Adroit Alarm System Add new company Select d…" at bounding box center [200, 323] width 382 height 563
click at [222, 377] on div "1.30" at bounding box center [210, 374] width 27 height 11
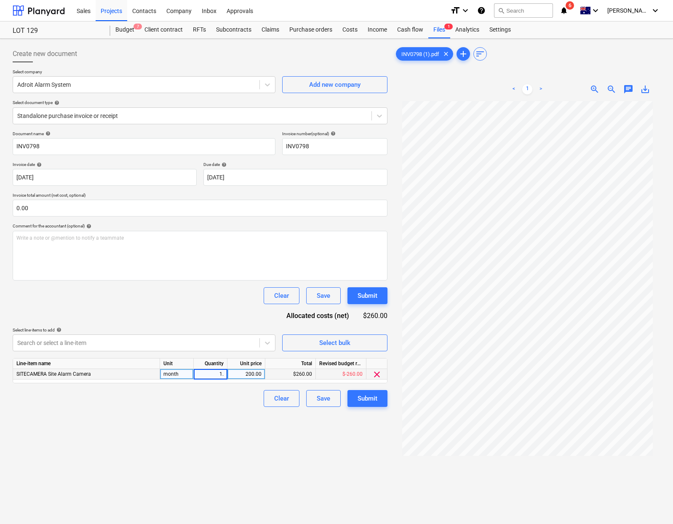
type input "1.5"
click at [209, 423] on div "Create new document Select company Adroit Alarm System Add new company Select d…" at bounding box center [200, 323] width 382 height 563
click at [364, 397] on div "Submit" at bounding box center [368, 398] width 20 height 11
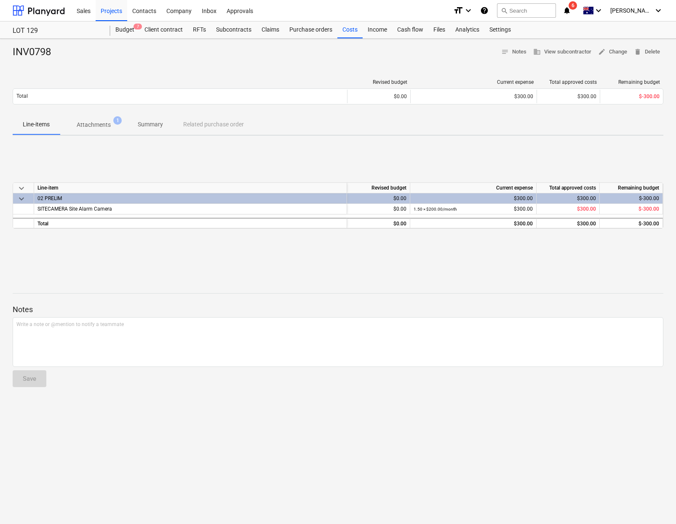
click at [85, 129] on span "Attachments 1" at bounding box center [94, 124] width 68 height 15
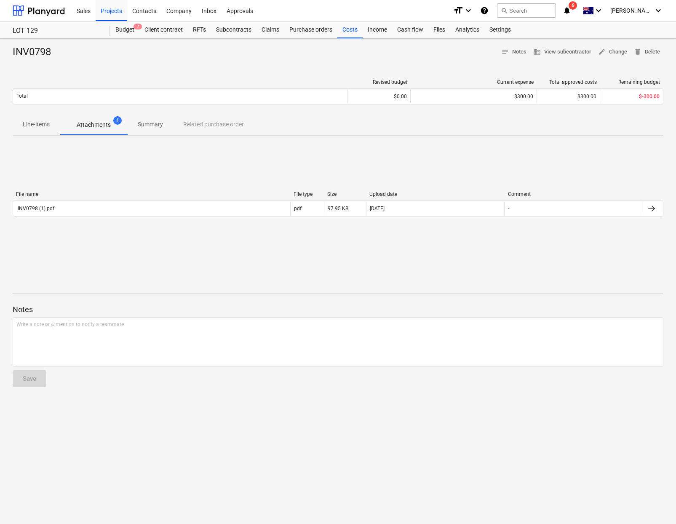
click at [37, 129] on p "Line-items" at bounding box center [36, 124] width 27 height 9
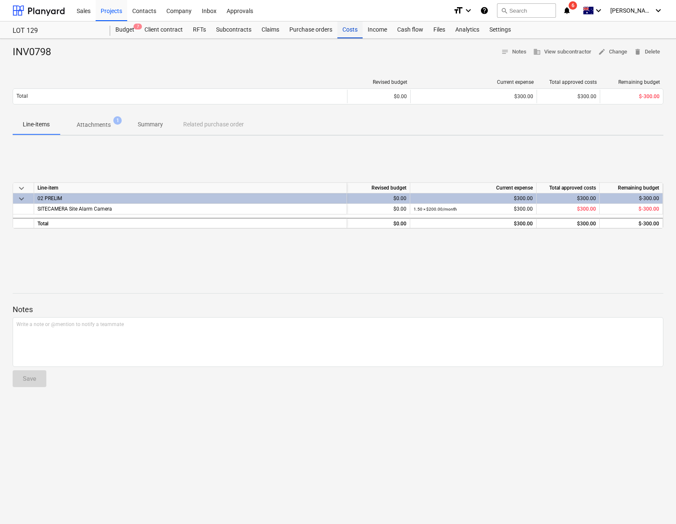
click at [347, 27] on div "Costs" at bounding box center [349, 29] width 25 height 17
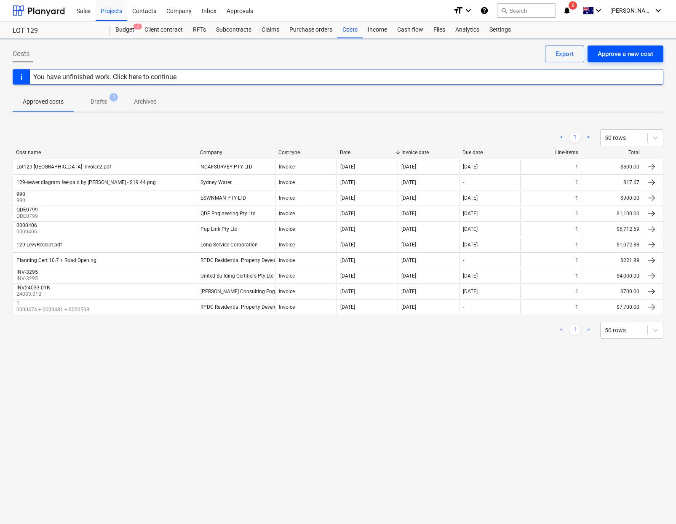
click at [604, 54] on div "Approve a new cost" at bounding box center [626, 53] width 56 height 11
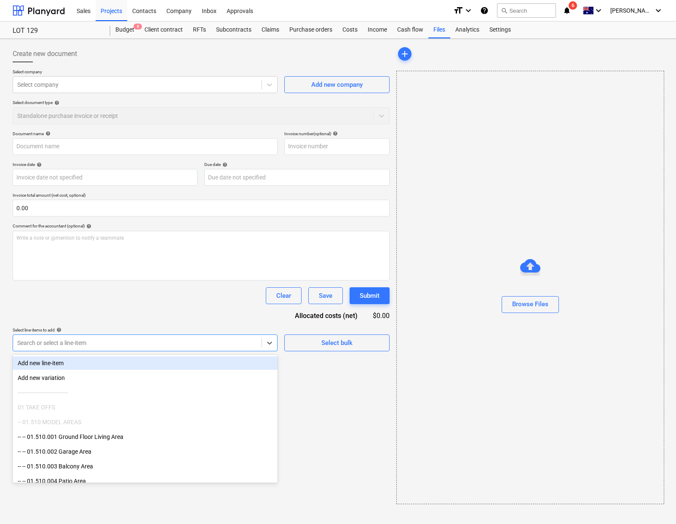
click at [160, 342] on div at bounding box center [137, 343] width 240 height 8
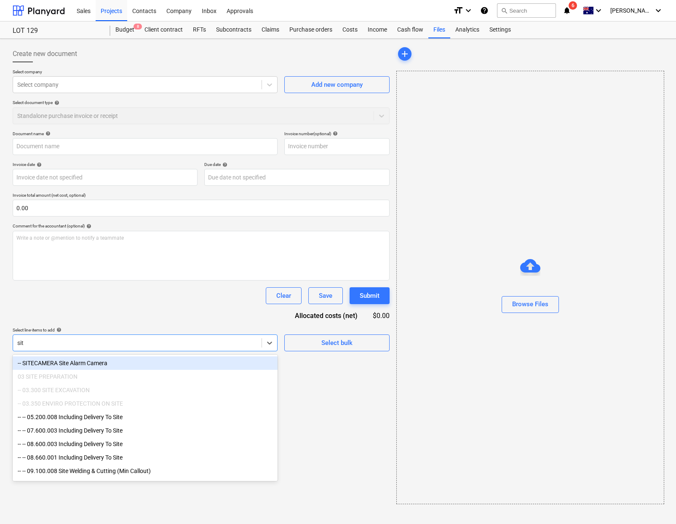
type input "site"
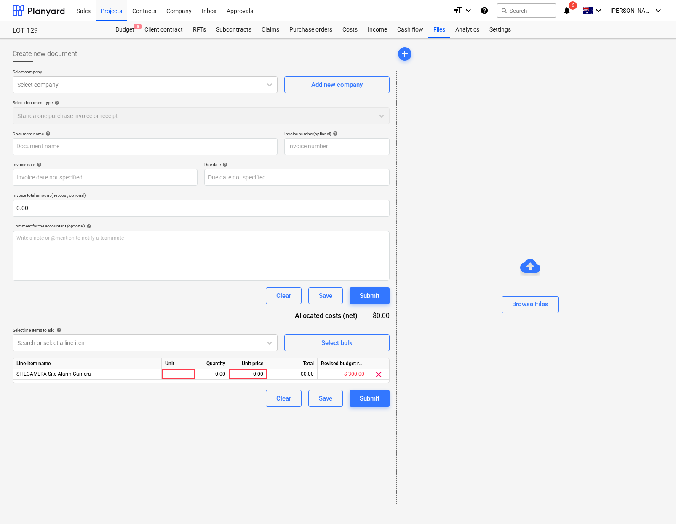
click at [320, 483] on div "Create new document Select company Select company Add new company Select docume…" at bounding box center [201, 274] width 384 height 465
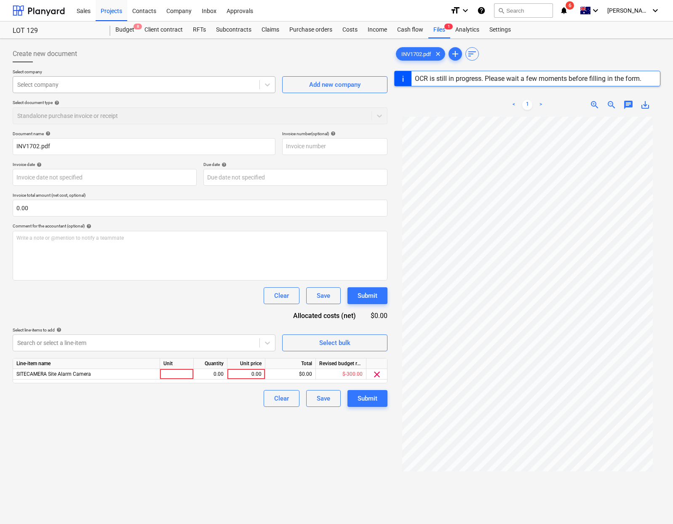
type input "INV1702"
type input "30 May 2025"
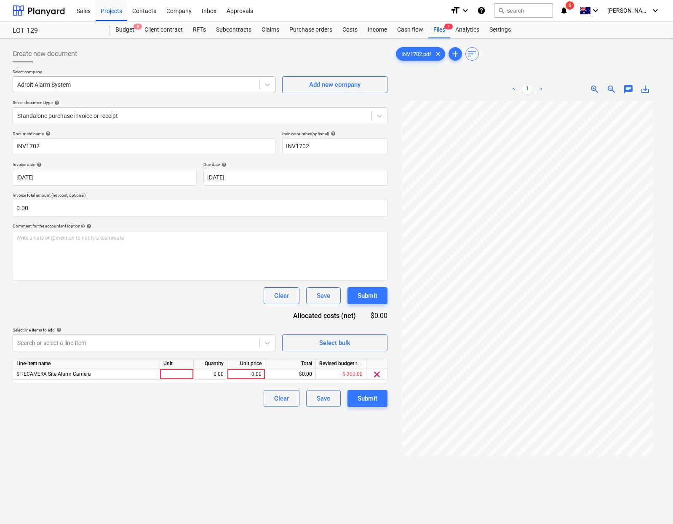
click at [202, 88] on div at bounding box center [136, 84] width 238 height 8
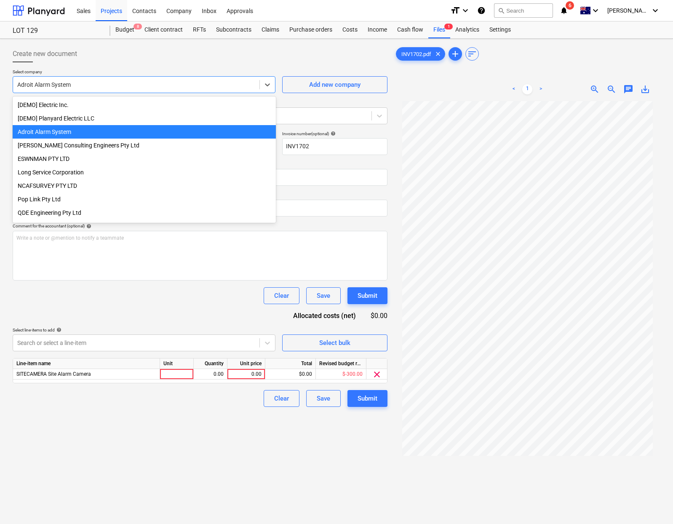
click at [252, 66] on div at bounding box center [200, 65] width 375 height 7
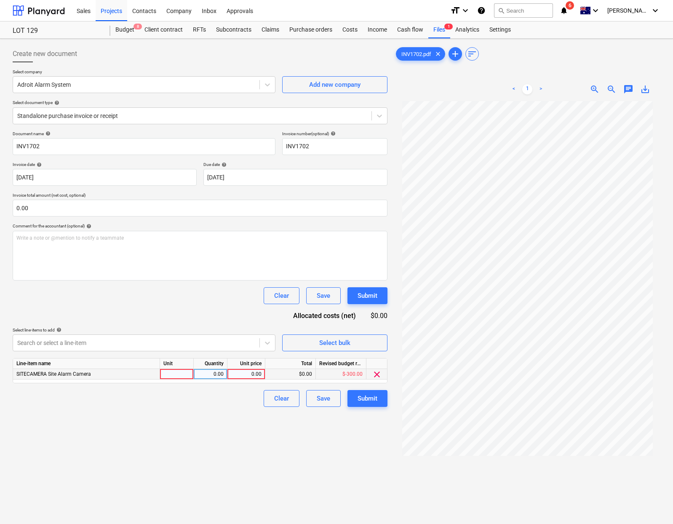
click at [172, 375] on div at bounding box center [177, 374] width 34 height 11
type input "month"
type input "200"
click at [272, 457] on div "Create new document Select company Adroit Alarm System Add new company Select d…" at bounding box center [200, 323] width 382 height 563
click at [374, 401] on div "Submit" at bounding box center [368, 398] width 20 height 11
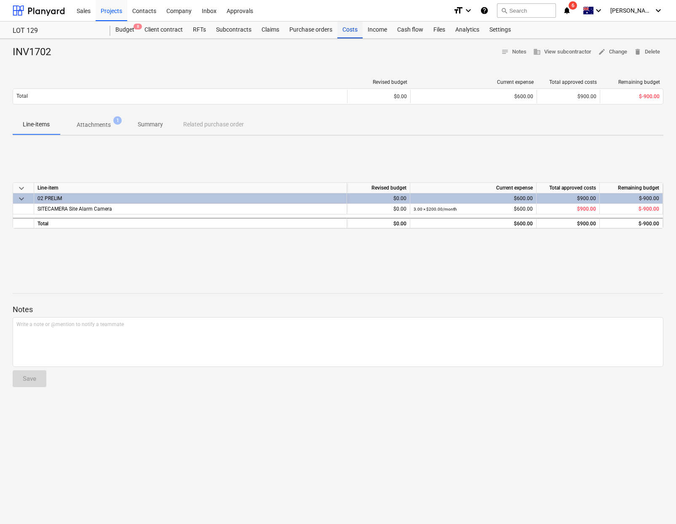
click at [352, 28] on div "Costs" at bounding box center [349, 29] width 25 height 17
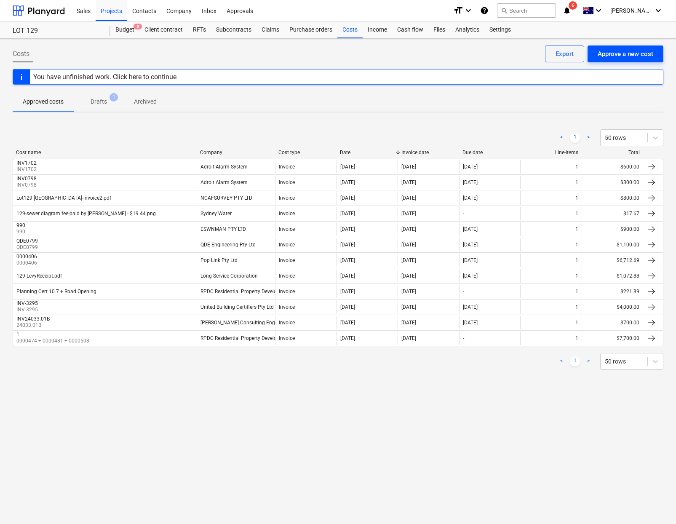
click at [642, 57] on div "Approve a new cost" at bounding box center [626, 53] width 56 height 11
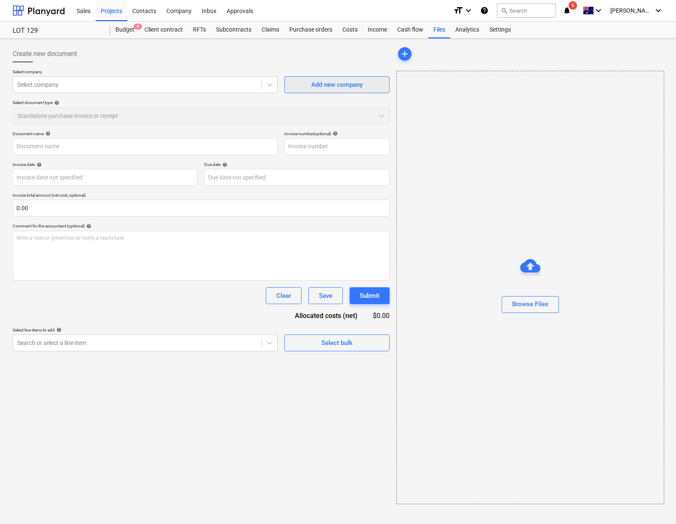
click at [334, 83] on div "Add new company" at bounding box center [336, 84] width 51 height 11
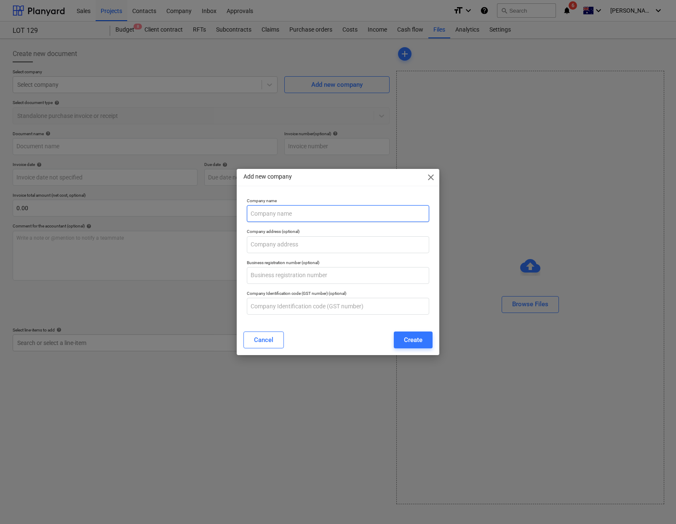
click at [309, 214] on input "text" at bounding box center [338, 213] width 183 height 17
paste input "PESTOP PEST CONTROL SERVICE"
type input "PESTOP PEST CONTROL SERVICE"
click at [405, 335] on div "Create" at bounding box center [413, 339] width 19 height 11
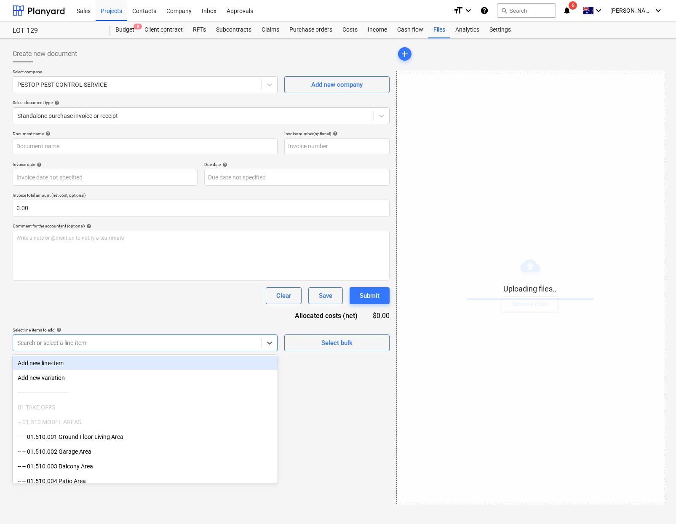
click at [144, 346] on div at bounding box center [137, 343] width 240 height 8
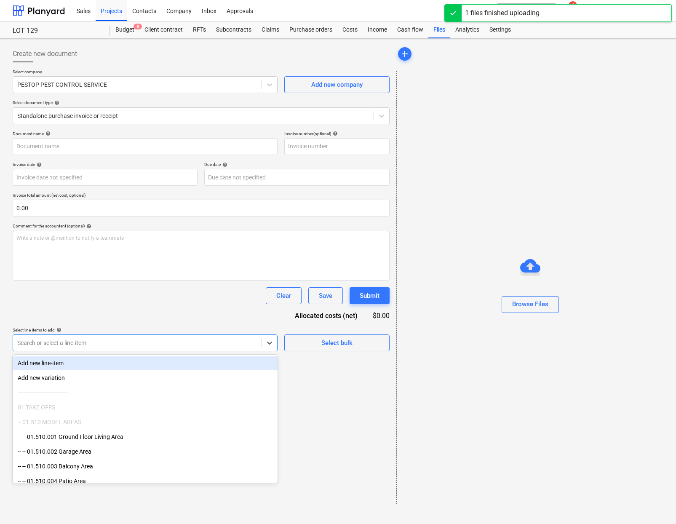
type input "Invoice 9477 - Pestop - Lot 129 Austral.pdf"
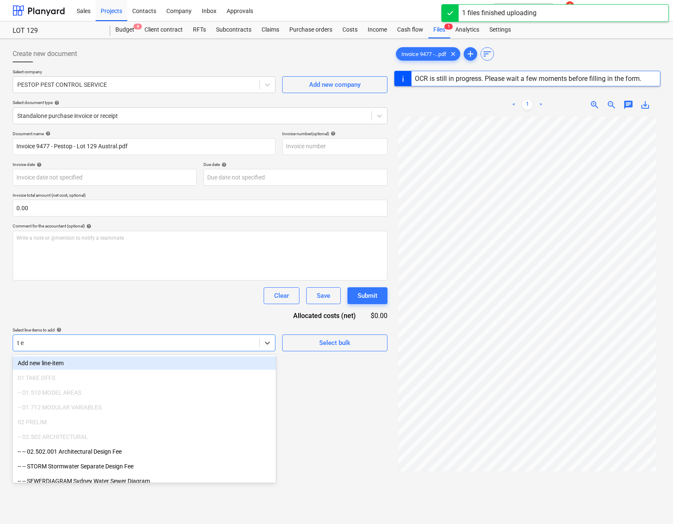
type input "term"
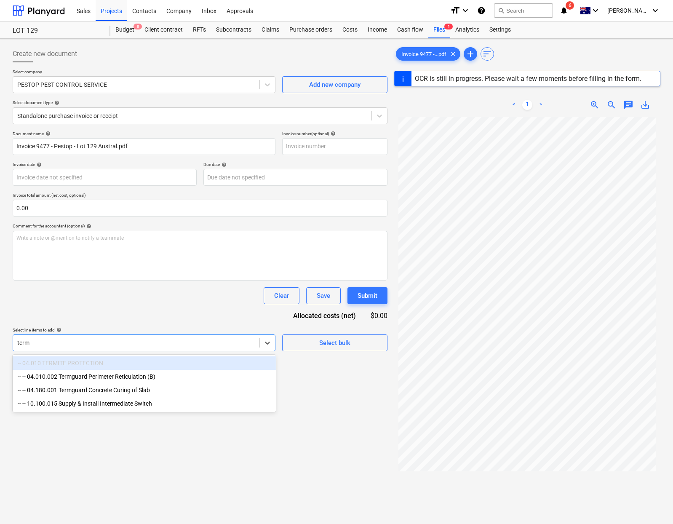
type input "9477"
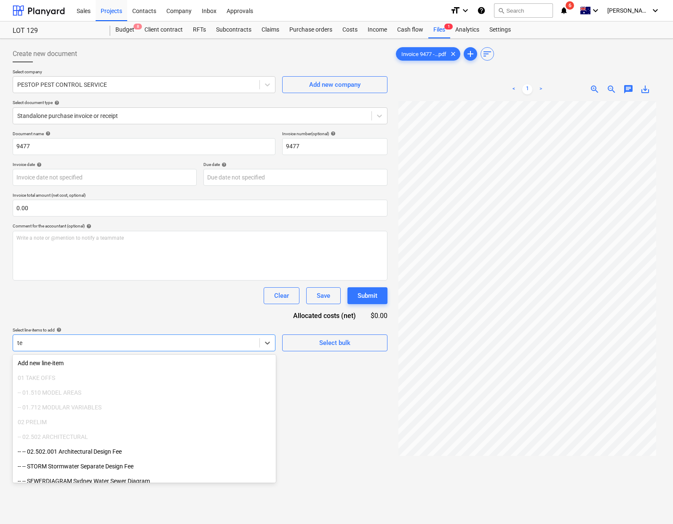
type input "t"
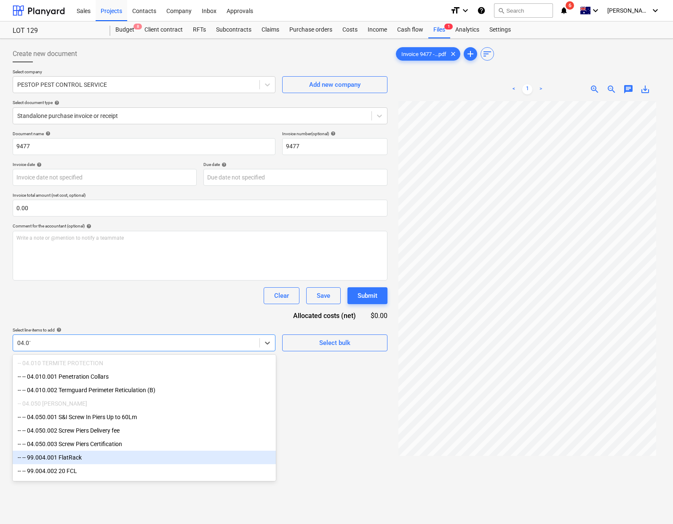
type input "04.010"
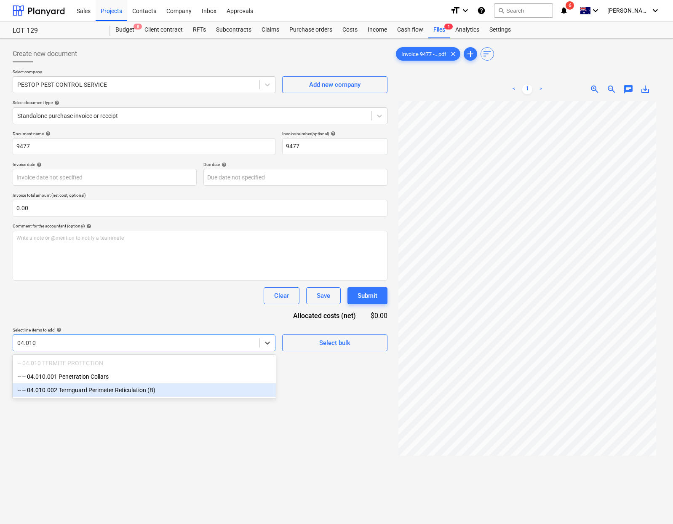
click at [190, 387] on div "-- -- 04.010.002 Termguard Perimeter Reticulation (B)" at bounding box center [144, 389] width 263 height 13
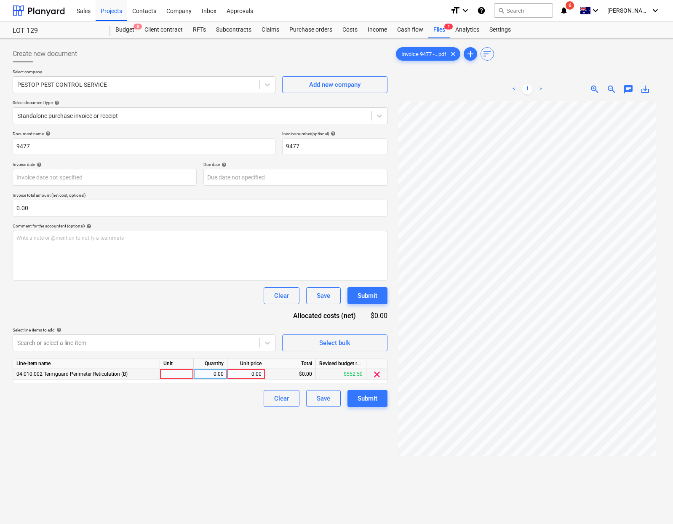
click at [183, 373] on div at bounding box center [177, 374] width 34 height 11
type input "t"
type input "item"
click at [280, 453] on div "Create new document Select company PESTOP PEST CONTROL SERVICE Add new company …" at bounding box center [200, 323] width 382 height 563
click at [370, 397] on div "Submit" at bounding box center [368, 398] width 20 height 11
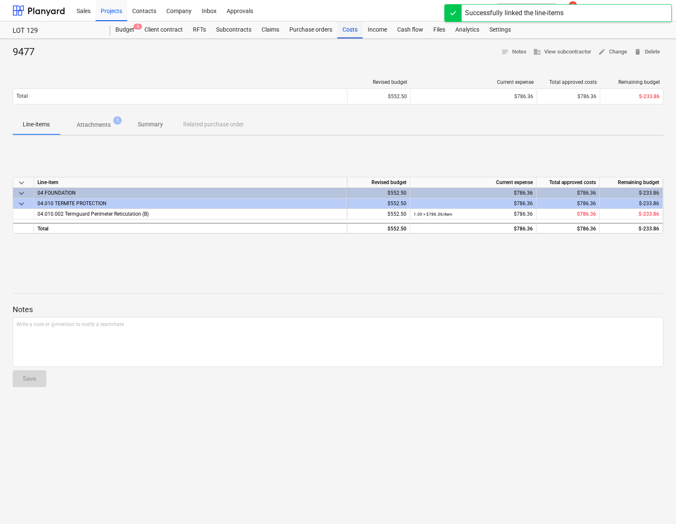
click at [345, 34] on div "Costs" at bounding box center [349, 29] width 25 height 17
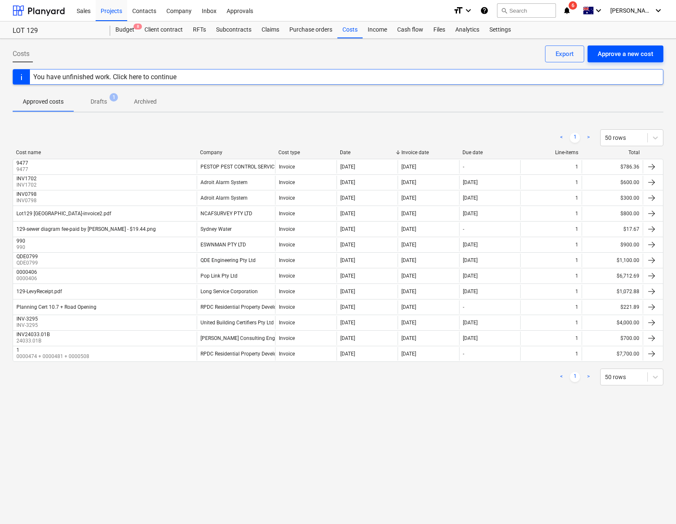
click at [604, 56] on div "Approve a new cost" at bounding box center [626, 53] width 56 height 11
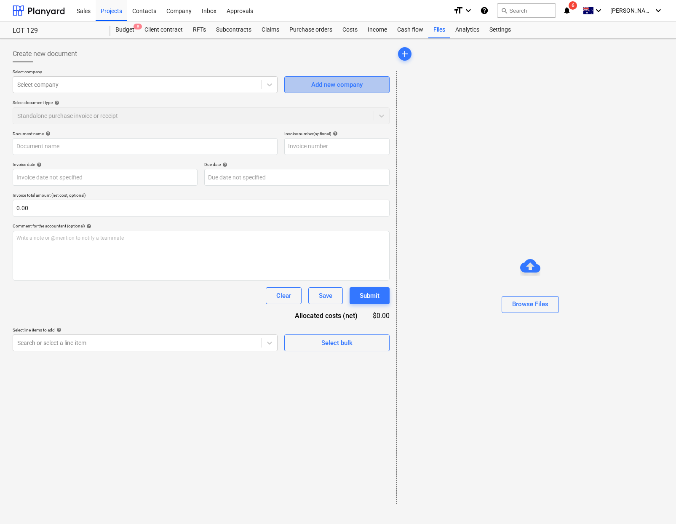
click at [338, 83] on div "Add new company" at bounding box center [336, 84] width 51 height 11
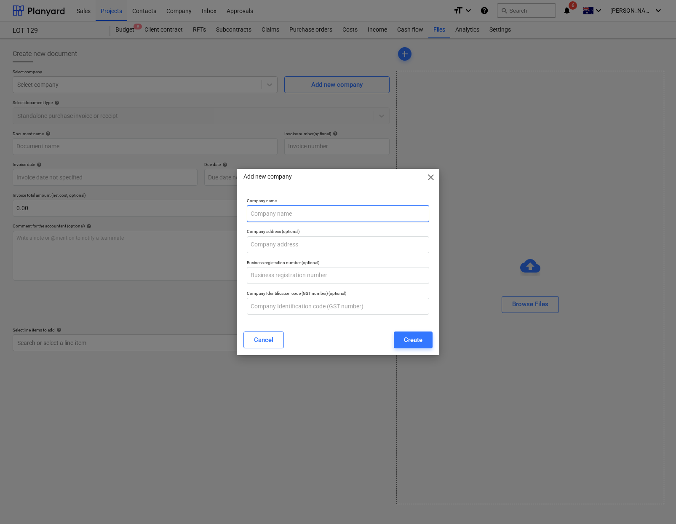
click at [342, 213] on input "text" at bounding box center [338, 213] width 183 height 17
paste input "AUSSIE SKIPS BIN SERVICES PTY LTD"
type input "AUSSIE SKIPS BIN SERVICES PTY LTD"
click at [408, 335] on div "Create" at bounding box center [413, 339] width 19 height 11
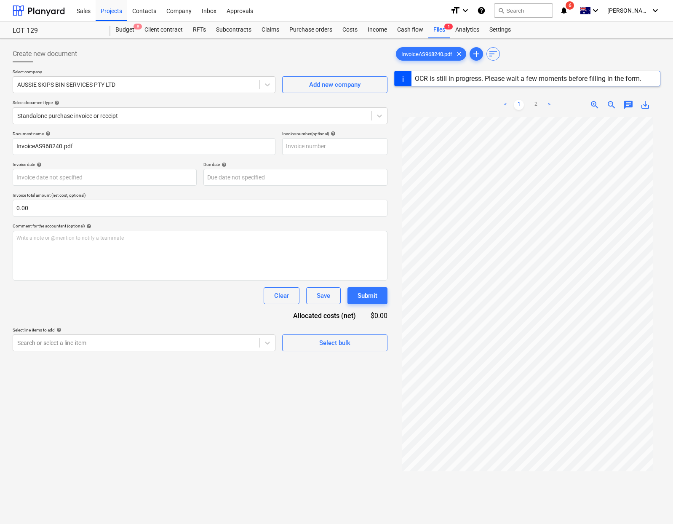
type input "AS968240"
type input "18 Jun 2025"
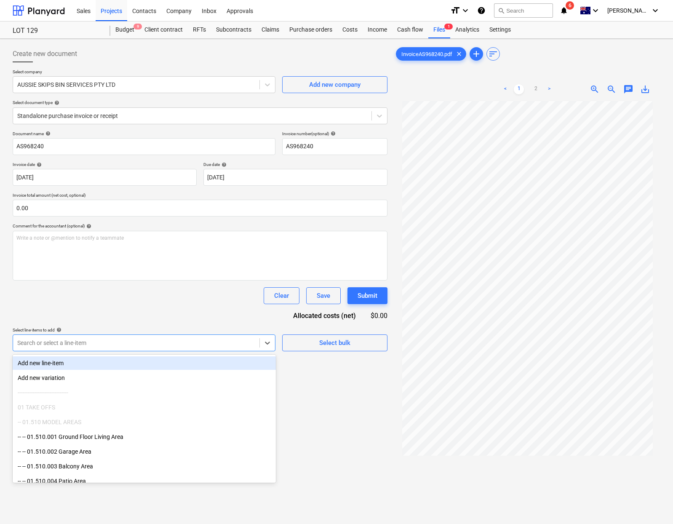
click at [180, 348] on div "Search or select a line-item" at bounding box center [136, 343] width 246 height 12
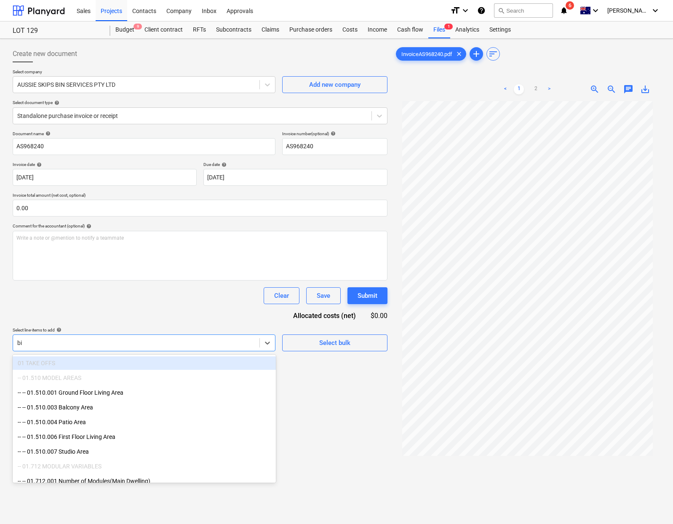
type input "bin"
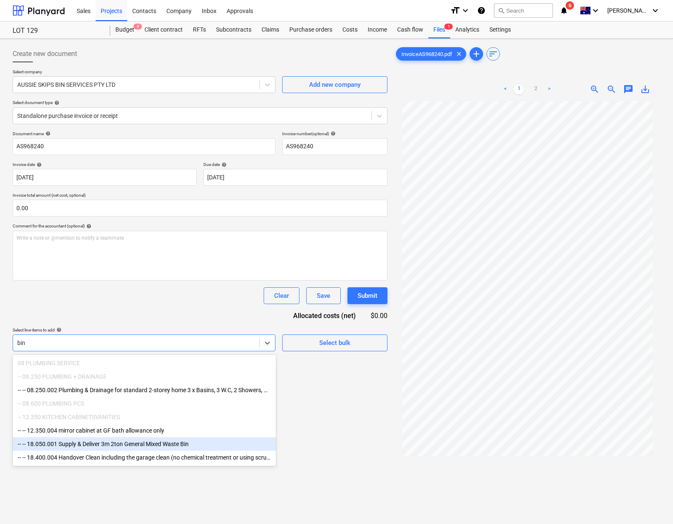
click at [155, 438] on div "-- -- 18.050.001 Supply & Deliver 3m 2ton General Mixed Waste Bin" at bounding box center [144, 443] width 263 height 13
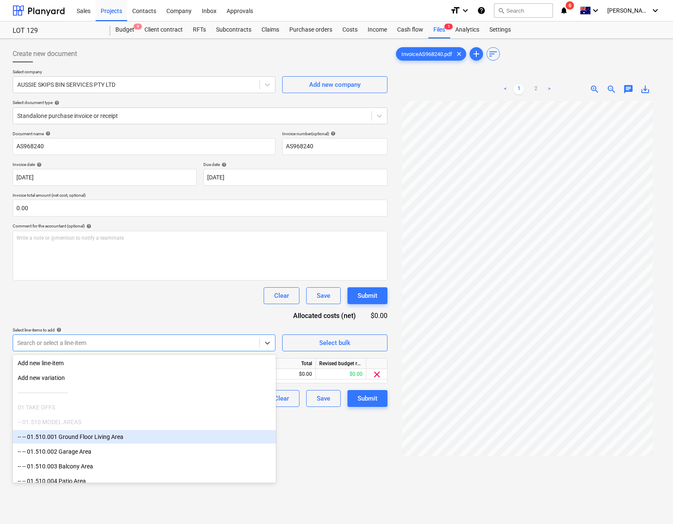
click at [302, 443] on div "Create new document Select company AUSSIE SKIPS BIN SERVICES PTY LTD Add new co…" at bounding box center [200, 323] width 382 height 563
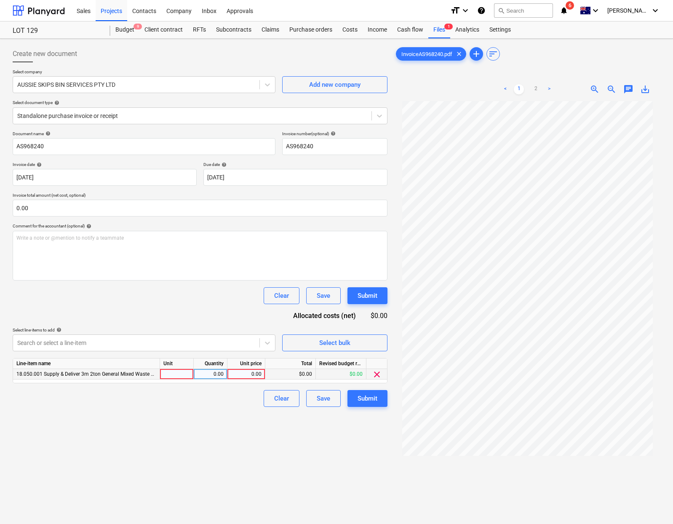
click at [174, 375] on div at bounding box center [177, 374] width 34 height 11
click at [176, 373] on div at bounding box center [177, 374] width 34 height 11
click at [175, 375] on div at bounding box center [177, 374] width 34 height 11
type input "each"
type input "810"
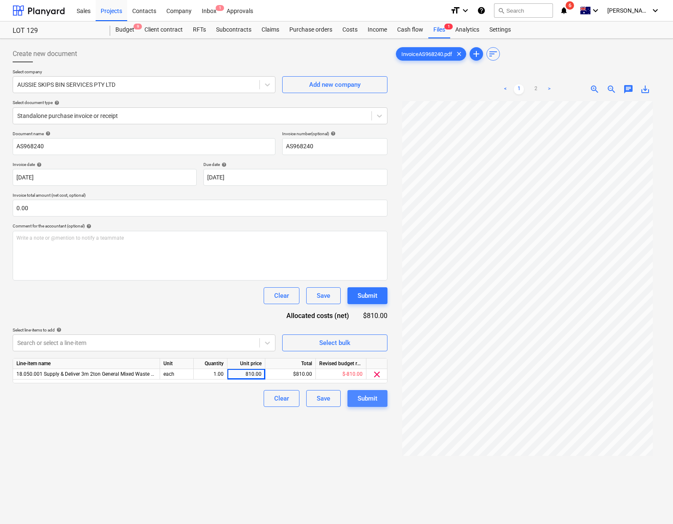
click at [360, 395] on div "Submit" at bounding box center [368, 398] width 20 height 11
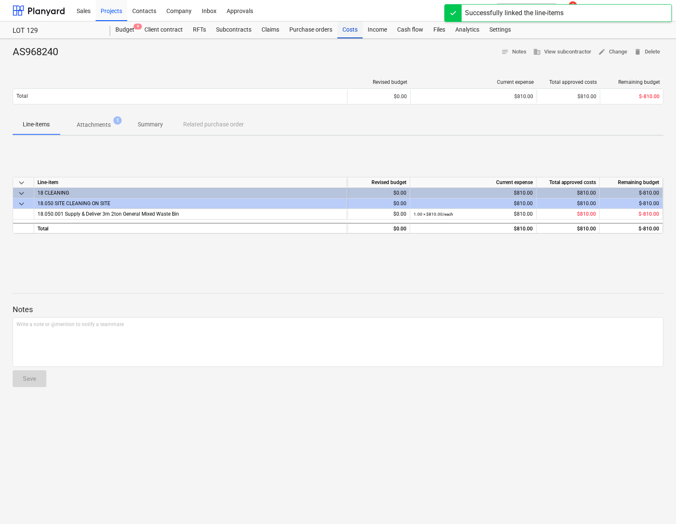
click at [347, 31] on div "Costs" at bounding box center [349, 29] width 25 height 17
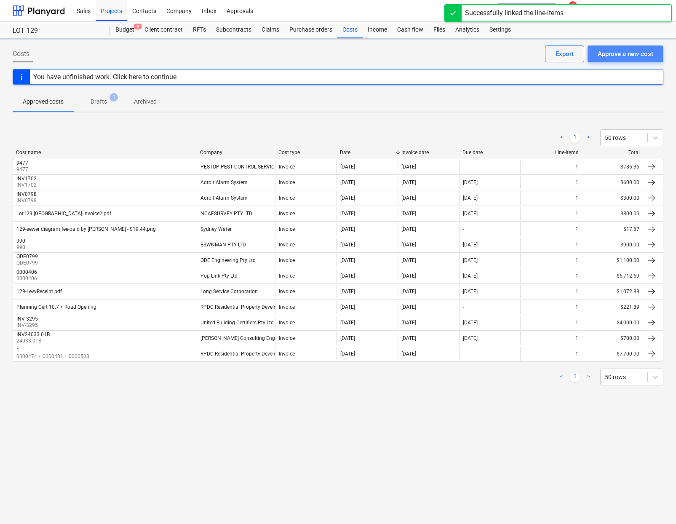
click at [619, 48] on div "Approve a new cost" at bounding box center [626, 53] width 56 height 11
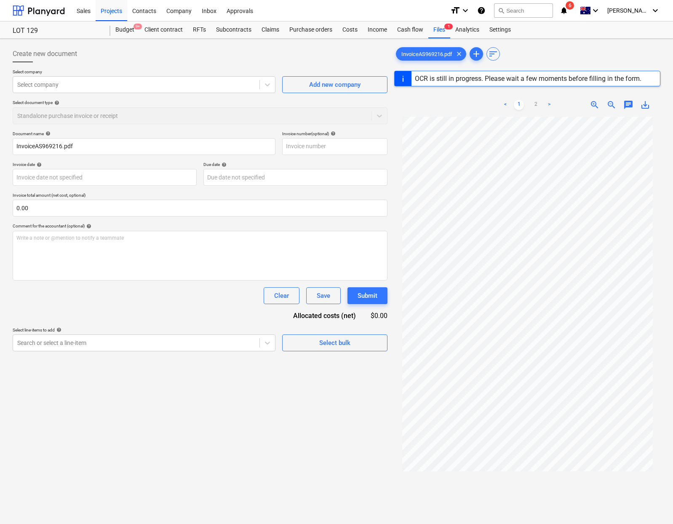
type input "AS969216"
type input "24 Jun 2025"
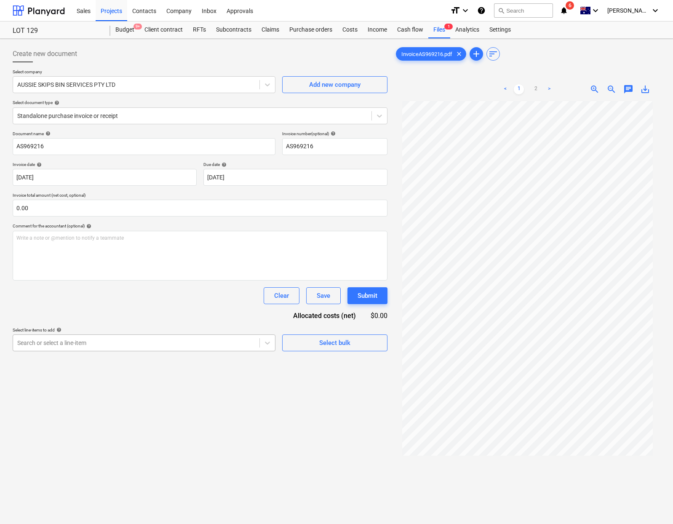
click at [196, 346] on div at bounding box center [136, 343] width 238 height 8
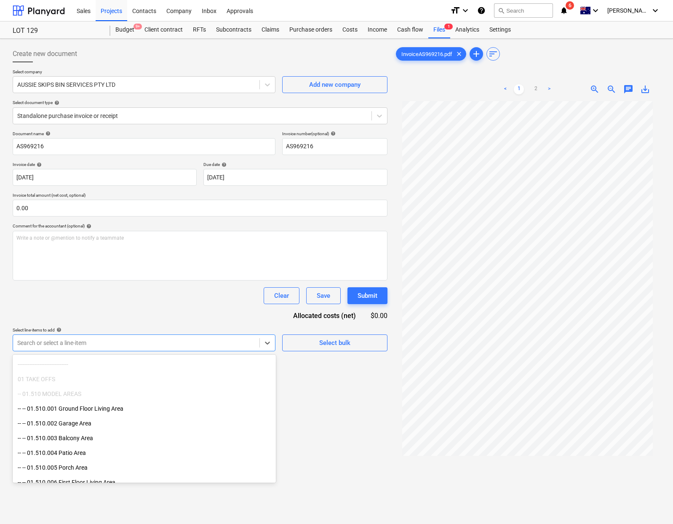
scroll to position [31, 0]
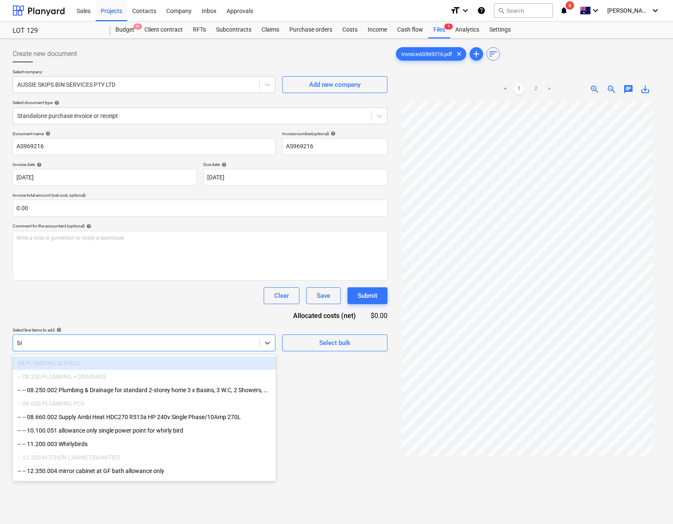
type input "bin"
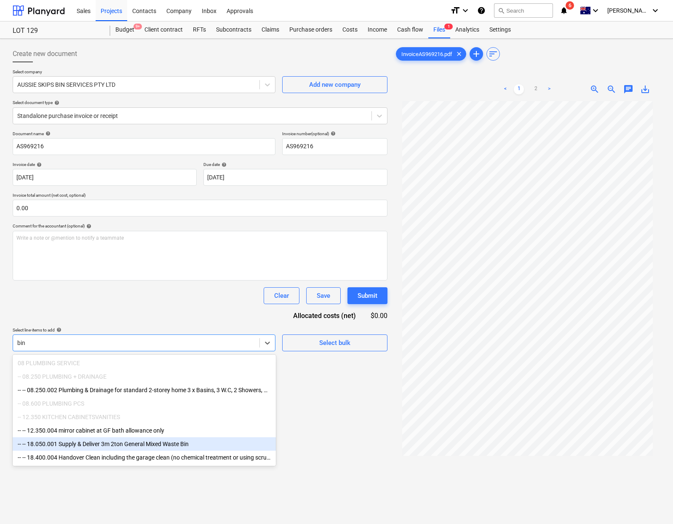
click at [158, 444] on div "-- -- 18.050.001 Supply & Deliver 3m 2ton General Mixed Waste Bin" at bounding box center [144, 443] width 263 height 13
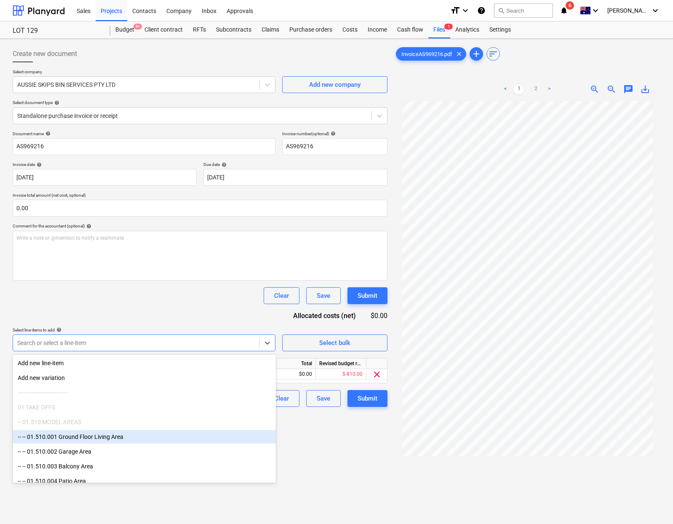
click at [298, 439] on div "Create new document Select company AUSSIE SKIPS BIN SERVICES PTY LTD Add new co…" at bounding box center [200, 323] width 382 height 563
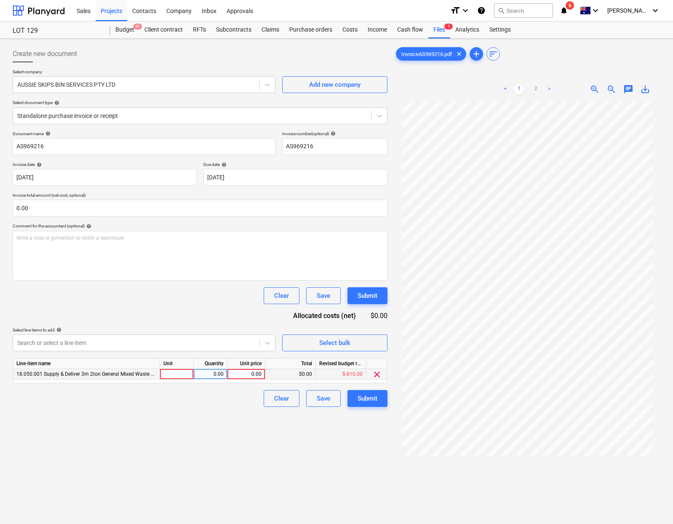
click at [181, 373] on div at bounding box center [177, 374] width 34 height 11
click at [127, 344] on div at bounding box center [136, 343] width 238 height 8
click at [178, 372] on div at bounding box center [177, 374] width 34 height 11
type input "each"
click at [256, 375] on div "0.00" at bounding box center [246, 374] width 31 height 11
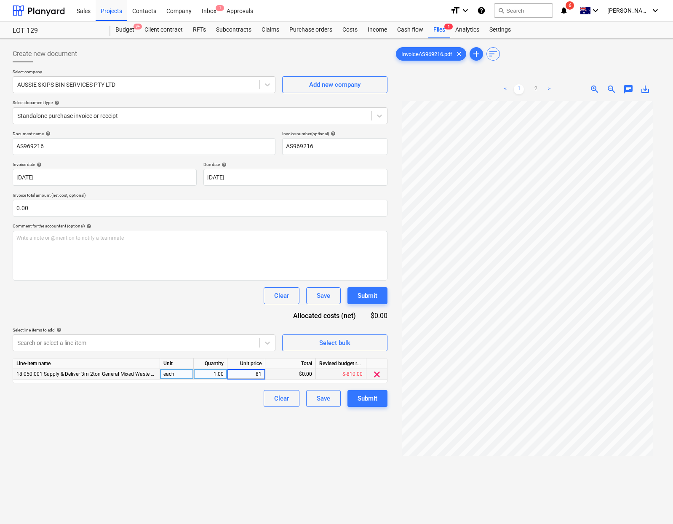
type input "810"
click at [372, 402] on div "Submit" at bounding box center [368, 398] width 20 height 11
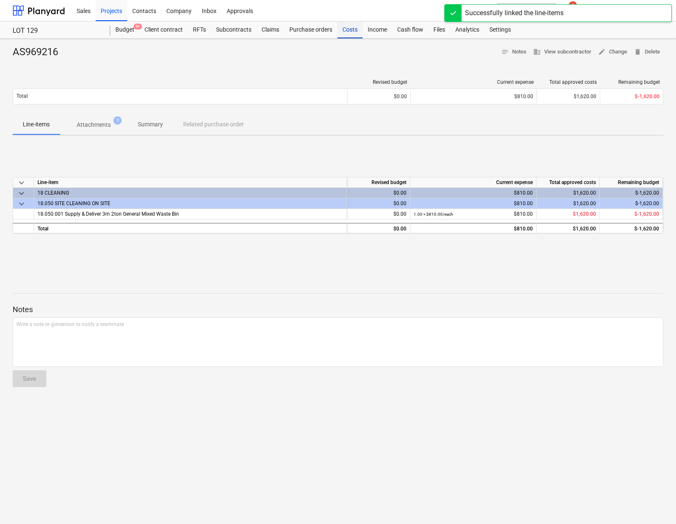
click at [350, 30] on div "Costs" at bounding box center [349, 29] width 25 height 17
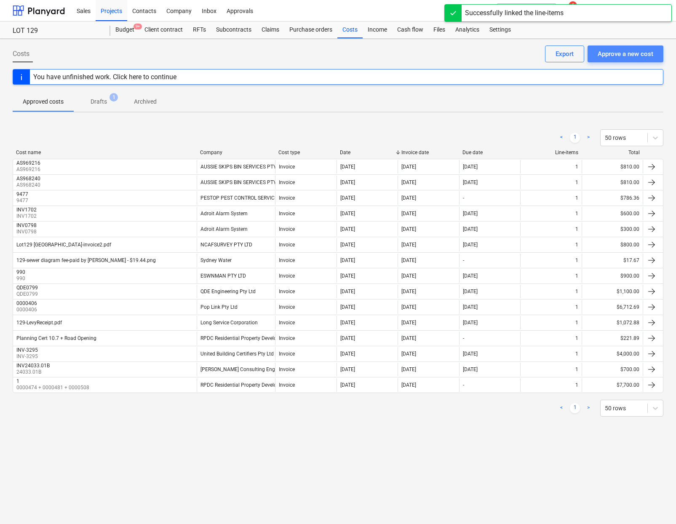
click at [609, 53] on div "Approve a new cost" at bounding box center [626, 53] width 56 height 11
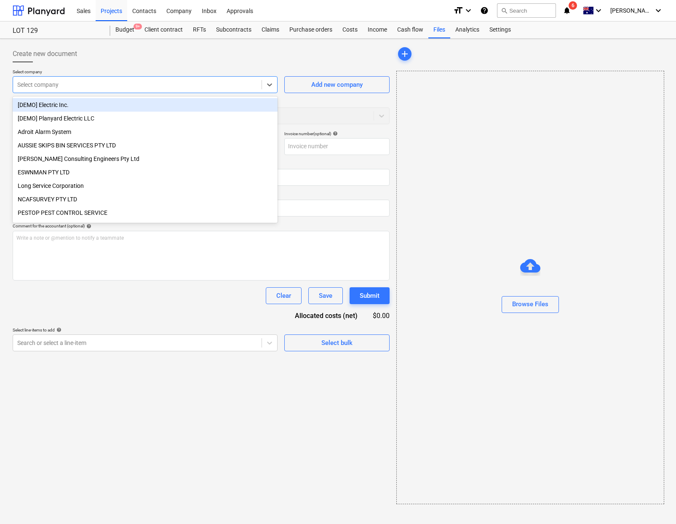
click at [246, 82] on div at bounding box center [137, 84] width 240 height 8
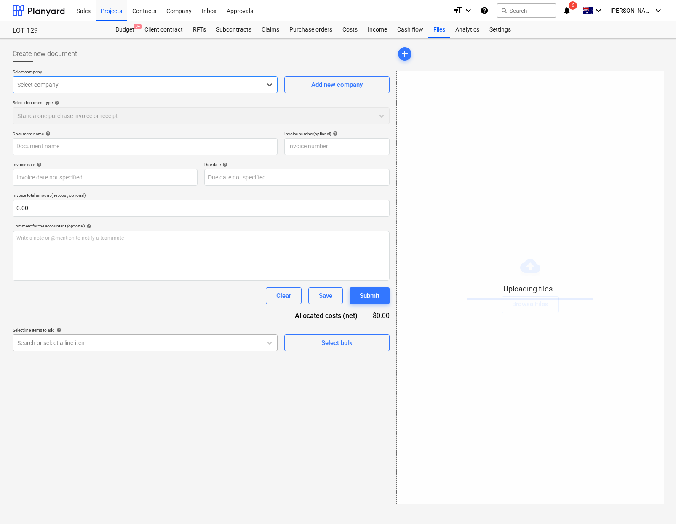
click at [211, 347] on div at bounding box center [137, 343] width 240 height 8
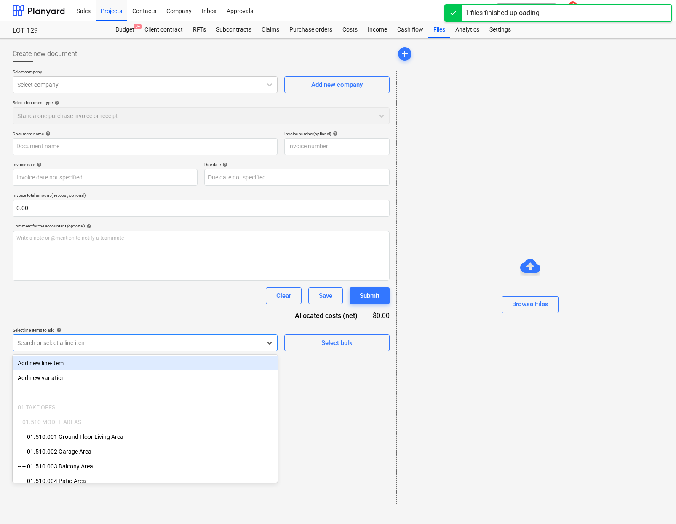
type input "Invoice_AS968240.pdf"
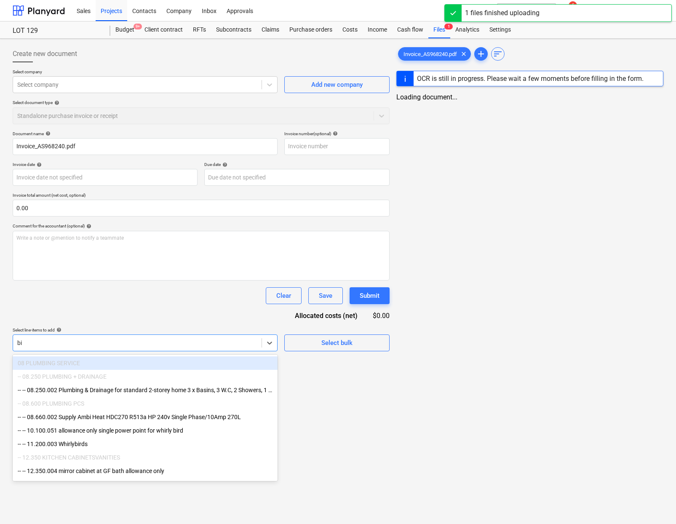
type input "bin"
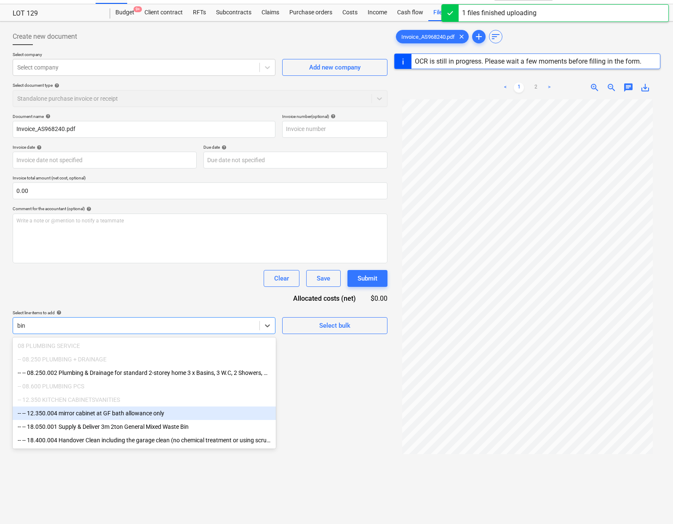
scroll to position [22, 0]
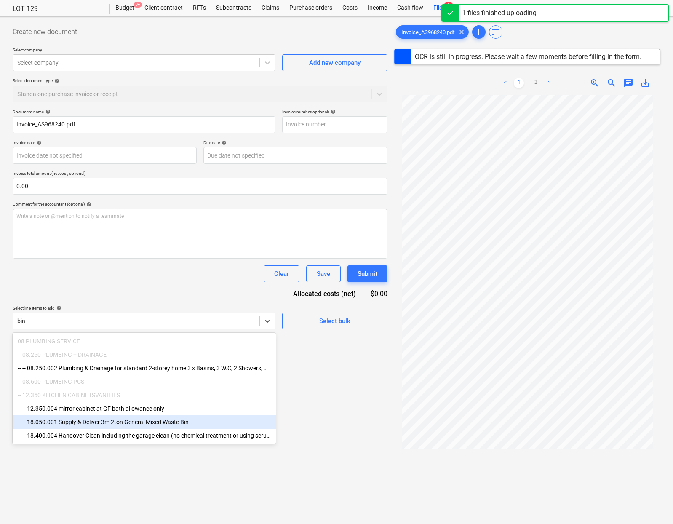
click at [147, 418] on div "-- -- 18.050.001 Supply & Deliver 3m 2ton General Mixed Waste Bin" at bounding box center [144, 421] width 263 height 13
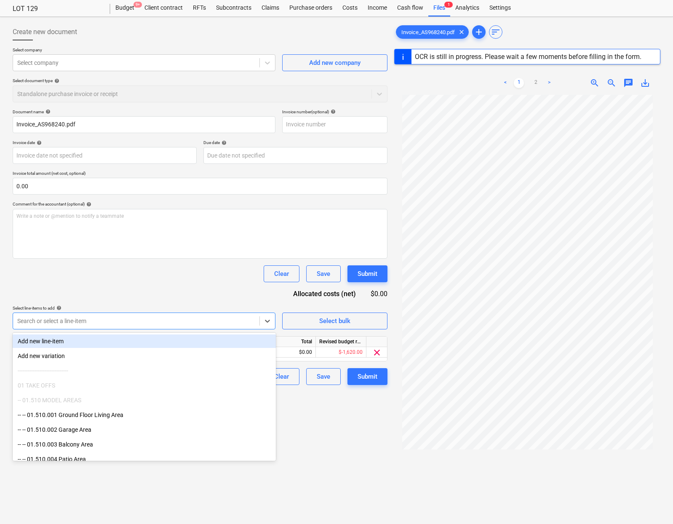
type input "AS968240"
type input "18 Jun 2025"
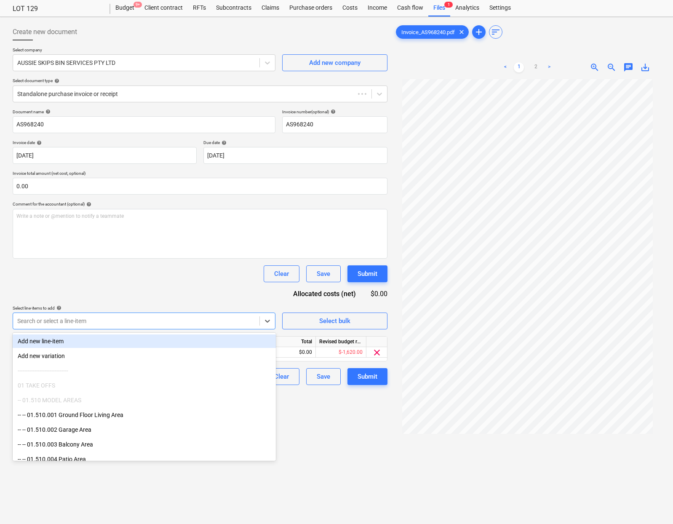
click at [305, 430] on div "Create new document Select company AUSSIE SKIPS BIN SERVICES PTY LTD Add new co…" at bounding box center [200, 301] width 382 height 563
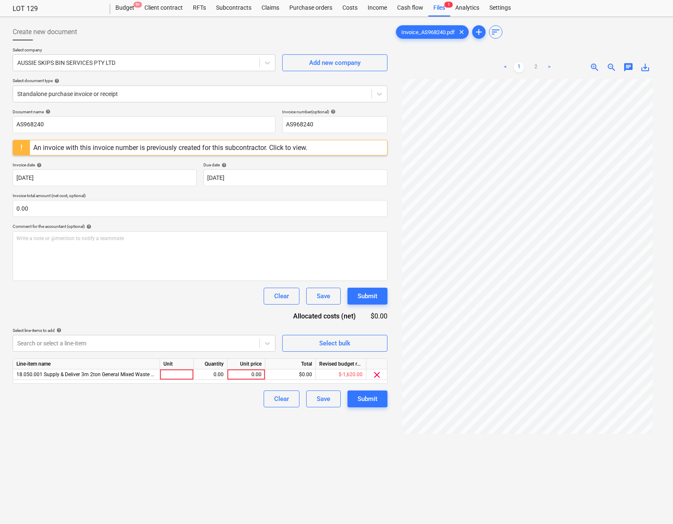
click at [176, 355] on div "Document name help AS968240 Invoice number (optional) help AS968240 An invoice …" at bounding box center [200, 258] width 375 height 298
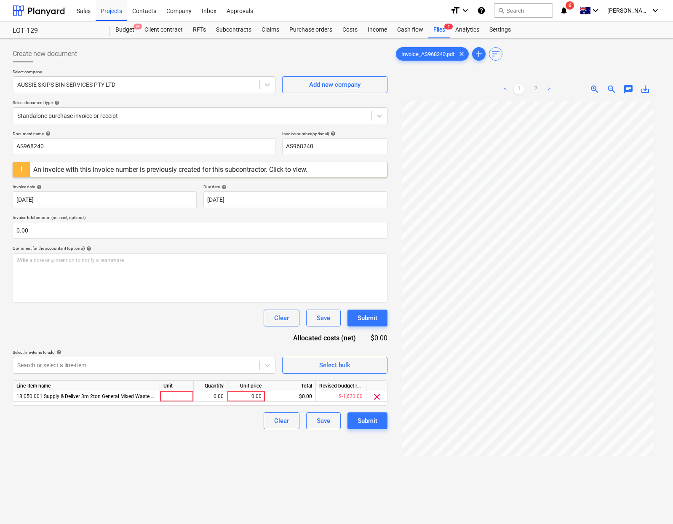
click at [282, 173] on div "An invoice with this invoice number is previously created for this subcontracto…" at bounding box center [170, 170] width 274 height 8
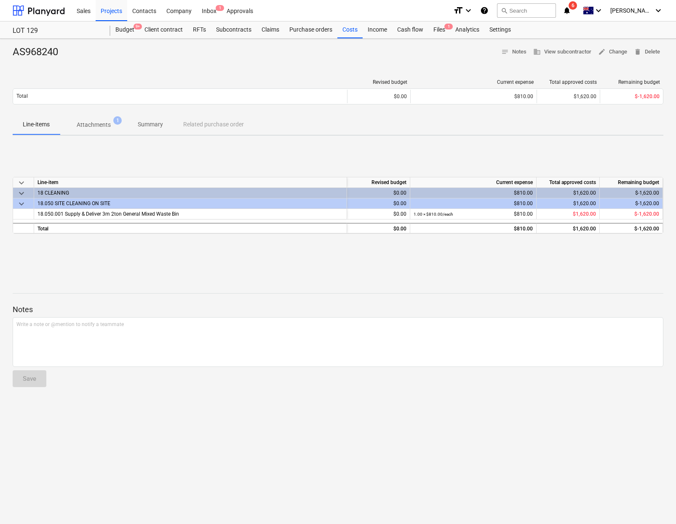
click at [104, 122] on p "Attachments" at bounding box center [94, 124] width 34 height 9
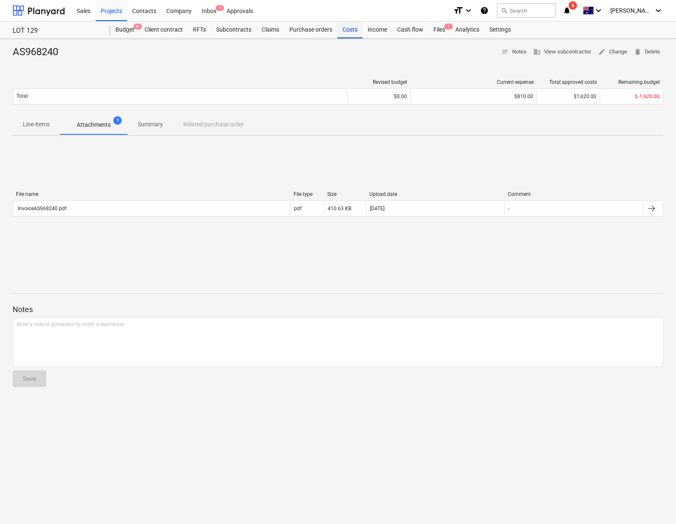
click at [344, 27] on div "Costs" at bounding box center [349, 29] width 25 height 17
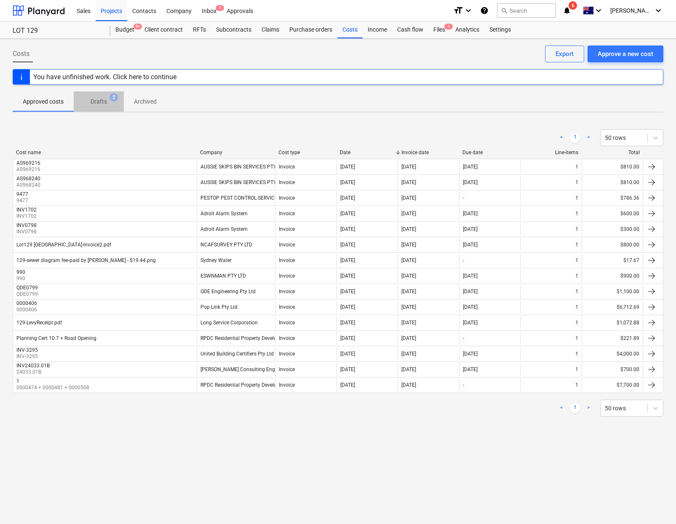
click at [92, 101] on p "Drafts" at bounding box center [99, 101] width 16 height 9
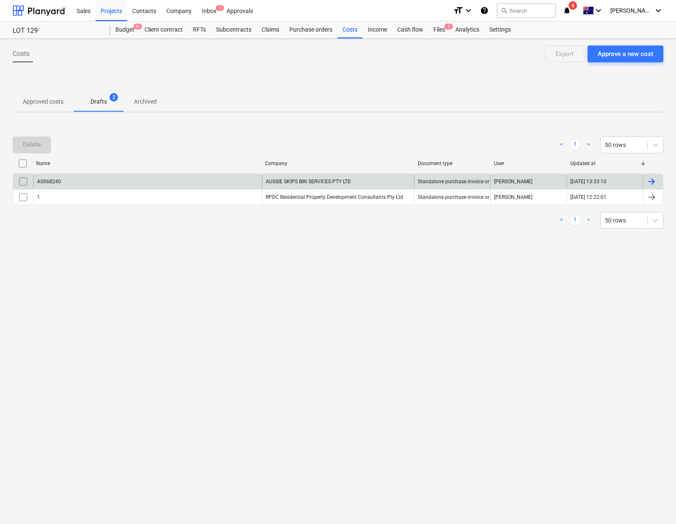
click at [61, 181] on div "AS968240" at bounding box center [147, 181] width 229 height 13
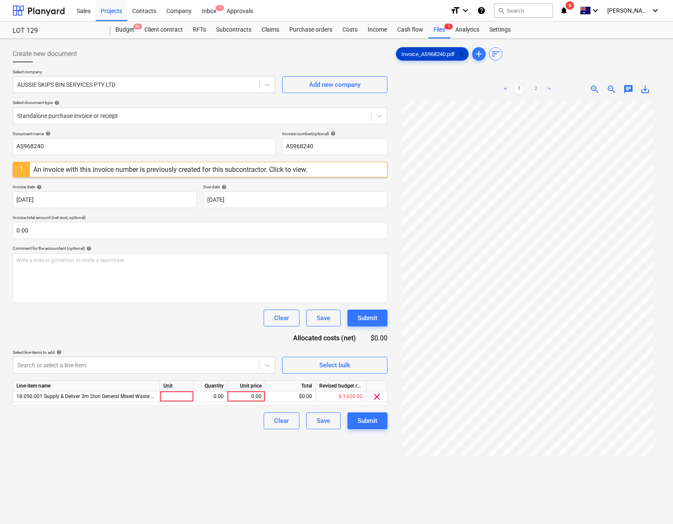
click at [462, 52] on span "clear" at bounding box center [462, 54] width 10 height 10
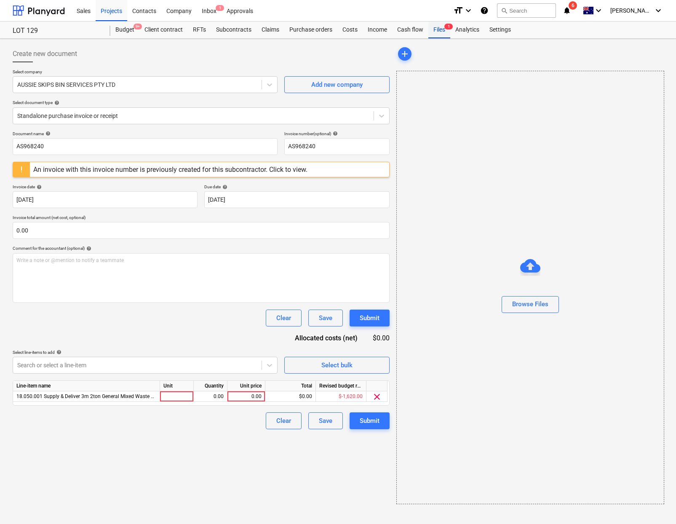
click at [443, 33] on div "Files 1" at bounding box center [439, 29] width 22 height 17
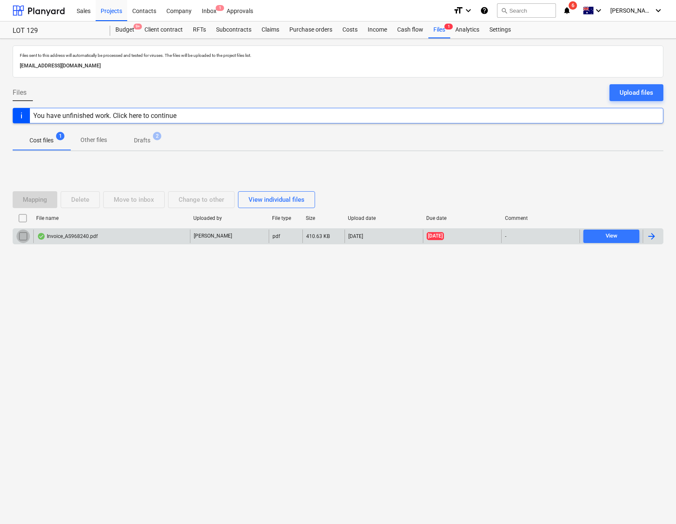
click at [23, 235] on input "checkbox" at bounding box center [22, 236] width 13 height 13
click at [72, 196] on div "Delete" at bounding box center [80, 199] width 18 height 11
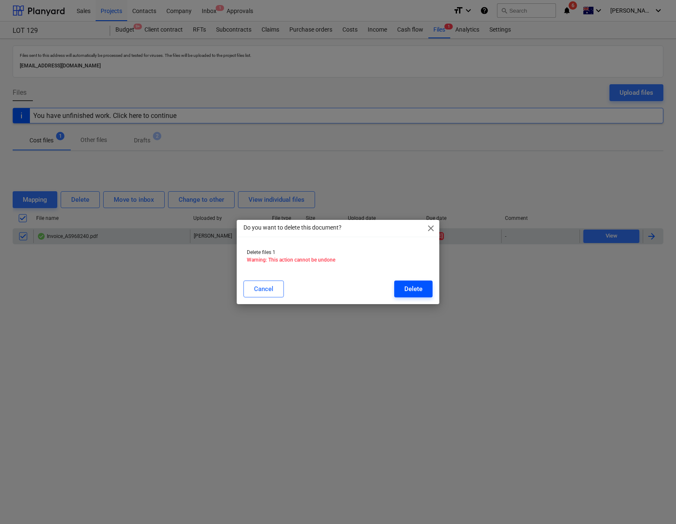
click at [417, 291] on div "Delete" at bounding box center [413, 288] width 18 height 11
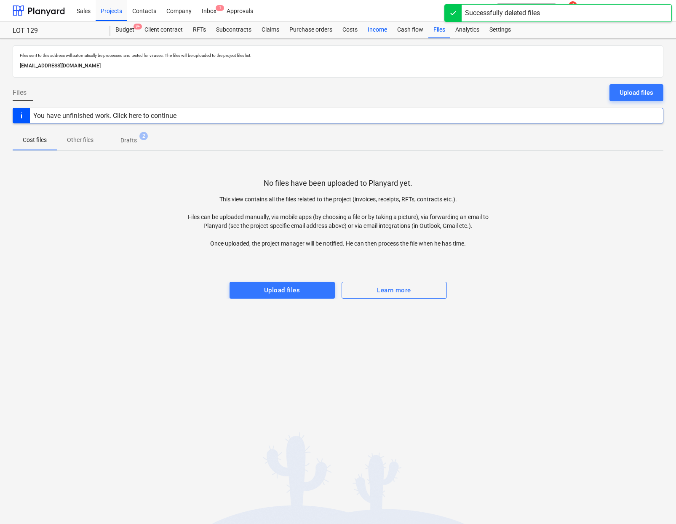
click at [370, 31] on div "Income" at bounding box center [377, 29] width 29 height 17
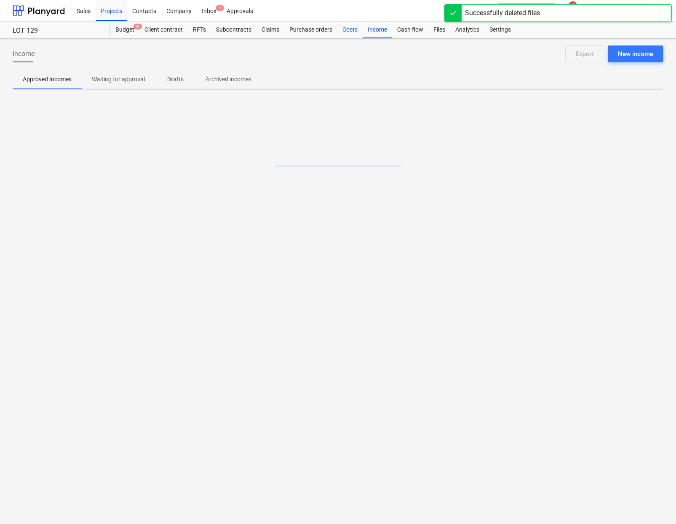
click at [353, 28] on div "Costs" at bounding box center [349, 29] width 25 height 17
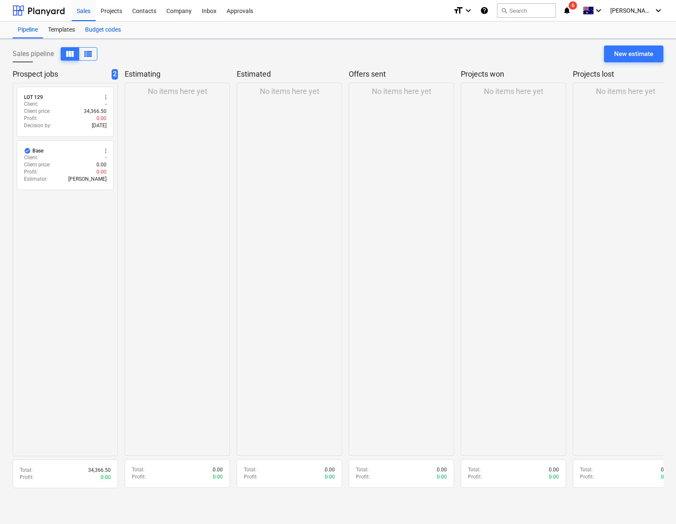
click at [105, 32] on div "Budget codes" at bounding box center [103, 29] width 46 height 17
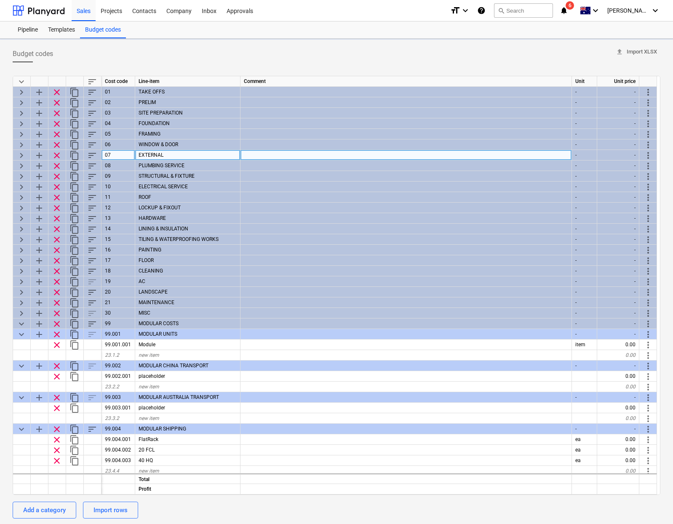
type textarea "x"
